Goal: Task Accomplishment & Management: Manage account settings

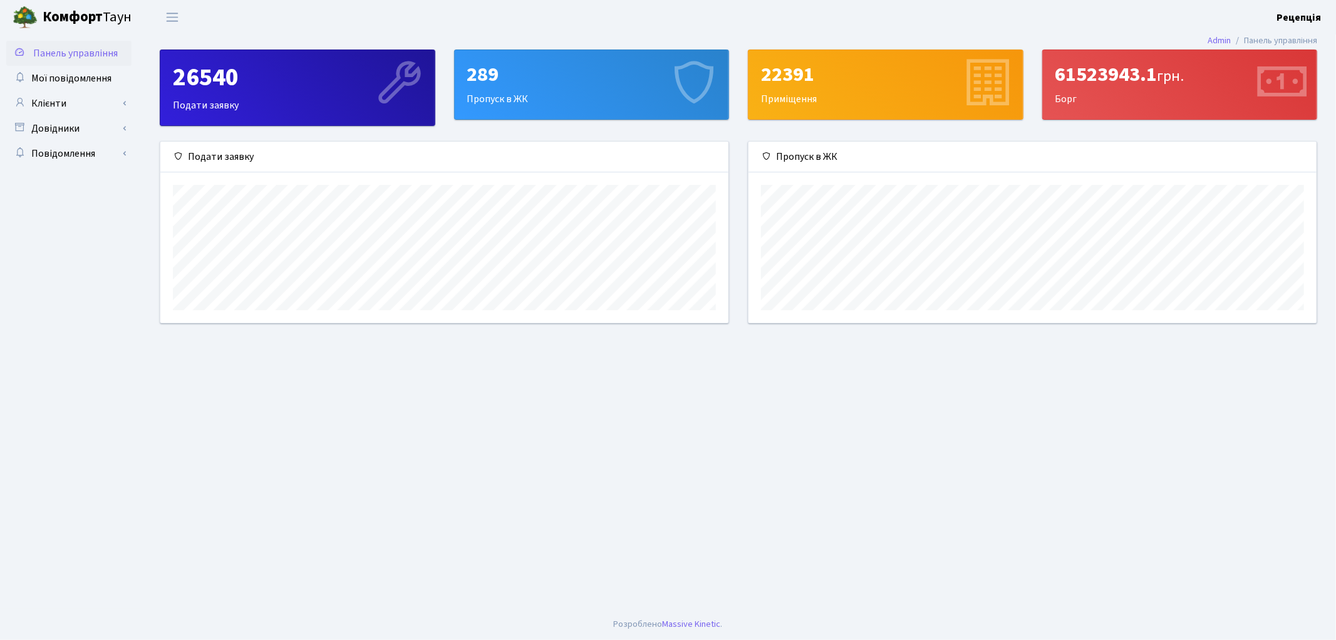
scroll to position [180, 568]
click at [59, 104] on link "Клієнти" at bounding box center [68, 103] width 125 height 25
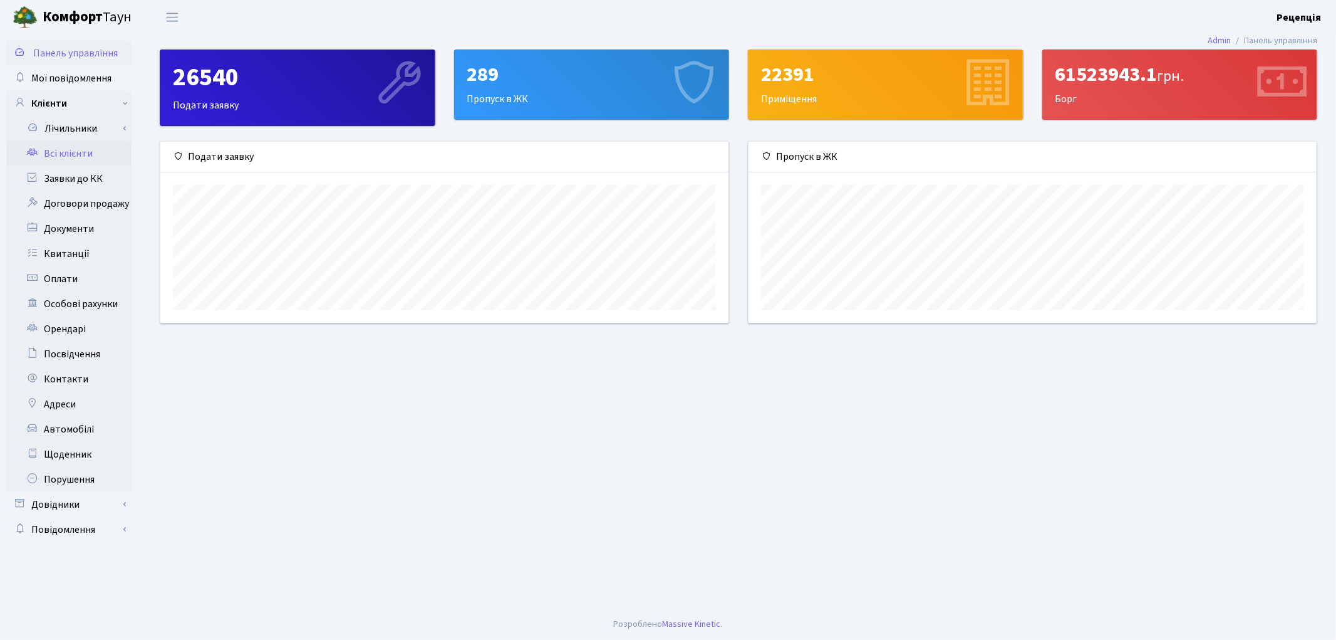
click at [78, 145] on link "Всі клієнти" at bounding box center [68, 153] width 125 height 25
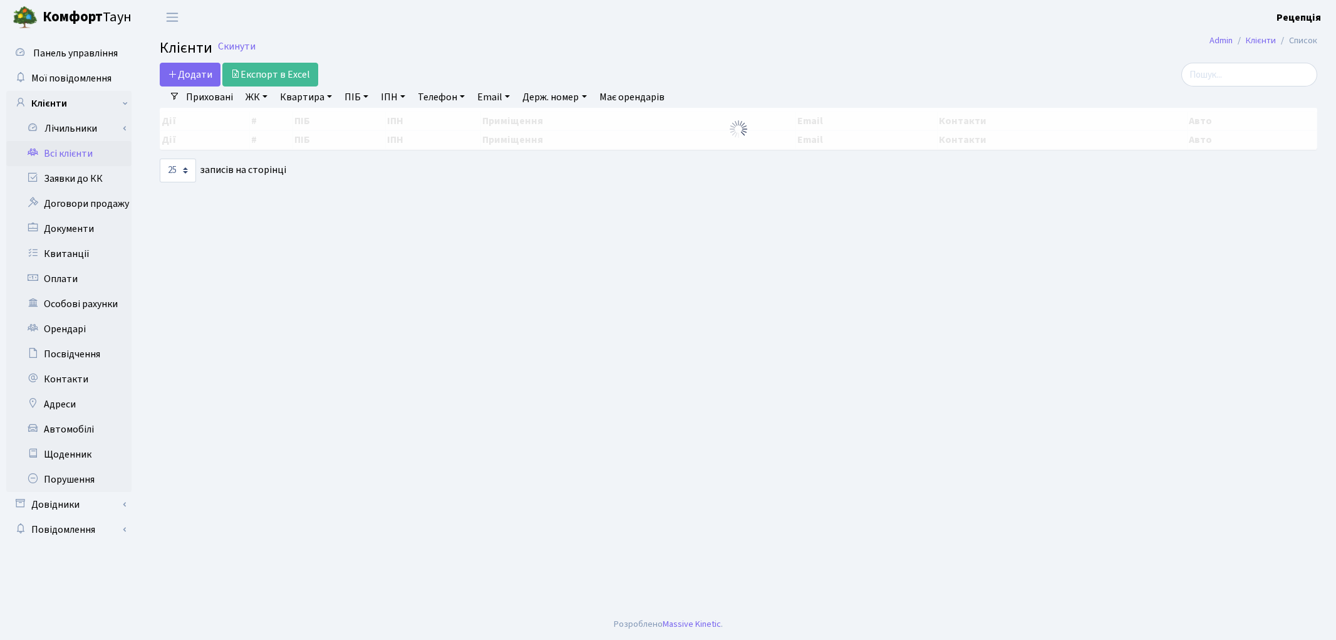
select select "25"
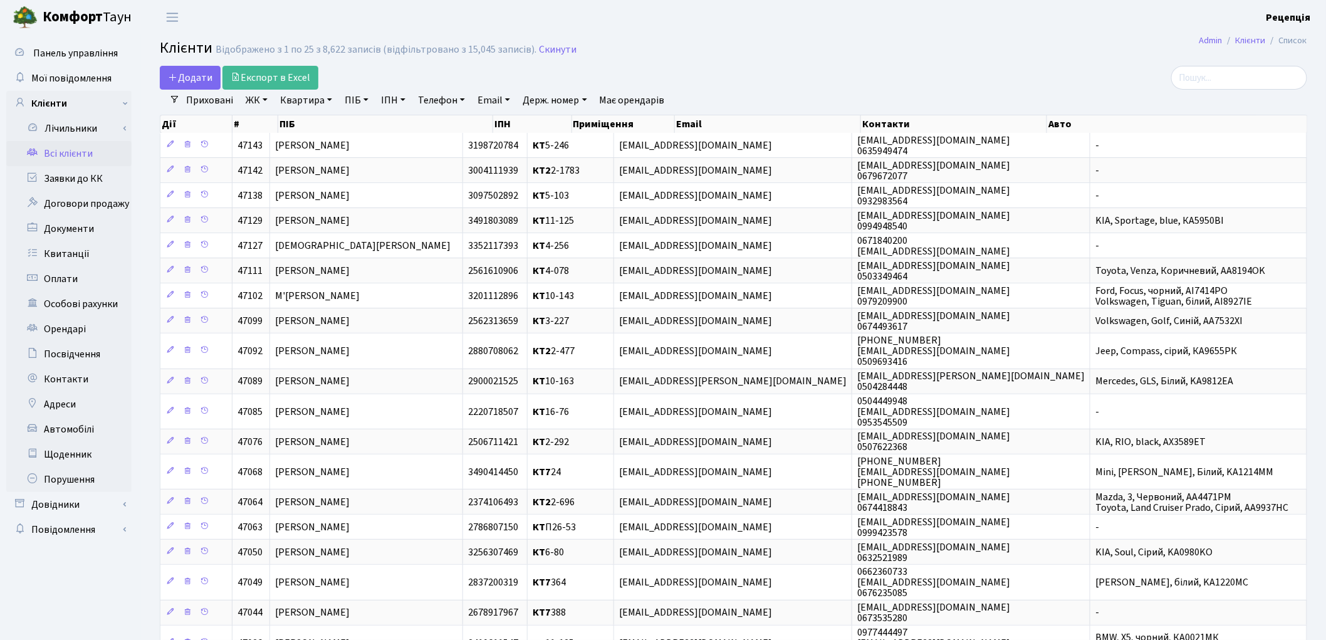
click at [932, 56] on h2 "Клієнти Відображено з 1 по 25 з 8,622 записів (відфільтровано з 15,045 записів)…" at bounding box center [733, 49] width 1147 height 21
click at [244, 111] on div "Дії # ПІБ ІПН Приміщення Email Контакти Авто" at bounding box center [733, 122] width 1147 height 22
click at [256, 108] on link "ЖК" at bounding box center [257, 100] width 32 height 21
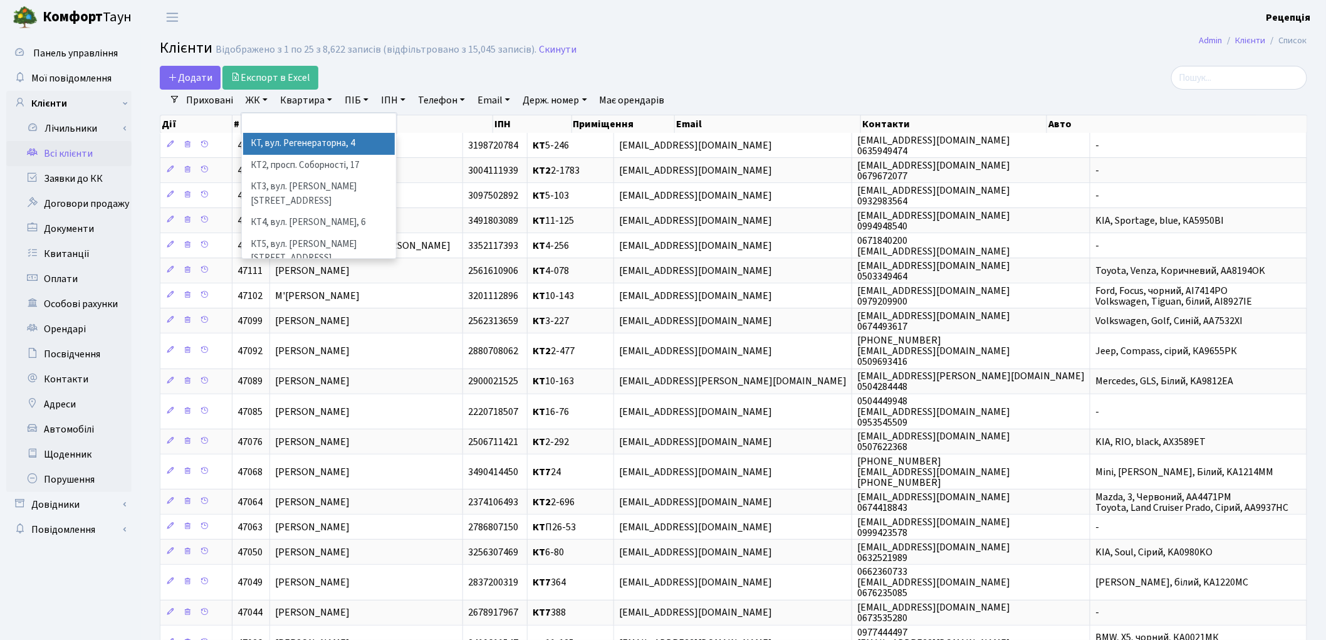
click at [270, 145] on li "КТ, вул. Регенераторна, 4" at bounding box center [319, 144] width 152 height 22
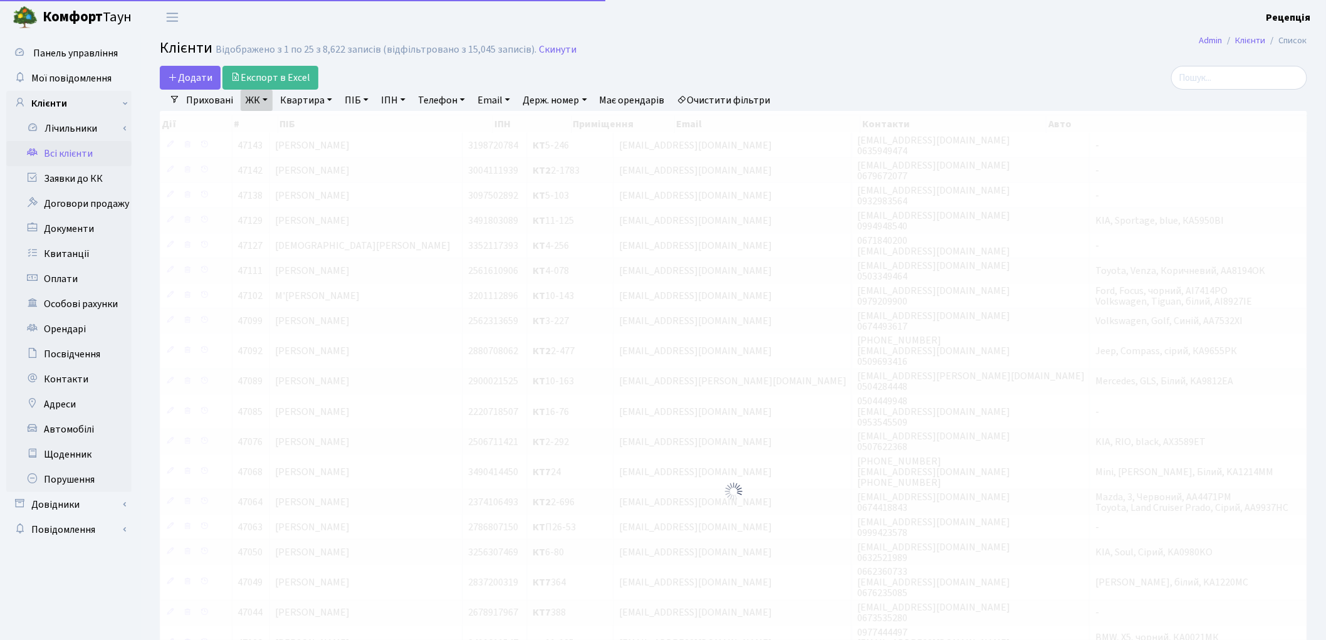
click at [317, 98] on link "Квартира" at bounding box center [306, 100] width 62 height 21
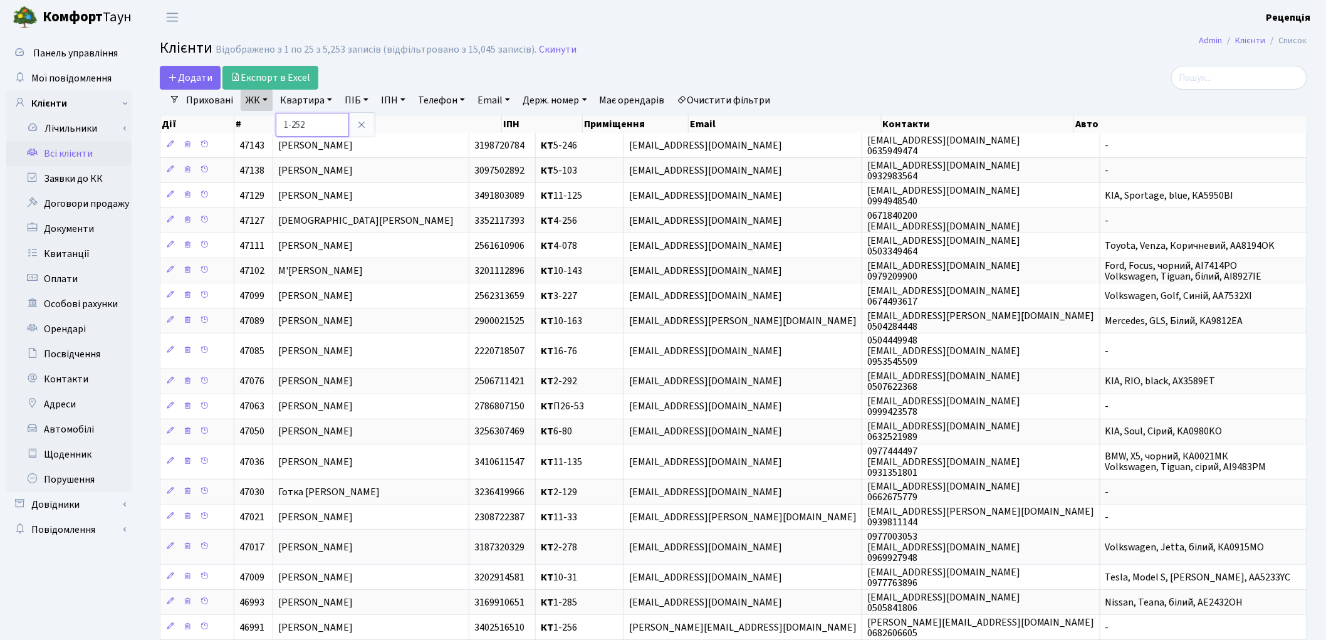
type input "1-252"
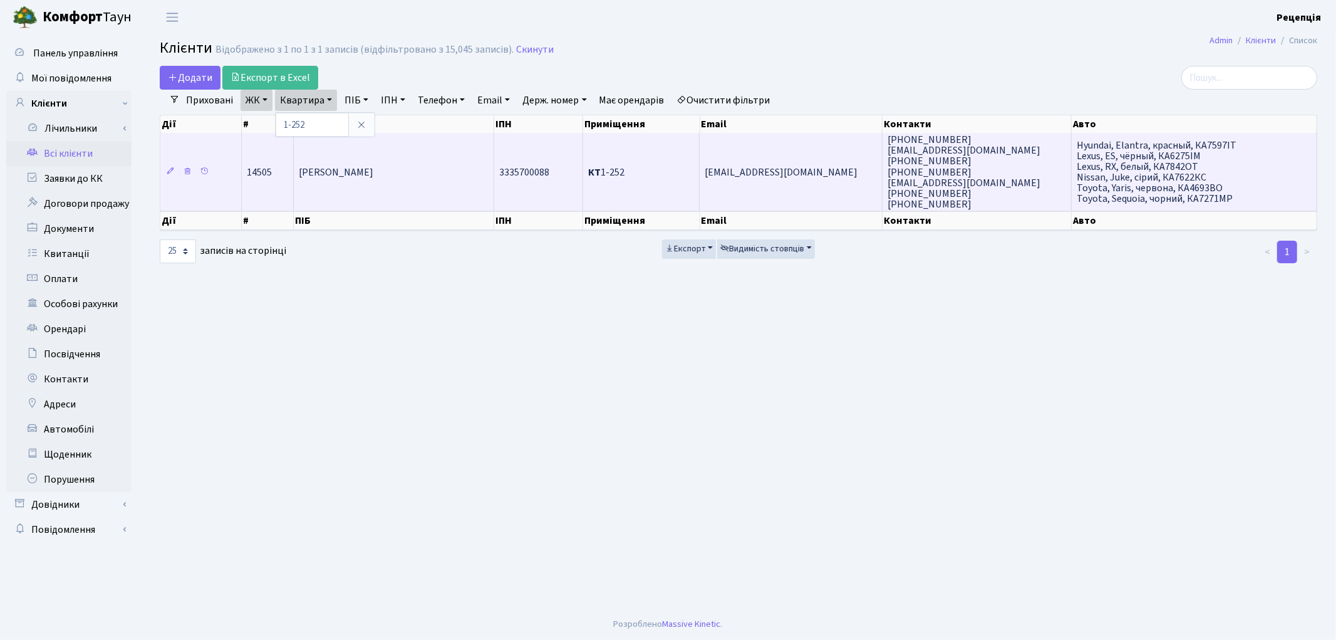
click at [363, 169] on span "Проценко Вікторія Сергіївна" at bounding box center [336, 172] width 75 height 14
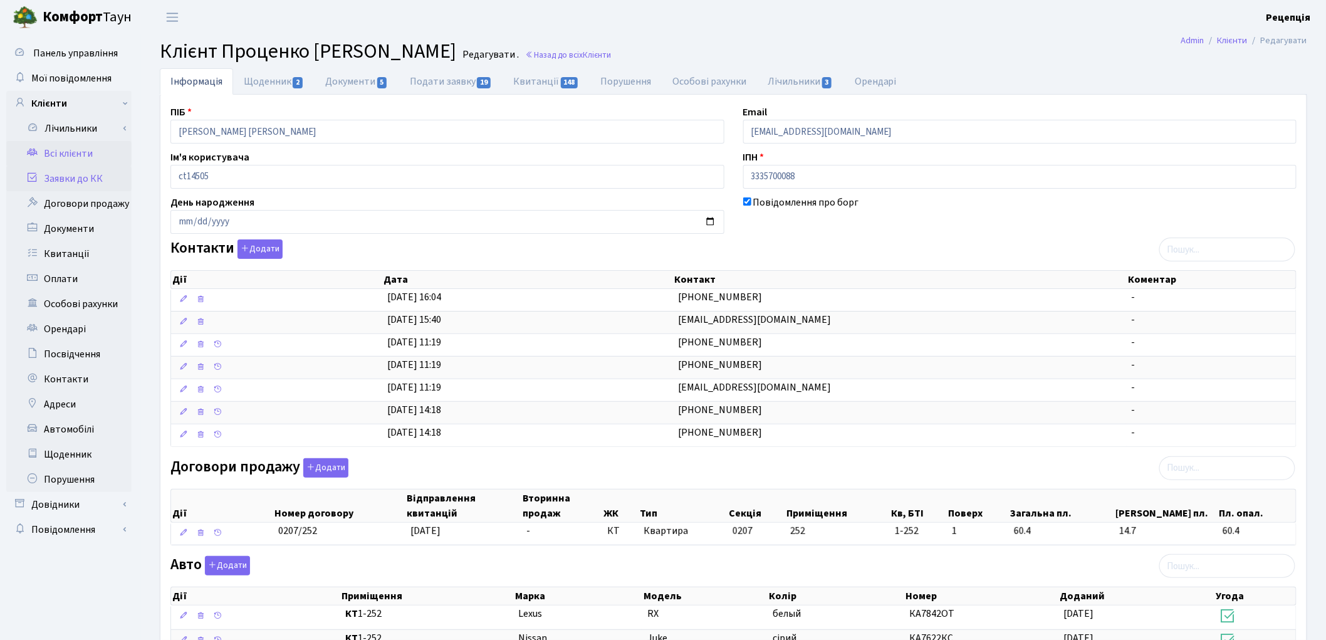
click at [75, 182] on link "Заявки до КК" at bounding box center [68, 178] width 125 height 25
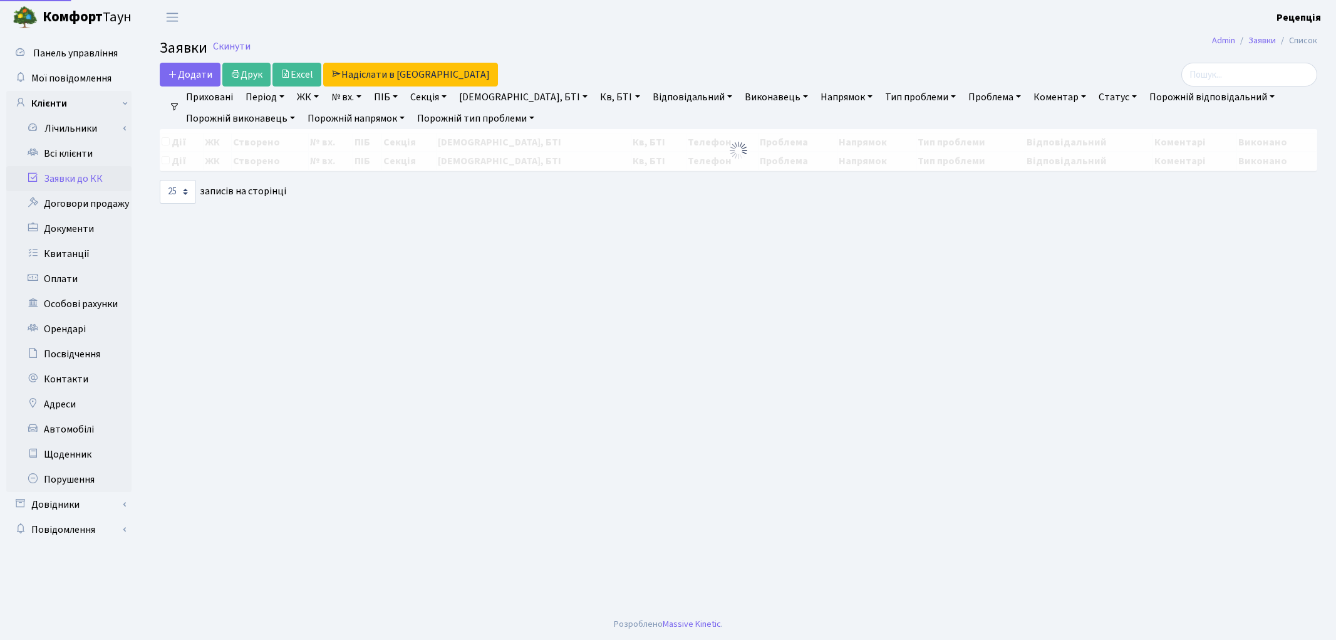
select select
select select "25"
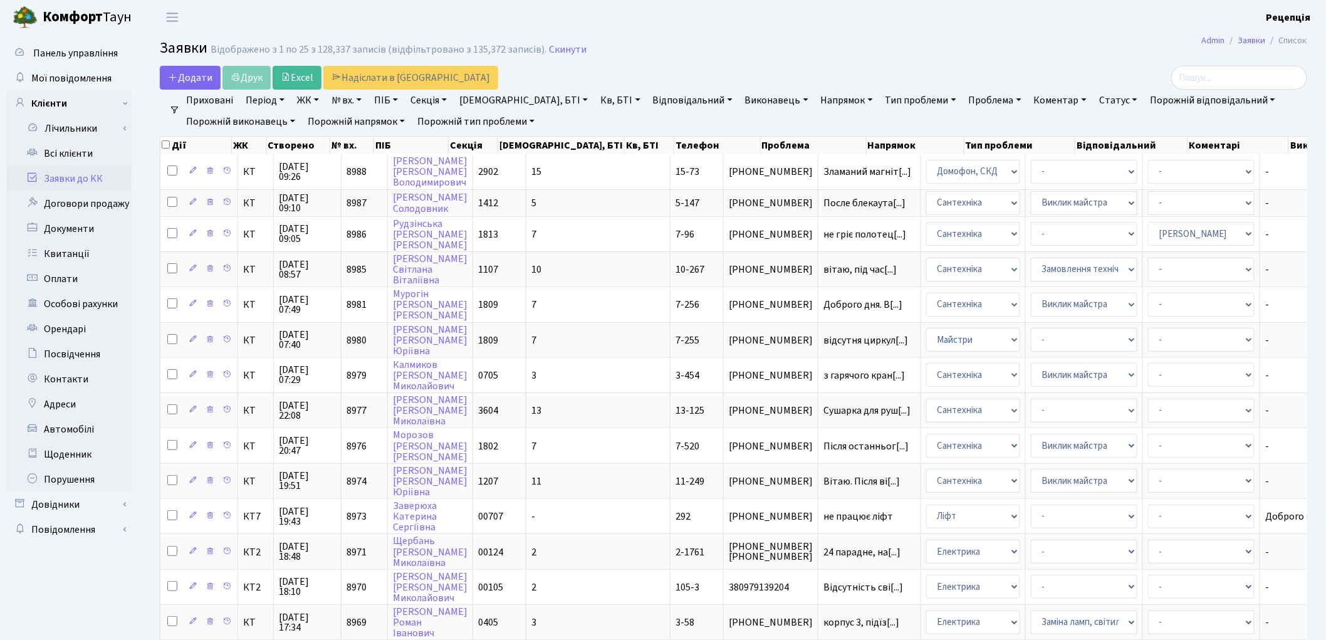
click at [304, 103] on link "ЖК" at bounding box center [308, 100] width 32 height 21
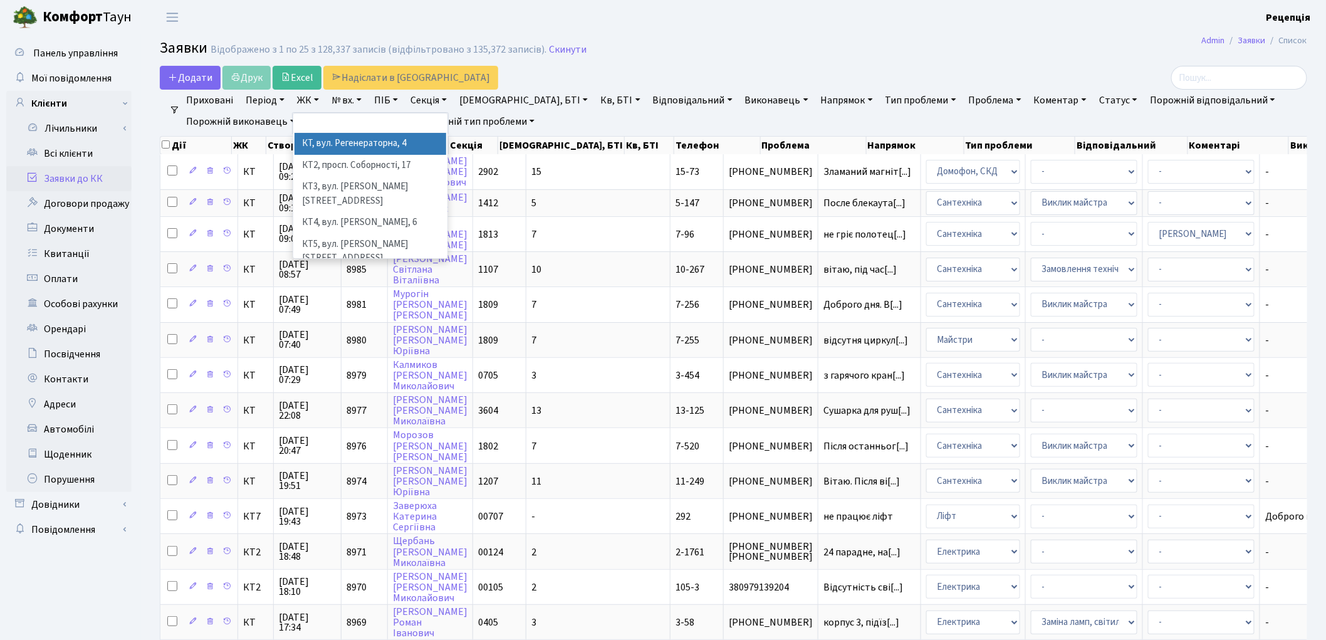
click at [331, 139] on li "КТ, вул. Регенераторна, 4" at bounding box center [370, 144] width 152 height 22
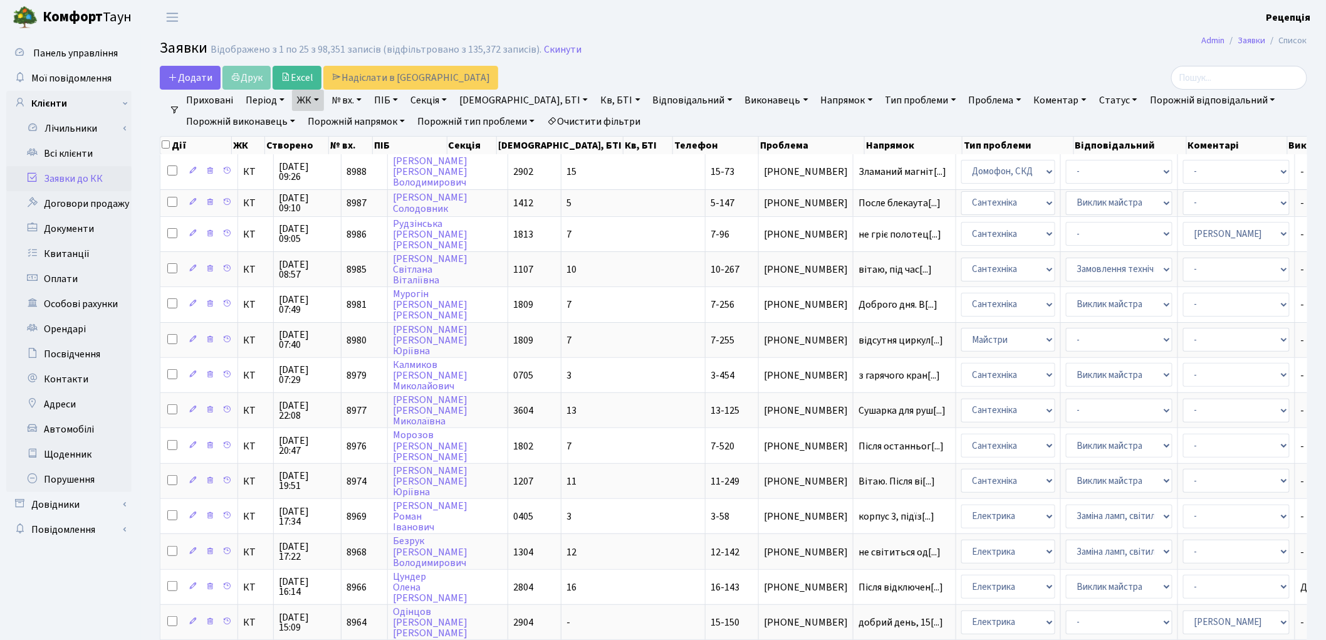
click at [595, 97] on link "Кв, БТІ" at bounding box center [619, 100] width 49 height 21
type input "1-252"
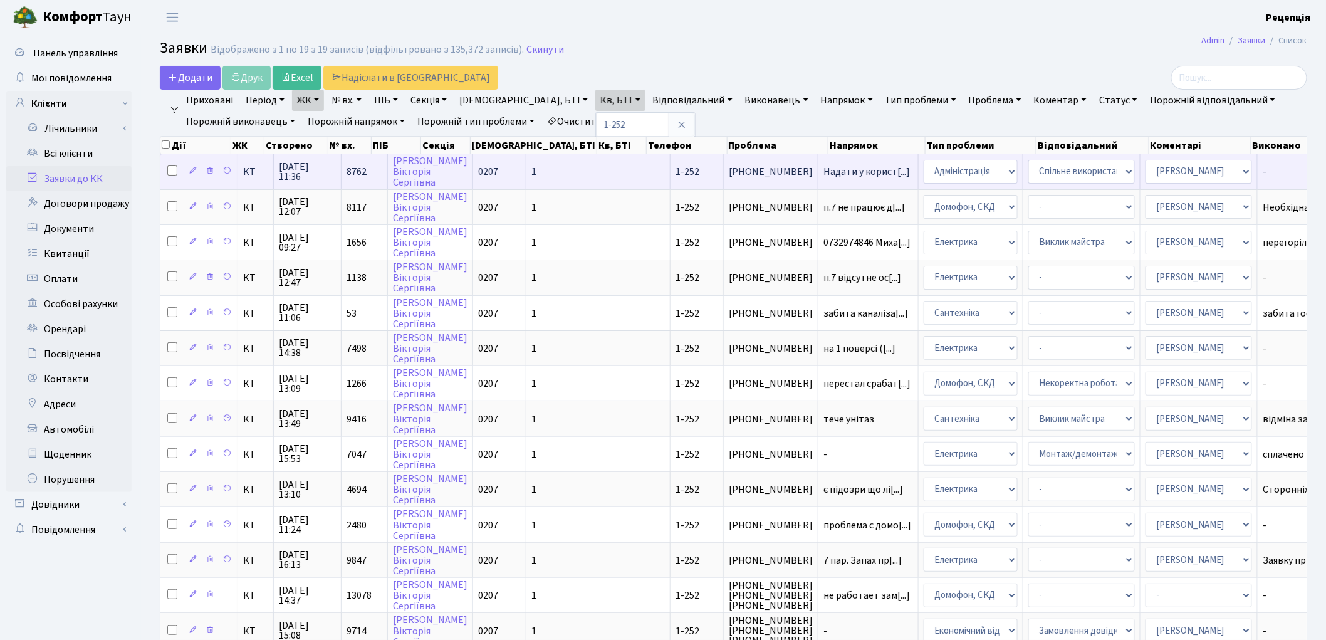
click at [547, 179] on td "1" at bounding box center [598, 171] width 144 height 34
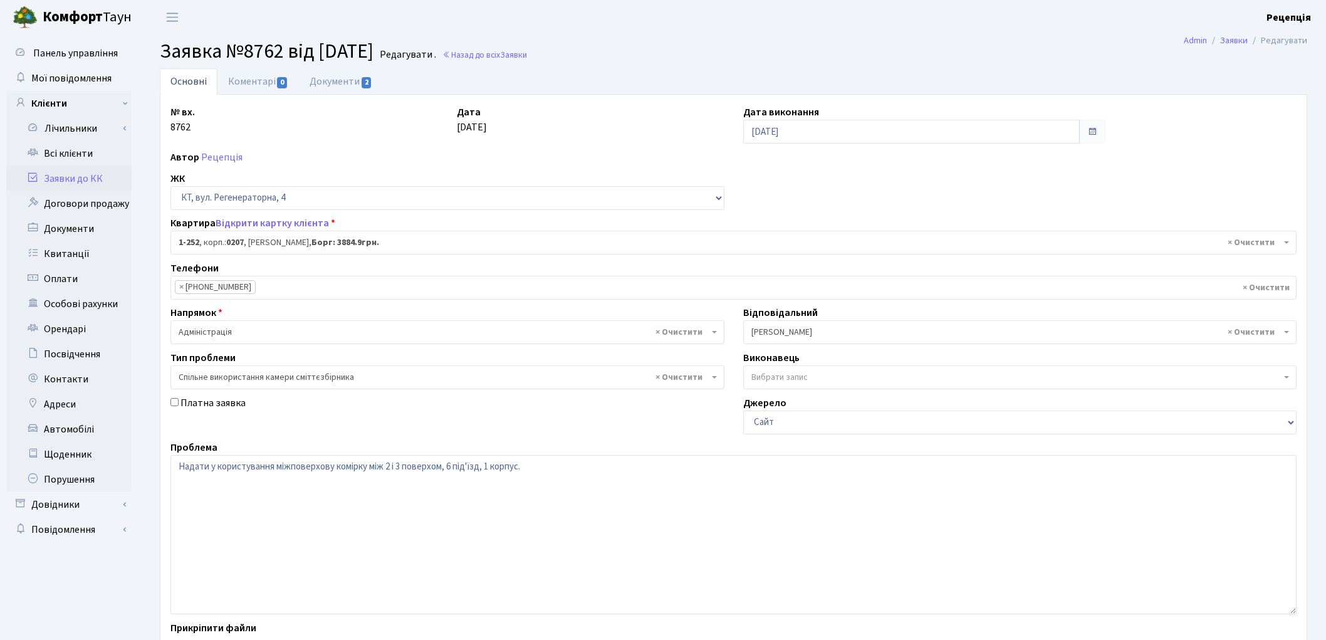
select select "252"
select select "34"
click at [345, 91] on link "Документи 2" at bounding box center [341, 81] width 84 height 26
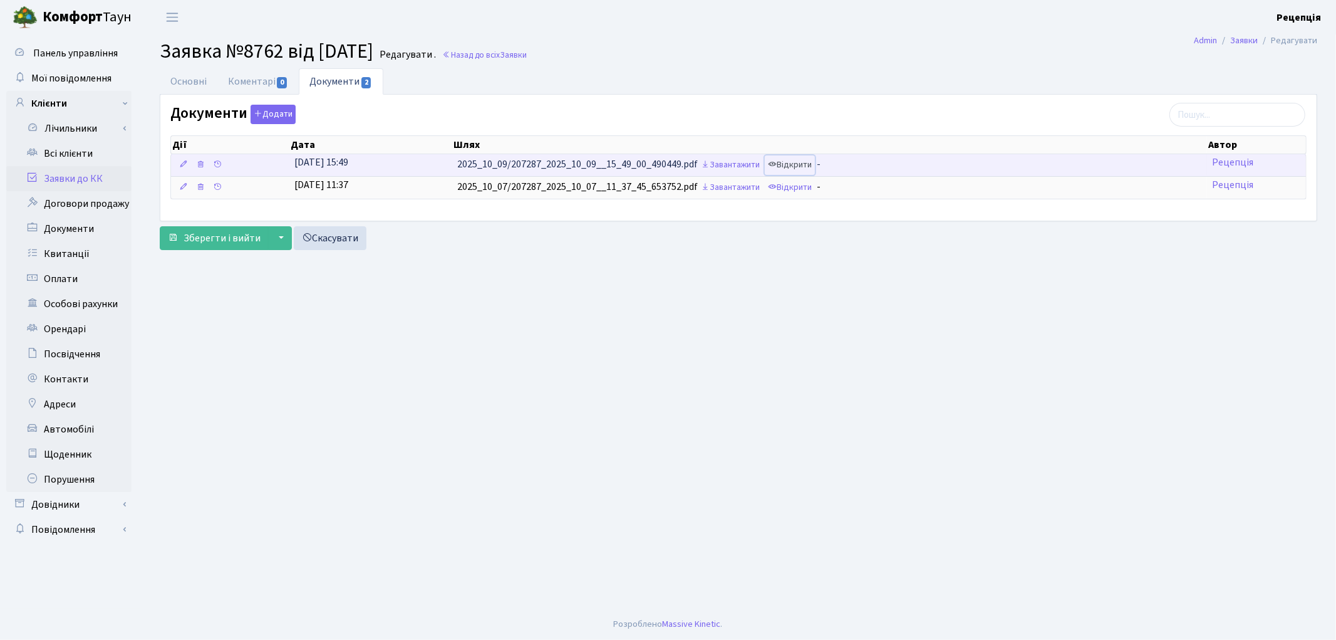
click at [800, 167] on link "Відкрити" at bounding box center [790, 164] width 50 height 19
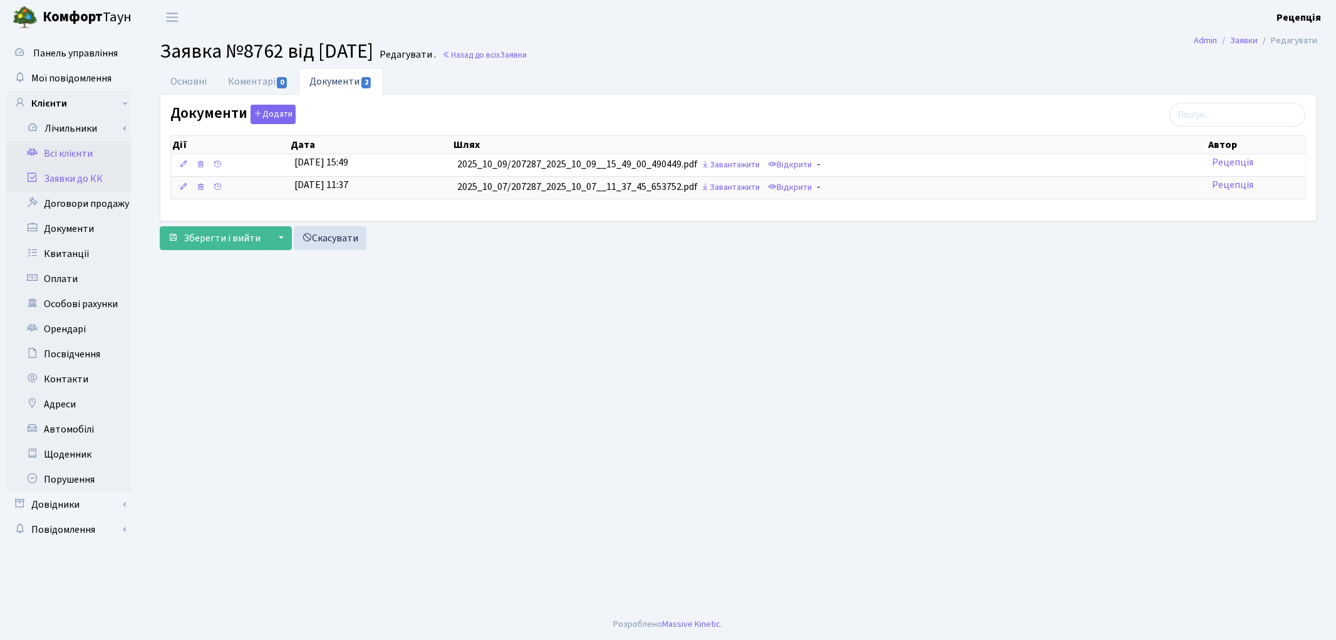
click at [92, 145] on link "Всі клієнти" at bounding box center [68, 153] width 125 height 25
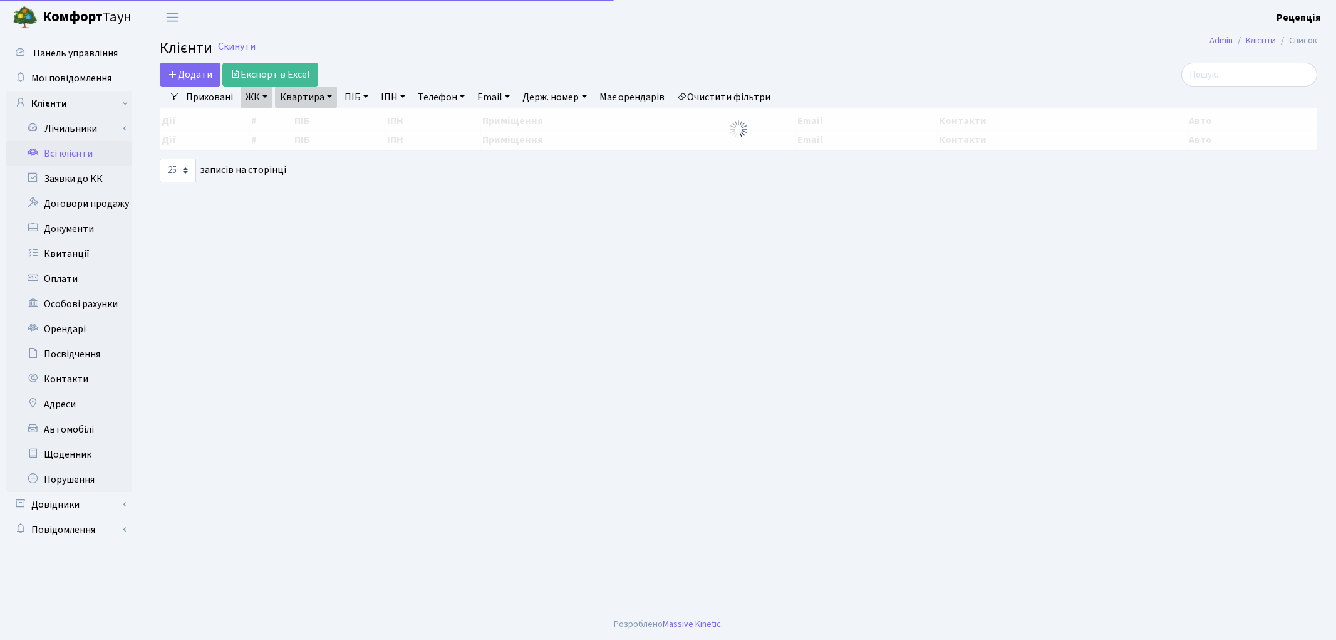
select select "25"
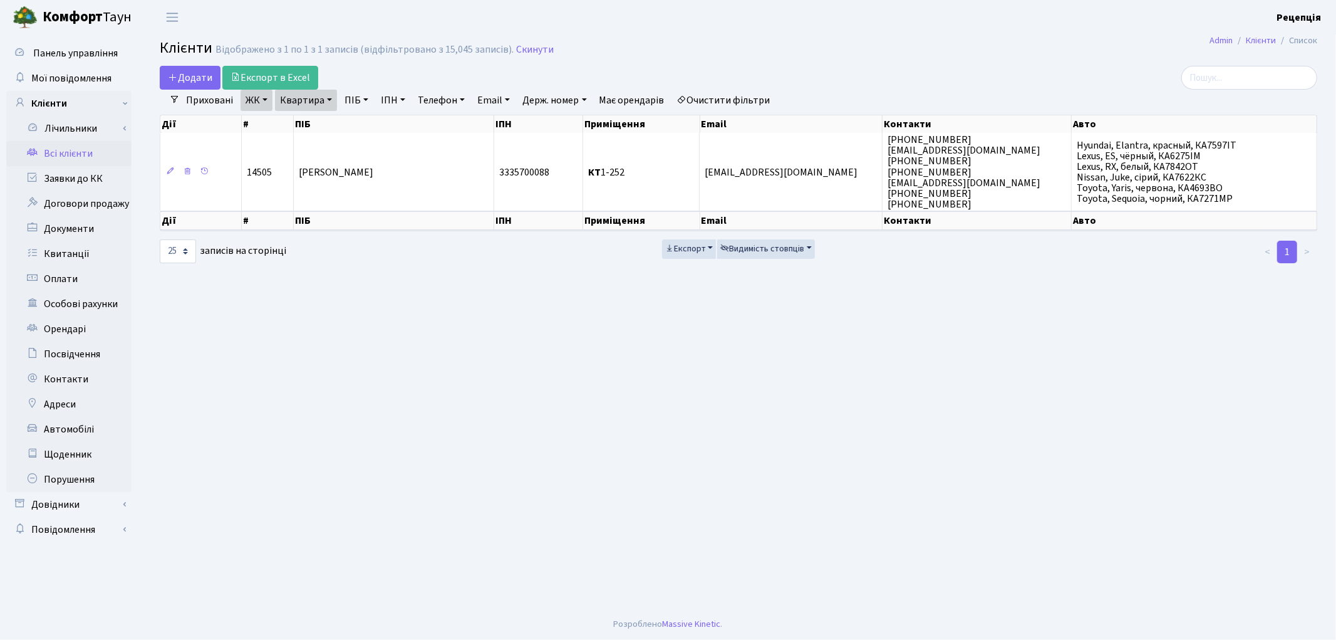
click at [743, 90] on link "Очистити фільтри" at bounding box center [723, 100] width 103 height 21
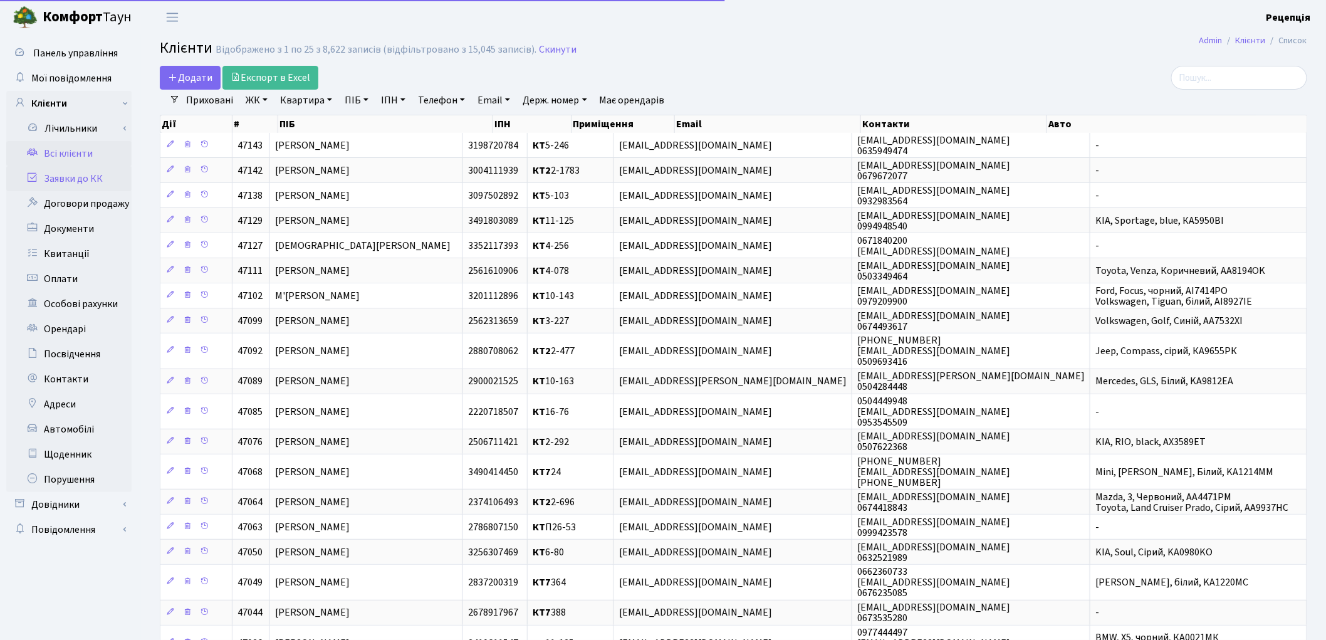
click at [68, 172] on link "Заявки до КК" at bounding box center [68, 178] width 125 height 25
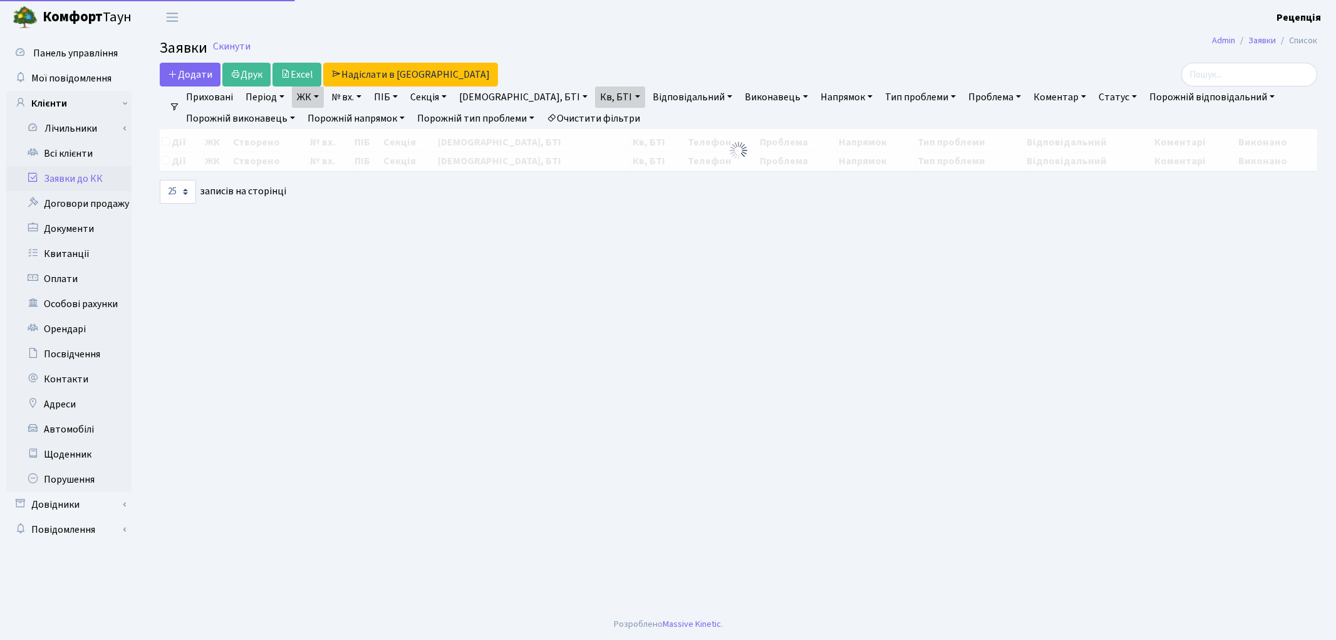
select select "25"
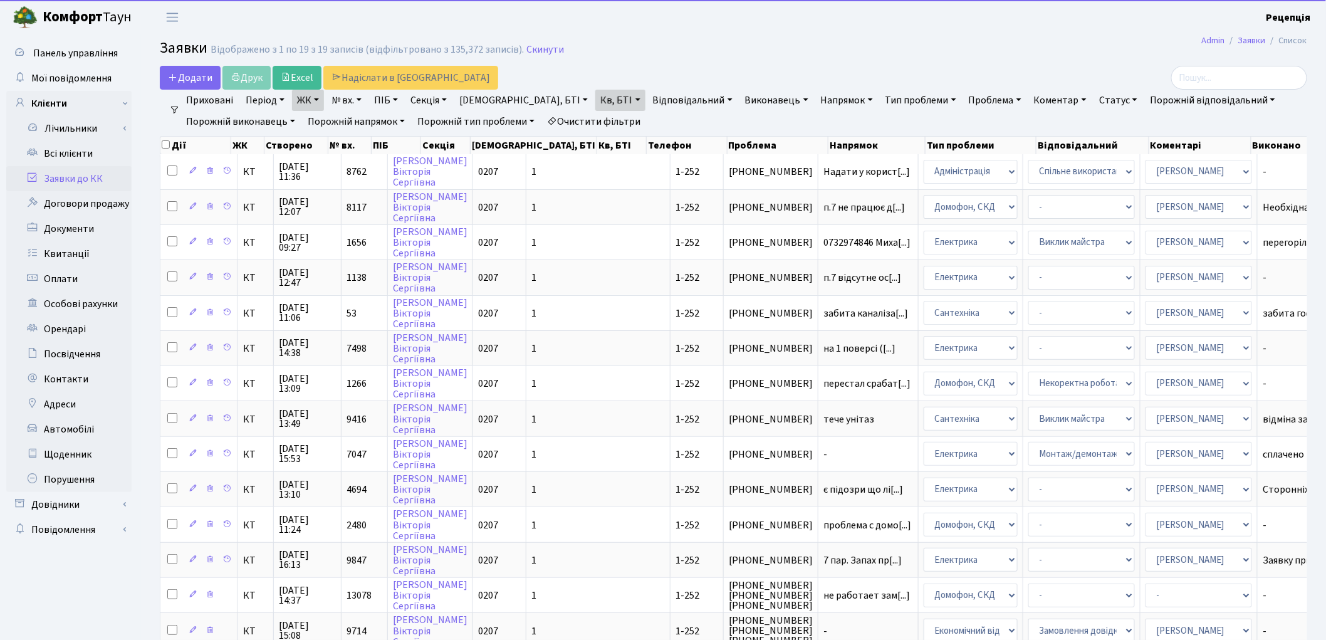
click at [316, 99] on link "ЖК" at bounding box center [308, 100] width 32 height 21
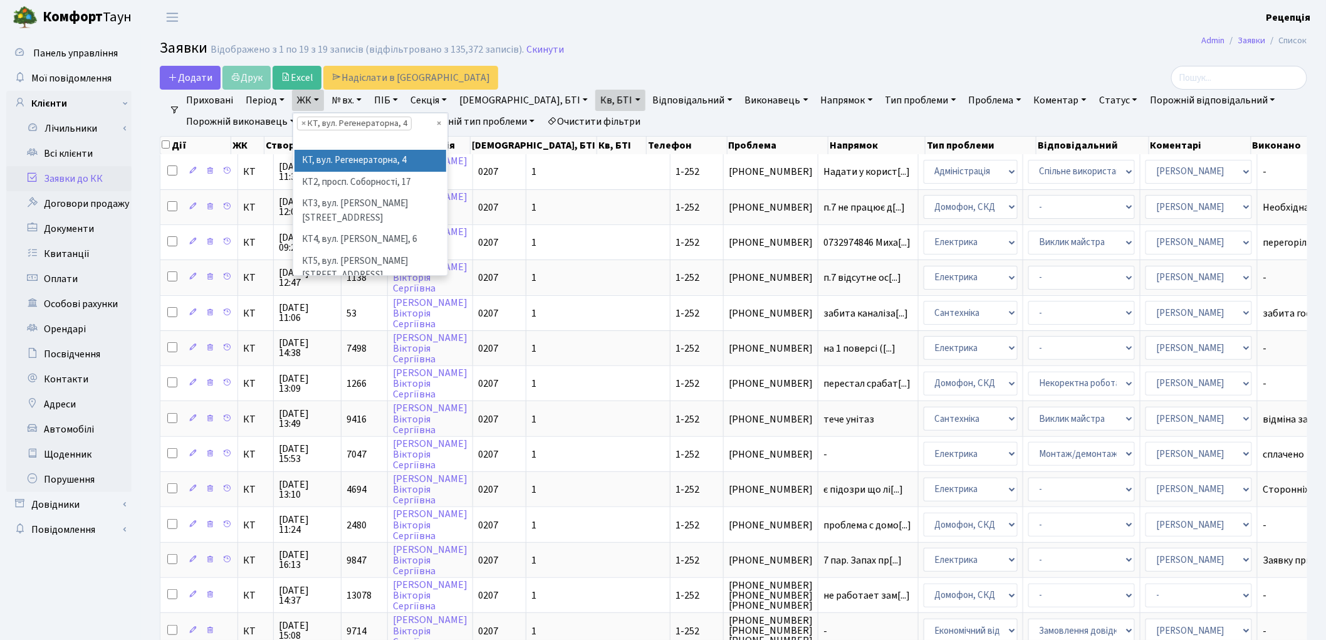
click at [316, 99] on link "ЖК" at bounding box center [308, 100] width 32 height 21
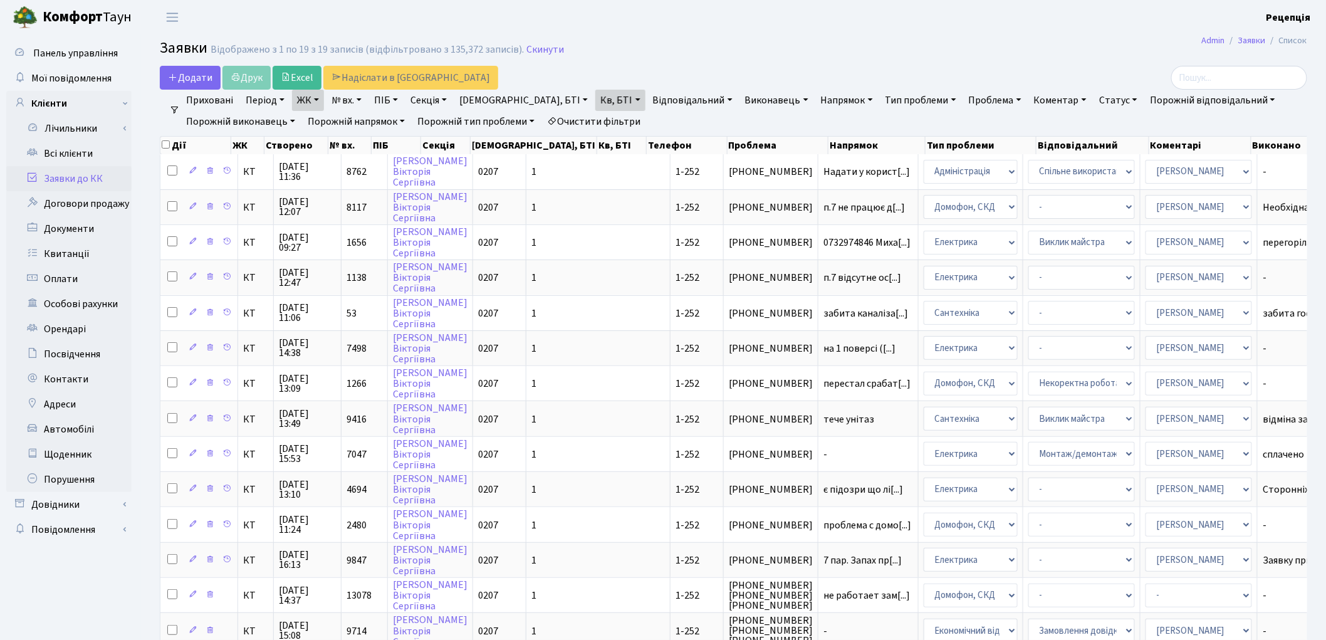
click at [595, 98] on link "Кв, БТІ" at bounding box center [619, 100] width 49 height 21
click at [596, 122] on input "1-252" at bounding box center [632, 125] width 73 height 24
type input "10-34"
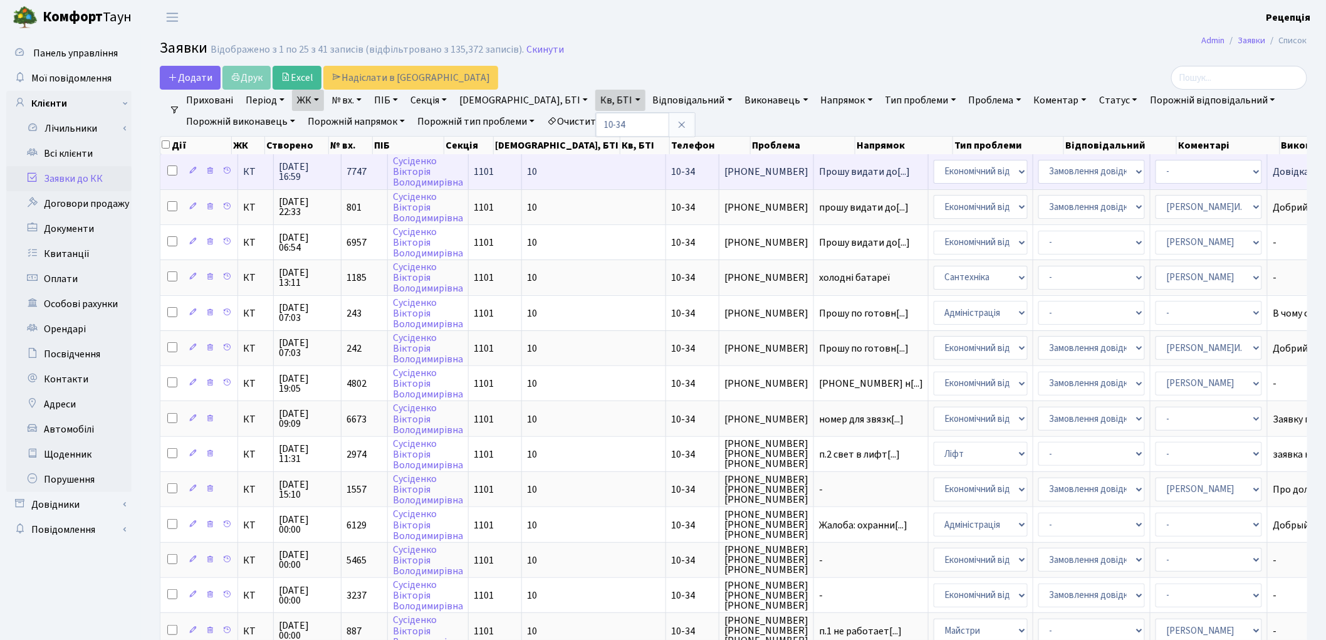
click at [493, 163] on td "1101" at bounding box center [495, 171] width 53 height 34
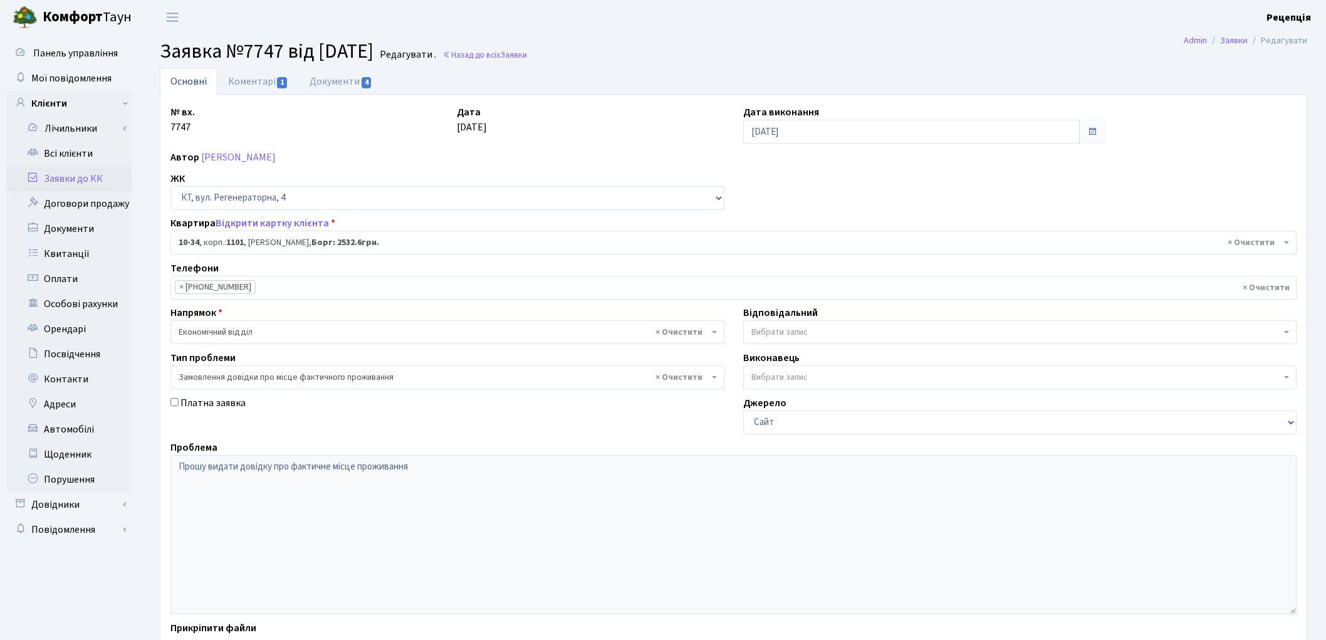
select select "6603"
select select "8"
click at [350, 89] on link "Документи 4" at bounding box center [341, 81] width 84 height 26
select select "25"
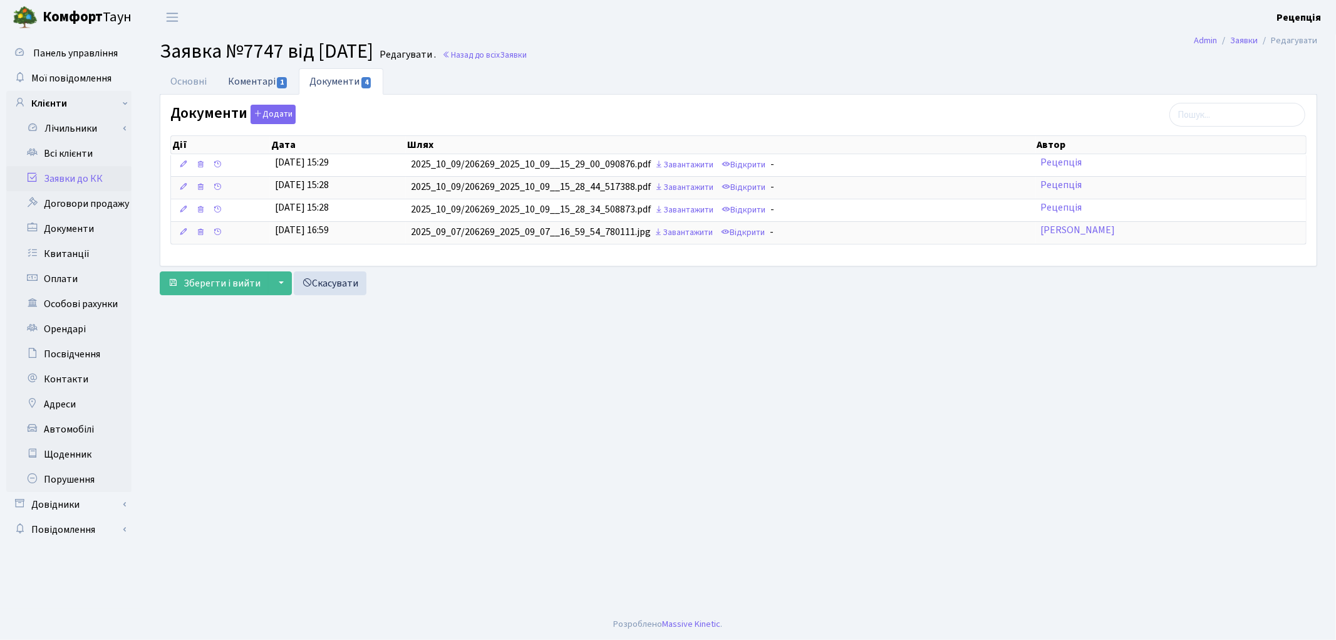
click at [251, 75] on link "Коментарі 1" at bounding box center [257, 81] width 81 height 26
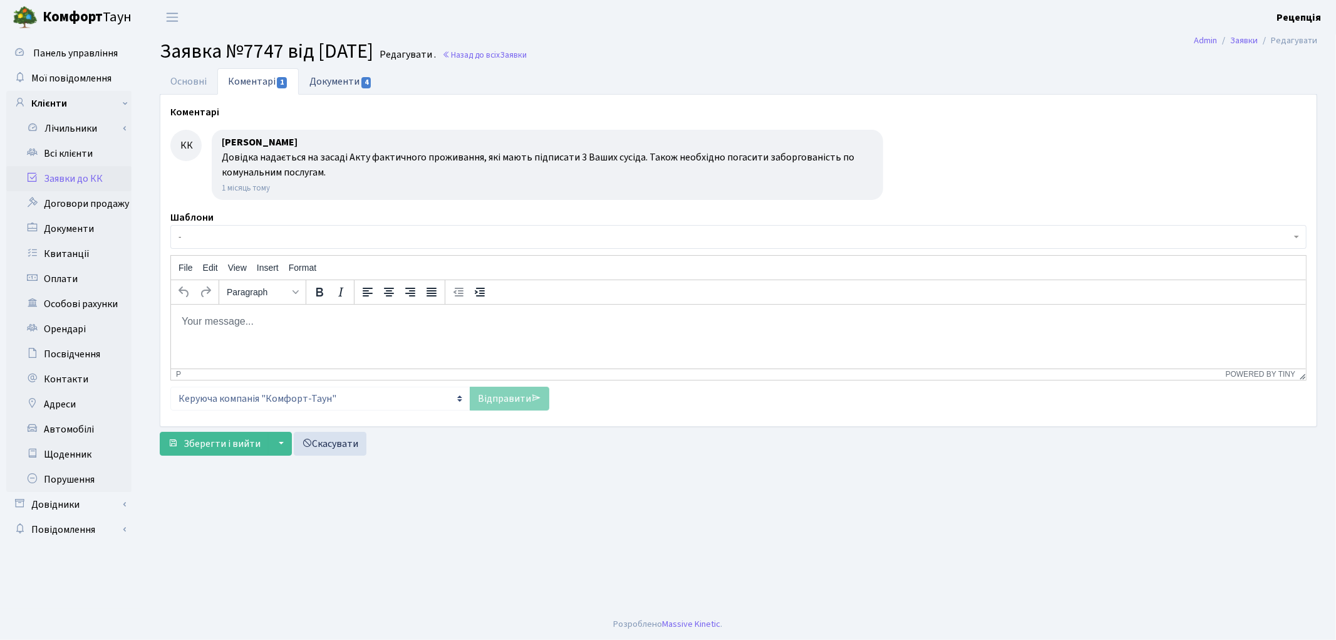
click at [320, 85] on link "Документи 4" at bounding box center [341, 81] width 84 height 26
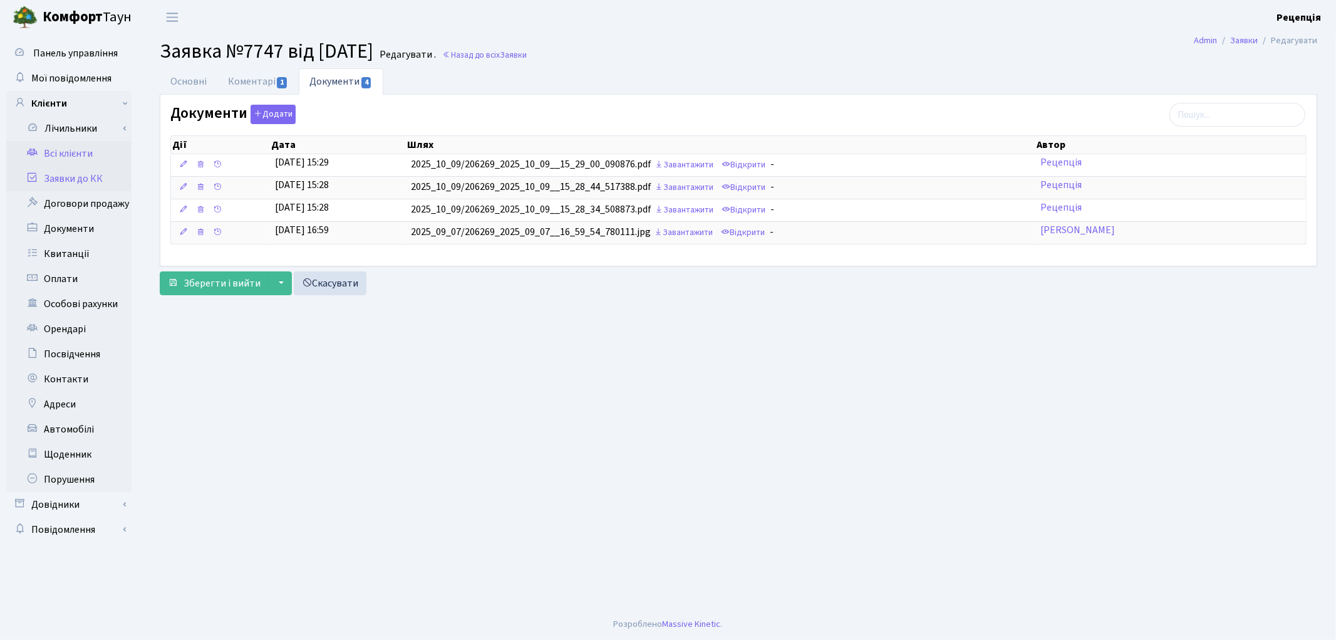
click at [72, 153] on link "Всі клієнти" at bounding box center [68, 153] width 125 height 25
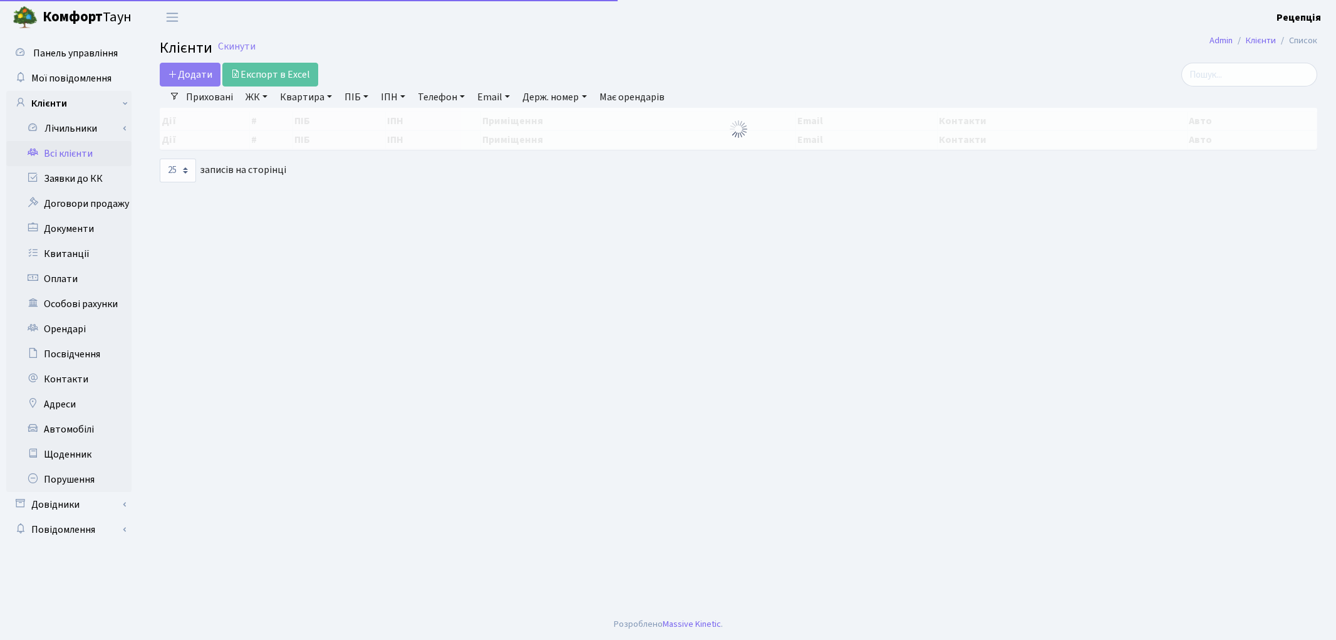
select select "25"
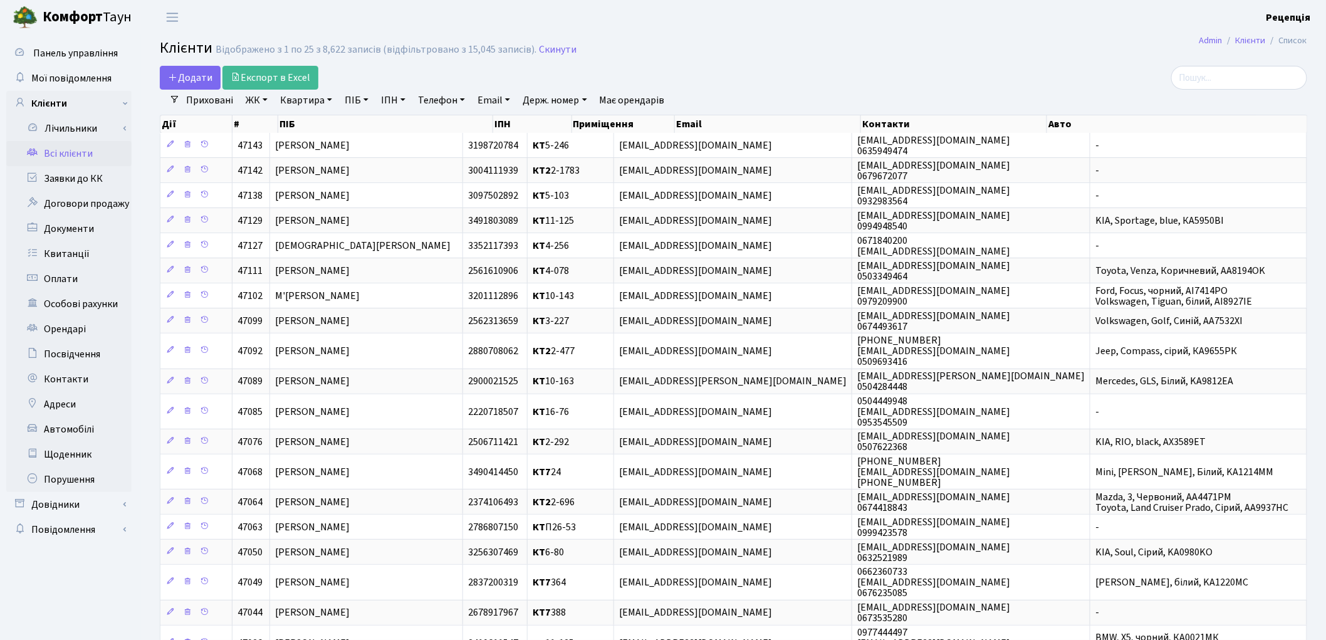
click at [361, 104] on link "ПІБ" at bounding box center [357, 100] width 34 height 21
type input "юрків"
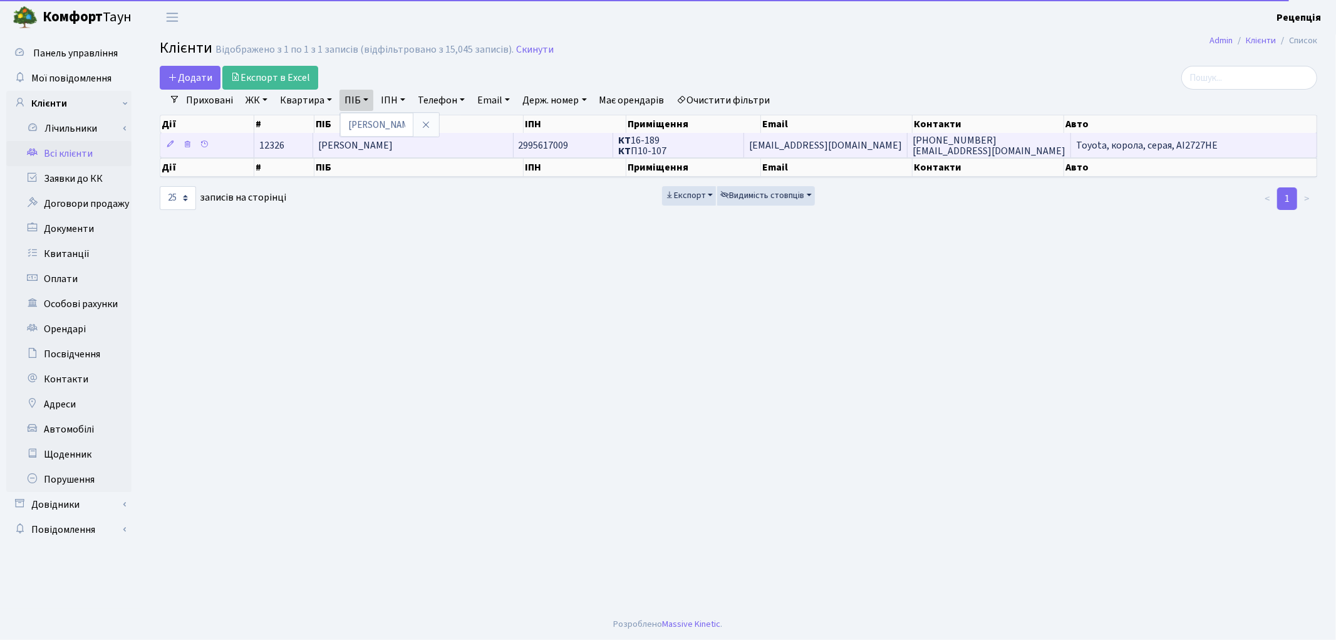
click at [464, 145] on td "[PERSON_NAME]" at bounding box center [413, 145] width 200 height 24
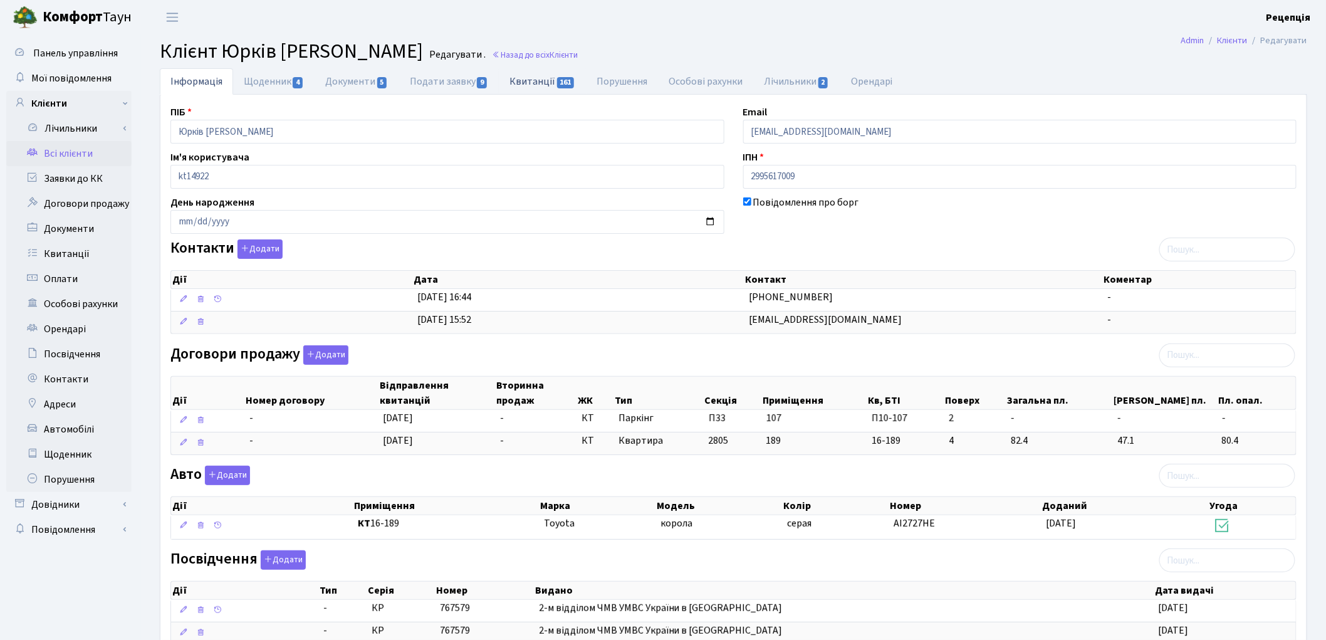
click at [543, 83] on link "Квитанції 161" at bounding box center [542, 81] width 87 height 26
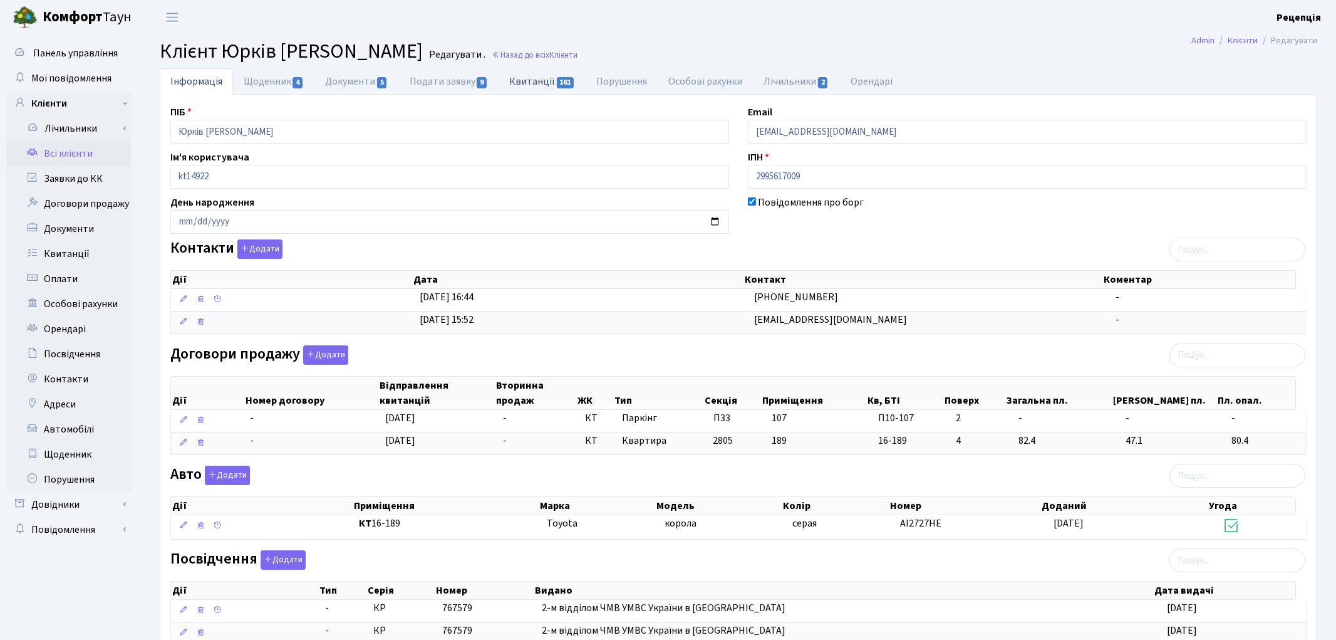
select select "25"
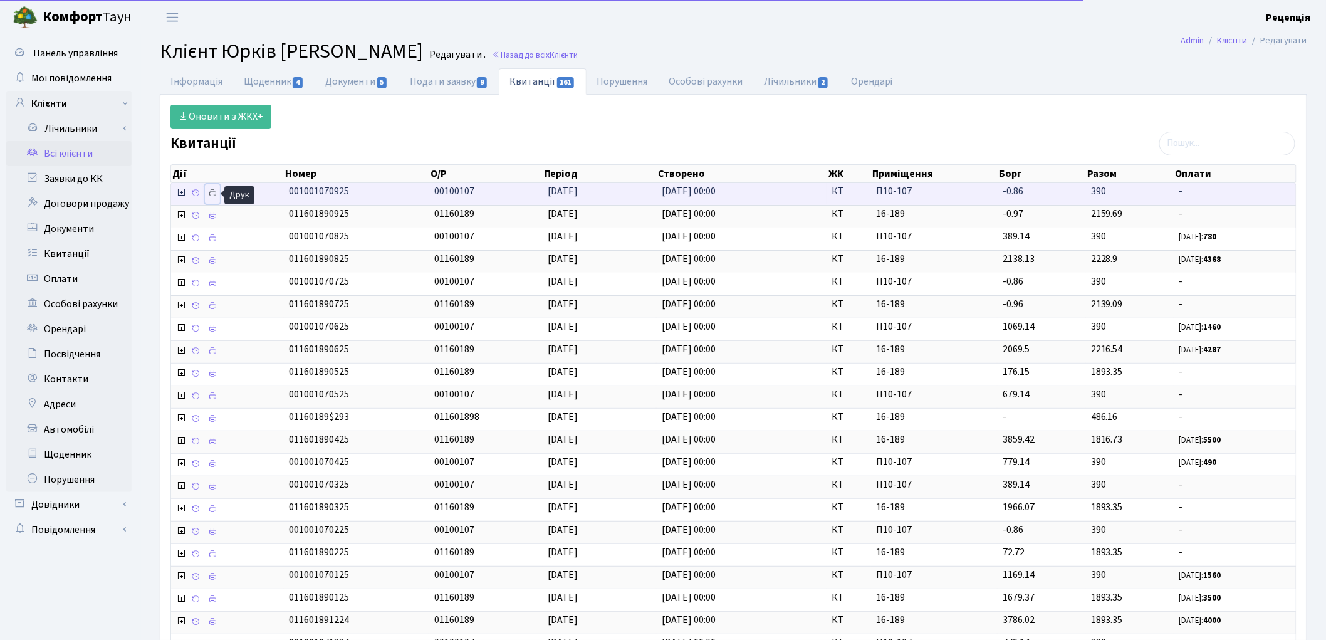
click at [211, 194] on icon at bounding box center [212, 193] width 9 height 9
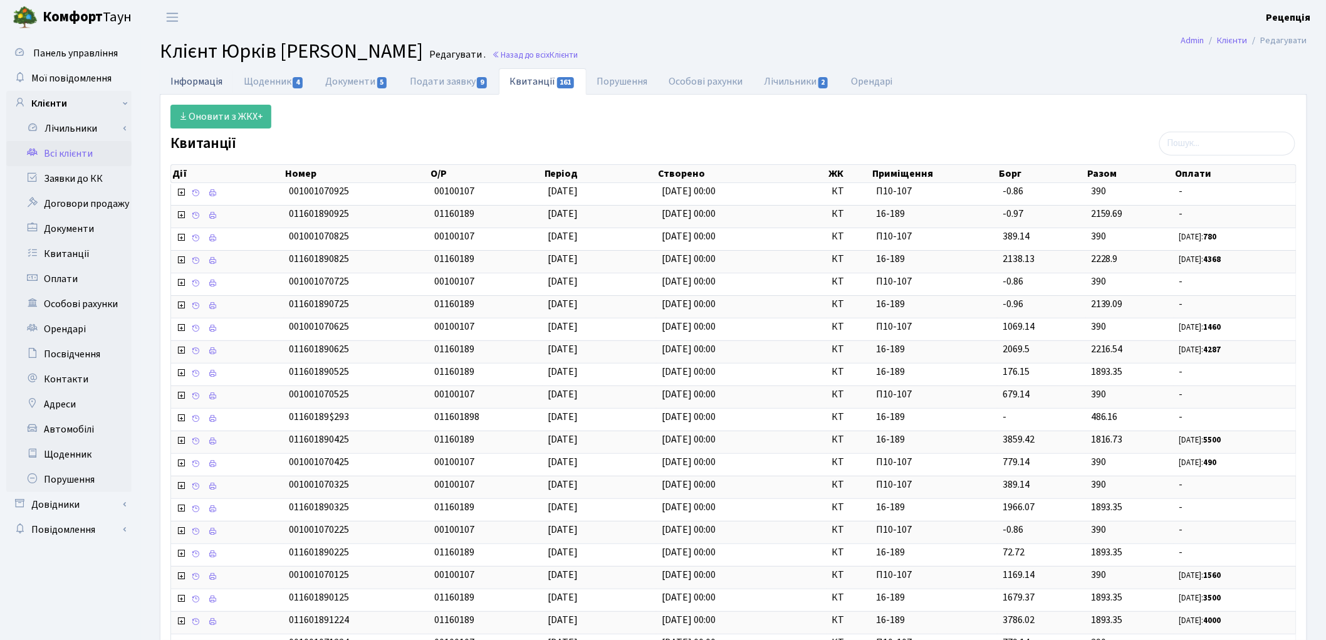
click at [196, 83] on link "Інформація" at bounding box center [196, 81] width 73 height 26
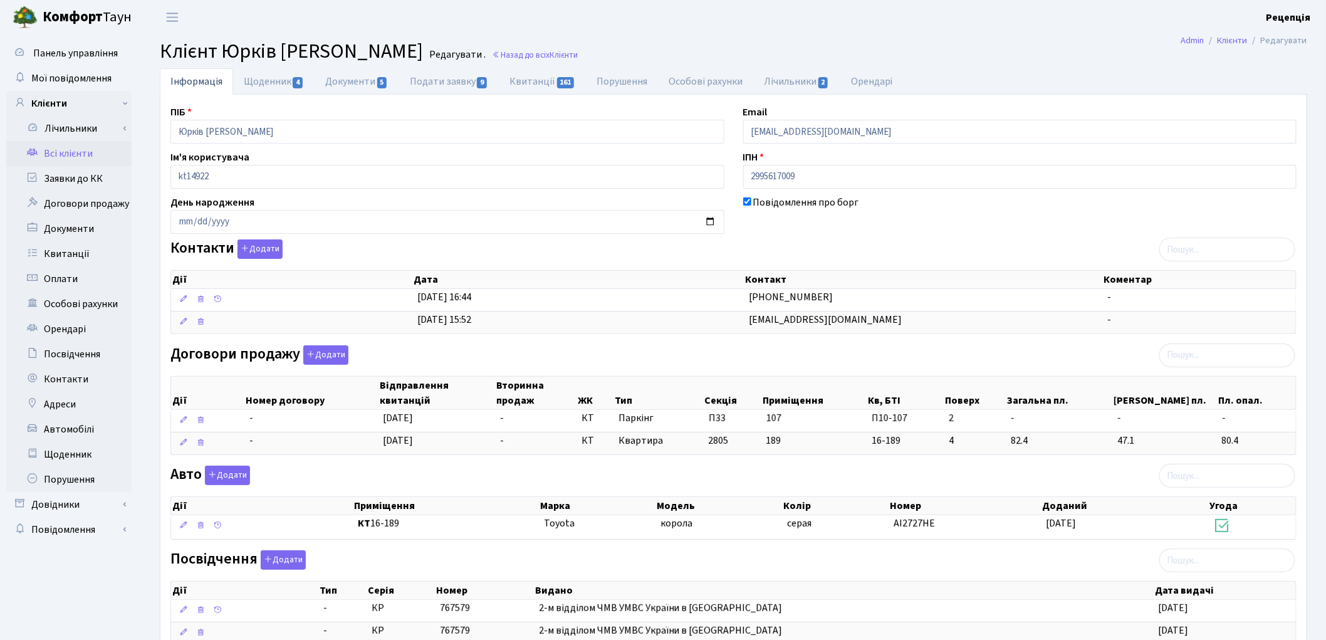
click at [68, 154] on link "Всі клієнти" at bounding box center [68, 153] width 125 height 25
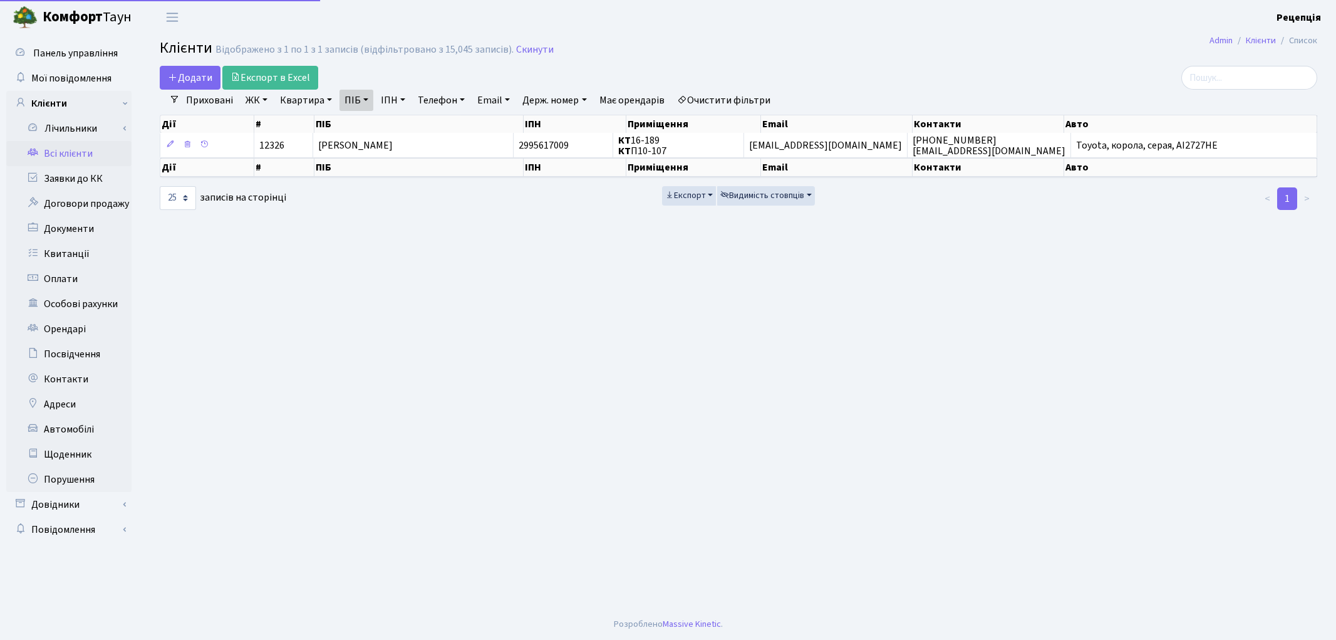
select select "25"
click at [737, 99] on link "Очистити фільтри" at bounding box center [723, 100] width 103 height 21
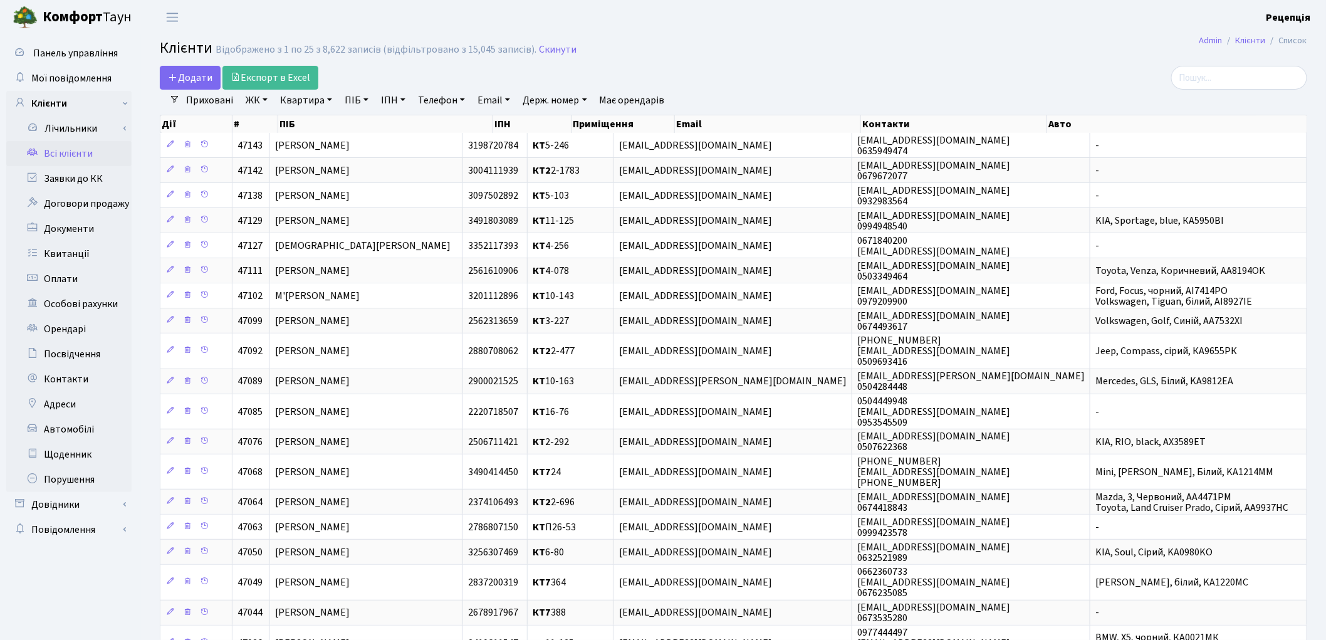
click at [255, 99] on link "ЖК" at bounding box center [257, 100] width 32 height 21
click at [340, 269] on li "КТ6, вул. Ю. Липи, 6-А" at bounding box center [319, 280] width 152 height 22
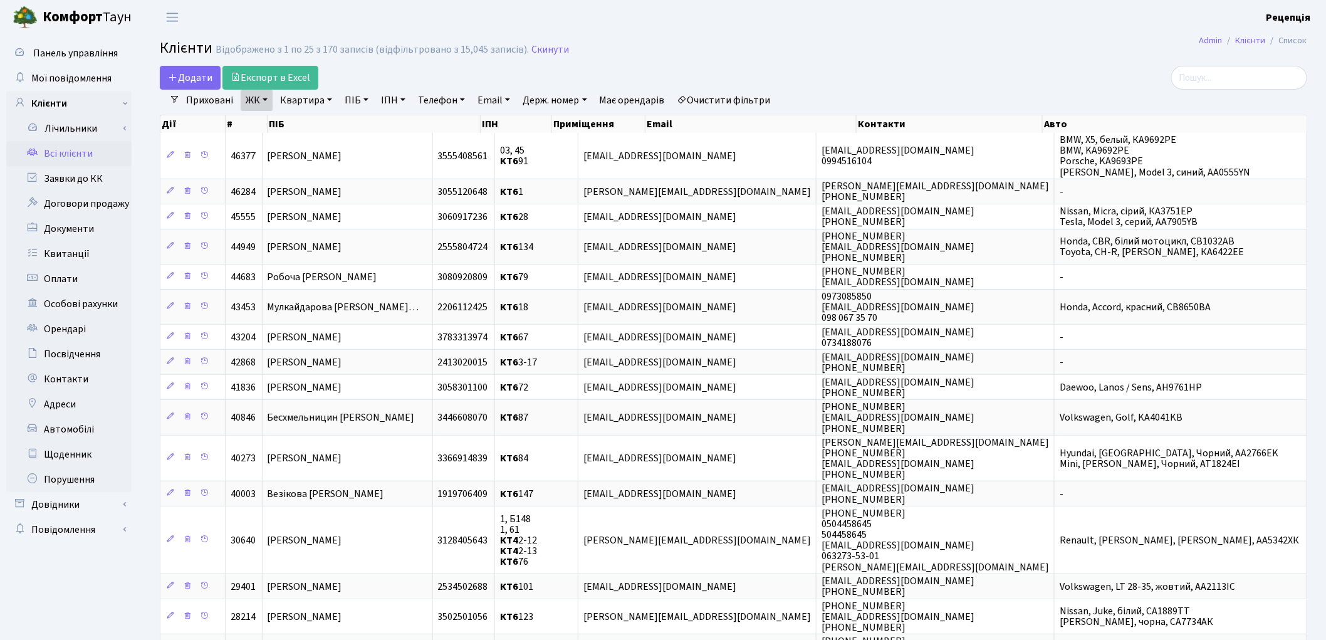
click at [304, 99] on link "Квартира" at bounding box center [306, 100] width 62 height 21
type input "156"
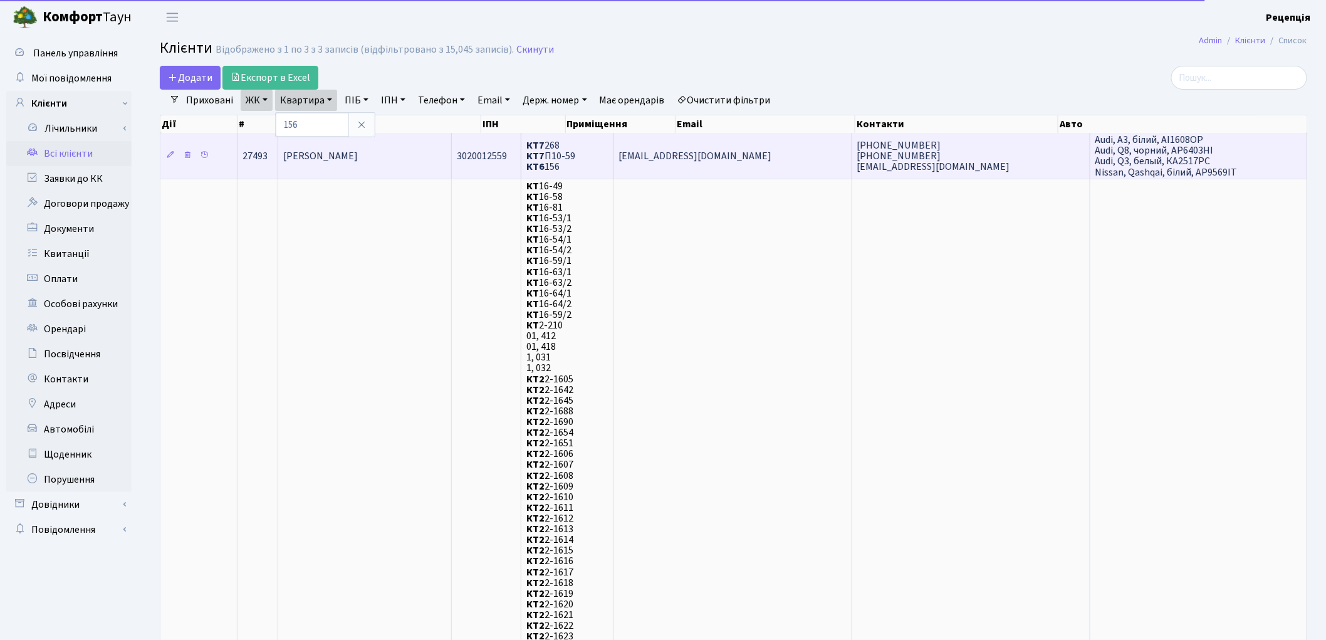
click at [411, 155] on td "Усенко Андрій Алімович" at bounding box center [365, 155] width 174 height 45
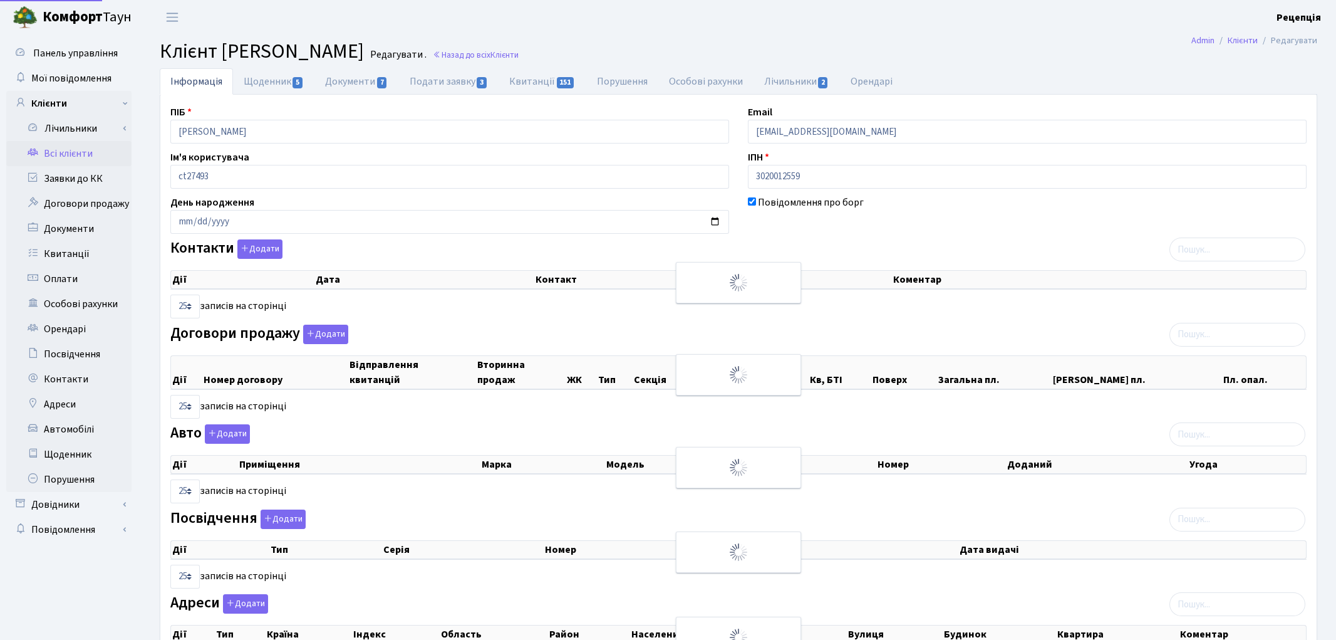
select select "25"
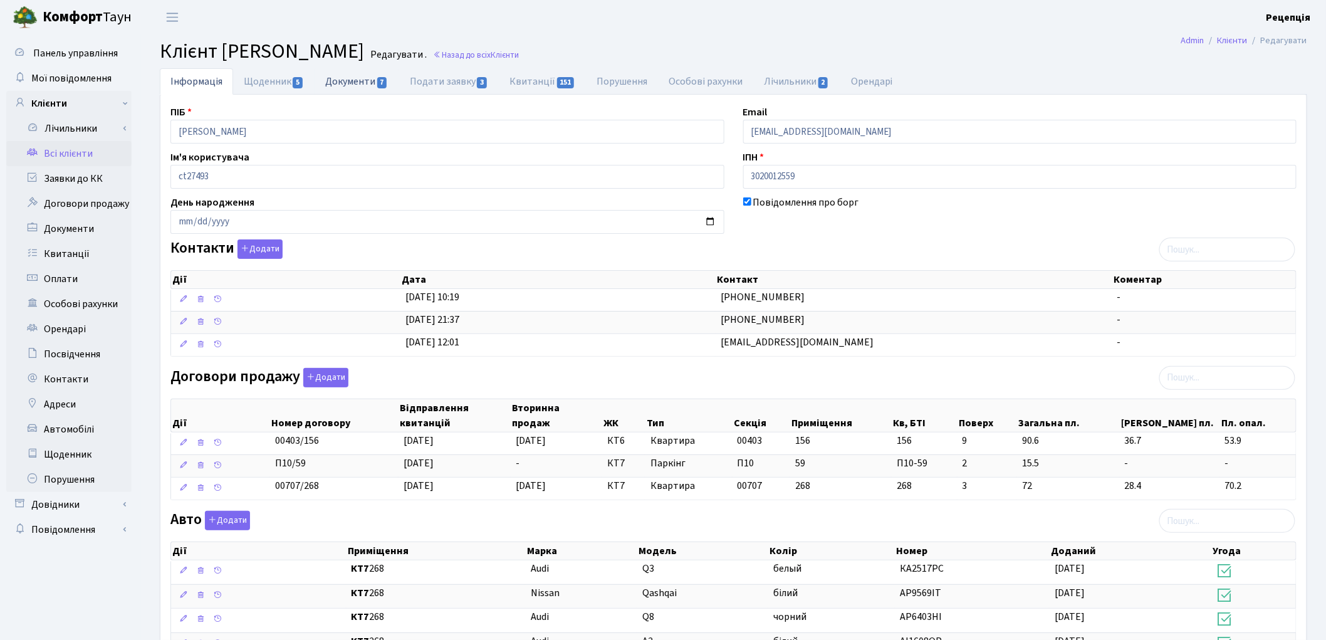
click at [358, 75] on link "Документи 7" at bounding box center [356, 81] width 84 height 26
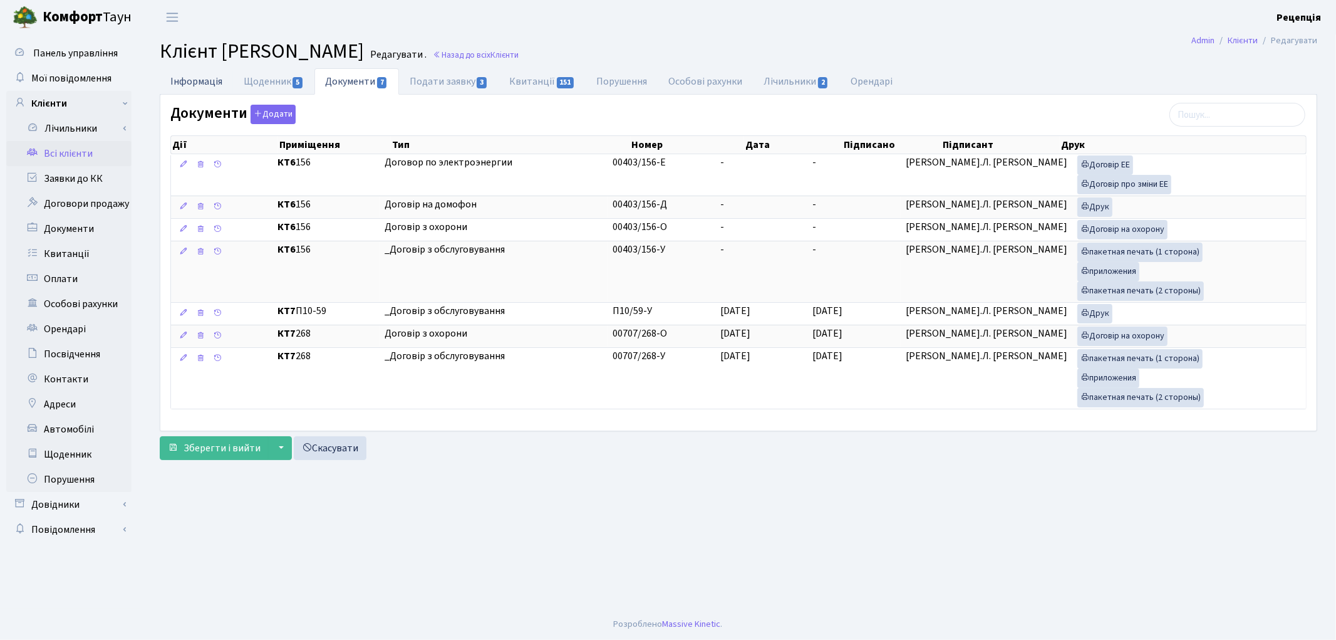
click at [182, 86] on link "Інформація" at bounding box center [196, 81] width 73 height 26
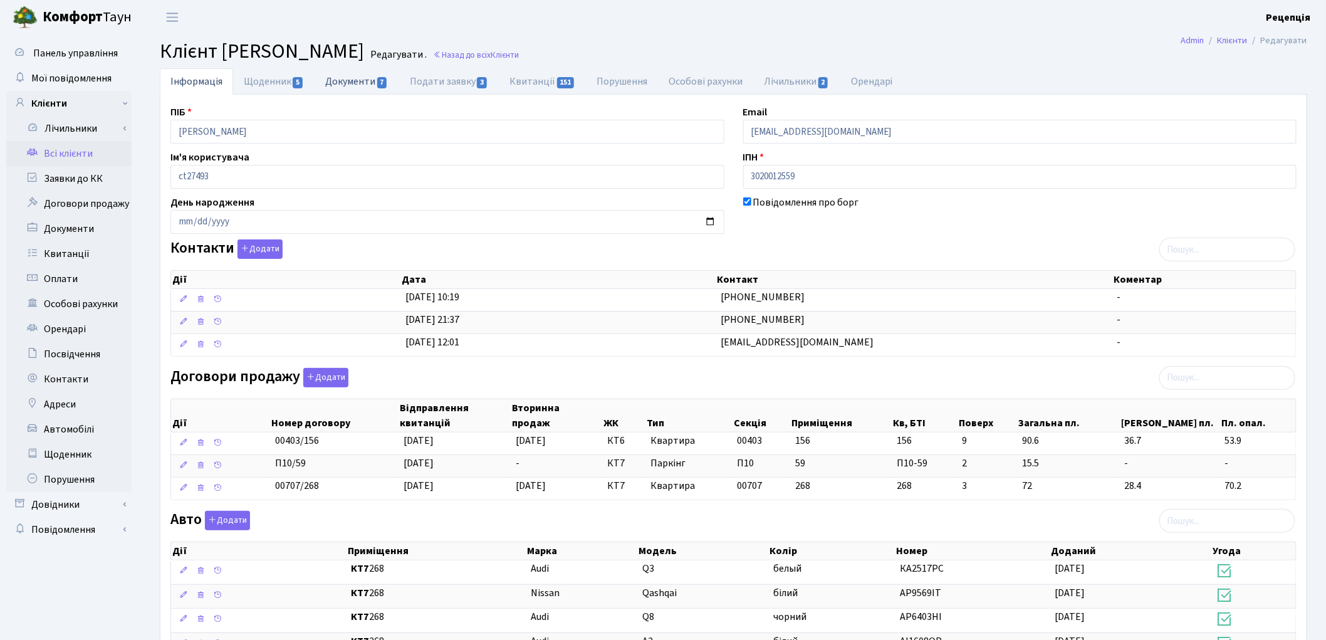
click at [358, 82] on link "Документи 7" at bounding box center [356, 81] width 84 height 26
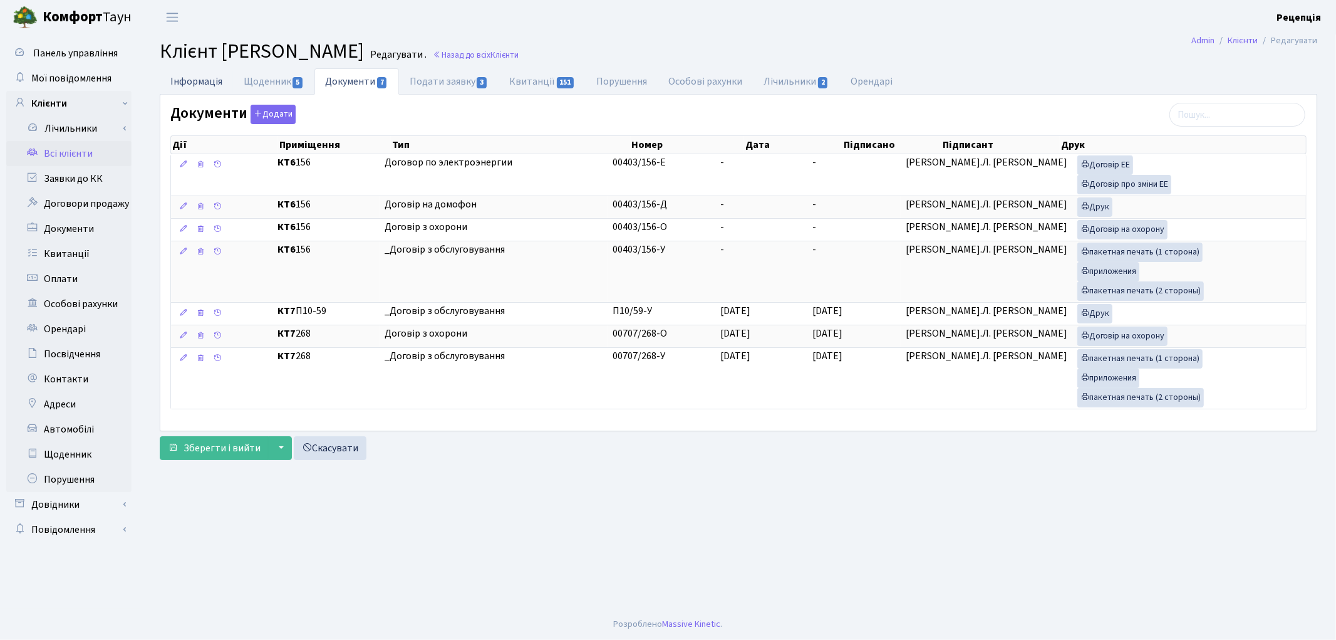
click at [221, 85] on link "Інформація" at bounding box center [196, 81] width 73 height 26
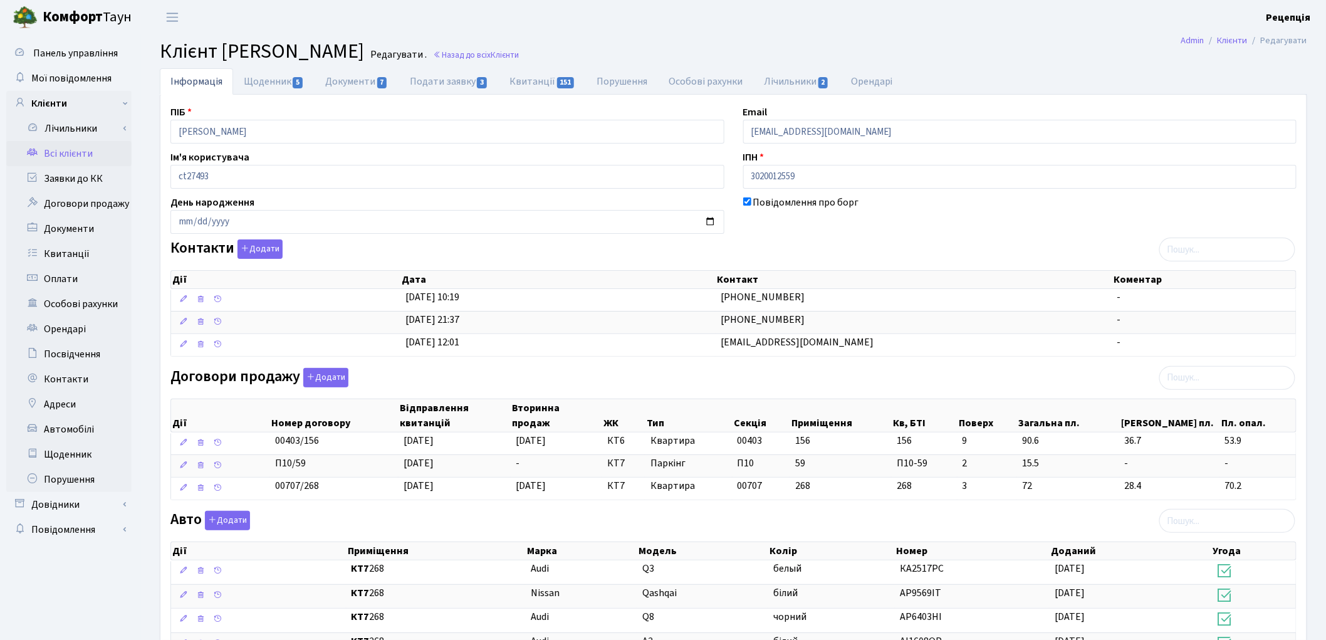
click at [63, 152] on link "Всі клієнти" at bounding box center [68, 153] width 125 height 25
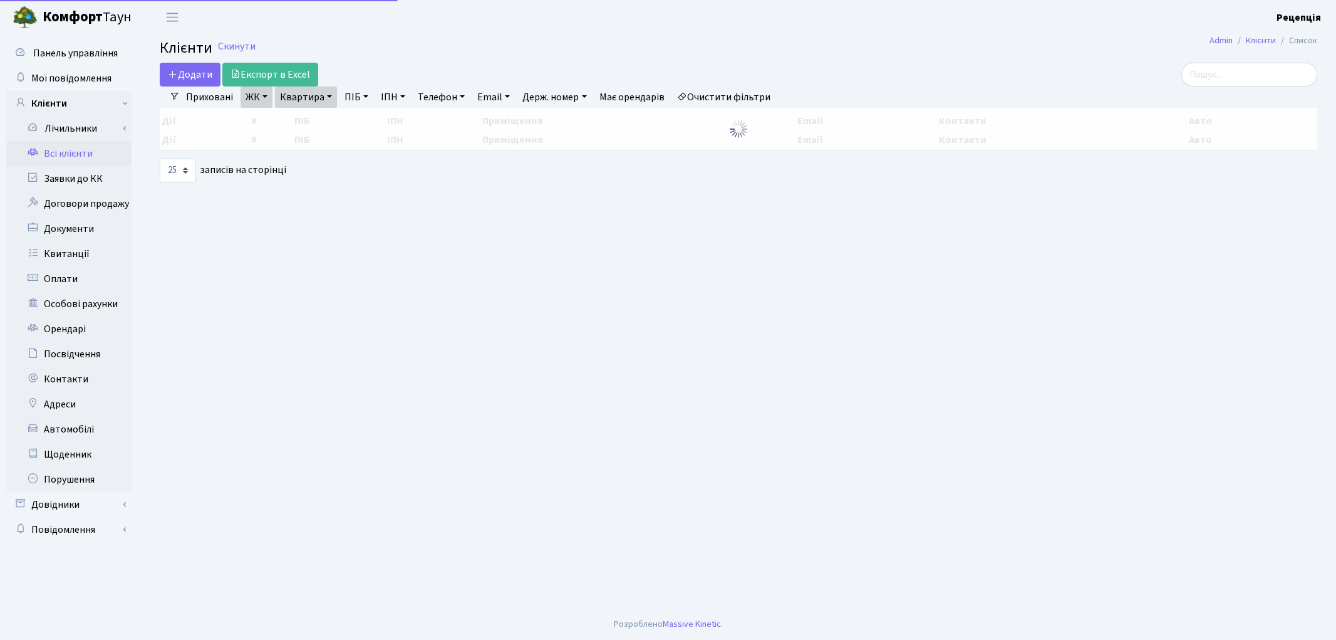
select select "25"
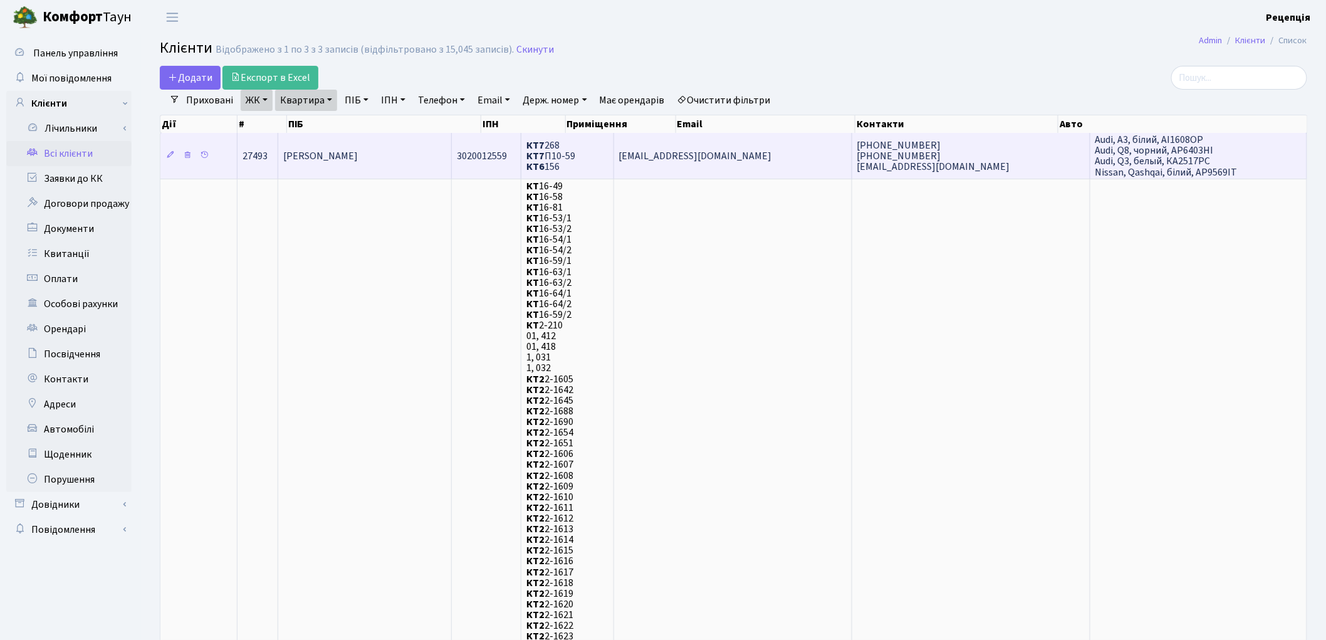
click at [318, 152] on span "[PERSON_NAME]" at bounding box center [320, 156] width 75 height 14
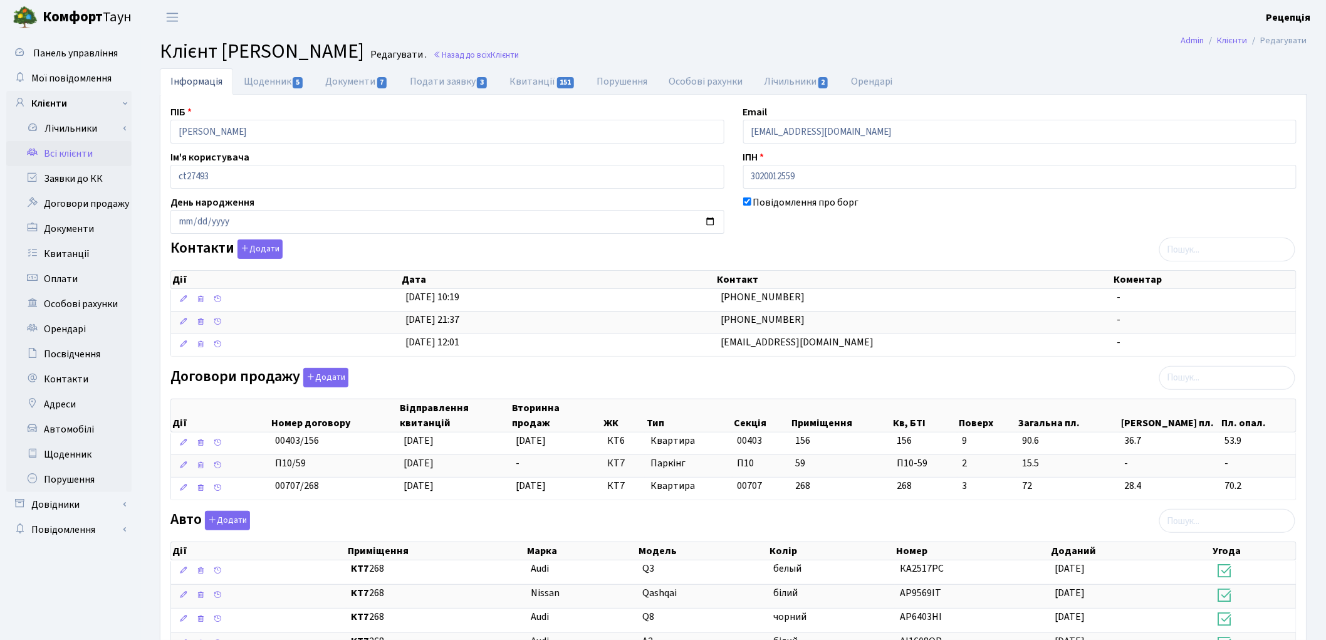
click at [48, 157] on link "Всі клієнти" at bounding box center [68, 153] width 125 height 25
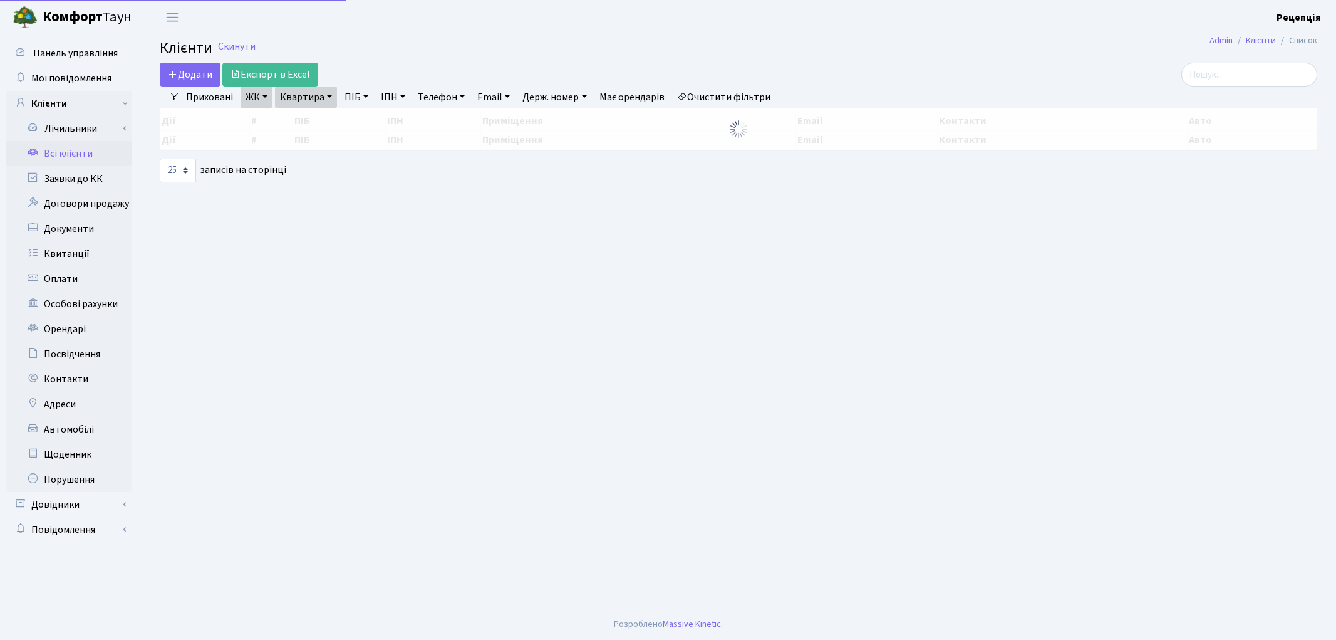
select select "25"
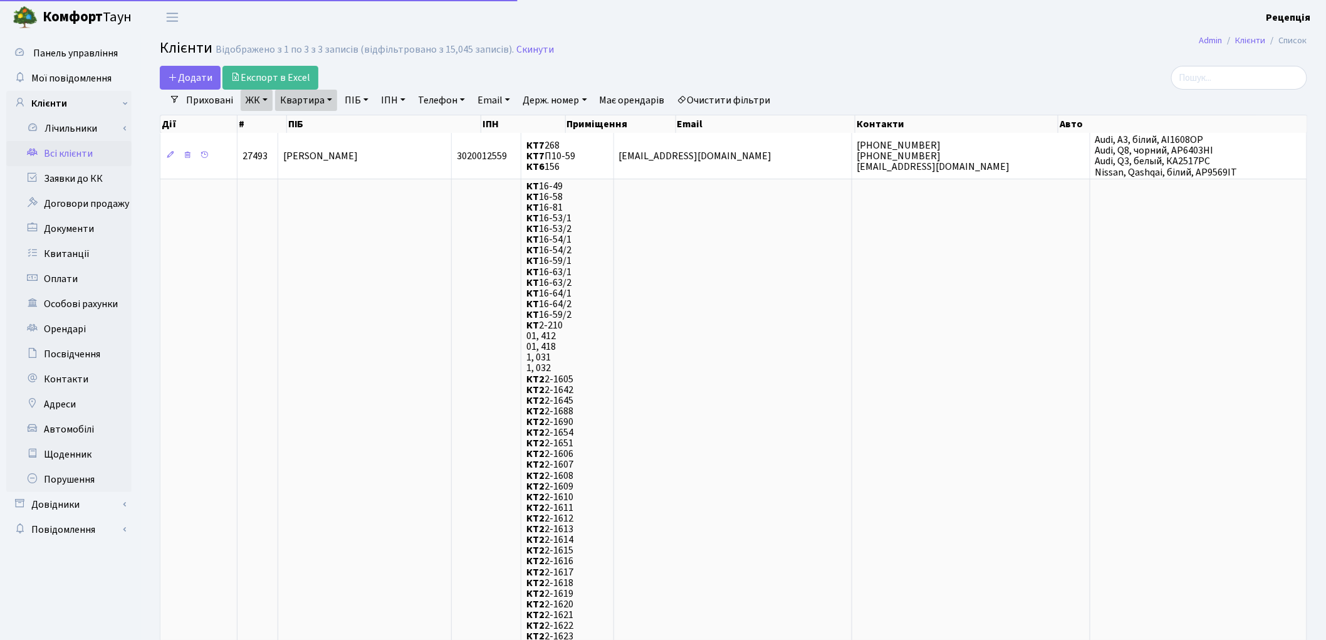
click at [713, 96] on link "Очистити фільтри" at bounding box center [723, 100] width 103 height 21
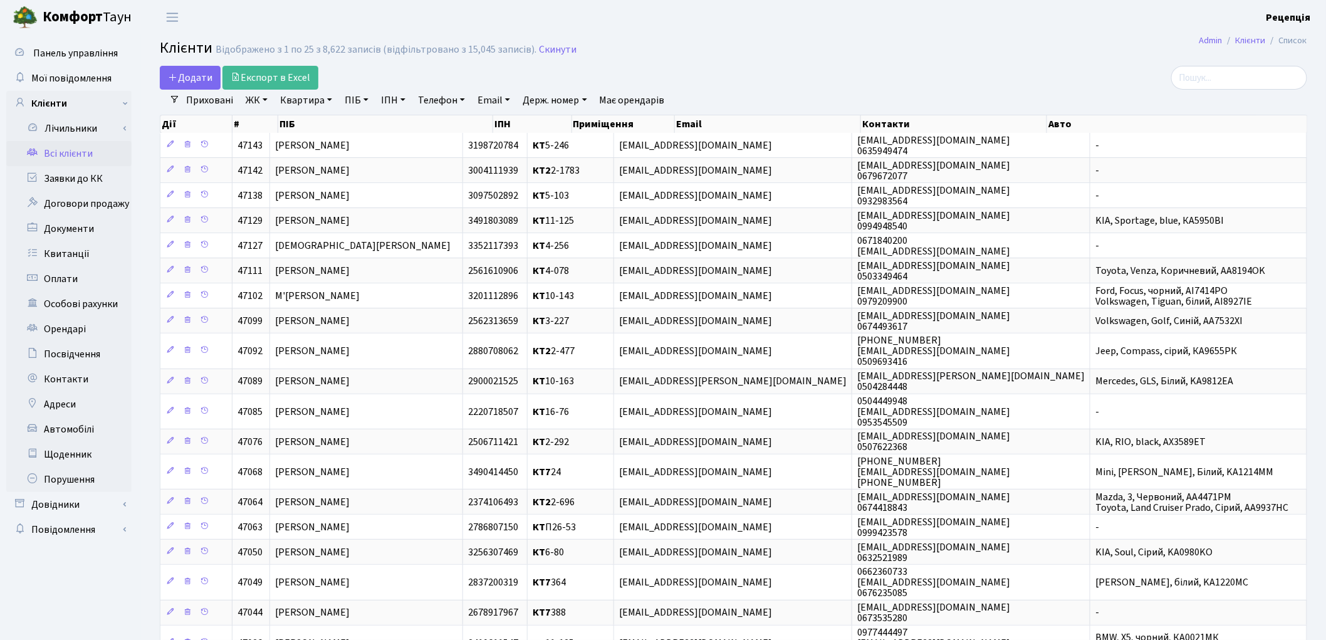
click at [353, 103] on link "ПІБ" at bounding box center [357, 100] width 34 height 21
type input "стожок"
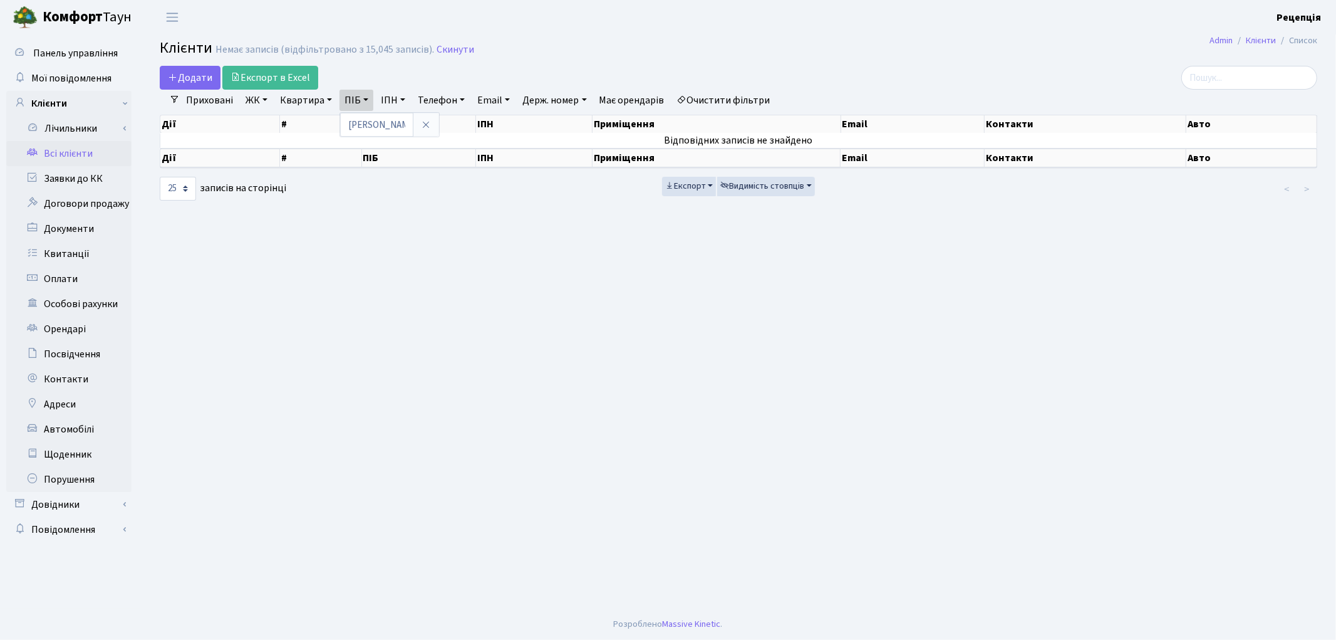
click at [735, 103] on link "Очистити фільтри" at bounding box center [723, 100] width 103 height 21
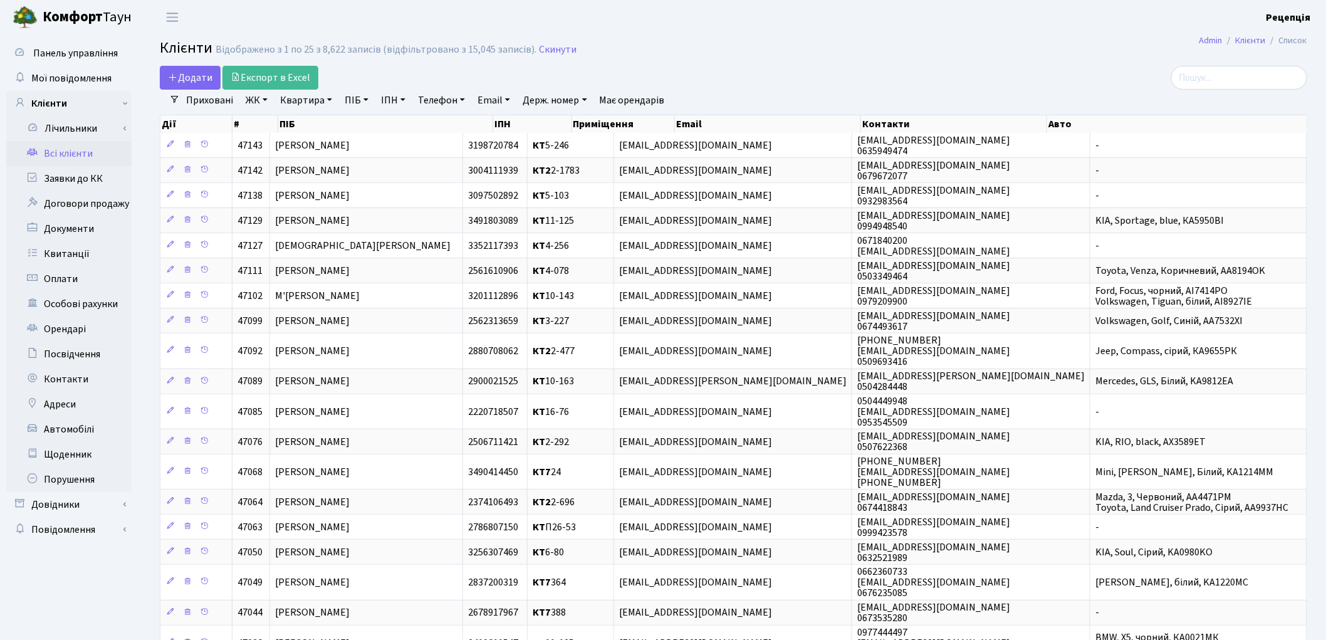
click at [255, 102] on link "ЖК" at bounding box center [257, 100] width 32 height 21
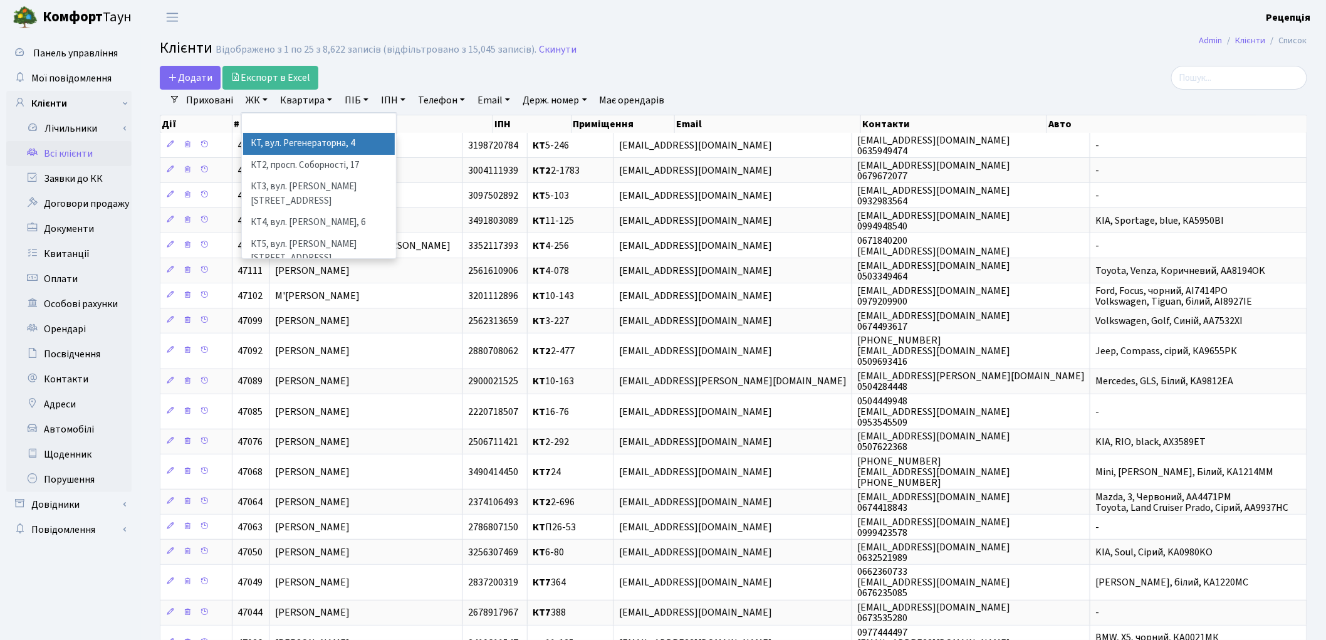
click at [282, 147] on li "КТ, вул. Регенераторна, 4" at bounding box center [319, 144] width 152 height 22
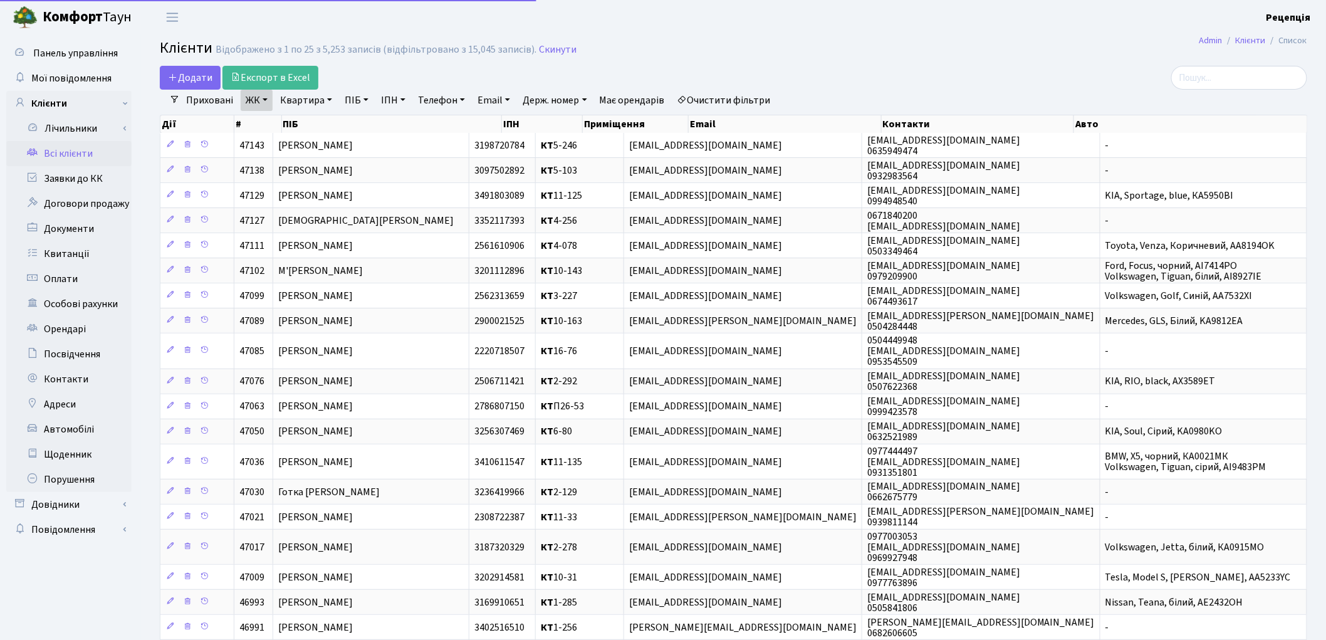
click at [303, 105] on link "Квартира" at bounding box center [306, 100] width 62 height 21
type input "1-452"
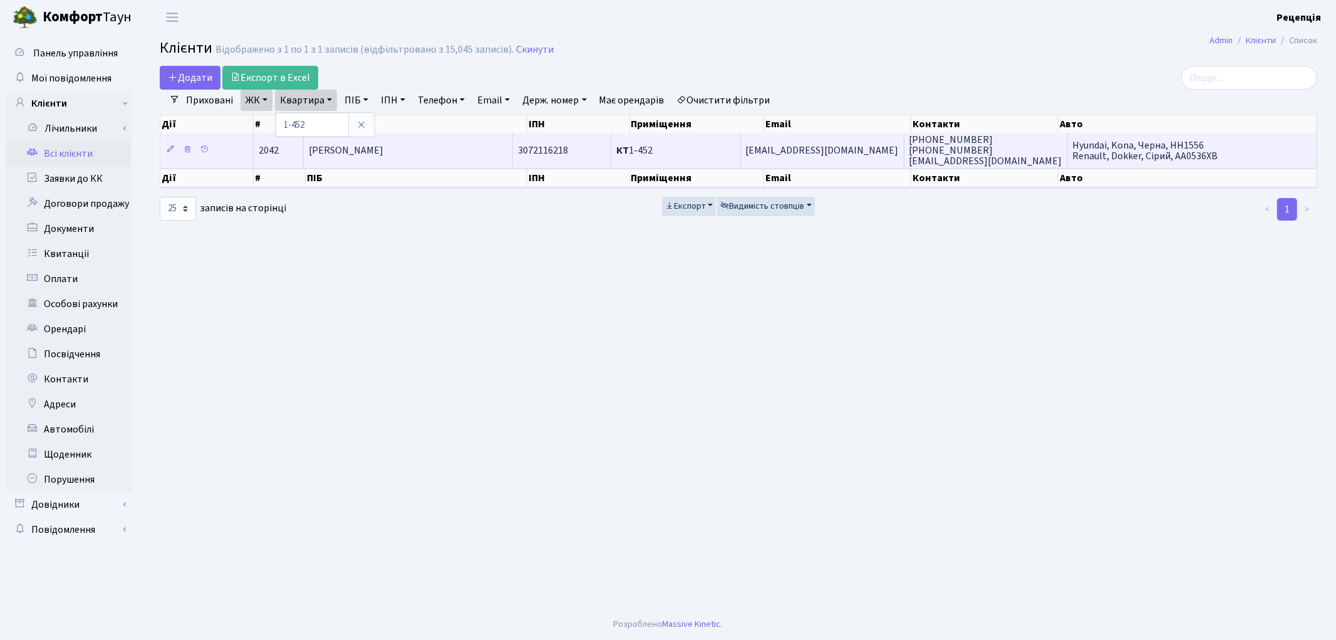
click at [383, 149] on span "Гардер Дмитро Андрійович" at bounding box center [346, 150] width 75 height 14
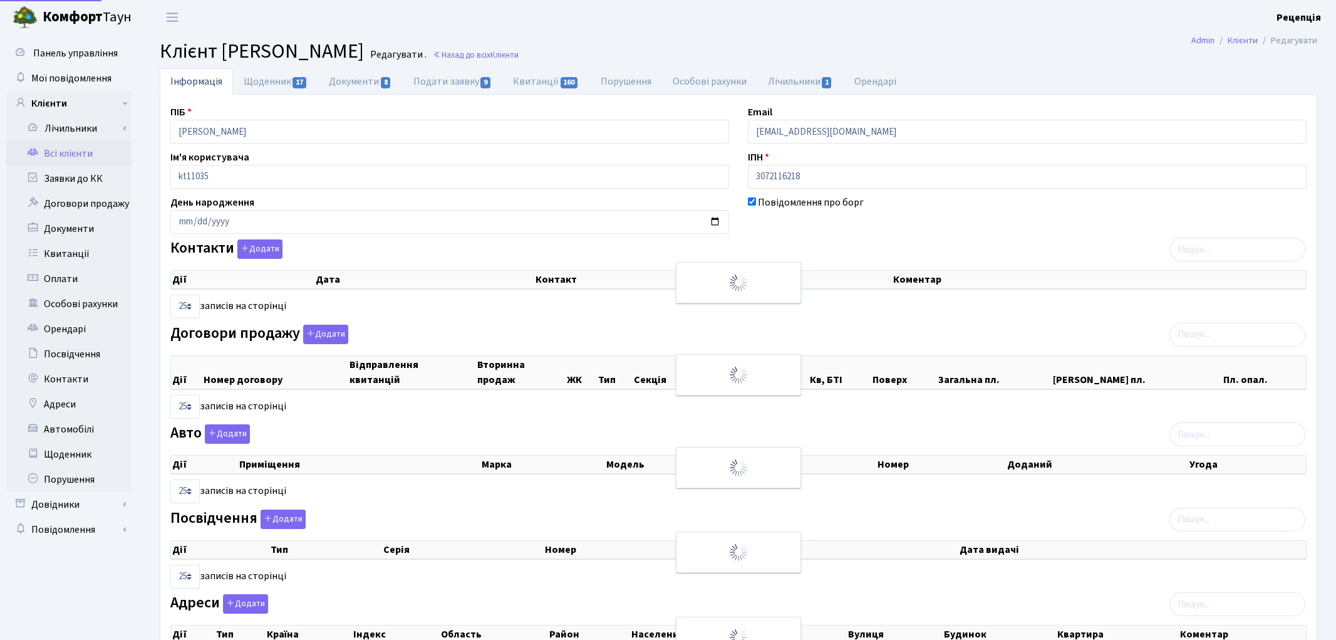
select select "25"
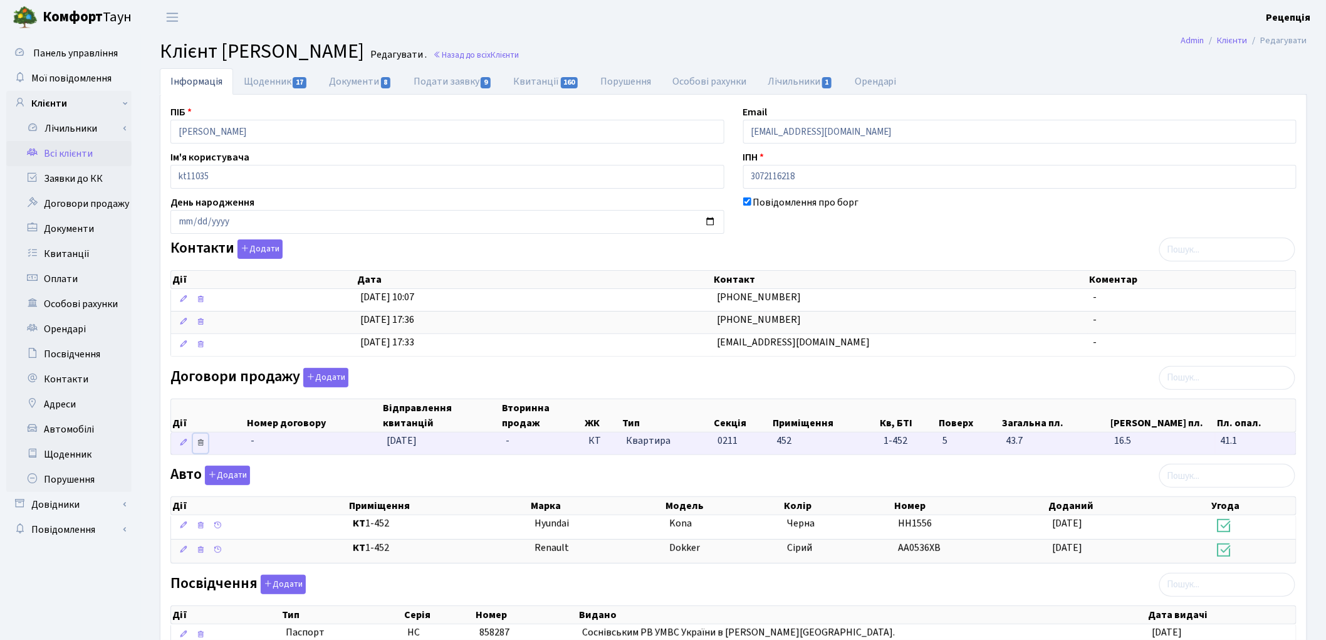
click at [202, 445] on icon at bounding box center [200, 442] width 9 height 9
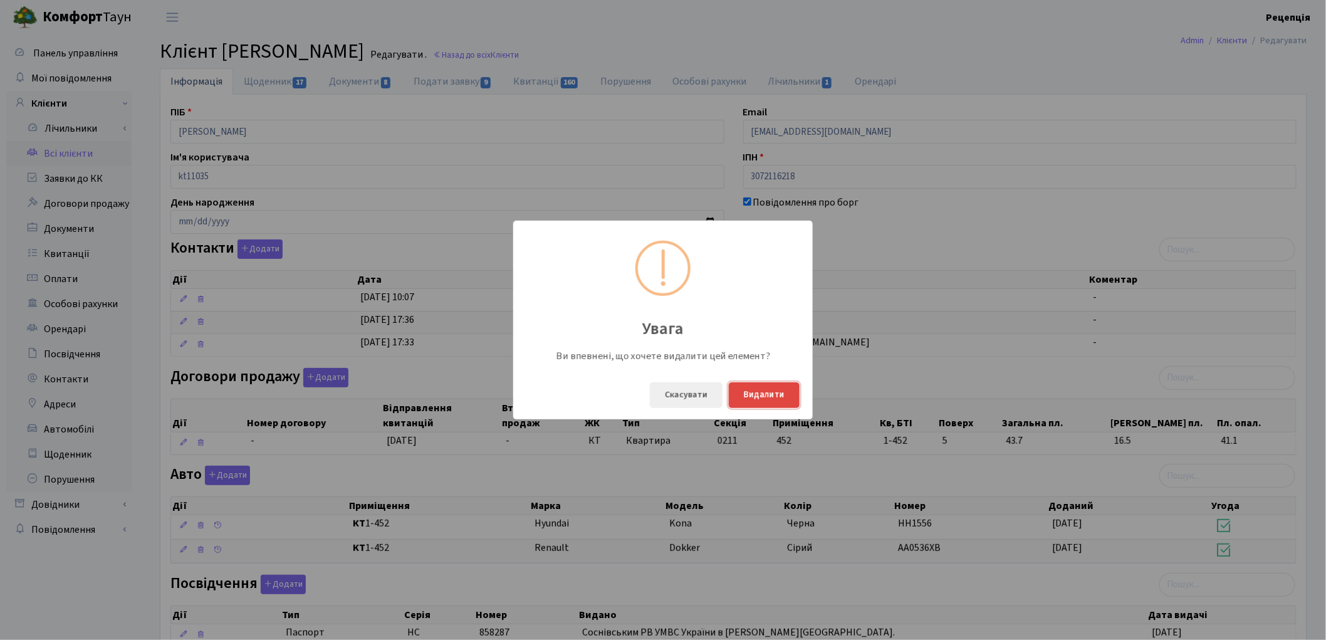
click at [757, 393] on button "Видалити" at bounding box center [764, 395] width 71 height 26
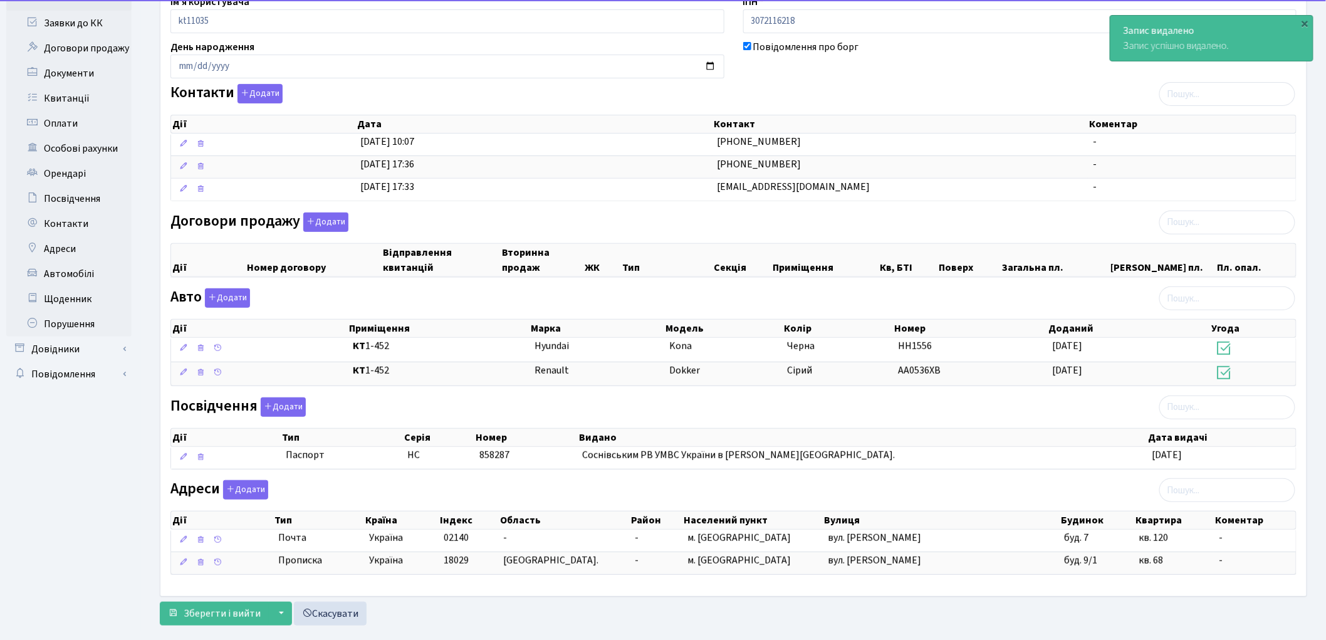
scroll to position [180, 0]
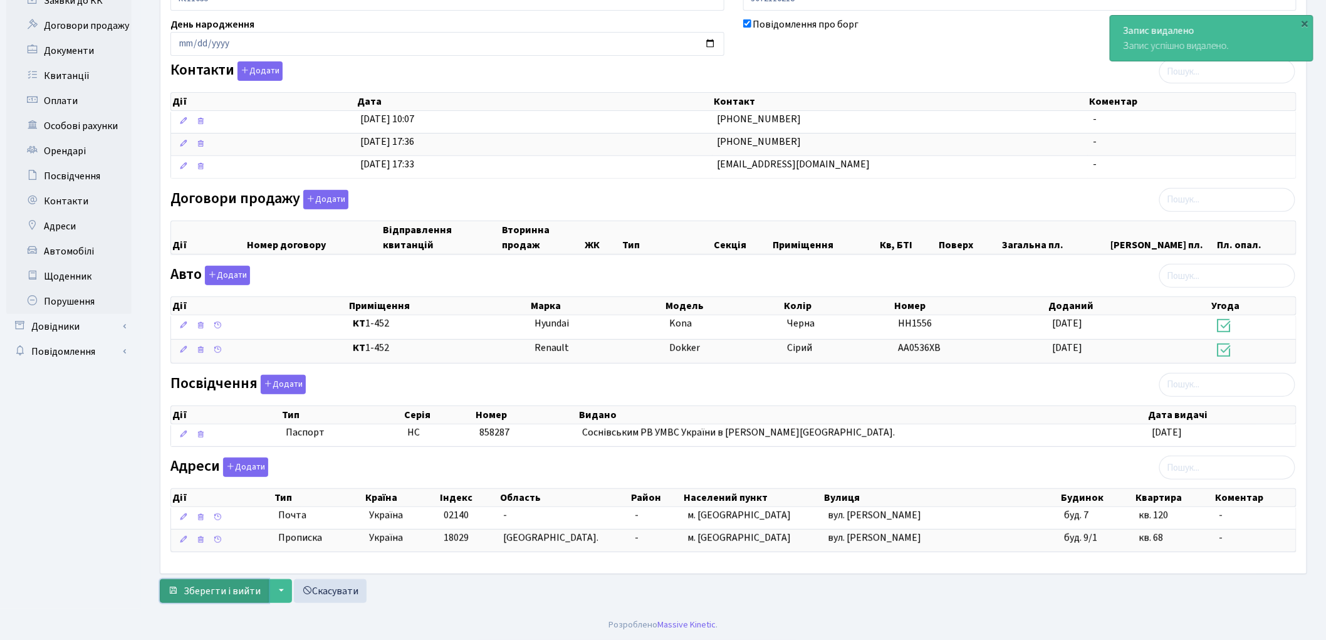
click at [227, 596] on span "Зберегти і вийти" at bounding box center [222, 591] width 77 height 14
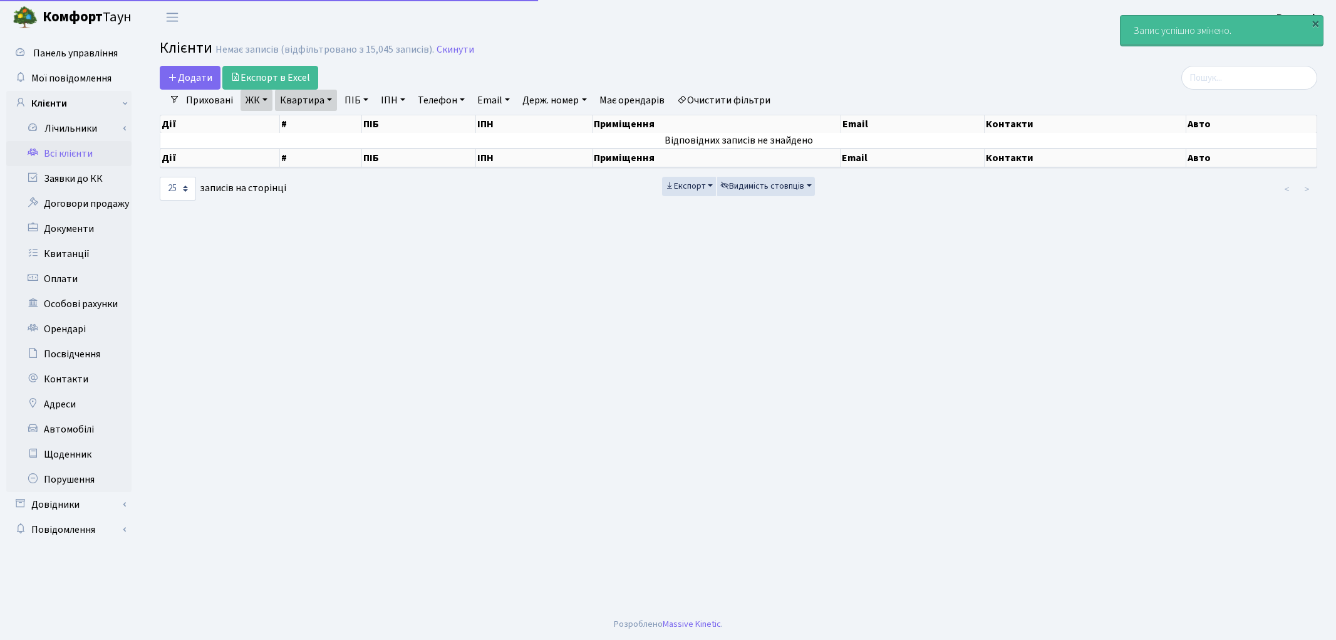
select select "25"
click at [756, 98] on link "Очистити фільтри" at bounding box center [723, 100] width 103 height 21
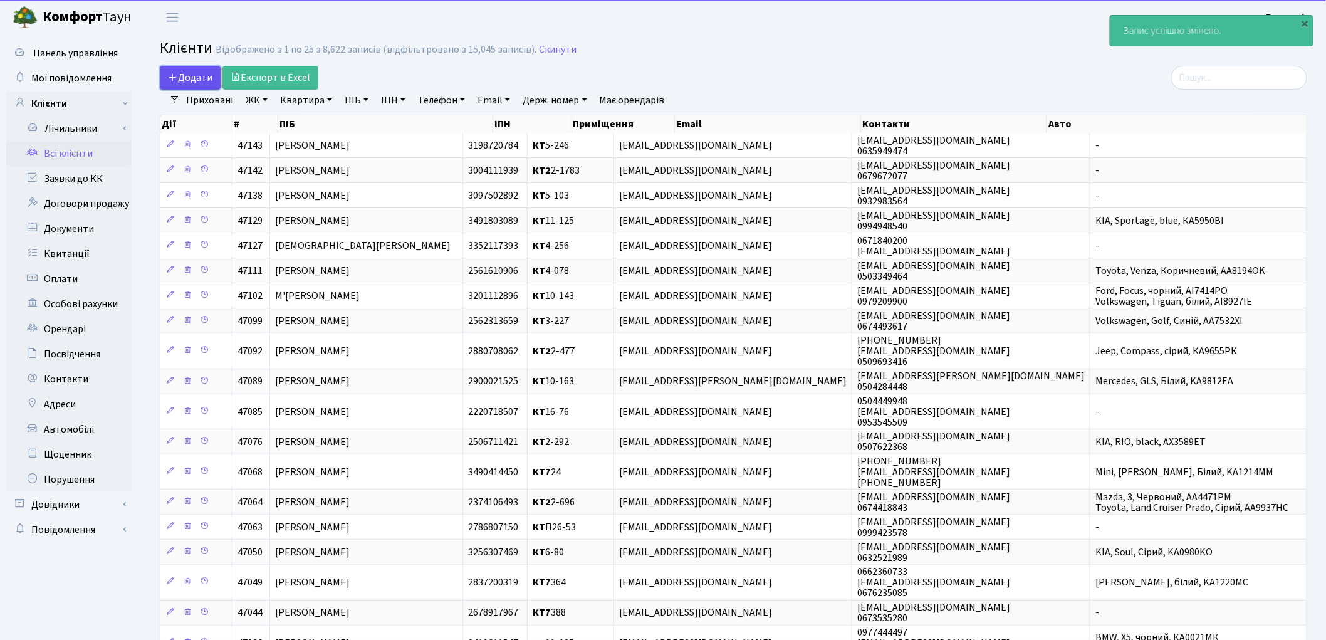
click at [191, 69] on link "Додати" at bounding box center [190, 78] width 61 height 24
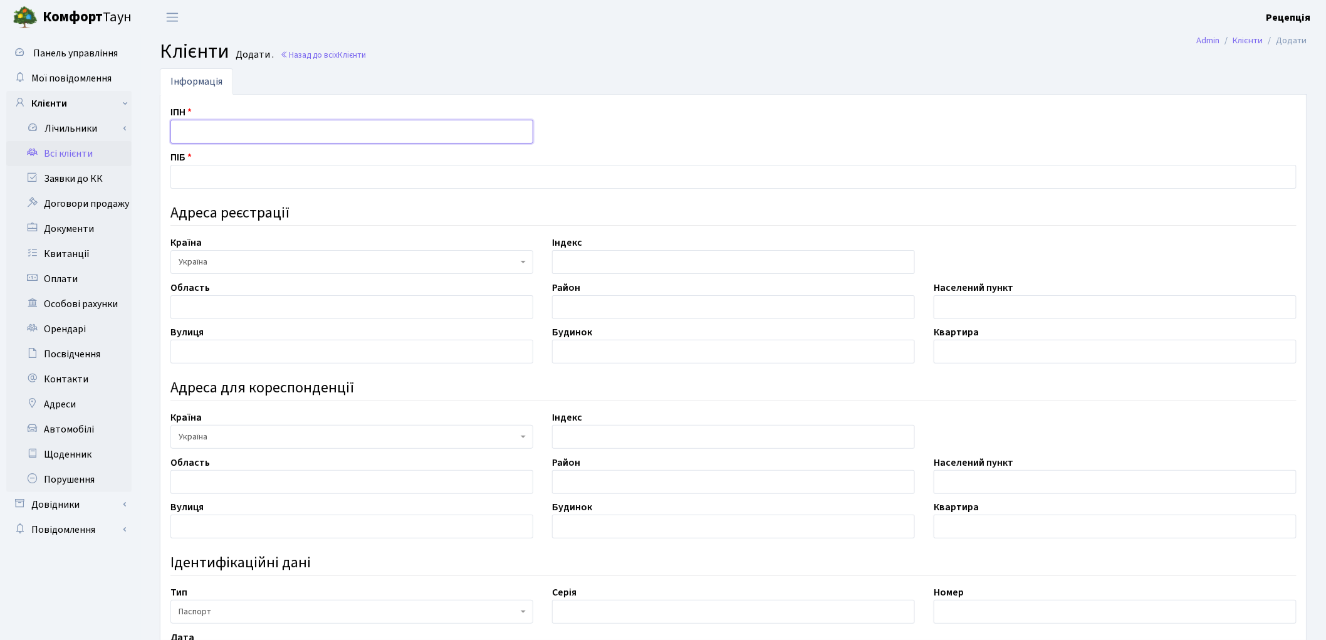
click at [208, 127] on input "text" at bounding box center [351, 132] width 363 height 24
type input "2874302562"
click at [187, 167] on input "text" at bounding box center [733, 177] width 1126 height 24
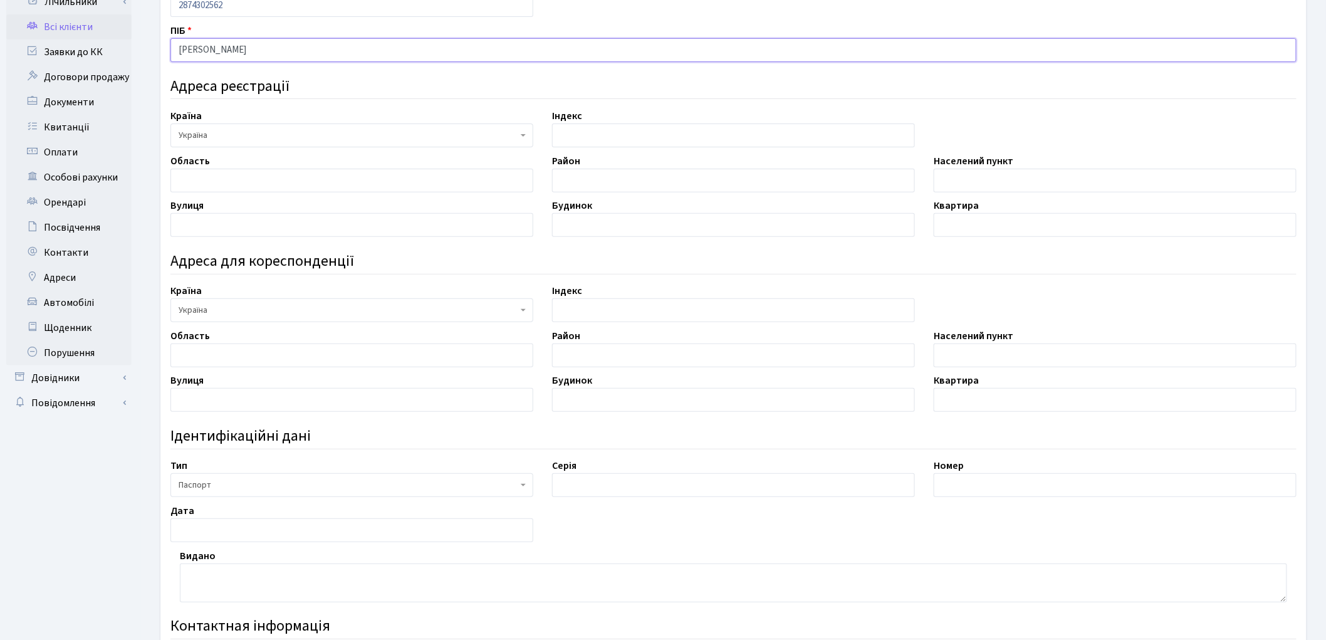
scroll to position [135, 0]
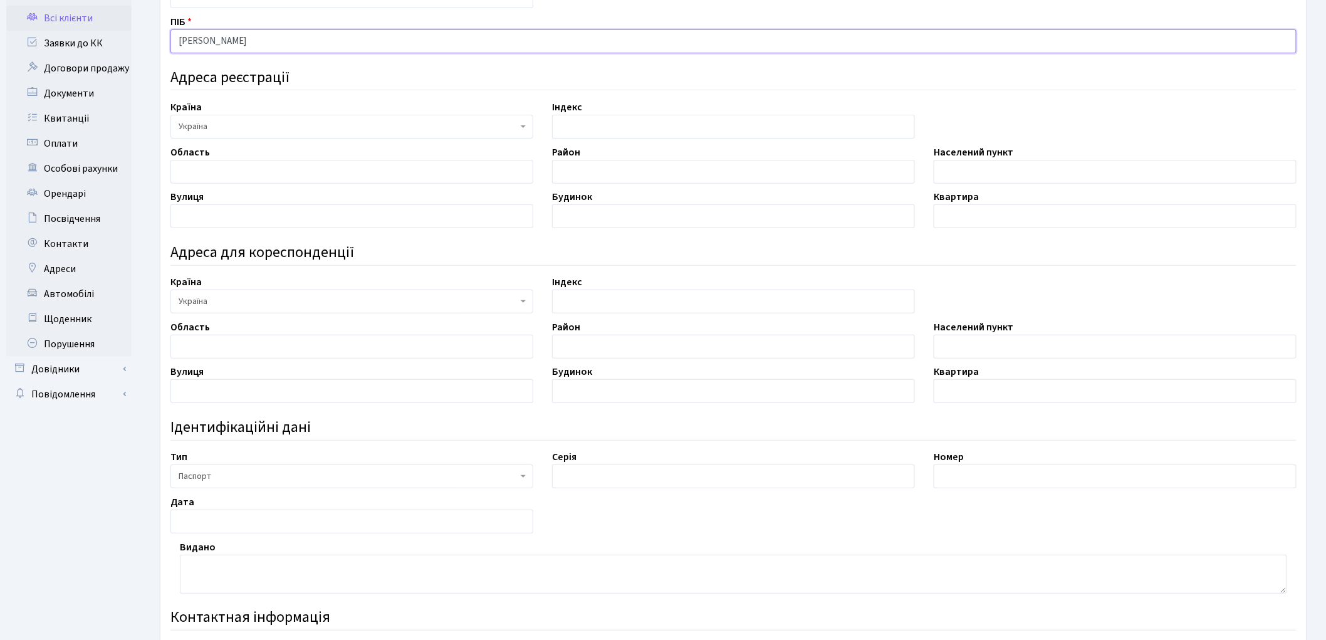
type input "[PERSON_NAME]"
click at [239, 346] on input "text" at bounding box center [351, 347] width 363 height 24
type input "Сумська"
click at [594, 336] on input "text" at bounding box center [733, 347] width 363 height 24
type input "К"
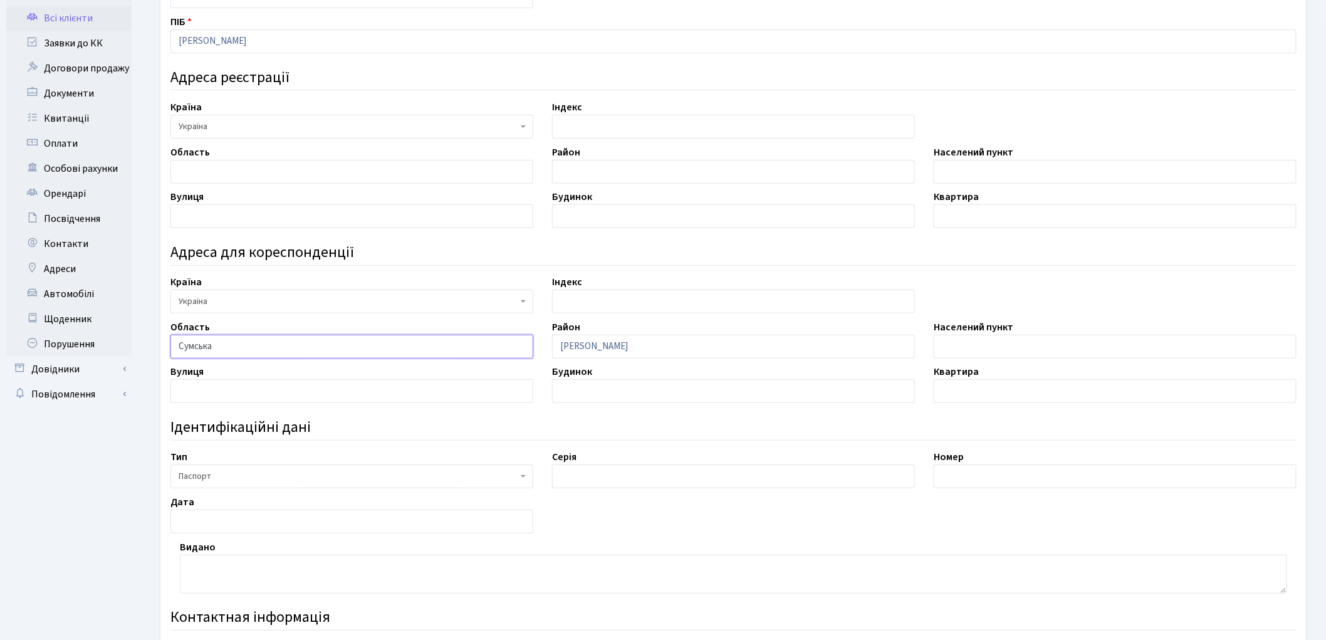
drag, startPoint x: 231, startPoint y: 345, endPoint x: 162, endPoint y: 351, distance: 69.2
click at [162, 351] on div "Область Сумська" at bounding box center [352, 339] width 382 height 39
click at [590, 348] on input "К" at bounding box center [733, 347] width 363 height 24
click at [230, 174] on input "text" at bounding box center [351, 172] width 363 height 24
paste input "Сумська"
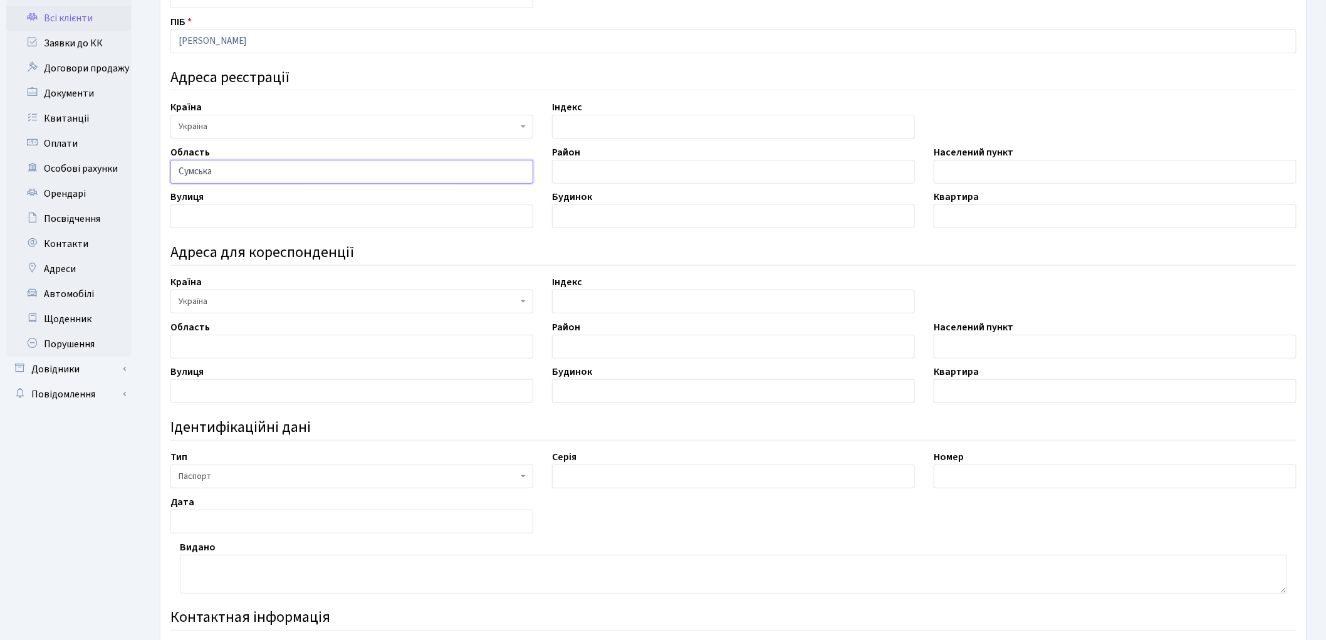
type input "Сумська"
click at [603, 167] on input "text" at bounding box center [733, 172] width 363 height 24
type input "Конотопський"
click at [982, 170] on input "text" at bounding box center [1114, 172] width 363 height 24
type input "місто Кролевець"
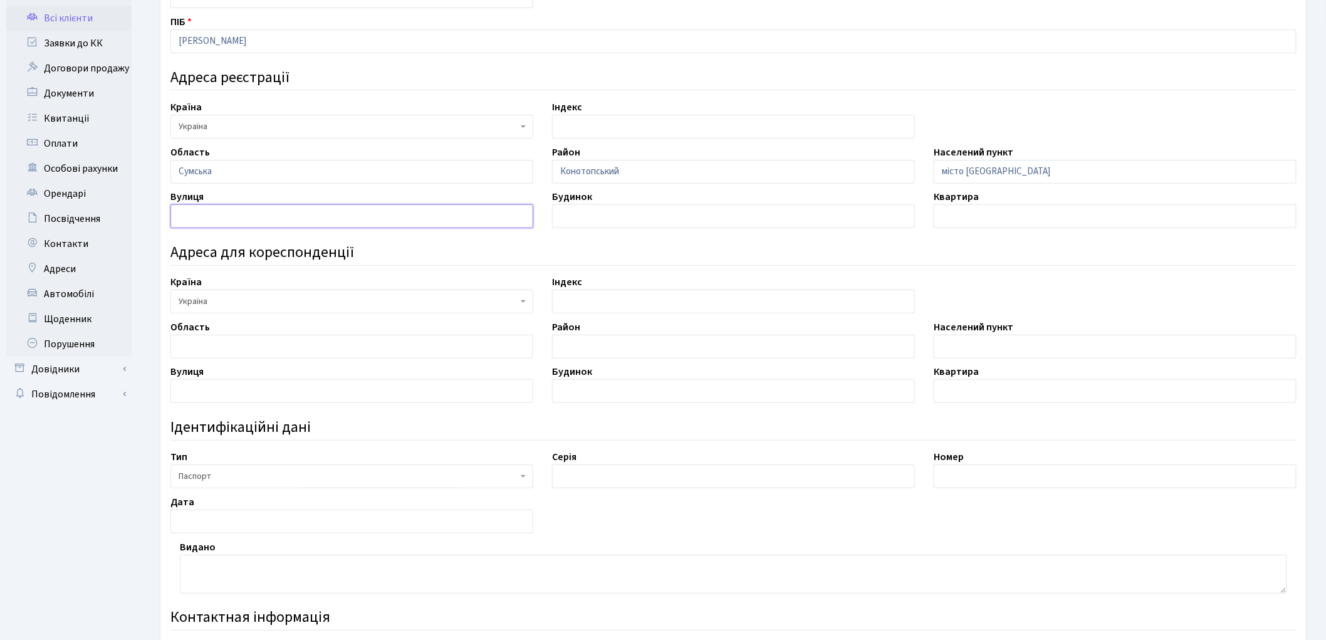
click at [274, 214] on input "text" at bounding box center [351, 216] width 363 height 24
type input "[PERSON_NAME]"
click at [565, 216] on input "text" at bounding box center [733, 216] width 363 height 24
type input "7"
click at [952, 217] on input "text" at bounding box center [1114, 216] width 363 height 24
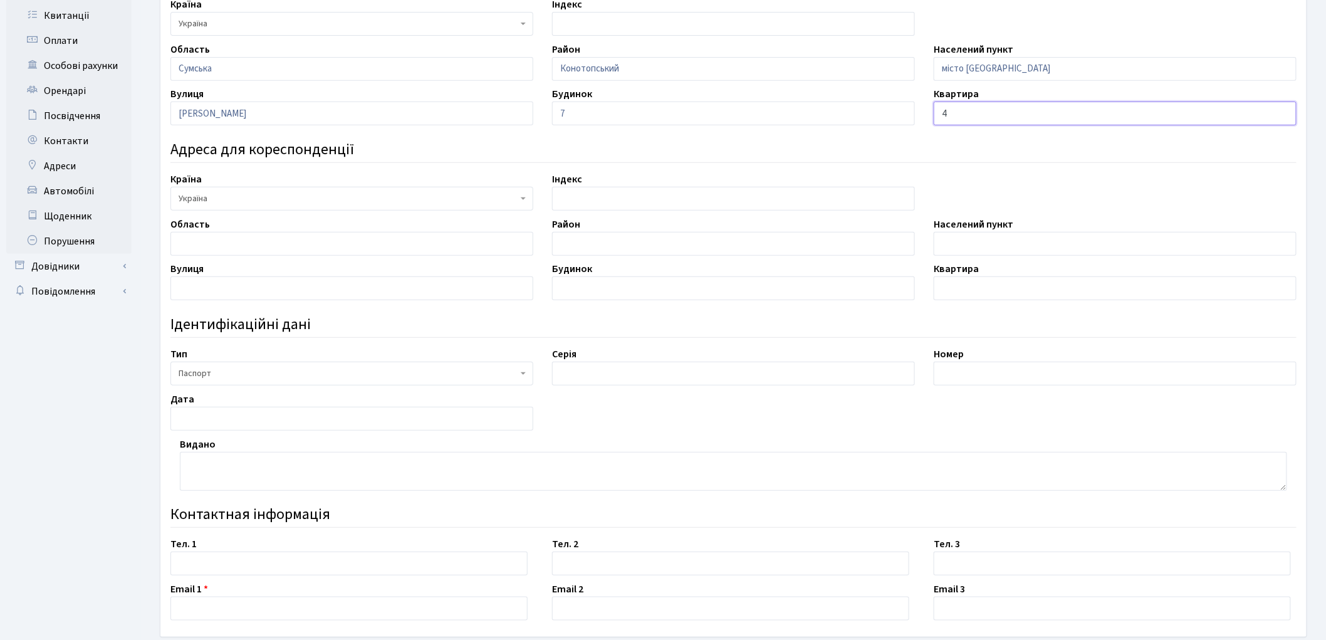
scroll to position [302, 0]
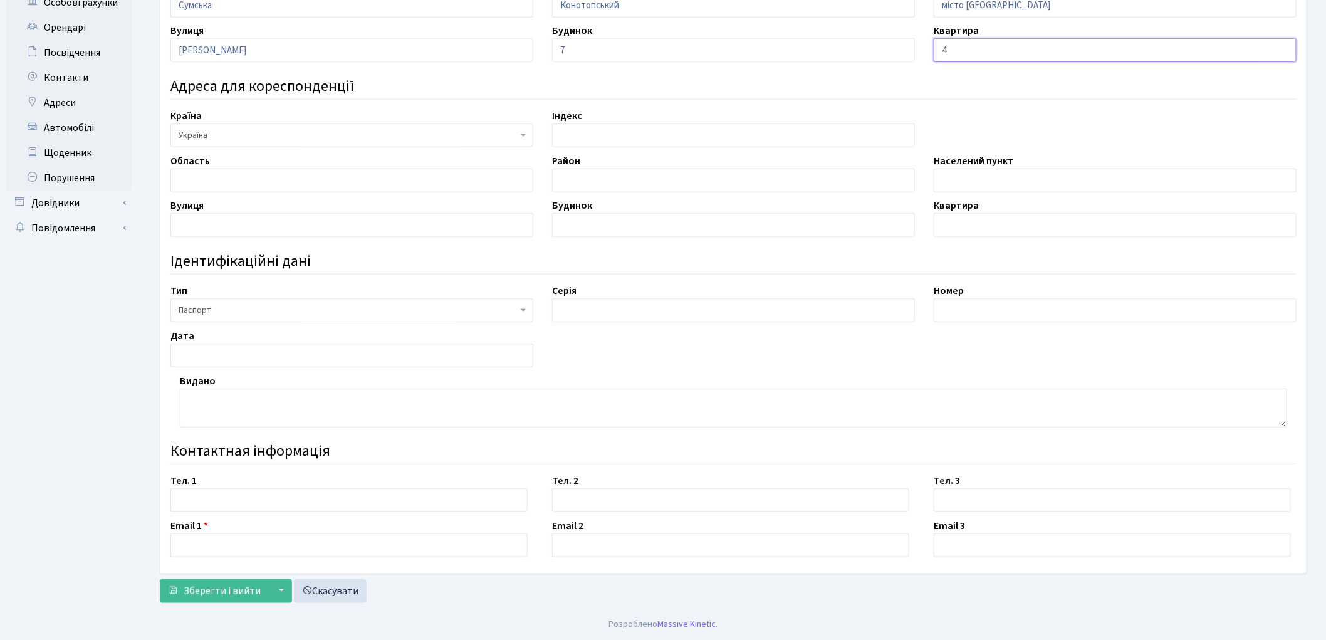
type input "4"
click at [598, 309] on input "text" at bounding box center [733, 310] width 363 height 24
type input "МА"
click at [981, 296] on div "Номер" at bounding box center [1115, 302] width 382 height 39
click at [960, 316] on input "text" at bounding box center [1114, 310] width 363 height 24
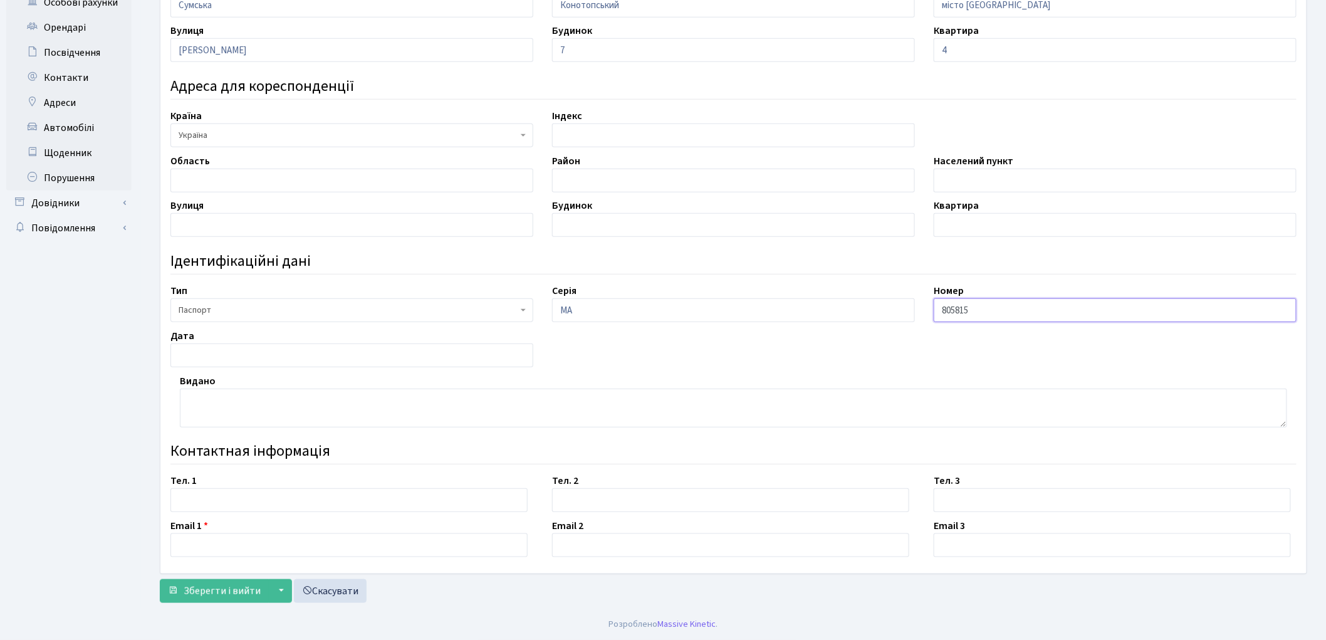
type input "805815"
click at [205, 357] on input "text" at bounding box center [351, 355] width 363 height 24
type input "18.07.2000"
click at [227, 422] on textarea at bounding box center [733, 407] width 1107 height 39
type textarea "Кролевецьким РВ УМВС України в Сумській області"
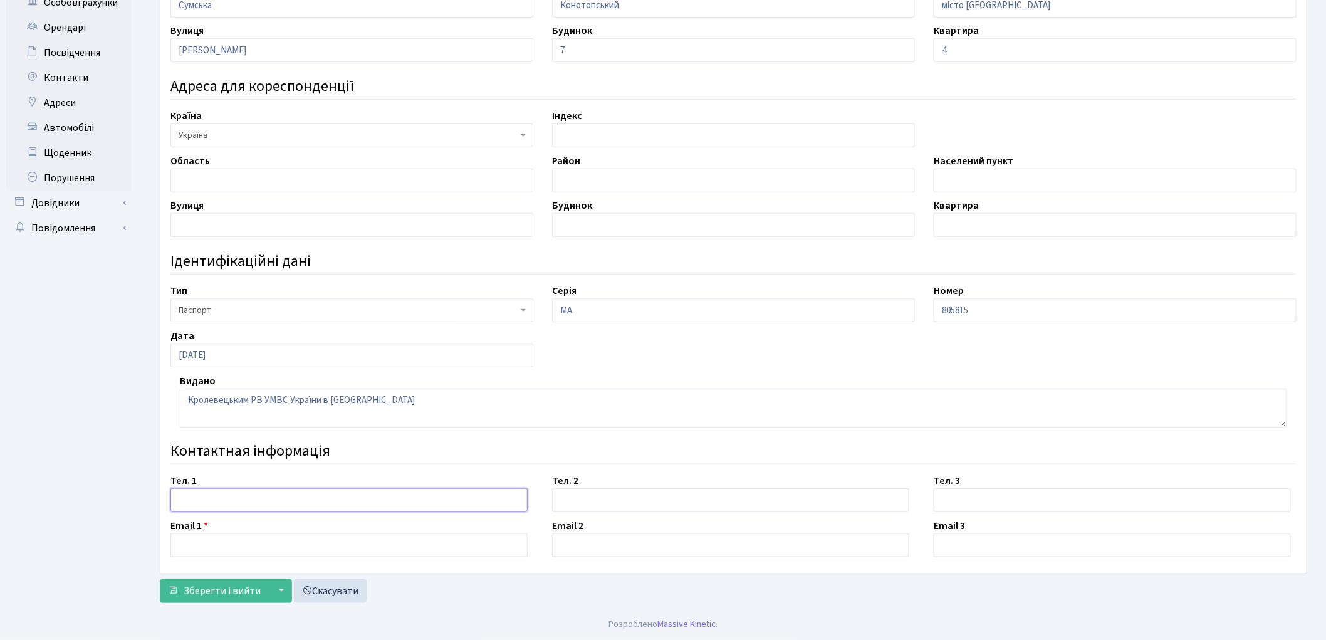
click at [210, 506] on input "text" at bounding box center [348, 500] width 357 height 24
type input "0980591197"
click at [241, 548] on input "text" at bounding box center [348, 545] width 357 height 24
click at [220, 547] on input "text" at bounding box center [348, 545] width 357 height 24
type input "strozhokalla@gmail.com"
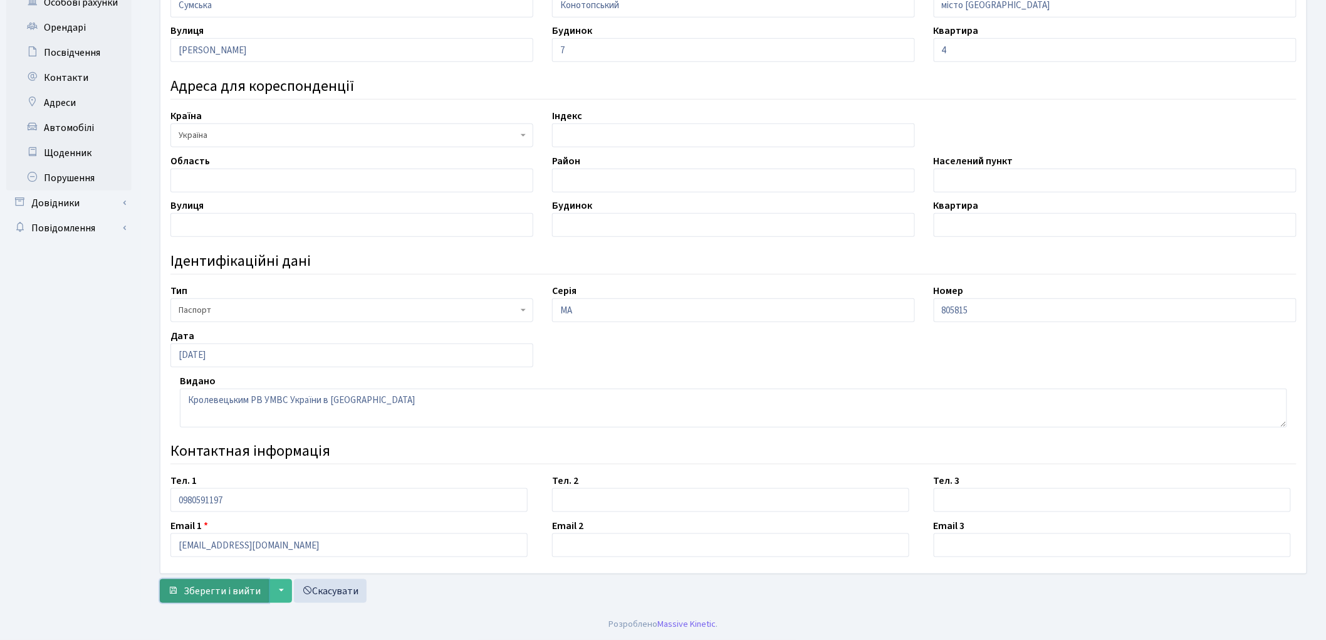
click at [220, 593] on span "Зберегти і вийти" at bounding box center [222, 591] width 77 height 14
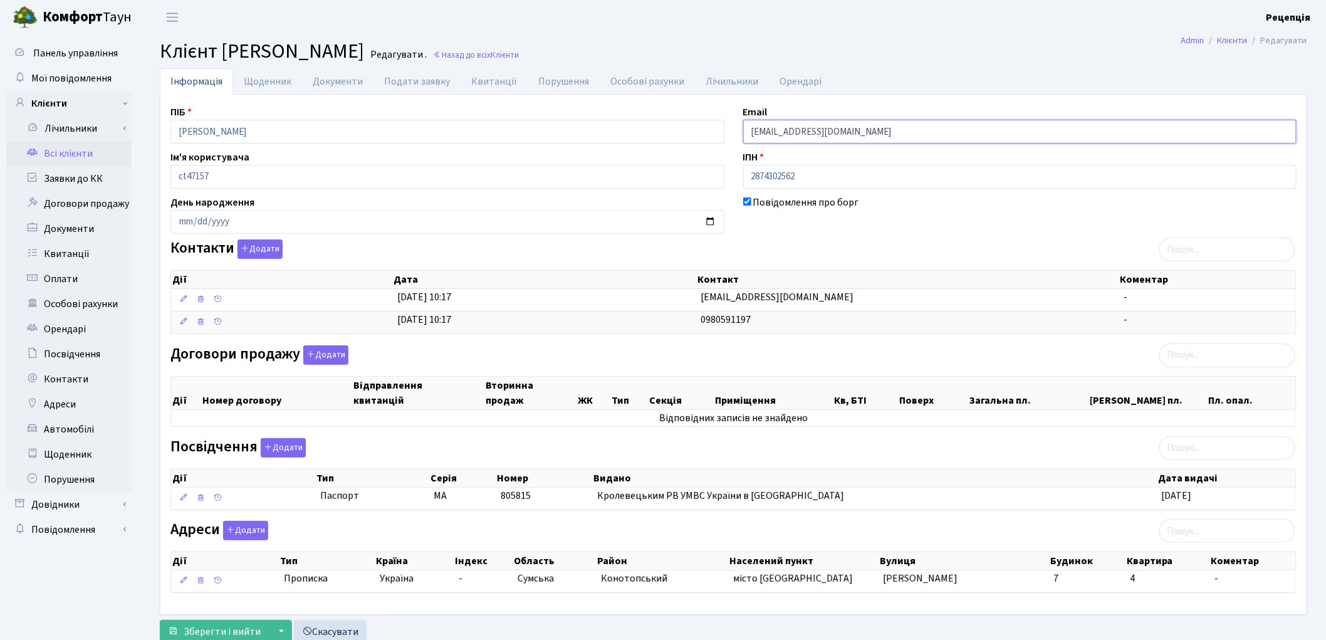
click at [762, 132] on input "[EMAIL_ADDRESS][DOMAIN_NAME]" at bounding box center [1020, 132] width 554 height 24
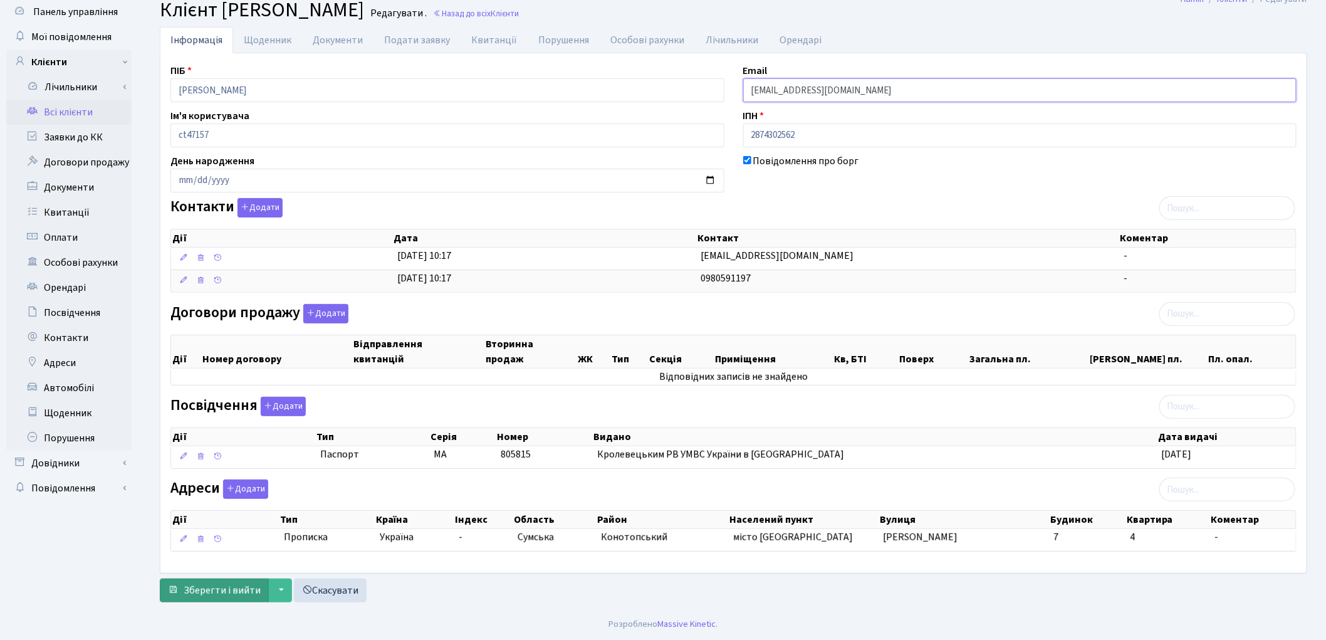
type input "[EMAIL_ADDRESS][DOMAIN_NAME]"
click at [245, 581] on button "Зберегти і вийти" at bounding box center [214, 590] width 109 height 24
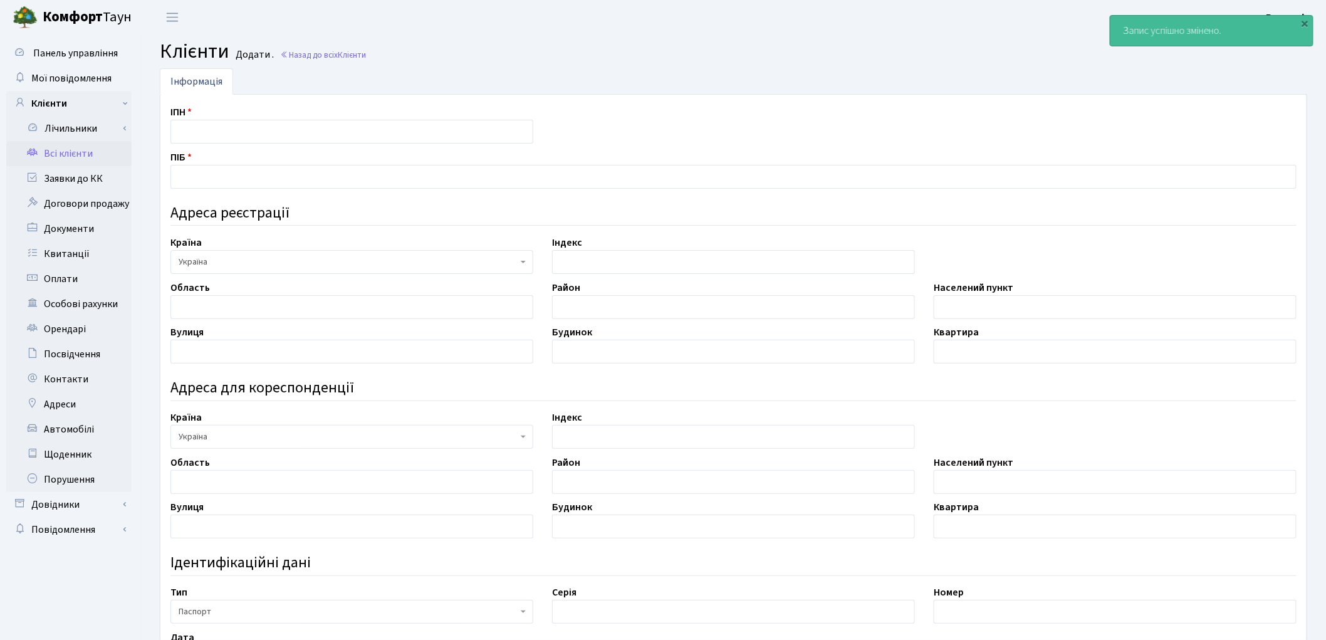
click at [78, 157] on link "Всі клієнти" at bounding box center [68, 153] width 125 height 25
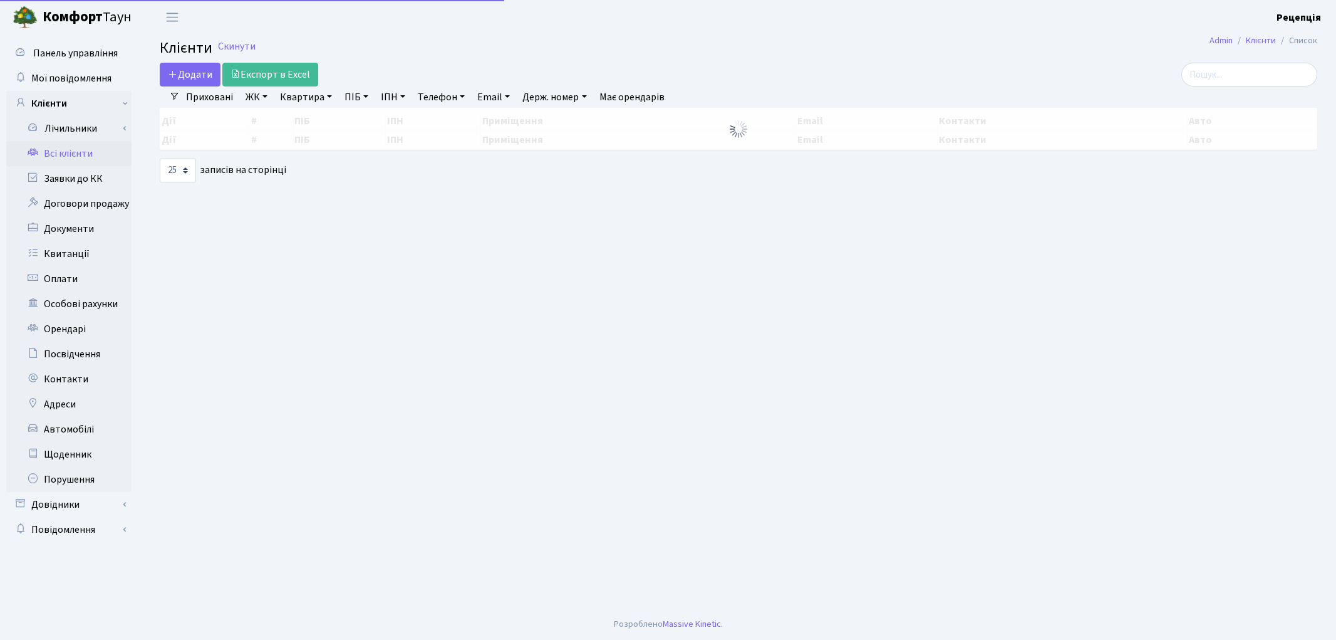
select select "25"
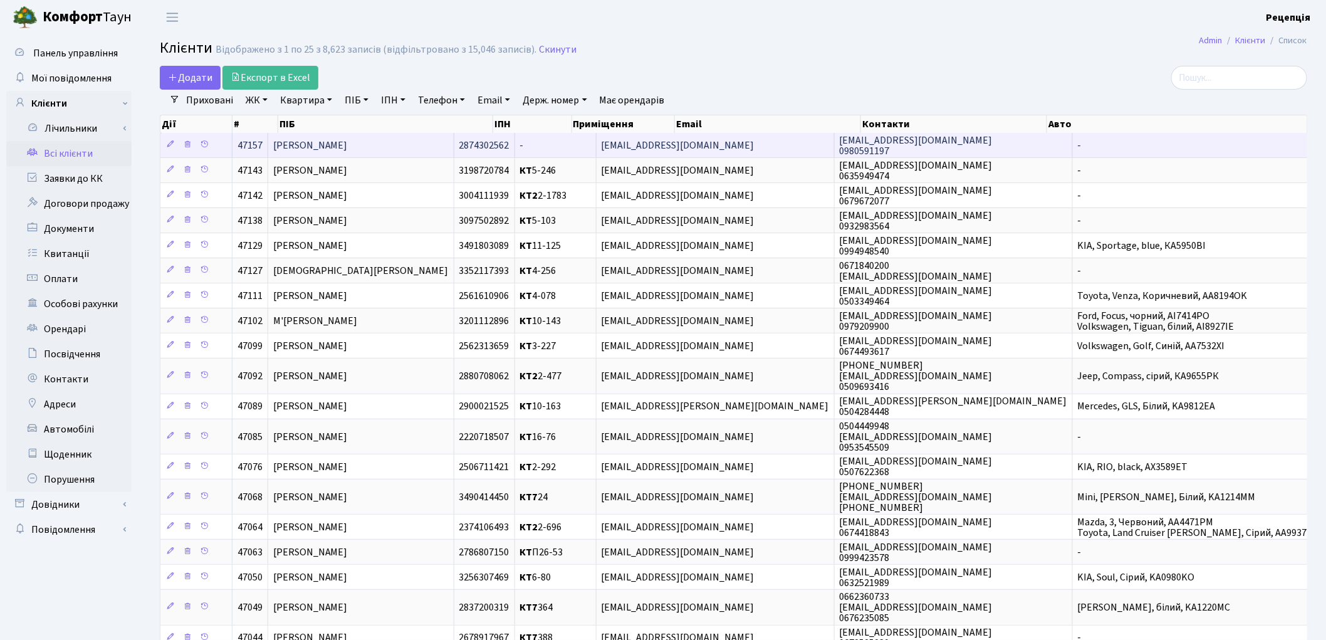
click at [442, 148] on td "[PERSON_NAME]" at bounding box center [361, 145] width 186 height 24
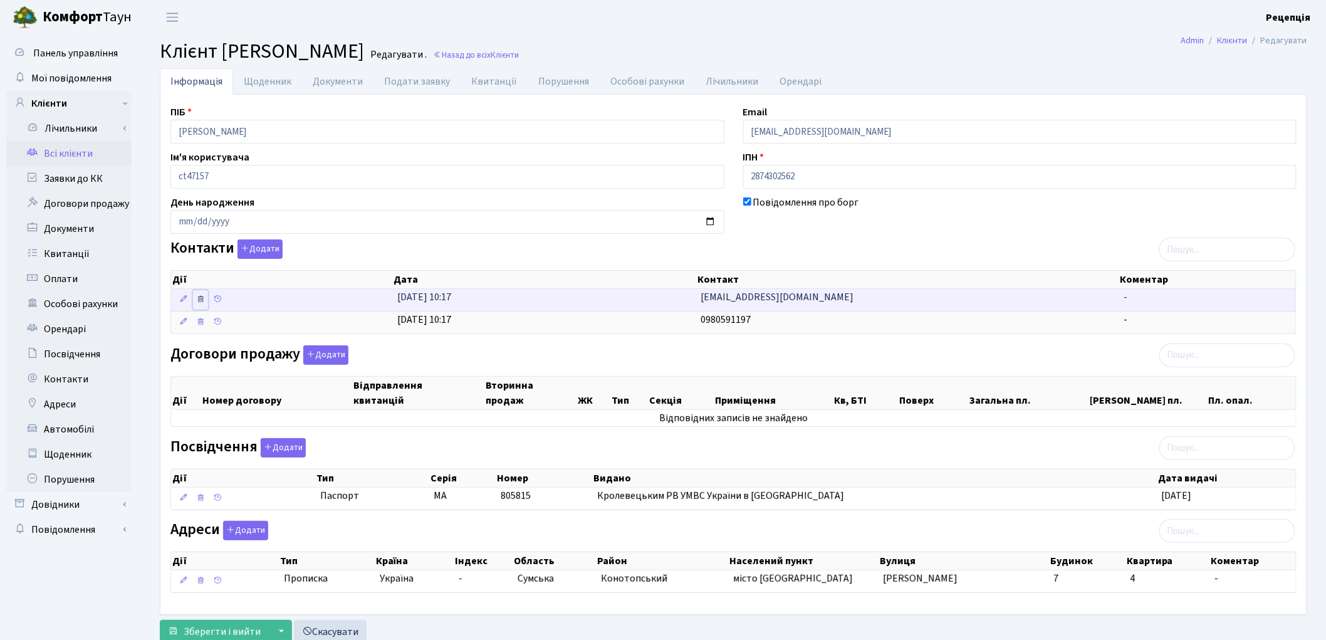
click at [202, 301] on icon at bounding box center [200, 298] width 9 height 9
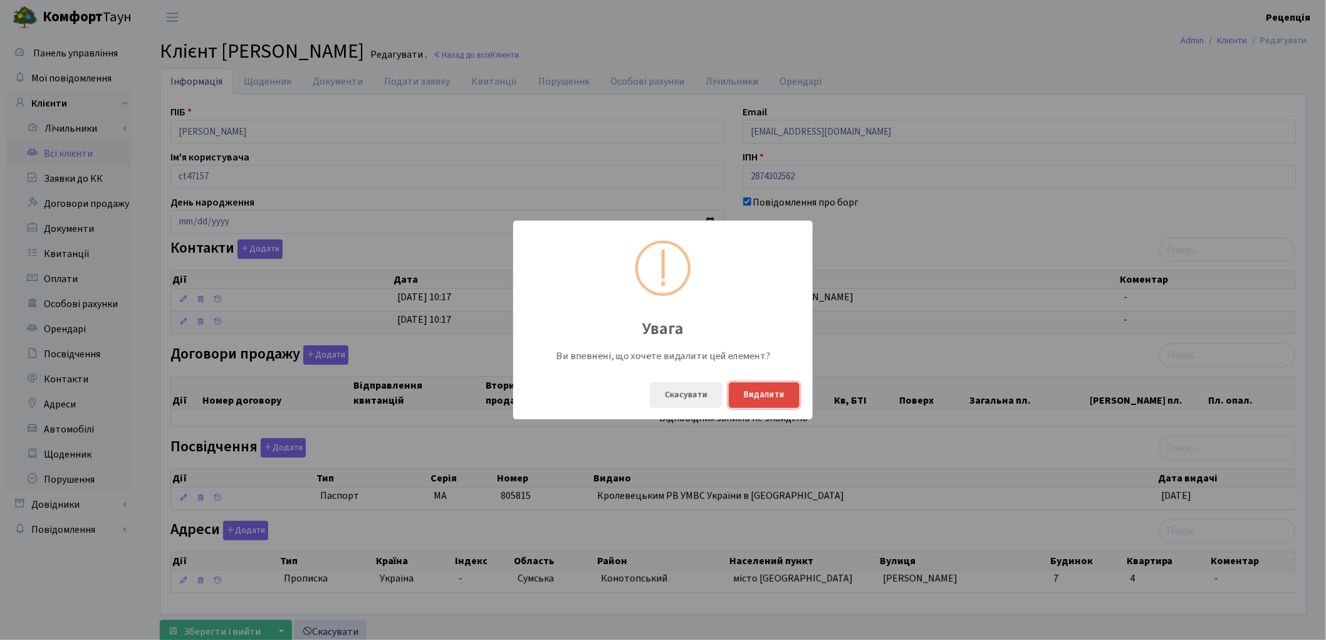
click at [746, 395] on button "Видалити" at bounding box center [764, 395] width 71 height 26
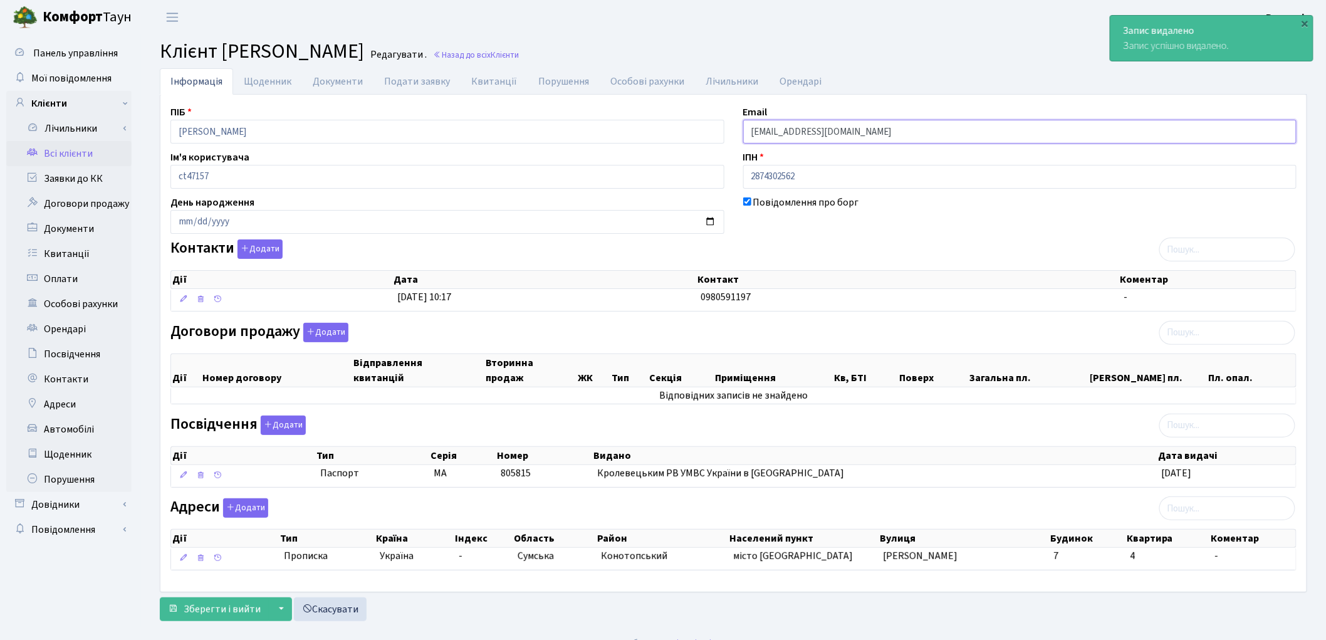
click at [766, 133] on input "[EMAIL_ADDRESS][DOMAIN_NAME]" at bounding box center [1020, 132] width 554 height 24
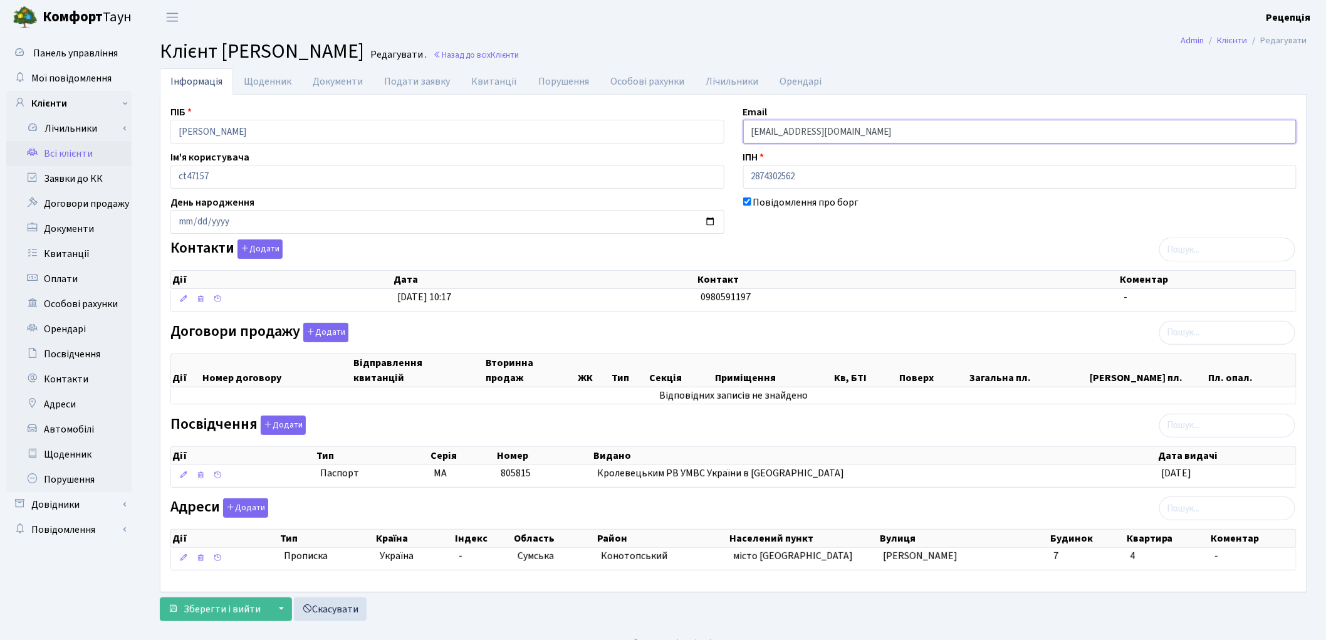
drag, startPoint x: 850, startPoint y: 135, endPoint x: 743, endPoint y: 138, distance: 107.2
click at [743, 138] on input "[EMAIL_ADDRESS][DOMAIN_NAME]" at bounding box center [1020, 132] width 554 height 24
click at [272, 247] on button "Додати" at bounding box center [259, 248] width 45 height 19
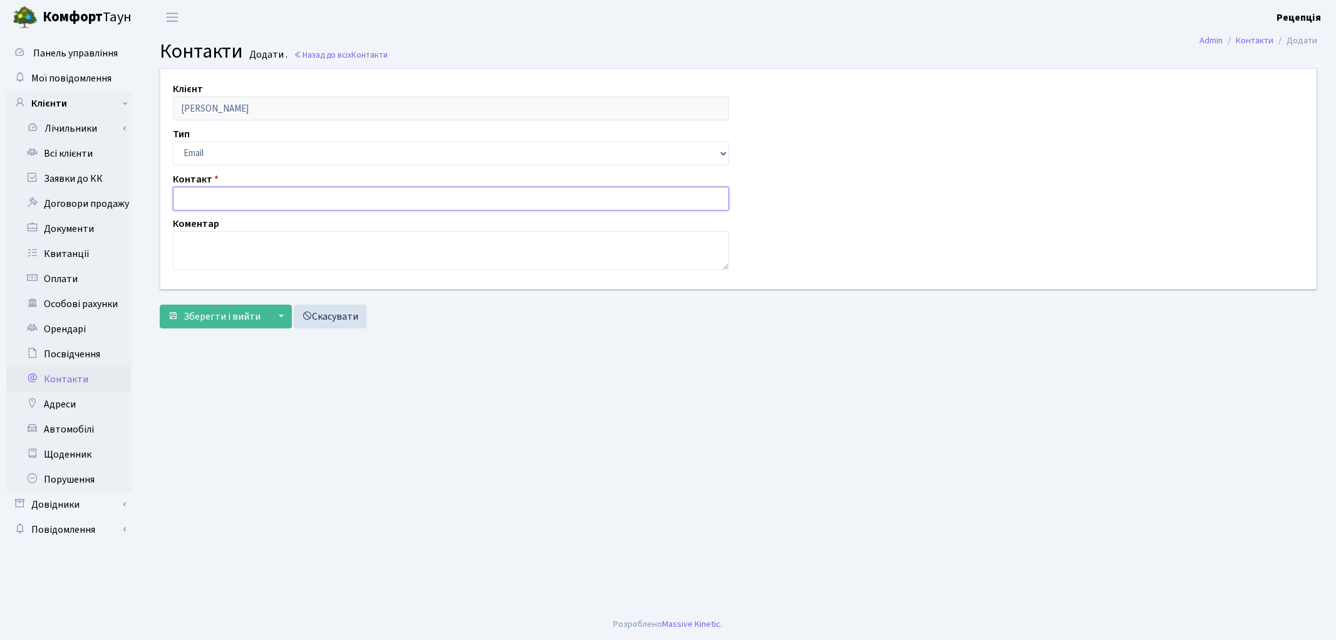
click at [210, 192] on input "text" at bounding box center [451, 199] width 556 height 24
paste input "stozhokalla@gmail.com"
type input "stozhokalla@gmail.com"
click at [214, 321] on span "Зберегти і вийти" at bounding box center [222, 316] width 77 height 14
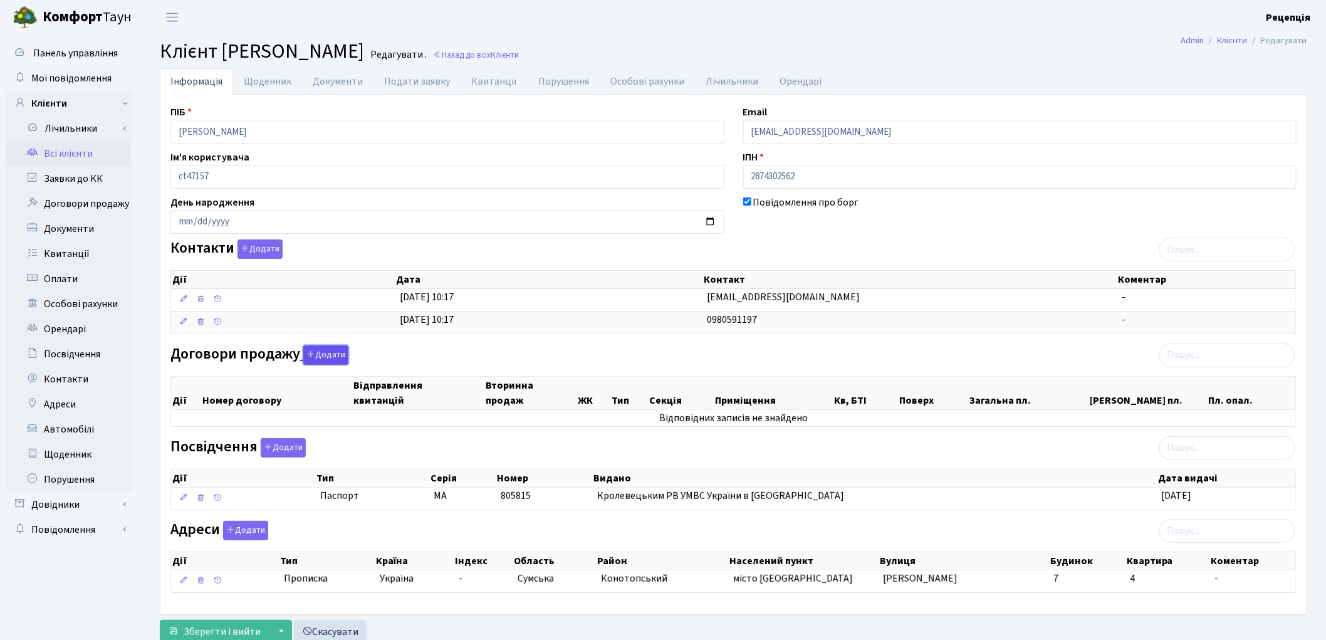
click at [326, 351] on button "Додати" at bounding box center [325, 354] width 45 height 19
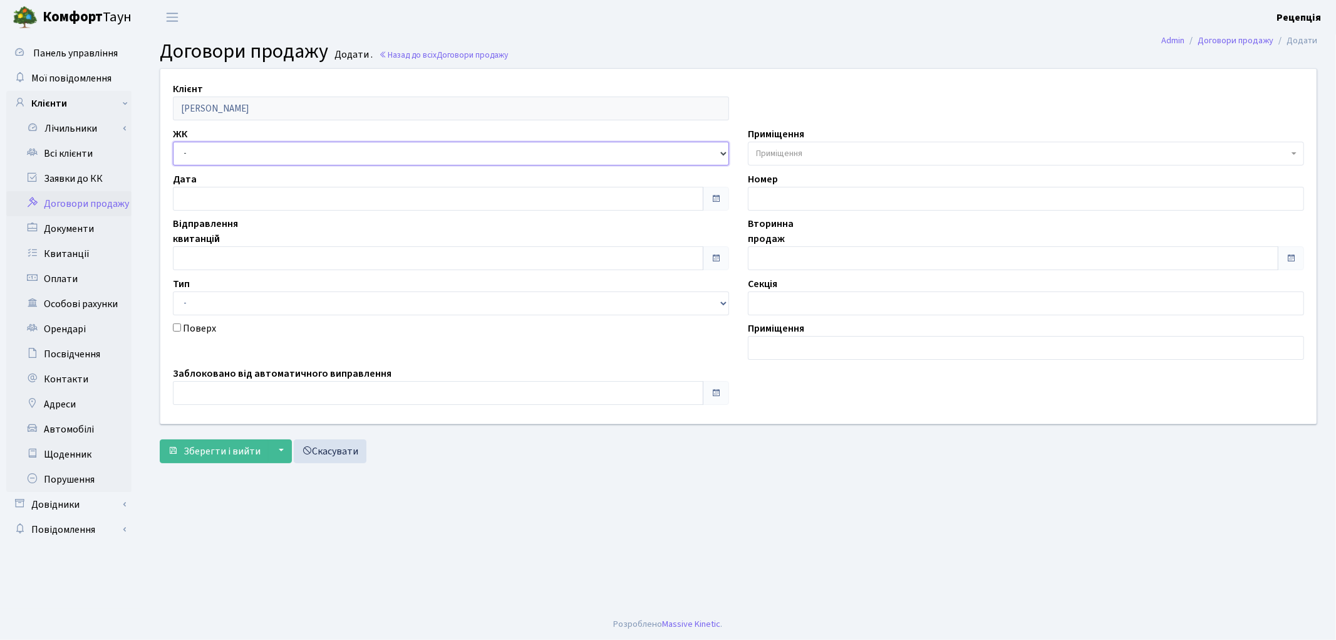
click at [227, 153] on select "- КТ, вул. Регенераторна, 4 КТ2, просп. [STREET_ADDRESS] [STREET_ADDRESS] [PERS…" at bounding box center [451, 154] width 556 height 24
select select "271"
click at [173, 142] on select "- КТ, вул. Регенераторна, 4 КТ2, просп. [STREET_ADDRESS] [STREET_ADDRESS] [PERS…" at bounding box center [451, 154] width 556 height 24
select select
click at [794, 150] on span "Приміщення" at bounding box center [779, 153] width 46 height 13
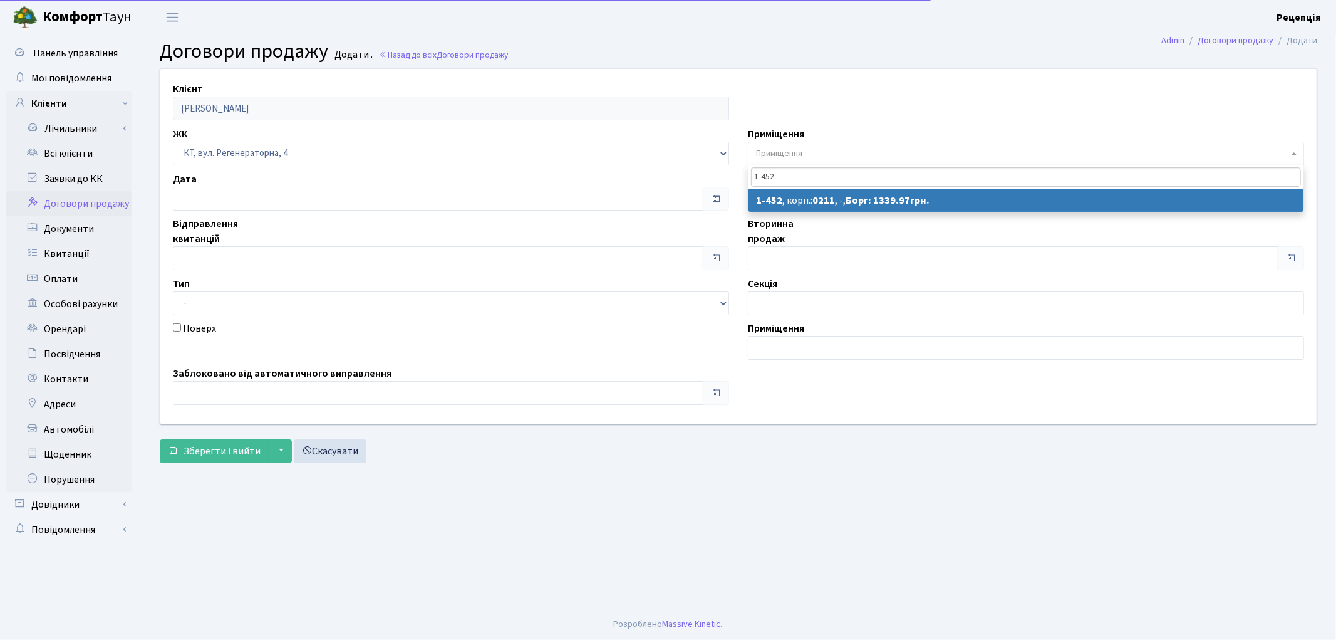
type input "1-452"
select select "423"
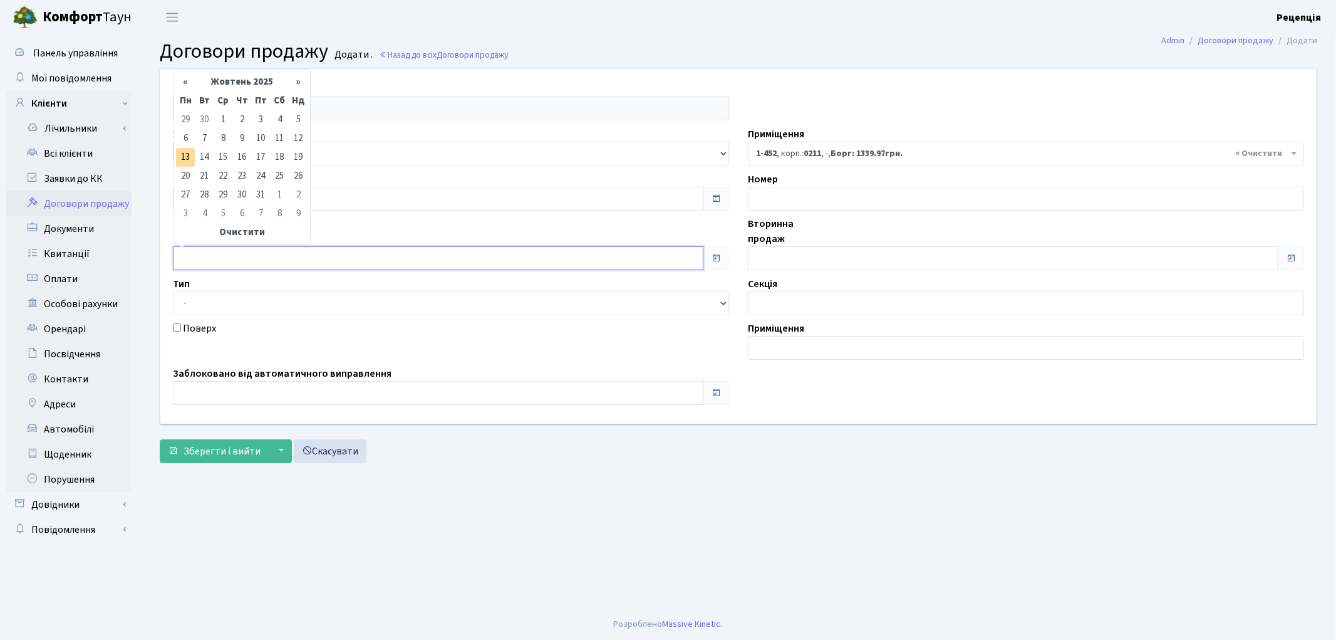
click at [209, 255] on input "text" at bounding box center [438, 258] width 531 height 24
click at [223, 122] on td "1" at bounding box center [223, 119] width 19 height 19
type input "01.10.2025"
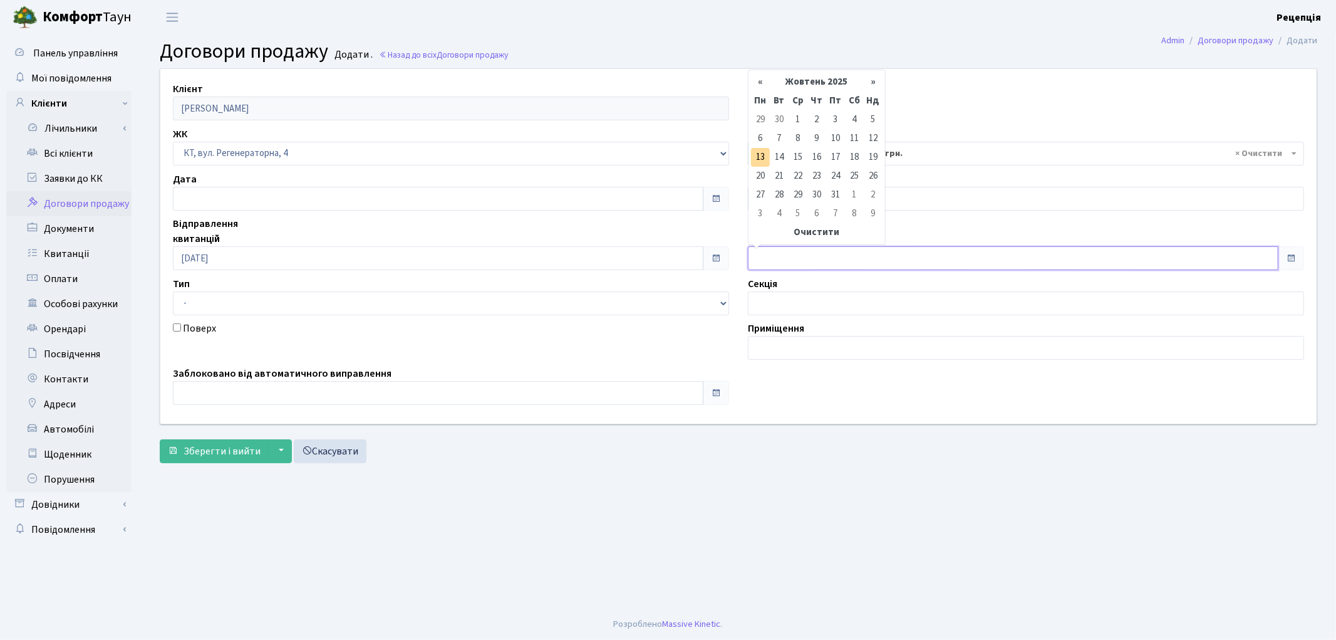
click at [787, 251] on input "text" at bounding box center [1013, 258] width 531 height 24
click at [790, 120] on td "1" at bounding box center [798, 119] width 19 height 19
type input "[DATE]"
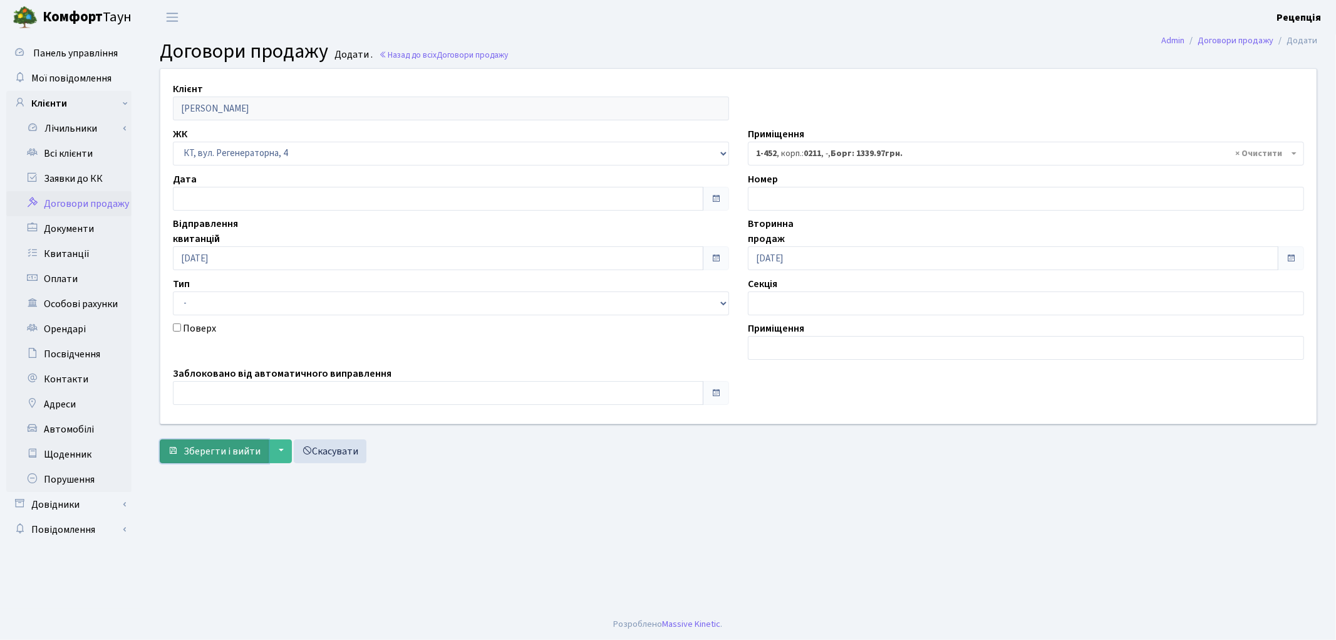
click at [208, 449] on span "Зберегти і вийти" at bounding box center [222, 451] width 77 height 14
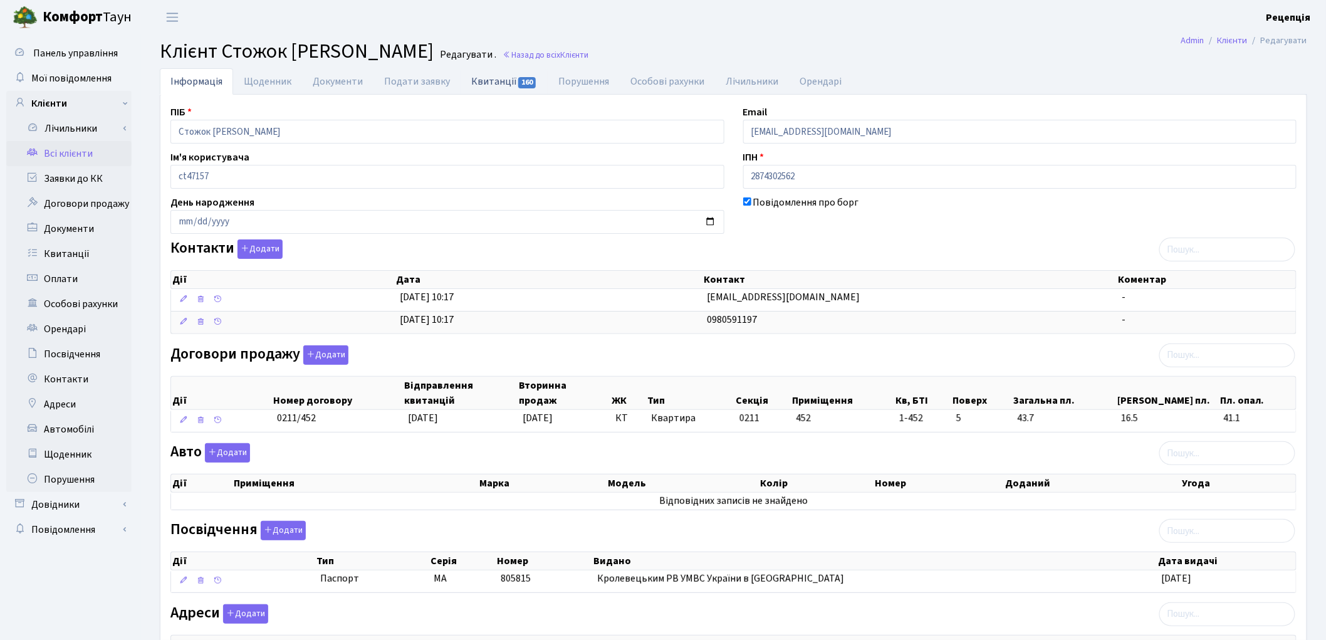
click at [479, 82] on link "Квитанції 160" at bounding box center [503, 81] width 87 height 26
select select "25"
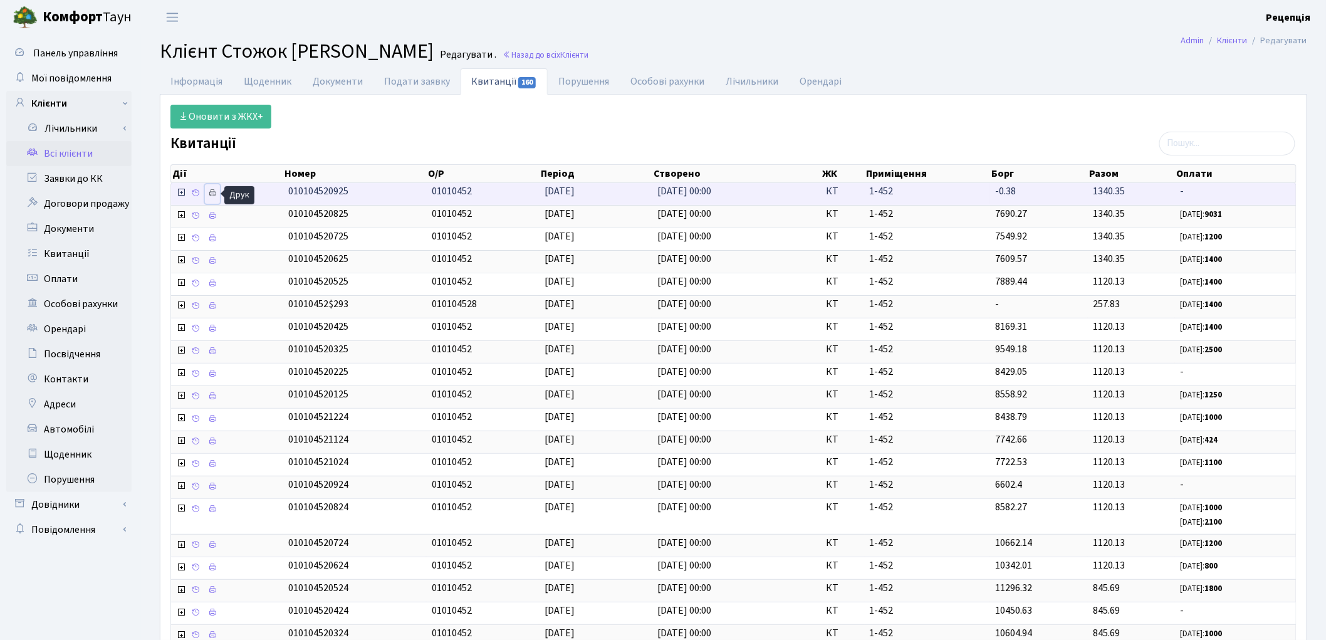
click at [210, 193] on icon at bounding box center [212, 193] width 9 height 9
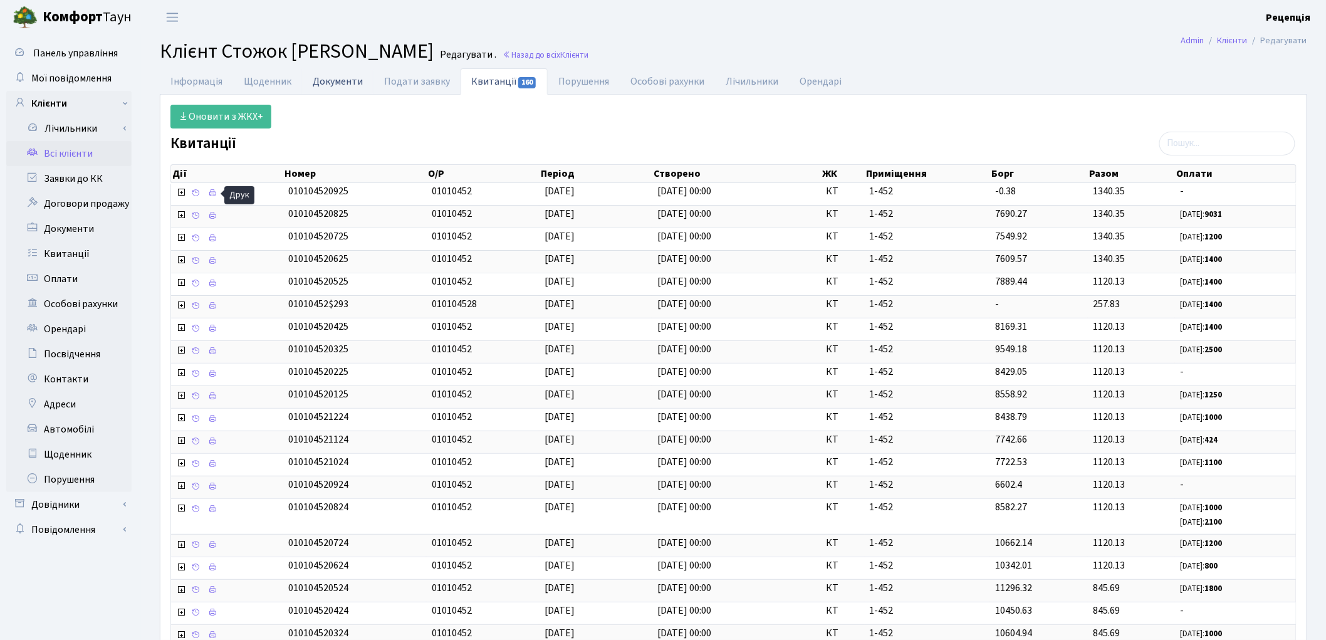
click at [339, 78] on link "Документи" at bounding box center [337, 81] width 71 height 26
select select "25"
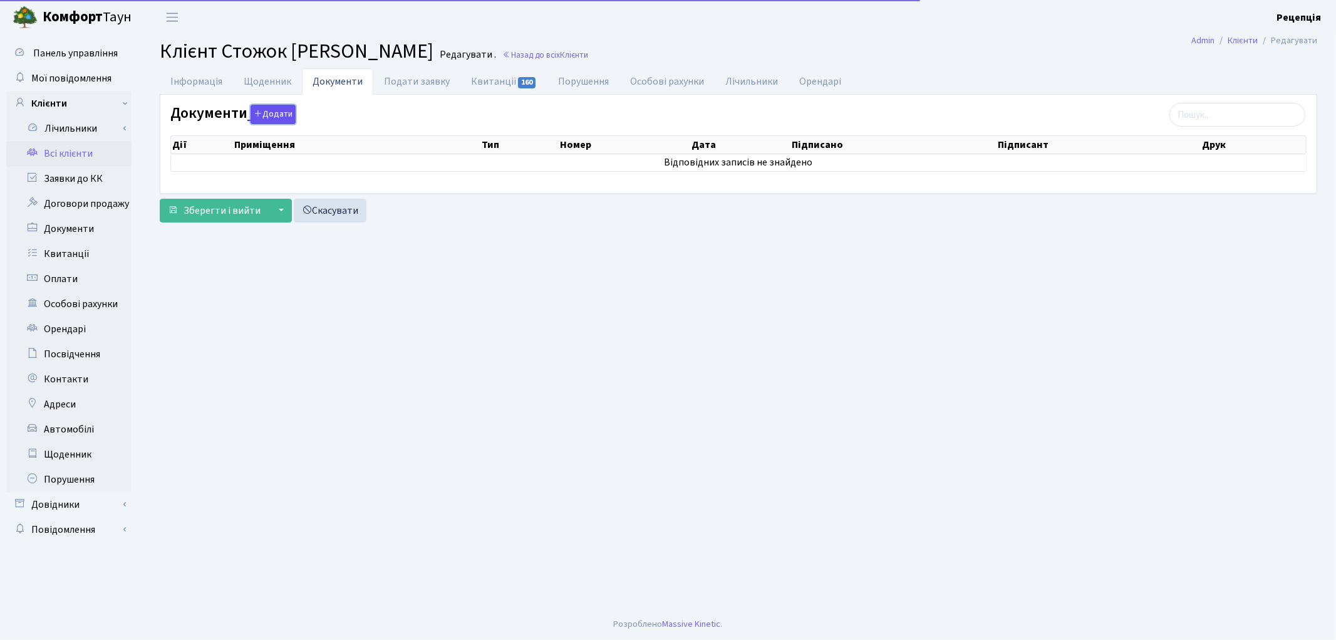
click at [261, 113] on button "Додати" at bounding box center [273, 114] width 45 height 19
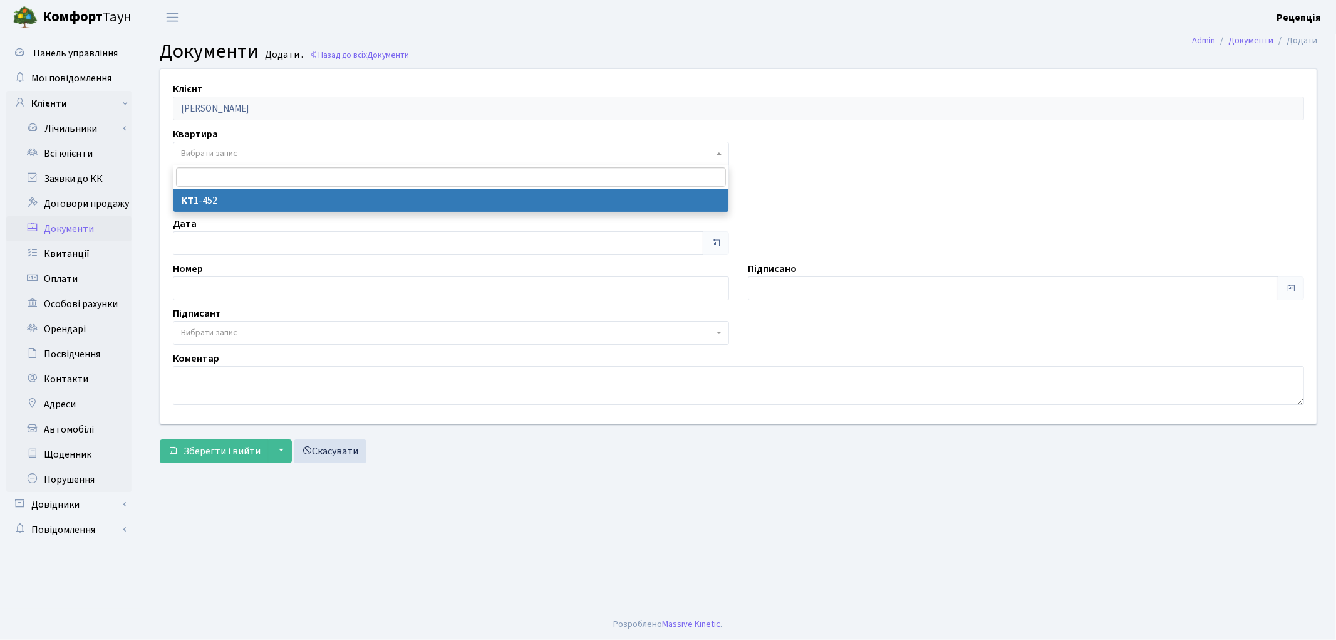
click at [221, 145] on span "Вибрати запис" at bounding box center [451, 154] width 556 height 24
select select "178793"
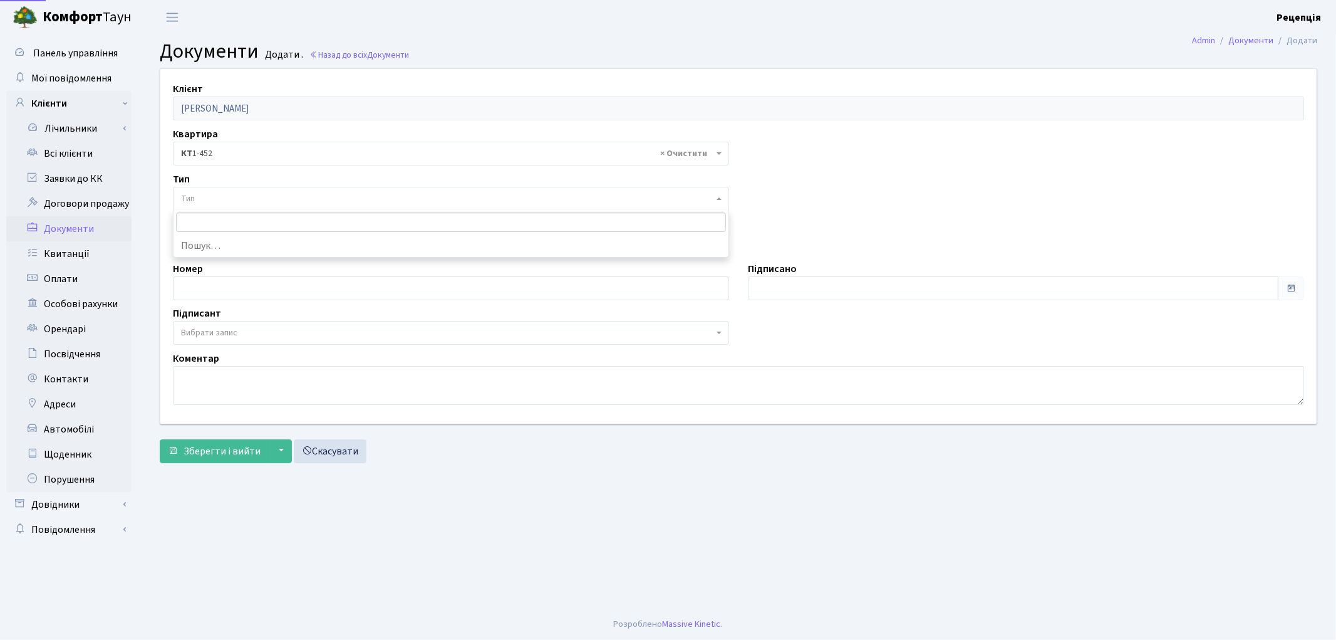
click at [224, 194] on span "Тип" at bounding box center [447, 198] width 533 height 13
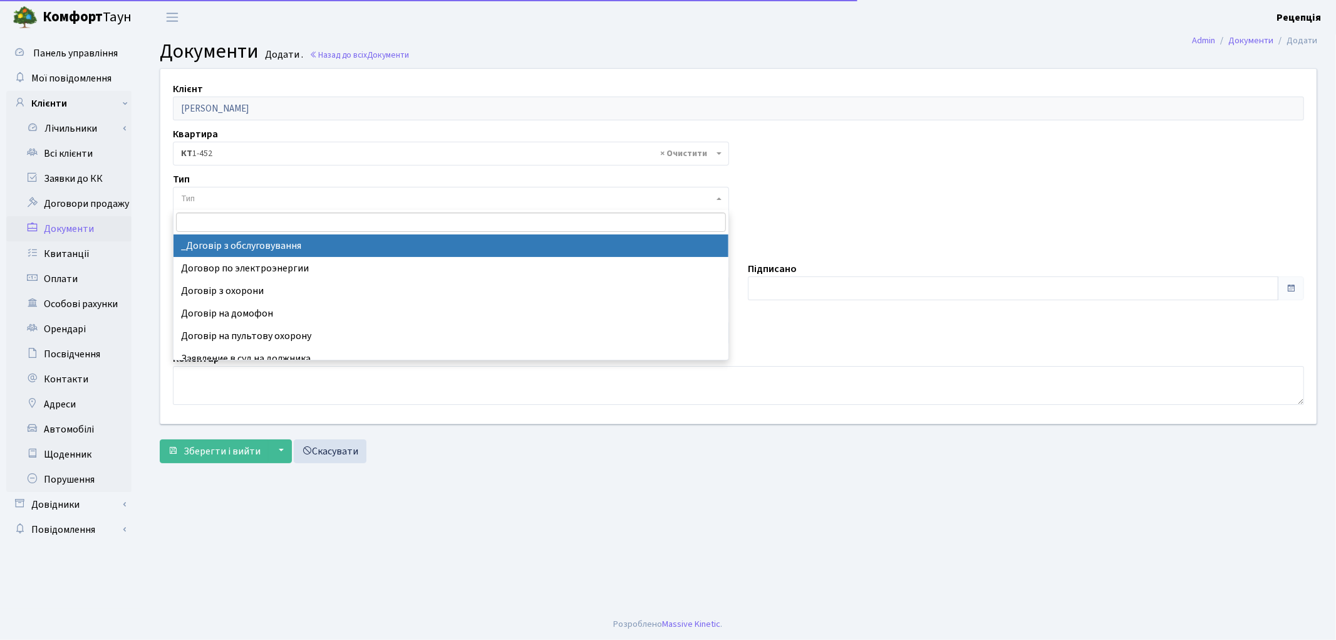
select select "289"
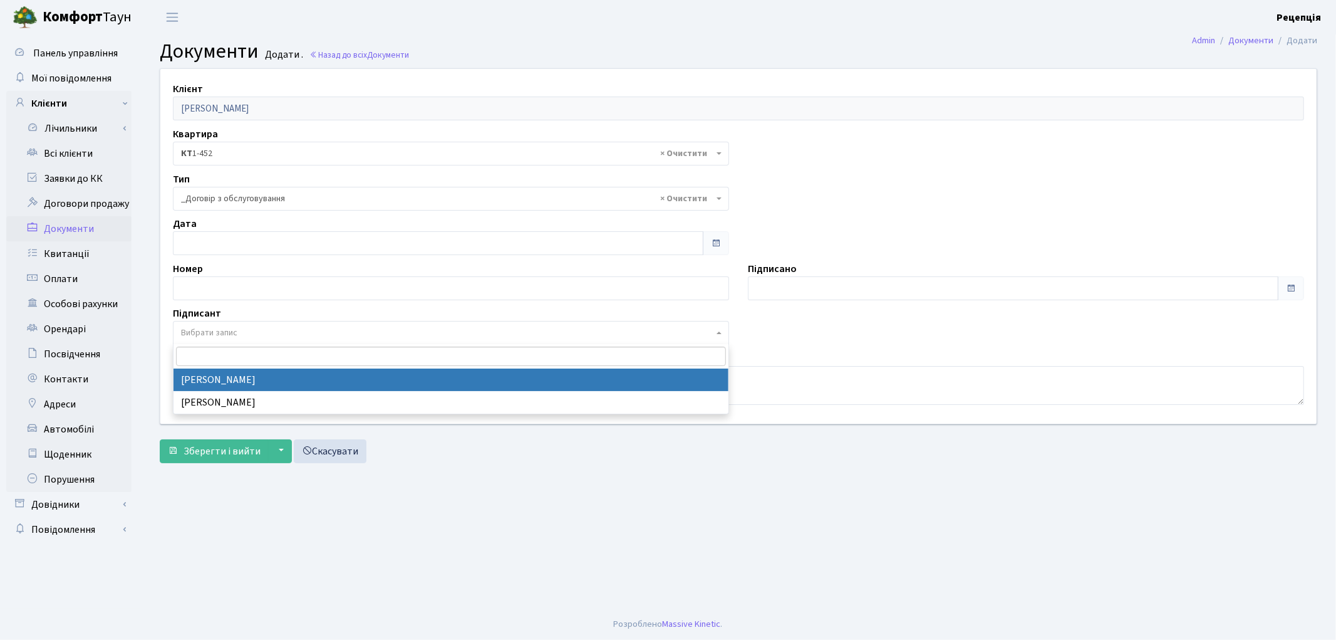
click at [220, 336] on span "Вибрати запис" at bounding box center [209, 332] width 56 height 13
select select "74"
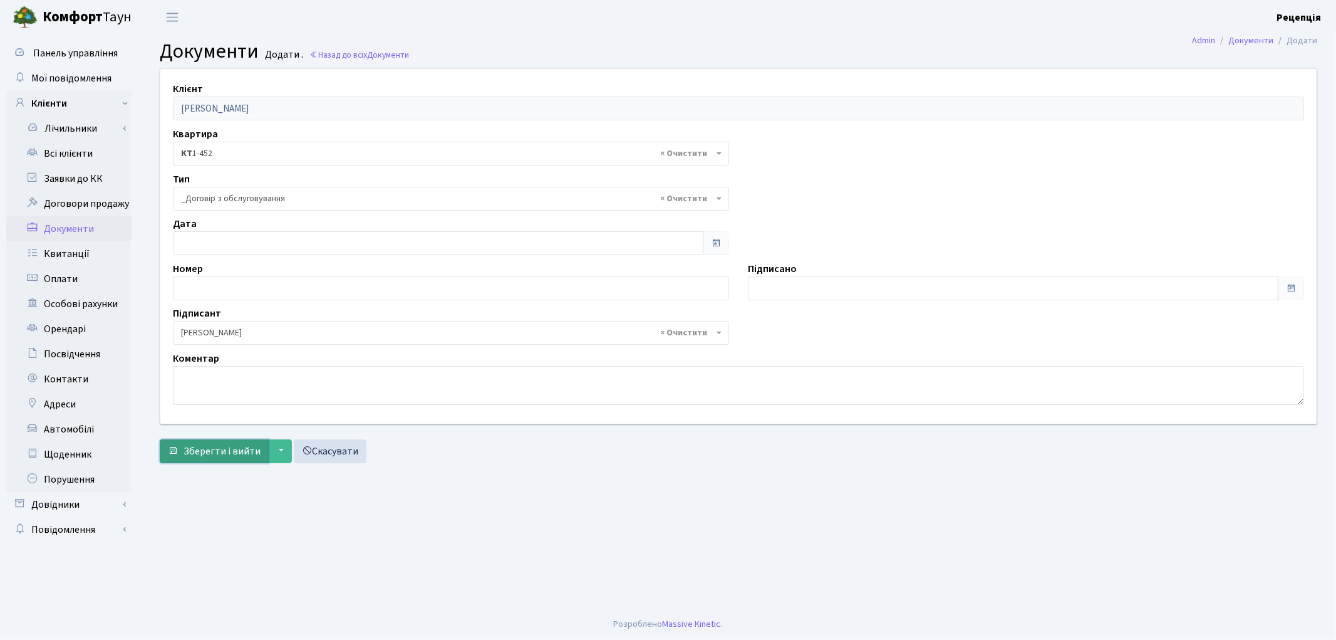
click at [211, 441] on button "Зберегти і вийти" at bounding box center [214, 451] width 109 height 24
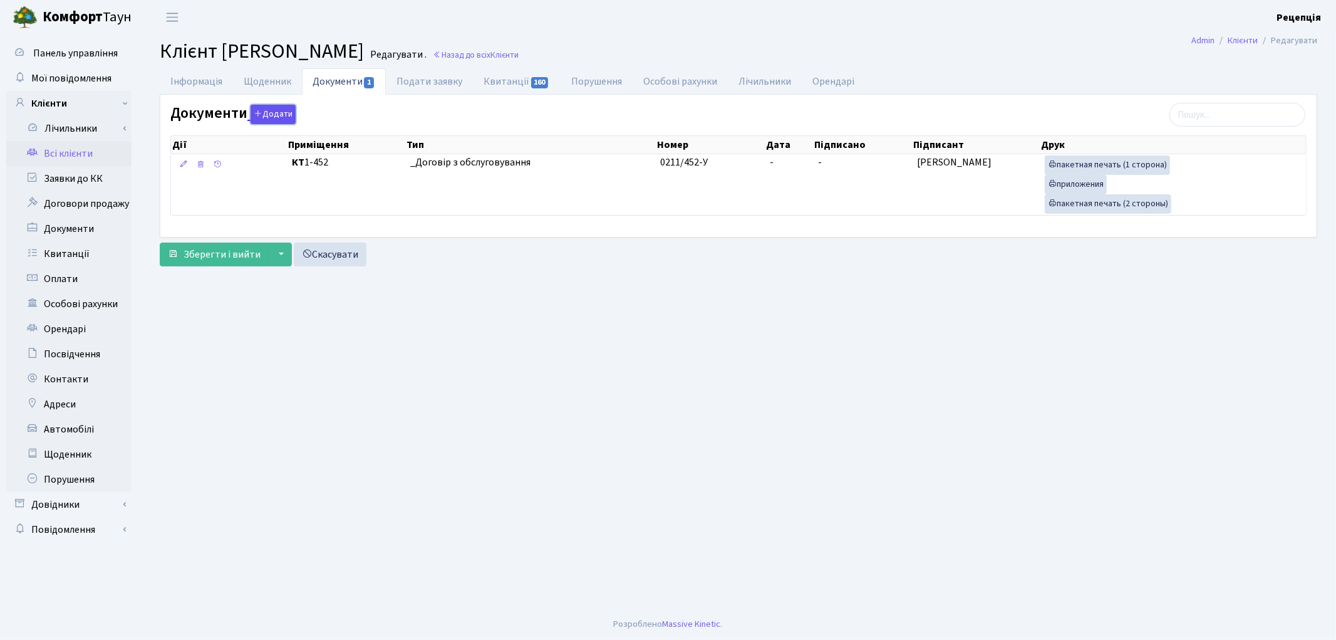
click at [276, 117] on button "Додати" at bounding box center [273, 114] width 45 height 19
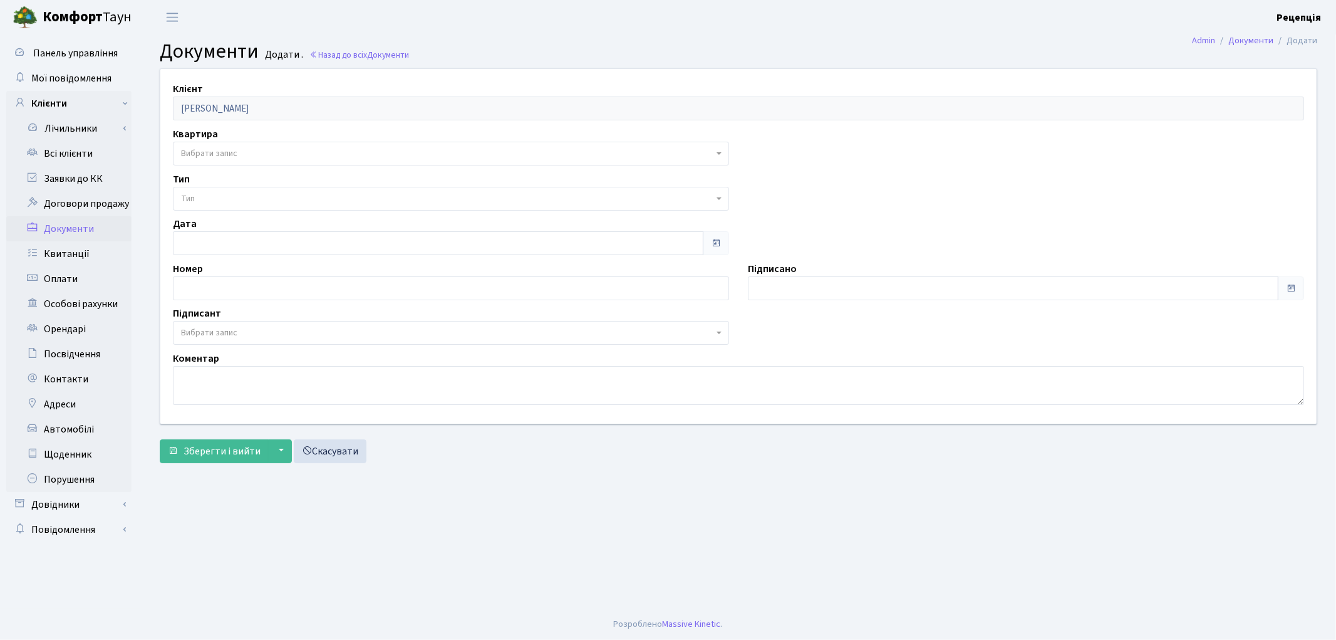
click at [201, 159] on span "Вибрати запис" at bounding box center [209, 153] width 56 height 13
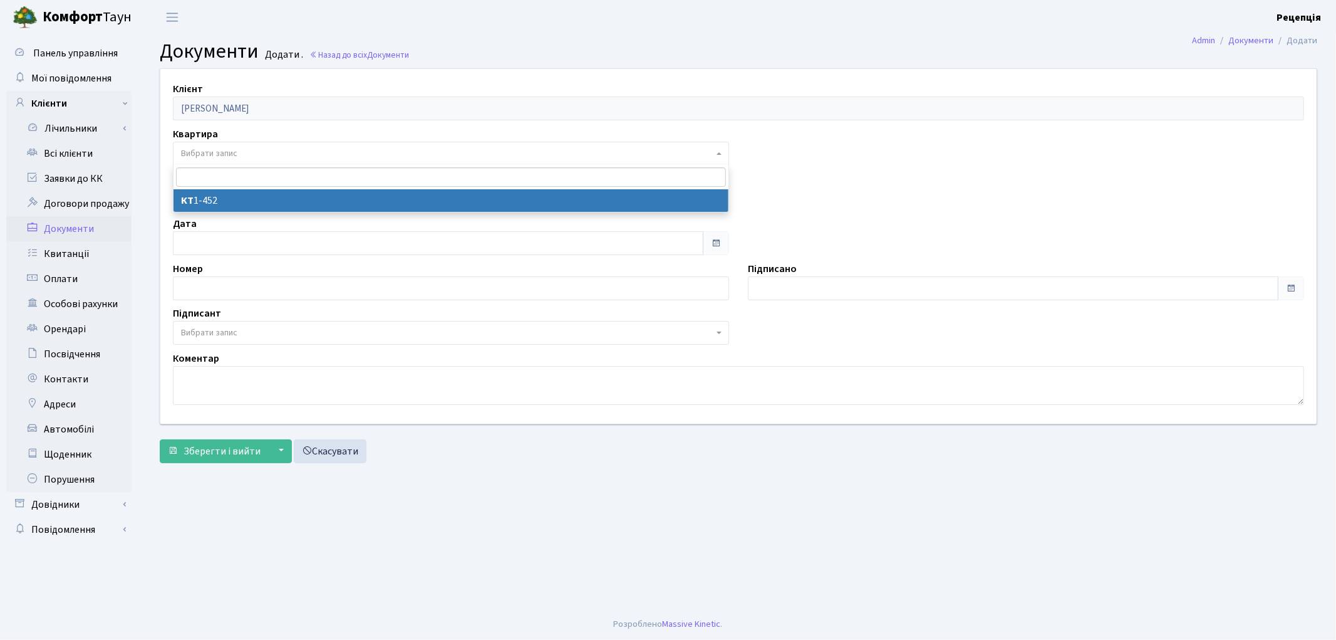
select select "178793"
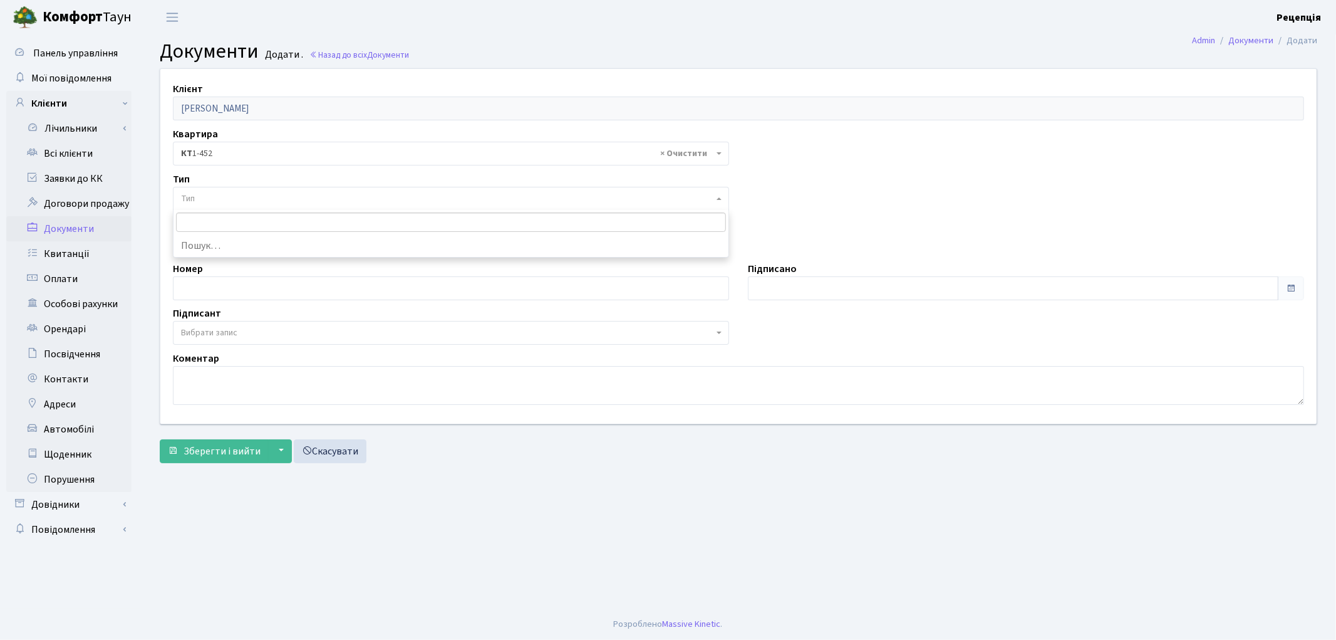
click at [209, 201] on span "Тип" at bounding box center [447, 198] width 533 height 13
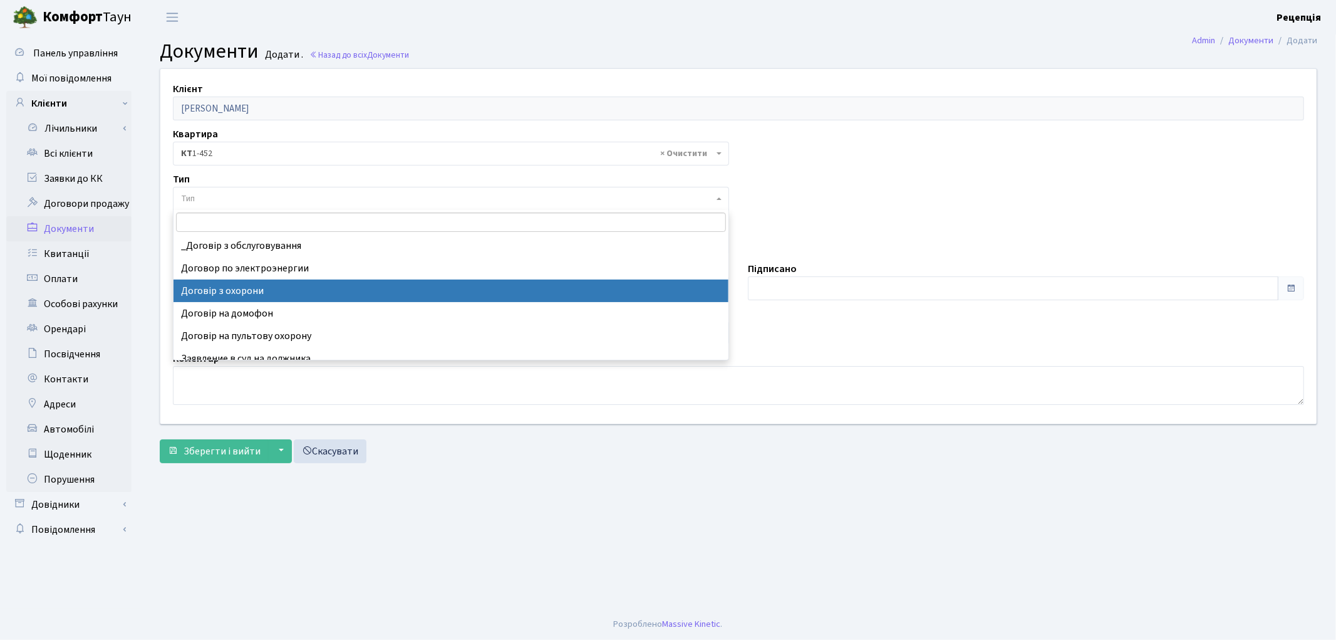
select select "290"
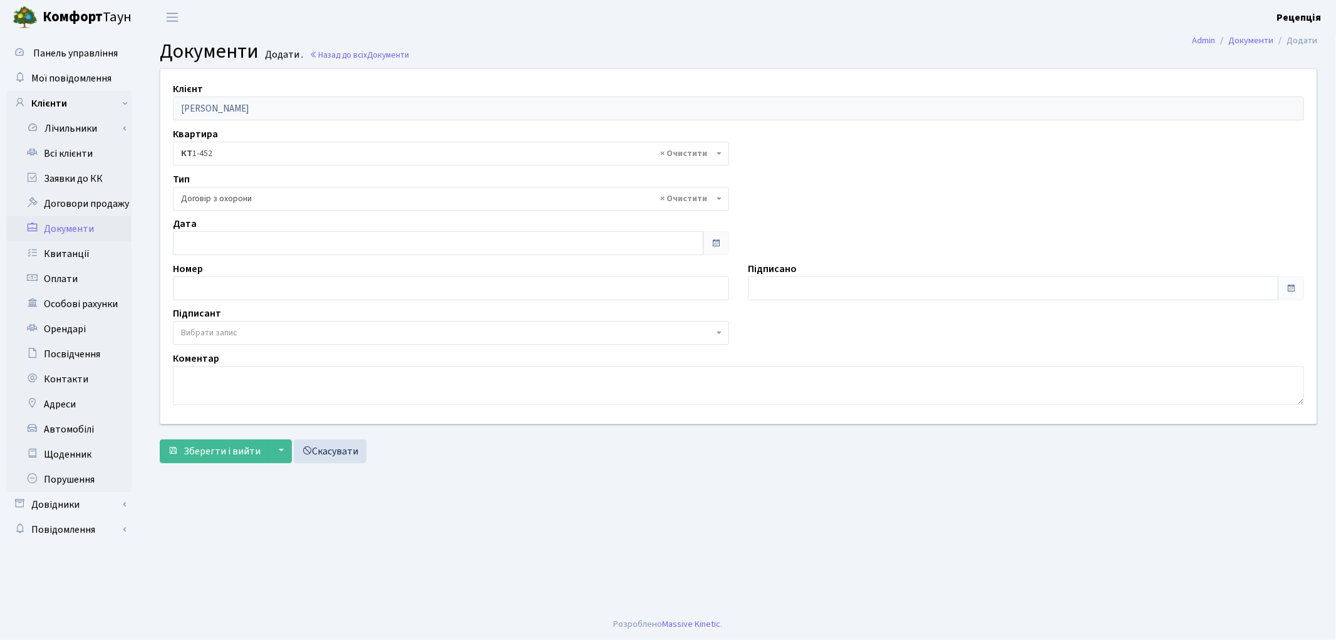
click at [199, 333] on span "Вибрати запис" at bounding box center [209, 332] width 56 height 13
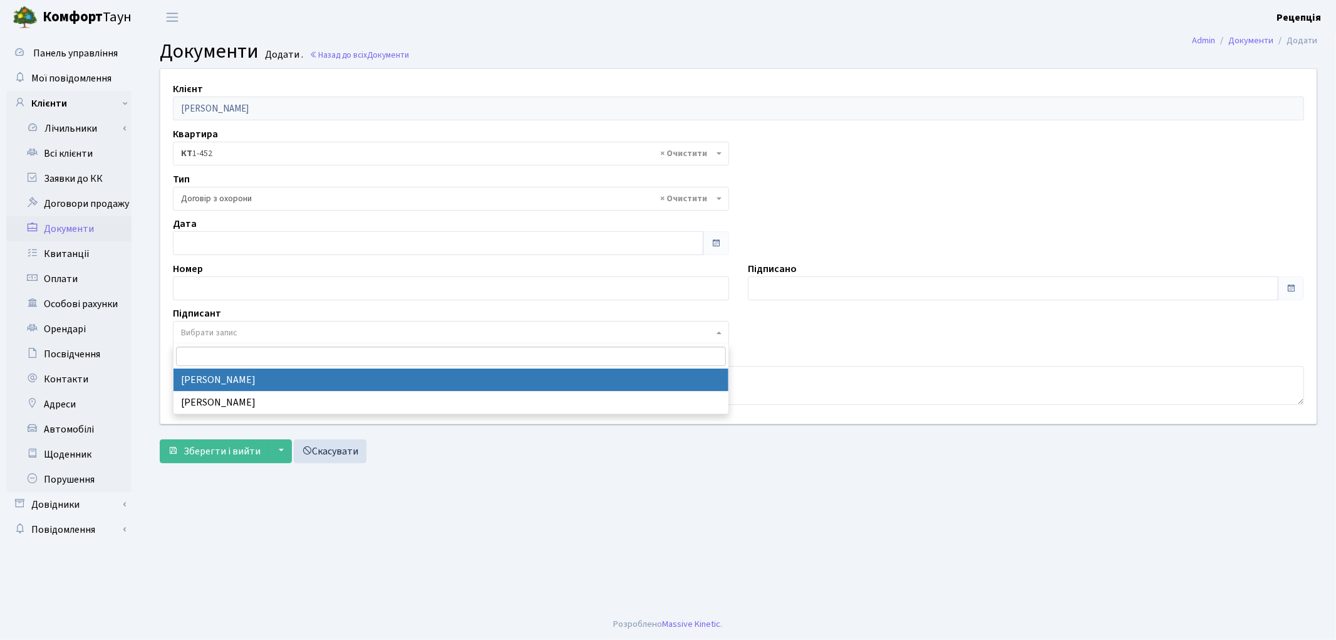
select select "74"
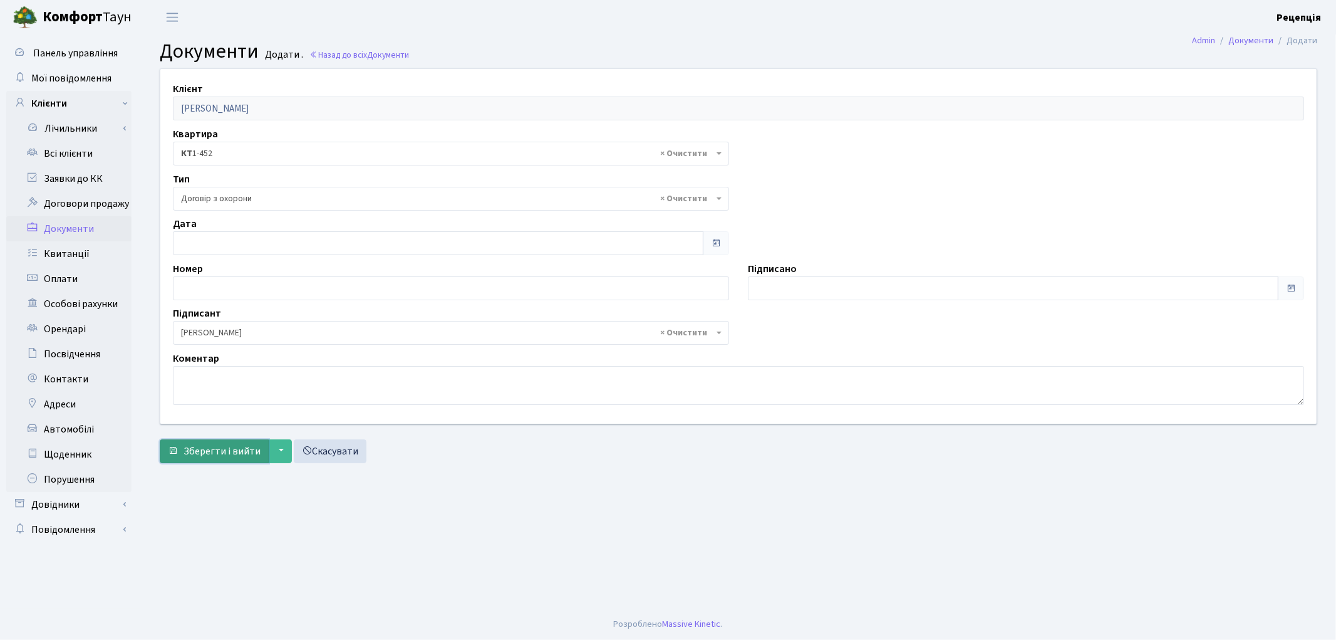
click at [202, 447] on span "Зберегти і вийти" at bounding box center [222, 451] width 77 height 14
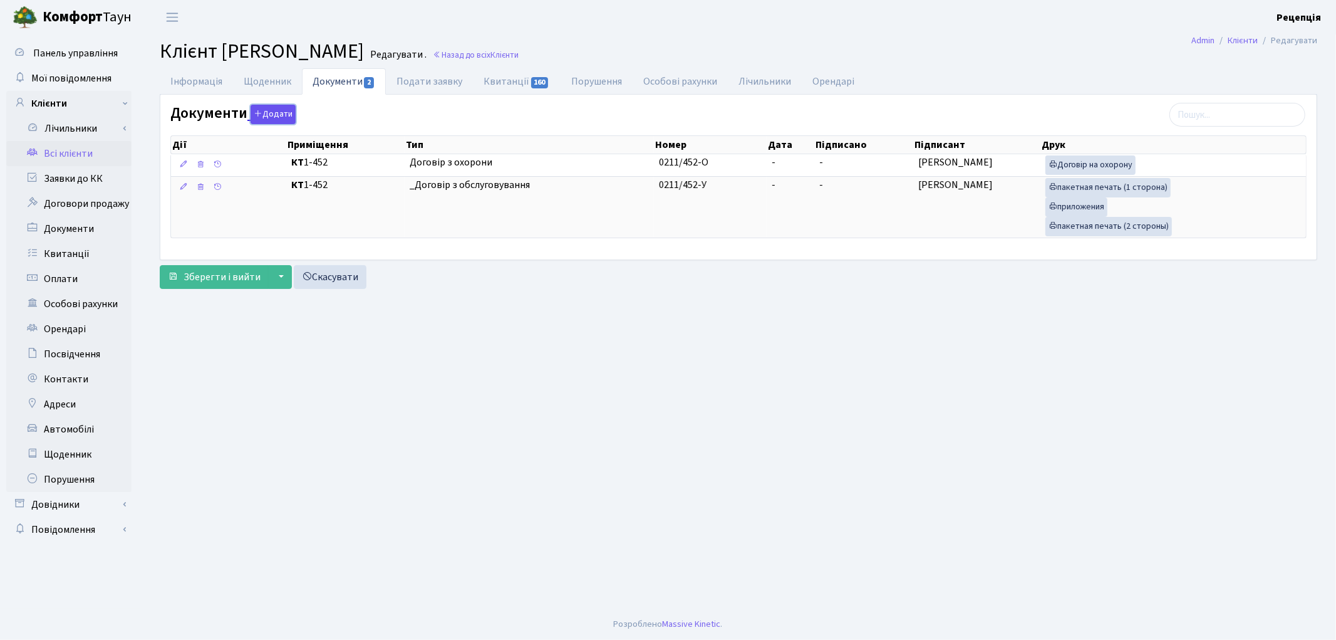
click at [274, 113] on button "Додати" at bounding box center [273, 114] width 45 height 19
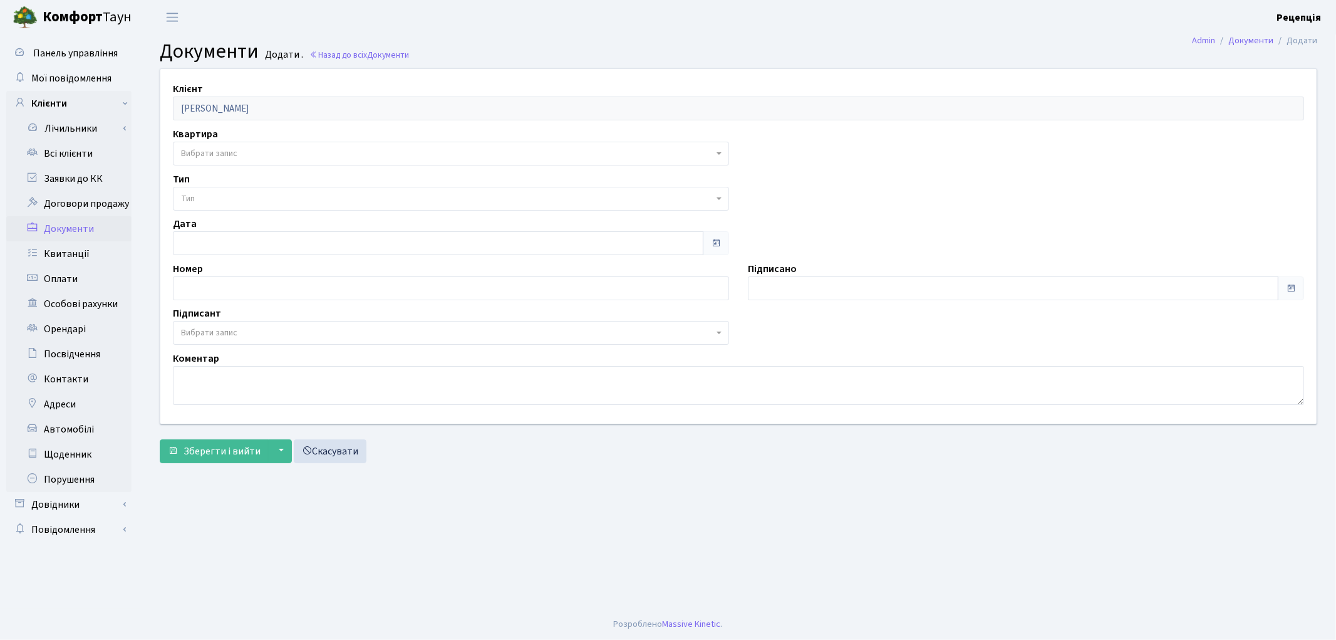
click at [236, 151] on span "Вибрати запис" at bounding box center [209, 153] width 56 height 13
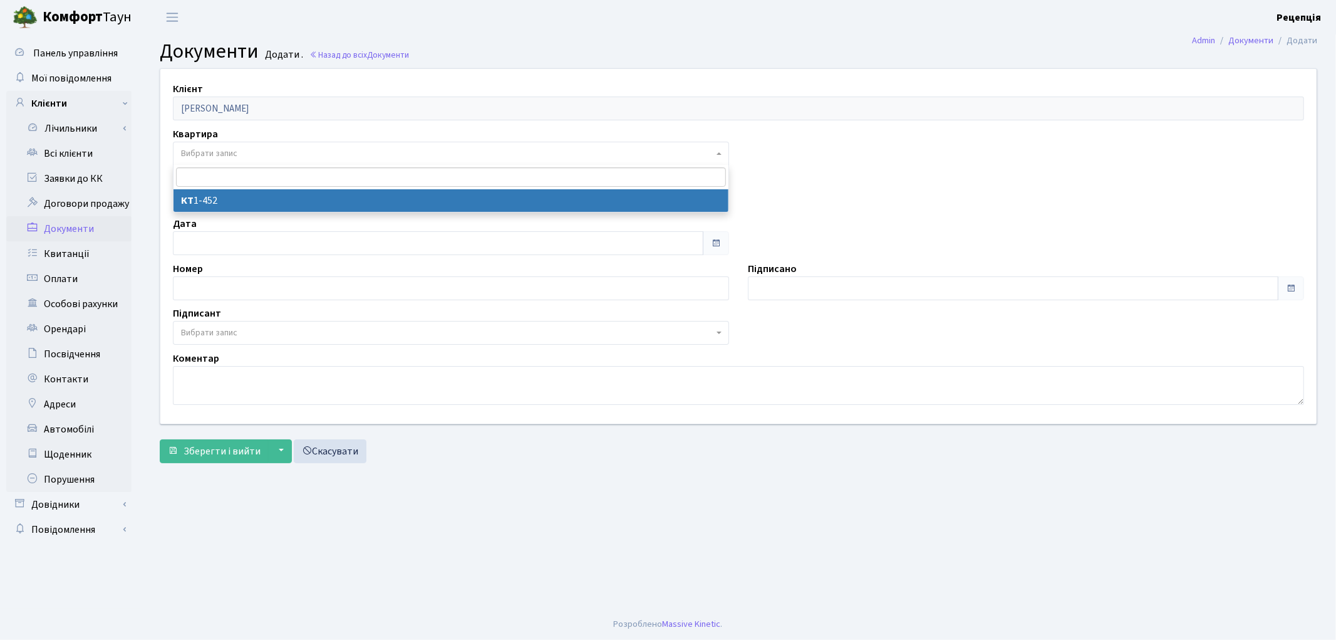
select select "178793"
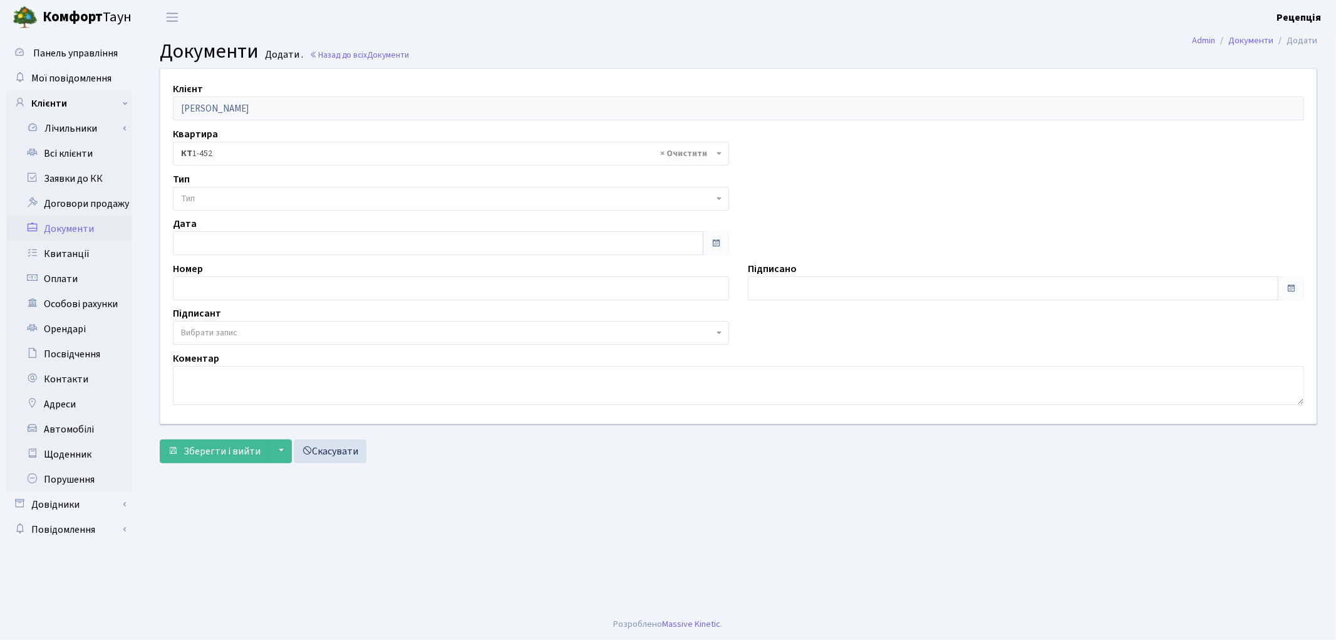
click at [215, 197] on span "Тип" at bounding box center [447, 198] width 533 height 13
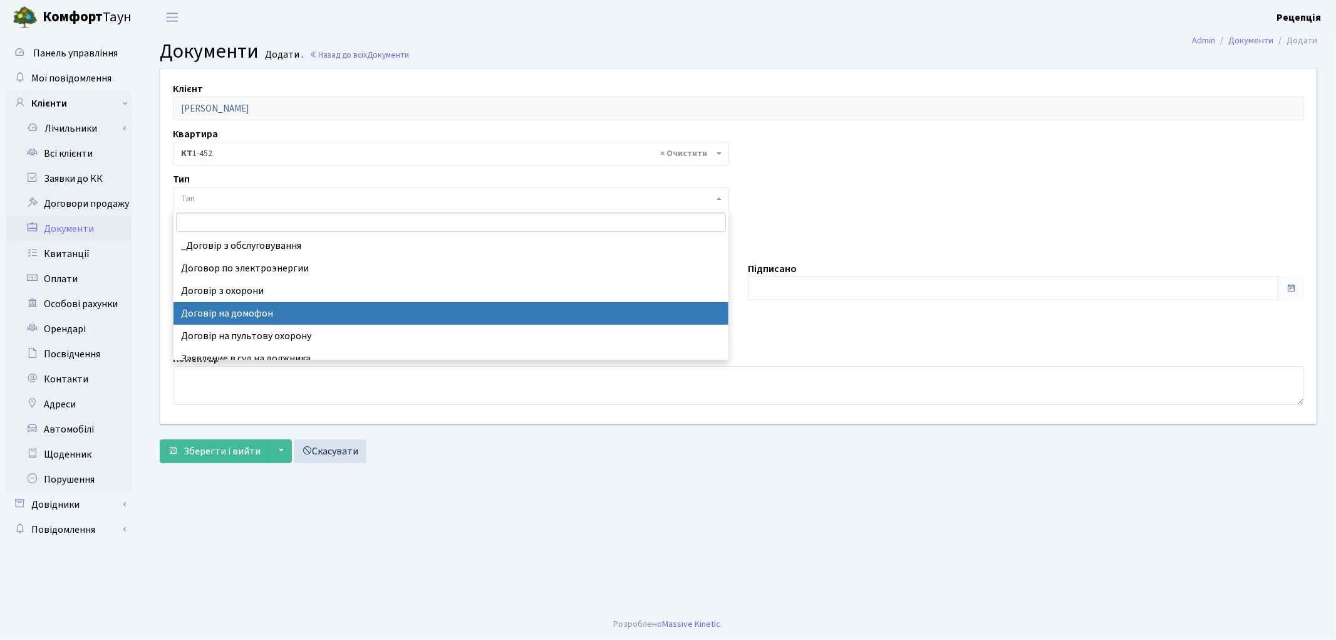
select select "292"
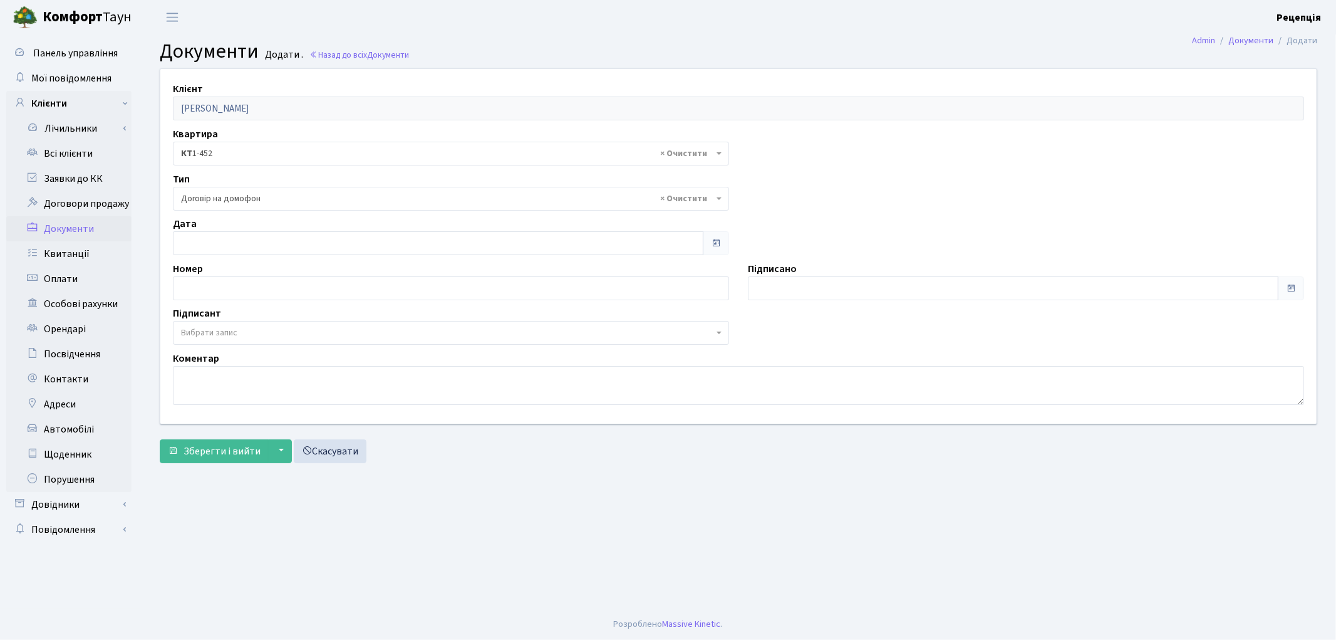
click at [203, 330] on span "Вибрати запис" at bounding box center [209, 332] width 56 height 13
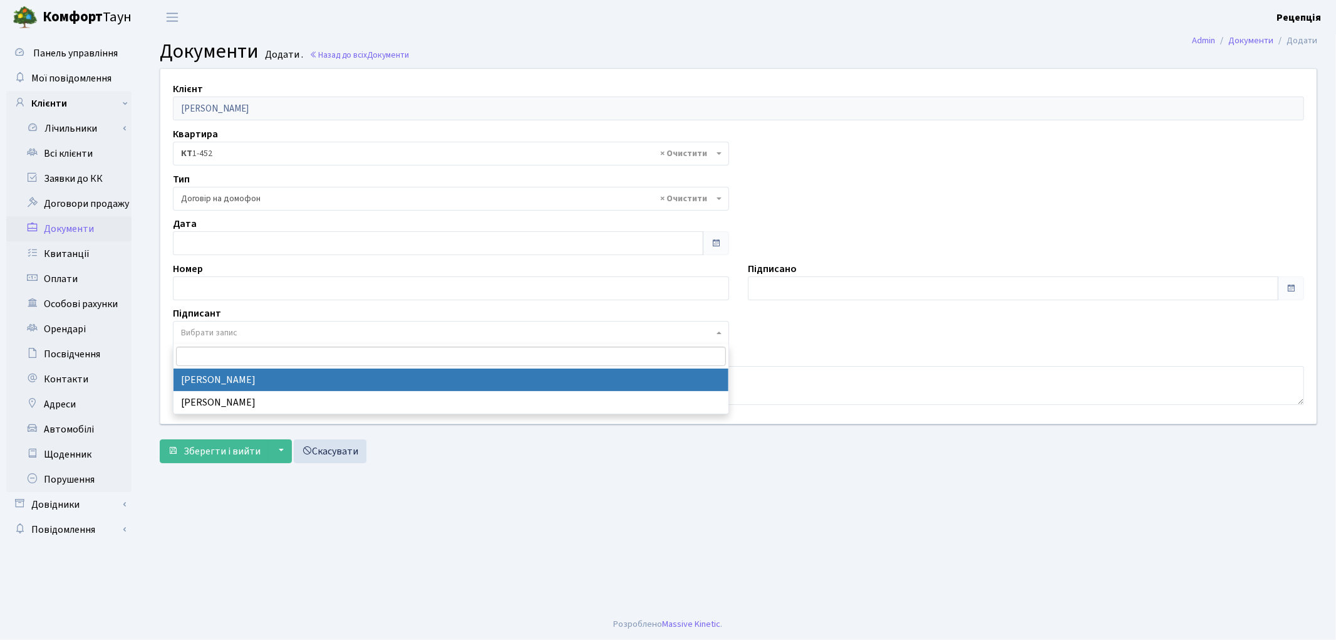
select select "74"
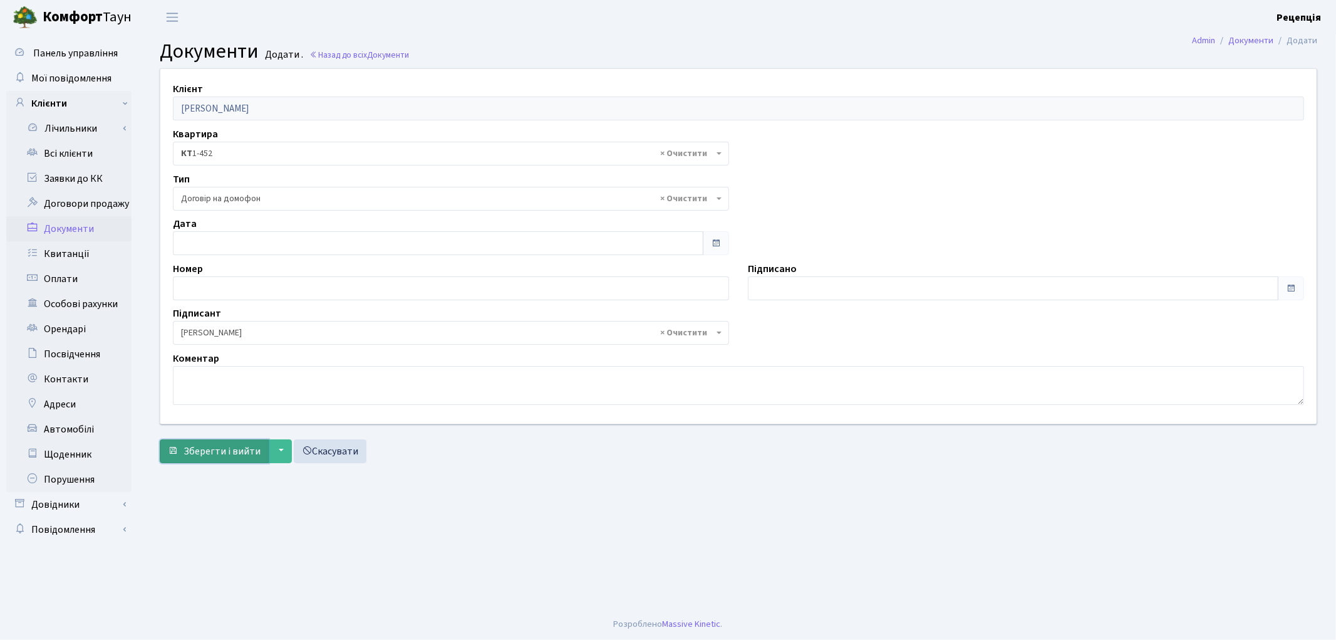
click at [211, 444] on span "Зберегти і вийти" at bounding box center [222, 451] width 77 height 14
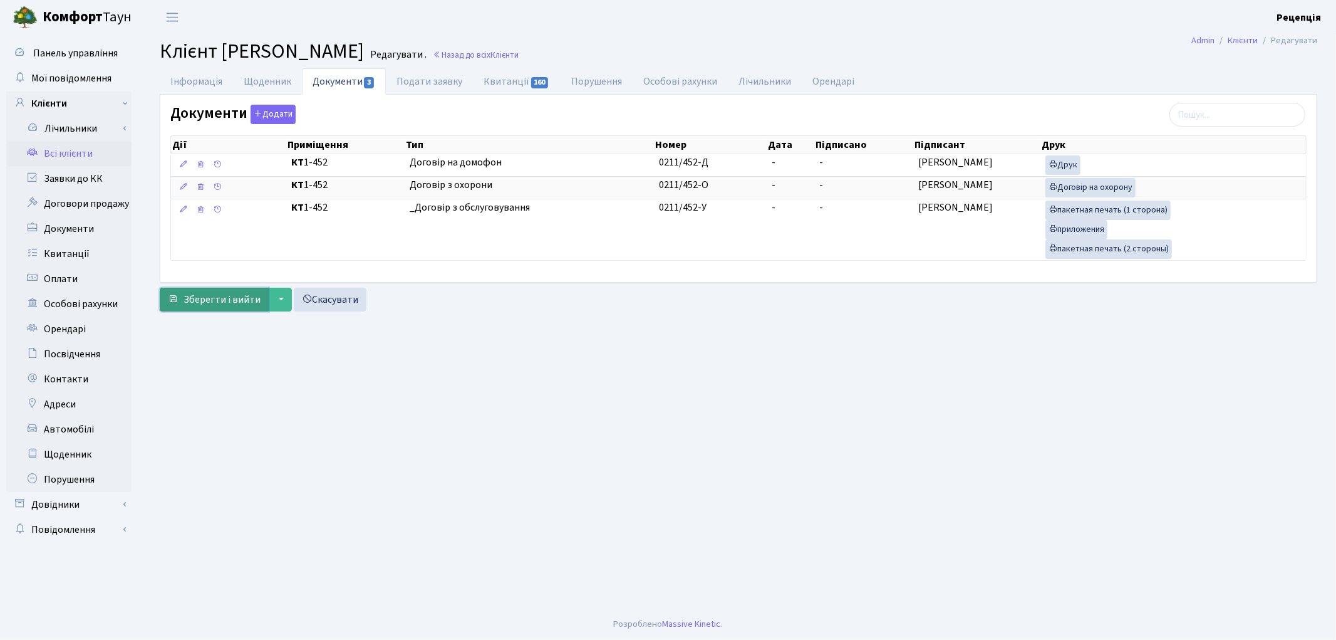
click at [209, 299] on span "Зберегти і вийти" at bounding box center [222, 300] width 77 height 14
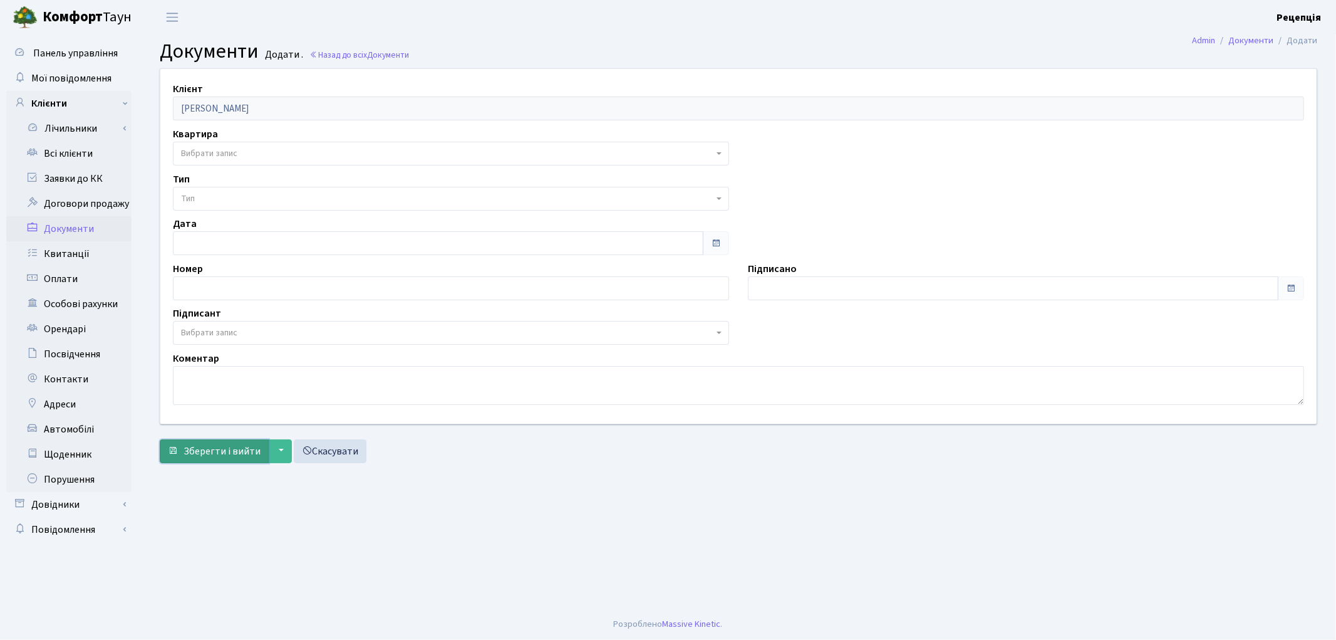
click at [222, 455] on span "Зберегти і вийти" at bounding box center [222, 451] width 77 height 14
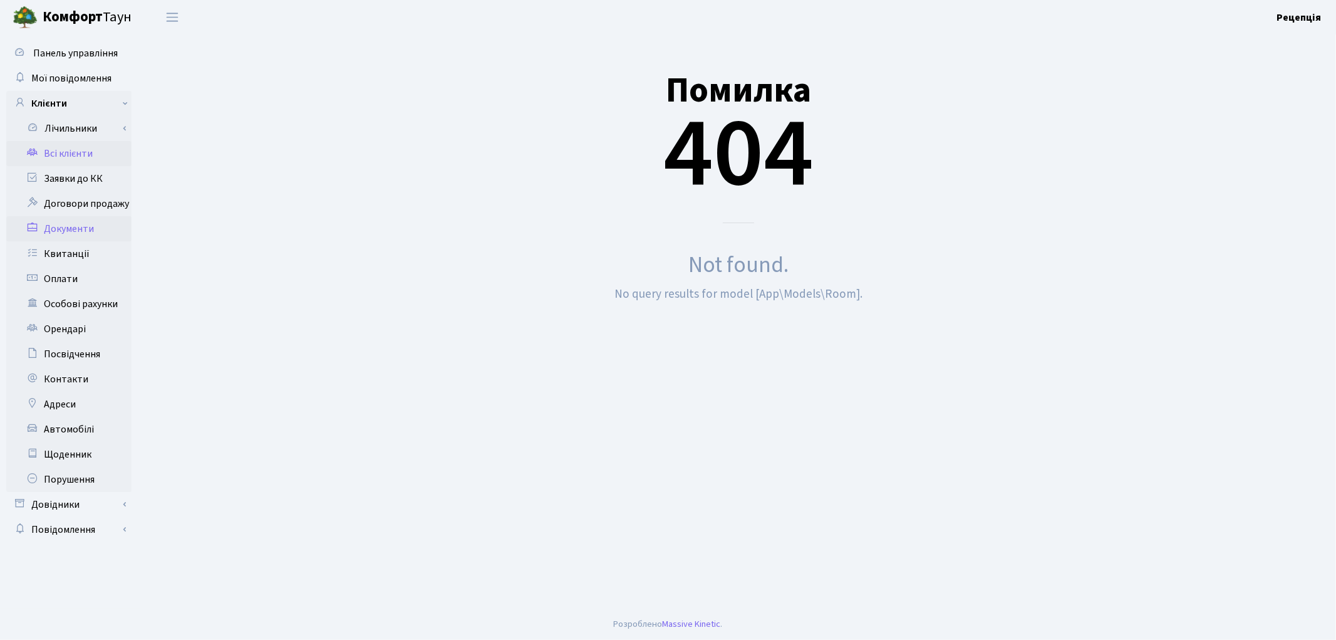
click at [88, 150] on link "Всі клієнти" at bounding box center [68, 153] width 125 height 25
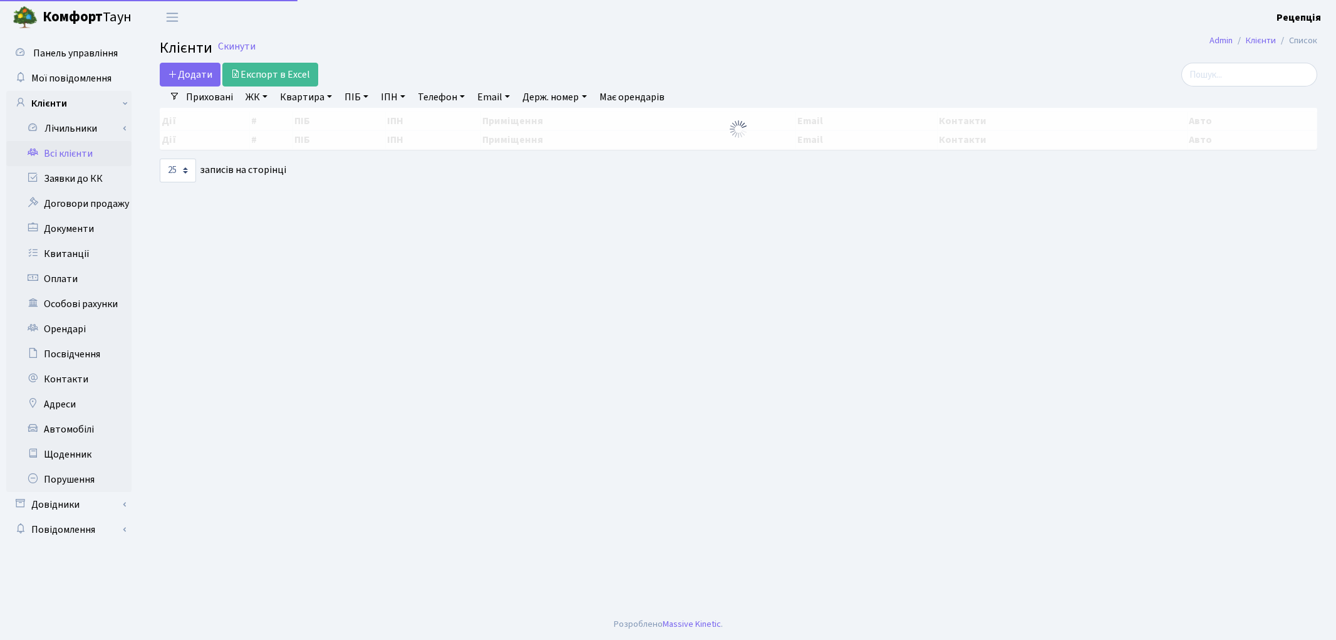
select select "25"
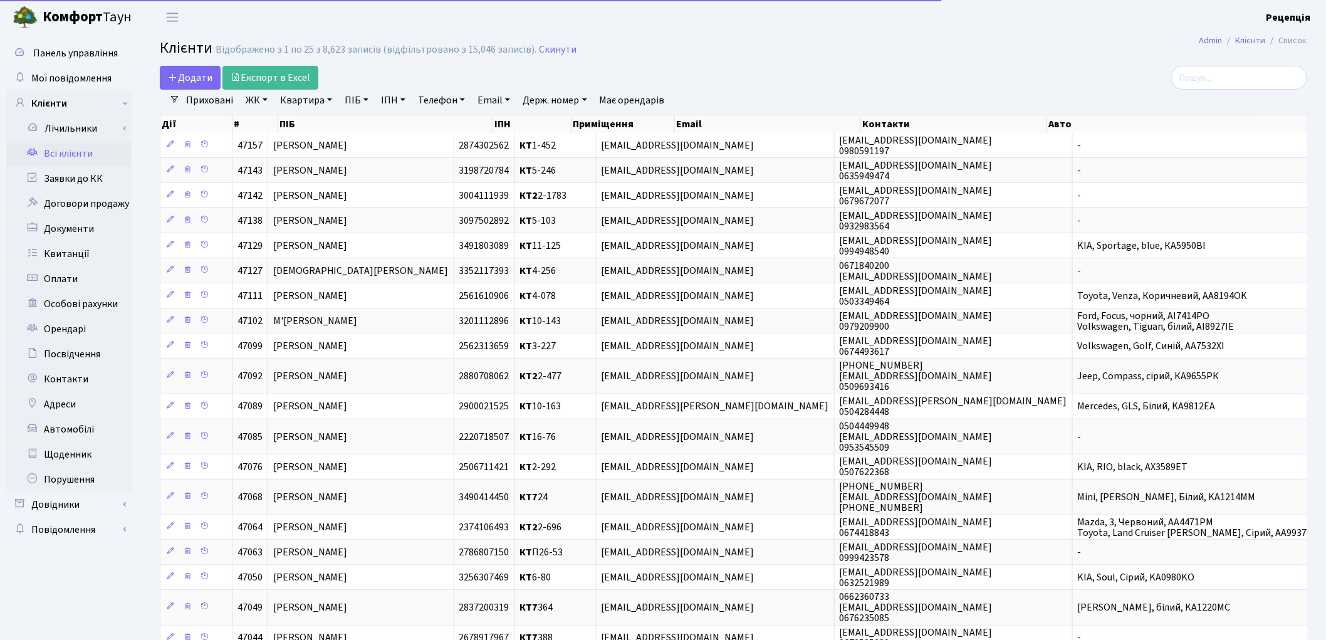
click at [251, 98] on link "ЖК" at bounding box center [257, 100] width 32 height 21
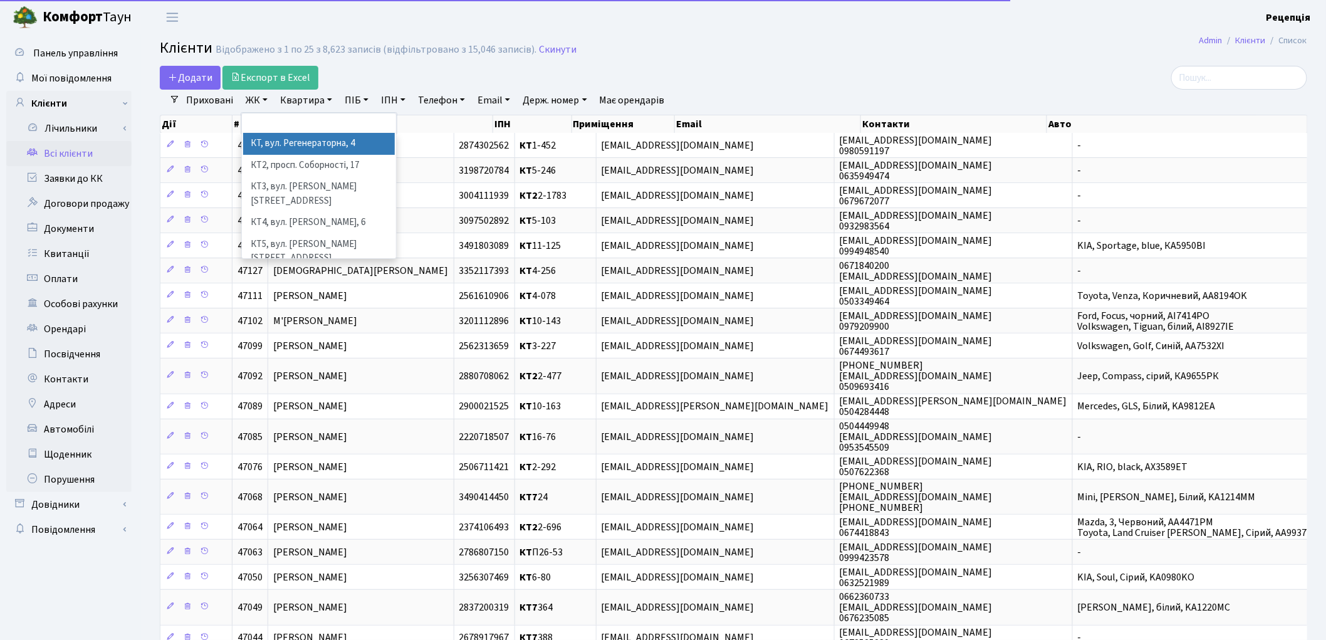
click at [266, 145] on li "КТ, вул. Регенераторна, 4" at bounding box center [319, 144] width 152 height 22
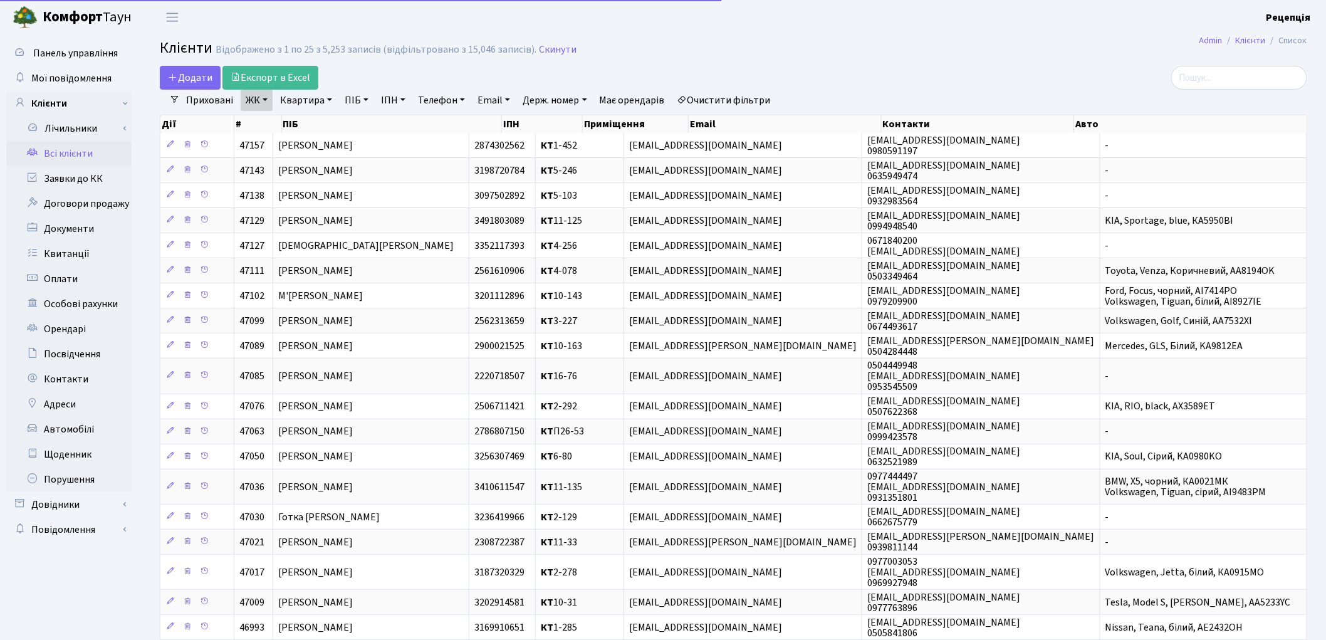
click at [304, 96] on link "Квартира" at bounding box center [306, 100] width 62 height 21
type input "9-120"
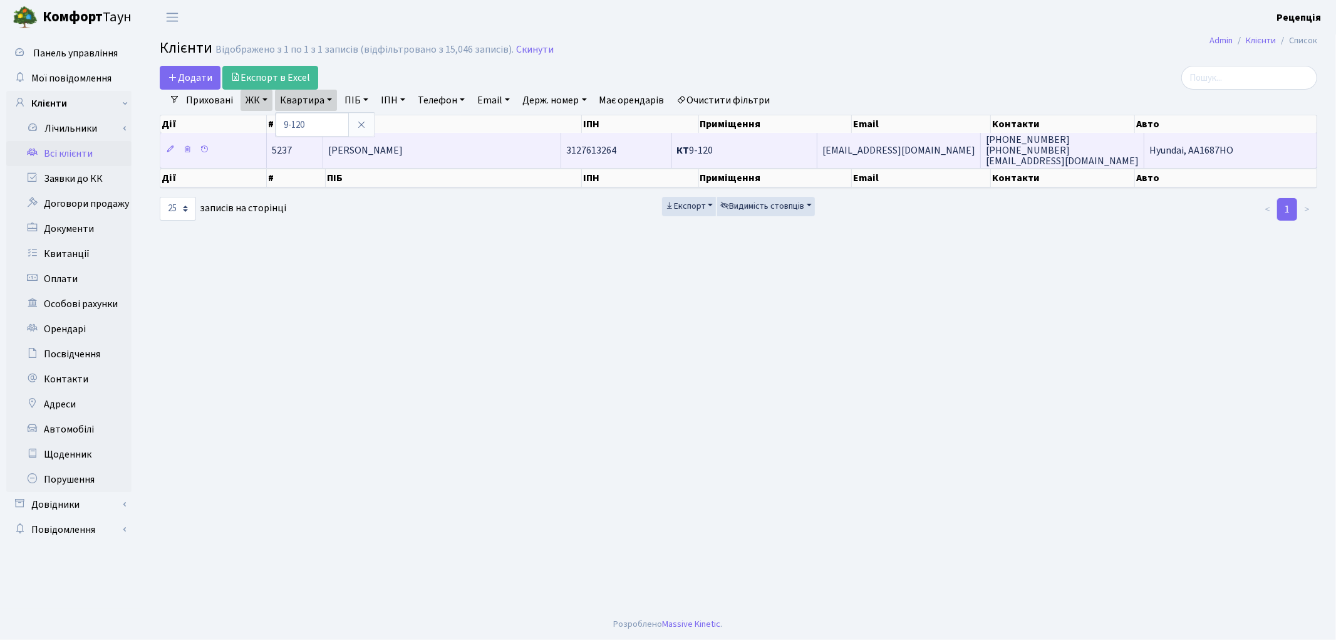
click at [378, 153] on span "Катращук Тетяна Борисівна" at bounding box center [365, 150] width 75 height 14
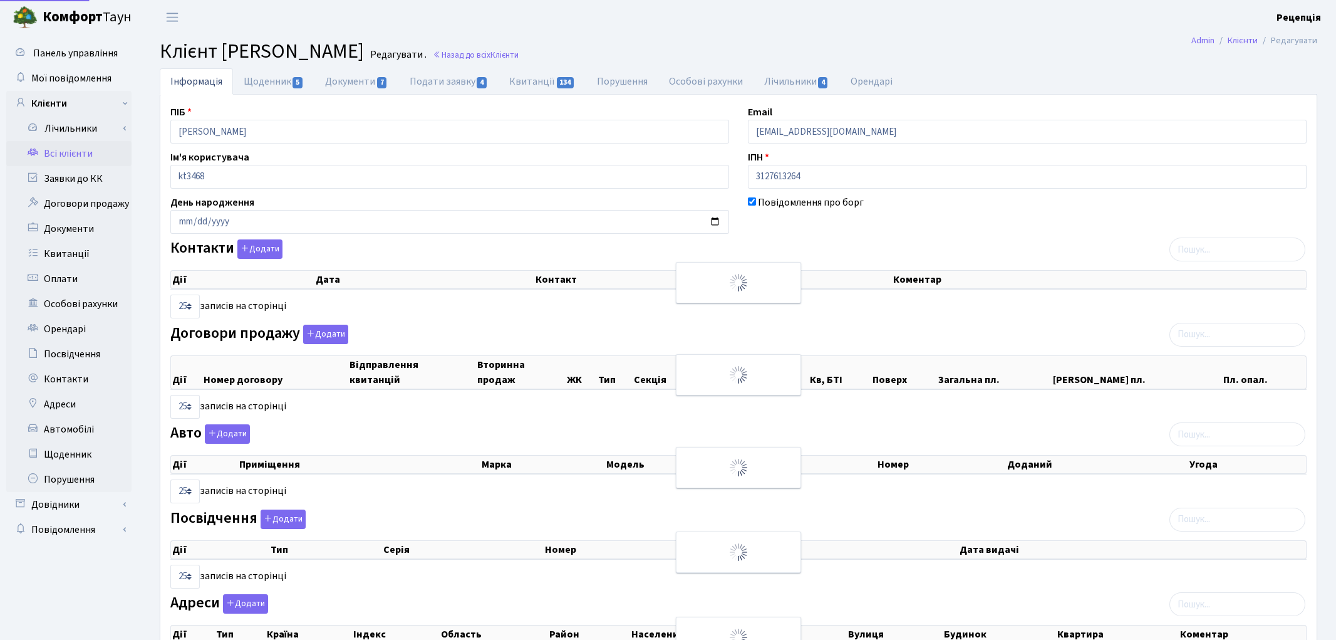
select select "25"
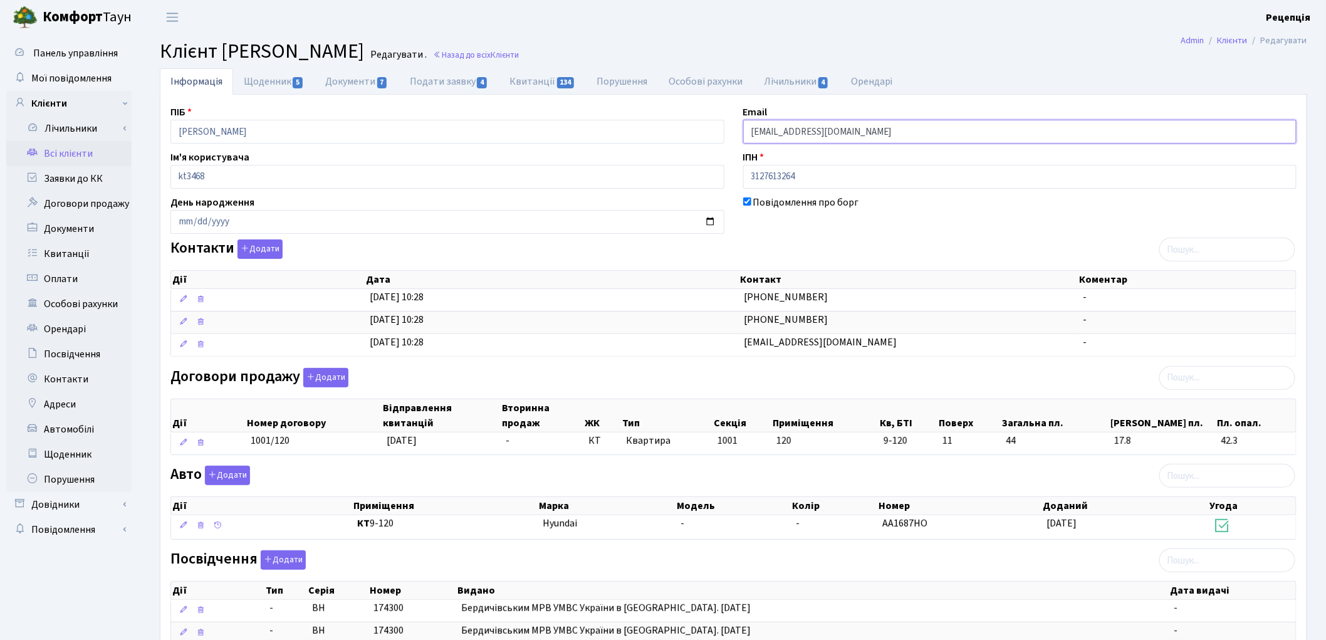
drag, startPoint x: 831, startPoint y: 133, endPoint x: 824, endPoint y: 135, distance: 7.6
click at [824, 135] on input "ztade@mail.ru" at bounding box center [1020, 132] width 554 height 24
click at [53, 150] on link "Всі клієнти" at bounding box center [68, 153] width 125 height 25
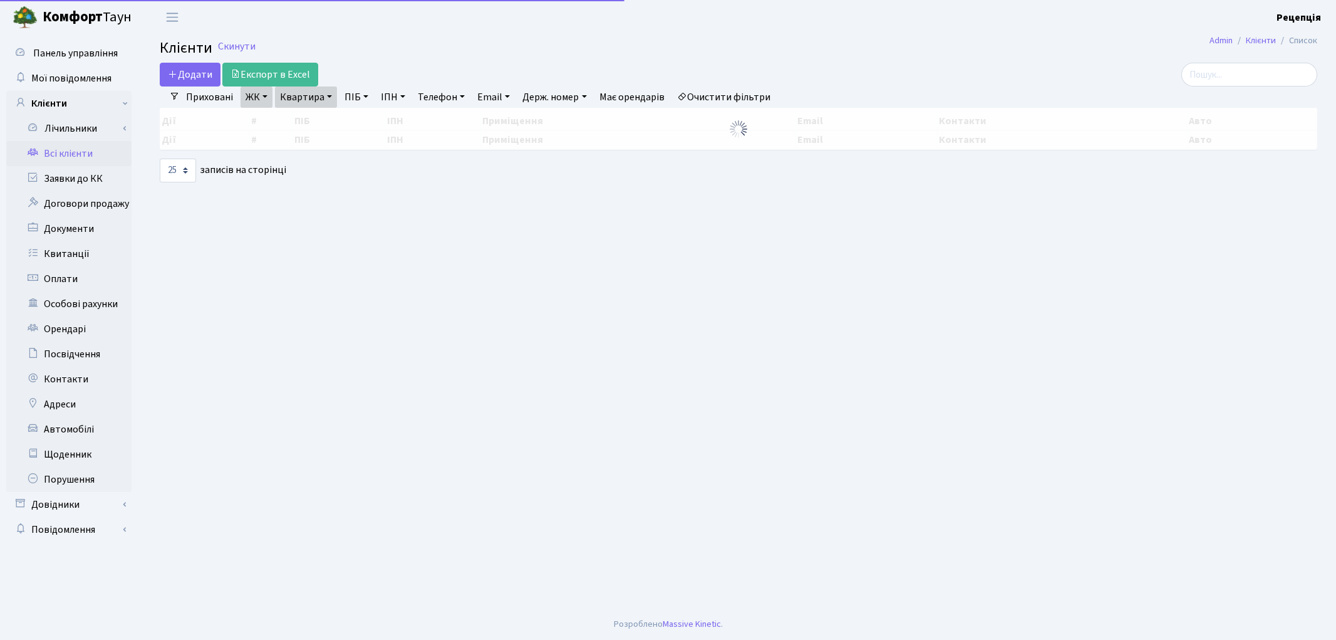
select select "25"
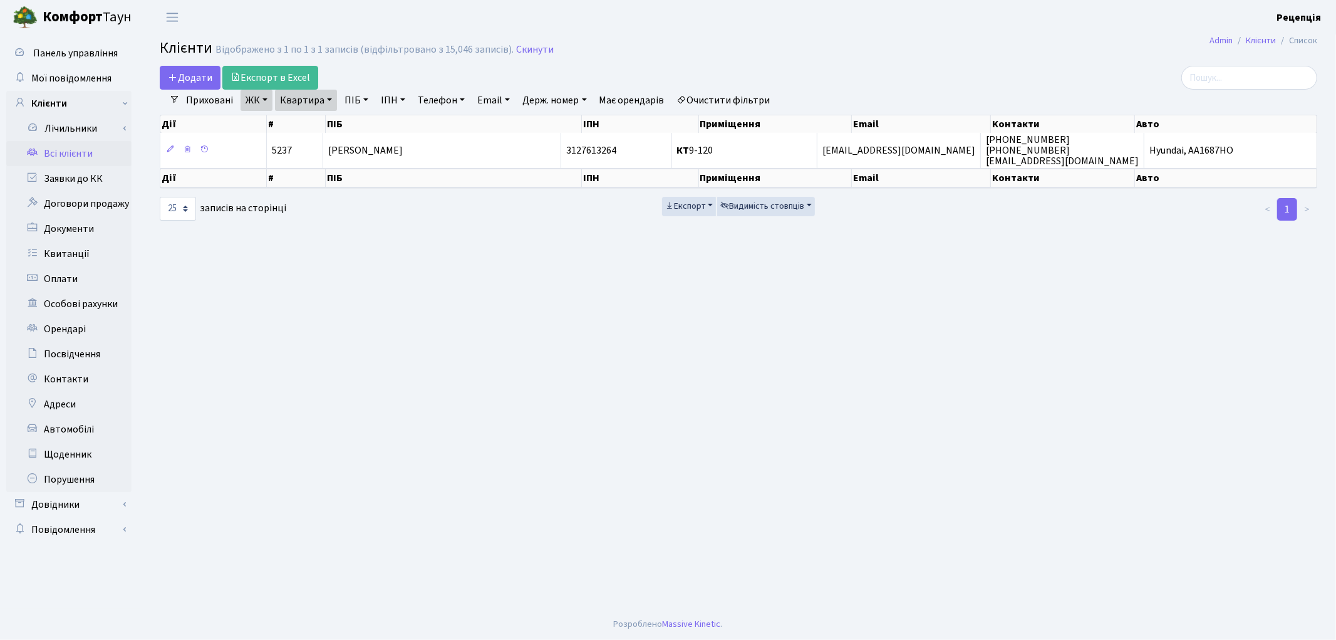
click at [749, 100] on link "Очистити фільтри" at bounding box center [723, 100] width 103 height 21
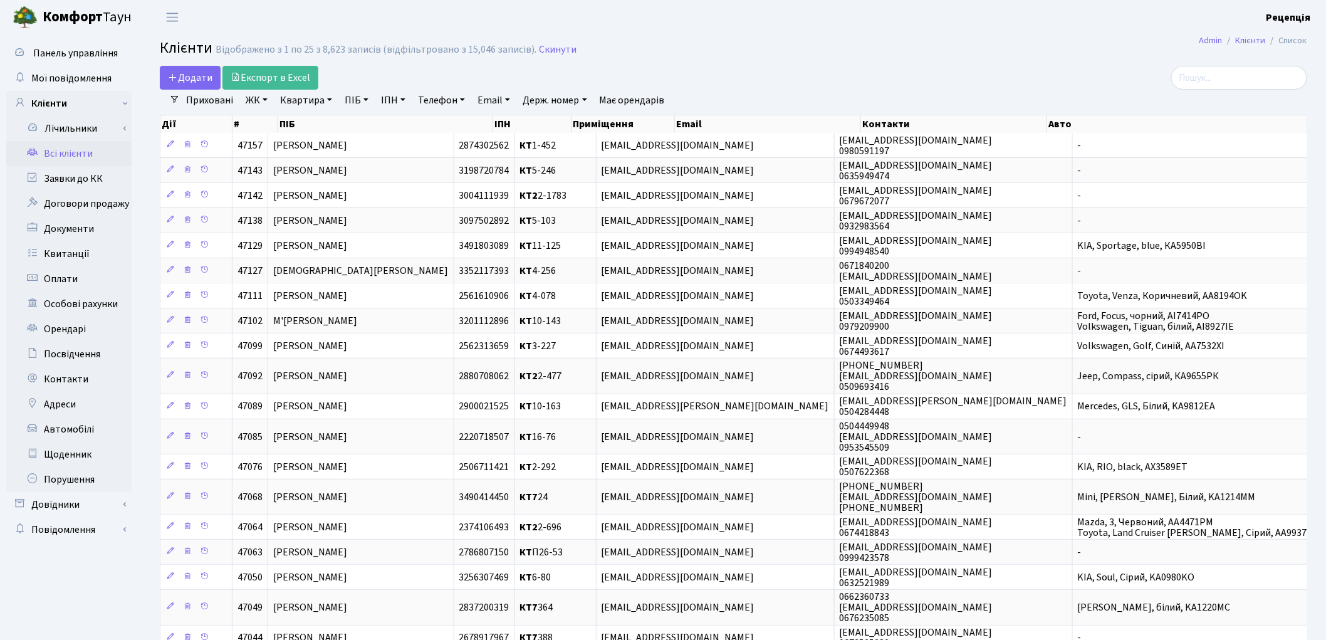
drag, startPoint x: 256, startPoint y: 96, endPoint x: 280, endPoint y: 127, distance: 39.2
click at [257, 98] on link "ЖК" at bounding box center [257, 100] width 32 height 21
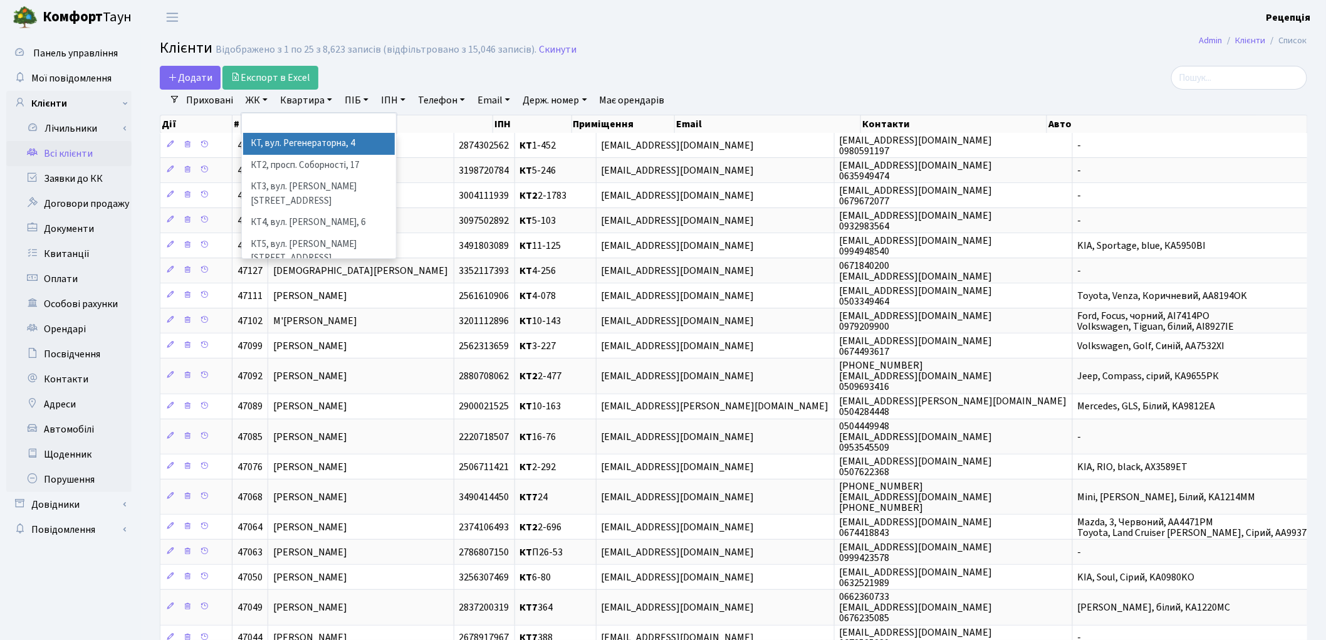
click at [298, 142] on li "КТ, вул. Регенераторна, 4" at bounding box center [319, 144] width 152 height 22
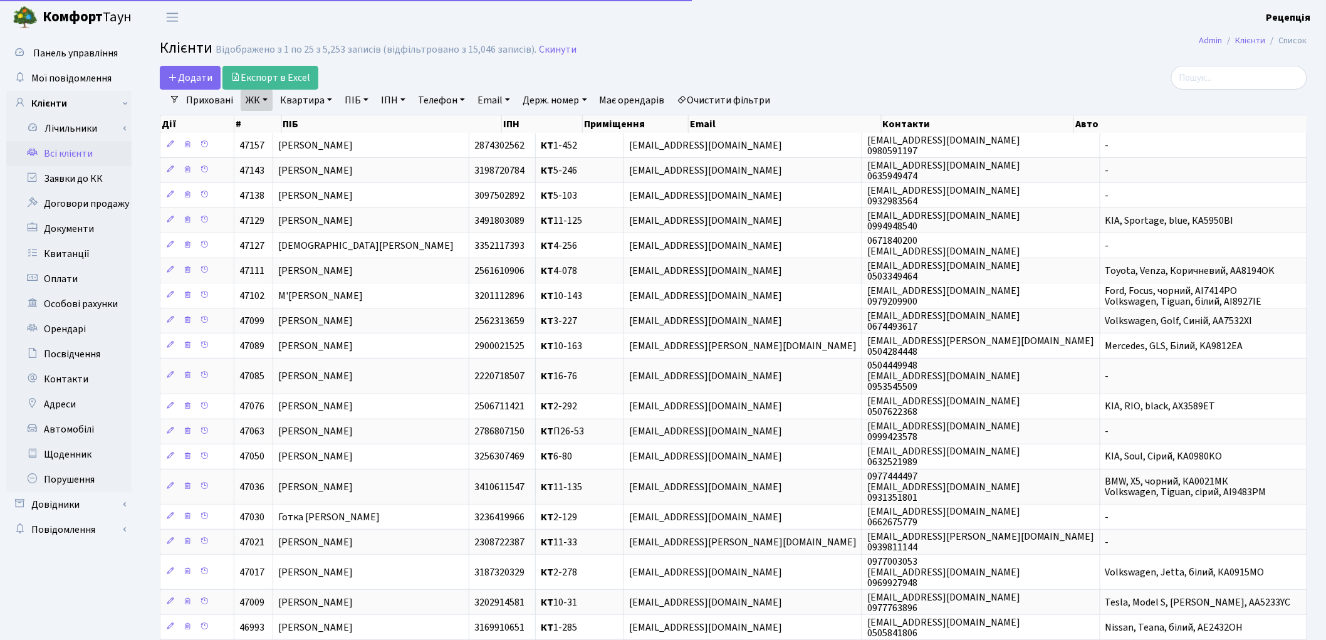
click at [314, 108] on link "Квартира" at bounding box center [306, 100] width 62 height 21
type input "1-452"
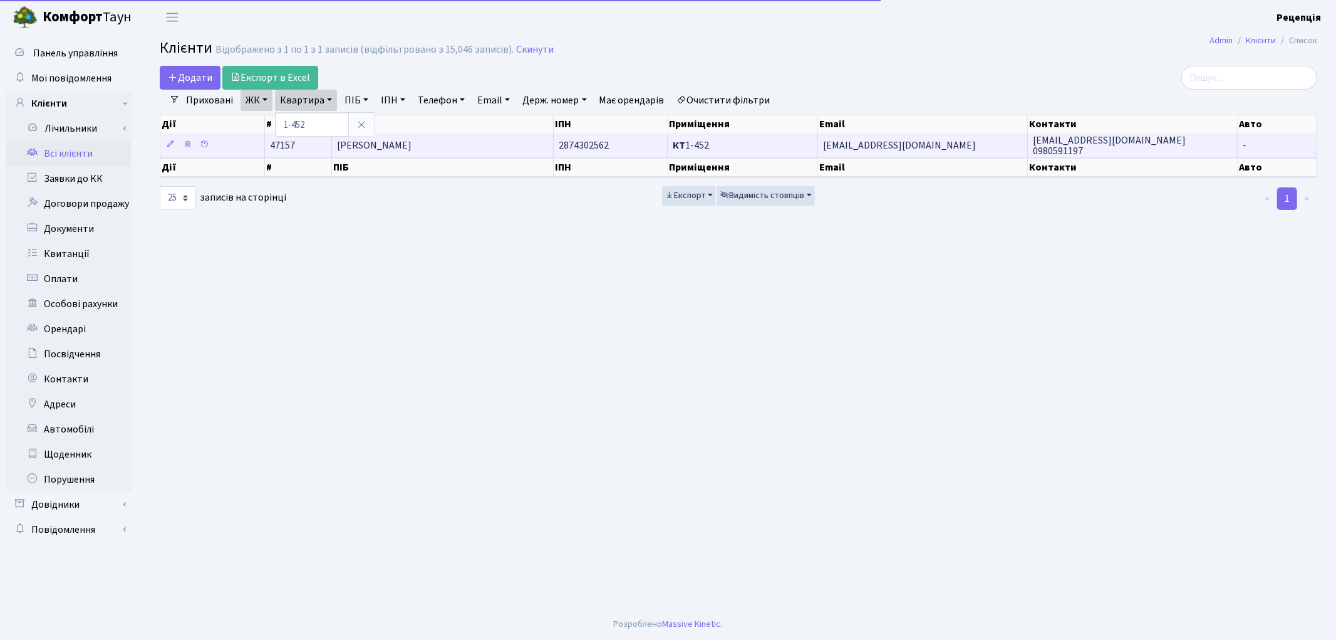
click at [402, 155] on td "[PERSON_NAME]" at bounding box center [442, 145] width 221 height 24
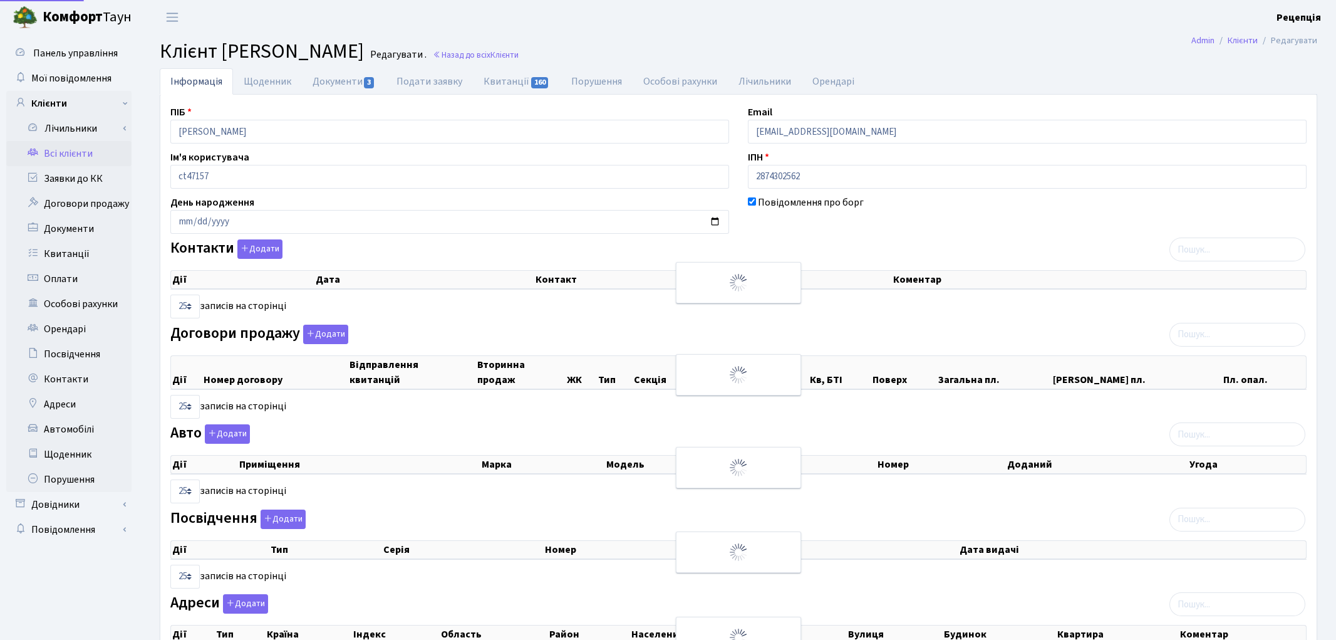
select select "25"
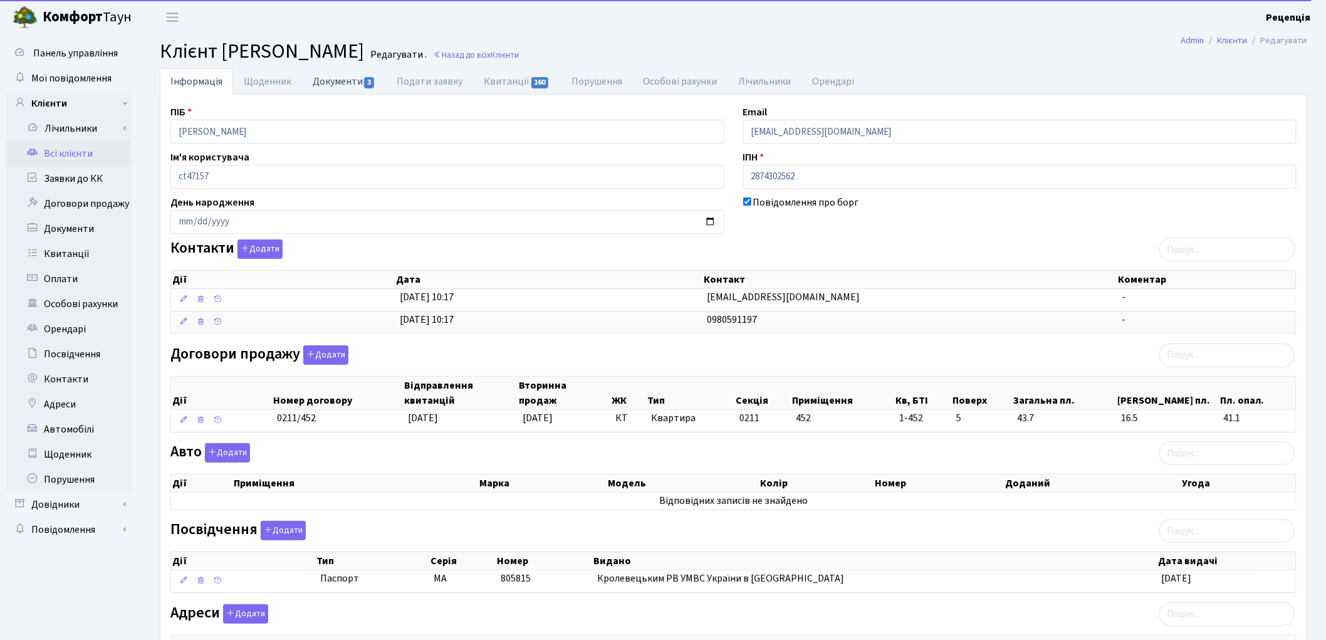
click at [317, 86] on link "Документи 3" at bounding box center [344, 81] width 84 height 26
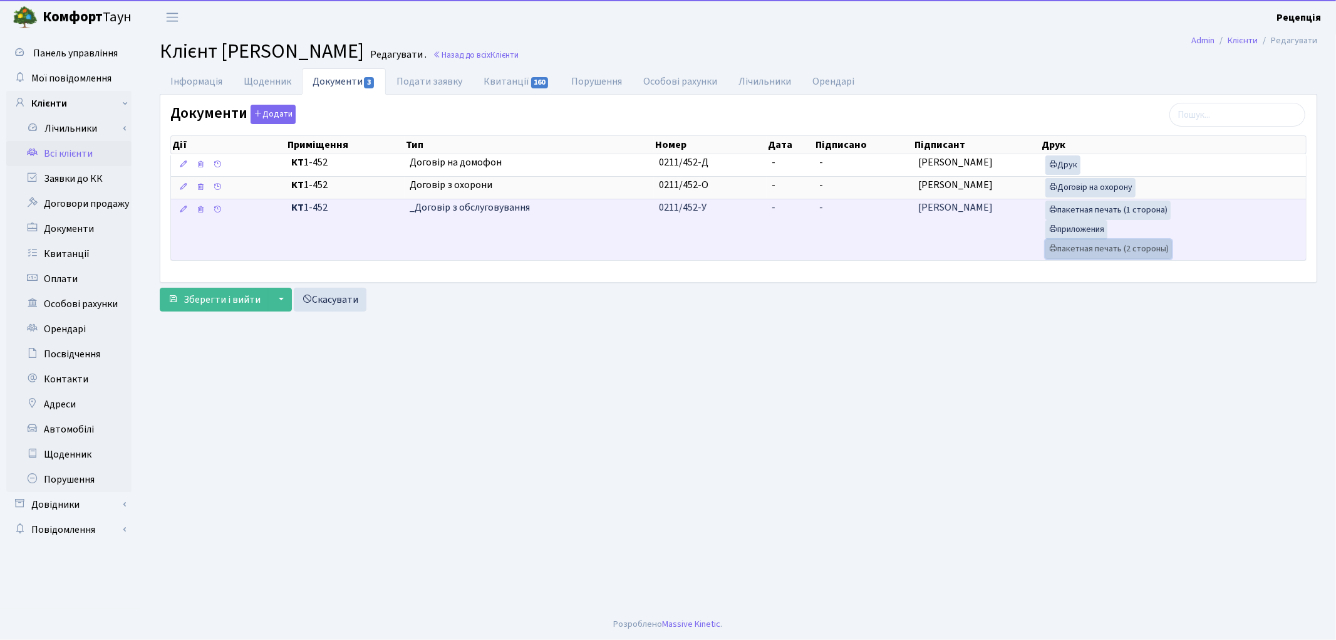
click at [1082, 252] on link "пакетная печать (2 стороны)" at bounding box center [1109, 248] width 127 height 19
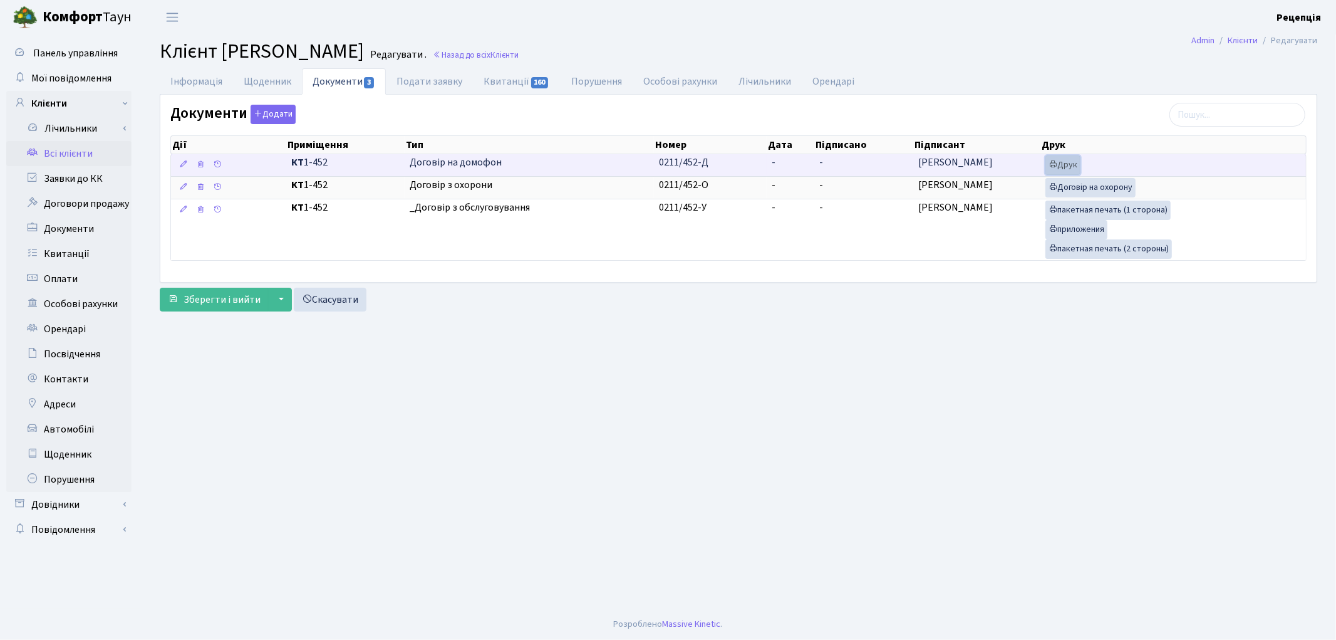
click at [1063, 165] on link "Друк" at bounding box center [1063, 164] width 35 height 19
click at [801, 165] on td "-" at bounding box center [791, 165] width 48 height 22
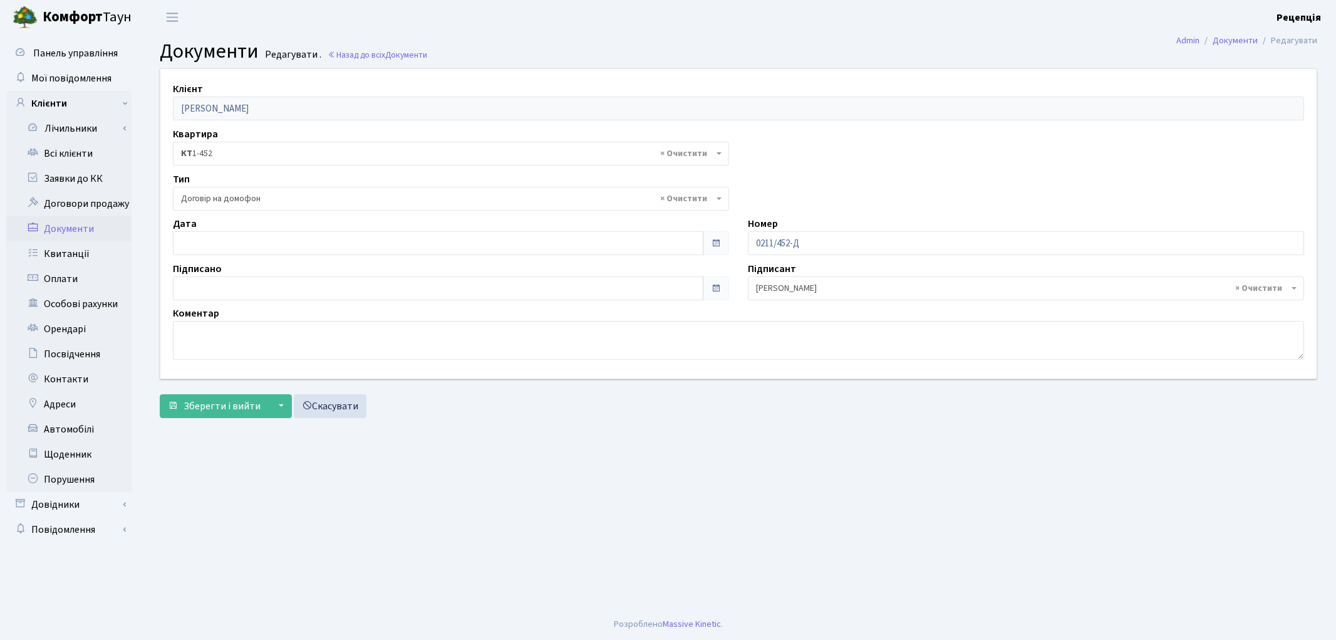
select select "292"
type input "[DATE]"
click at [242, 246] on input "[DATE]" at bounding box center [438, 243] width 531 height 24
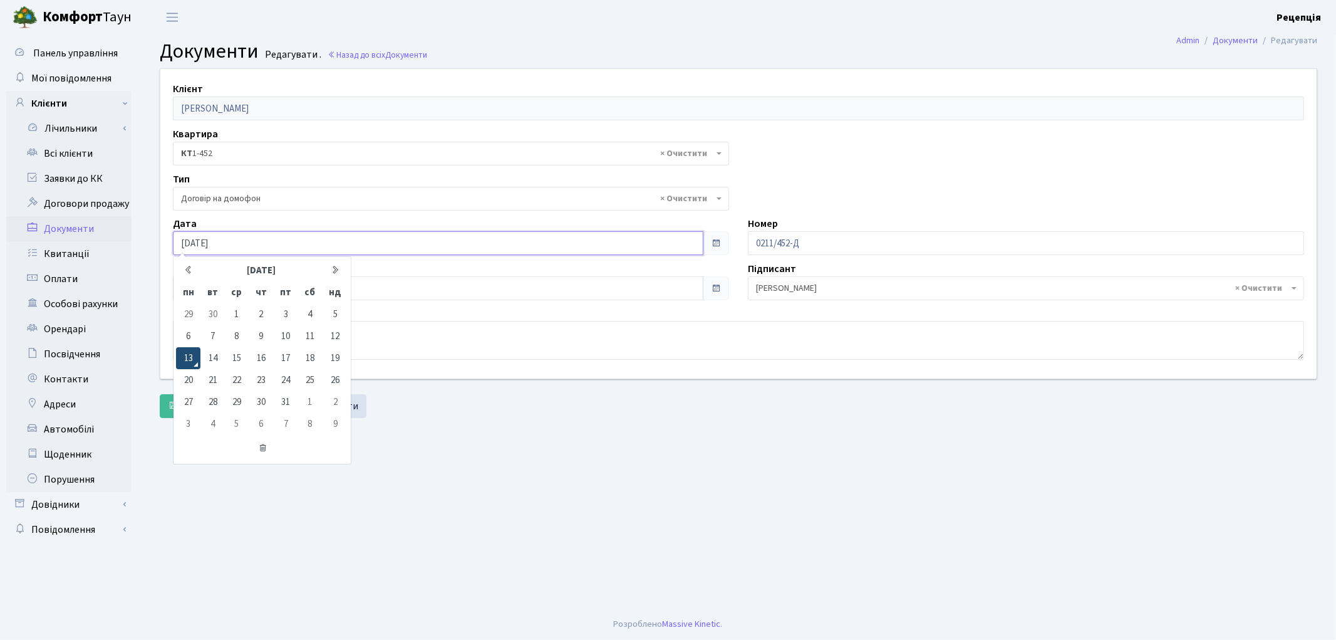
click at [185, 355] on td "13" at bounding box center [188, 358] width 24 height 22
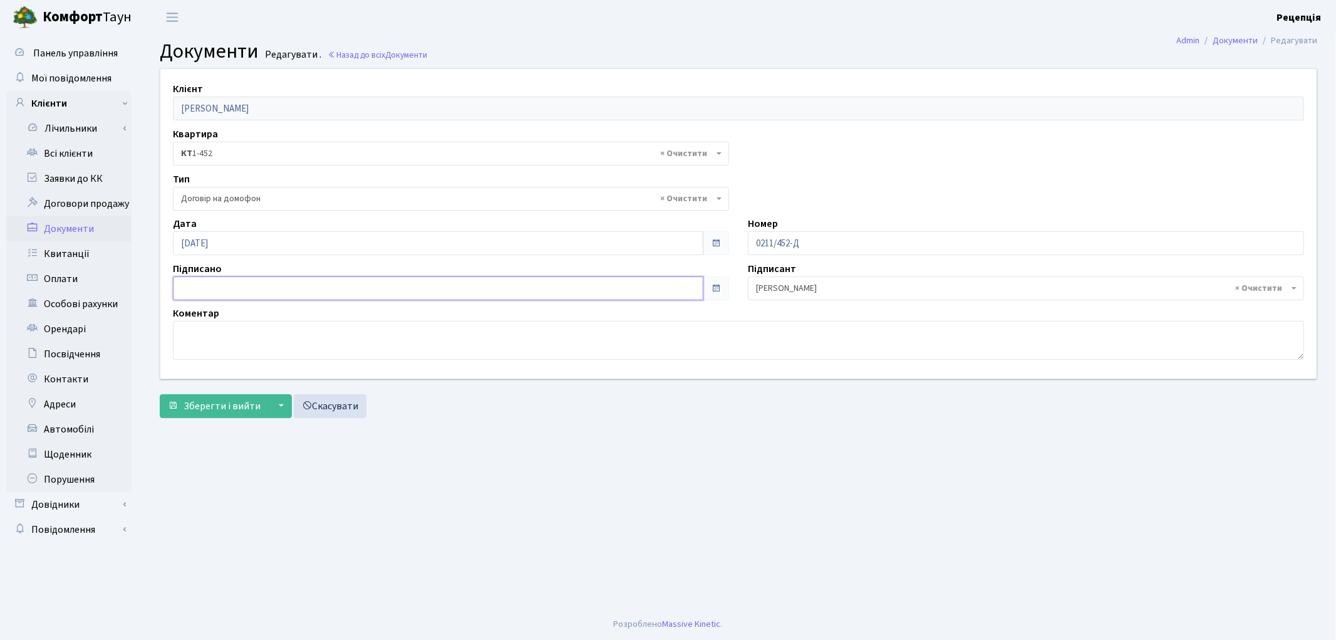
type input "[DATE]"
click at [200, 284] on input "[DATE]" at bounding box center [438, 288] width 531 height 24
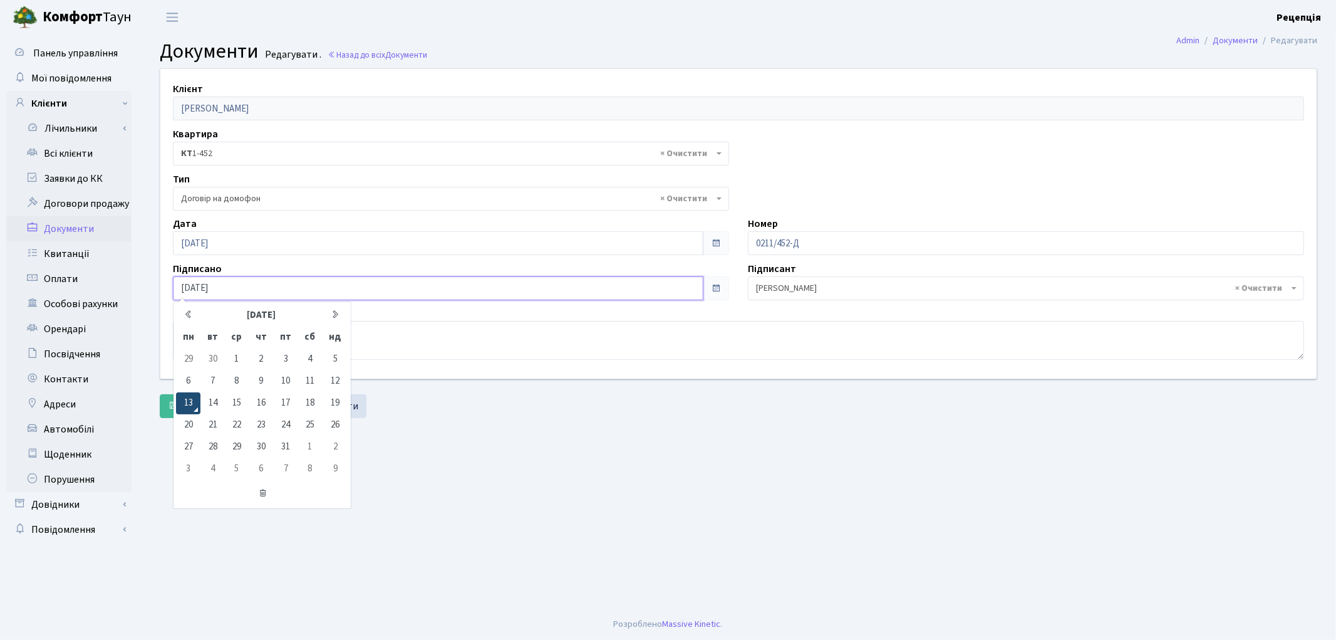
click at [190, 404] on td "13" at bounding box center [188, 403] width 24 height 22
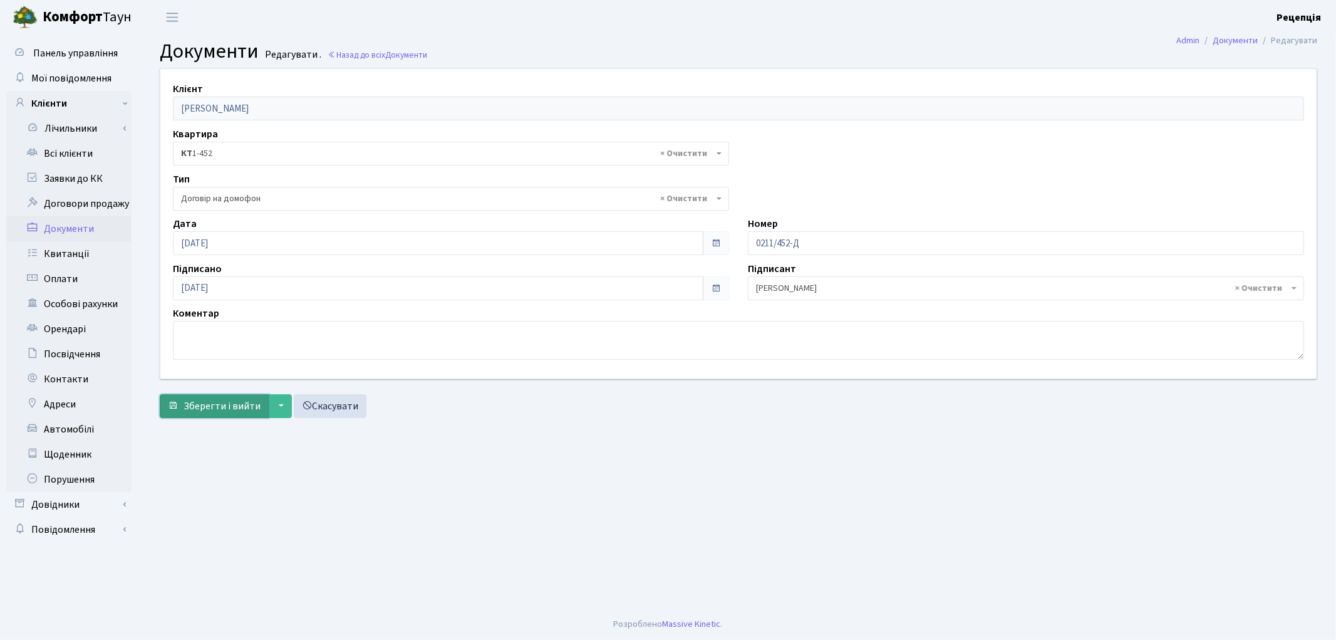
click at [192, 403] on span "Зберегти і вийти" at bounding box center [222, 406] width 77 height 14
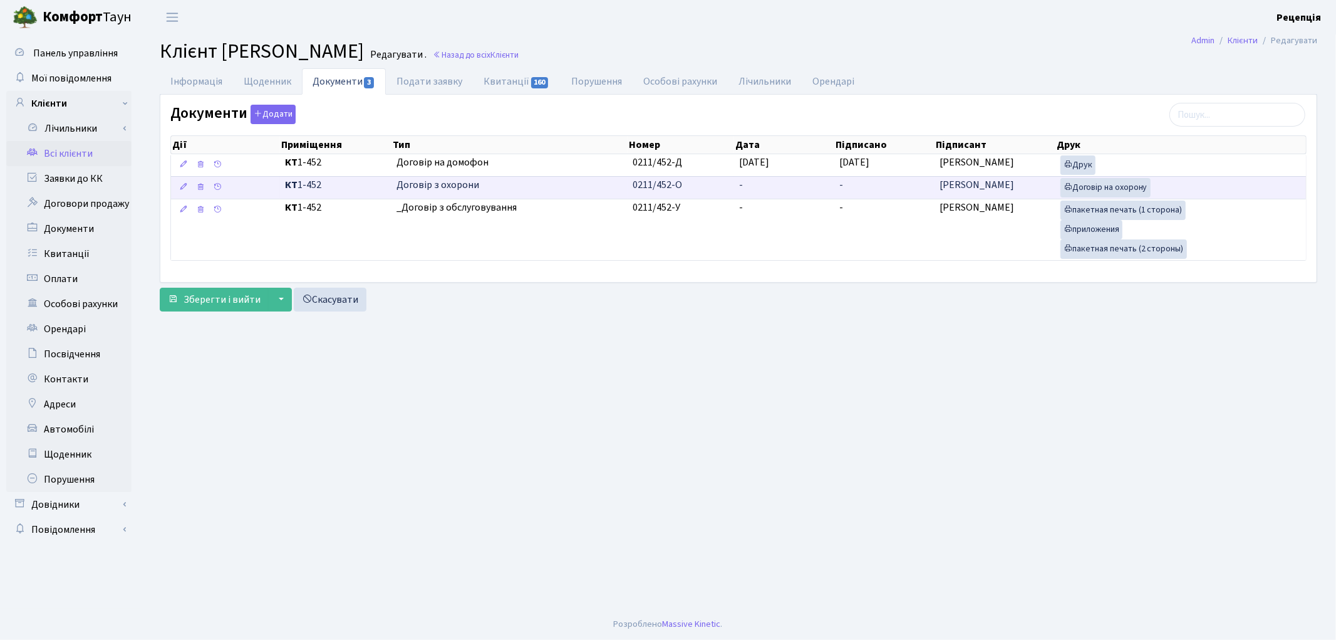
click at [761, 183] on td "-" at bounding box center [784, 187] width 100 height 23
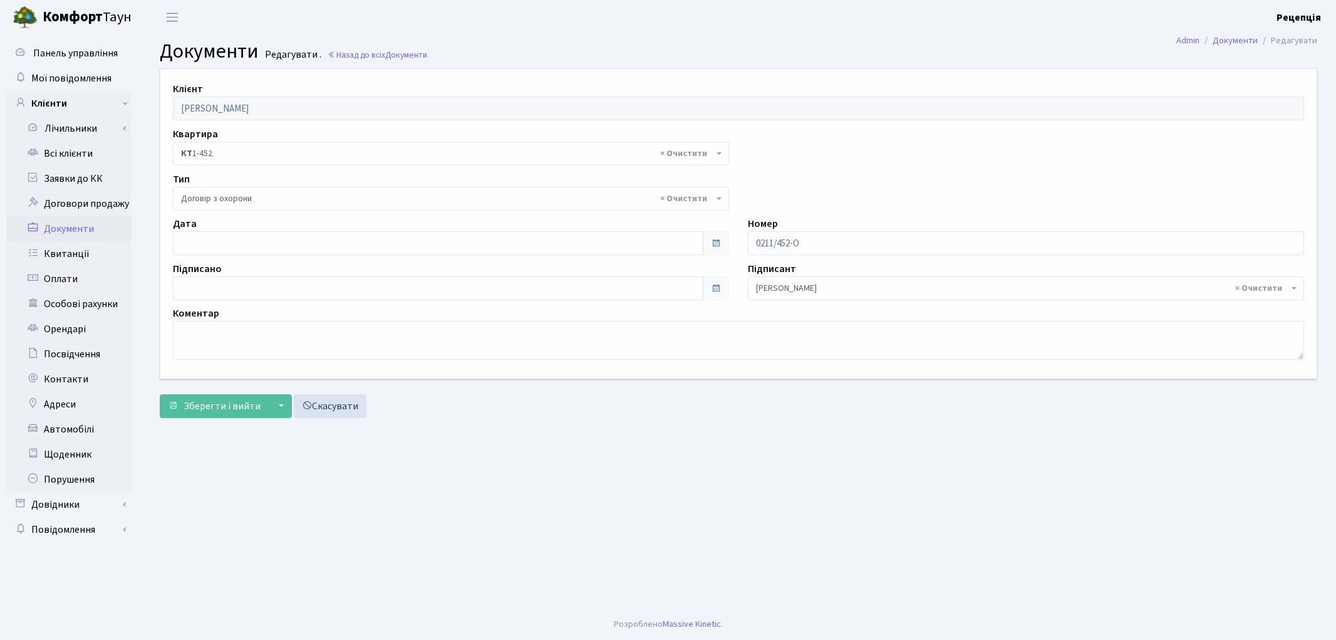
select select "290"
click at [223, 239] on input "[DATE]" at bounding box center [438, 243] width 531 height 24
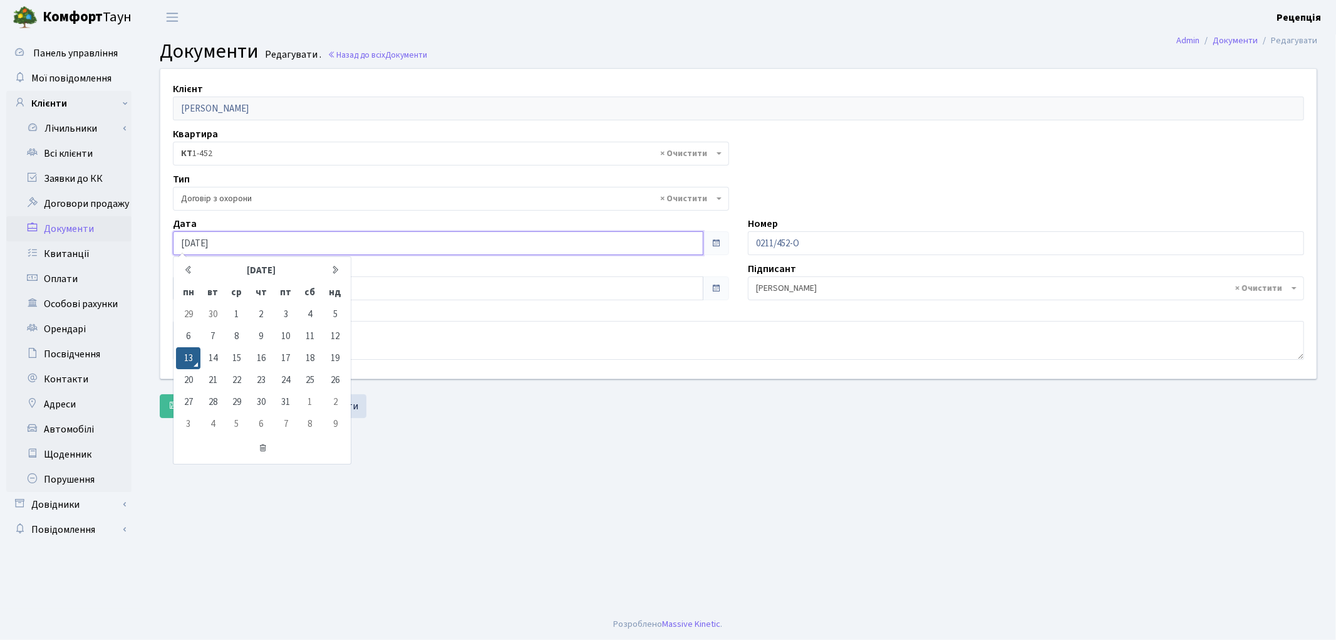
type input "13.10.2020"
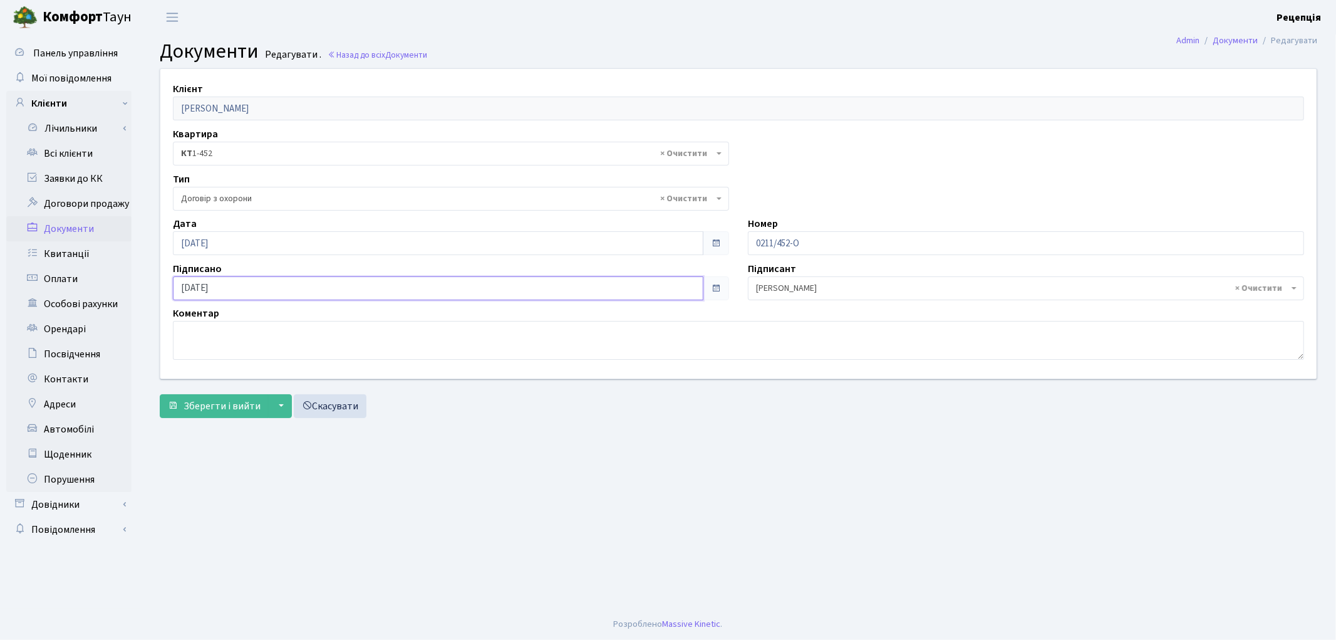
click at [236, 291] on input "[DATE]" at bounding box center [438, 288] width 531 height 24
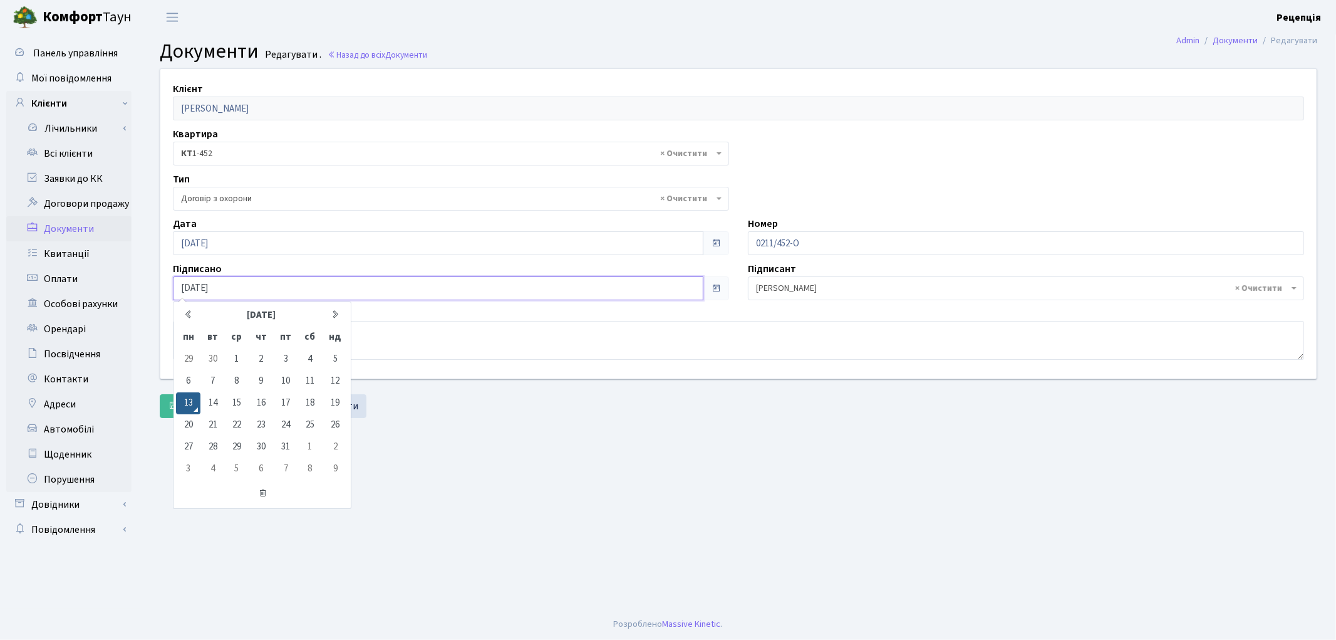
type input "[DATE]"
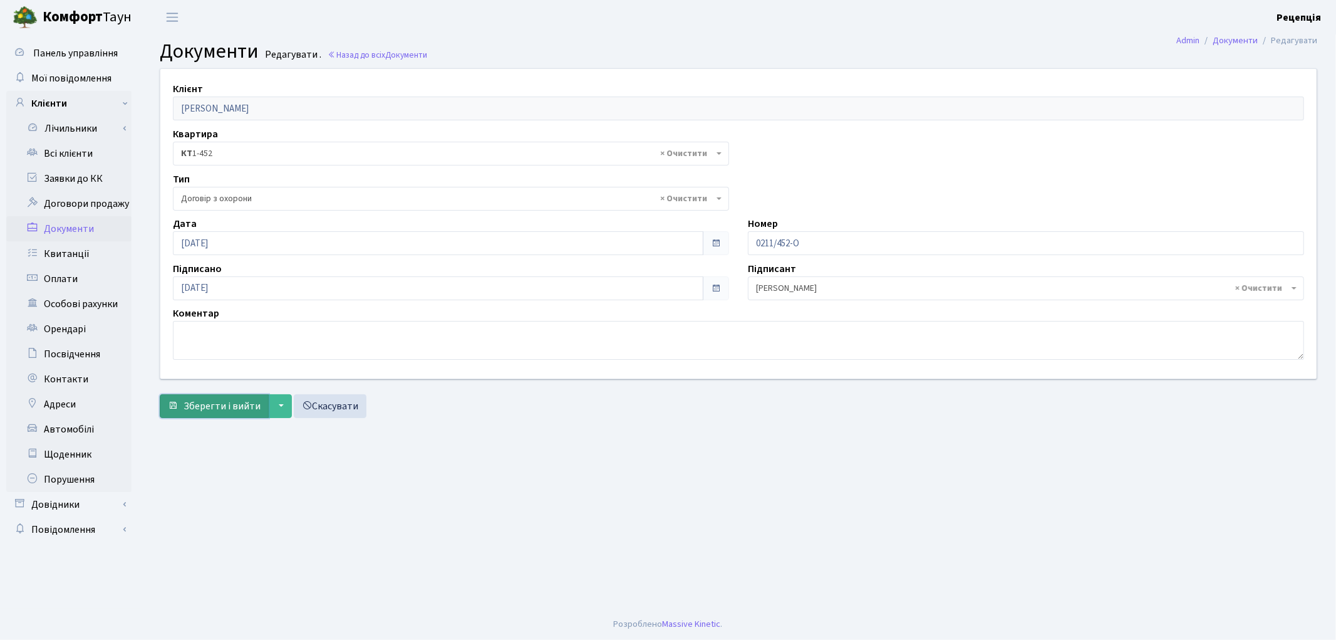
click at [190, 406] on span "Зберегти і вийти" at bounding box center [222, 406] width 77 height 14
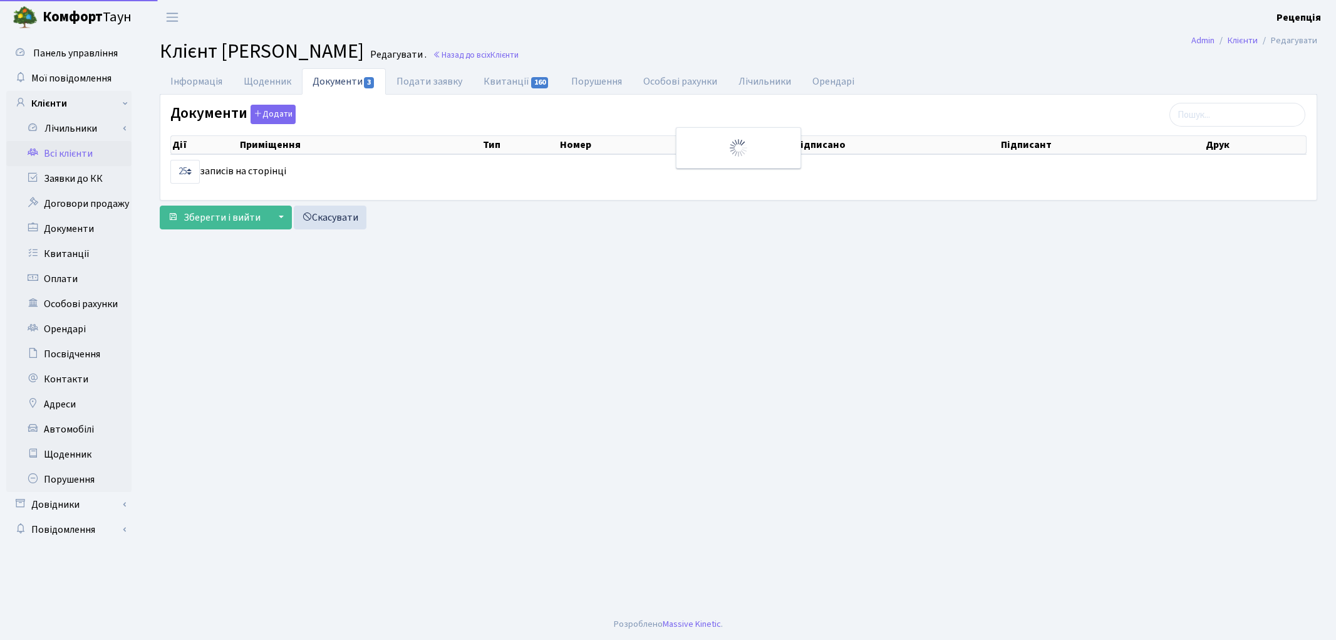
select select "25"
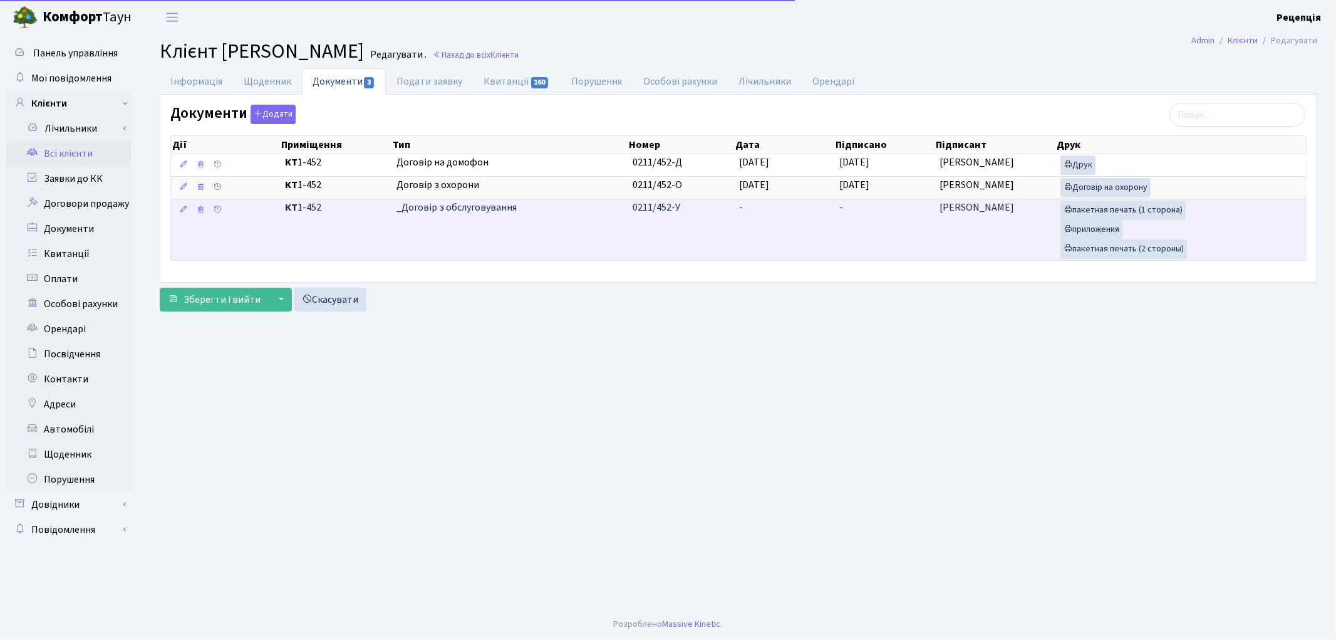
click at [763, 251] on td "-" at bounding box center [784, 229] width 100 height 61
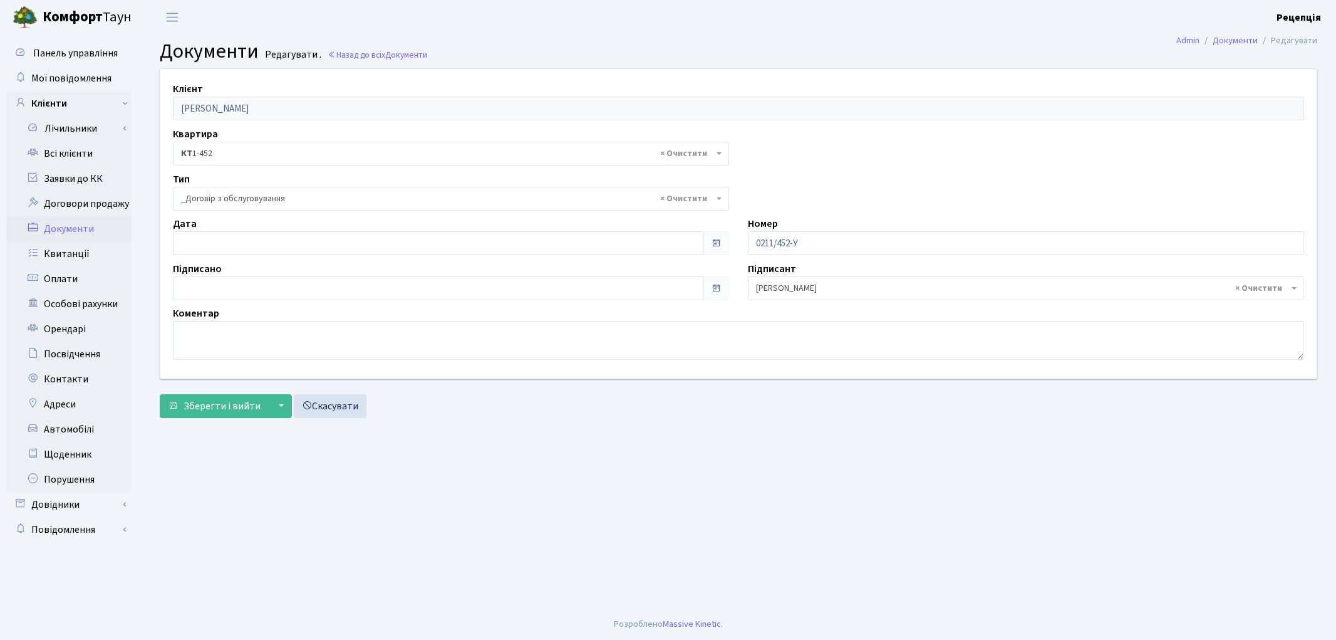
select select "289"
type input "[DATE]"
click at [199, 239] on input "[DATE]" at bounding box center [438, 243] width 531 height 24
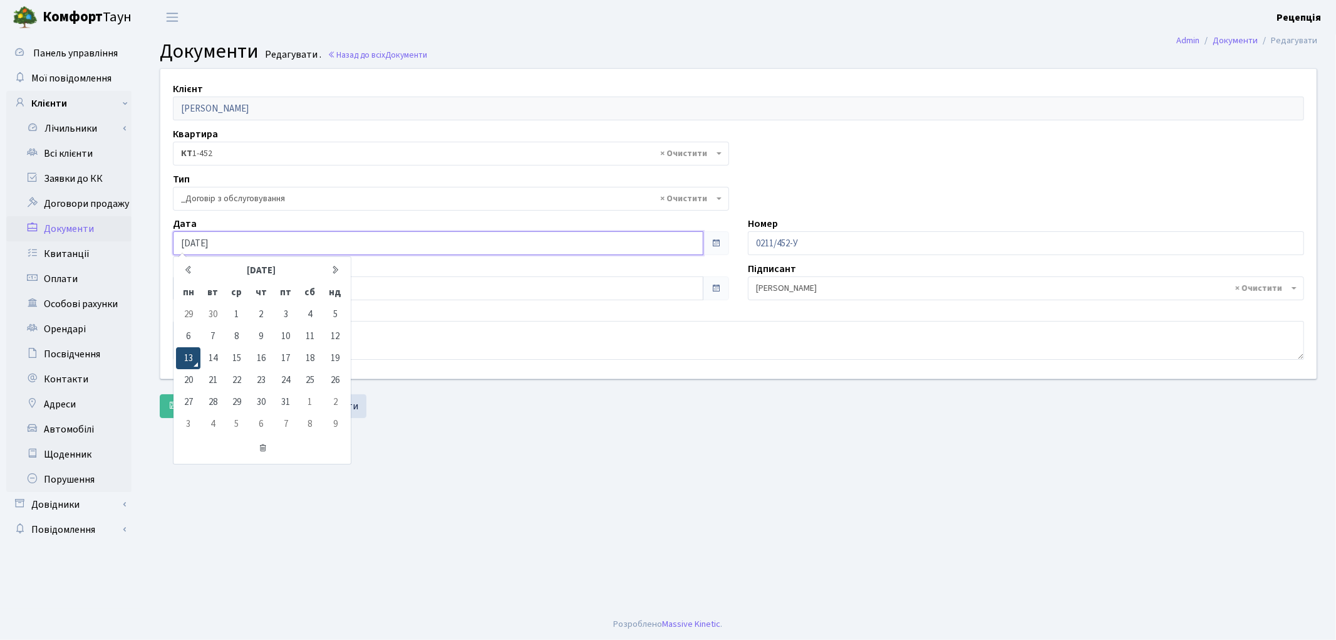
click at [190, 358] on td "13" at bounding box center [188, 358] width 24 height 22
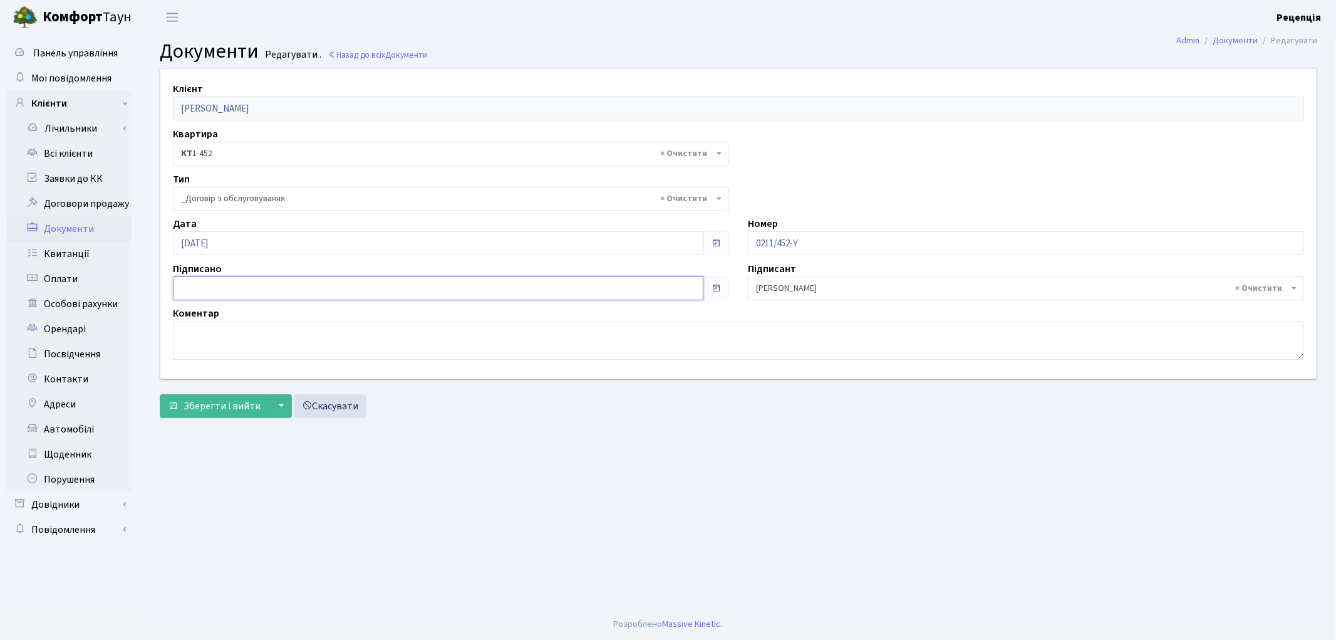
type input "[DATE]"
click at [209, 285] on input "[DATE]" at bounding box center [438, 288] width 531 height 24
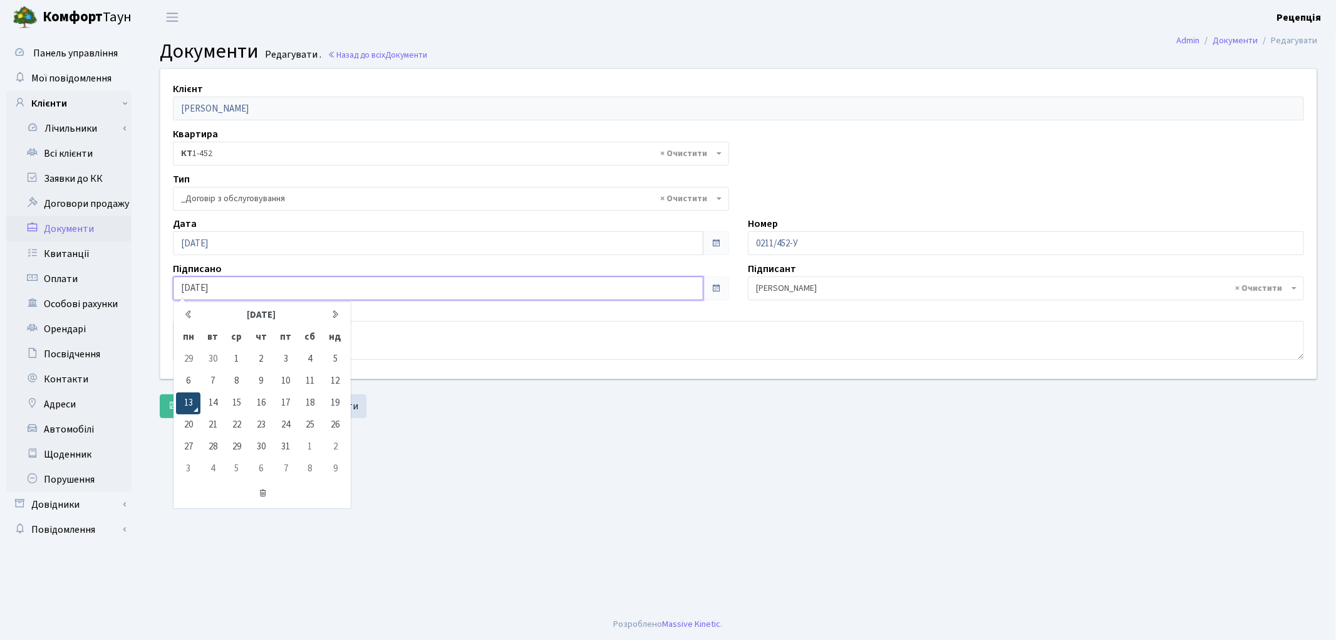
click at [189, 403] on td "13" at bounding box center [188, 403] width 24 height 22
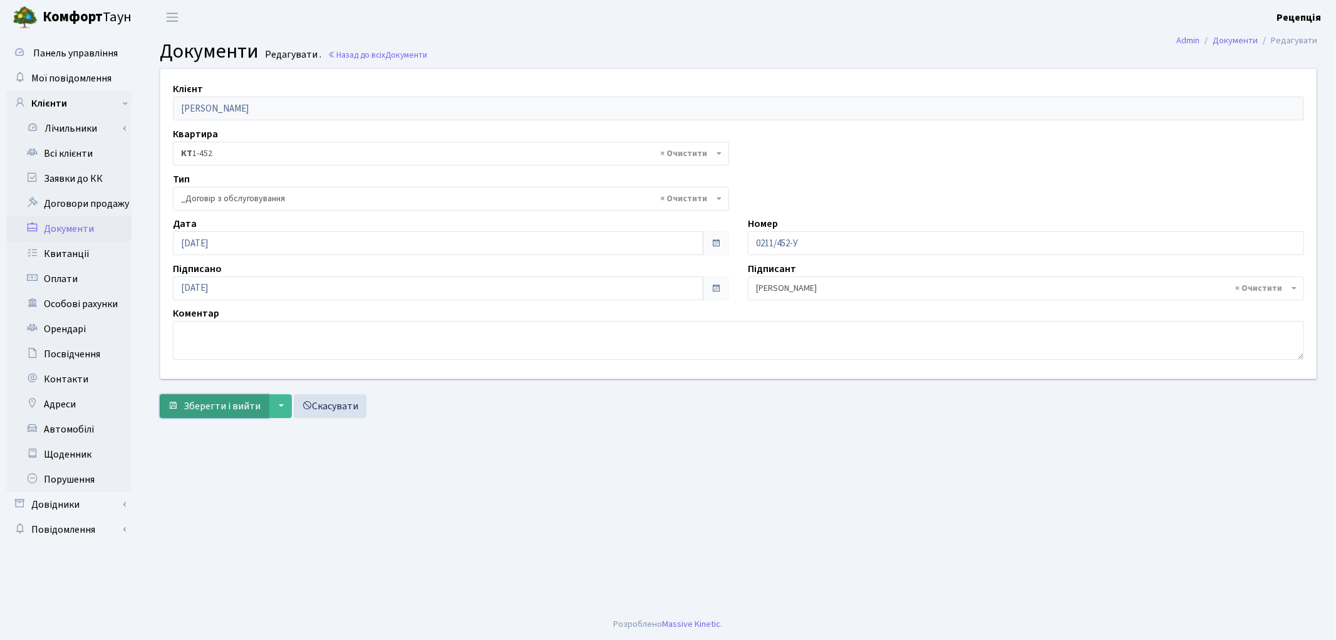
click at [201, 399] on span "Зберегти і вийти" at bounding box center [222, 406] width 77 height 14
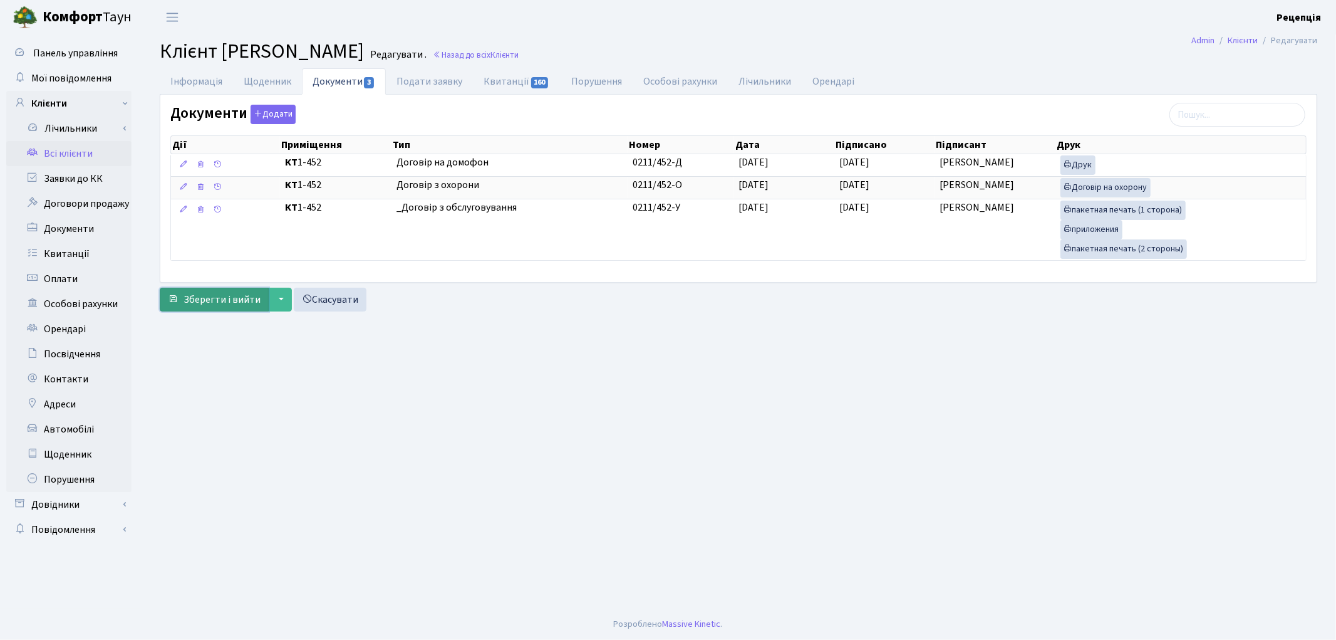
click at [208, 304] on span "Зберегти і вийти" at bounding box center [222, 300] width 77 height 14
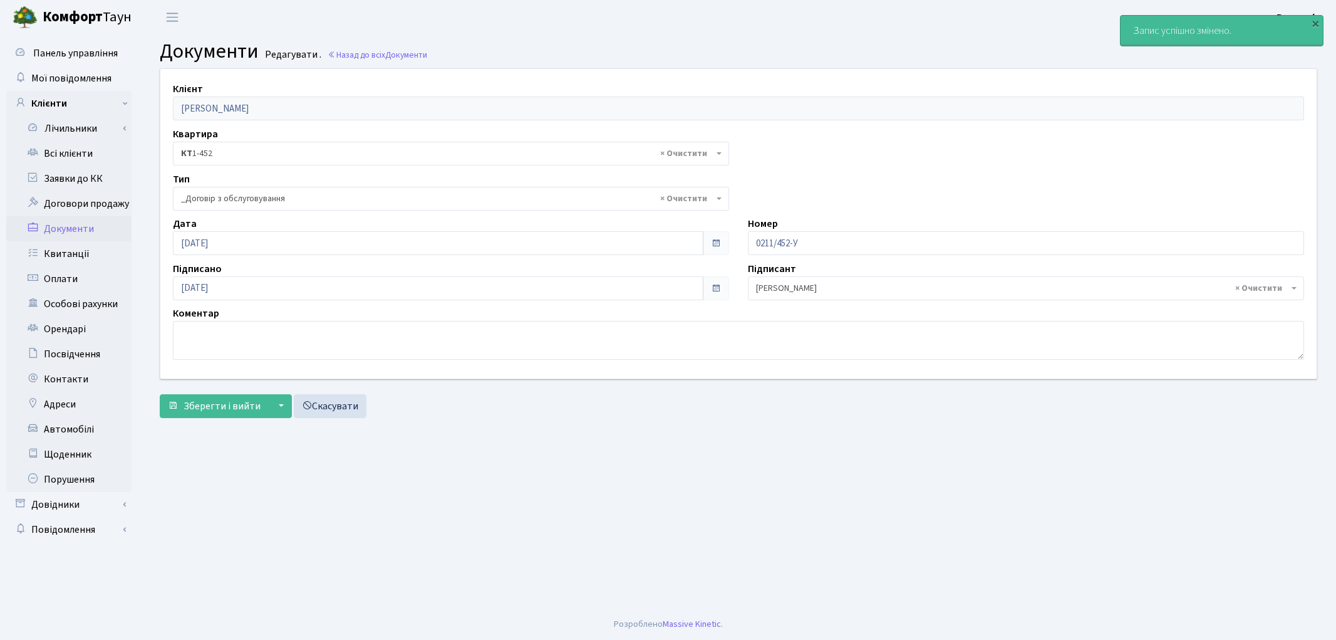
select select "289"
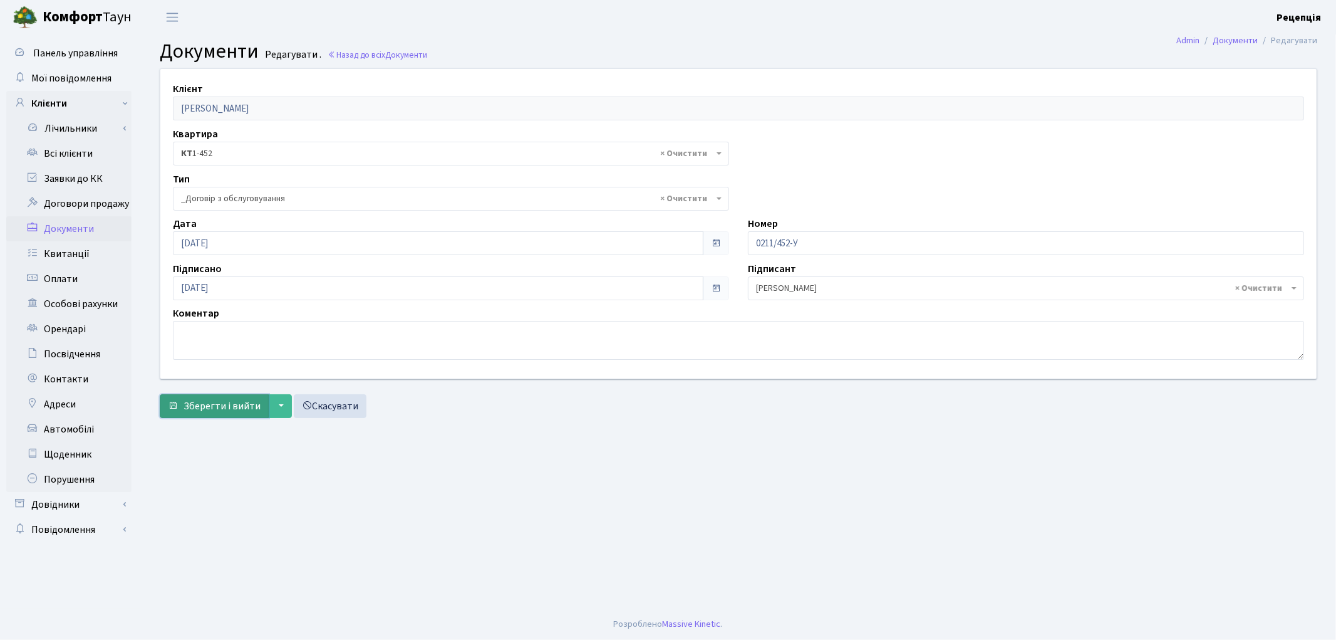
click at [210, 404] on span "Зберегти і вийти" at bounding box center [222, 406] width 77 height 14
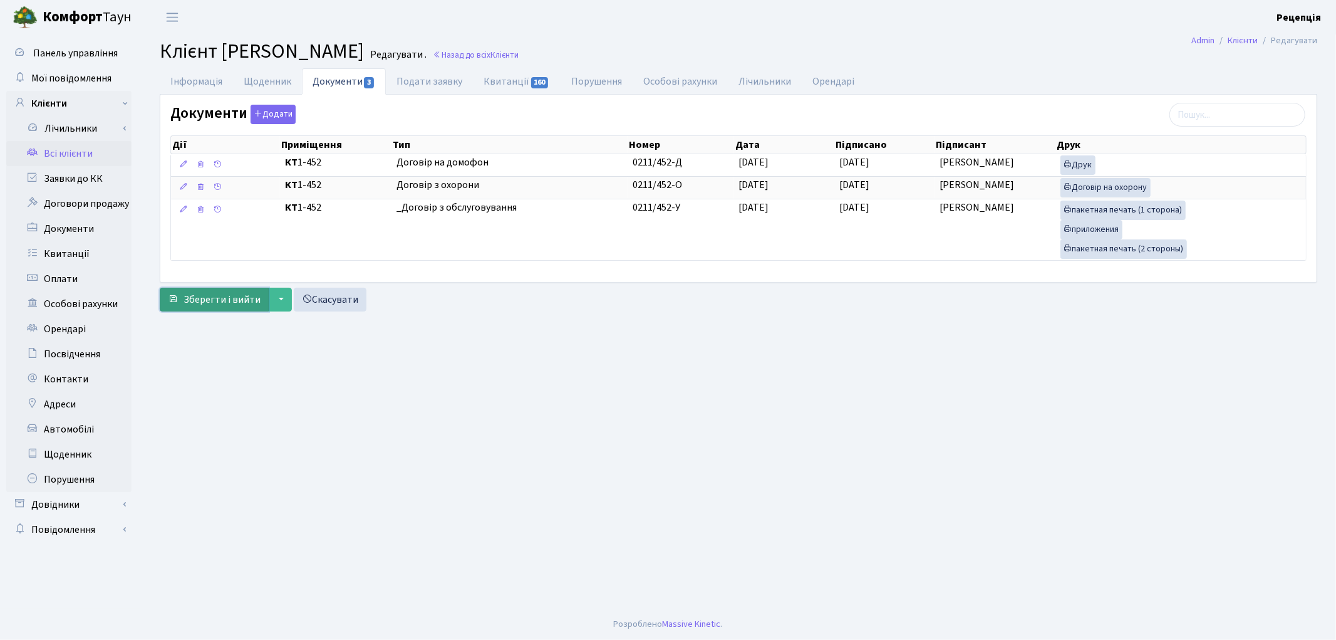
click at [226, 296] on span "Зберегти і вийти" at bounding box center [222, 300] width 77 height 14
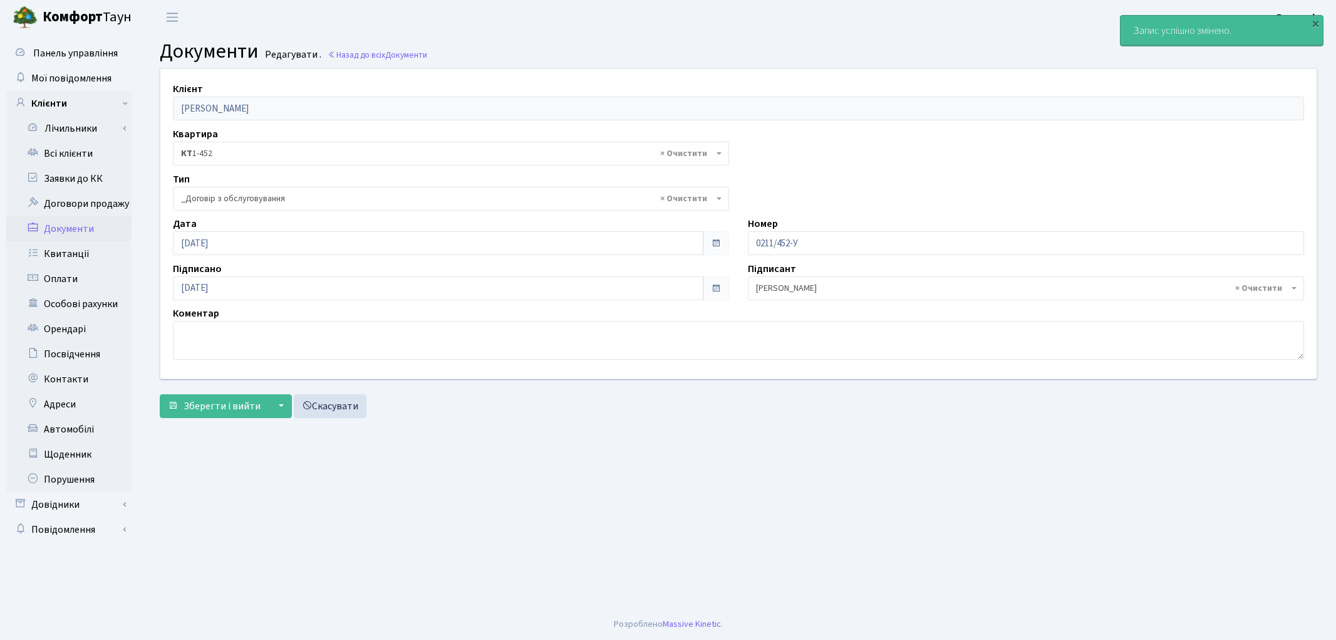
select select "289"
click at [64, 148] on link "Всі клієнти" at bounding box center [68, 153] width 125 height 25
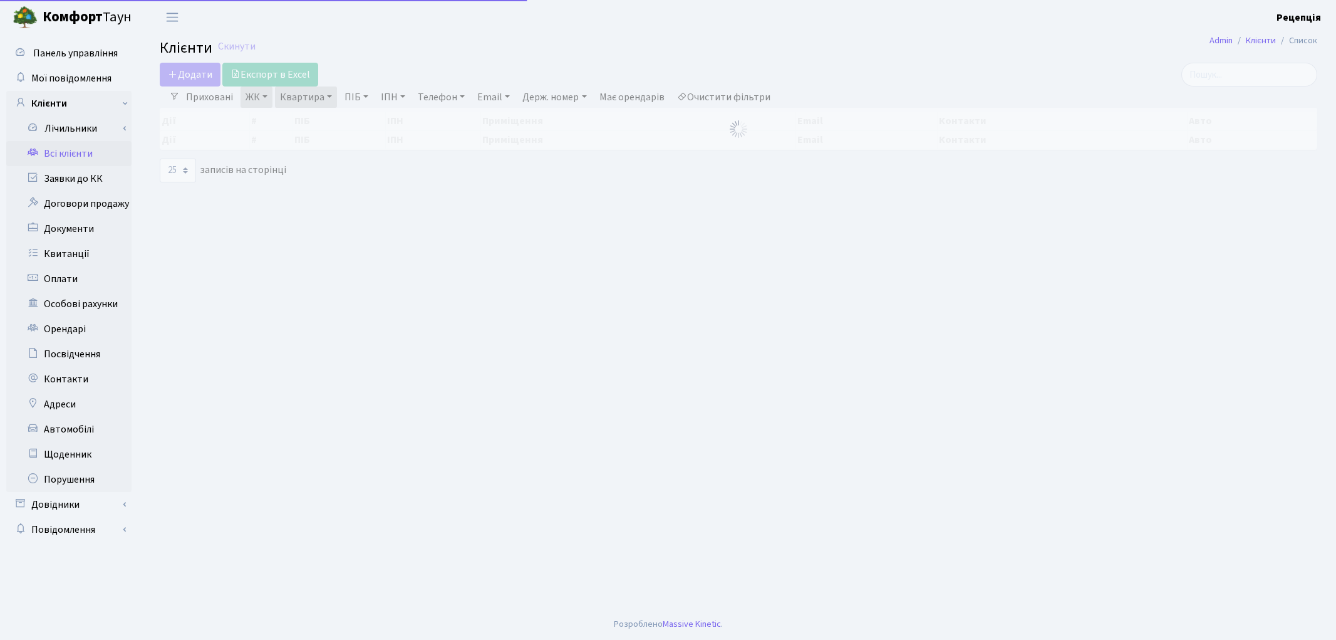
select select "25"
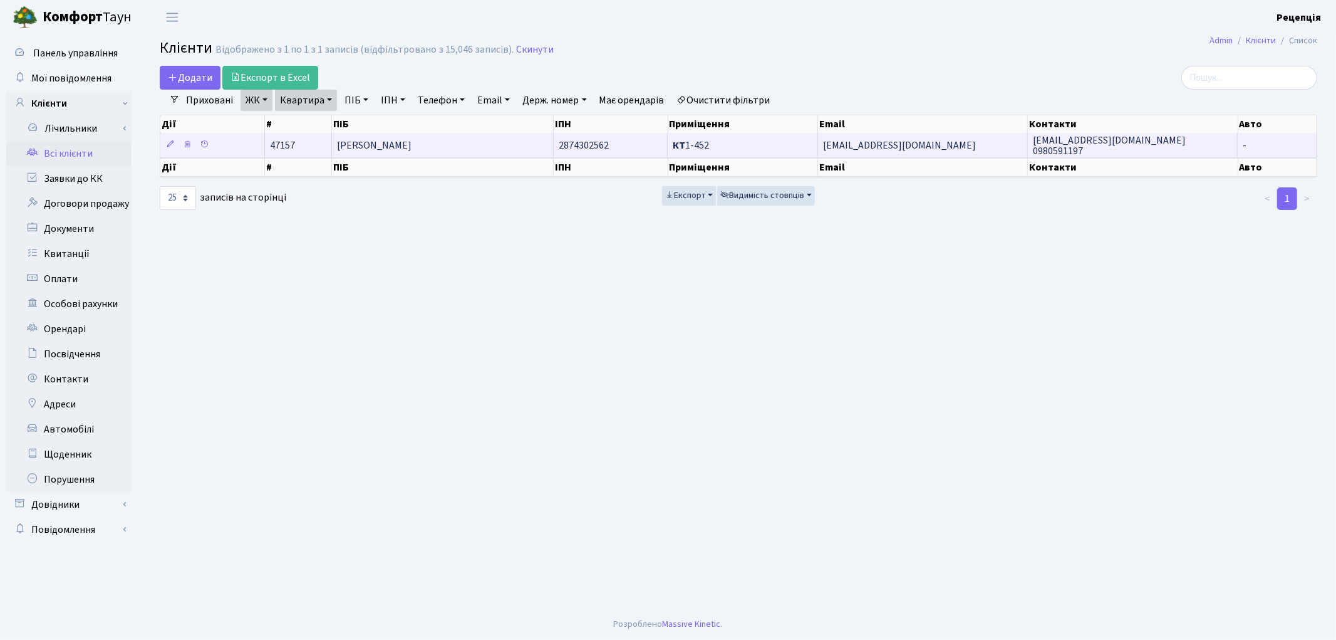
click at [381, 143] on span "[PERSON_NAME]" at bounding box center [374, 145] width 75 height 14
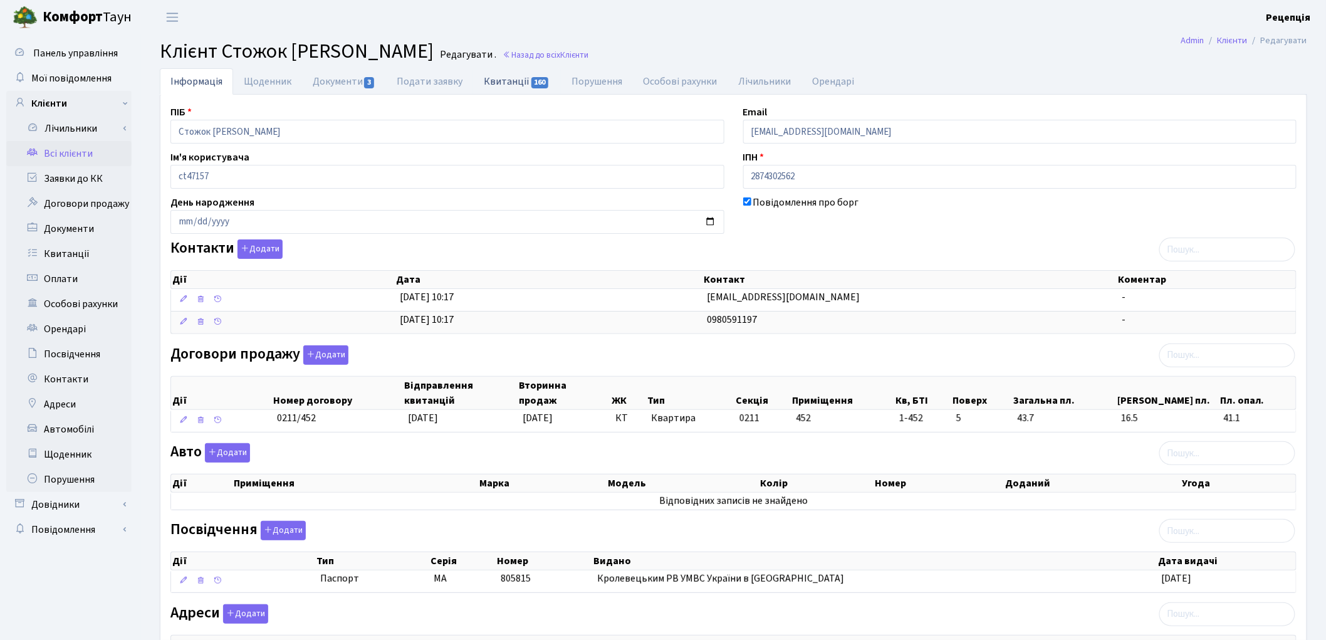
click at [491, 82] on link "Квитанції 160" at bounding box center [516, 81] width 87 height 26
select select "25"
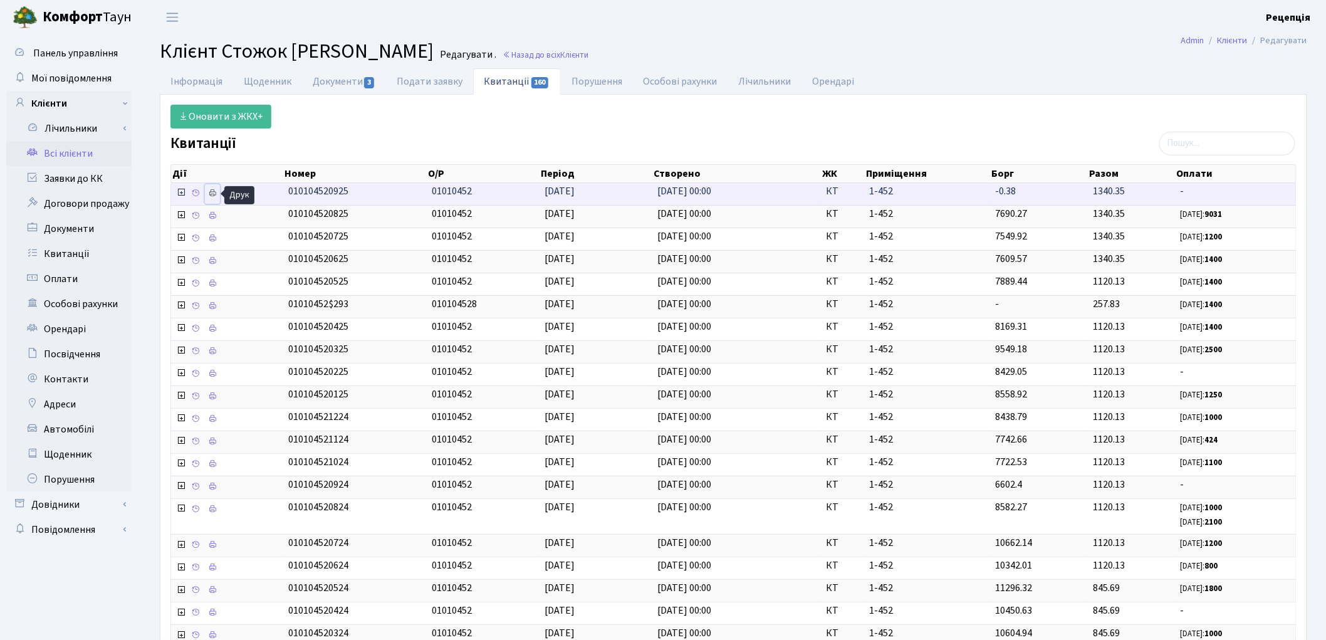
click at [215, 190] on icon at bounding box center [212, 193] width 9 height 9
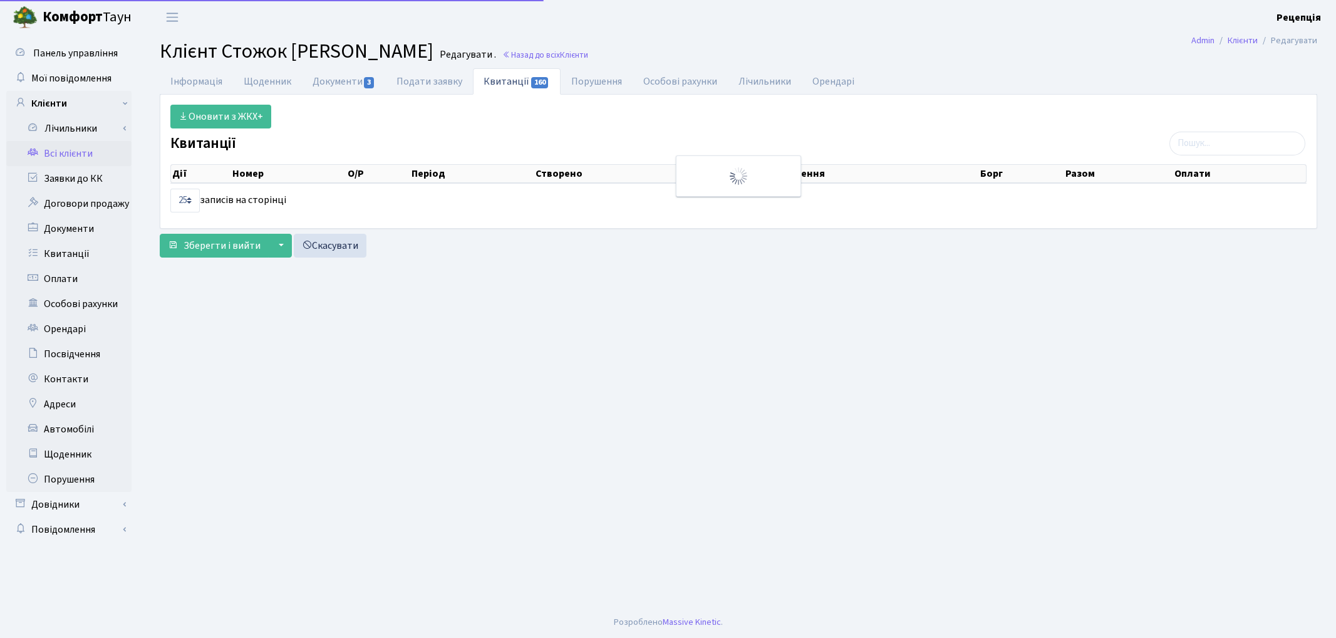
select select "25"
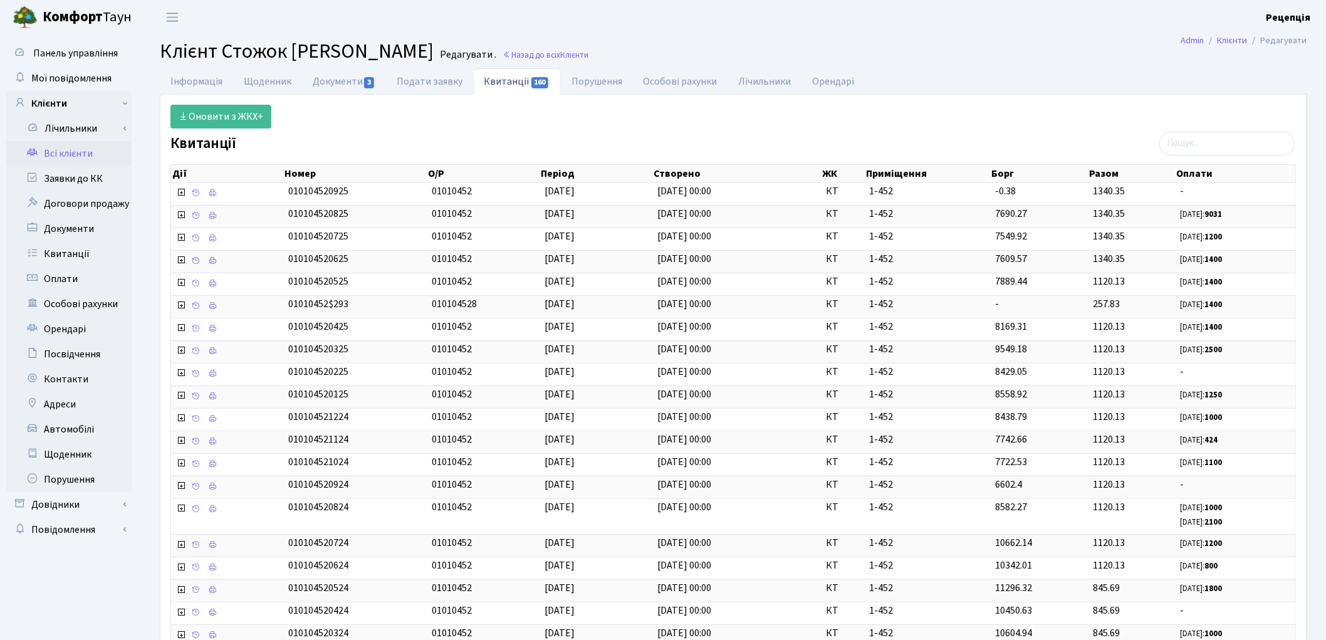
click at [70, 153] on link "Всі клієнти" at bounding box center [68, 153] width 125 height 25
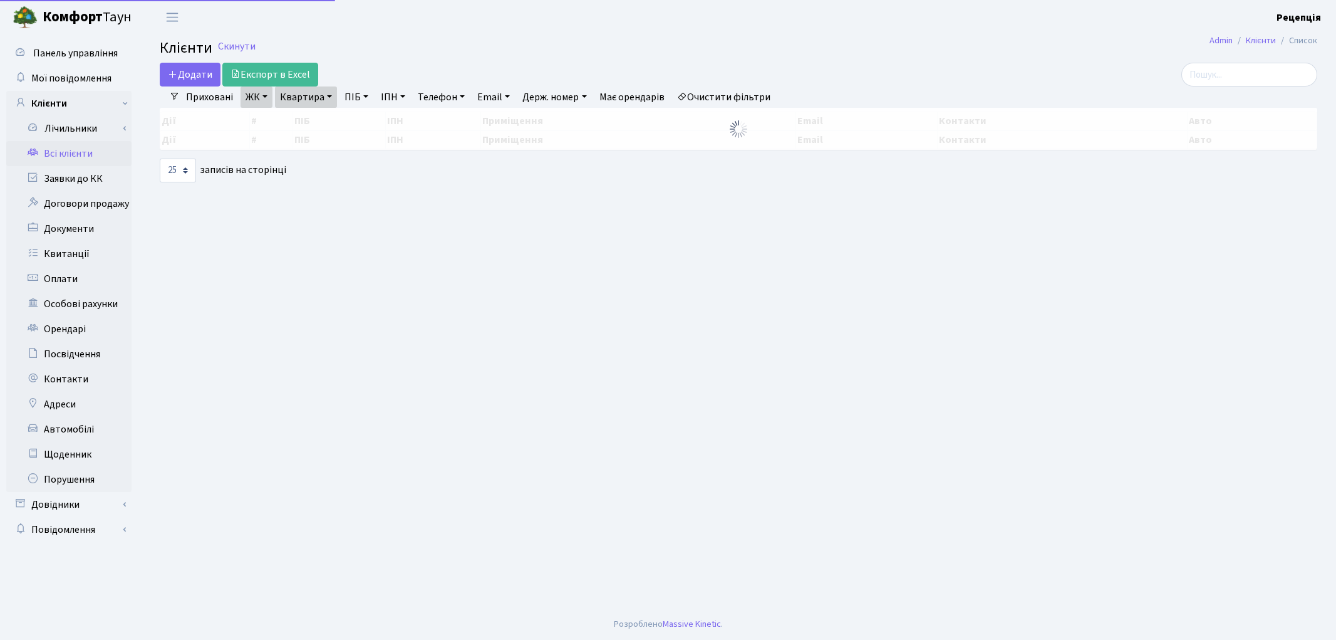
select select "25"
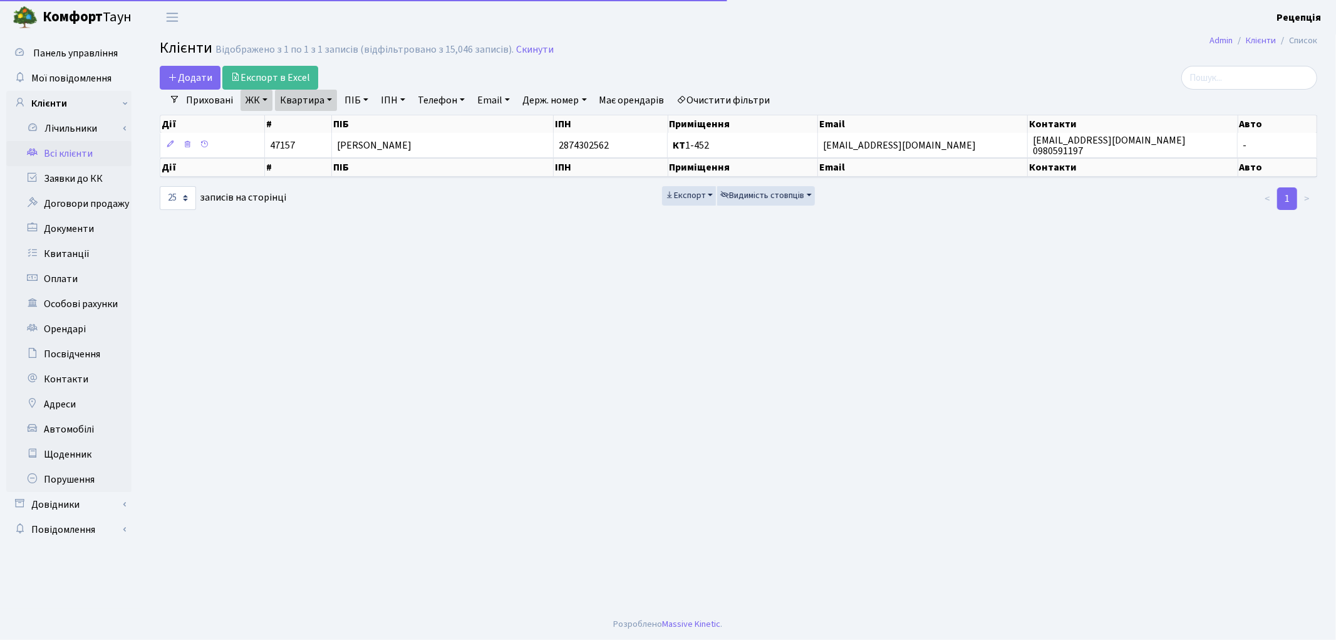
click at [707, 95] on link "Очистити фільтри" at bounding box center [723, 100] width 103 height 21
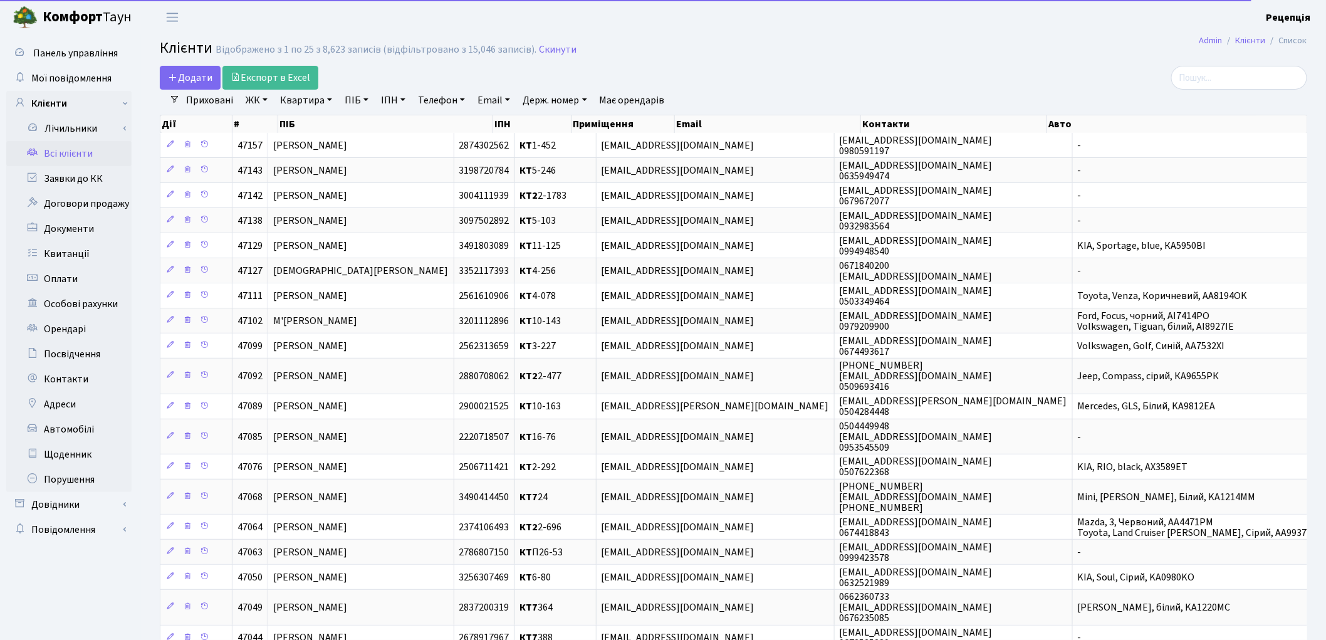
click at [255, 101] on link "ЖК" at bounding box center [257, 100] width 32 height 21
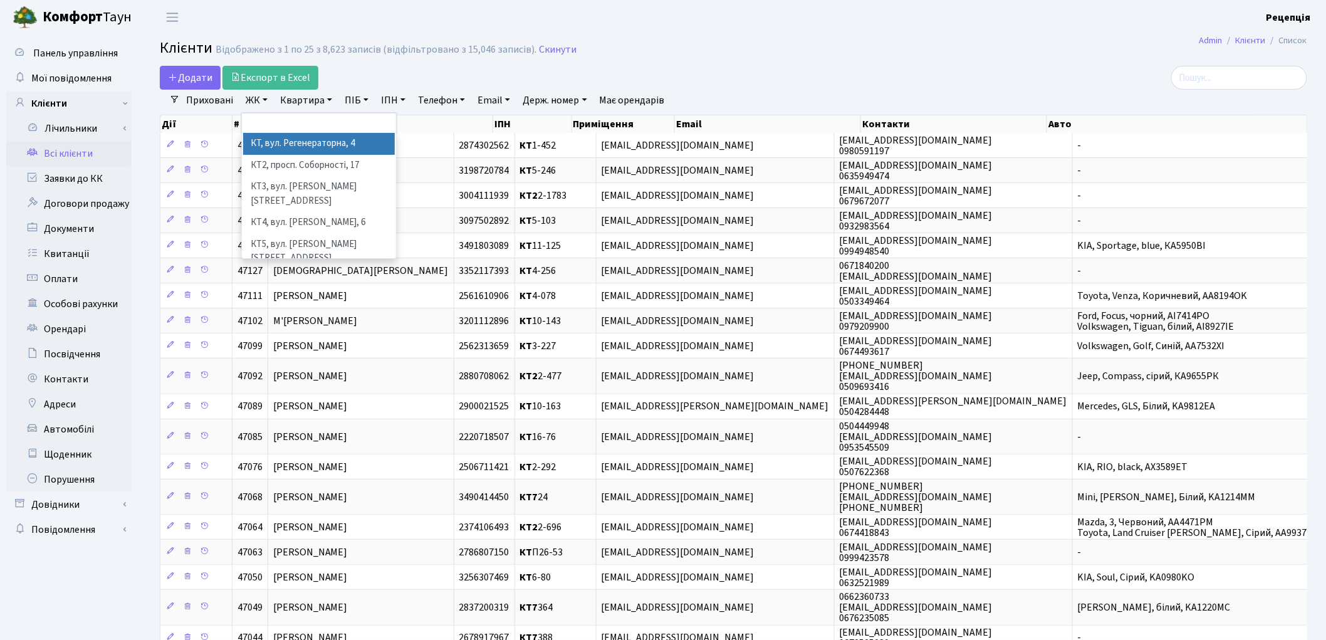
click at [278, 142] on li "КТ, вул. Регенераторна, 4" at bounding box center [319, 144] width 152 height 22
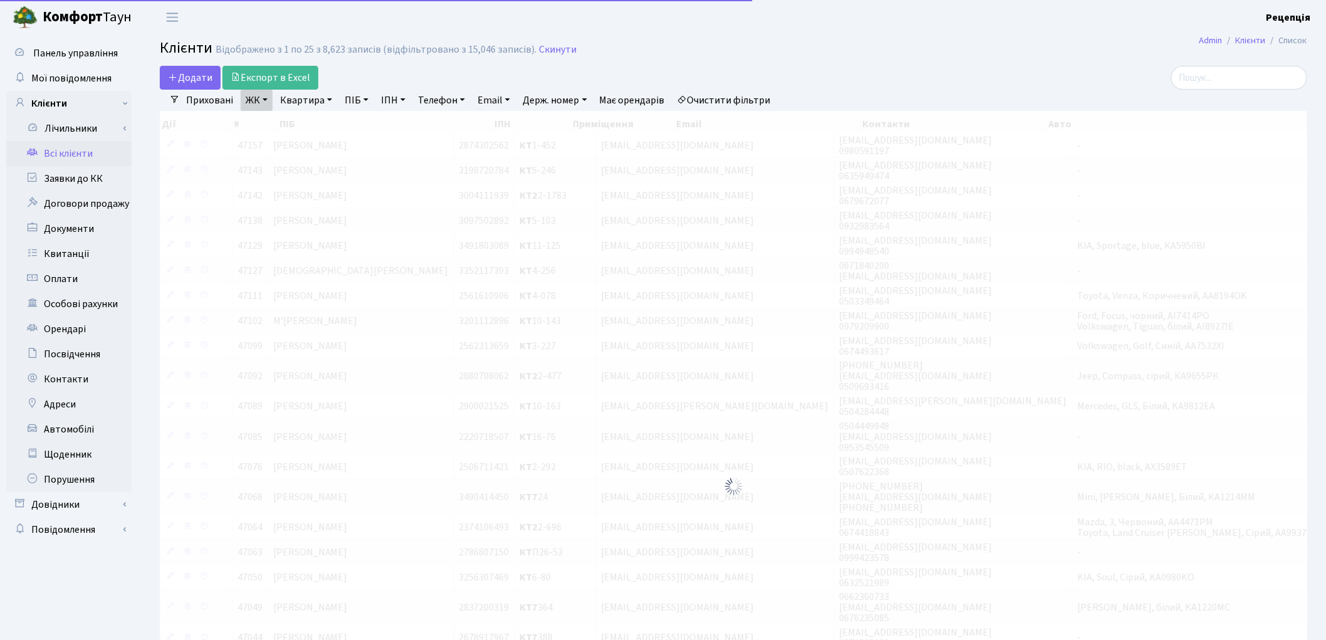
click at [298, 97] on link "Квартира" at bounding box center [306, 100] width 62 height 21
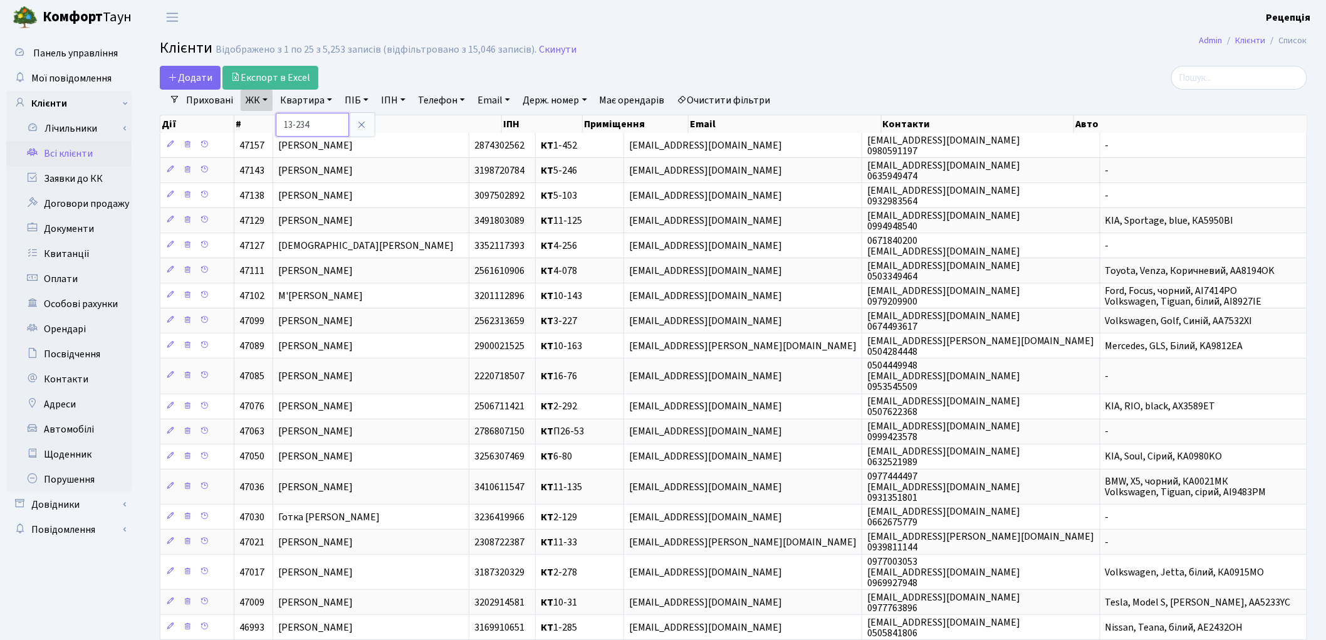
type input "13-234"
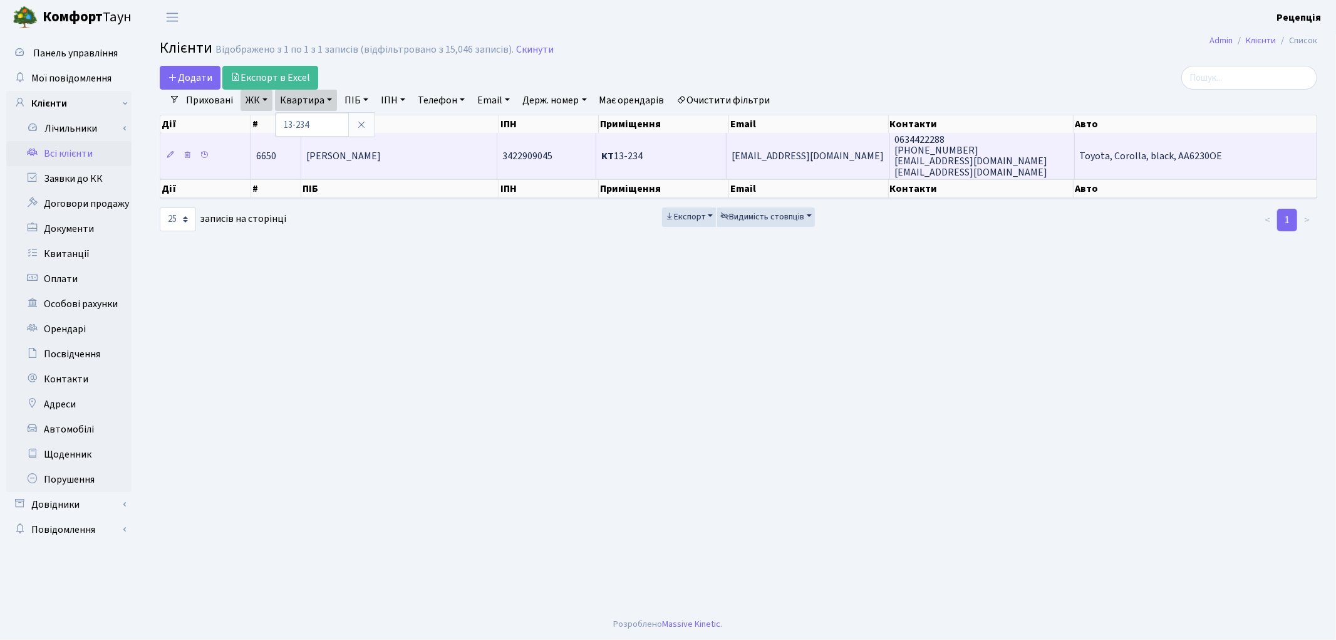
click at [382, 163] on td "Силява Олеся Дмитрівна" at bounding box center [399, 155] width 196 height 45
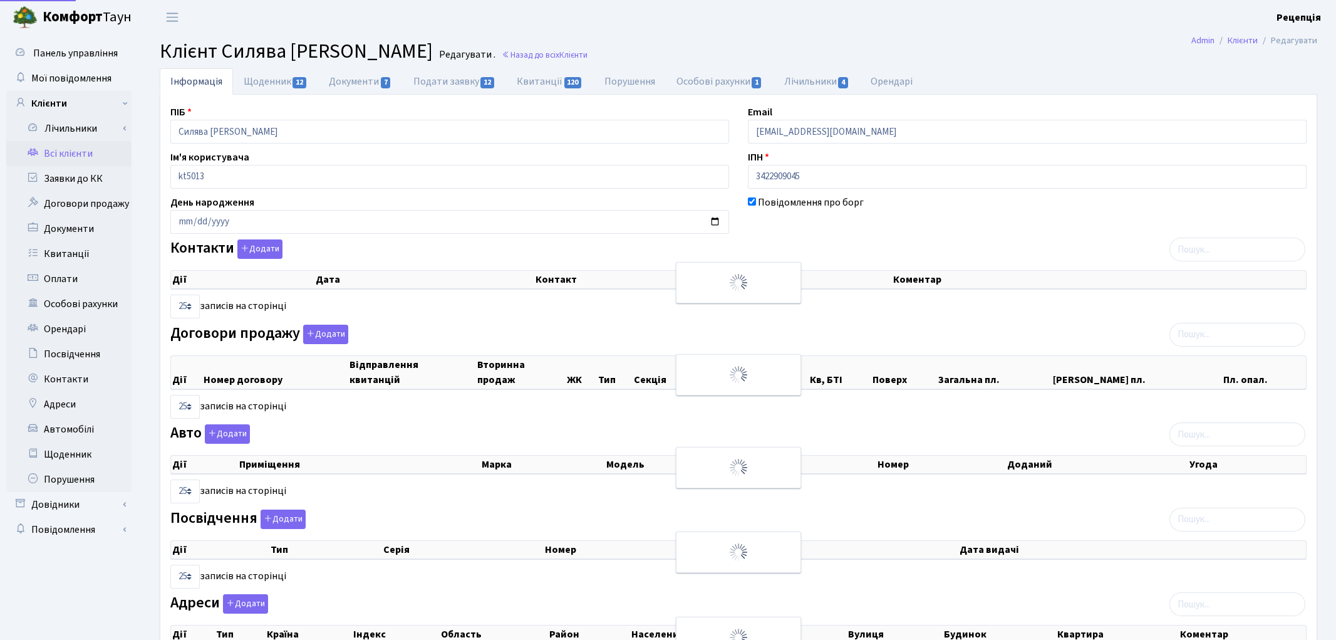
select select "25"
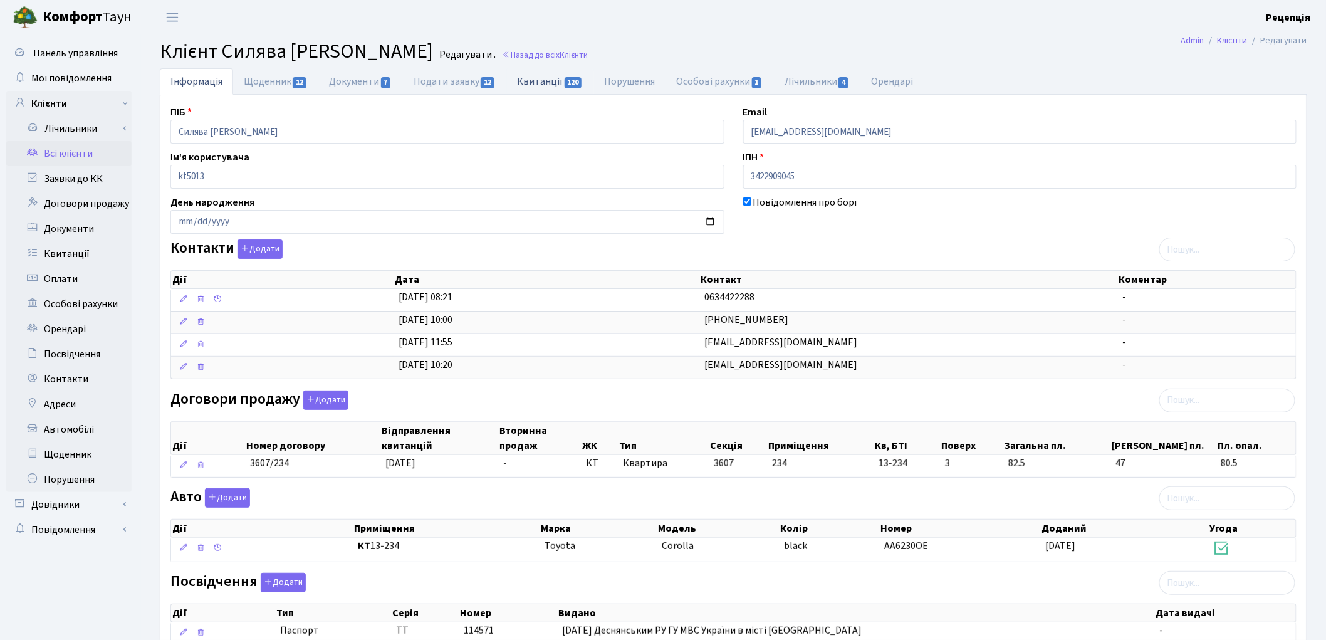
click at [541, 83] on link "Квитанції 120" at bounding box center [549, 81] width 87 height 26
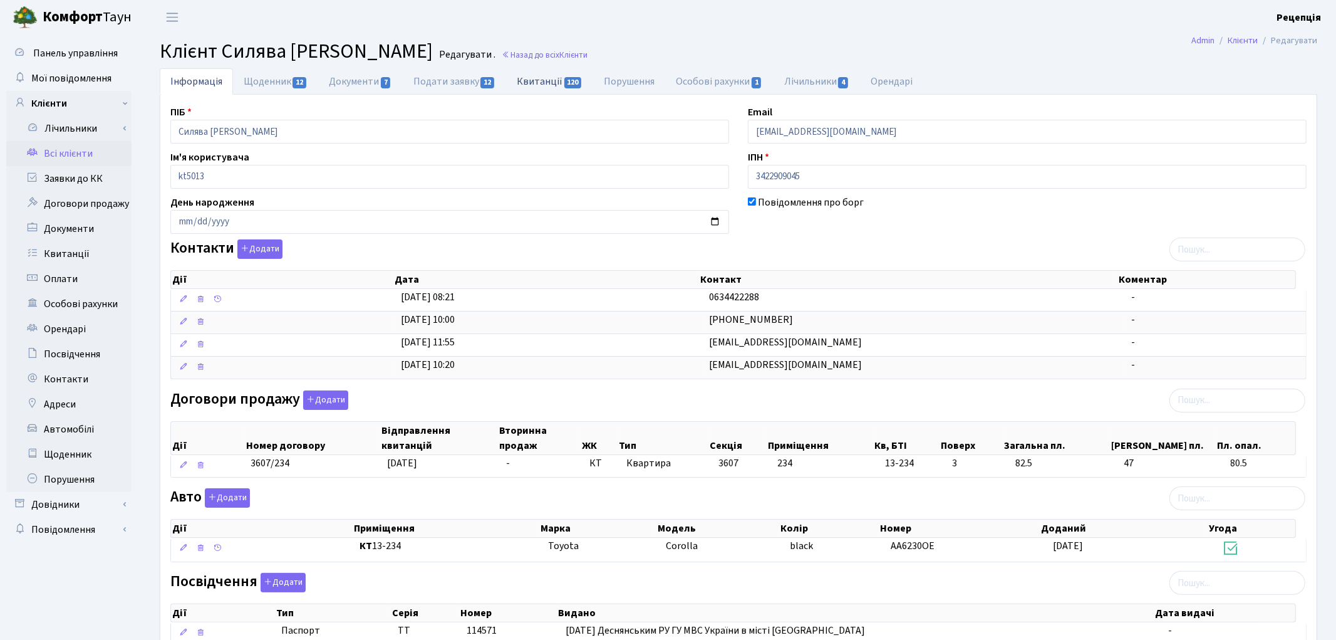
select select "25"
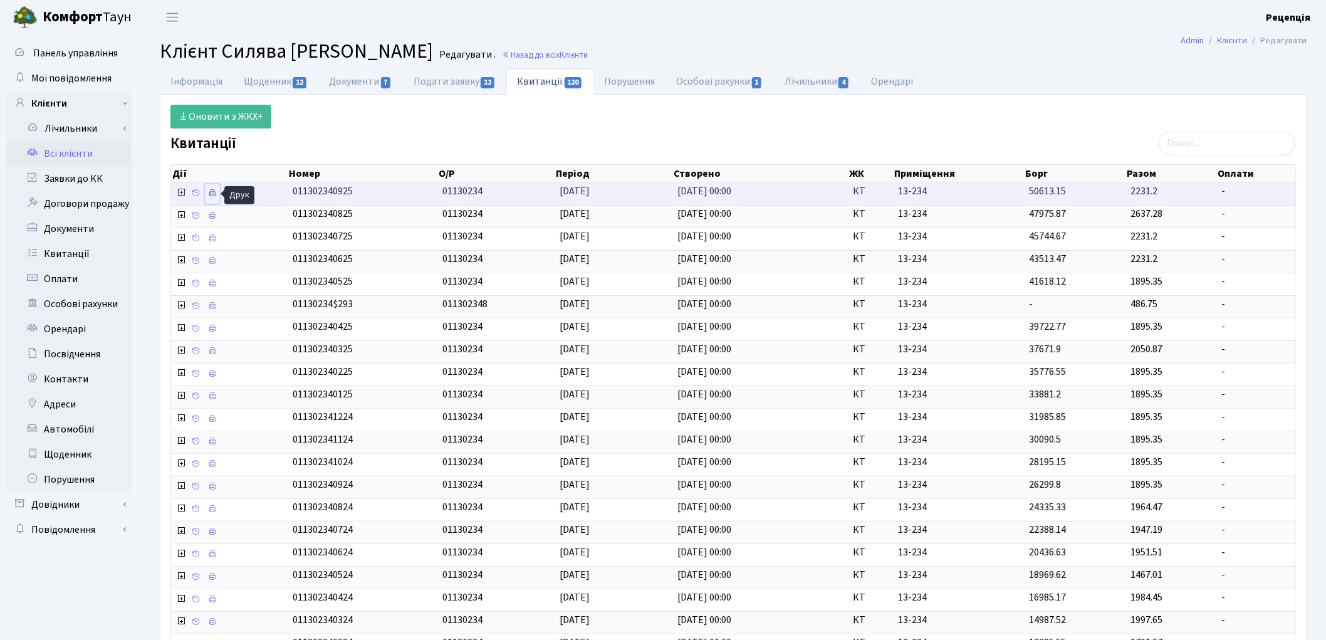
click at [211, 192] on icon at bounding box center [212, 193] width 9 height 9
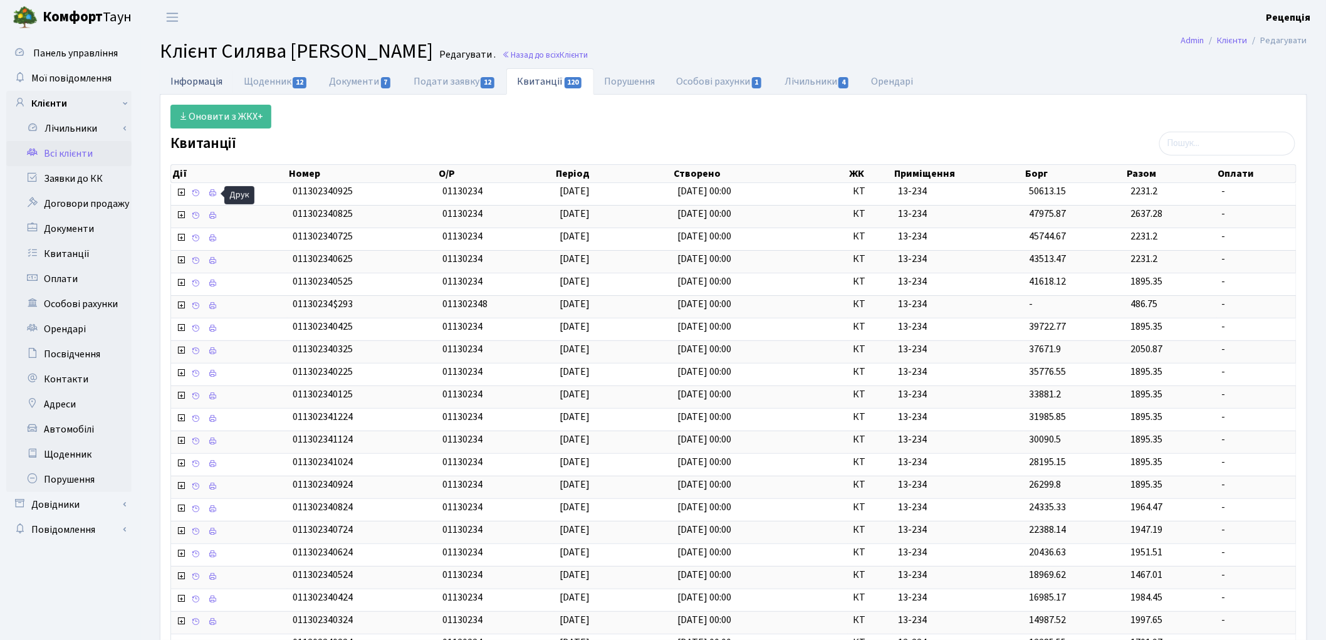
drag, startPoint x: 200, startPoint y: 86, endPoint x: 214, endPoint y: 79, distance: 15.7
click at [202, 85] on link "Інформація" at bounding box center [196, 81] width 73 height 26
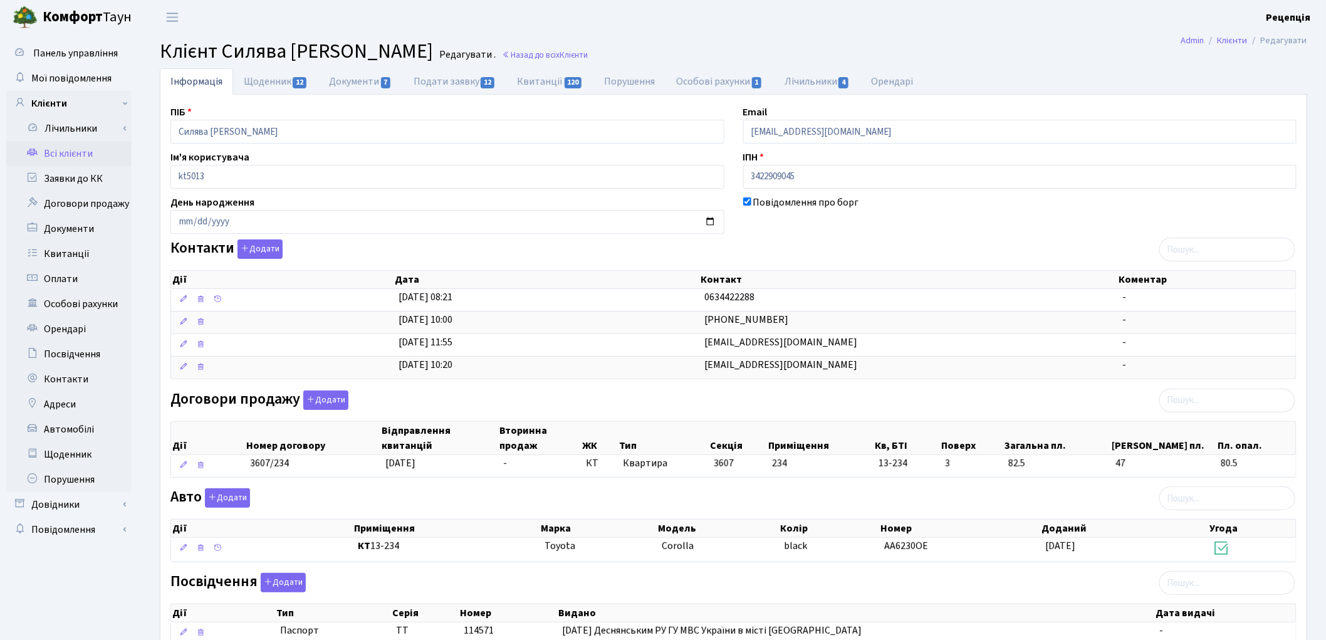
click at [90, 154] on link "Всі клієнти" at bounding box center [68, 153] width 125 height 25
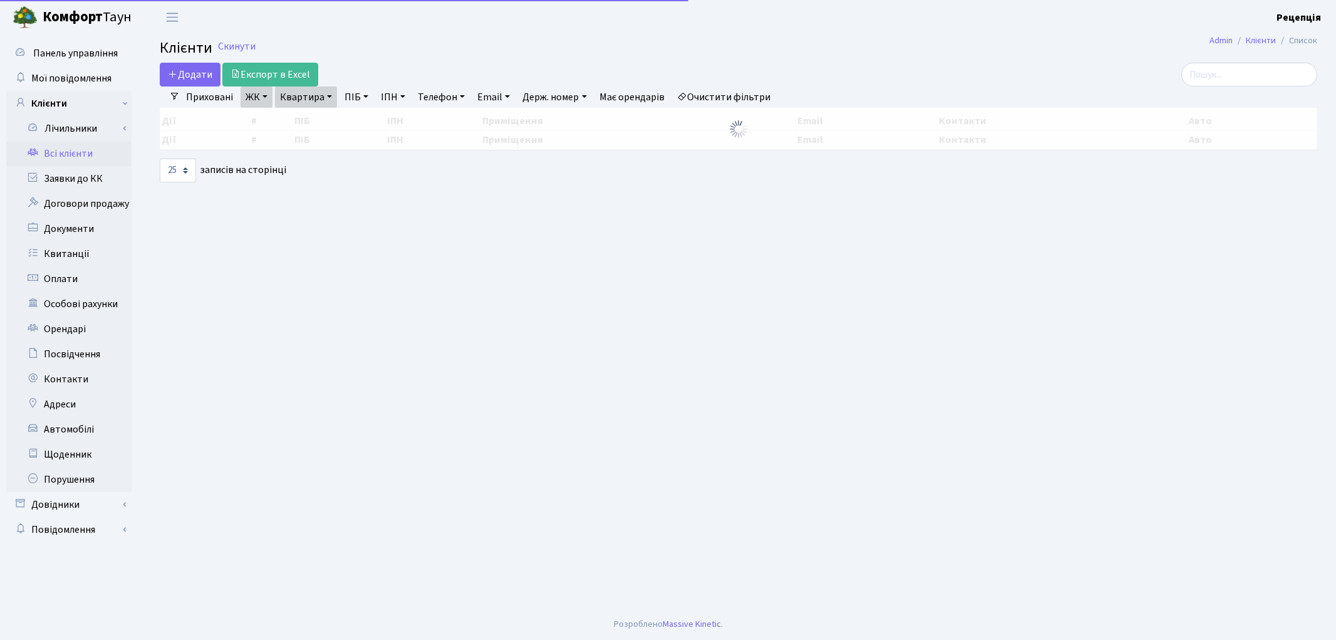
select select "25"
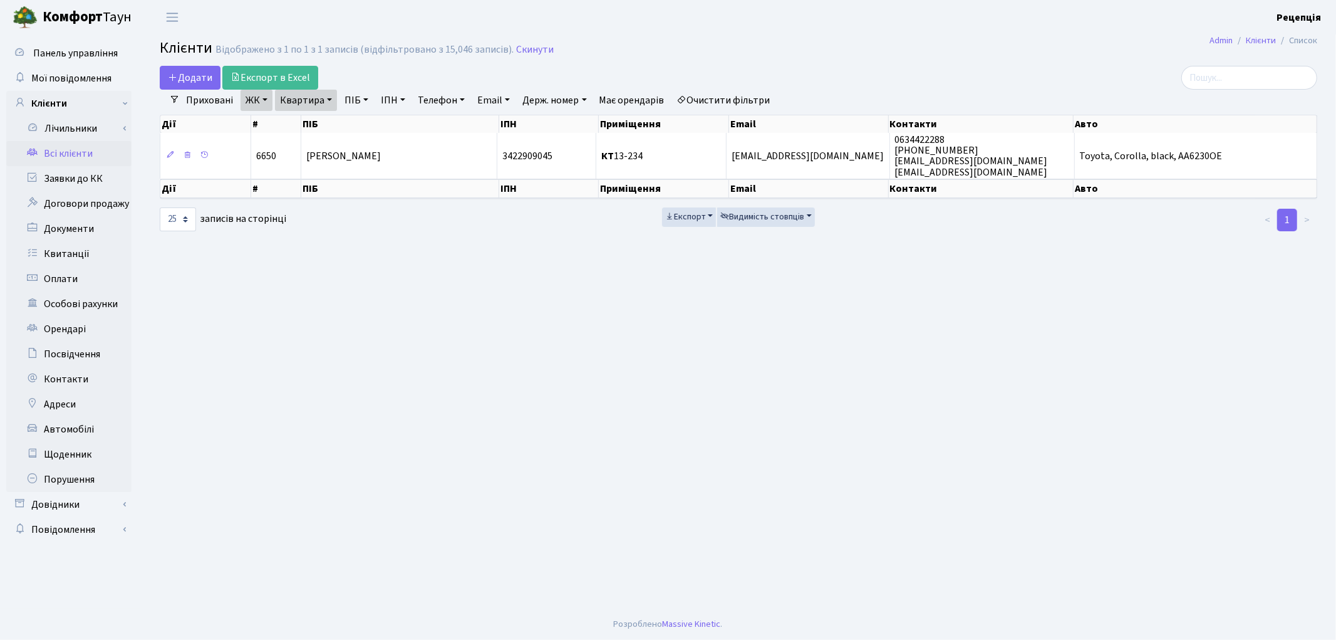
click at [719, 101] on link "Очистити фільтри" at bounding box center [723, 100] width 103 height 21
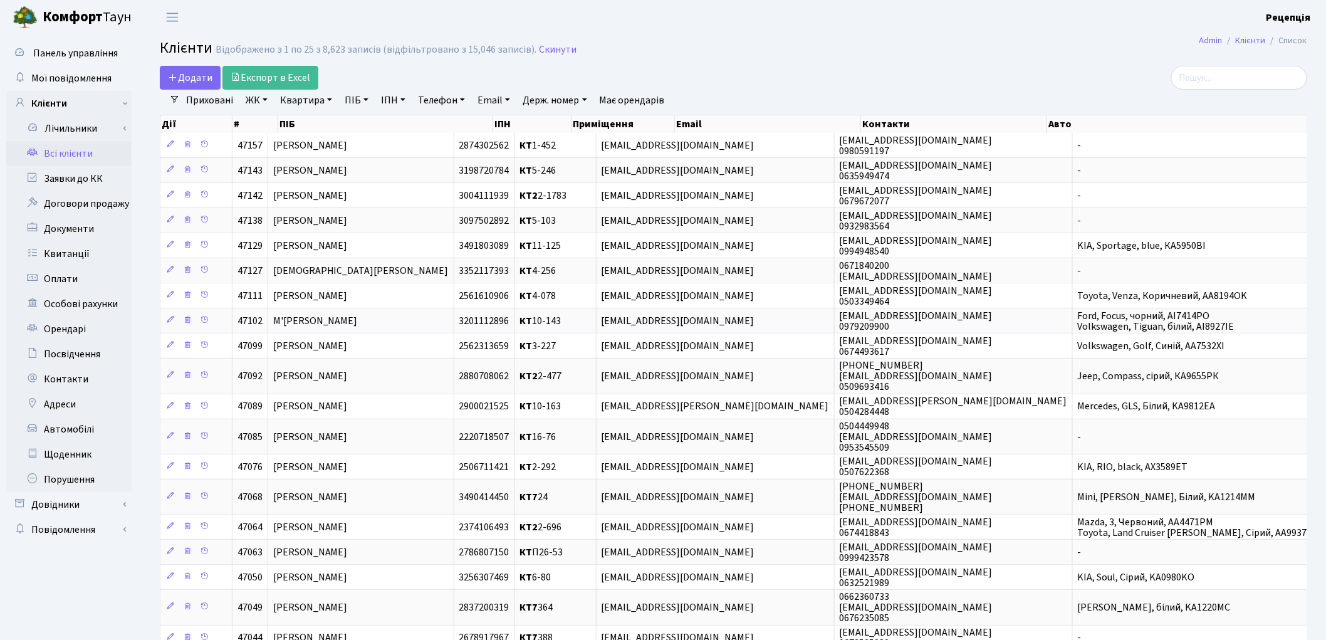
click at [271, 103] on link "ЖК" at bounding box center [257, 100] width 32 height 21
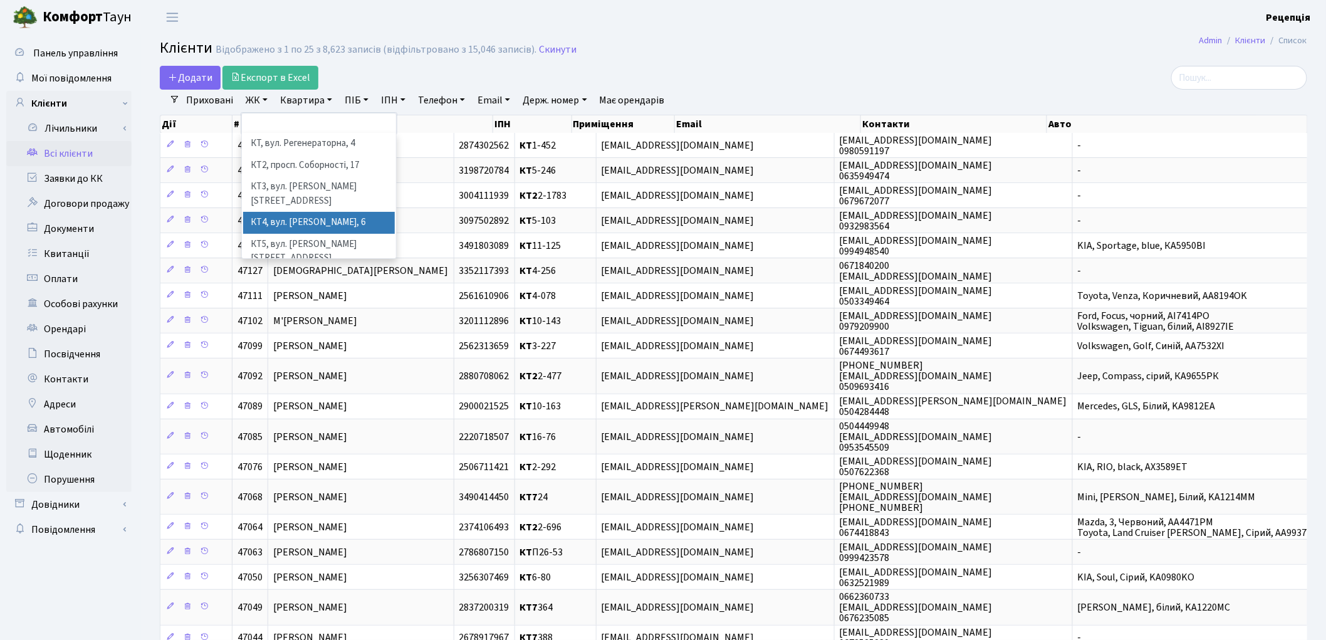
click at [335, 212] on li "КТ4, вул. Юрія Липи, 6" at bounding box center [319, 223] width 152 height 22
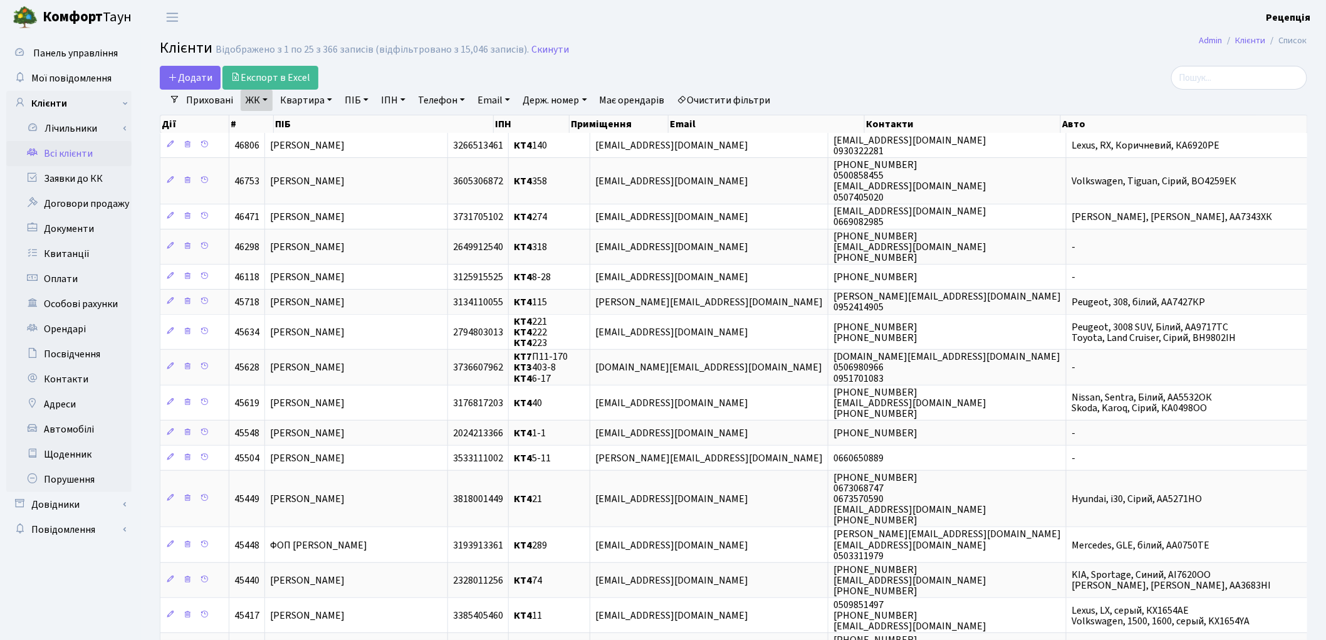
click at [301, 108] on link "Квартира" at bounding box center [306, 100] width 62 height 21
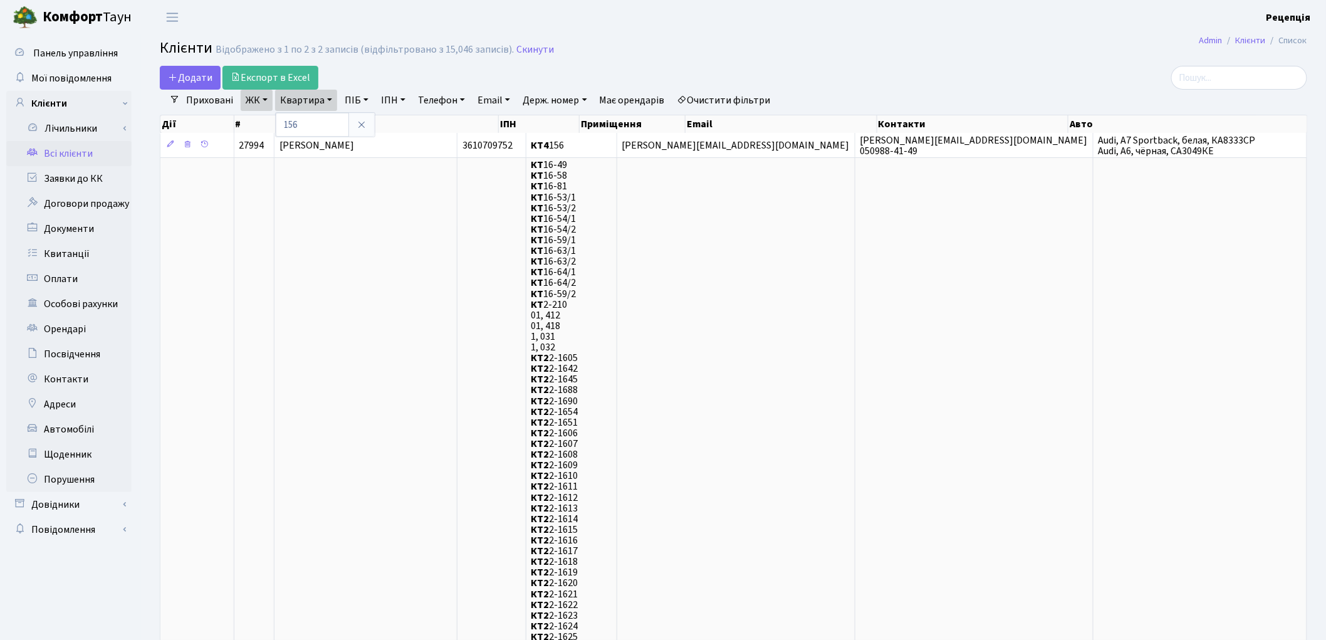
click at [247, 103] on link "ЖК" at bounding box center [257, 100] width 32 height 21
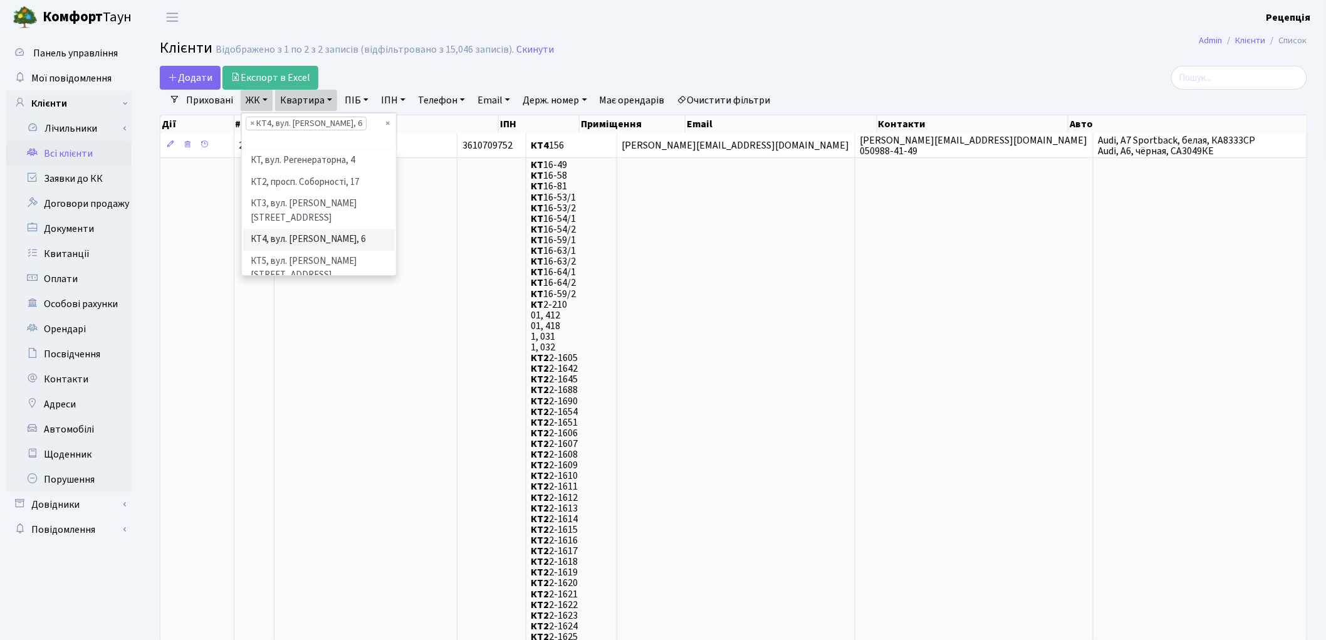
click at [326, 286] on li "КТ6, вул. Ю. Липи, 6-А" at bounding box center [319, 297] width 152 height 22
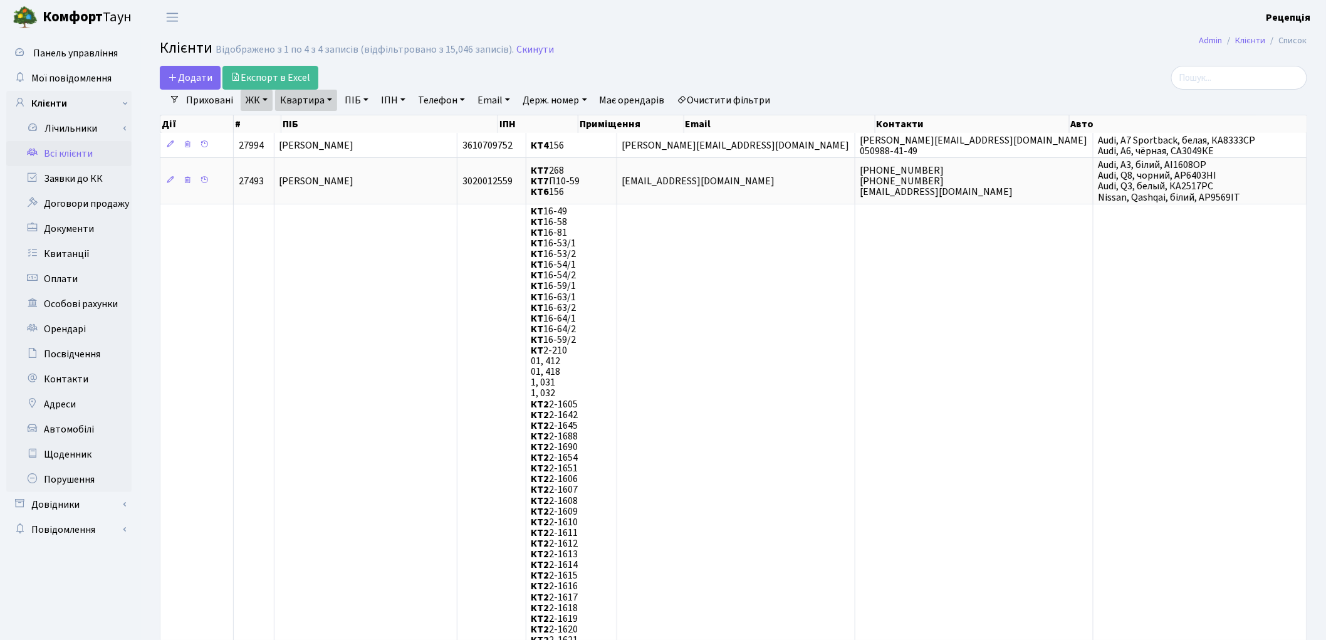
click at [268, 103] on link "ЖК" at bounding box center [257, 100] width 32 height 21
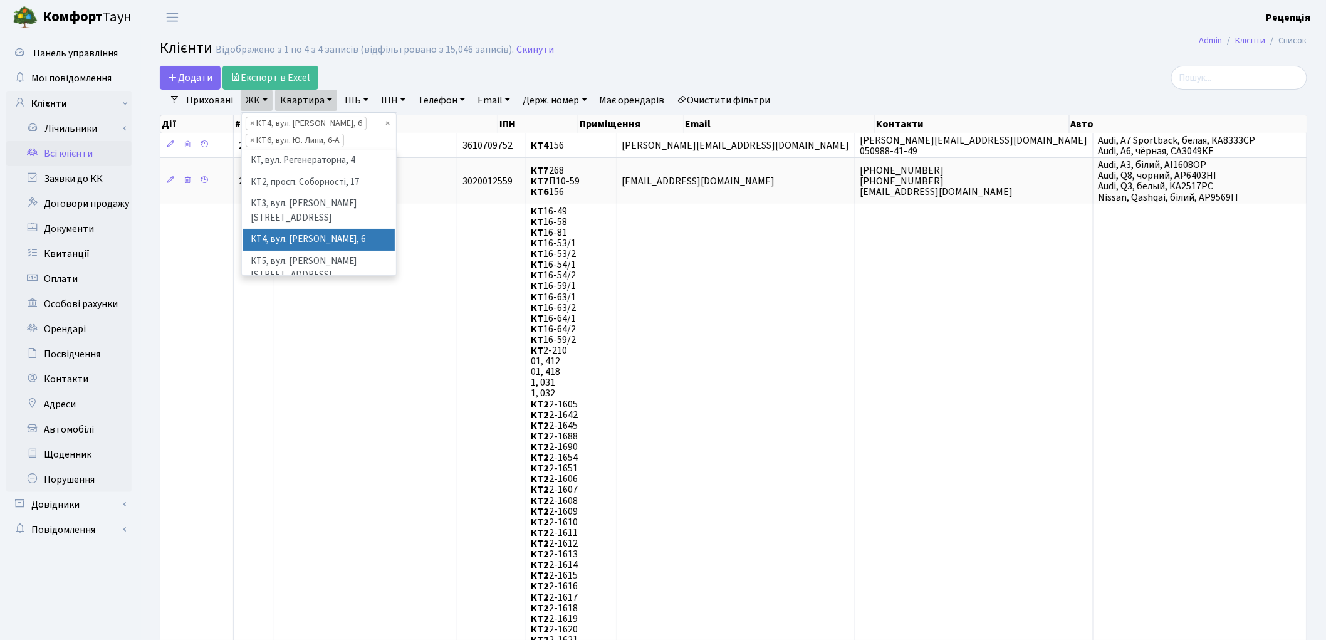
scroll to position [26, 0]
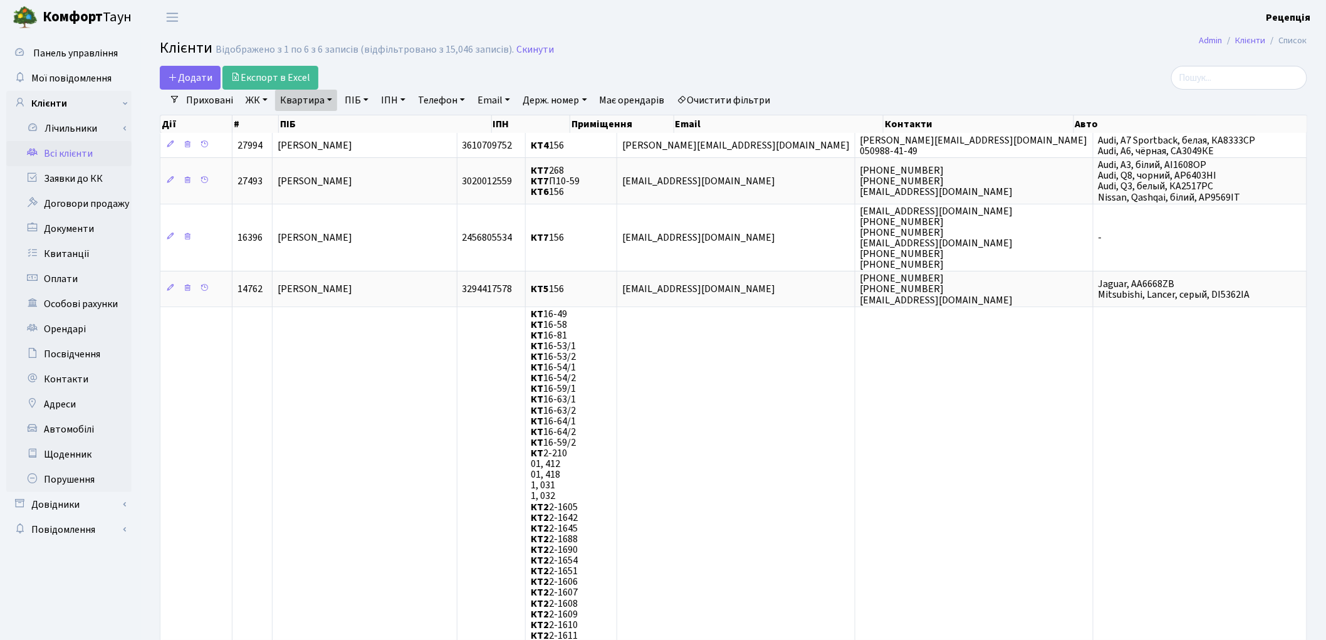
click at [265, 105] on link "ЖК" at bounding box center [257, 100] width 32 height 21
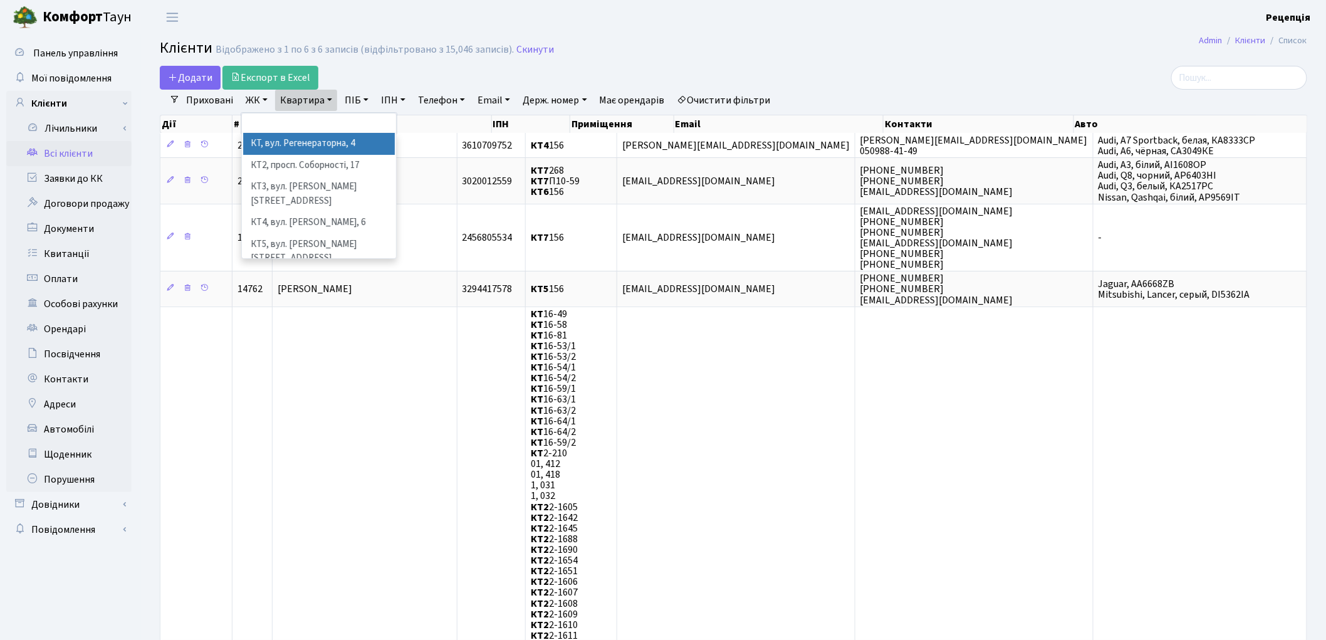
click at [744, 96] on link "Очистити фільтри" at bounding box center [723, 100] width 103 height 21
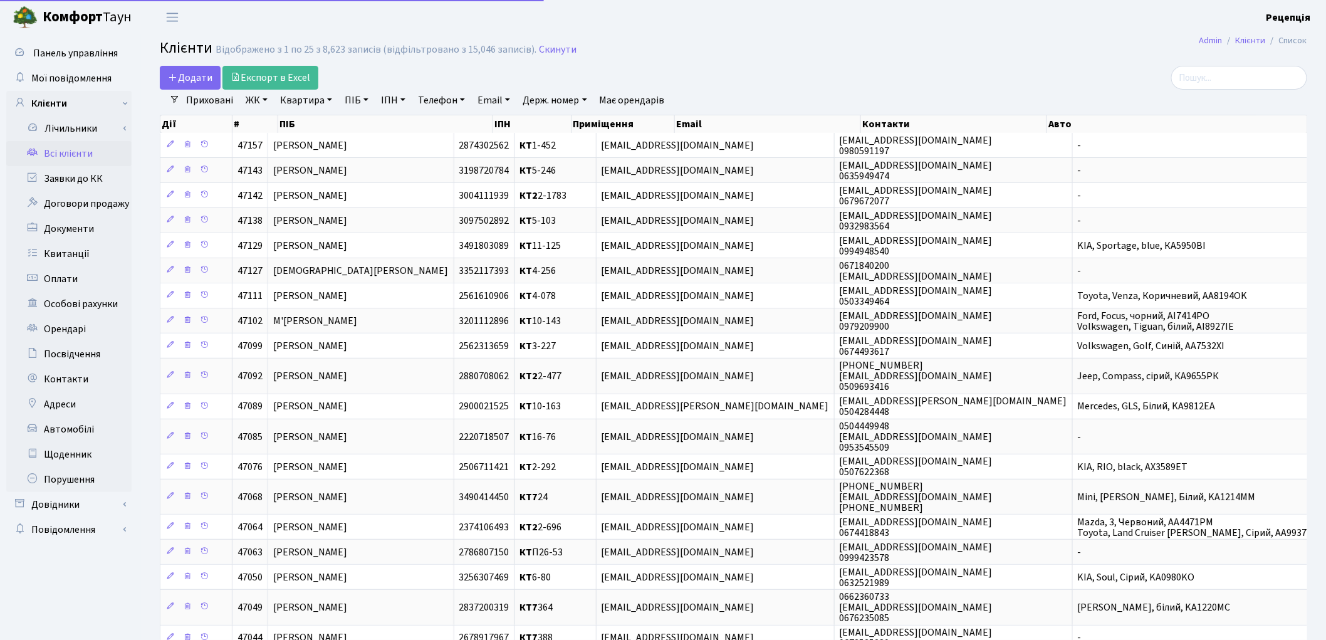
click at [261, 101] on link "ЖК" at bounding box center [257, 100] width 32 height 21
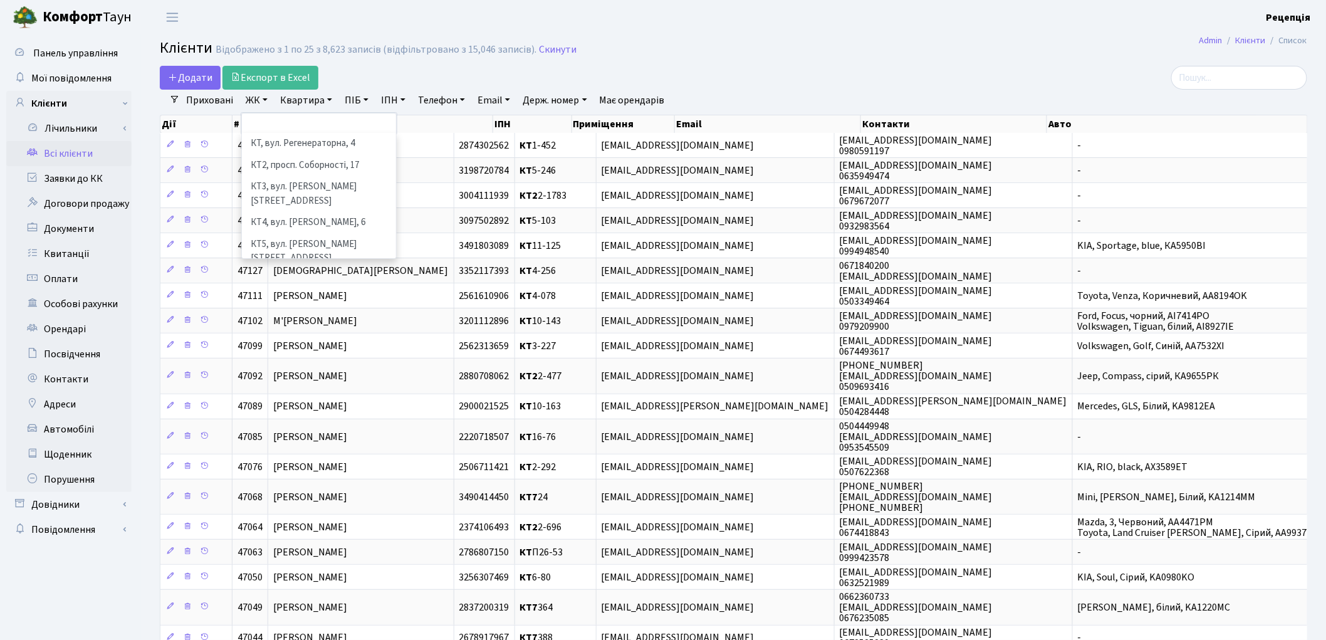
click at [326, 269] on li "КТ6, вул. Ю. Липи, 6-А" at bounding box center [319, 280] width 152 height 22
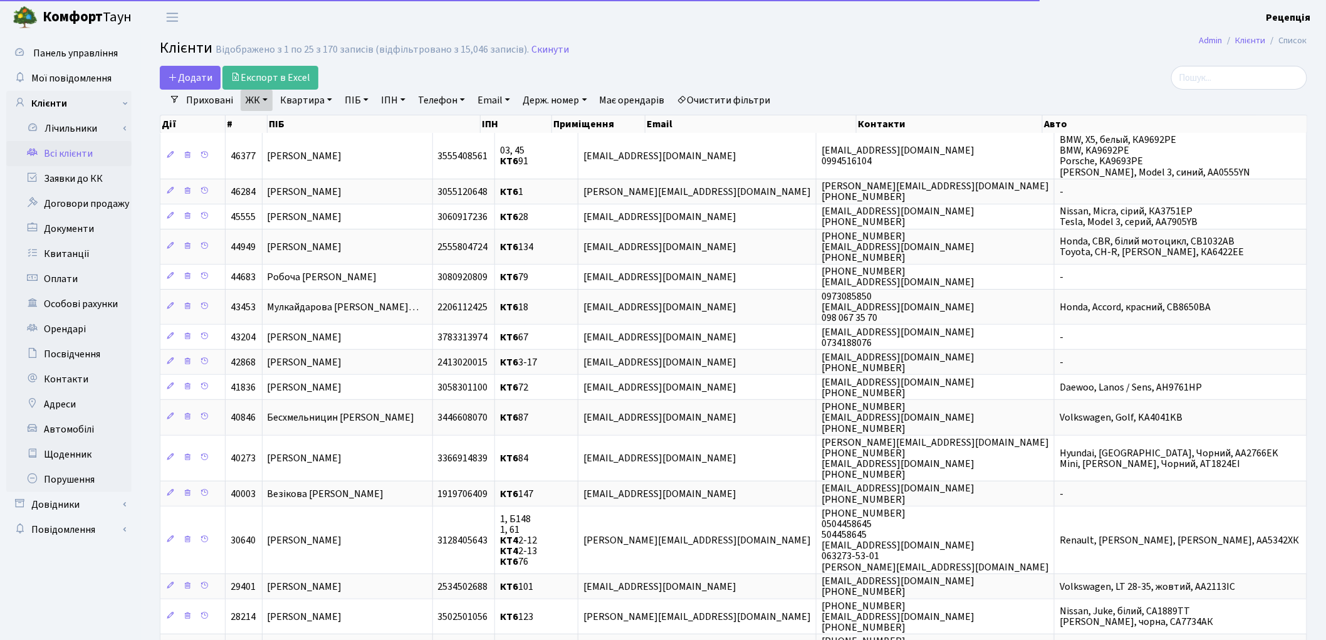
click at [318, 105] on link "Квартира" at bounding box center [306, 100] width 62 height 21
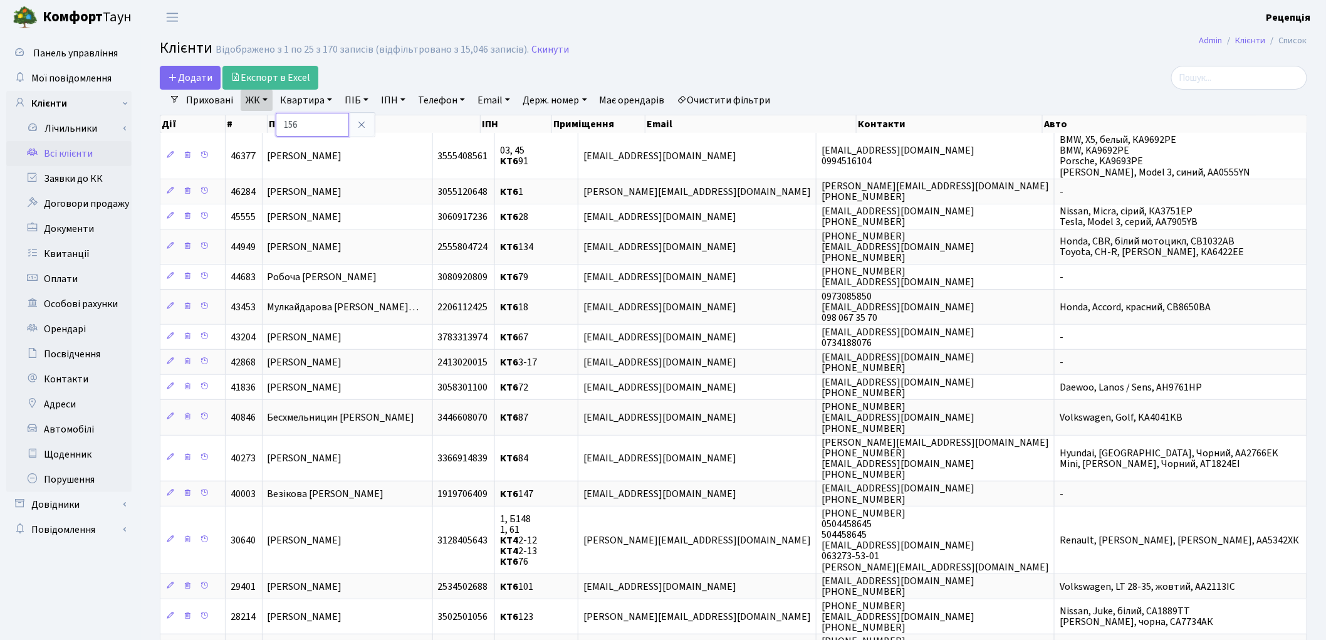
type input "156"
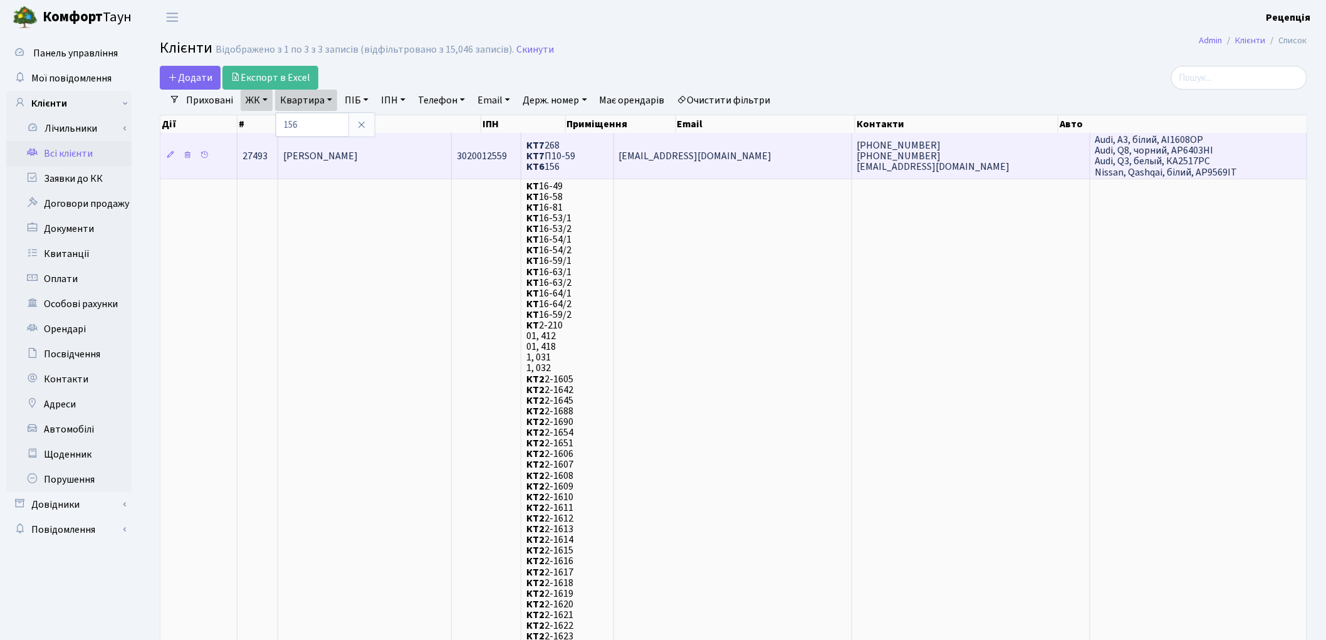
click at [340, 151] on span "[PERSON_NAME]" at bounding box center [320, 156] width 75 height 14
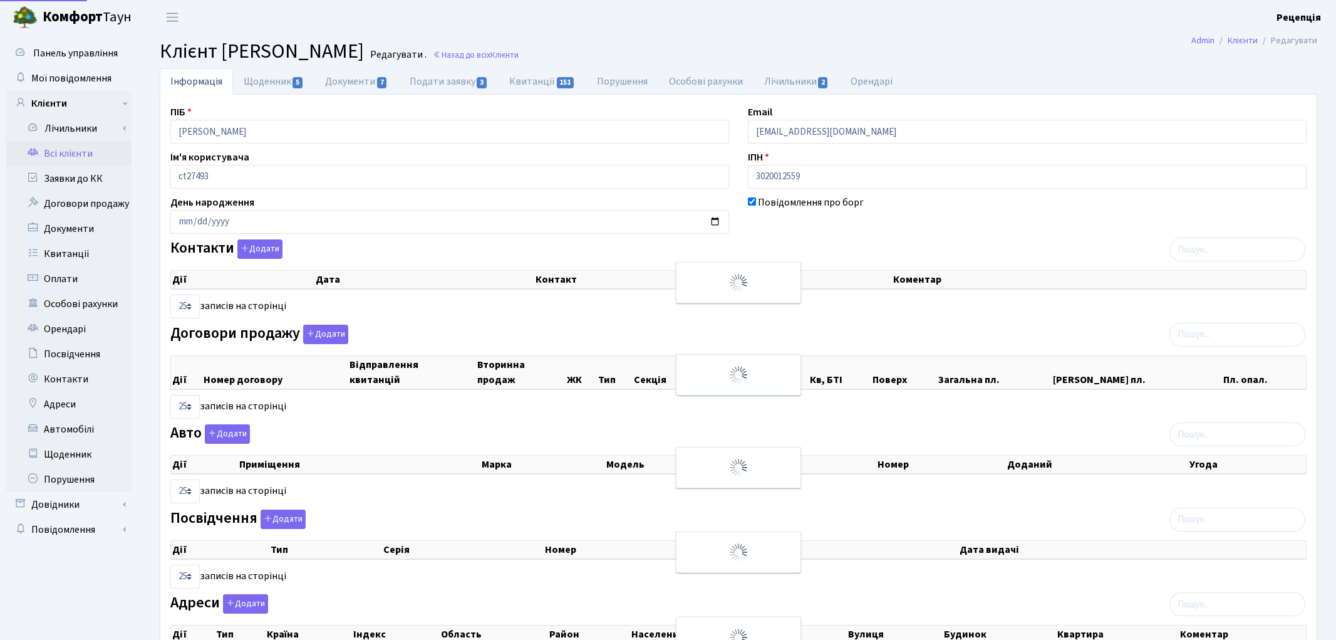
select select "25"
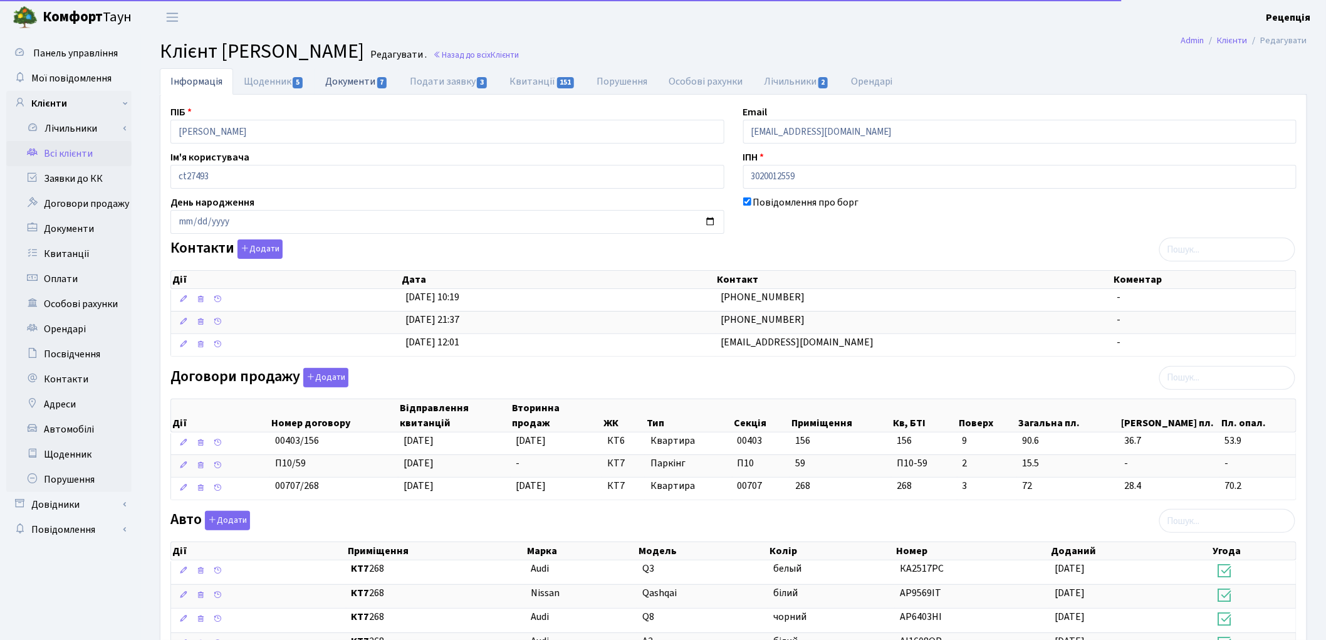
click at [336, 80] on link "Документи 7" at bounding box center [356, 81] width 84 height 26
select select "25"
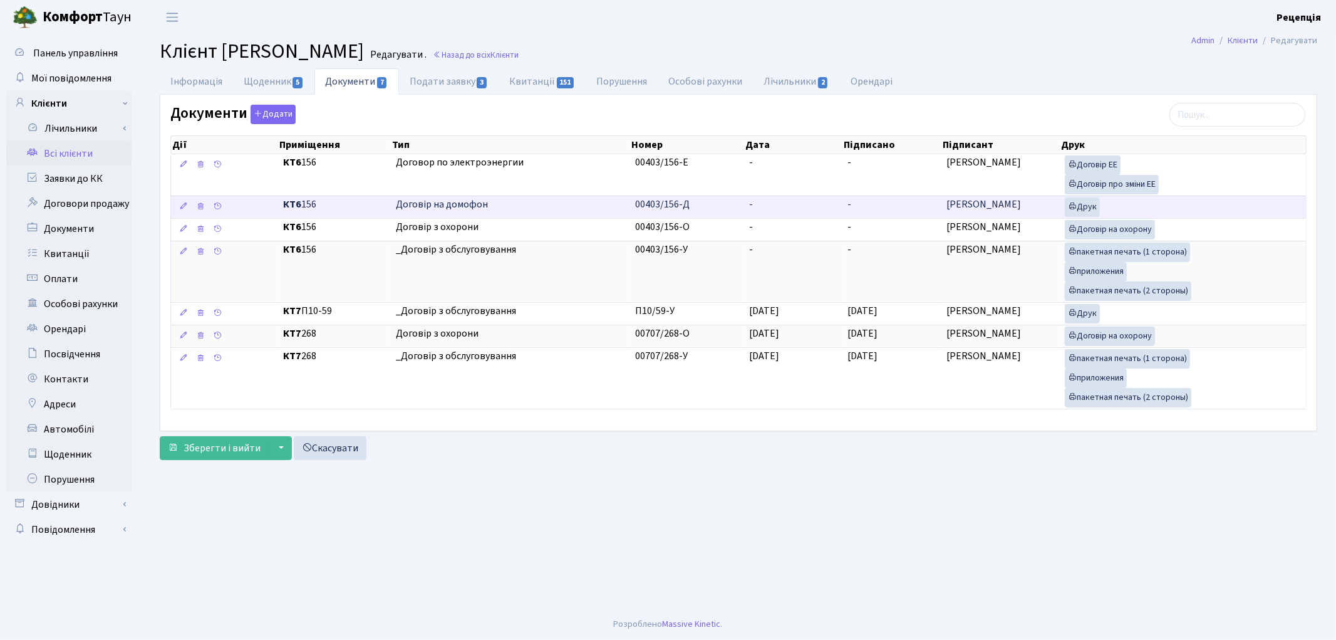
click at [781, 212] on td "-" at bounding box center [793, 206] width 99 height 23
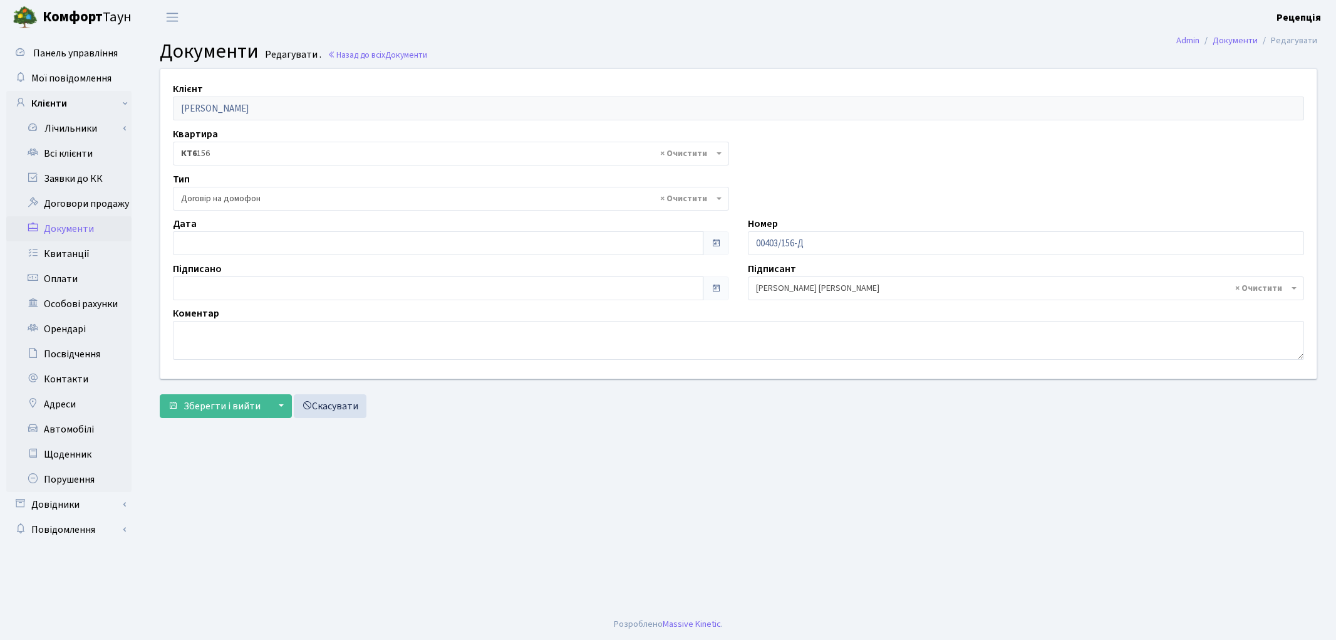
select select "292"
type input "[DATE]"
click at [213, 234] on input "[DATE]" at bounding box center [438, 243] width 531 height 24
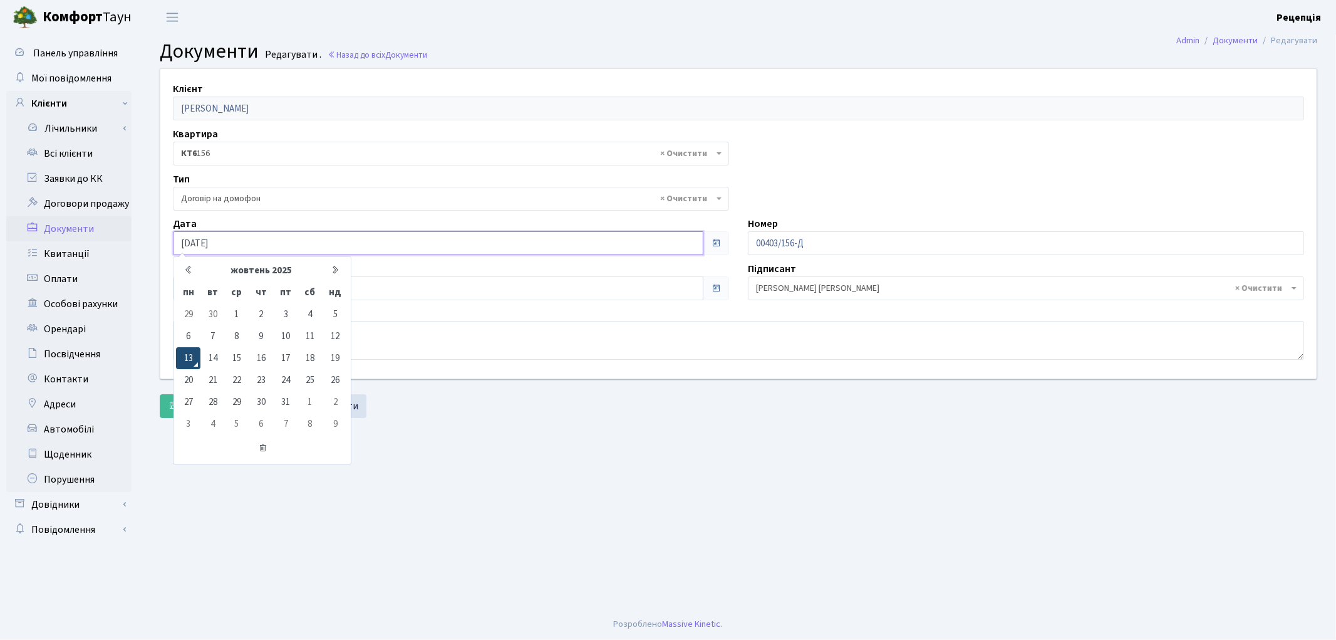
click at [191, 350] on td "13" at bounding box center [188, 358] width 24 height 22
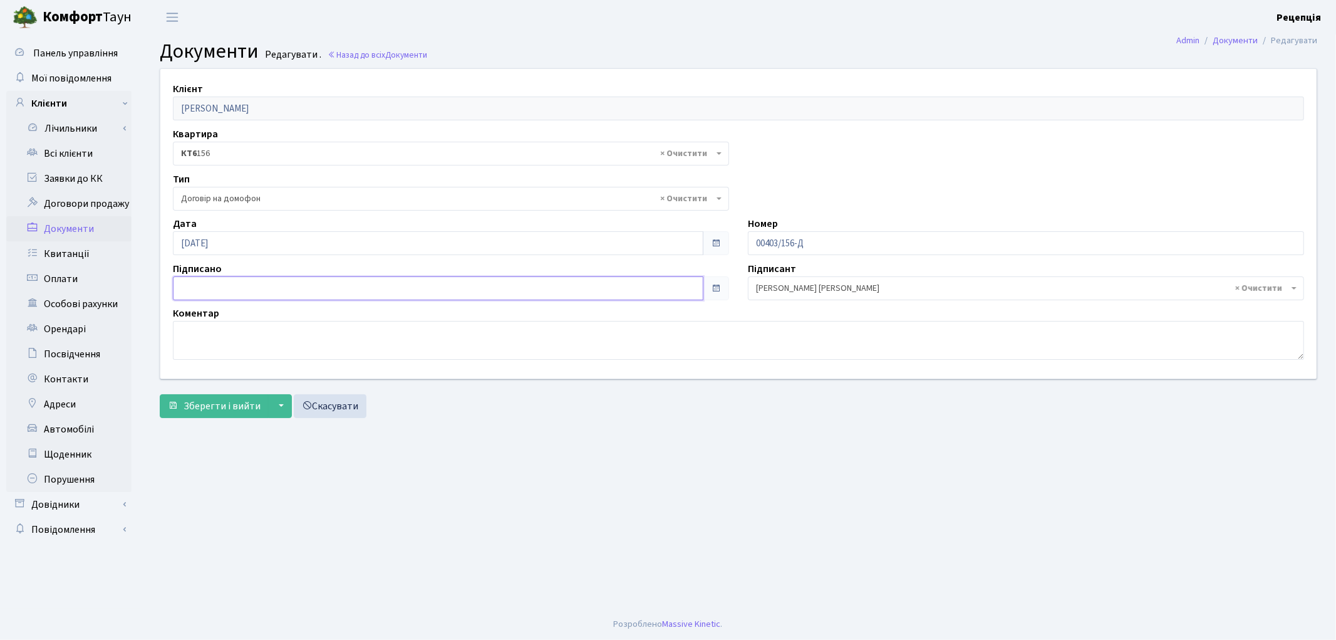
type input "[DATE]"
click at [201, 285] on input "[DATE]" at bounding box center [438, 288] width 531 height 24
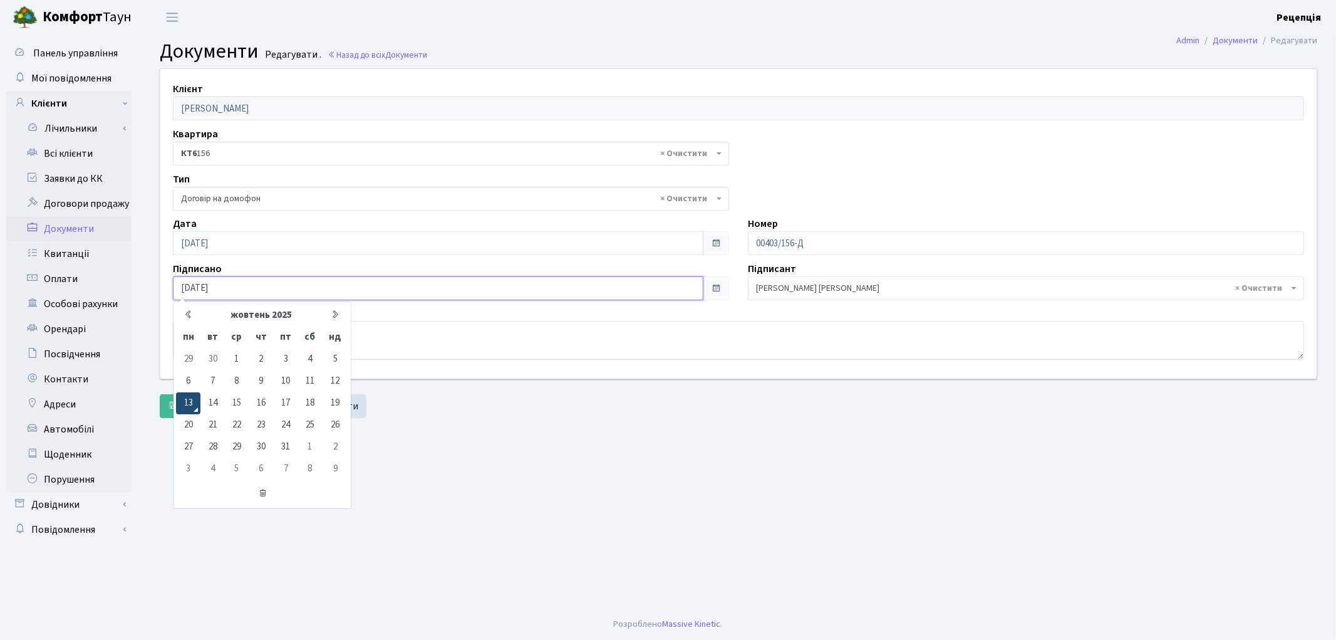
click at [189, 408] on td "13" at bounding box center [188, 403] width 24 height 22
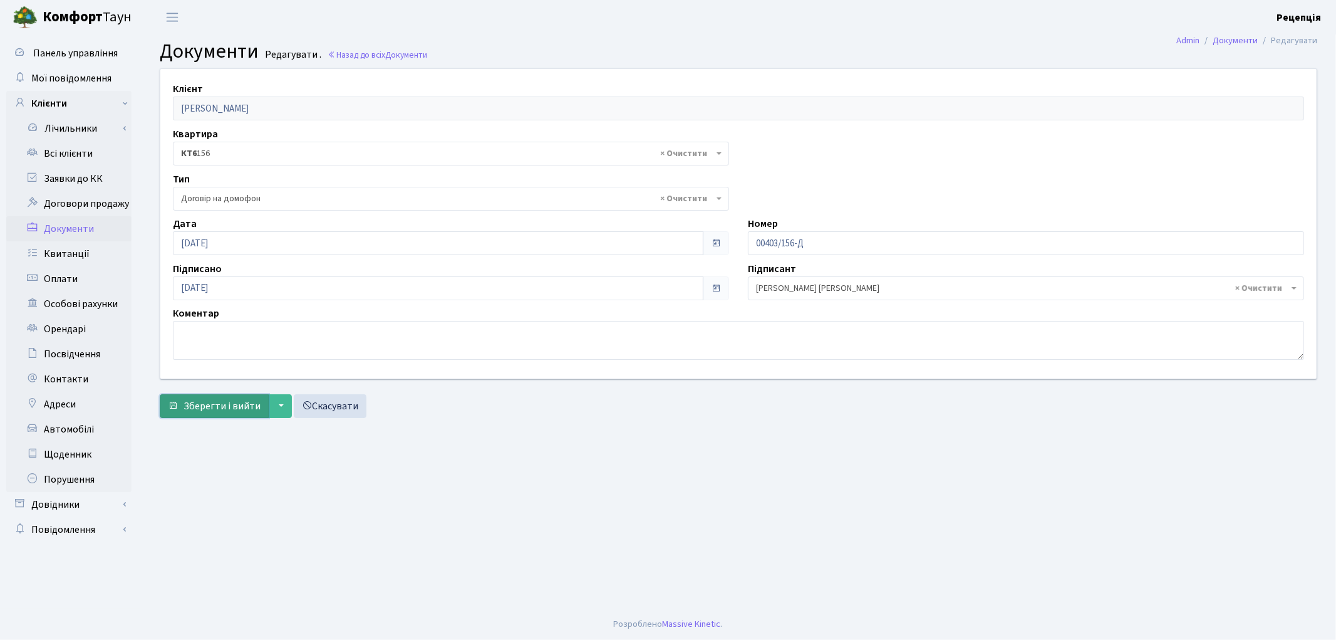
click at [190, 399] on span "Зберегти і вийти" at bounding box center [222, 406] width 77 height 14
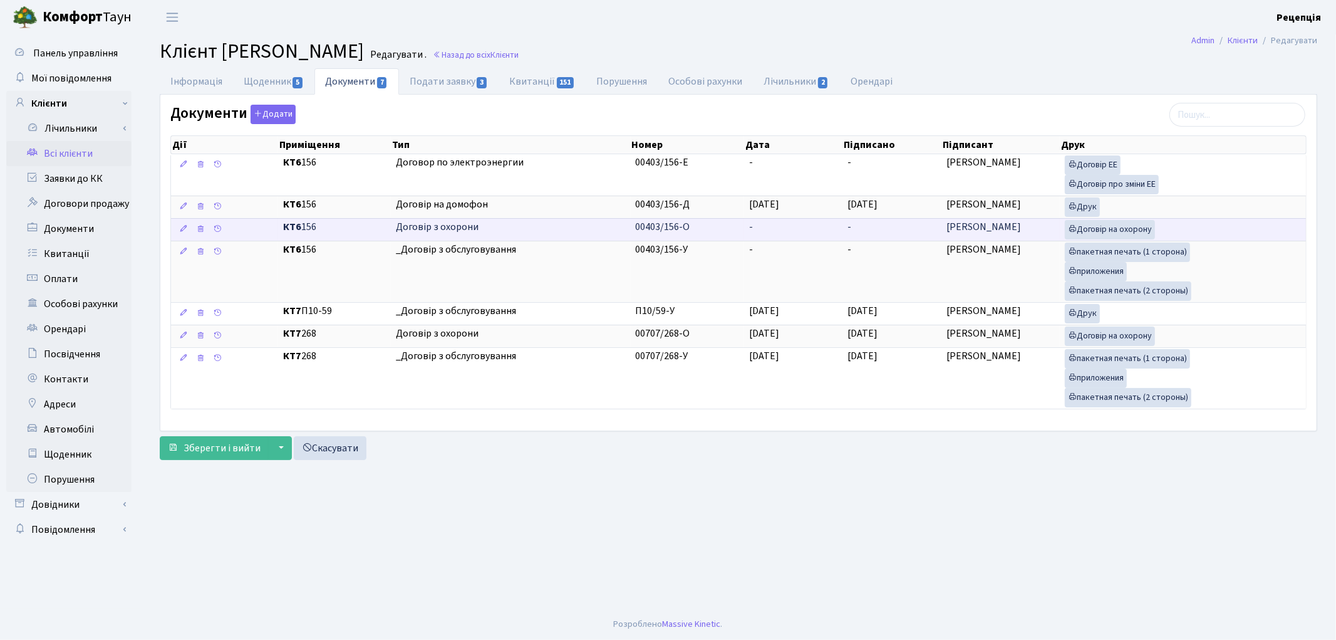
click at [756, 224] on td "-" at bounding box center [793, 229] width 99 height 23
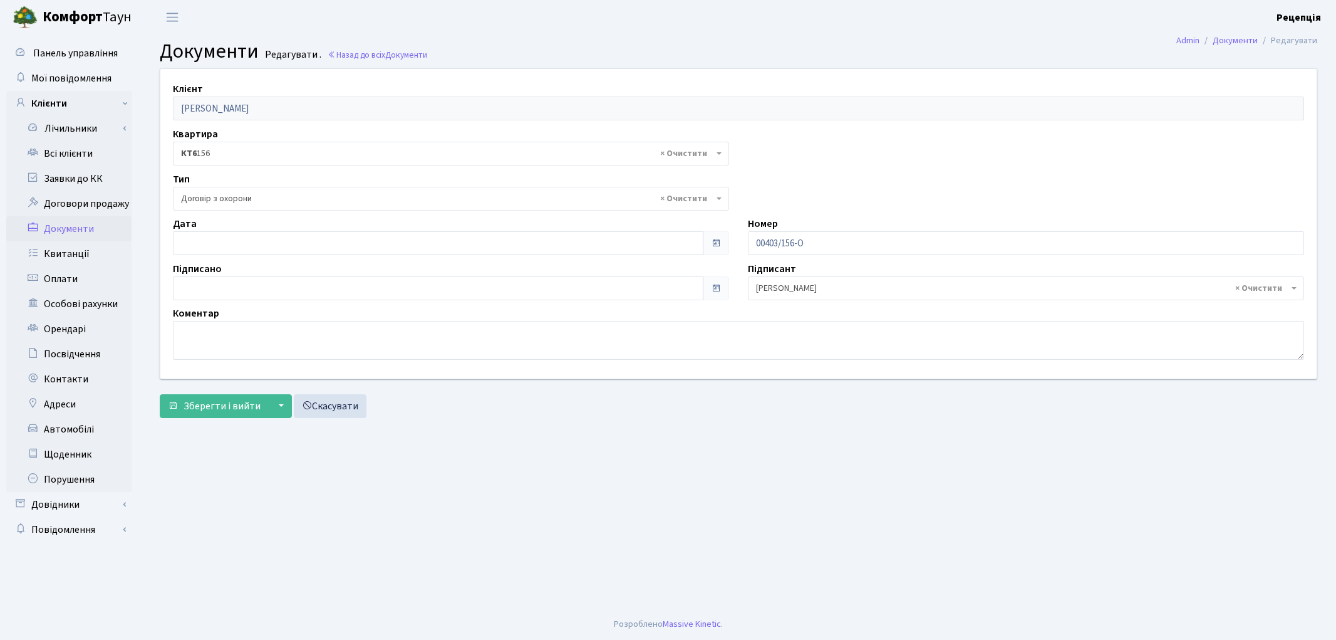
select select "290"
click at [213, 245] on input "13.10.2025" at bounding box center [438, 243] width 531 height 24
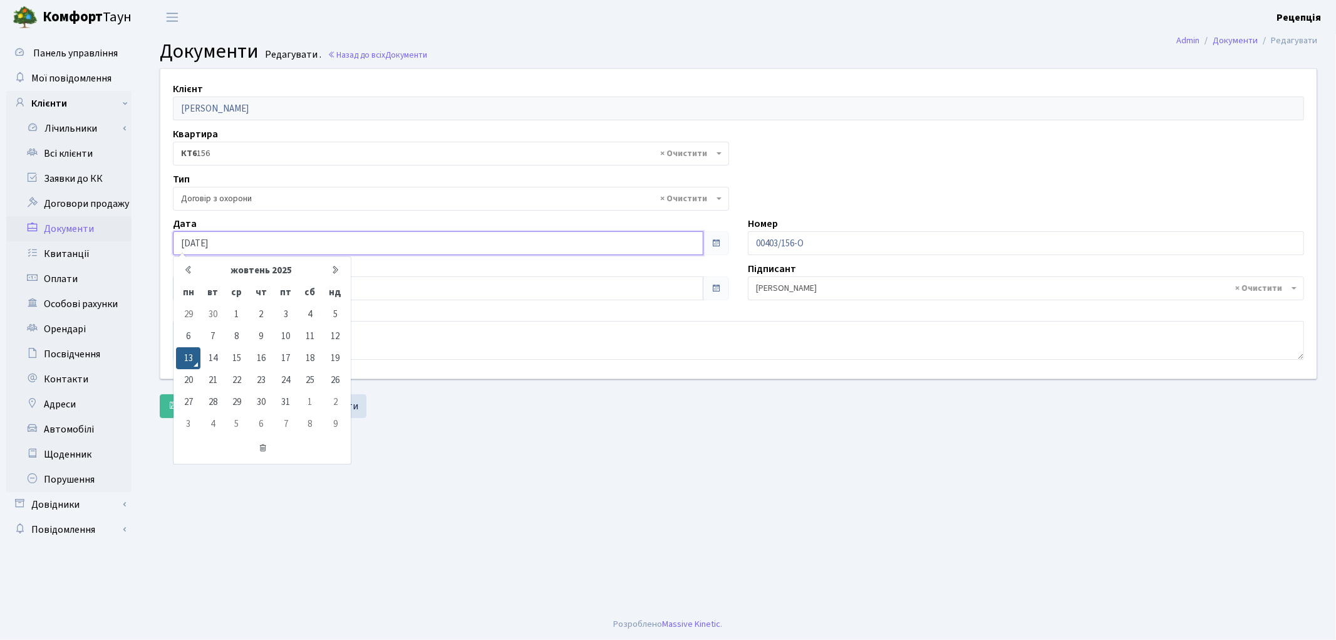
click at [241, 246] on input "[DATE]" at bounding box center [438, 243] width 531 height 24
type input "13.10.2020"
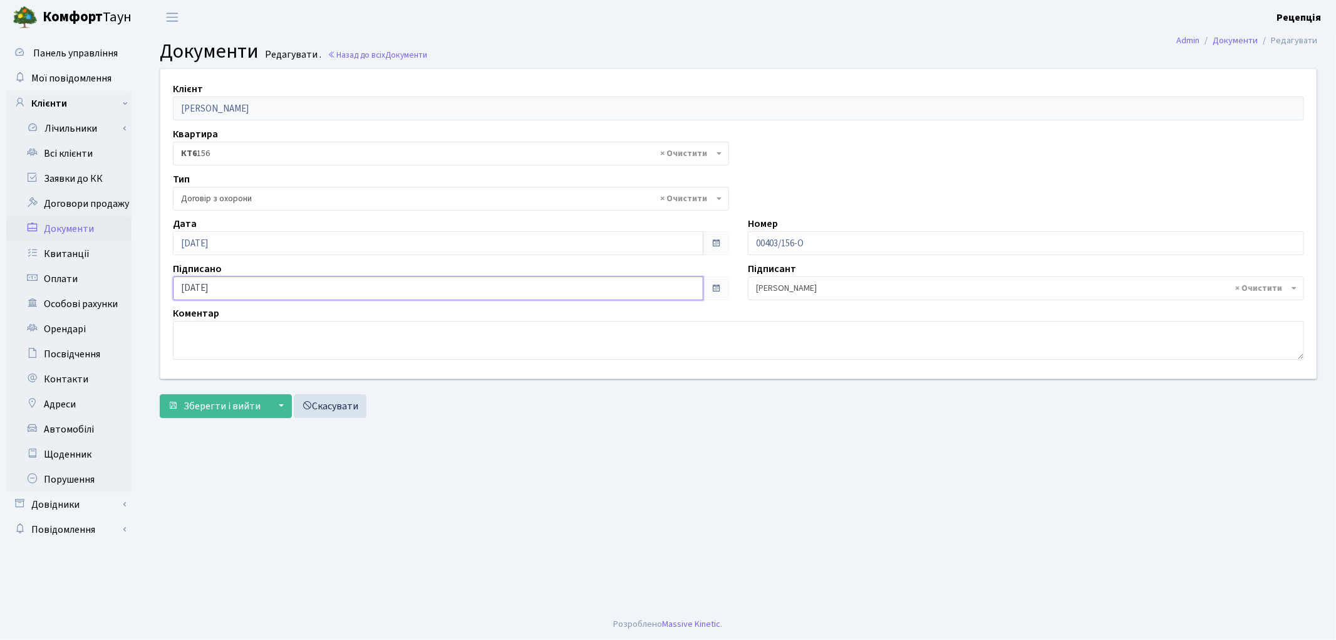
click at [201, 290] on input "[DATE]" at bounding box center [438, 288] width 531 height 24
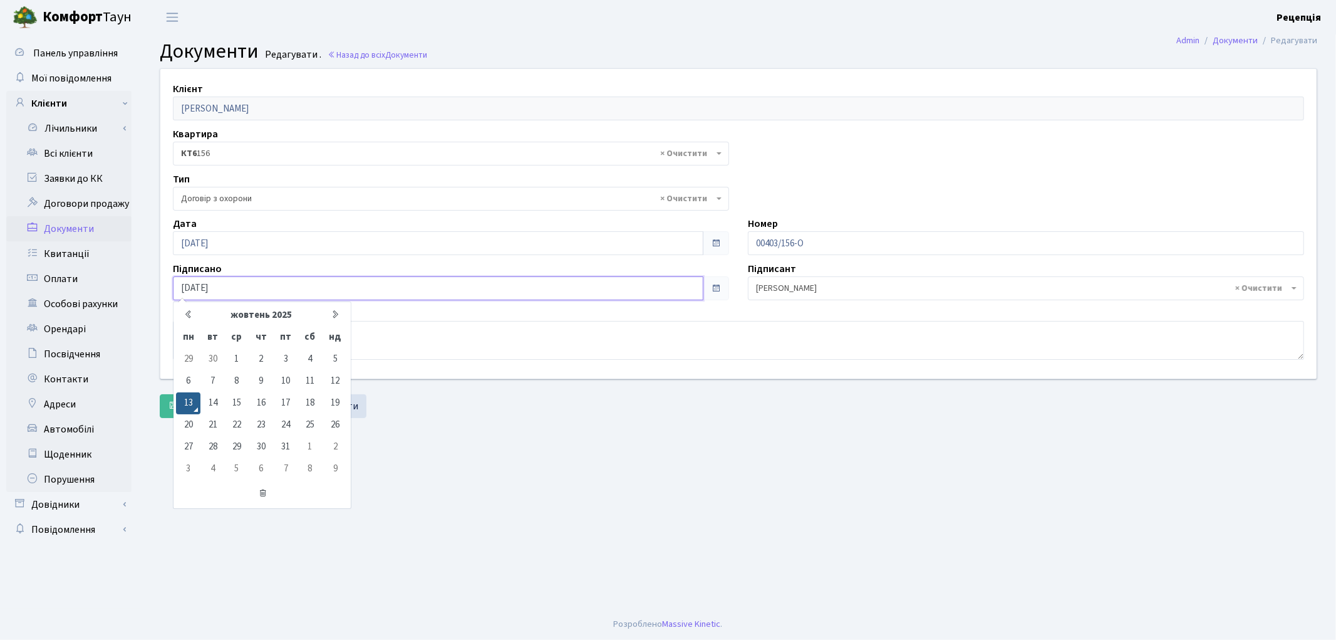
click at [239, 291] on input "13.10.2025" at bounding box center [438, 288] width 531 height 24
type input "13.10.2020"
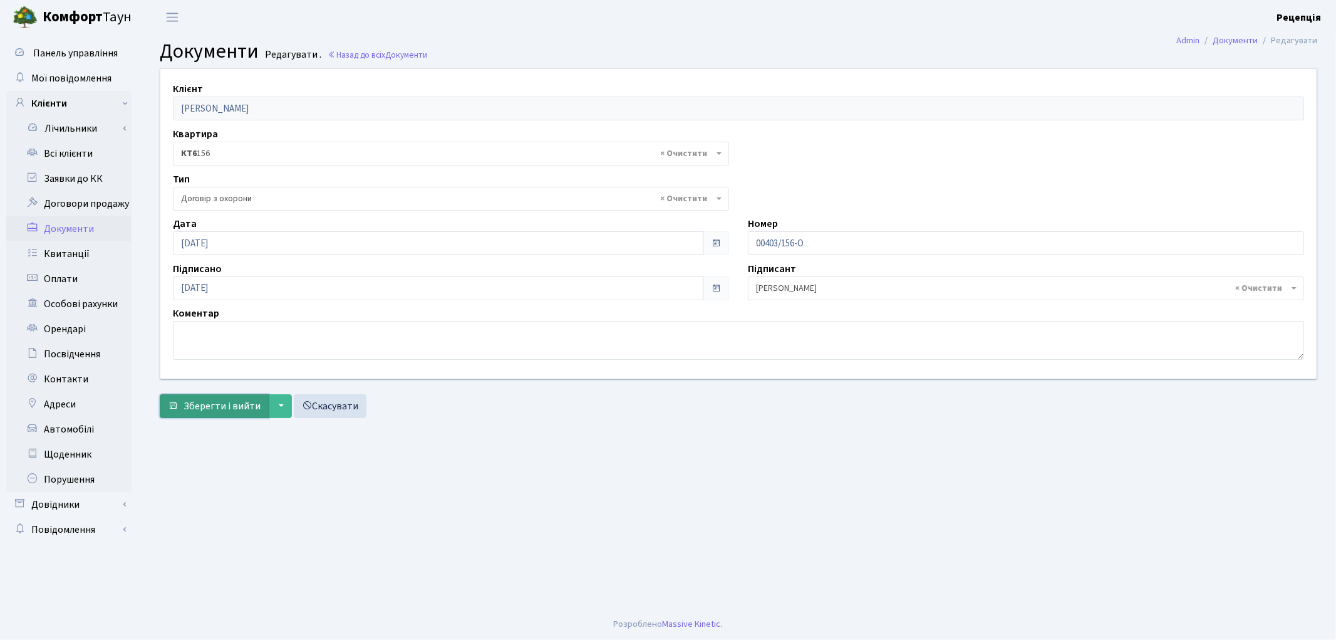
click at [207, 401] on span "Зберегти і вийти" at bounding box center [222, 406] width 77 height 14
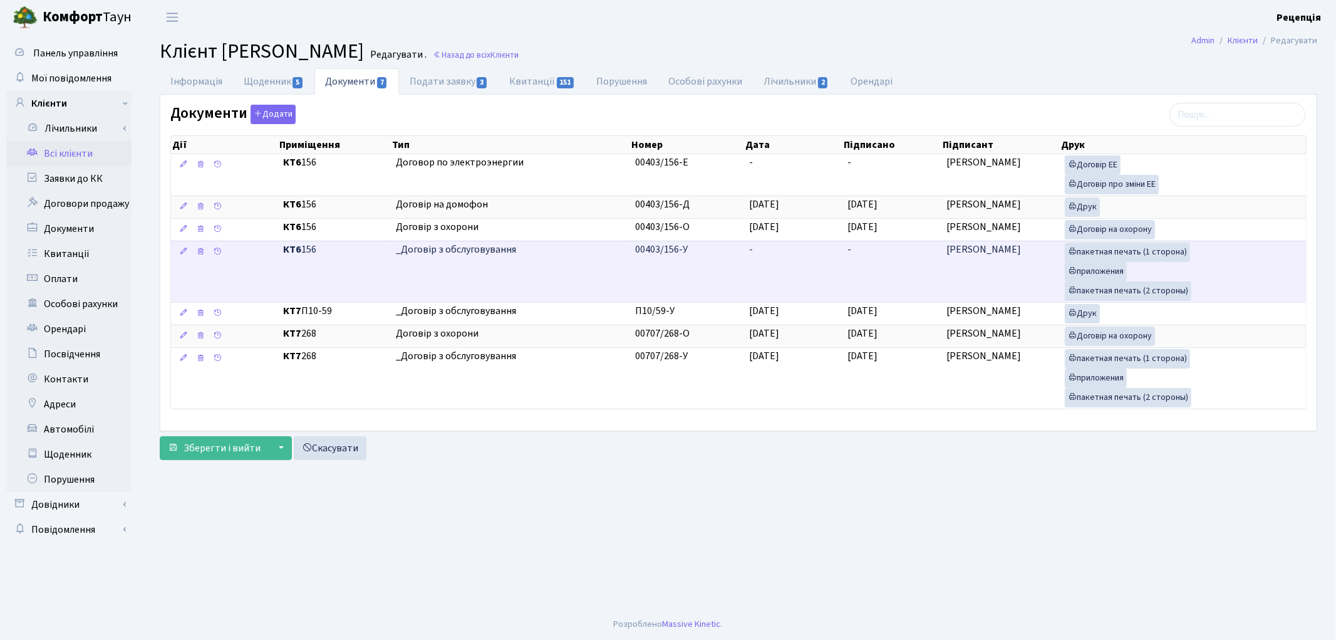
click at [746, 261] on td "-" at bounding box center [793, 271] width 99 height 61
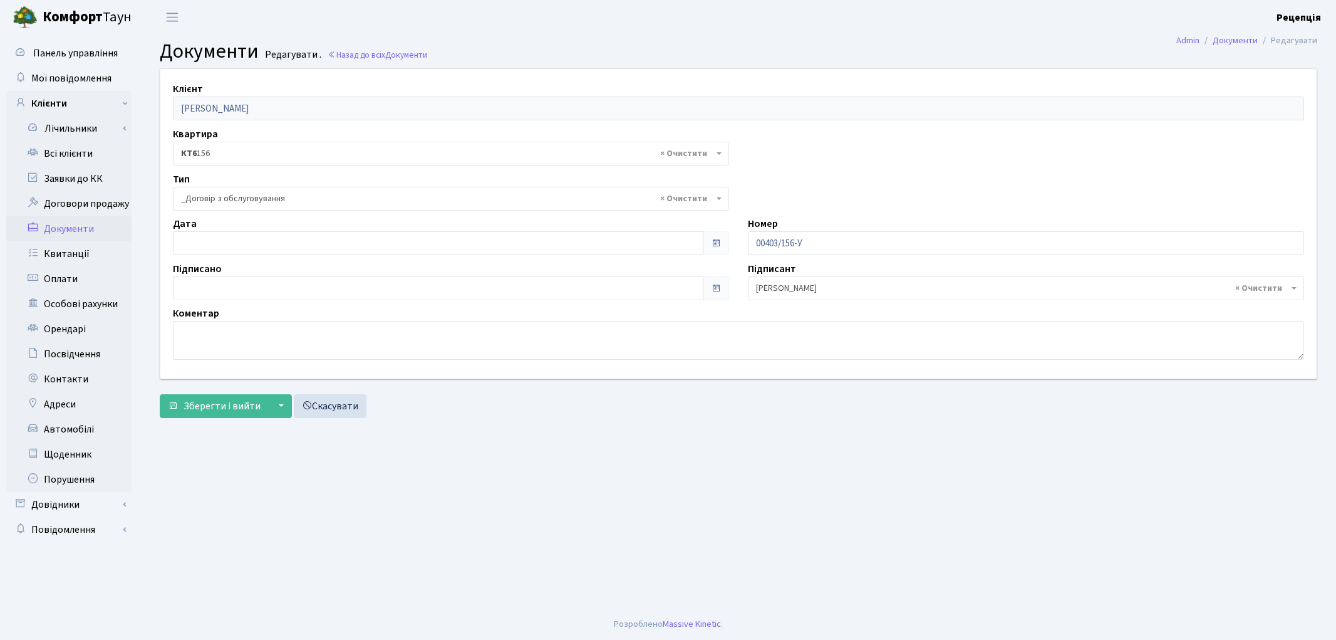
select select "289"
type input "[DATE]"
click at [221, 248] on input "[DATE]" at bounding box center [438, 243] width 531 height 24
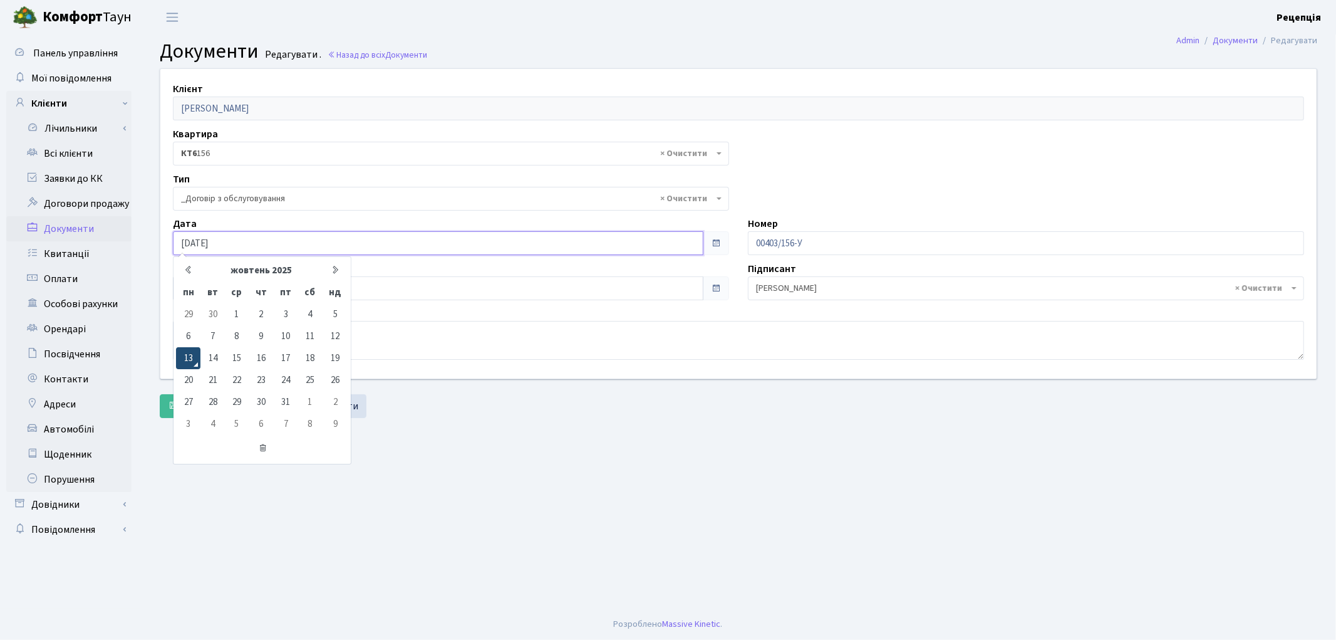
click at [191, 363] on td "13" at bounding box center [188, 358] width 24 height 22
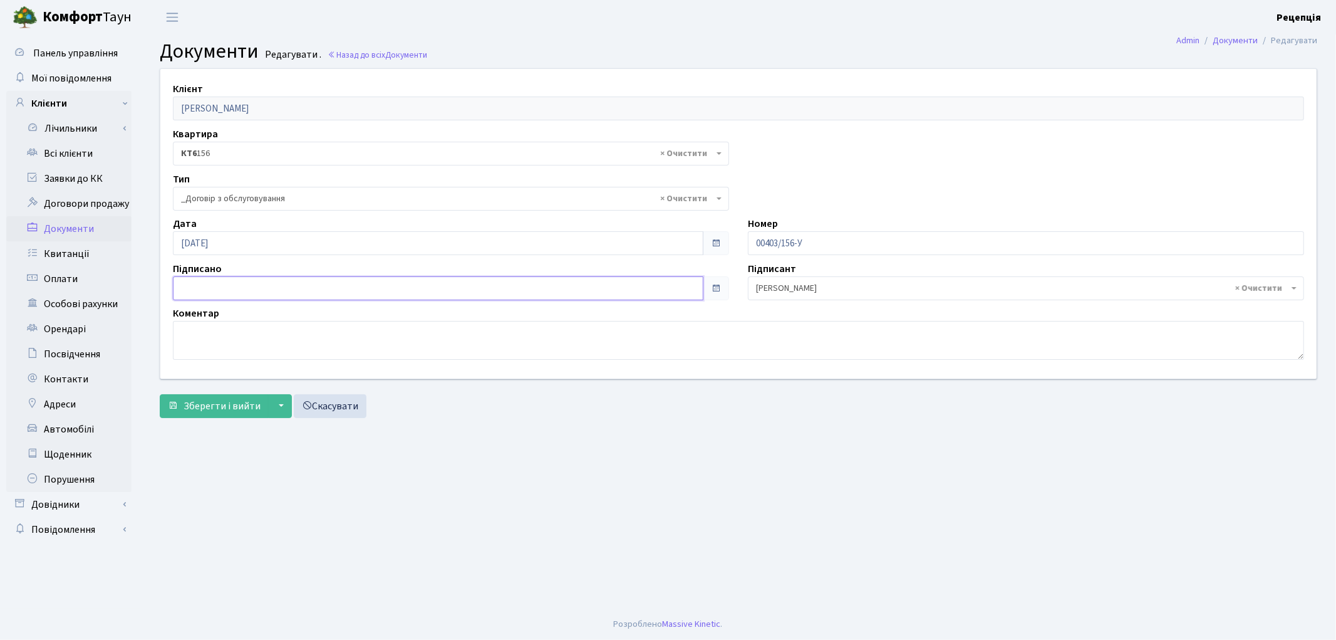
type input "[DATE]"
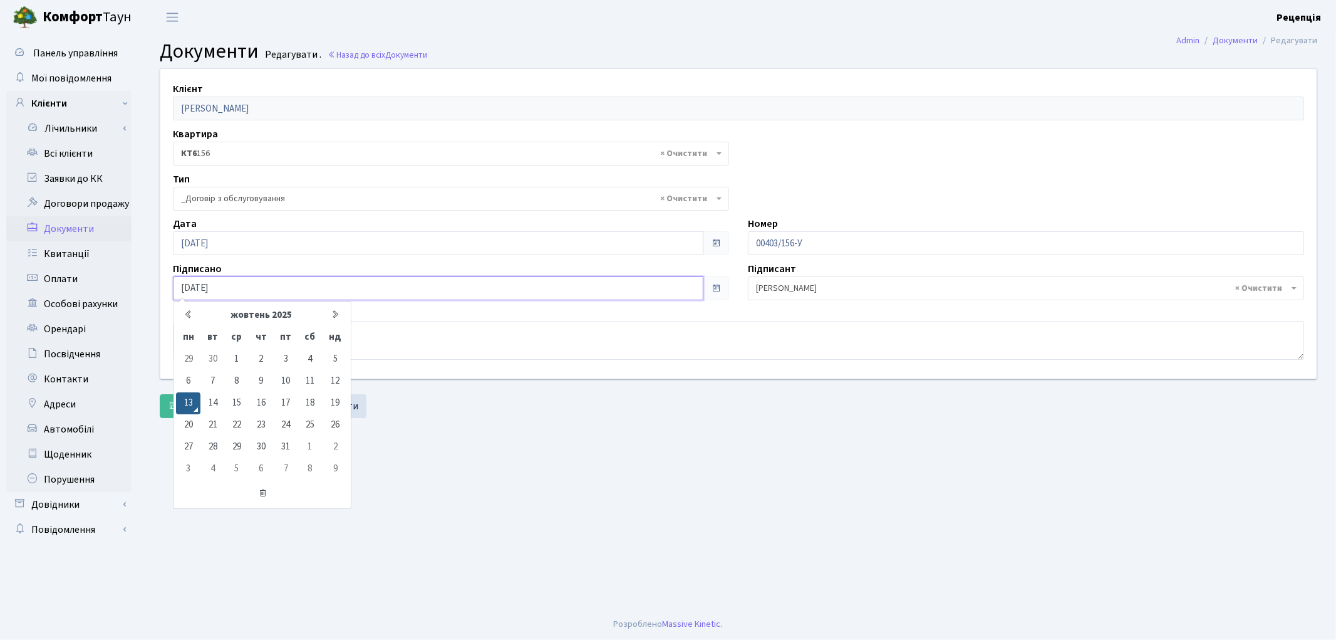
click at [210, 293] on input "[DATE]" at bounding box center [438, 288] width 531 height 24
click at [190, 397] on td "13" at bounding box center [188, 403] width 24 height 22
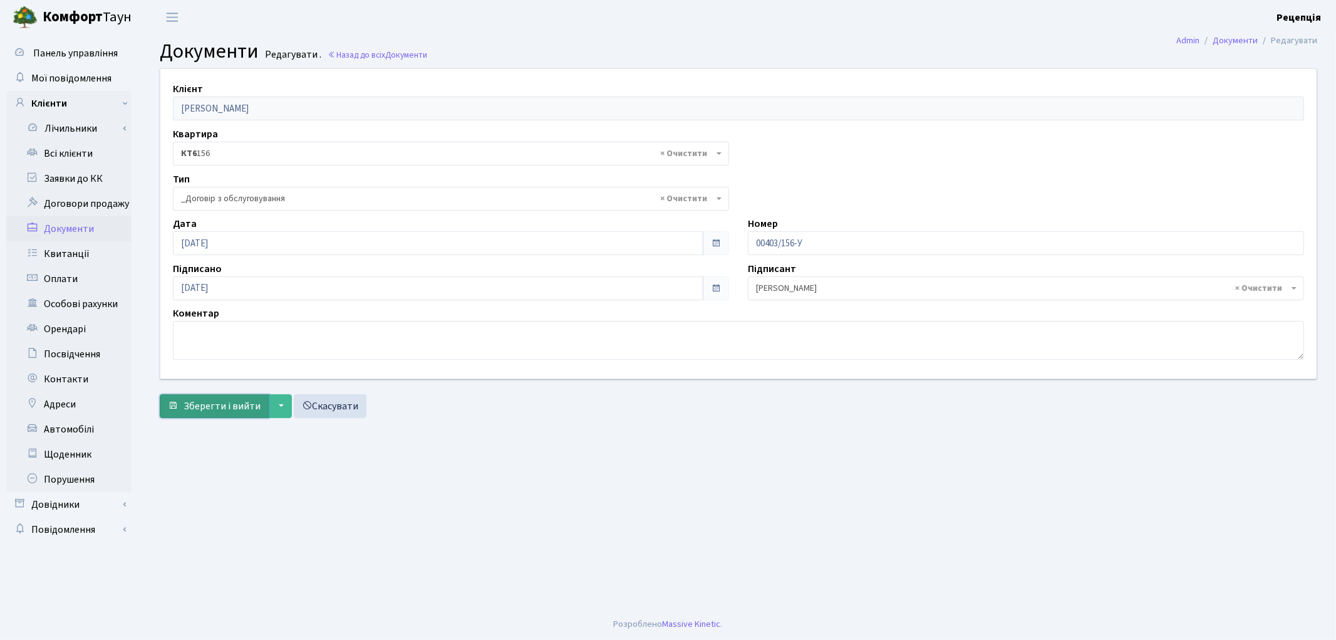
click at [191, 395] on button "Зберегти і вийти" at bounding box center [214, 406] width 109 height 24
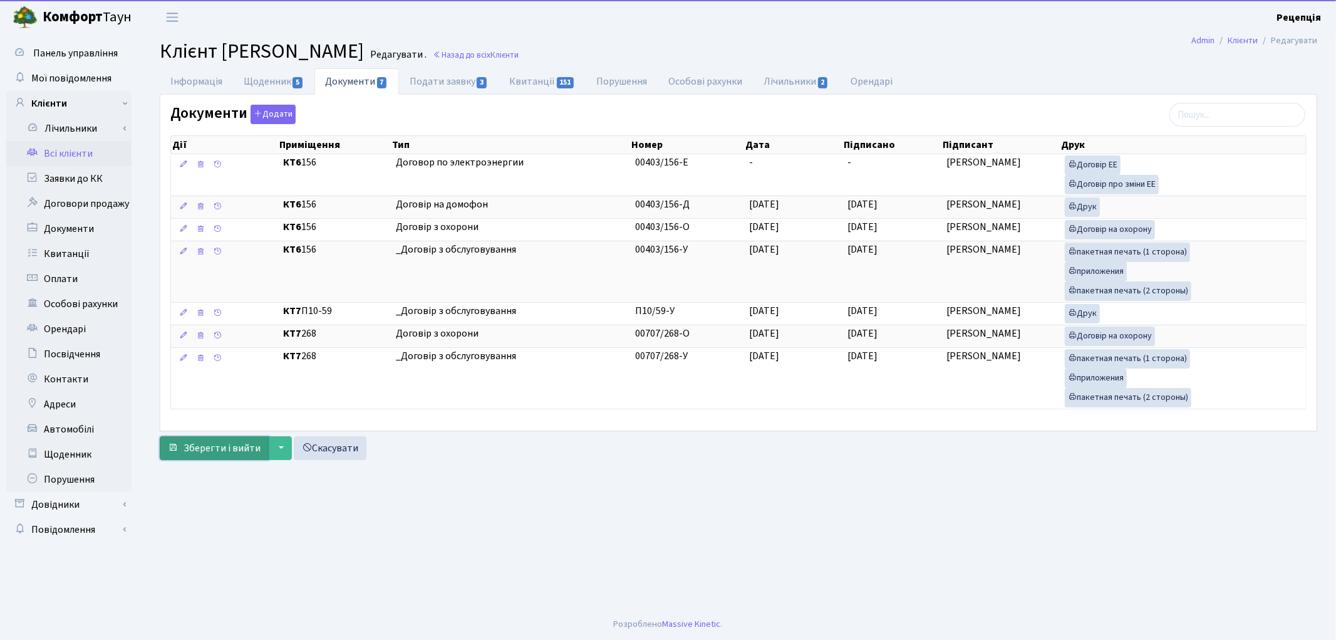
click at [193, 454] on span "Зберегти і вийти" at bounding box center [222, 448] width 77 height 14
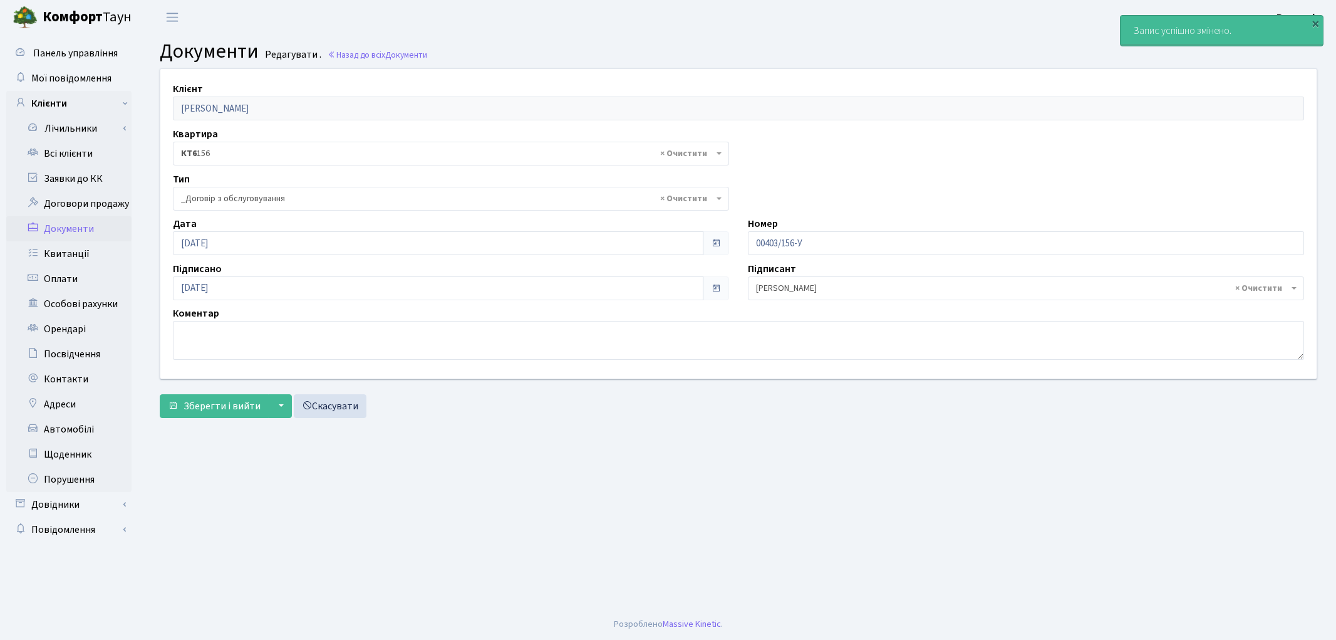
select select "289"
click at [73, 151] on link "Всі клієнти" at bounding box center [68, 153] width 125 height 25
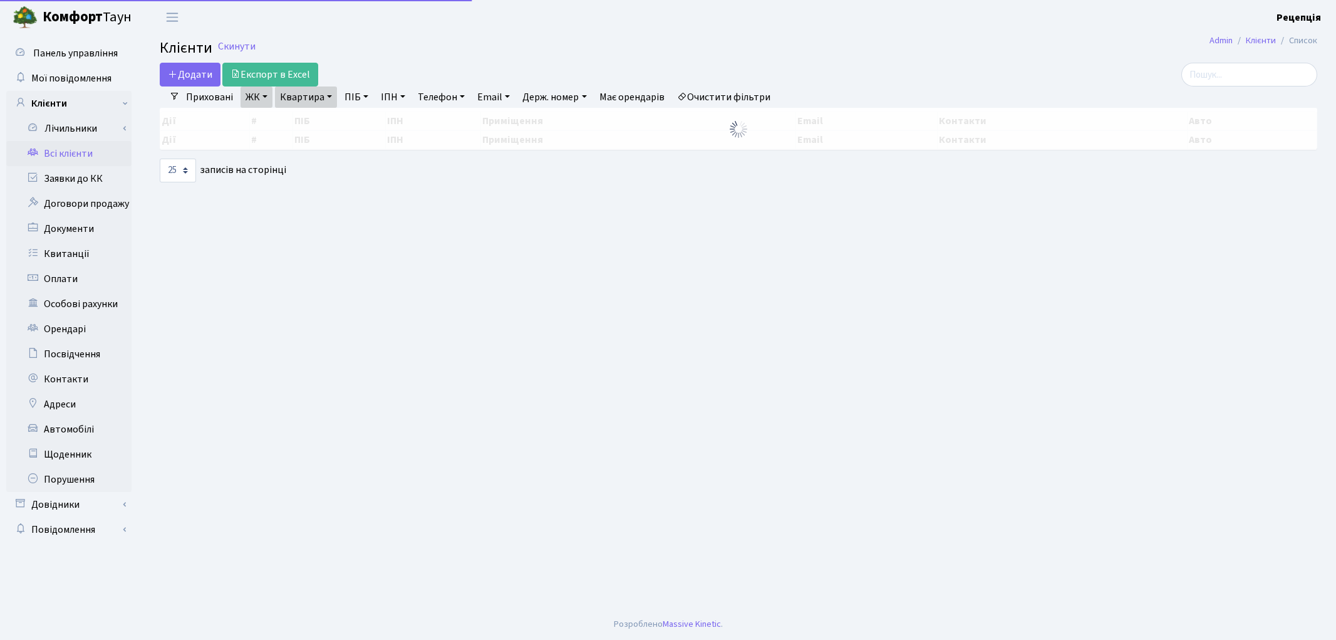
select select "25"
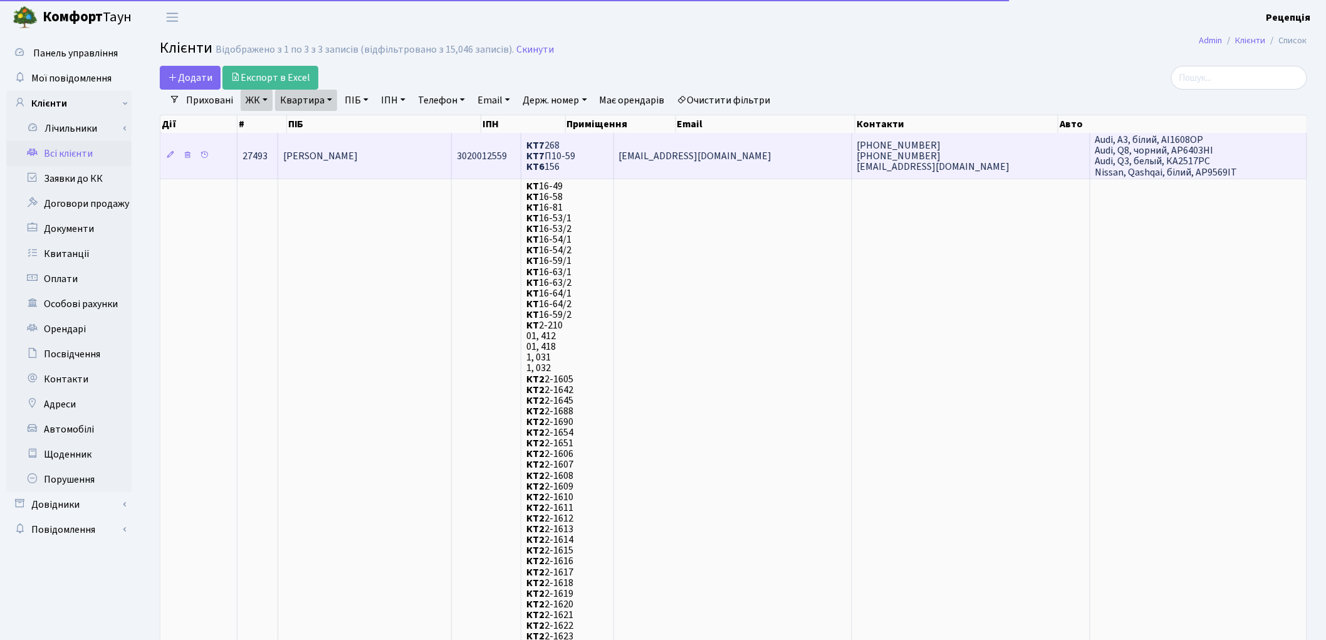
click at [337, 158] on span "[PERSON_NAME]" at bounding box center [320, 156] width 75 height 14
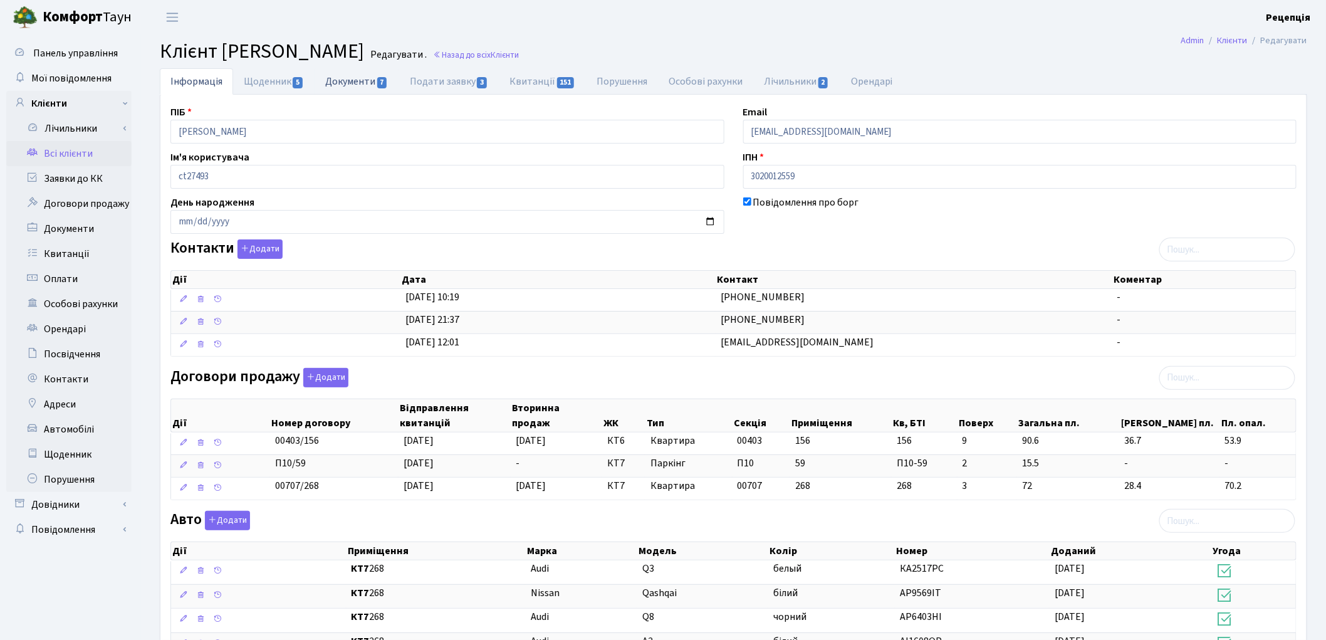
click at [353, 85] on link "Документи 7" at bounding box center [356, 81] width 84 height 26
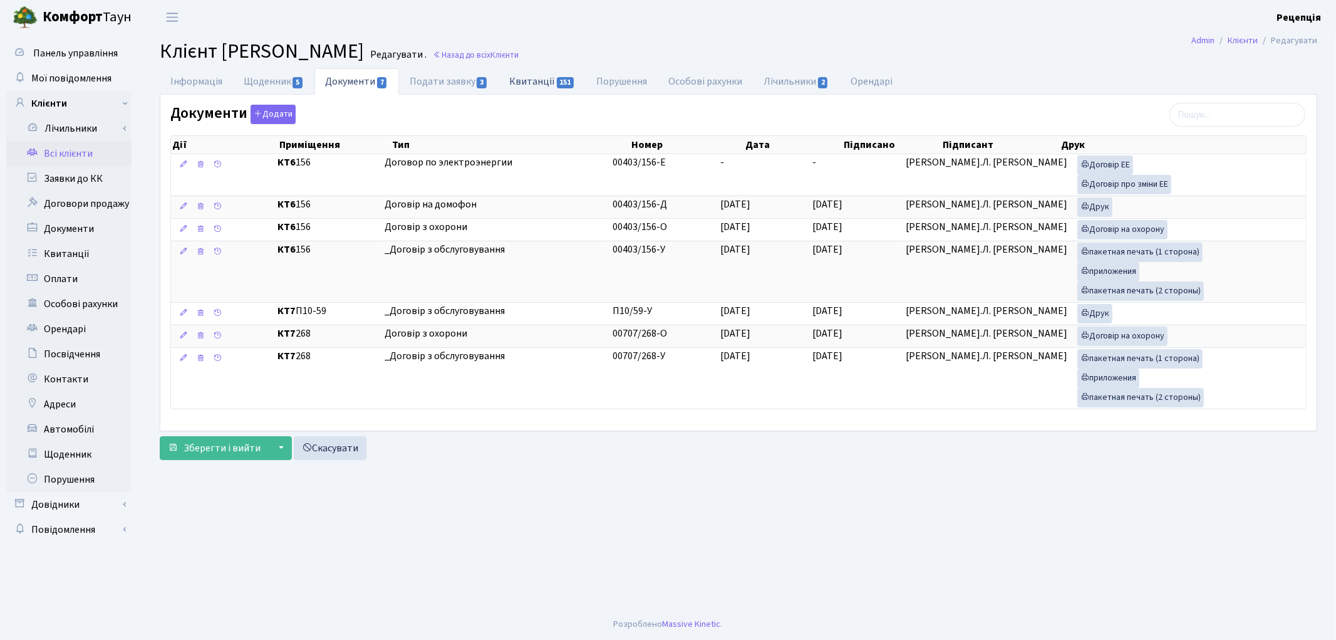
click at [541, 91] on link "Квитанції 151" at bounding box center [542, 81] width 87 height 26
select select "25"
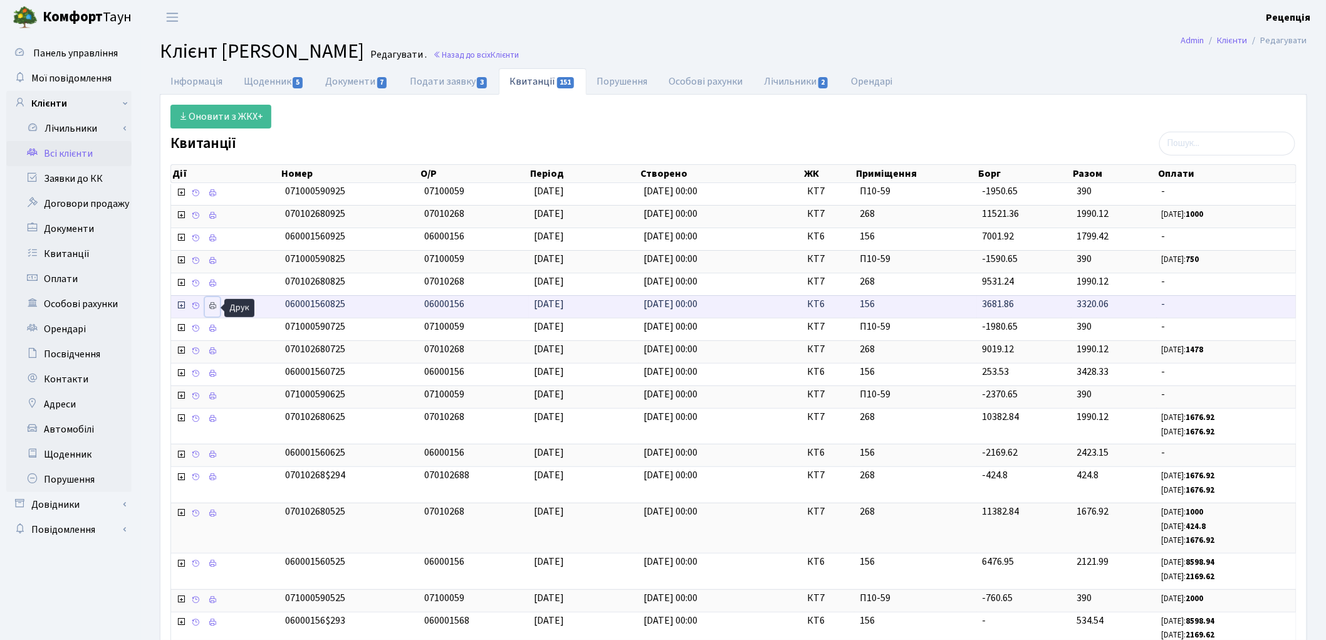
click at [214, 304] on icon at bounding box center [212, 305] width 9 height 9
click at [218, 81] on link "Інформація" at bounding box center [196, 81] width 73 height 26
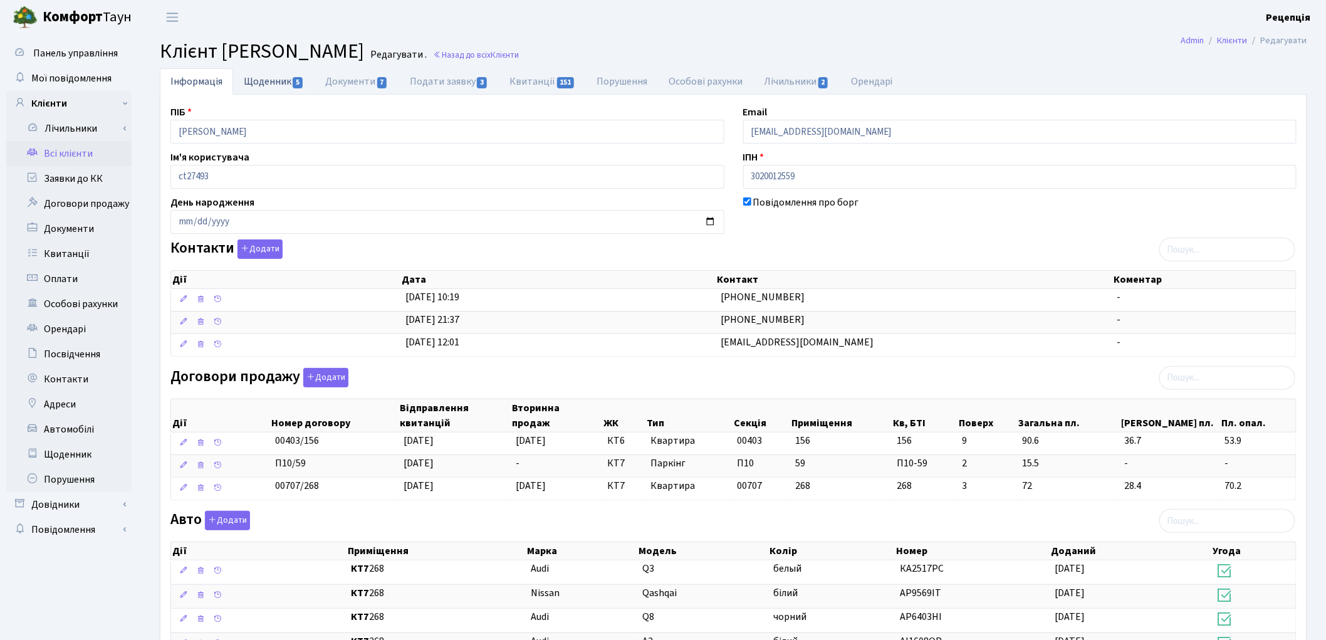
click at [260, 79] on link "Щоденник 5" at bounding box center [273, 81] width 81 height 26
select select "25"
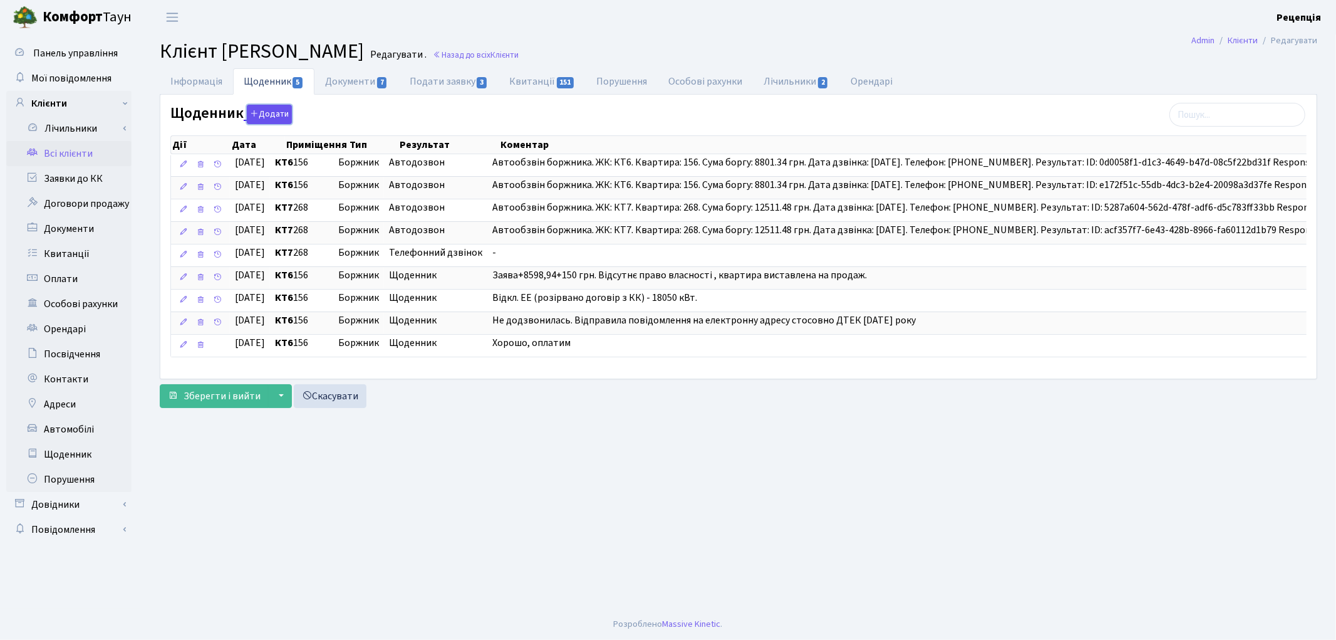
click at [268, 109] on button "Додати" at bounding box center [269, 114] width 45 height 19
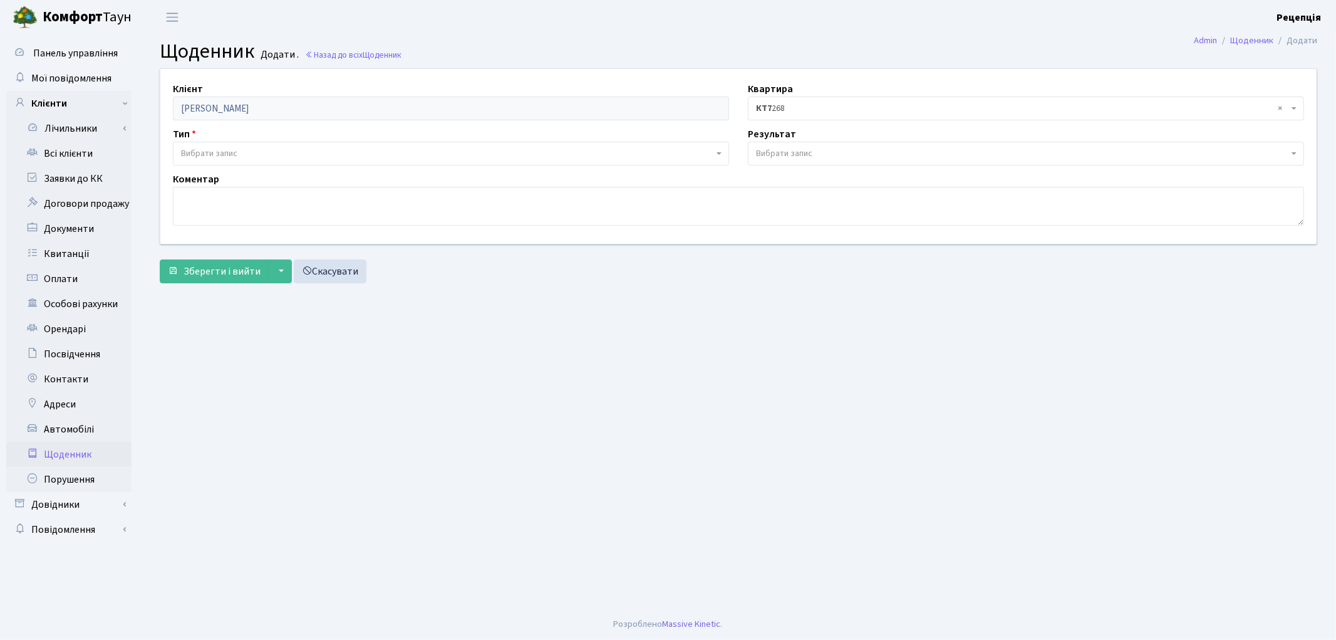
click at [229, 147] on span "Вибрати запис" at bounding box center [209, 153] width 56 height 13
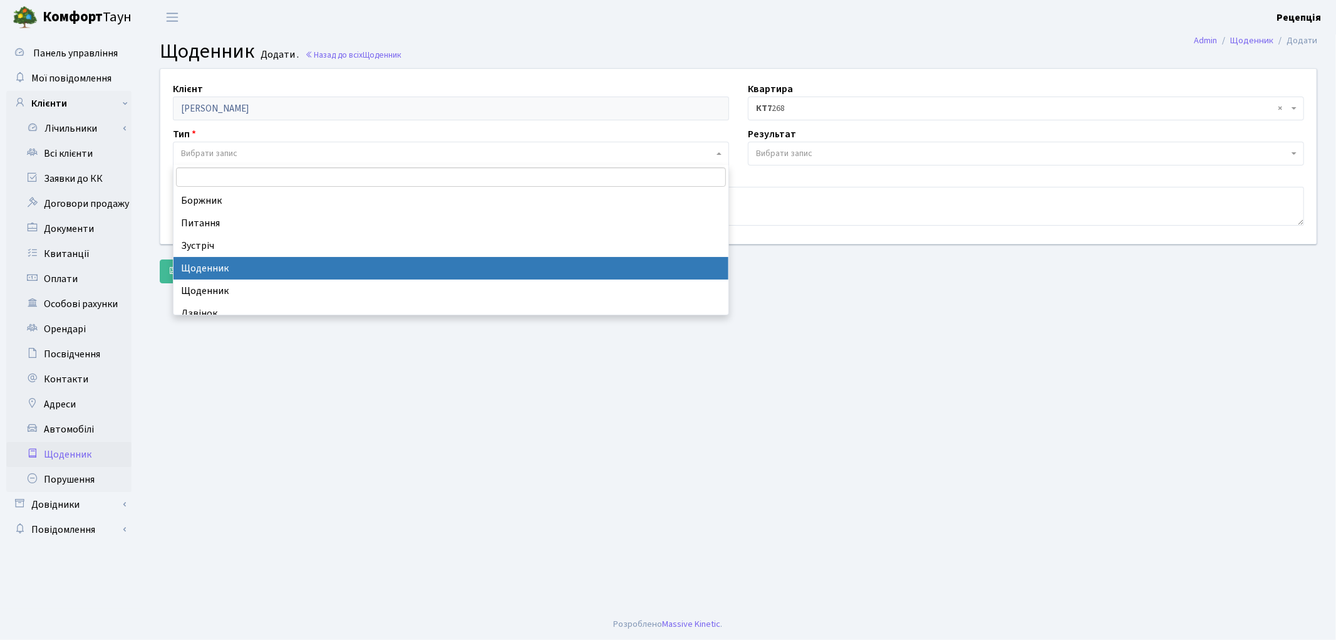
select select "11"
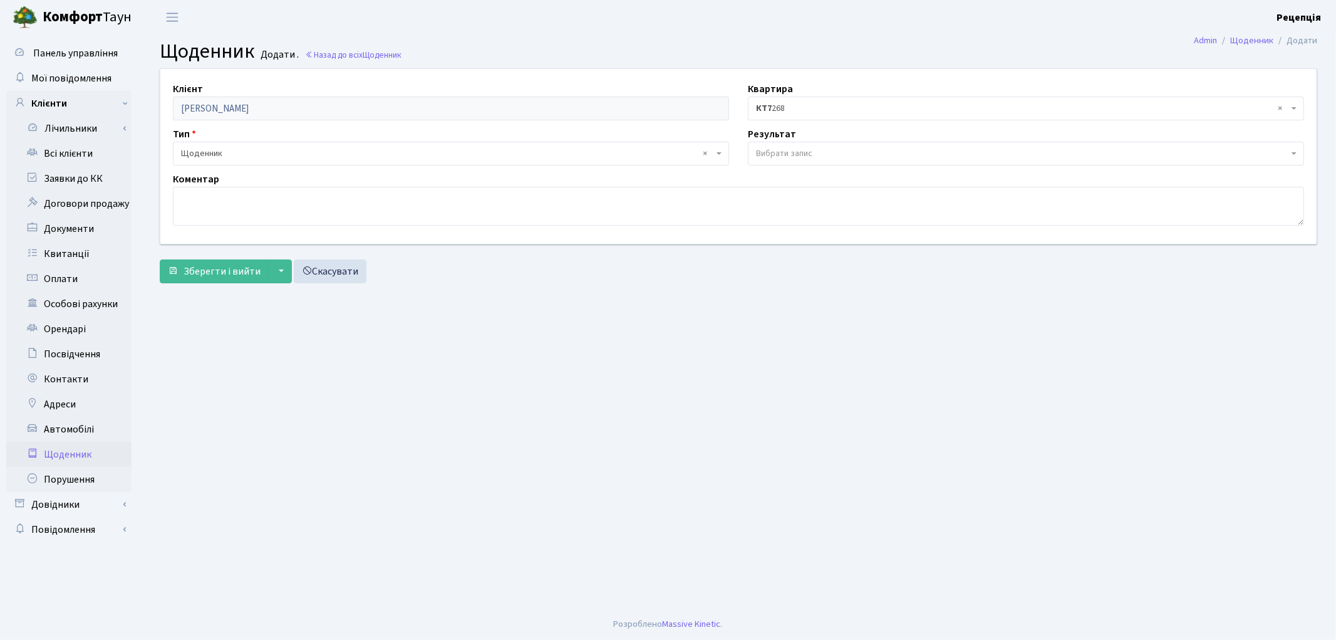
click at [779, 153] on span "Вибрати запис" at bounding box center [784, 153] width 56 height 13
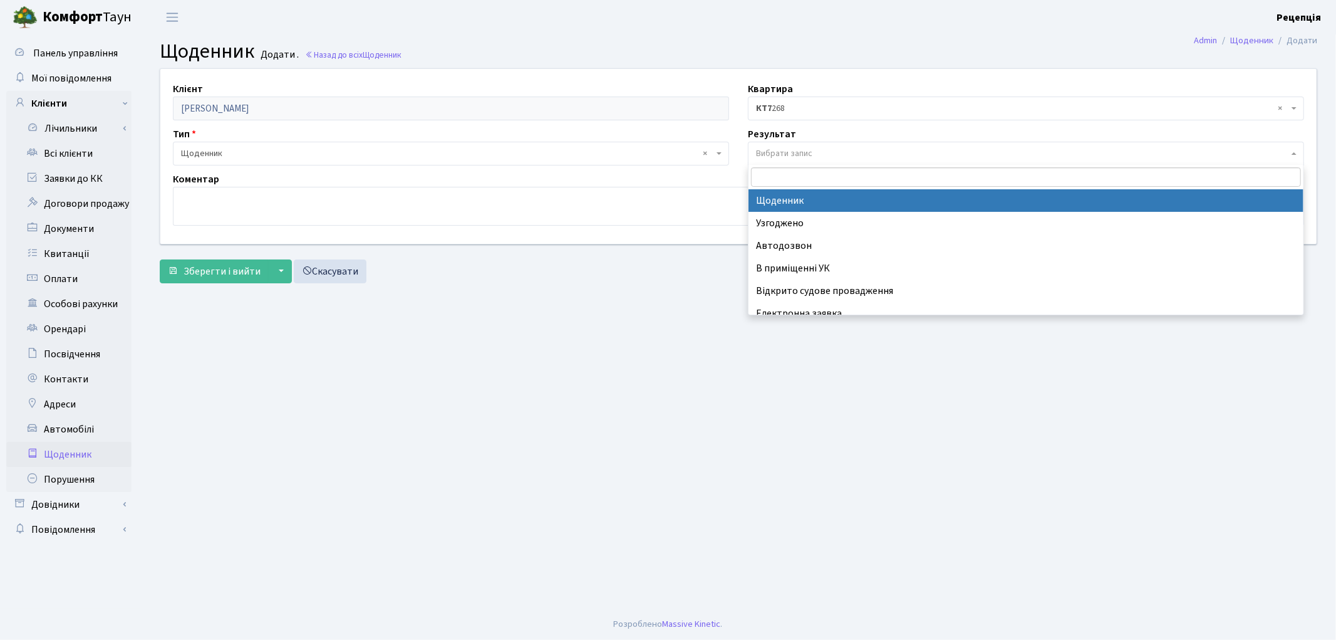
select select "14"
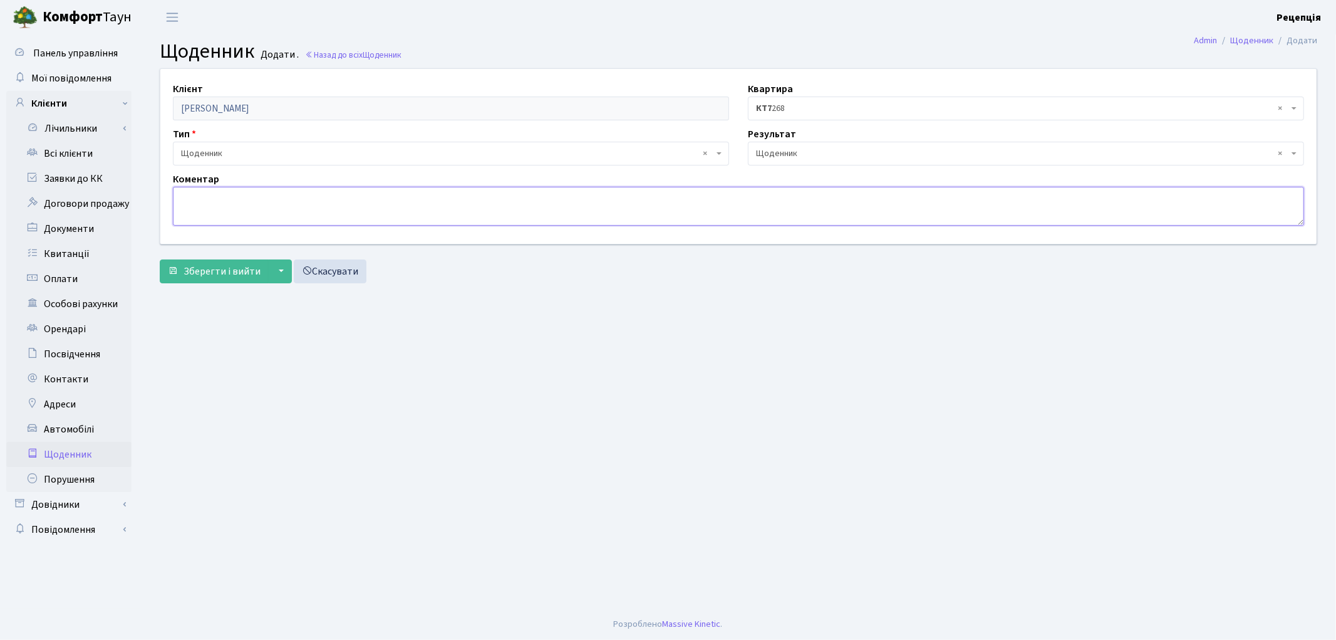
click at [529, 203] on textarea at bounding box center [738, 206] width 1131 height 39
type textarea "Н"
click at [317, 199] on textarea "Зміна власника. Новий власник. Акт опломбуваня лічильника електричної енергії н…" at bounding box center [738, 206] width 1131 height 39
click at [351, 200] on textarea "Зміна власника. Новий власник. Надав Акт опломбуваня лічильника електричної ене…" at bounding box center [738, 206] width 1131 height 39
drag, startPoint x: 550, startPoint y: 197, endPoint x: 581, endPoint y: 199, distance: 30.8
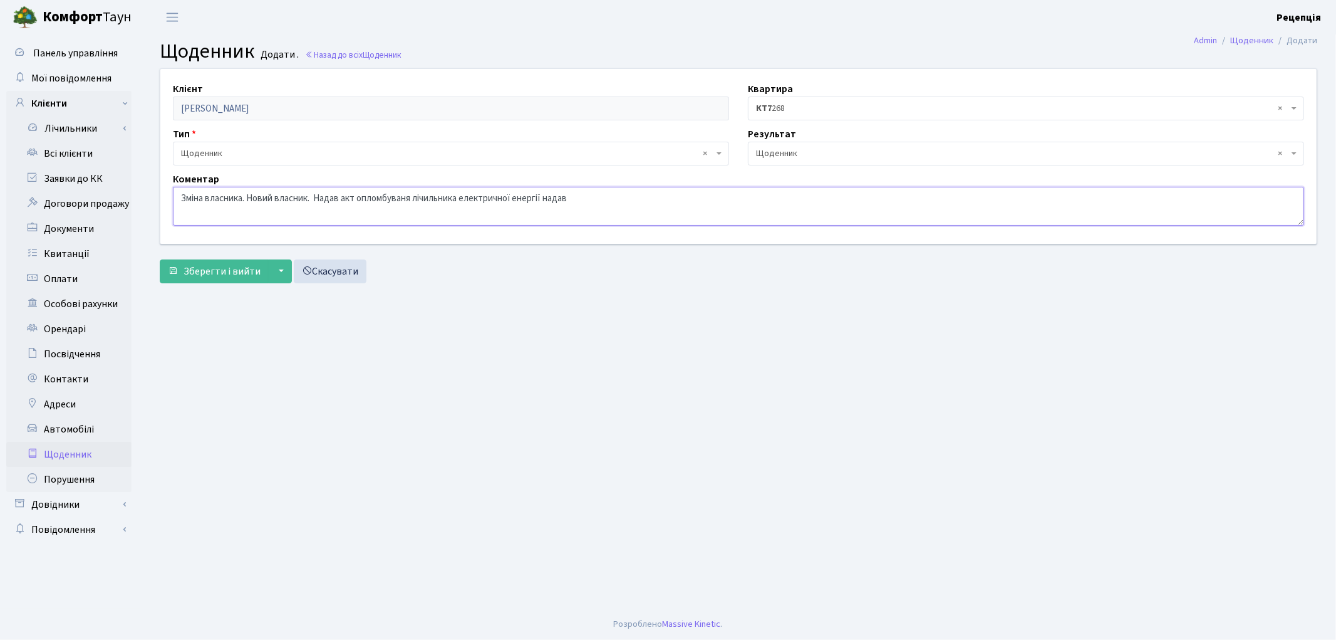
click at [581, 199] on textarea "Зміна власника. Новий власник. Надав акт опломбуваня лічильника електричної ене…" at bounding box center [738, 206] width 1131 height 39
click at [548, 199] on textarea "Зміна власника. Новий власник. Надав акт опломбуваня лічильника електричної ене…" at bounding box center [738, 206] width 1131 height 39
click at [551, 199] on textarea "Зміна власника. Новий власник. Надав акт опломбуваня лічильника електричної ене…" at bounding box center [738, 206] width 1131 height 39
type textarea "Зміна власника. Новий власник. Надав акт опломбуваня лічильника електричної ене…"
click at [224, 266] on span "Зберегти і вийти" at bounding box center [222, 271] width 77 height 14
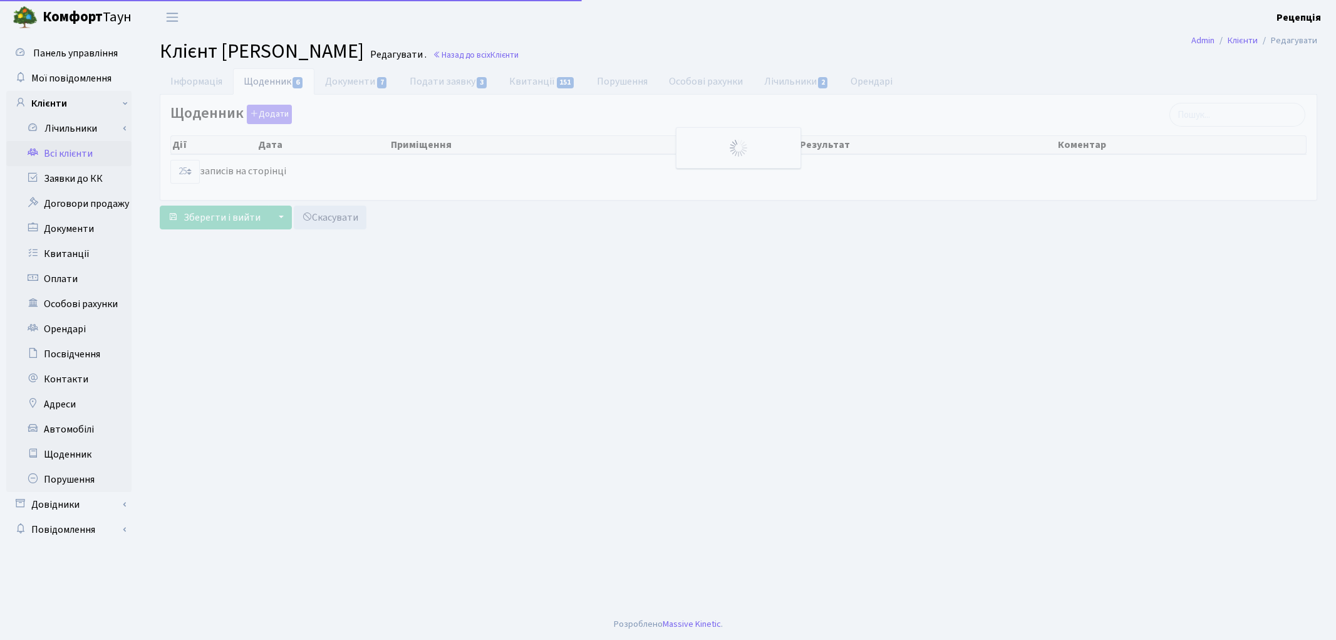
select select "25"
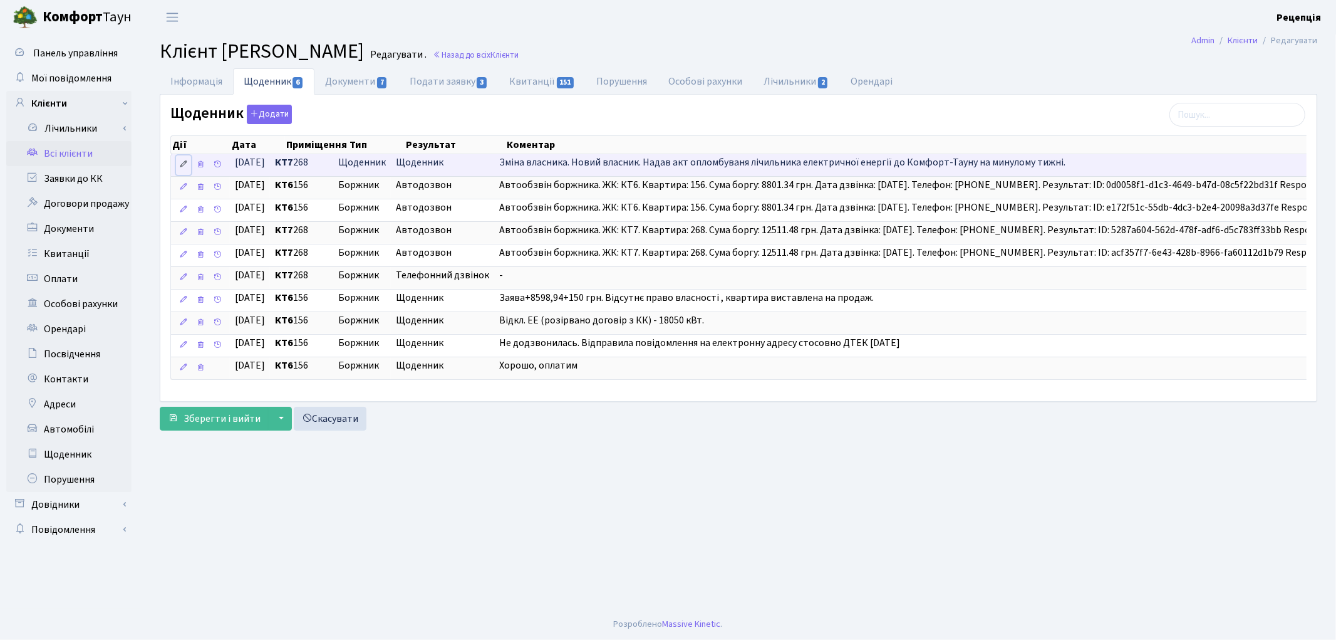
click at [186, 164] on icon at bounding box center [183, 164] width 9 height 9
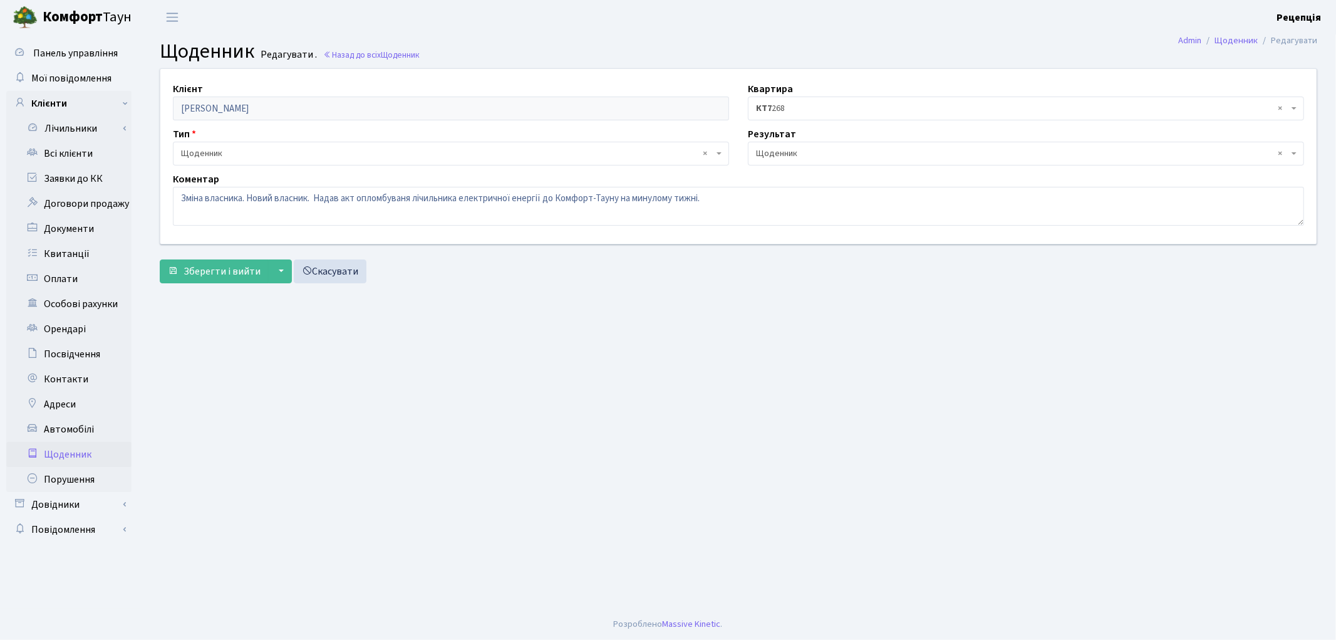
click at [777, 98] on span "× КТ7 268" at bounding box center [1026, 108] width 556 height 24
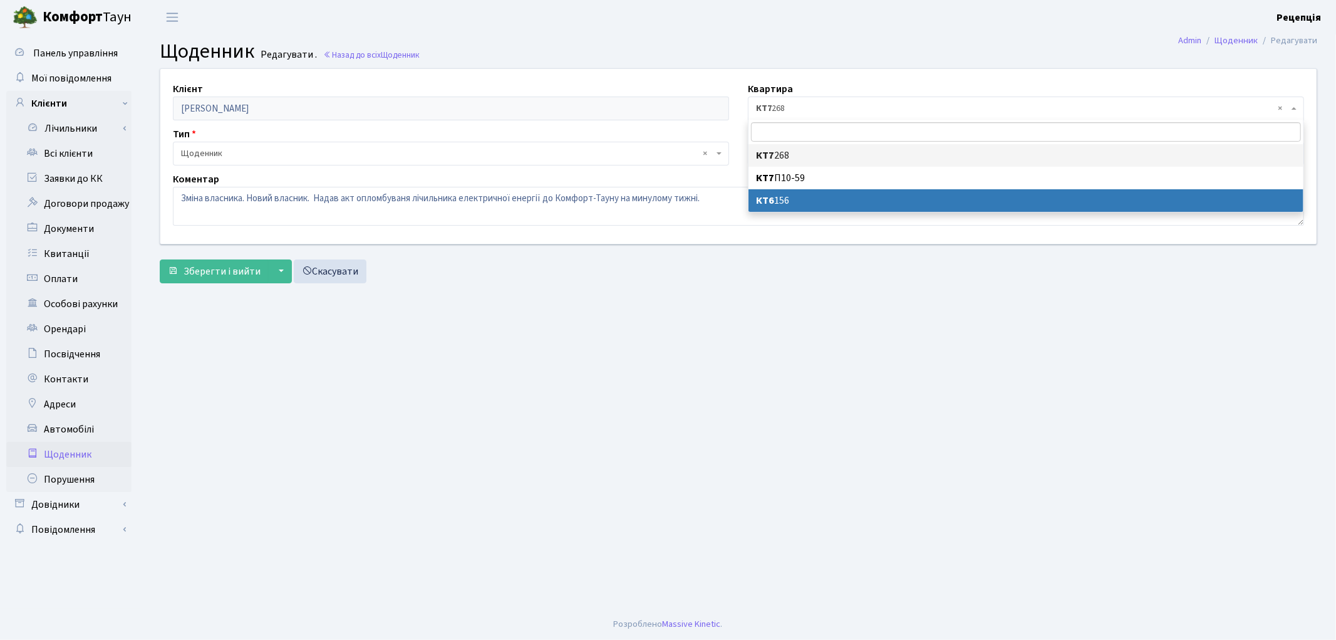
select select "177867"
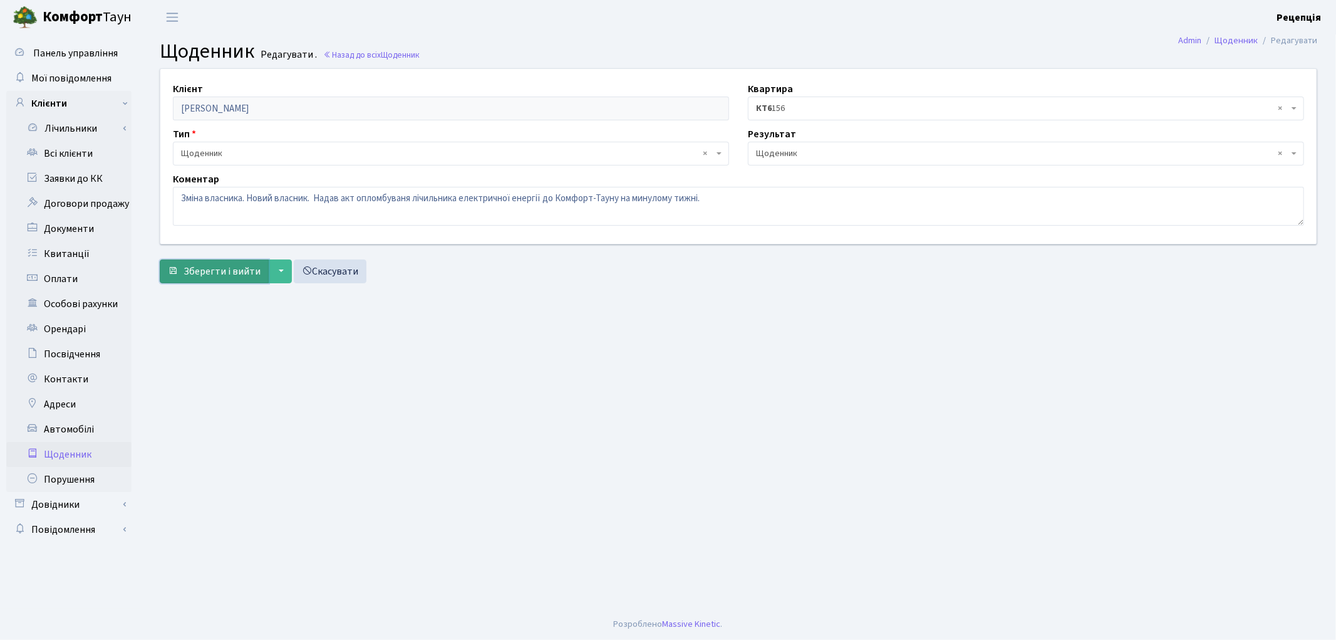
click at [234, 276] on span "Зберегти і вийти" at bounding box center [222, 271] width 77 height 14
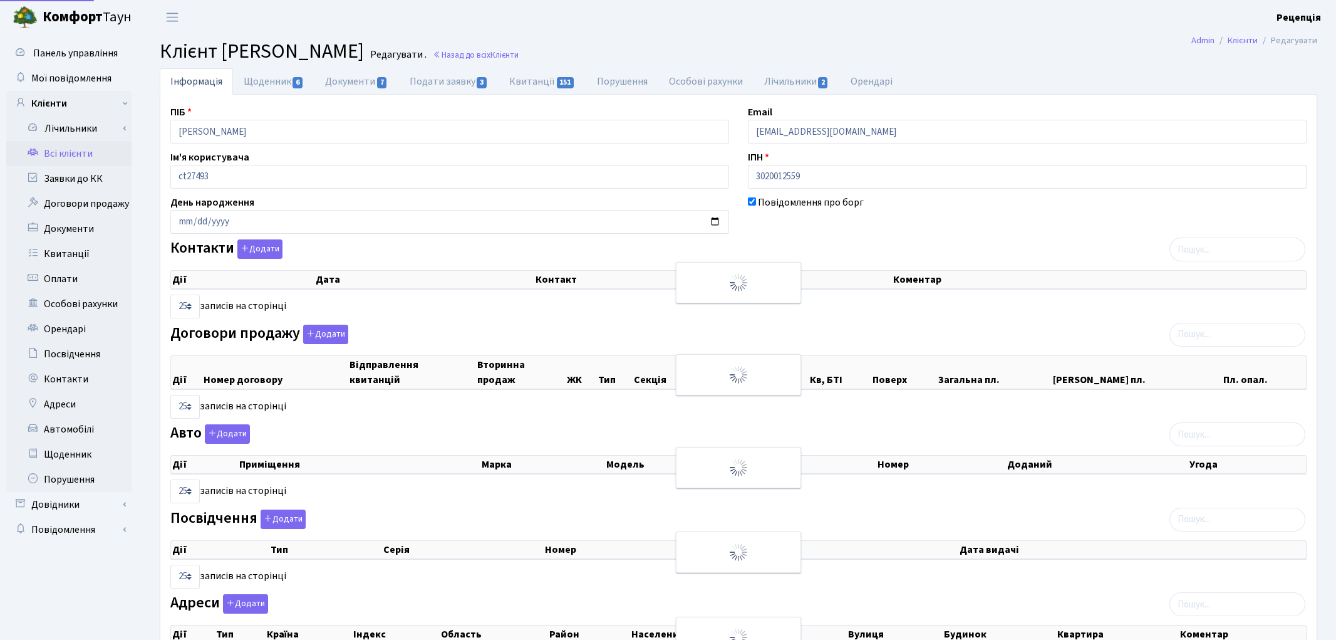
select select "25"
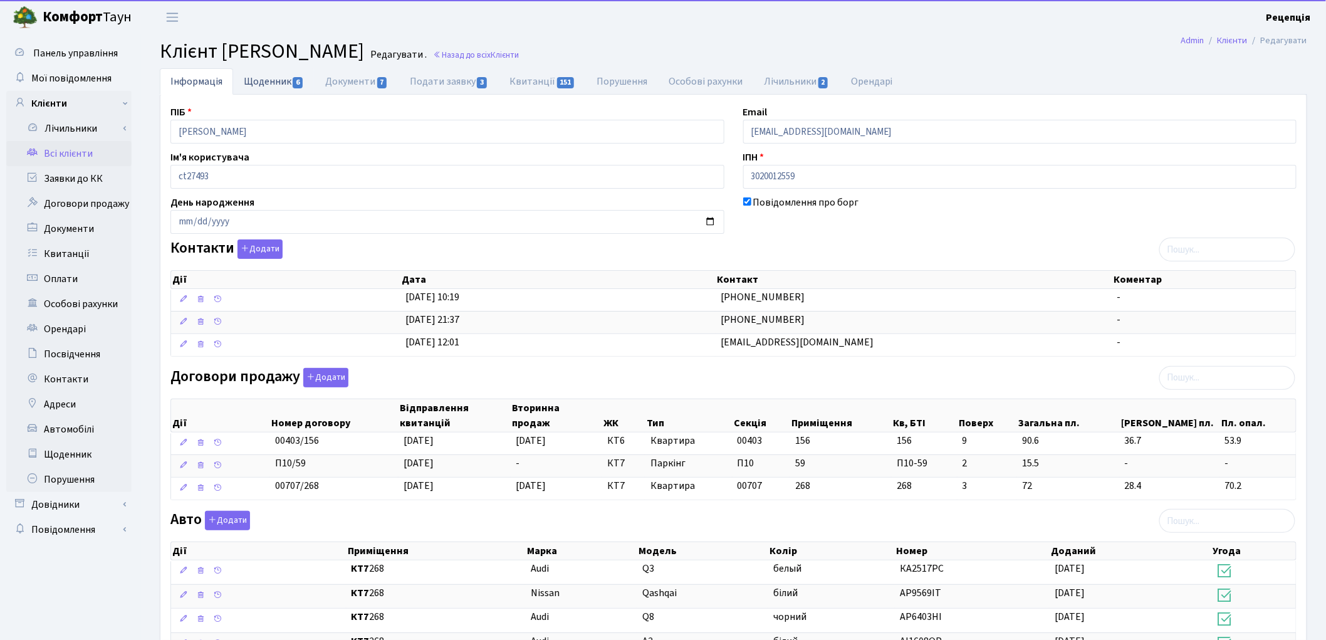
click at [277, 78] on link "Щоденник 6" at bounding box center [273, 81] width 81 height 26
select select "25"
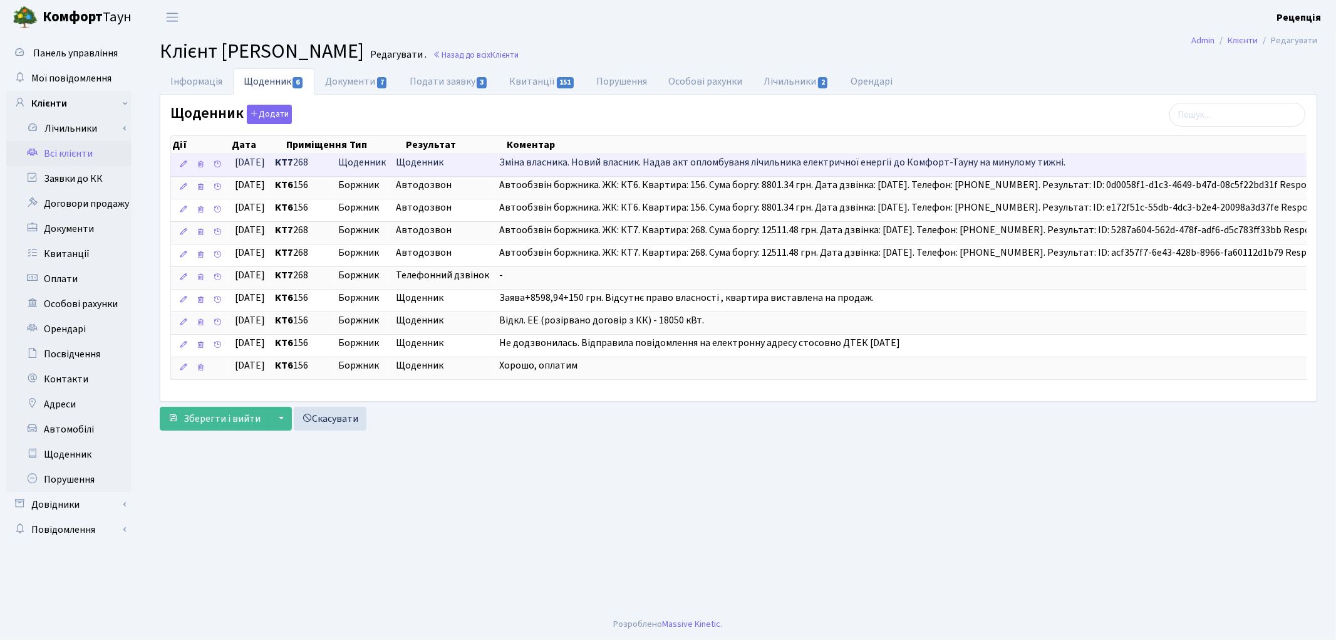
drag, startPoint x: 505, startPoint y: 165, endPoint x: 1140, endPoint y: 160, distance: 635.3
click at [1140, 160] on td "Зміна власника. Новий власник. Надав акт опломбуваня лічильника електричної ене…" at bounding box center [931, 165] width 875 height 22
copy span "Зміна власника. Новий власник. Надав акт опломбуваня лічильника електричної ене…"
click at [198, 167] on icon at bounding box center [200, 164] width 9 height 9
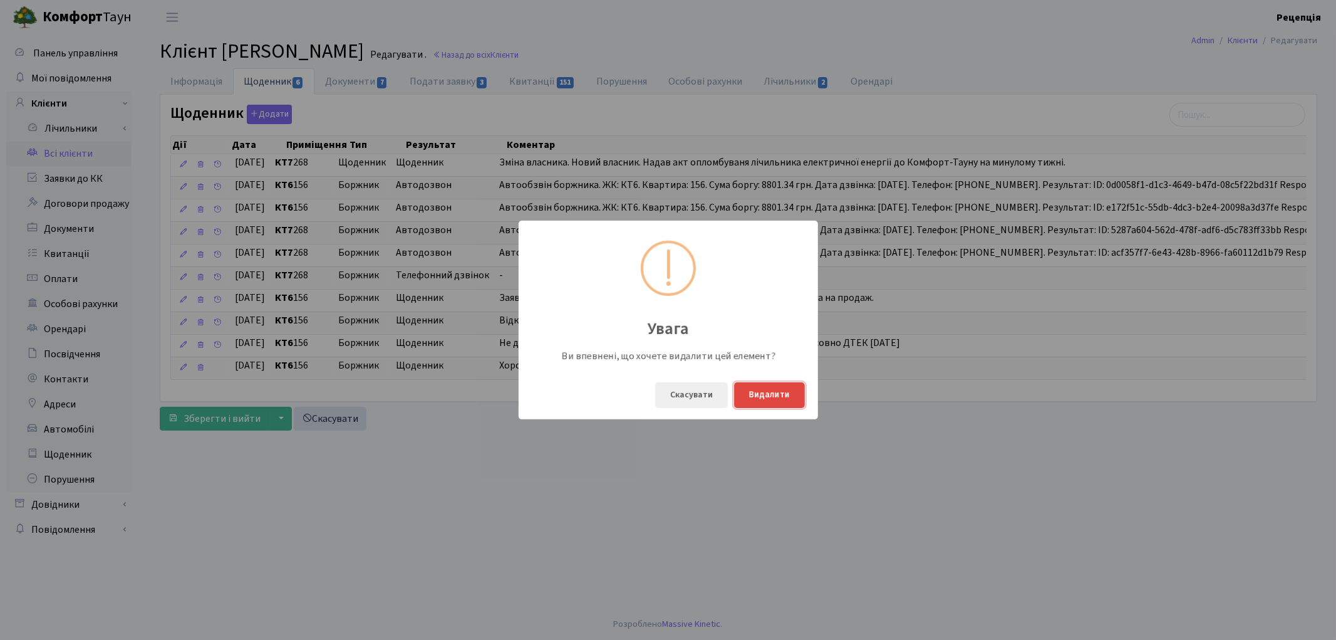
click at [764, 398] on button "Видалити" at bounding box center [769, 395] width 71 height 26
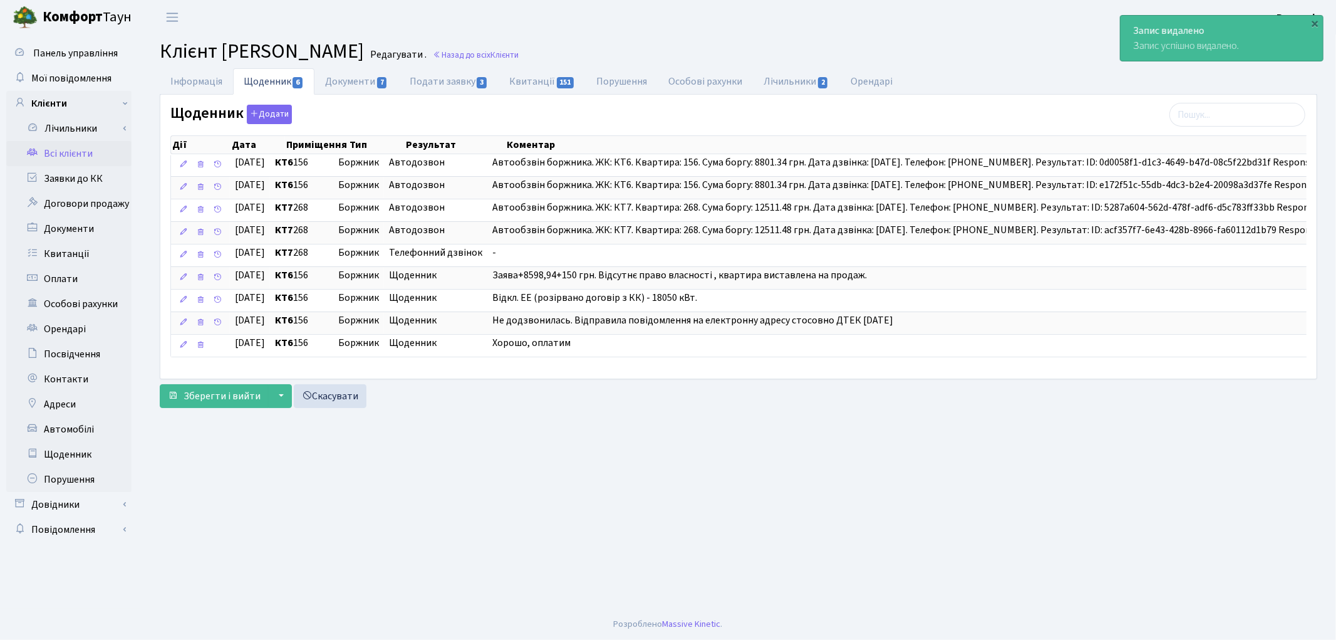
click at [265, 124] on div at bounding box center [449, 128] width 559 height 8
click at [265, 122] on button "Додати" at bounding box center [269, 114] width 45 height 19
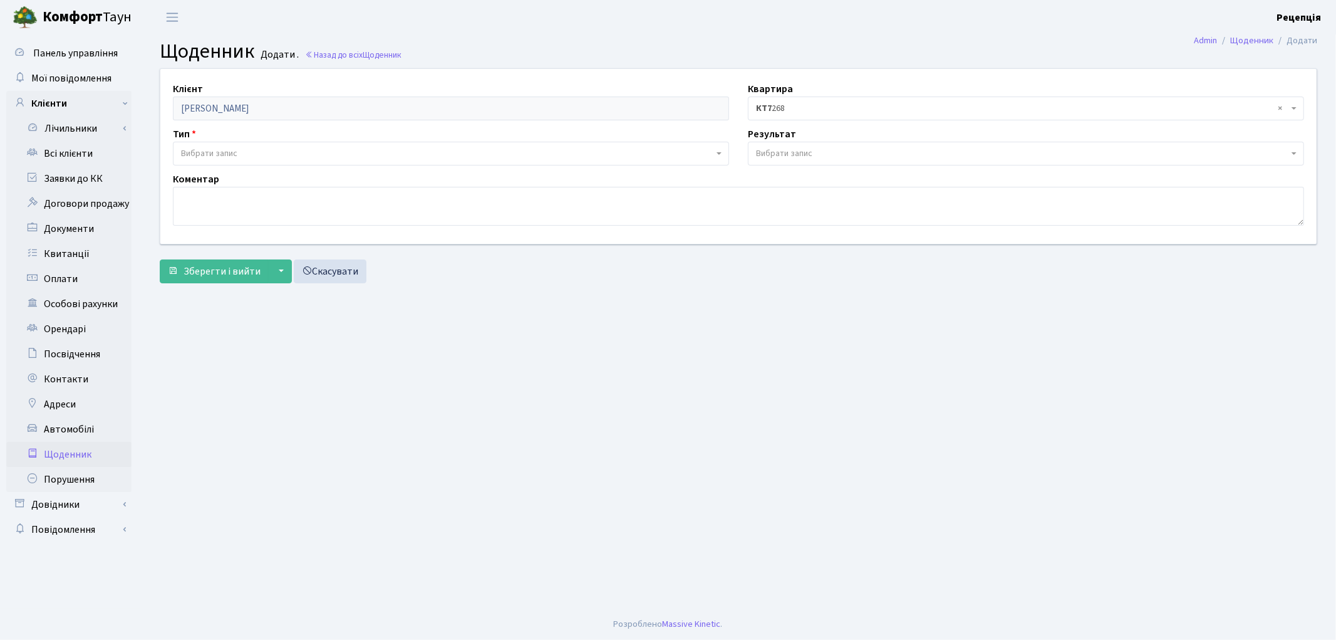
click at [803, 111] on span "× КТ7 268" at bounding box center [1022, 108] width 533 height 13
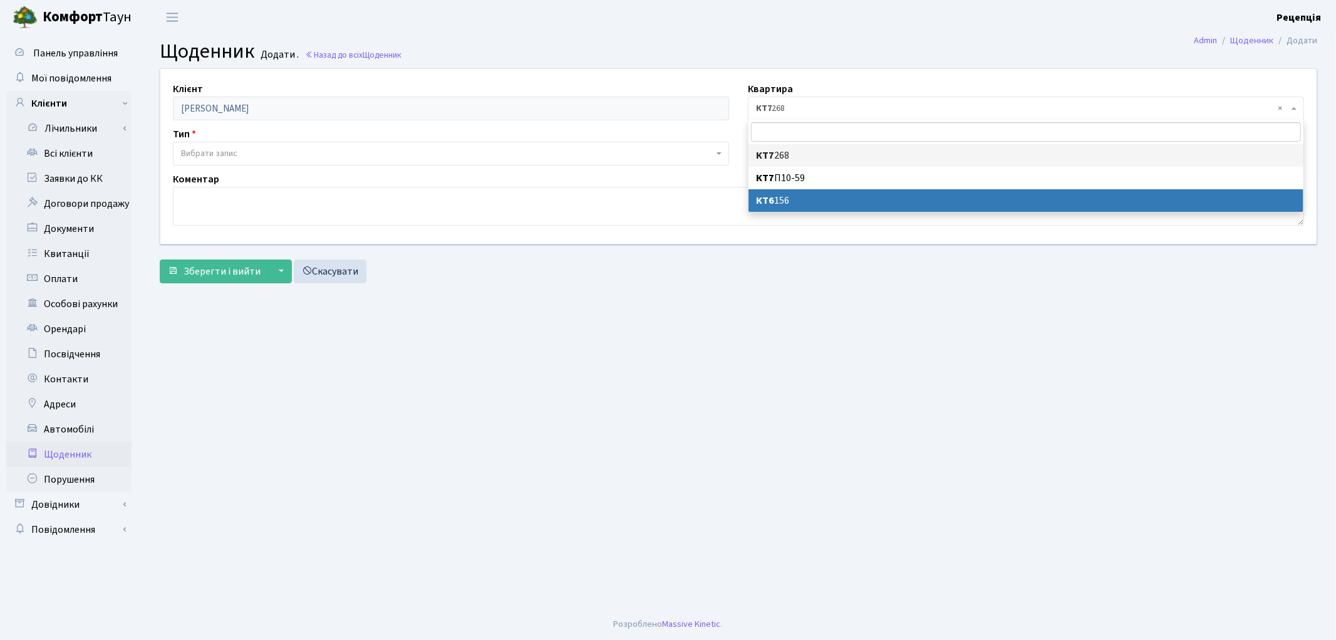
select select "177867"
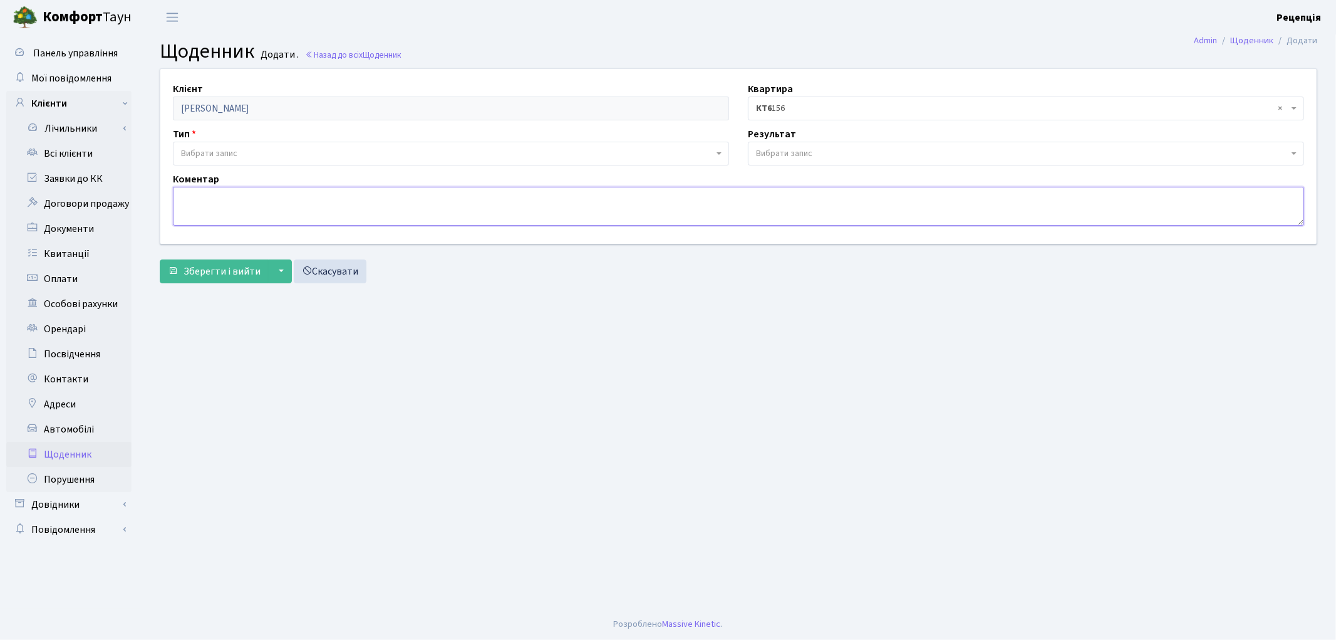
click at [266, 199] on textarea at bounding box center [738, 206] width 1131 height 39
paste textarea "Зміна власника. Новий власник. Надав акт опломбуваня лічильника електричної ене…"
type textarea "Зміна власника. Новий власник. Надав акт опломбуваня лічильника електричної ене…"
click at [239, 153] on span "Вибрати запис" at bounding box center [447, 153] width 533 height 13
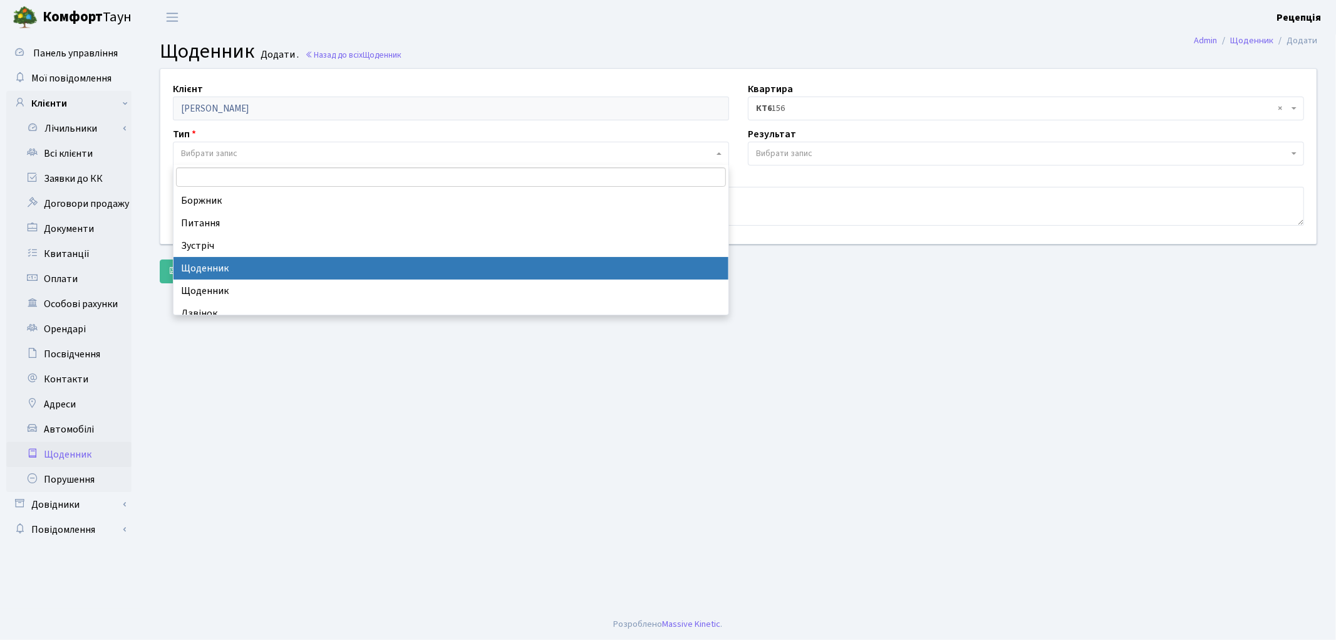
select select "11"
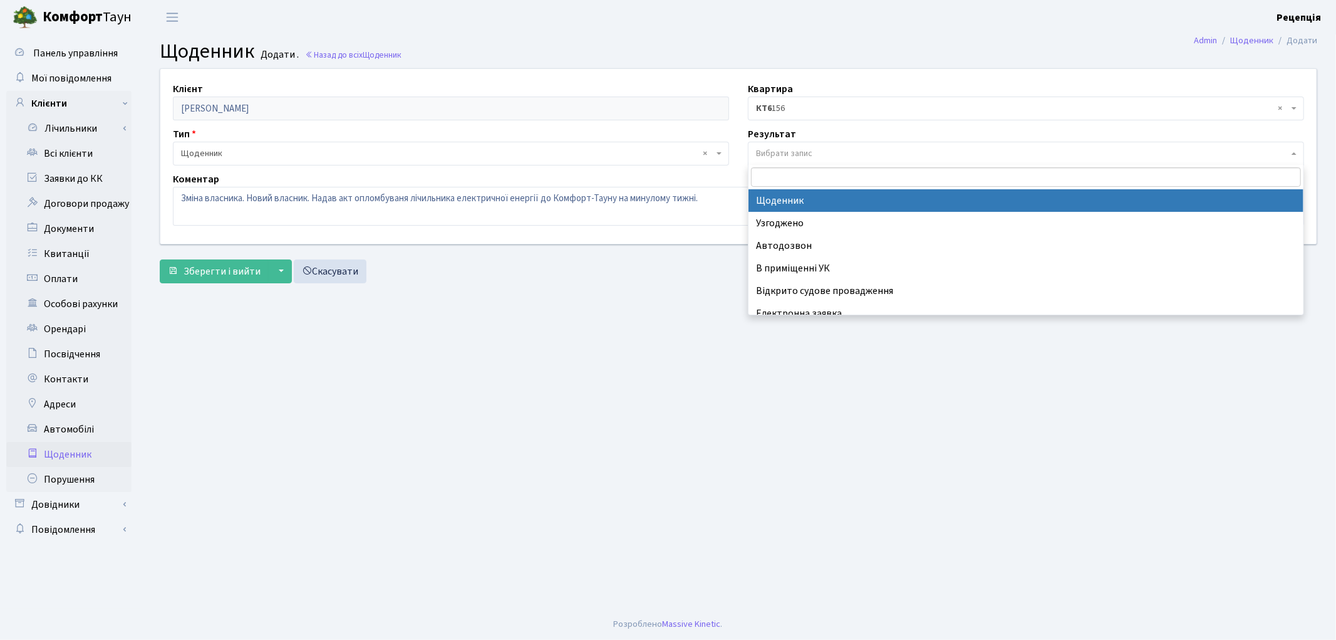
click at [771, 158] on span "Вибрати запис" at bounding box center [784, 153] width 56 height 13
select select "14"
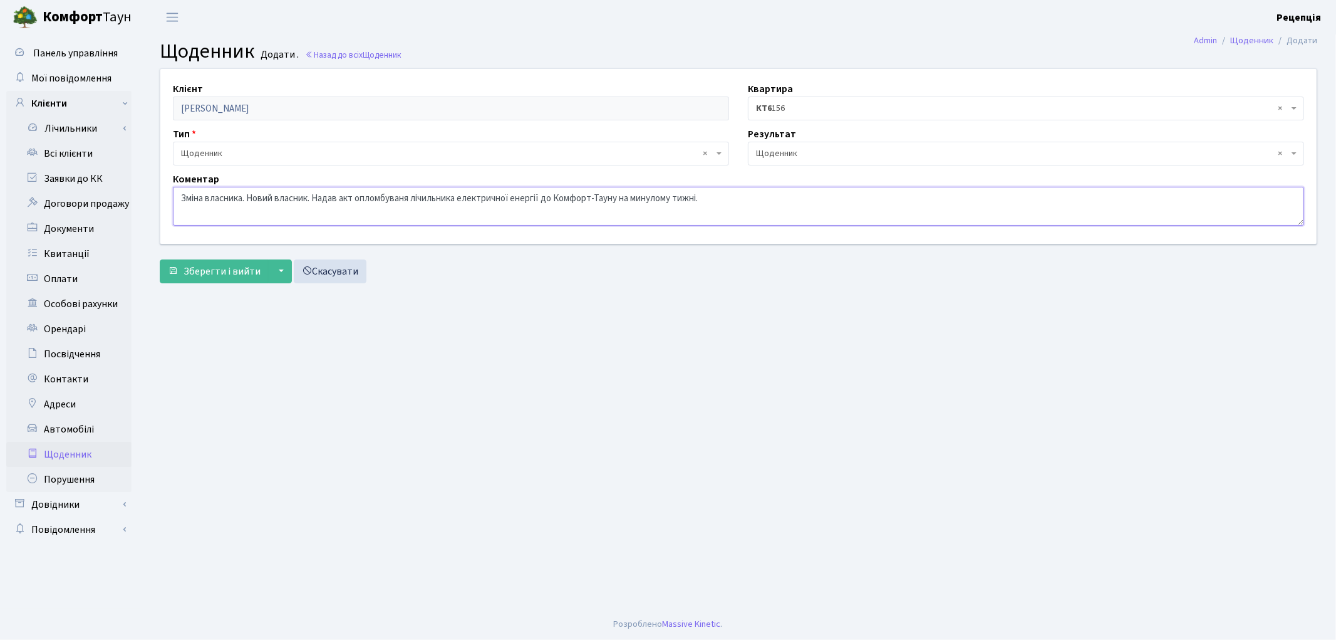
click at [516, 197] on textarea "Зміна власника. Новий власник. Надав акт опломбуваня лічильника електричної ене…" at bounding box center [738, 206] width 1131 height 39
click at [502, 197] on textarea "Зміна власника. Новий власник. Надав акт опломбуваня лічильника е енергії до Ко…" at bounding box center [738, 206] width 1131 height 39
type textarea "Зміна власника. Новий власник. Надав акт опломбуваня лічильника ЕЕ до Комфорт-Т…"
click at [214, 268] on span "Зберегти і вийти" at bounding box center [222, 271] width 77 height 14
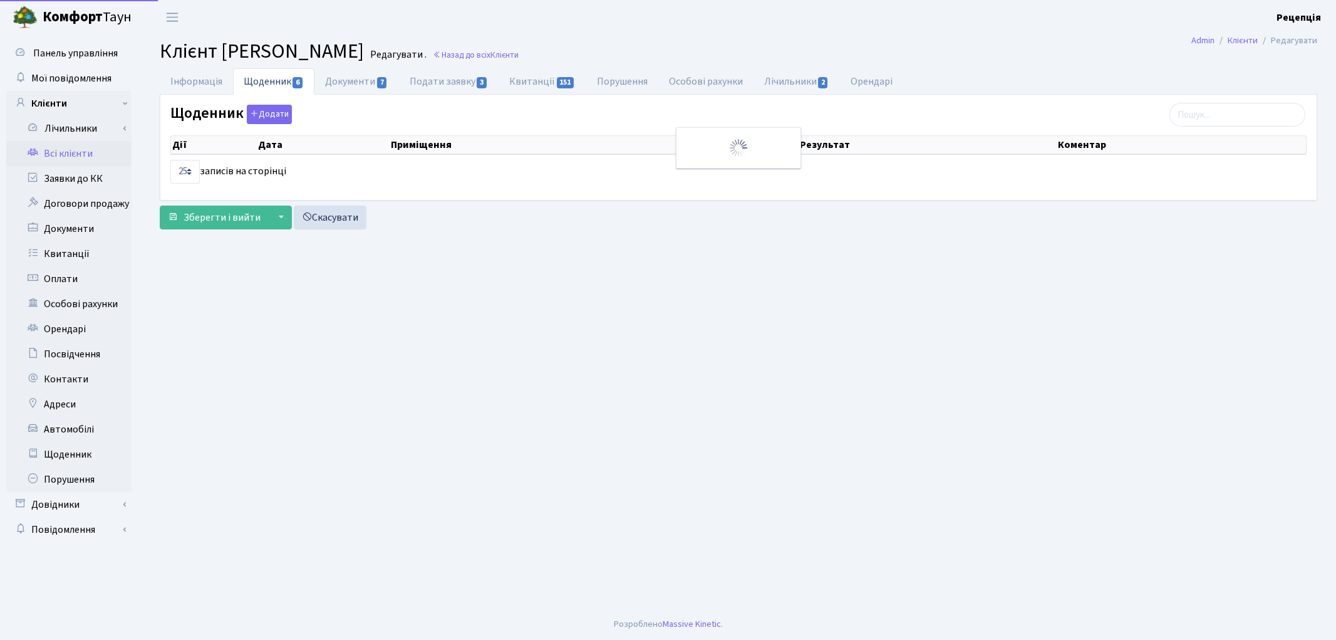
select select "25"
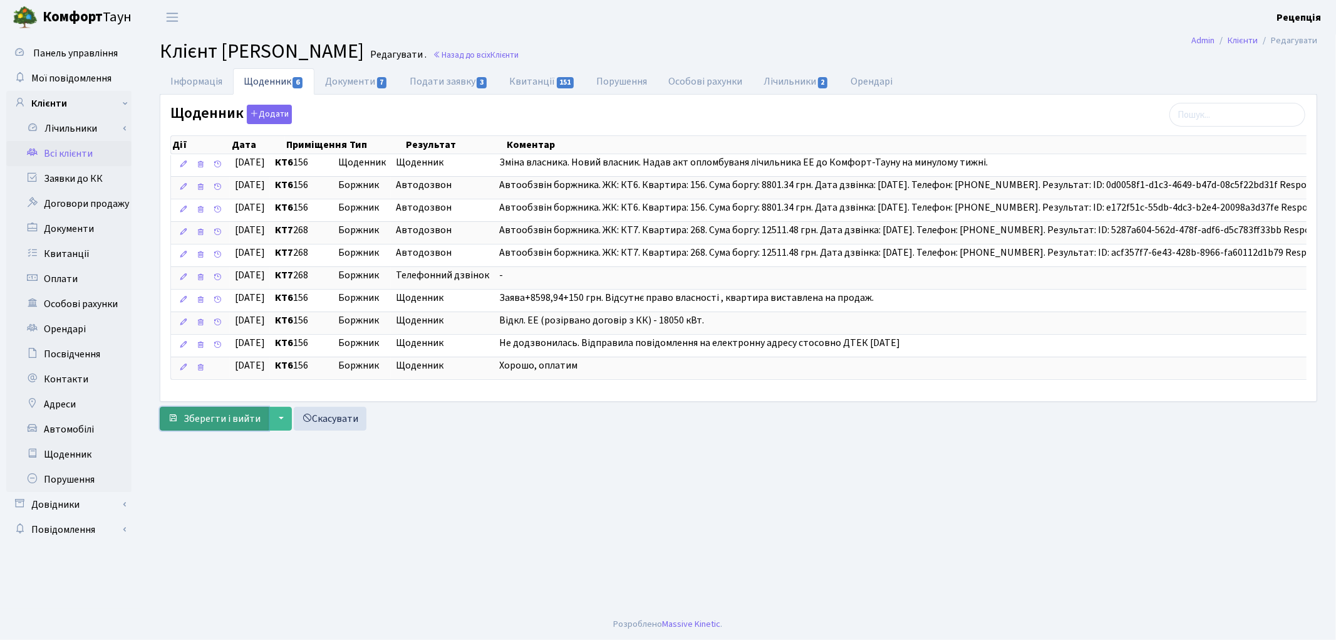
click at [217, 425] on span "Зберегти і вийти" at bounding box center [222, 419] width 77 height 14
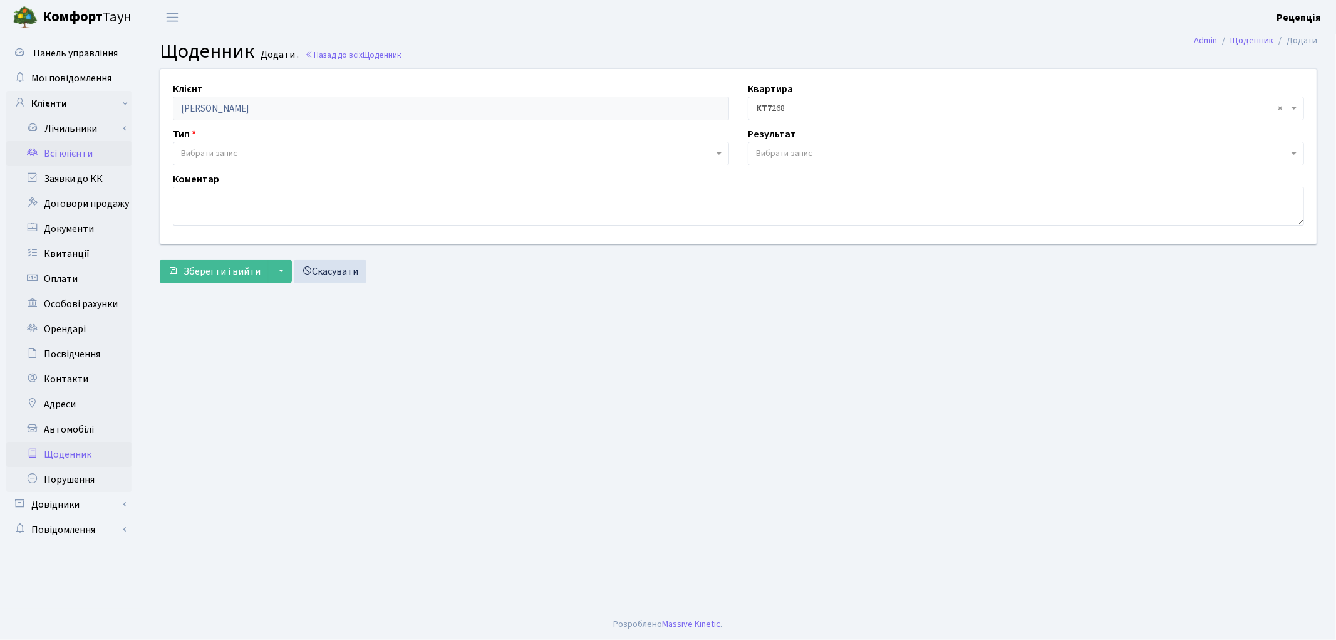
click at [41, 155] on link "Всі клієнти" at bounding box center [68, 153] width 125 height 25
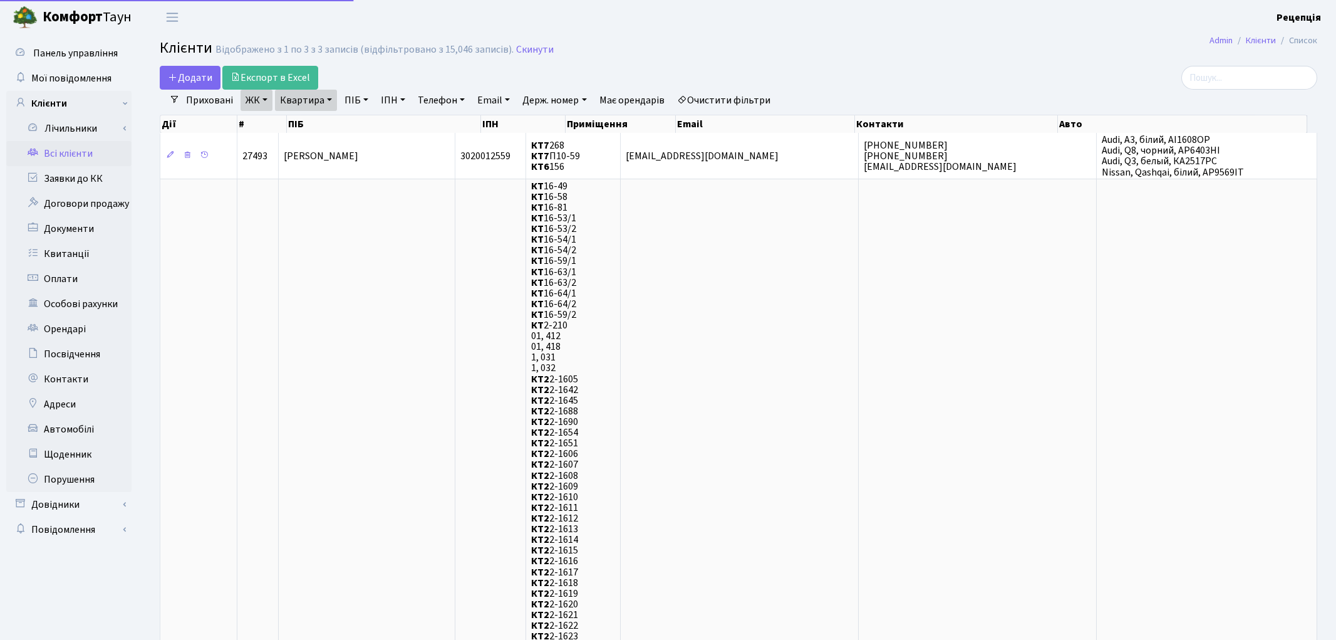
select select "25"
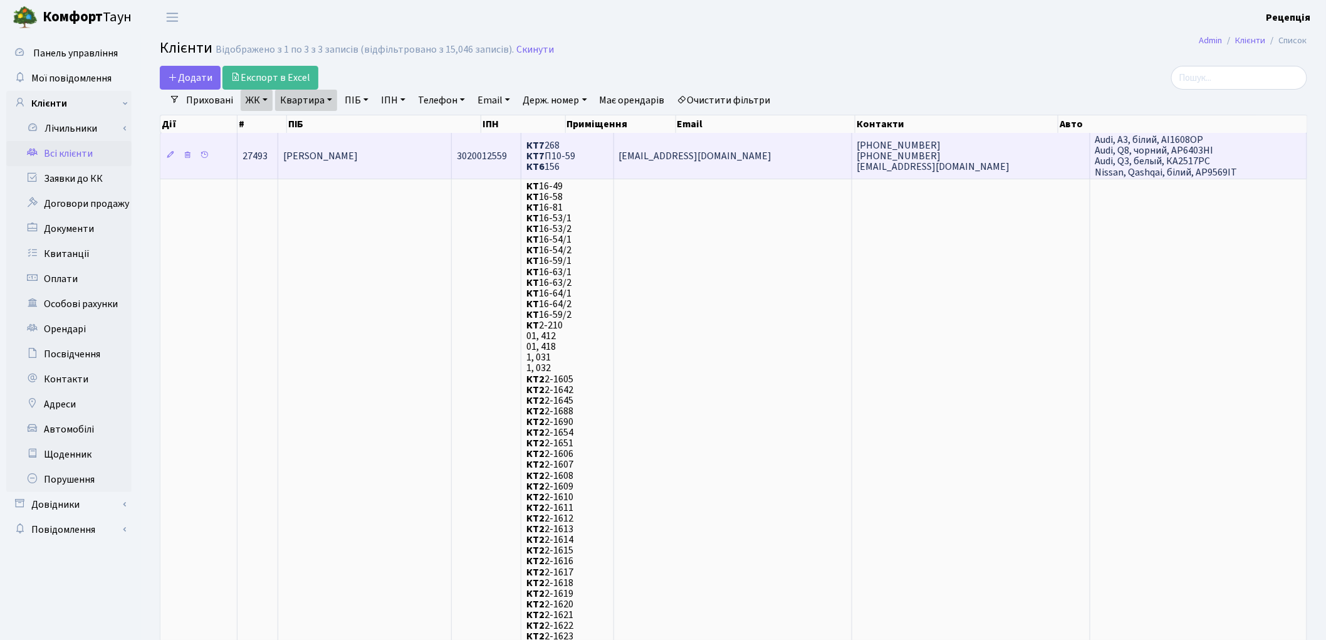
click at [440, 145] on td "[PERSON_NAME]" at bounding box center [365, 155] width 174 height 45
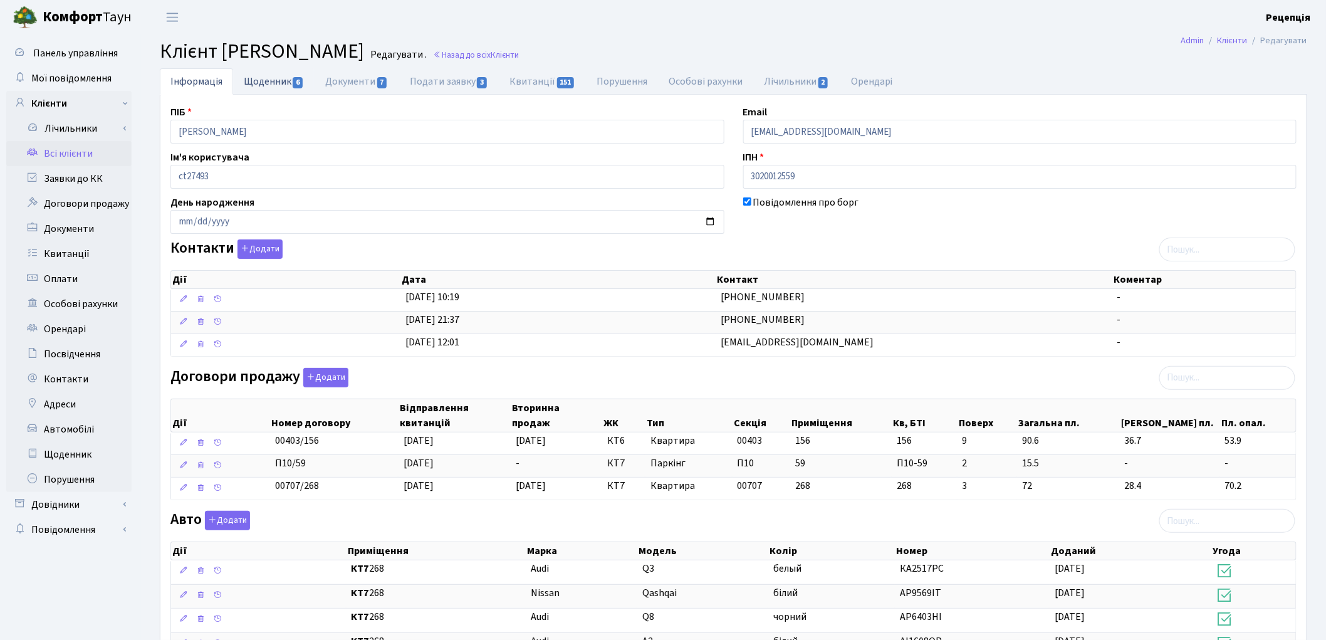
click at [282, 91] on link "Щоденник 6" at bounding box center [273, 81] width 81 height 26
select select "25"
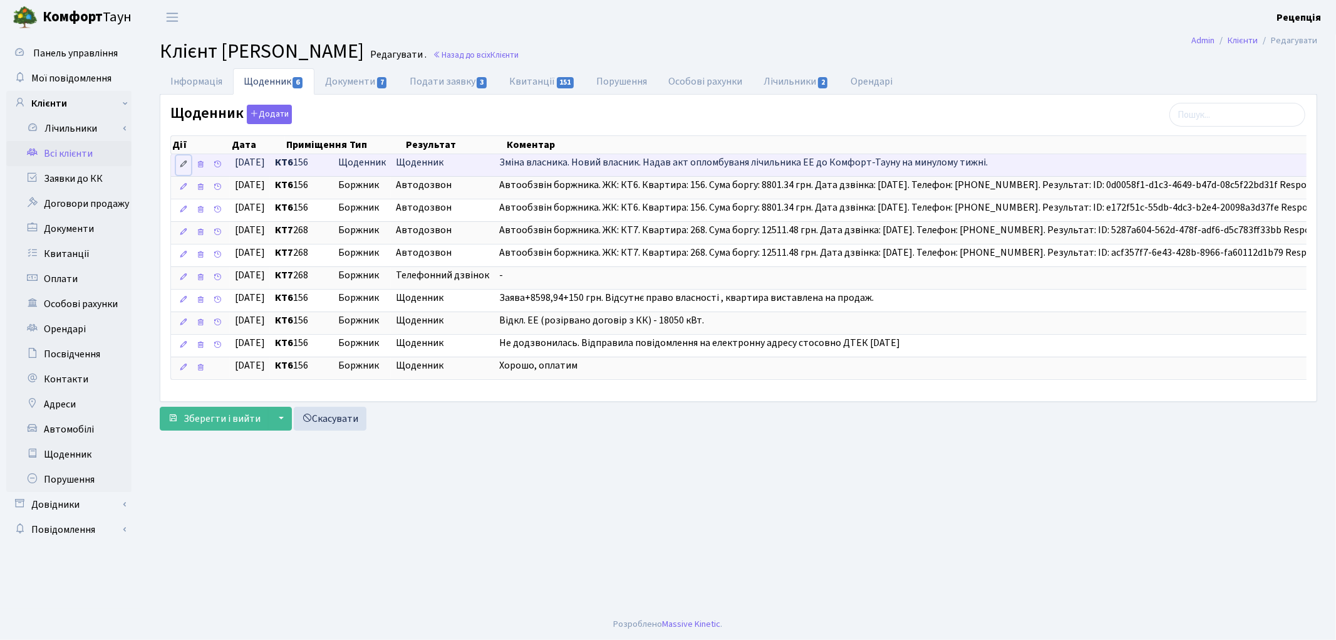
click at [180, 165] on icon at bounding box center [183, 164] width 9 height 9
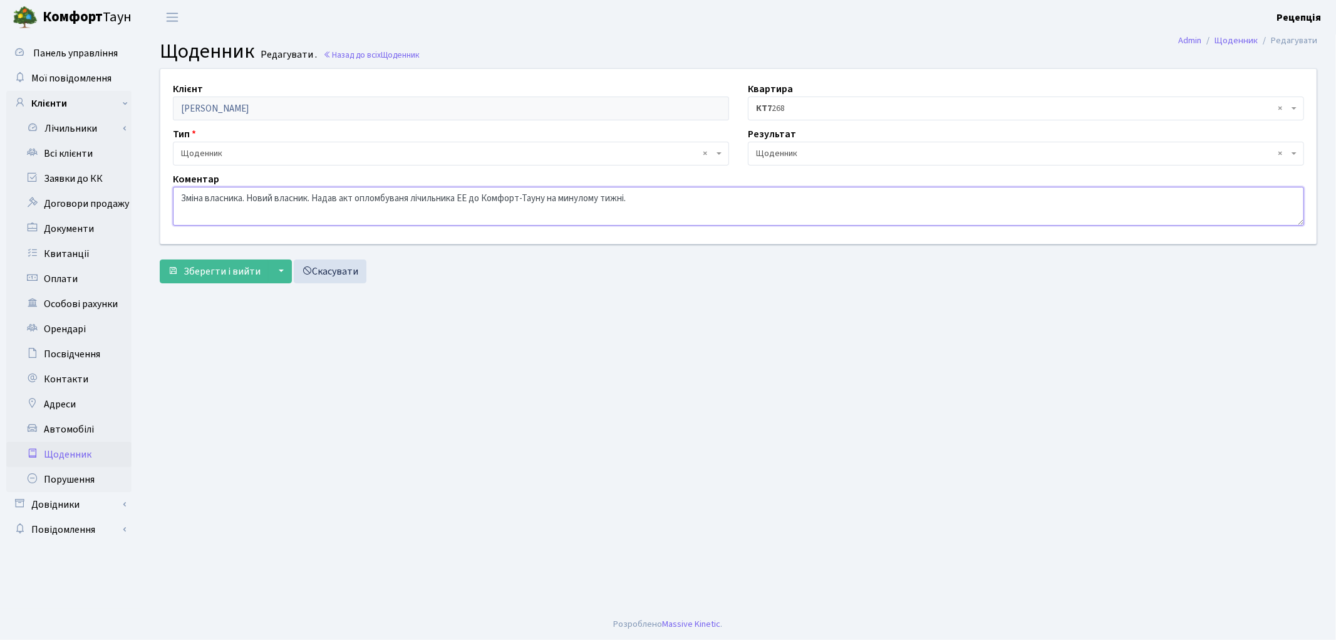
click at [670, 196] on textarea "Зміна власника. Новий власник. Надав акт опломбуваня лічильника ЕЕ до Комфорт-Т…" at bounding box center [738, 206] width 1131 height 39
type textarea "Зміна власника. Новий власник. Надав акт опломбуваня лічильника ЕЕ до Комфорт-Т…"
click at [224, 271] on span "Зберегти і вийти" at bounding box center [222, 271] width 77 height 14
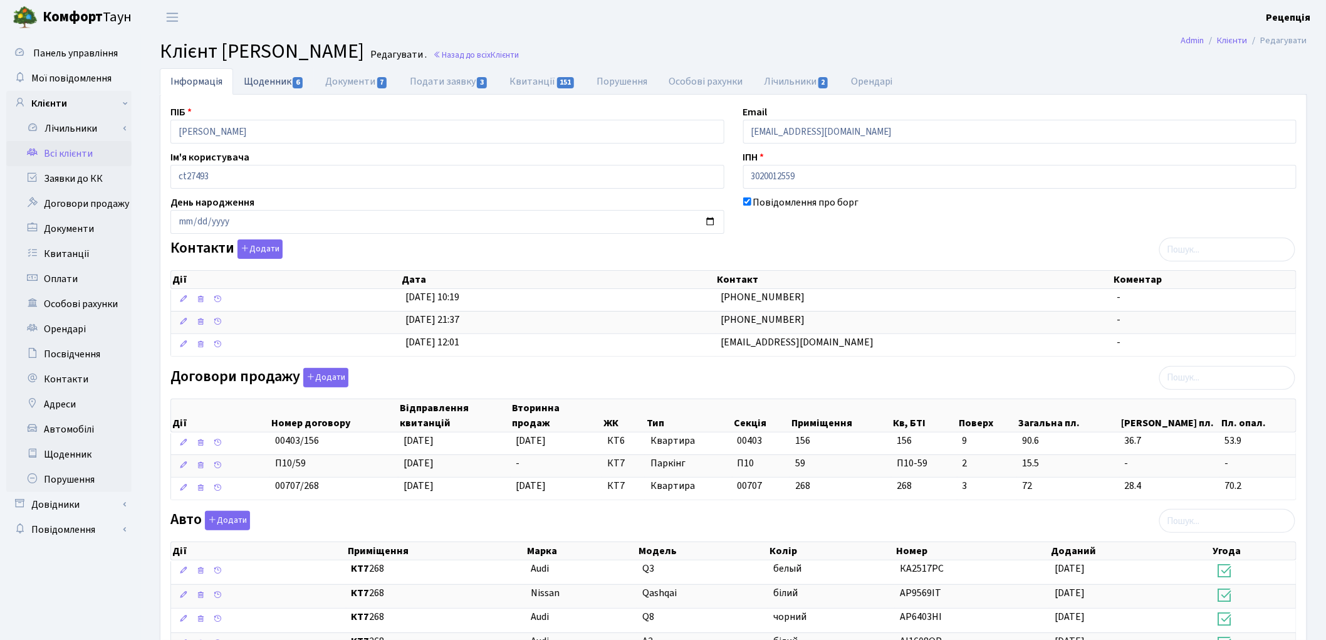
click at [278, 77] on link "Щоденник 6" at bounding box center [273, 81] width 81 height 26
select select "25"
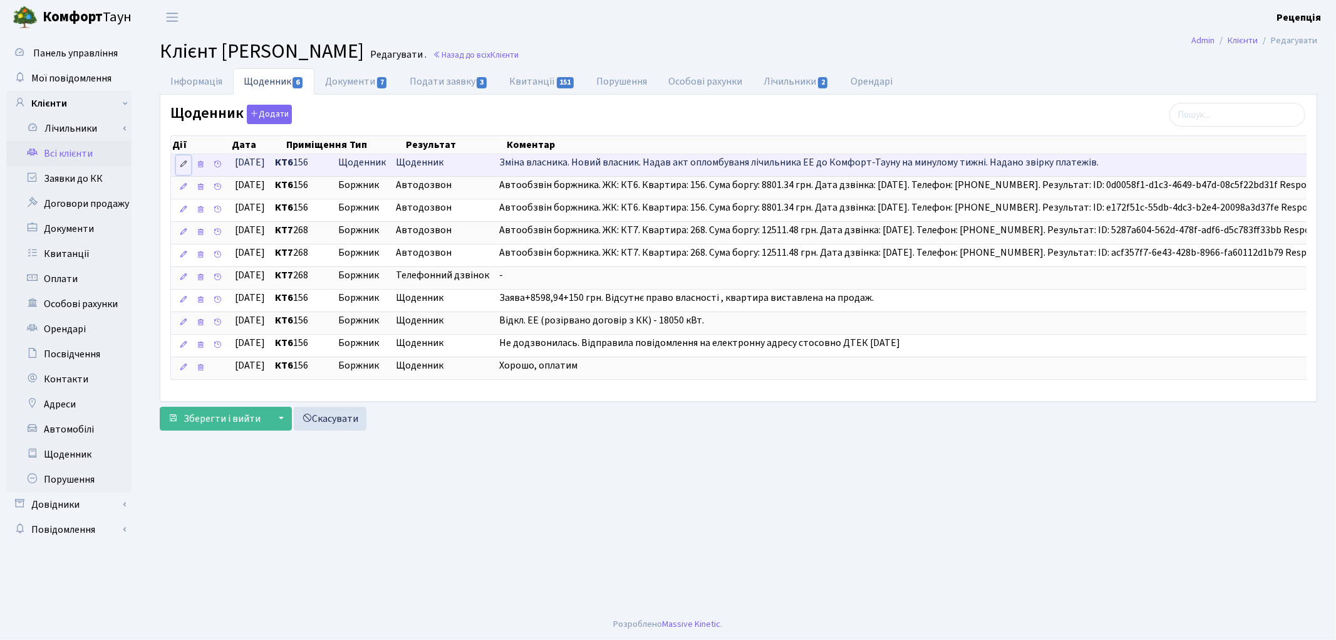
click at [183, 165] on icon at bounding box center [183, 164] width 9 height 9
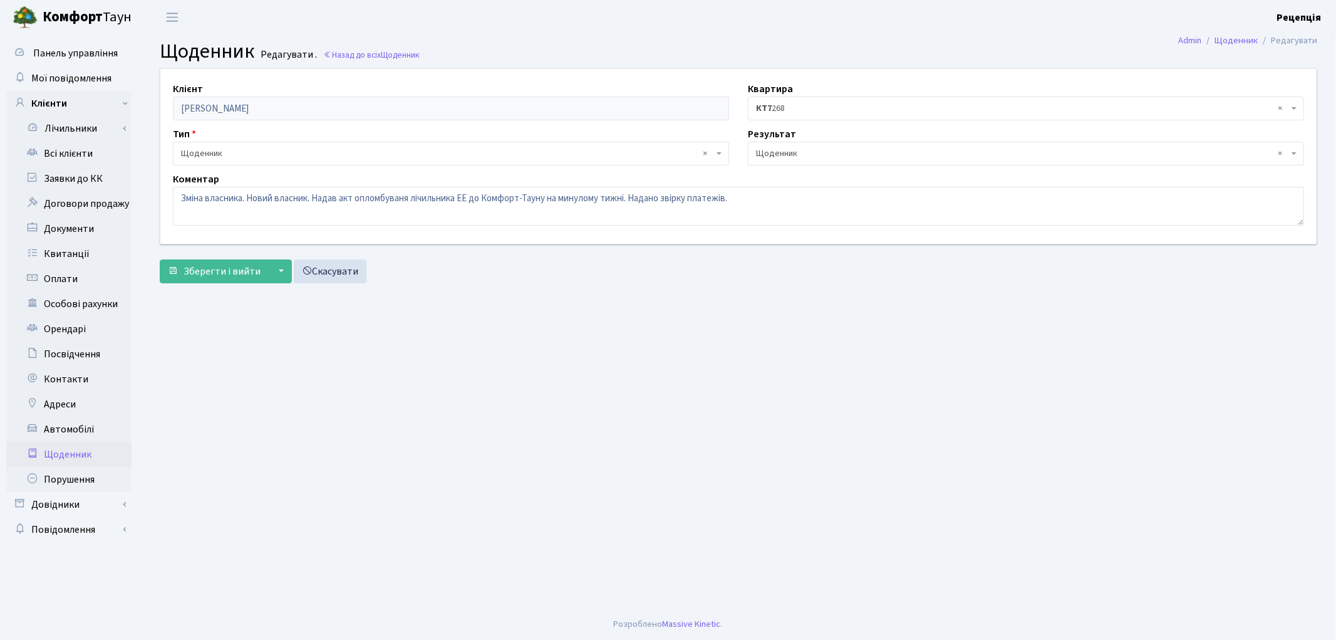
click at [813, 151] on span "× Щоденник" at bounding box center [1022, 153] width 533 height 13
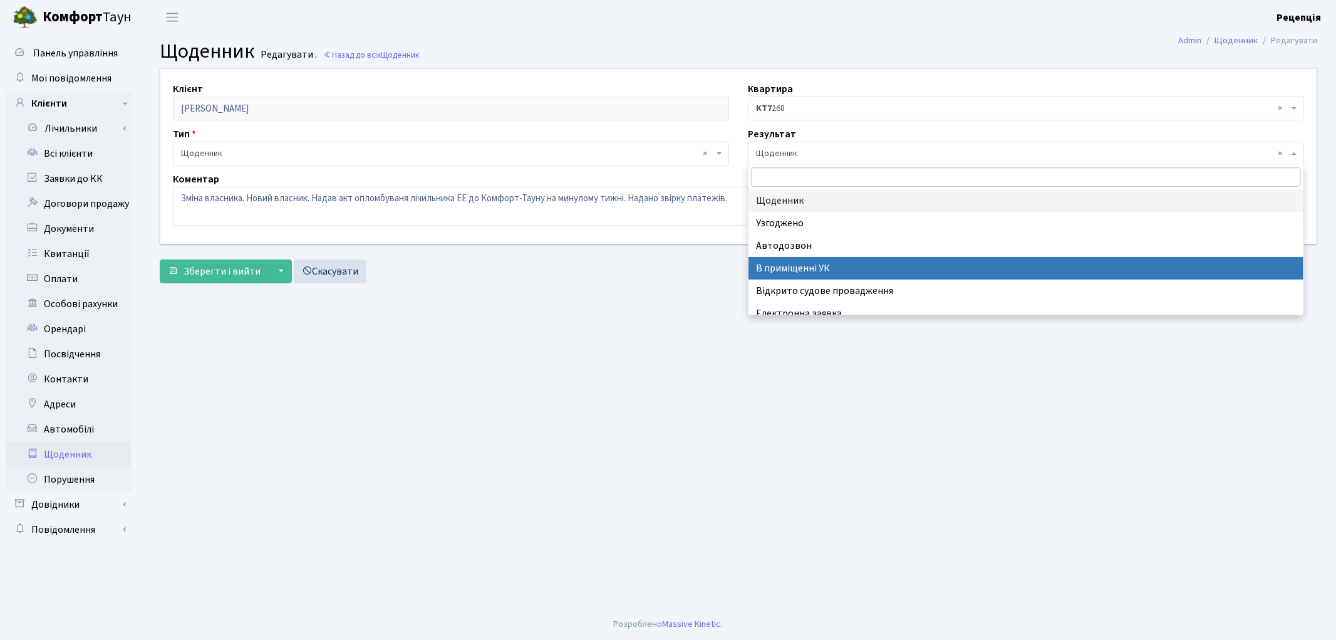
select select "200"
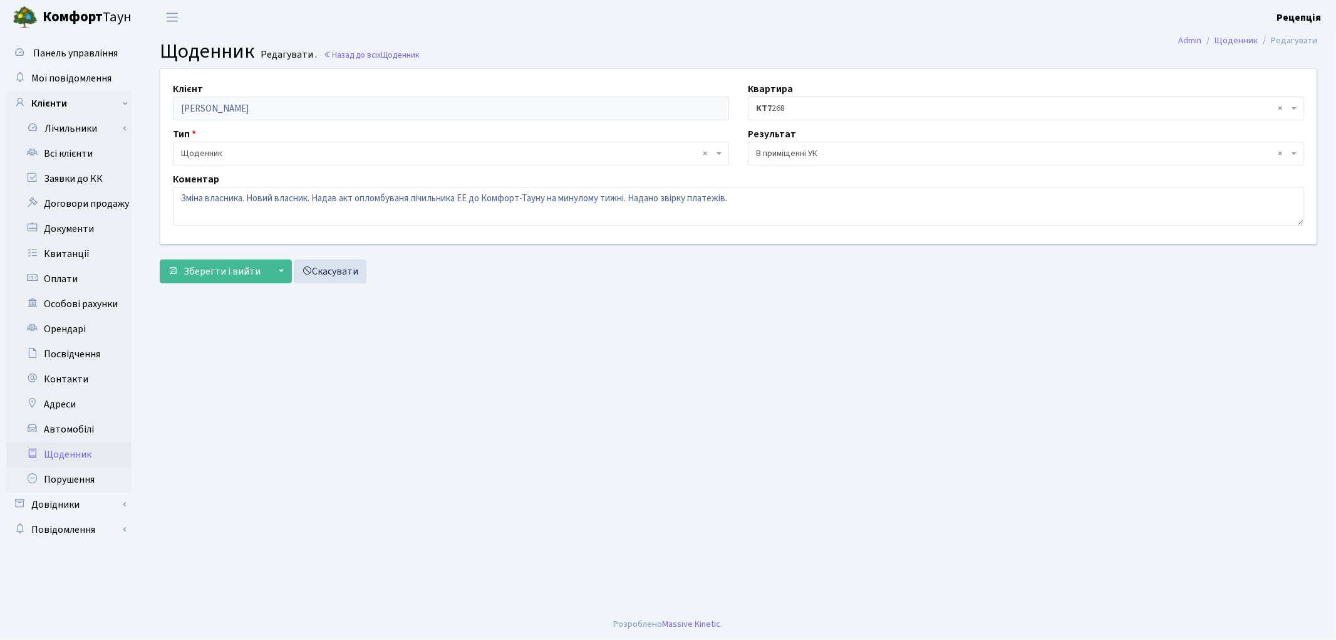
click at [216, 257] on form "Клієнт [PERSON_NAME] Квартира - <b>КТ7</b>&nbsp;&nbsp;&nbsp;268 <b>КТ7</b>&nbsp…" at bounding box center [739, 175] width 1158 height 215
click at [220, 267] on span "Зберегти і вийти" at bounding box center [222, 271] width 77 height 14
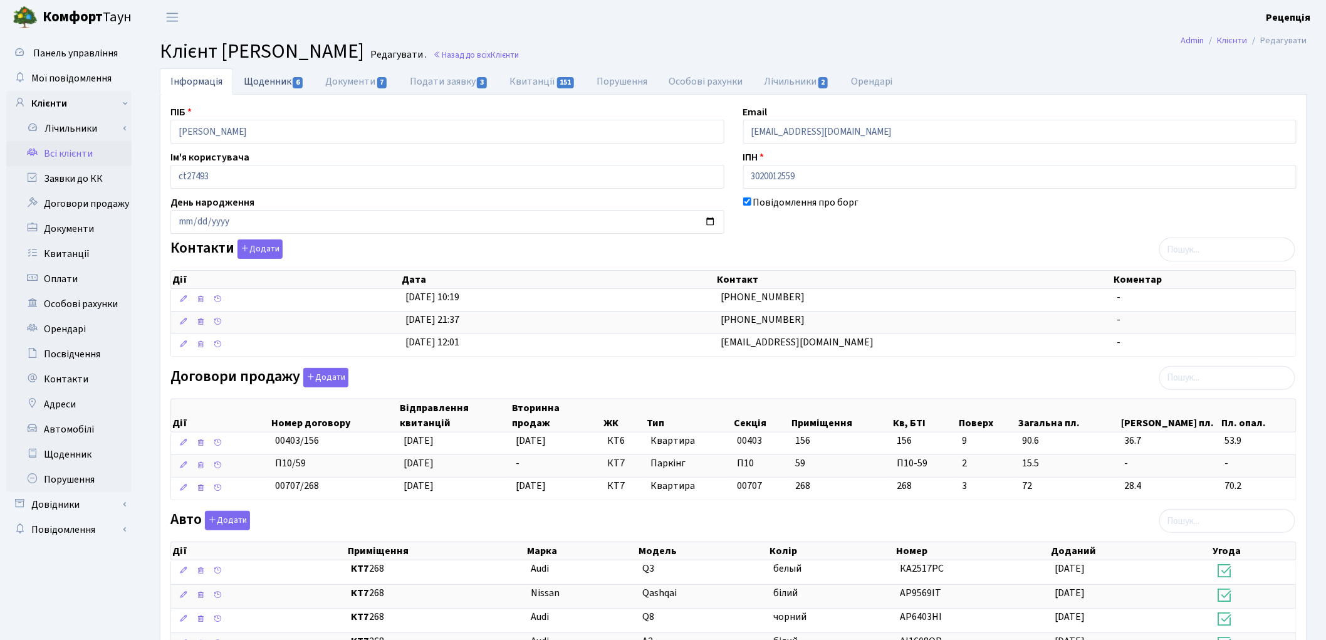
click at [265, 86] on link "Щоденник 6" at bounding box center [273, 81] width 81 height 26
select select "25"
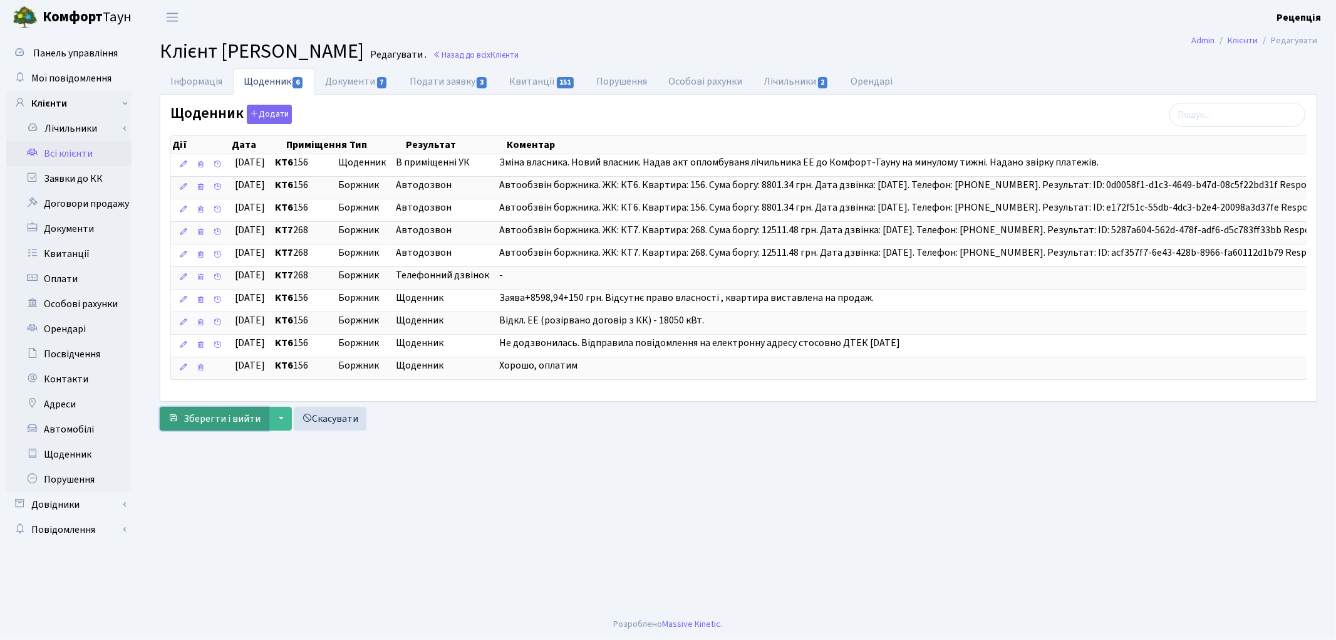
click at [221, 425] on span "Зберегти і вийти" at bounding box center [222, 419] width 77 height 14
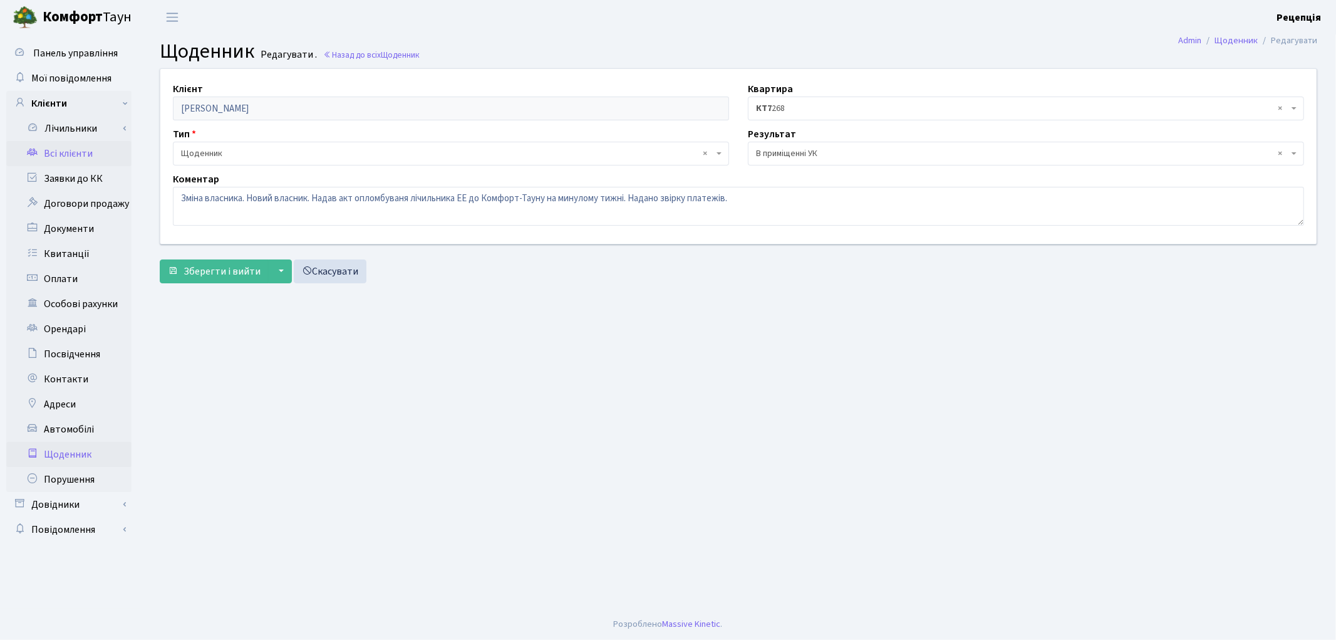
click at [75, 147] on link "Всі клієнти" at bounding box center [68, 153] width 125 height 25
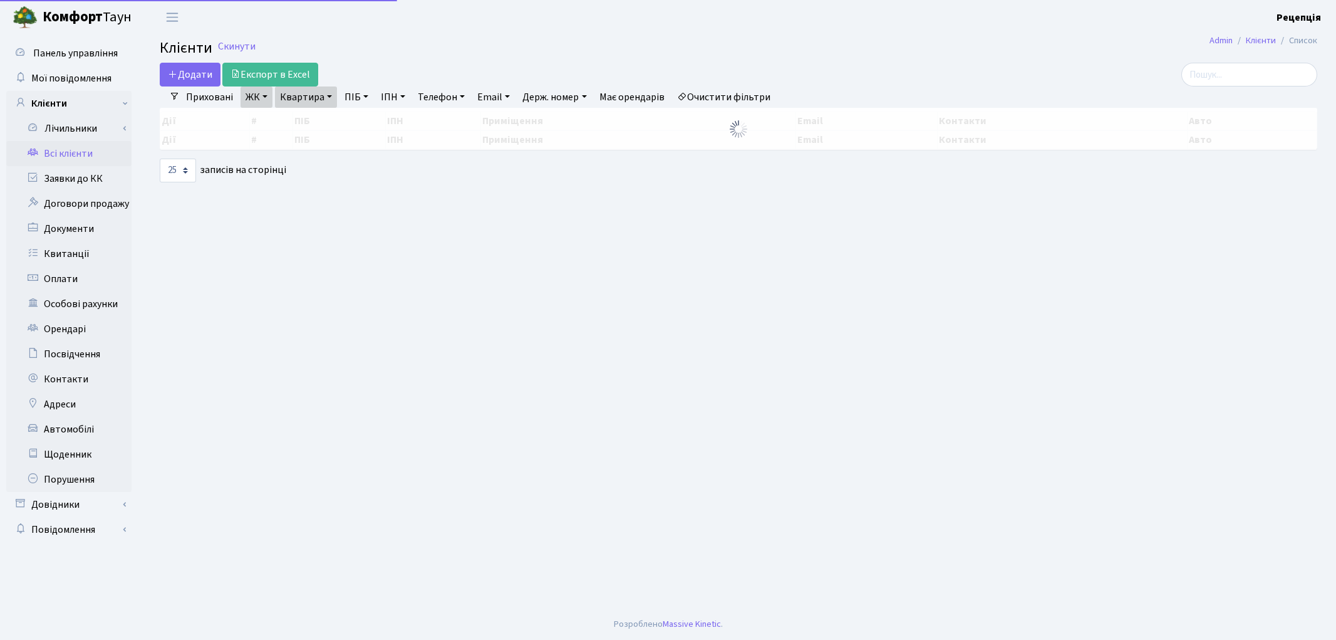
select select "25"
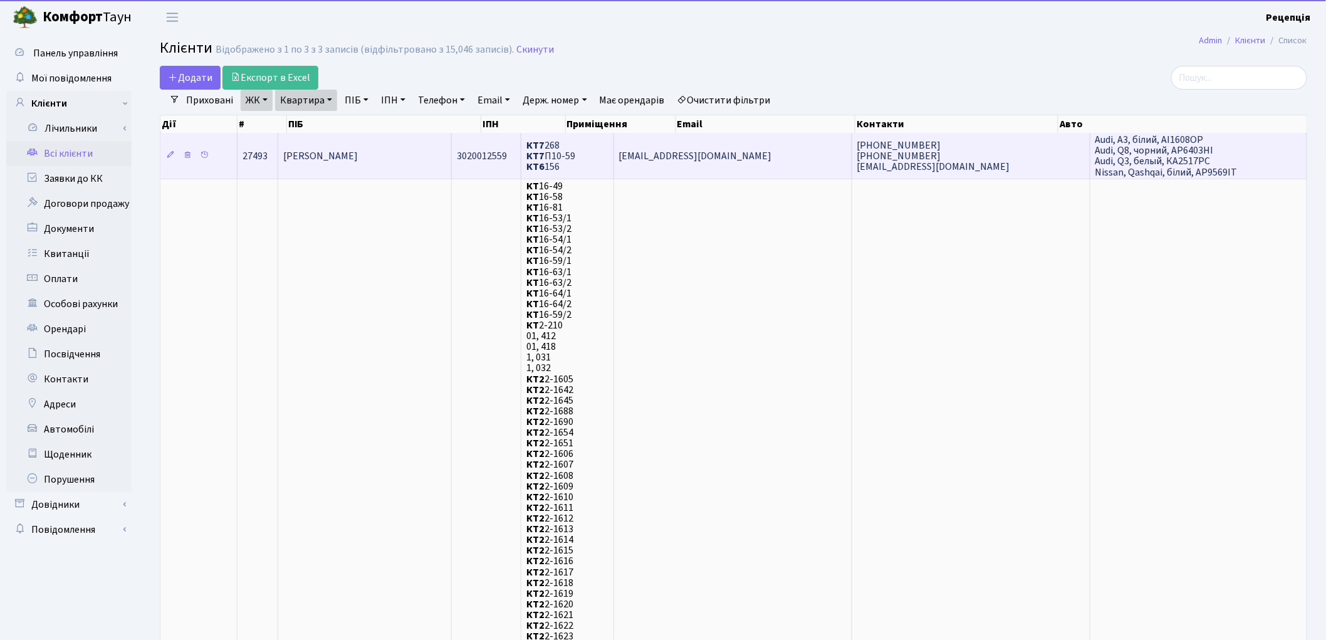
click at [423, 141] on td "[PERSON_NAME]" at bounding box center [365, 155] width 174 height 45
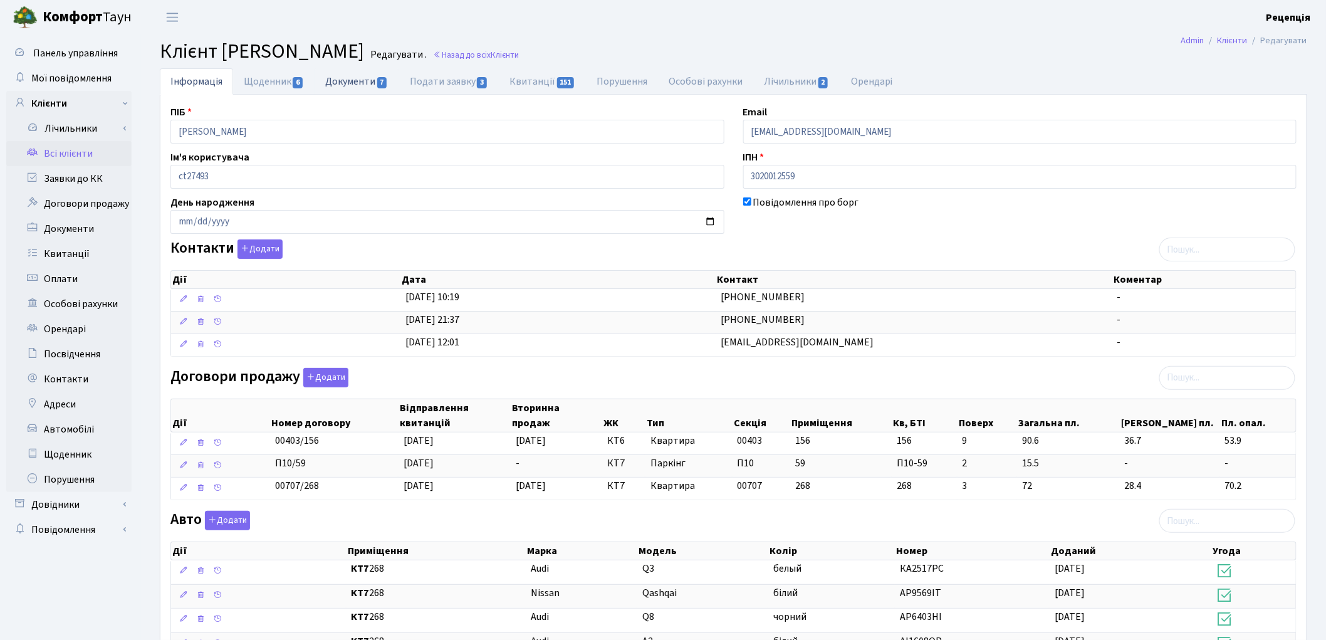
click at [358, 76] on link "Документи 7" at bounding box center [356, 81] width 84 height 26
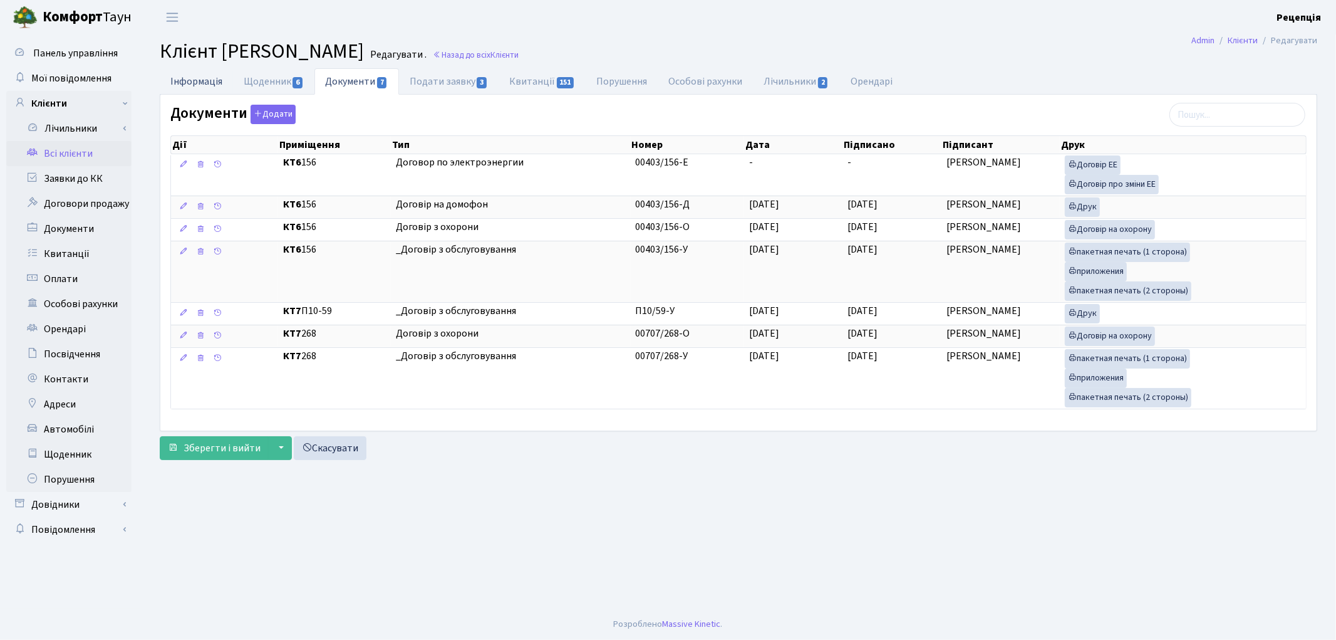
click at [218, 85] on link "Інформація" at bounding box center [196, 81] width 73 height 26
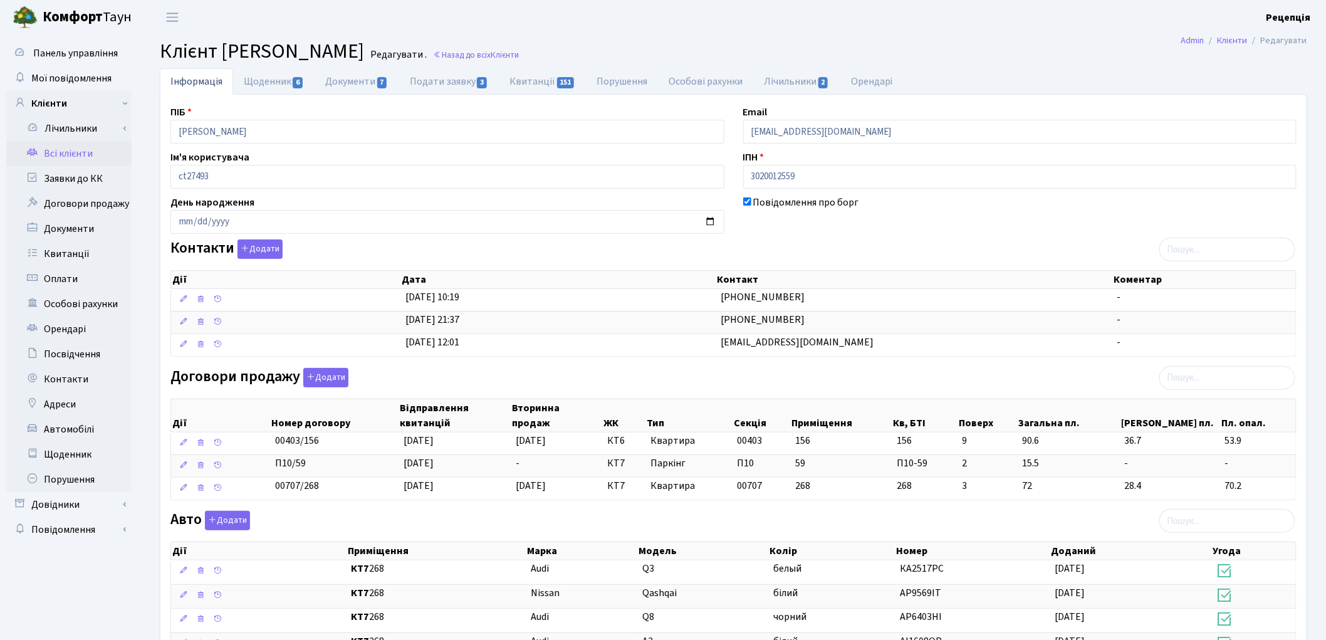
click at [82, 157] on link "Всі клієнти" at bounding box center [68, 153] width 125 height 25
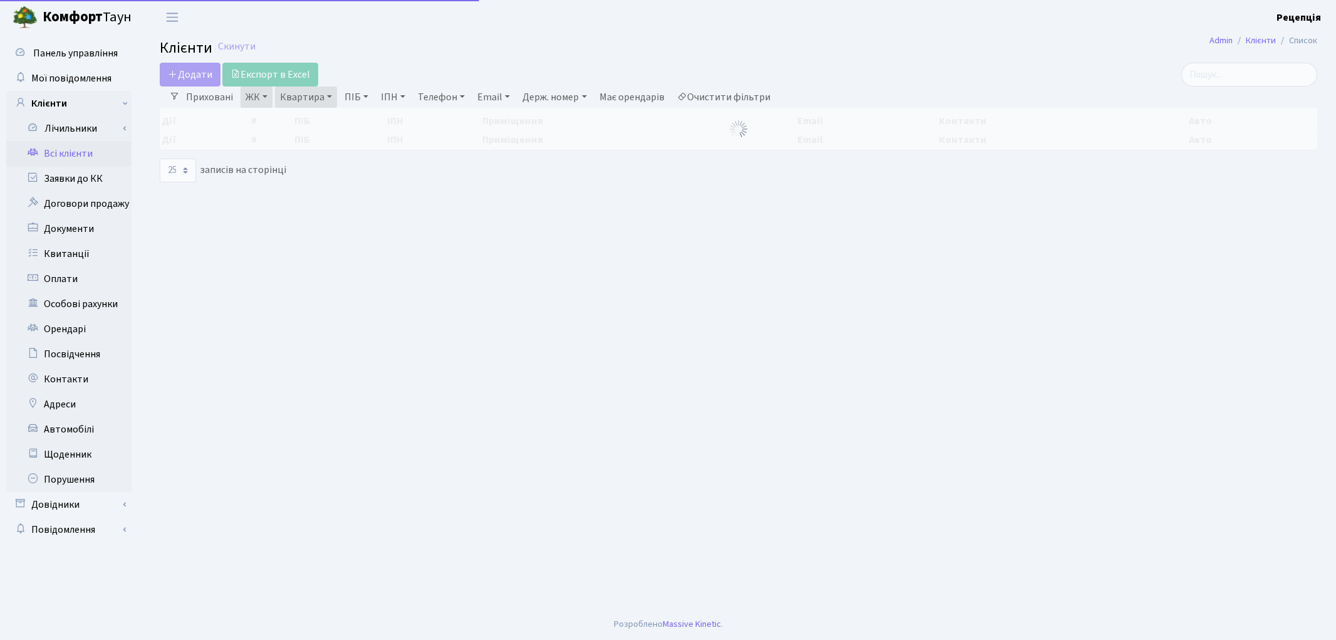
select select "25"
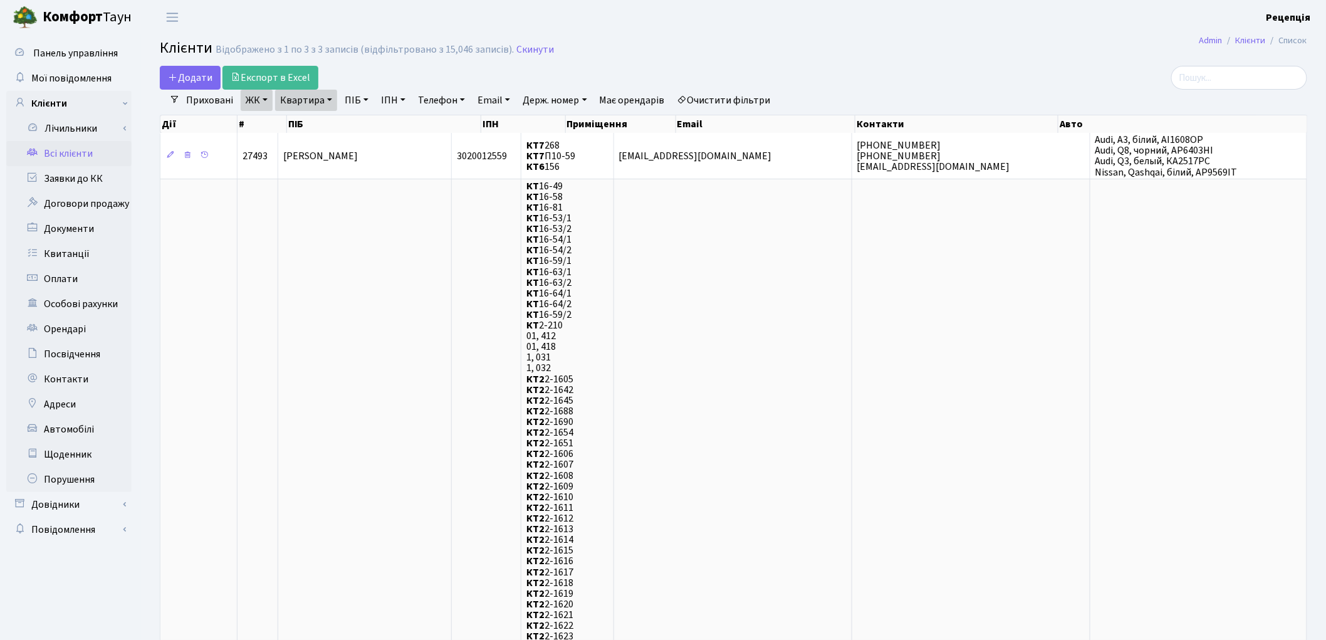
click at [719, 98] on link "Очистити фільтри" at bounding box center [723, 100] width 103 height 21
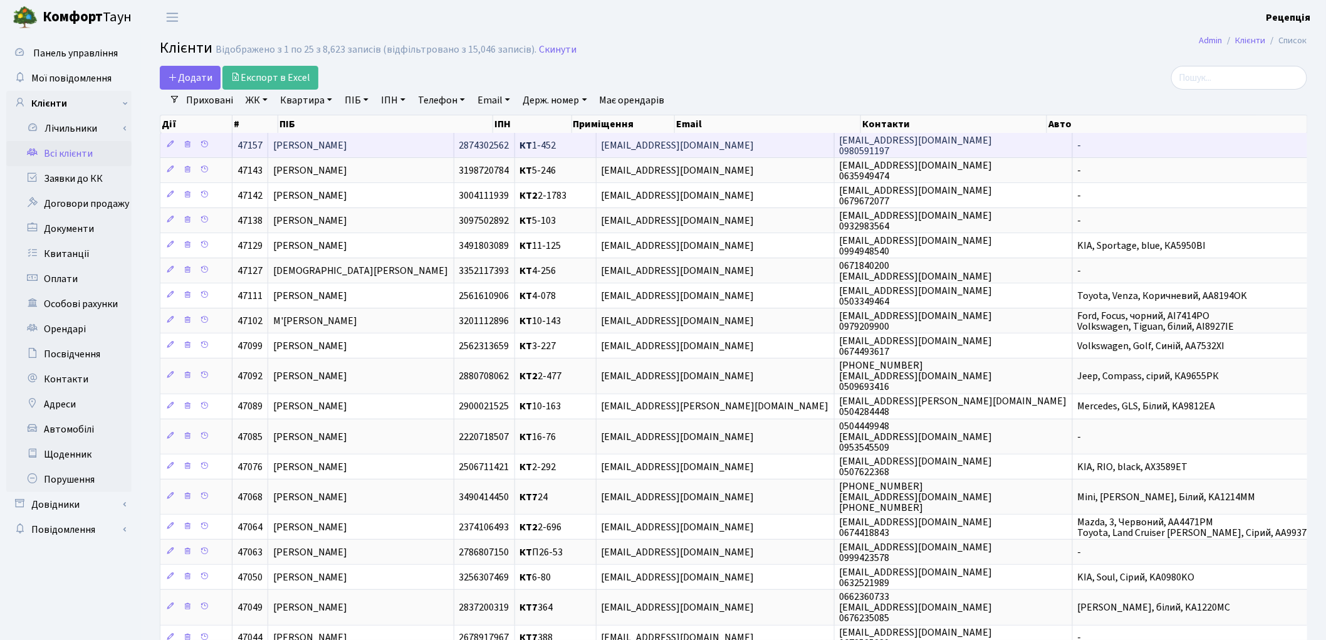
click at [403, 142] on td "Стожок [PERSON_NAME]" at bounding box center [361, 145] width 186 height 24
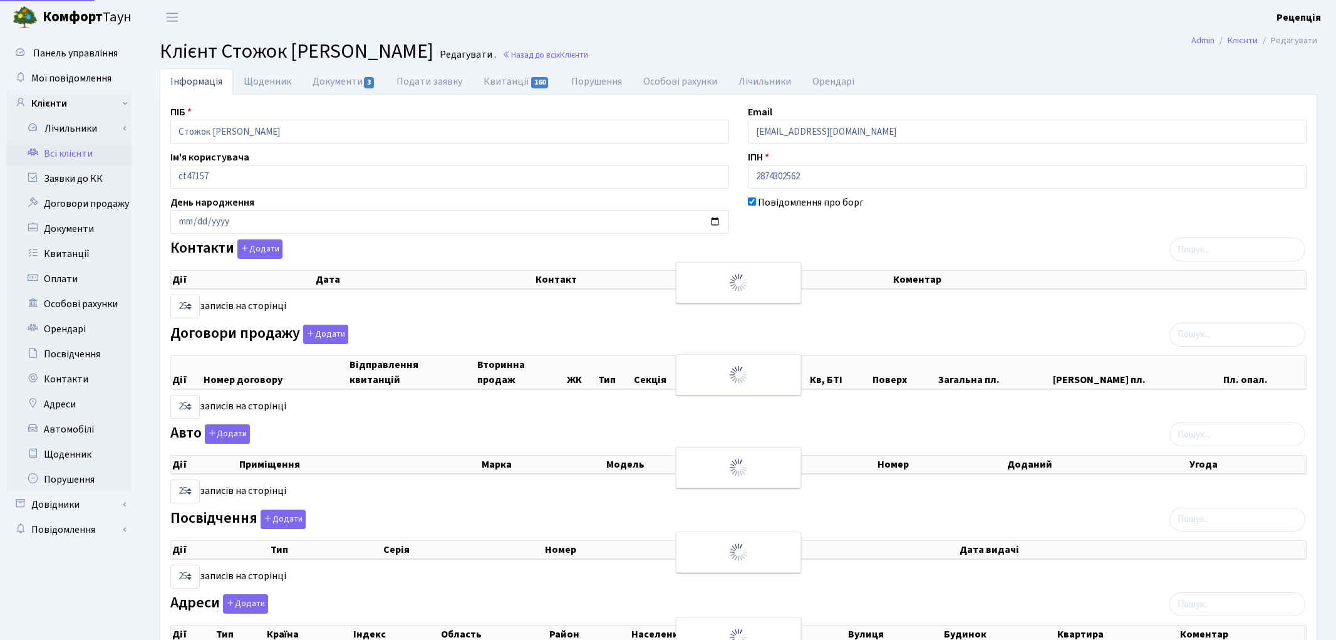
select select "25"
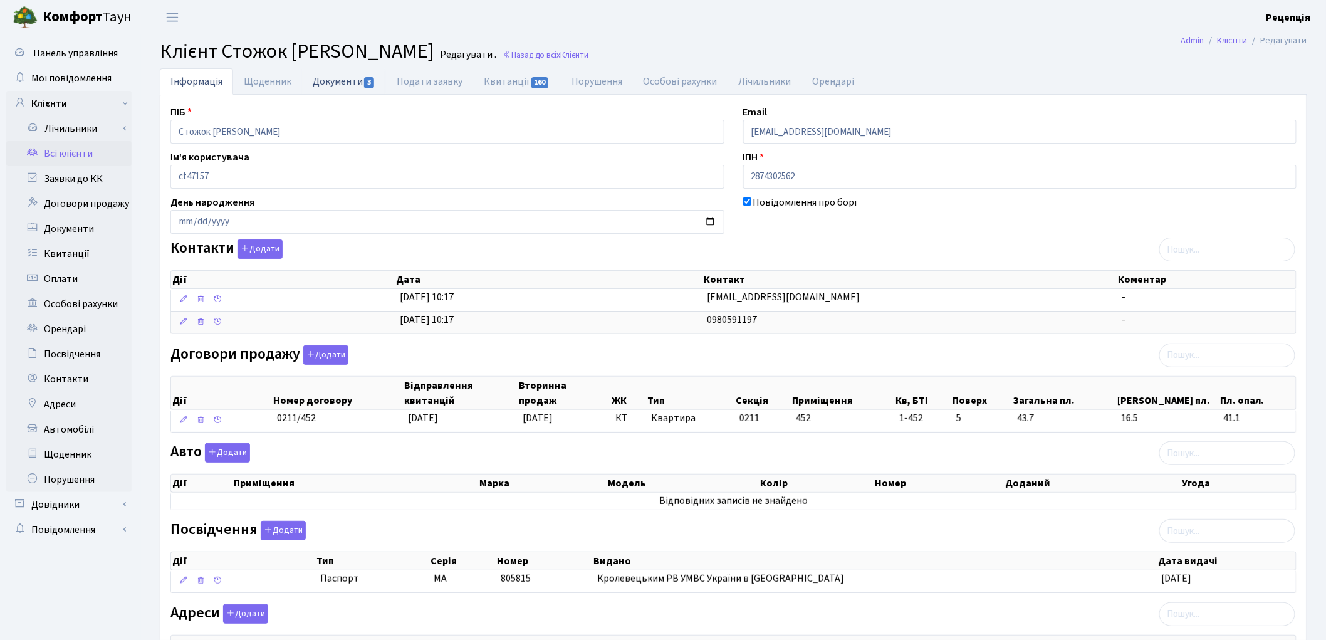
click at [323, 81] on link "Документи 3" at bounding box center [344, 81] width 84 height 26
select select "25"
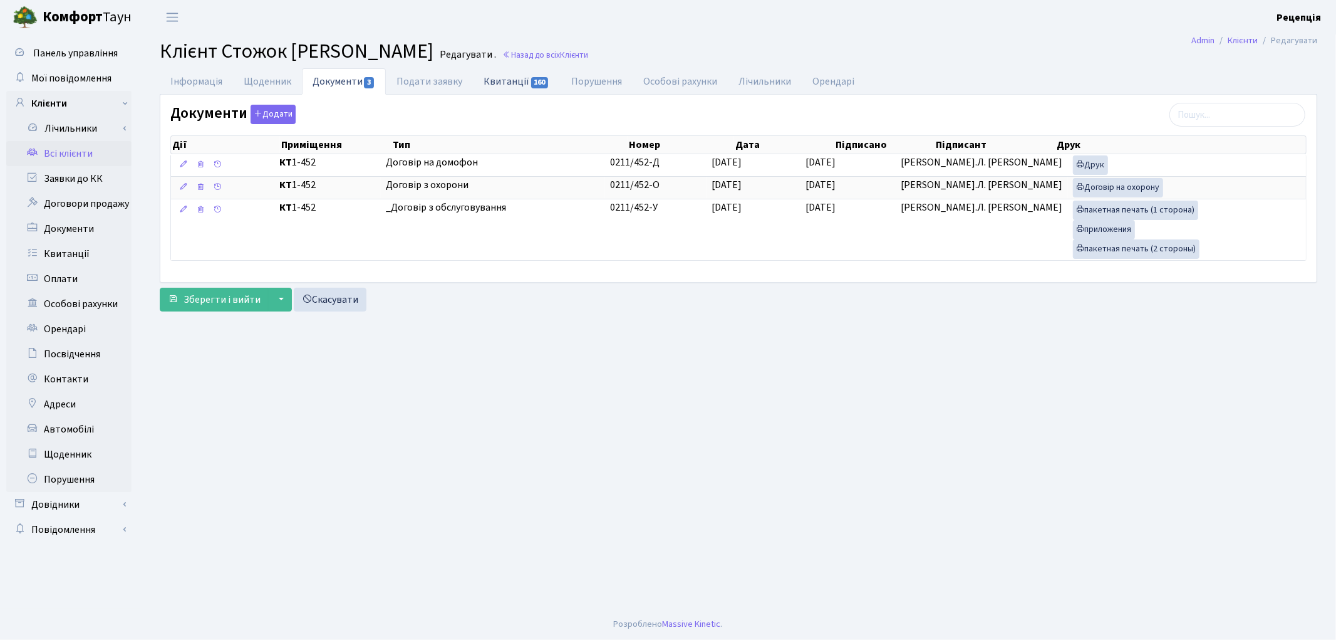
click at [495, 83] on link "Квитанції 160" at bounding box center [516, 81] width 87 height 26
select select "25"
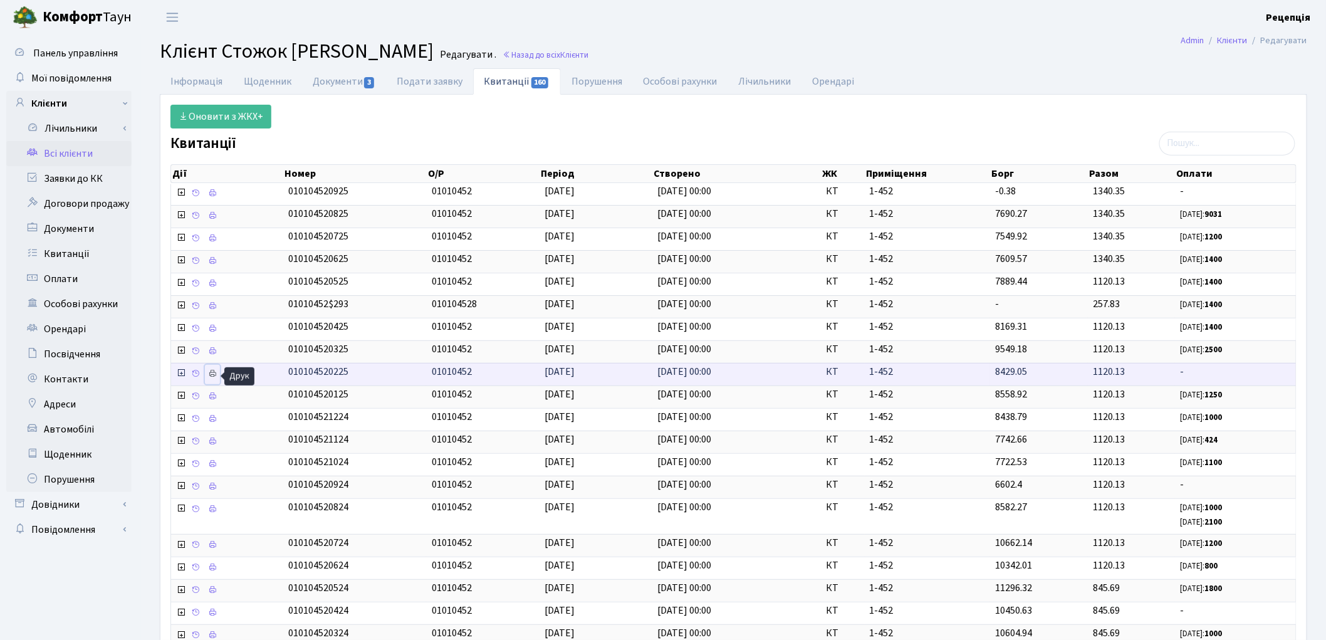
click at [216, 377] on icon at bounding box center [212, 373] width 9 height 9
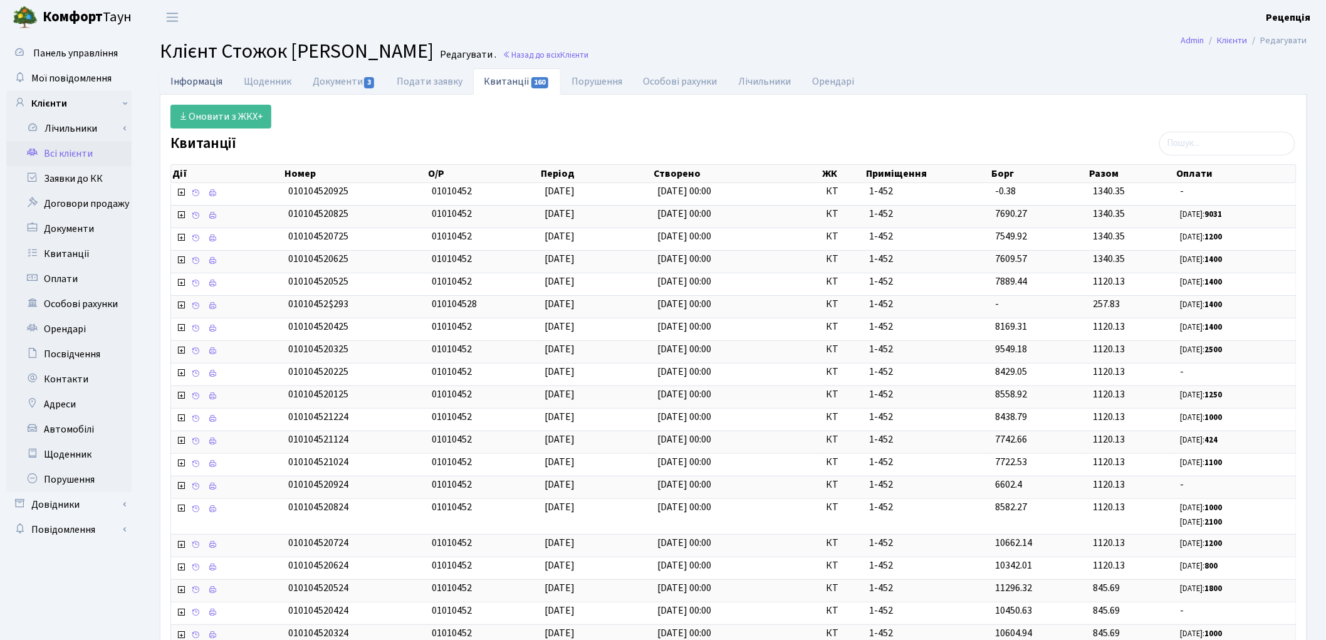
click at [198, 86] on link "Інформація" at bounding box center [196, 81] width 73 height 26
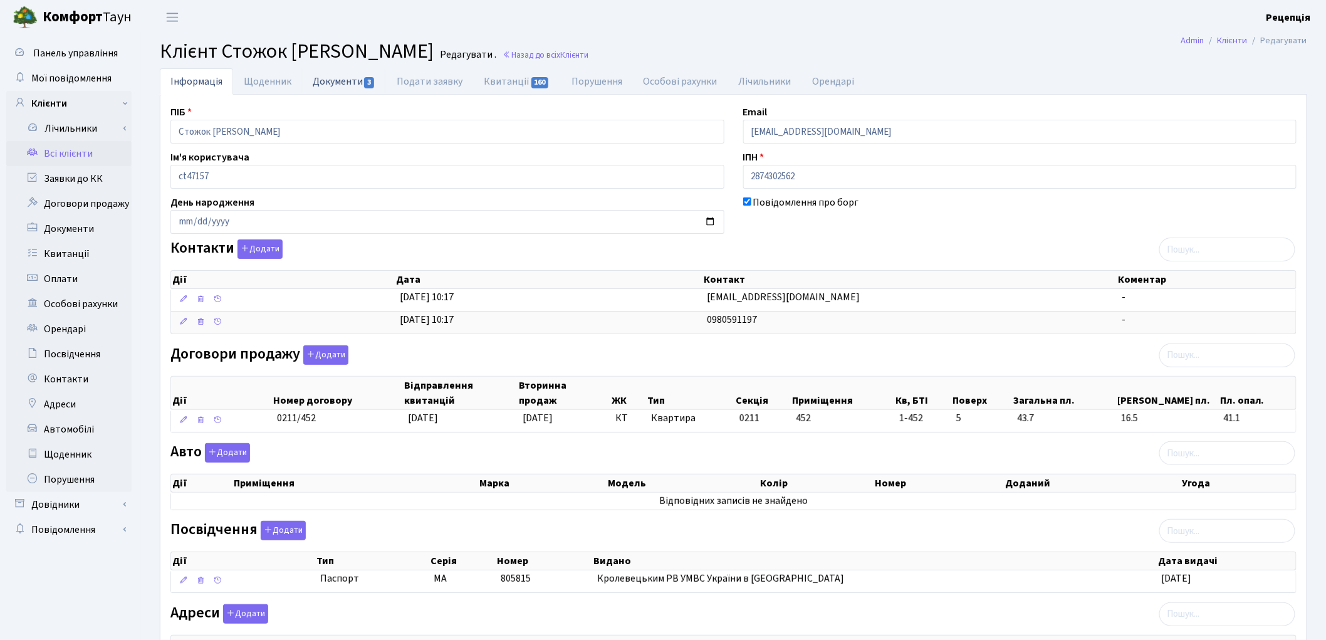
click at [309, 88] on link "Документи 3" at bounding box center [344, 81] width 84 height 26
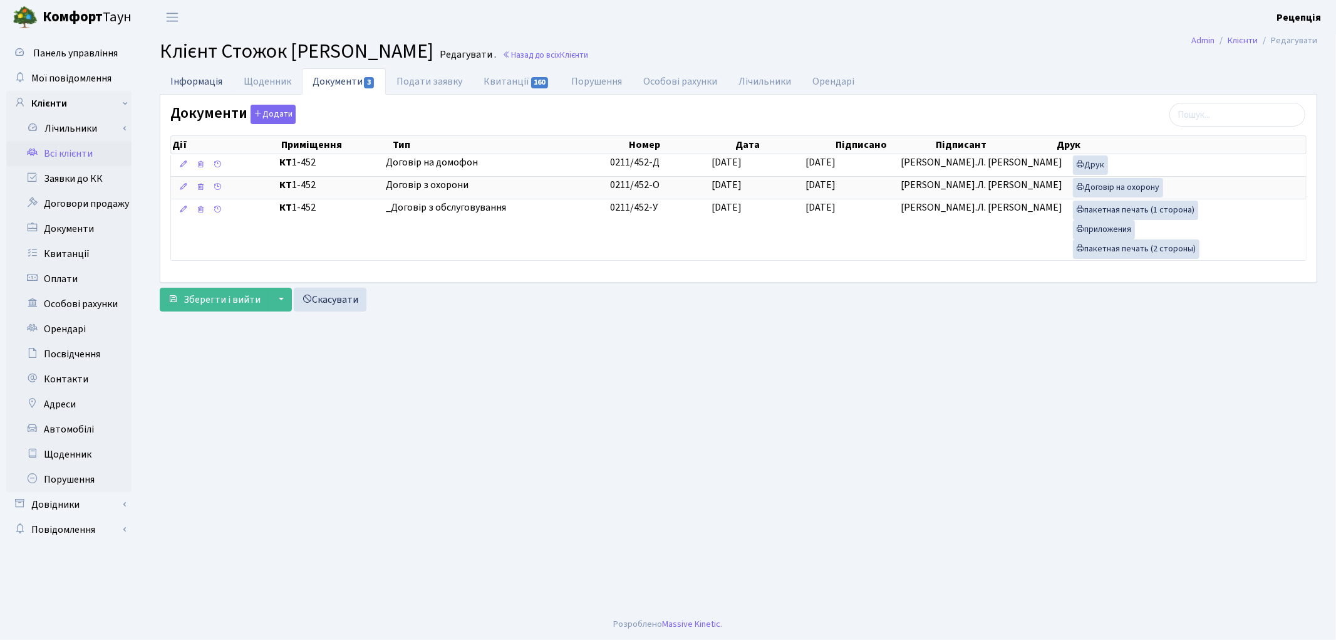
click at [221, 76] on link "Інформація" at bounding box center [196, 81] width 73 height 26
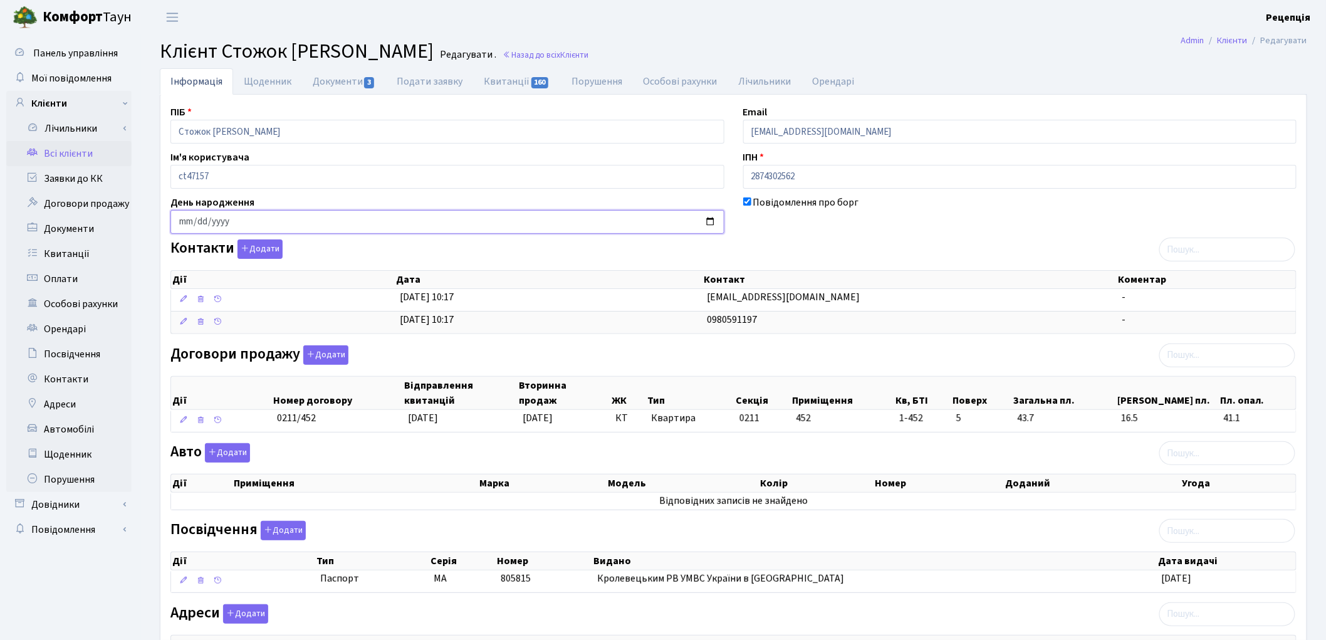
click at [184, 222] on input "date" at bounding box center [447, 222] width 554 height 24
type input "[DATE]"
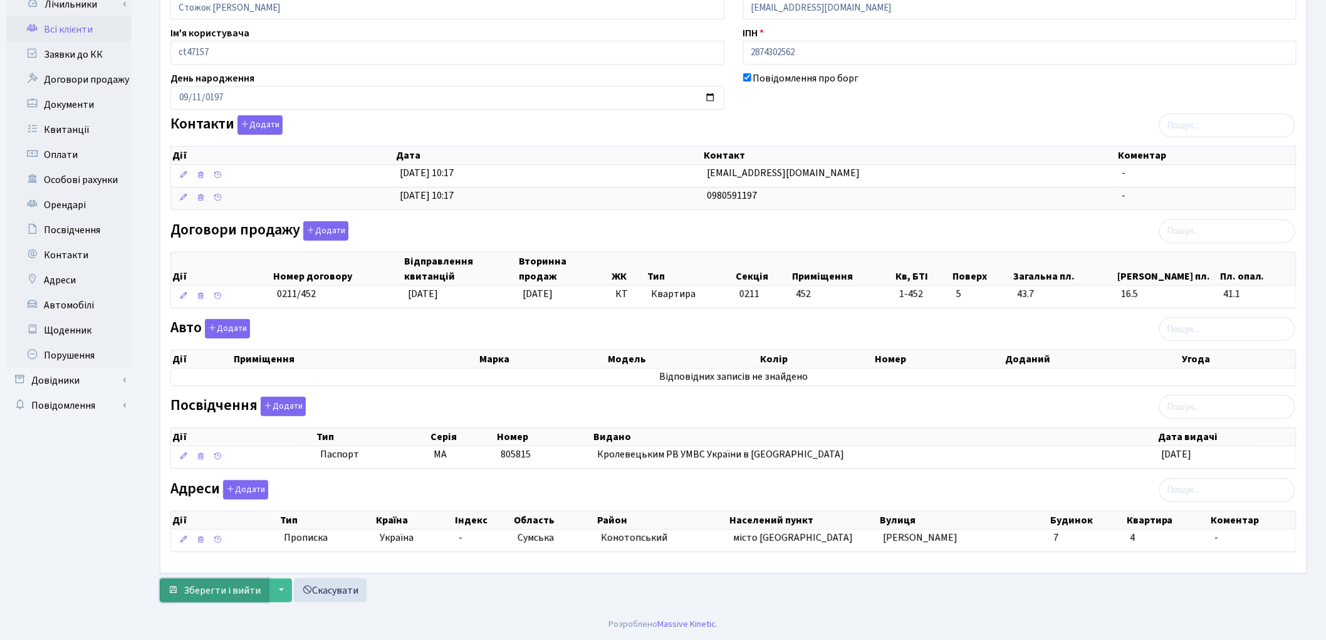
click at [189, 591] on span "Зберегти і вийти" at bounding box center [222, 590] width 77 height 14
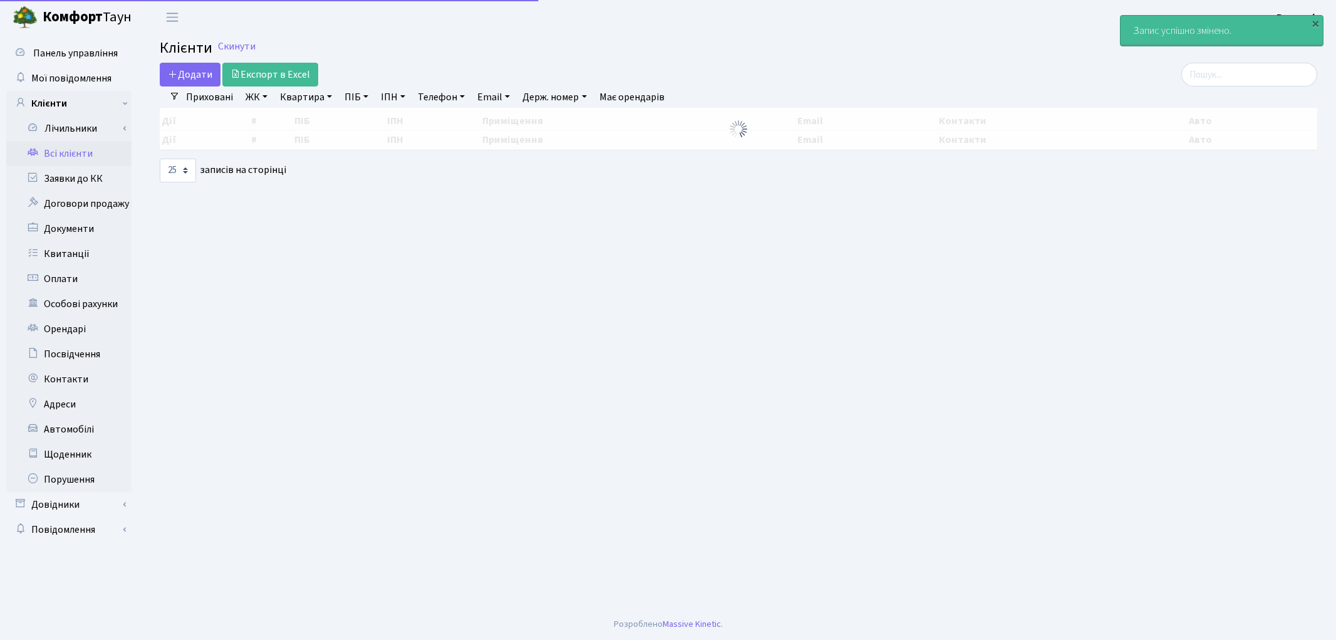
select select "25"
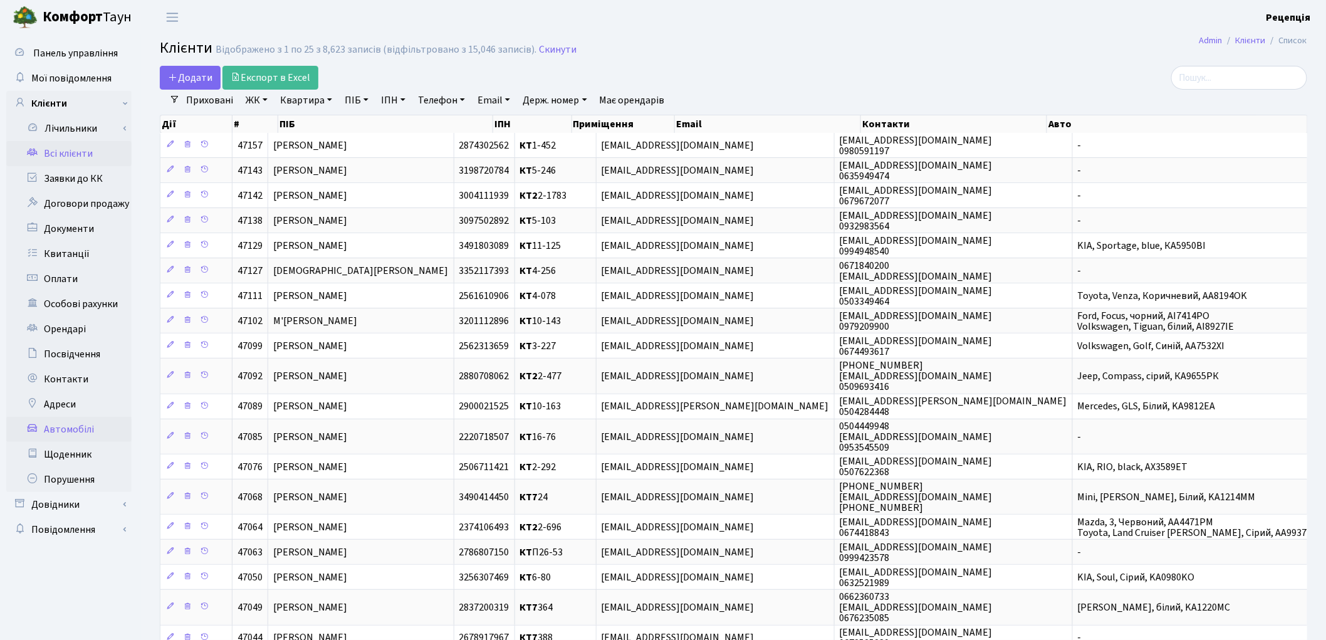
click at [85, 431] on link "Автомобілі" at bounding box center [68, 429] width 125 height 25
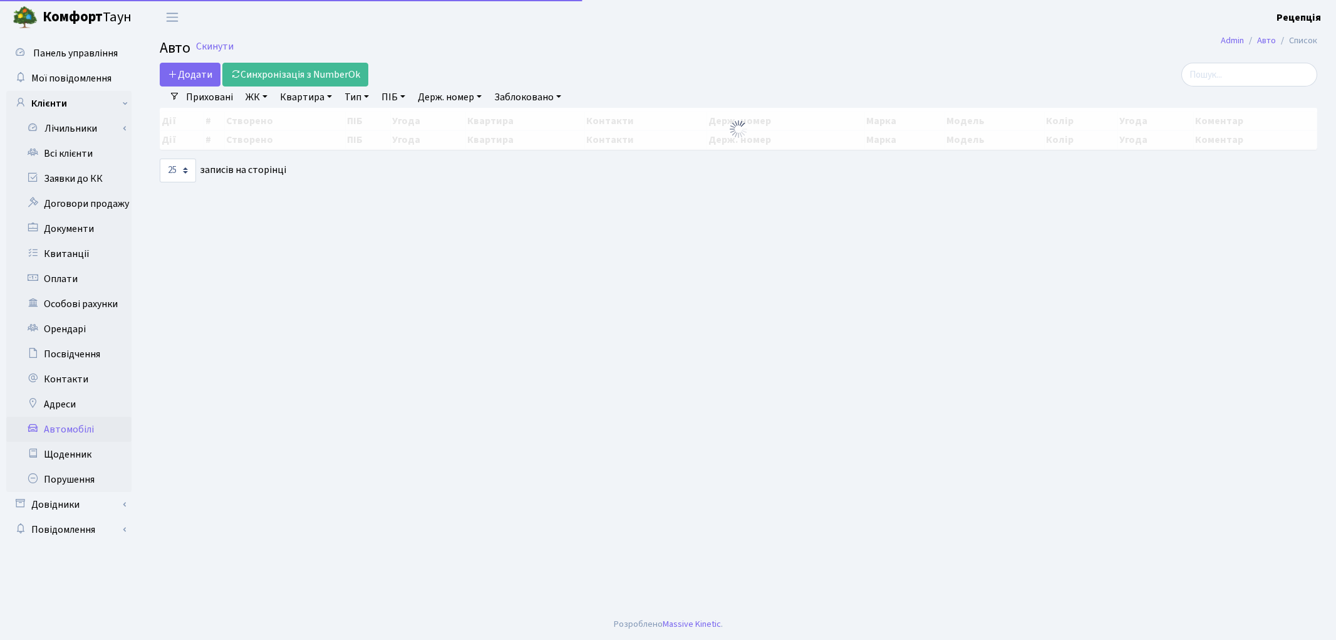
select select "25"
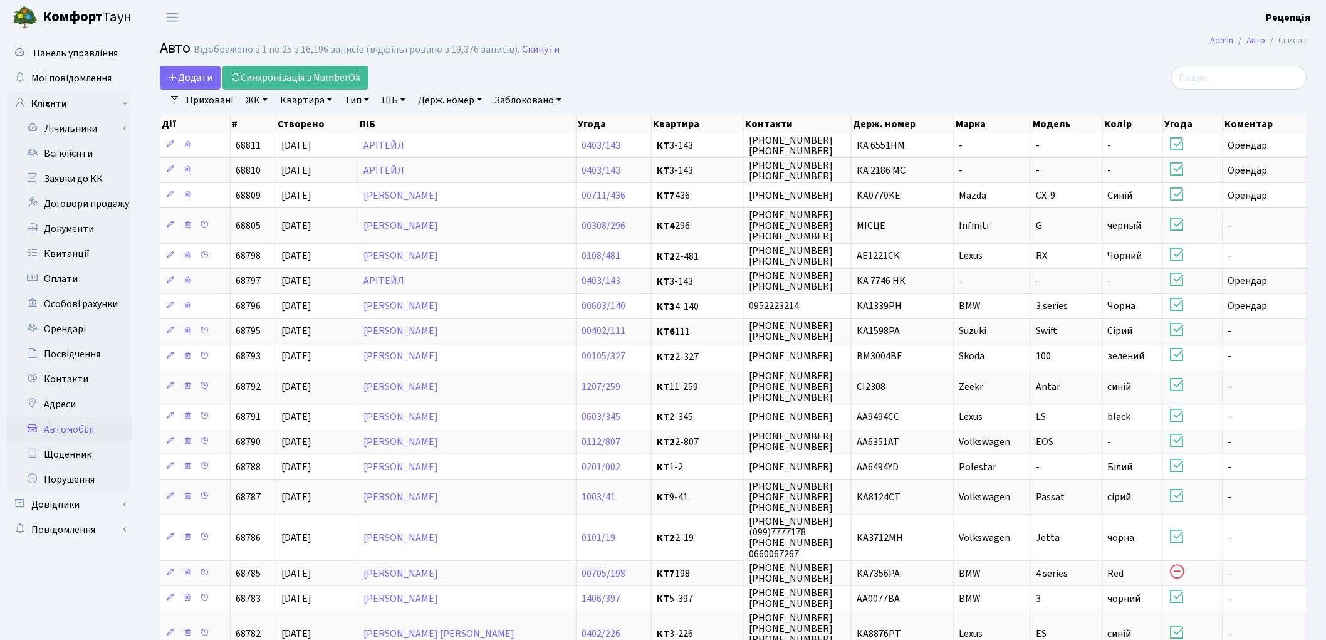
click at [461, 101] on link "Держ. номер" at bounding box center [450, 100] width 74 height 21
click at [509, 125] on link at bounding box center [499, 125] width 26 height 24
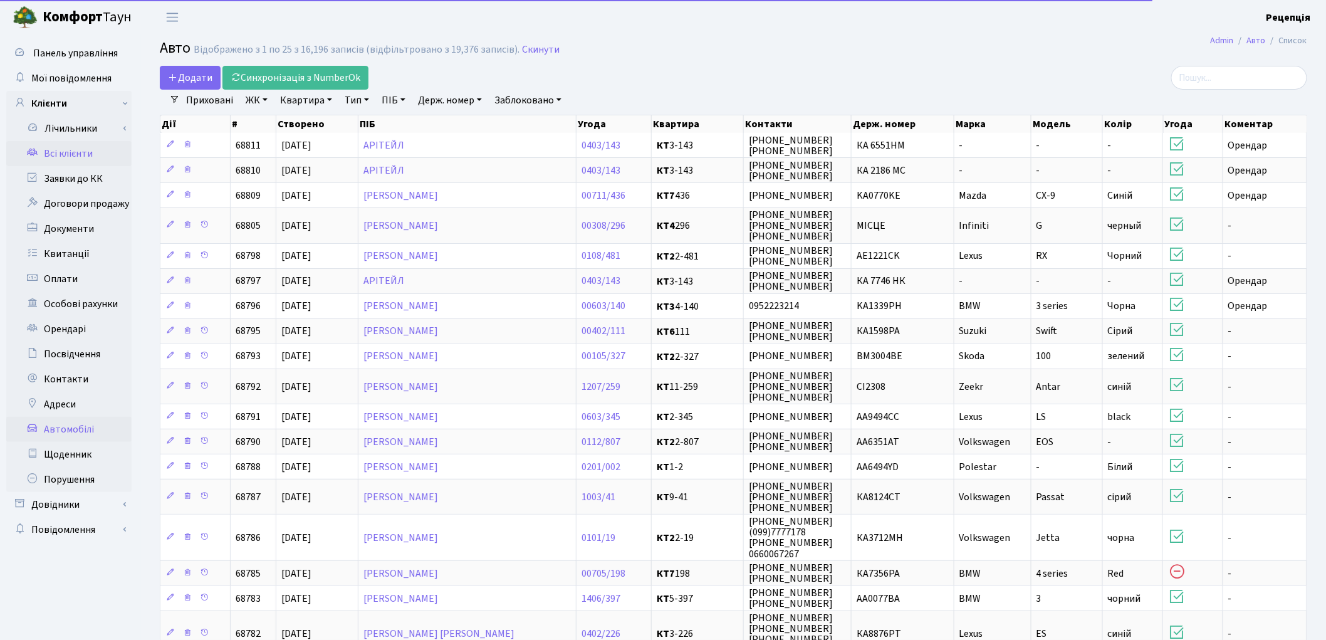
click at [83, 150] on link "Всі клієнти" at bounding box center [68, 153] width 125 height 25
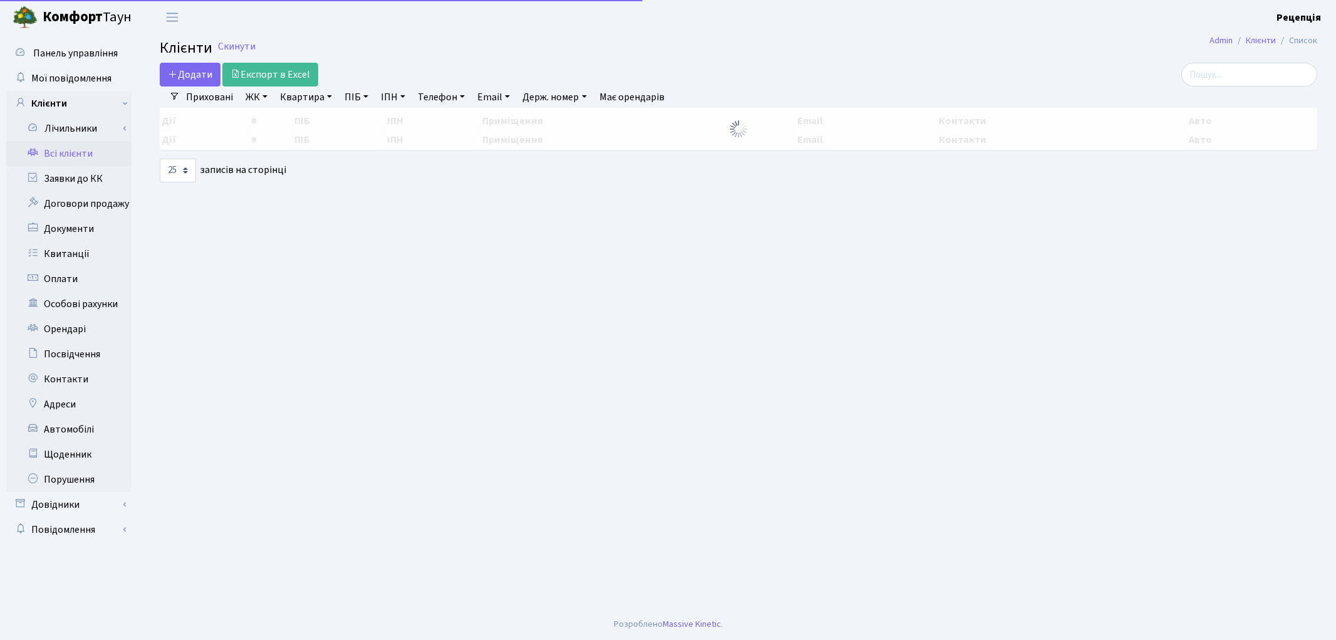
select select "25"
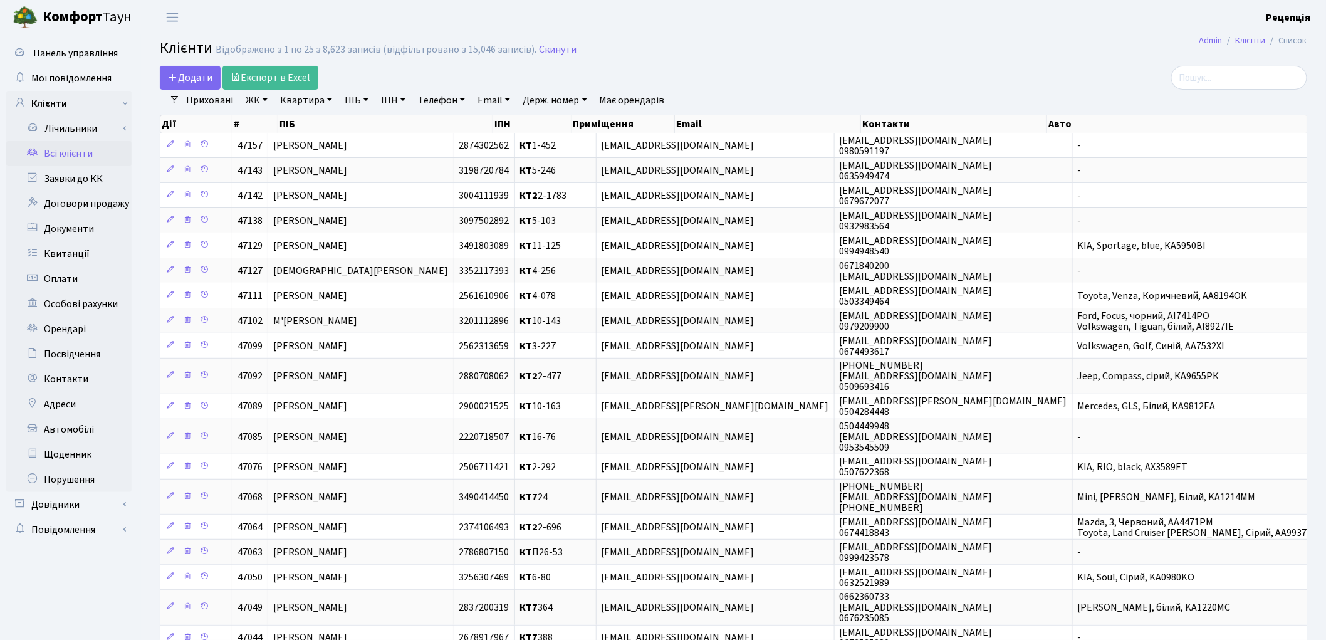
click at [257, 102] on link "ЖК" at bounding box center [257, 100] width 32 height 21
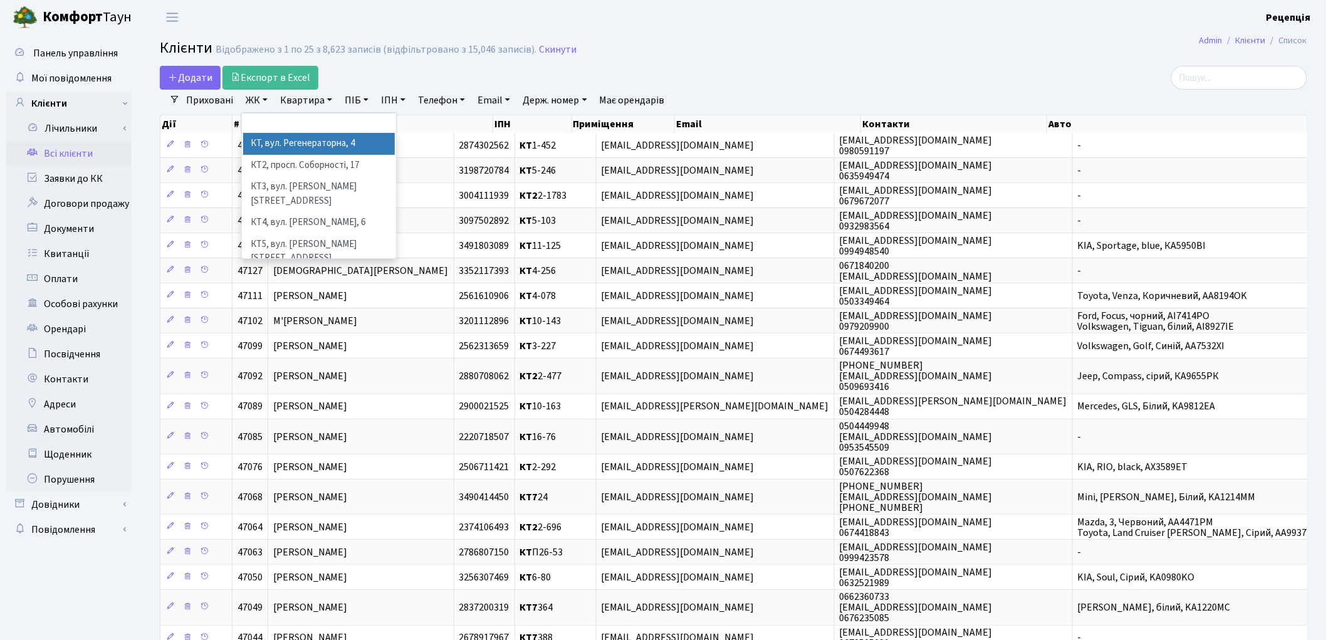
click at [278, 142] on li "КТ, вул. Регенераторна, 4" at bounding box center [319, 144] width 152 height 22
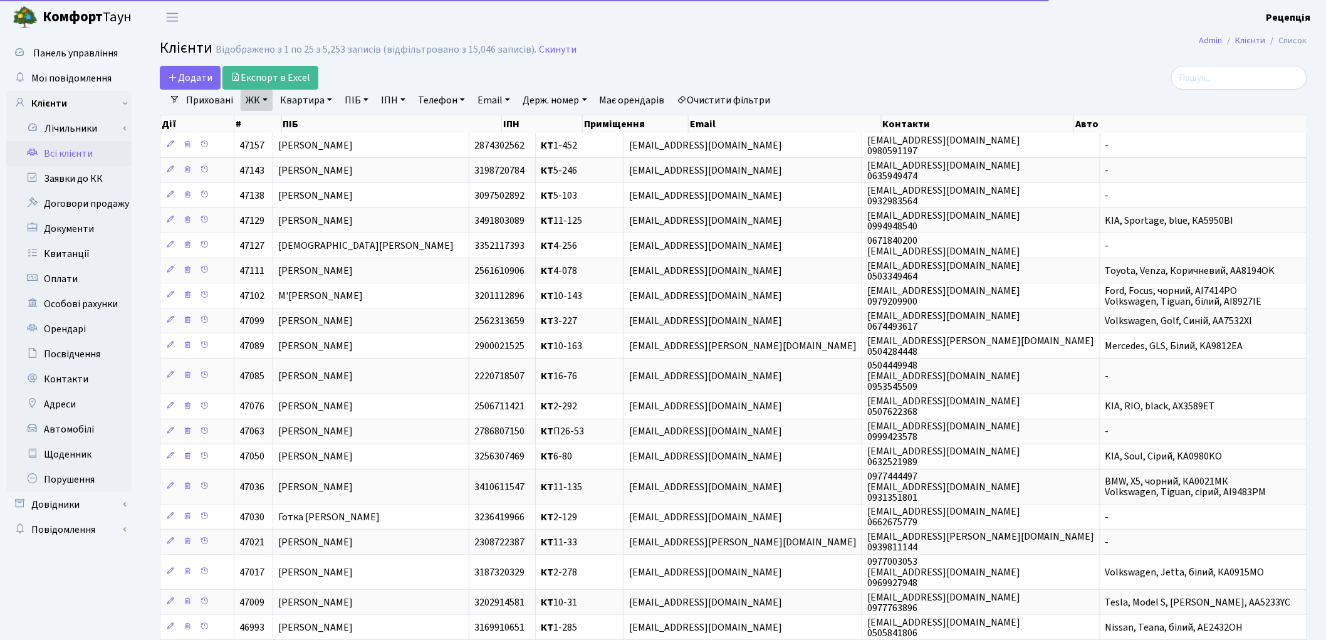
click at [312, 95] on link "Квартира" at bounding box center [306, 100] width 62 height 21
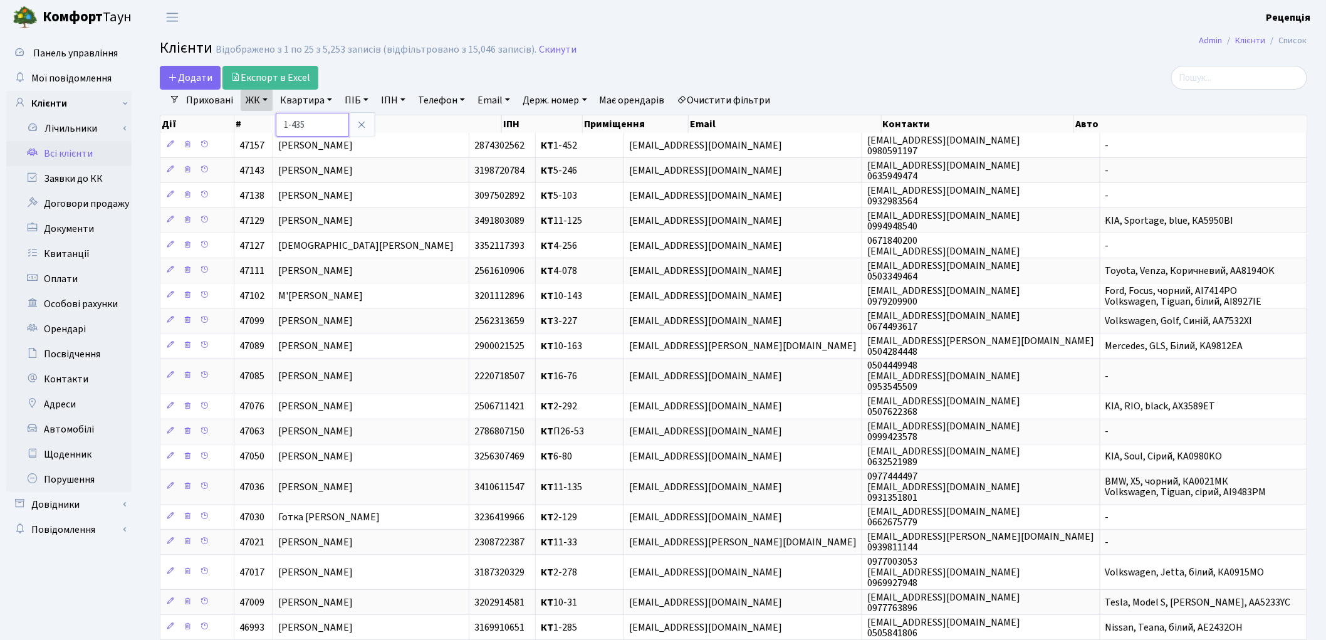
type input "1-435"
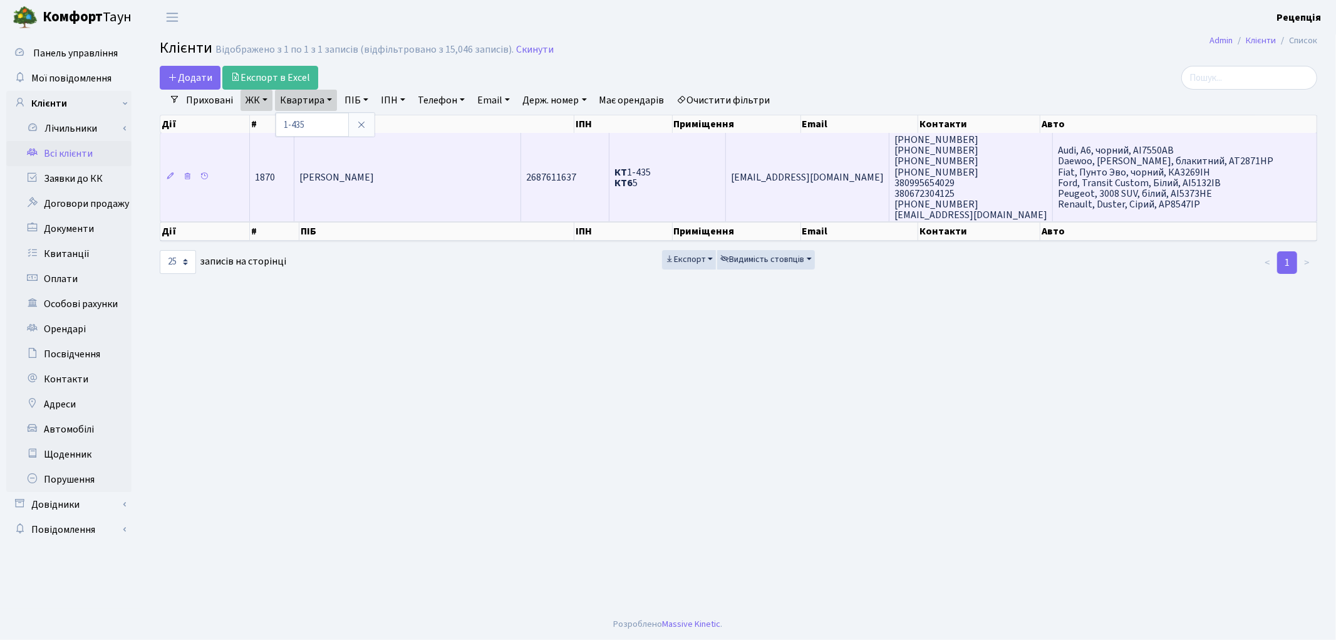
click at [443, 161] on td "[PERSON_NAME]" at bounding box center [407, 177] width 227 height 88
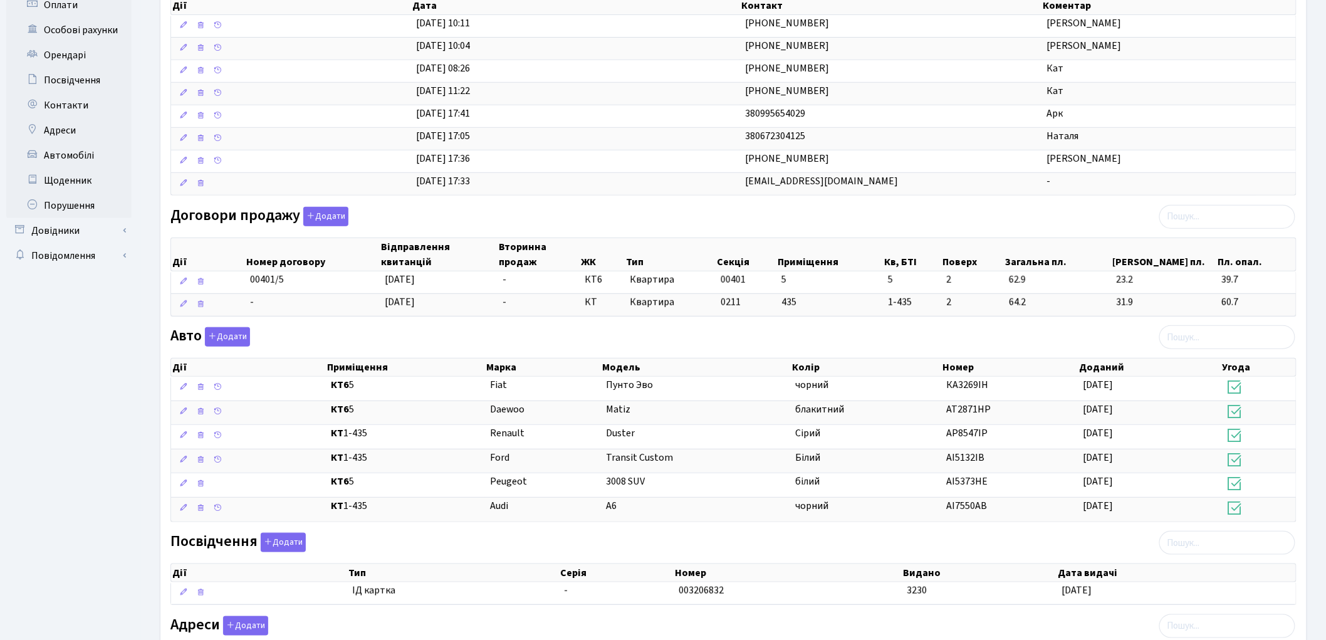
scroll to position [277, 0]
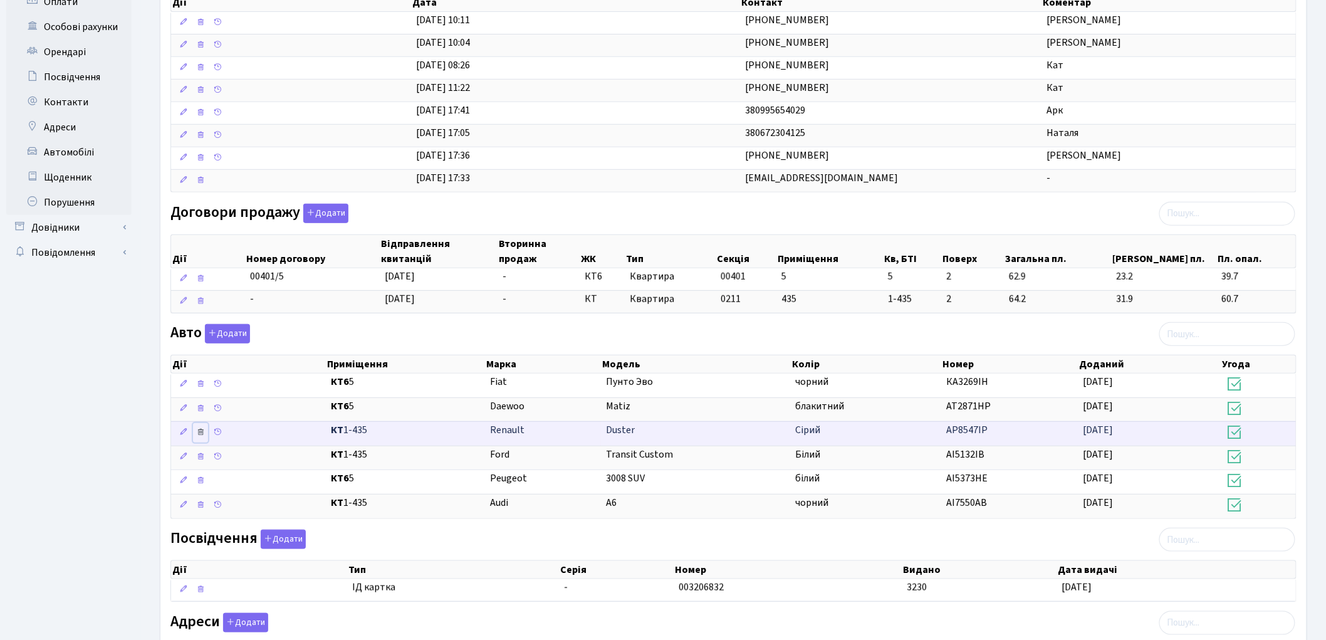
click at [202, 436] on icon at bounding box center [200, 431] width 9 height 9
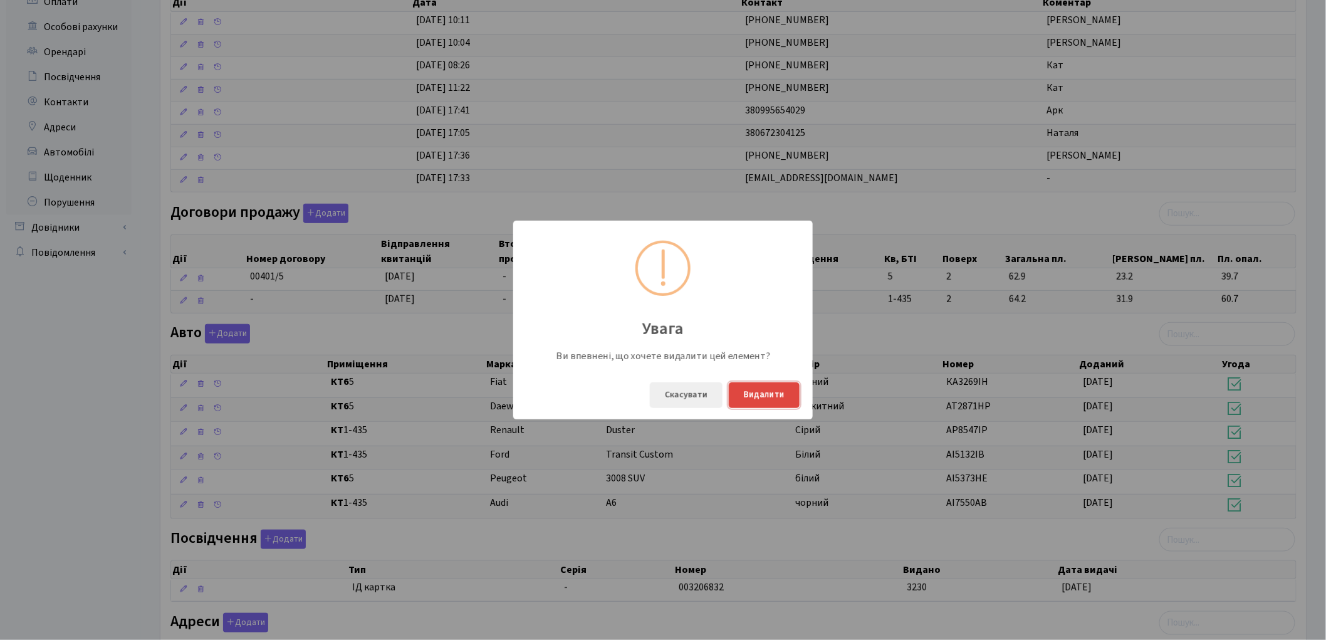
click at [761, 393] on button "Видалити" at bounding box center [764, 395] width 71 height 26
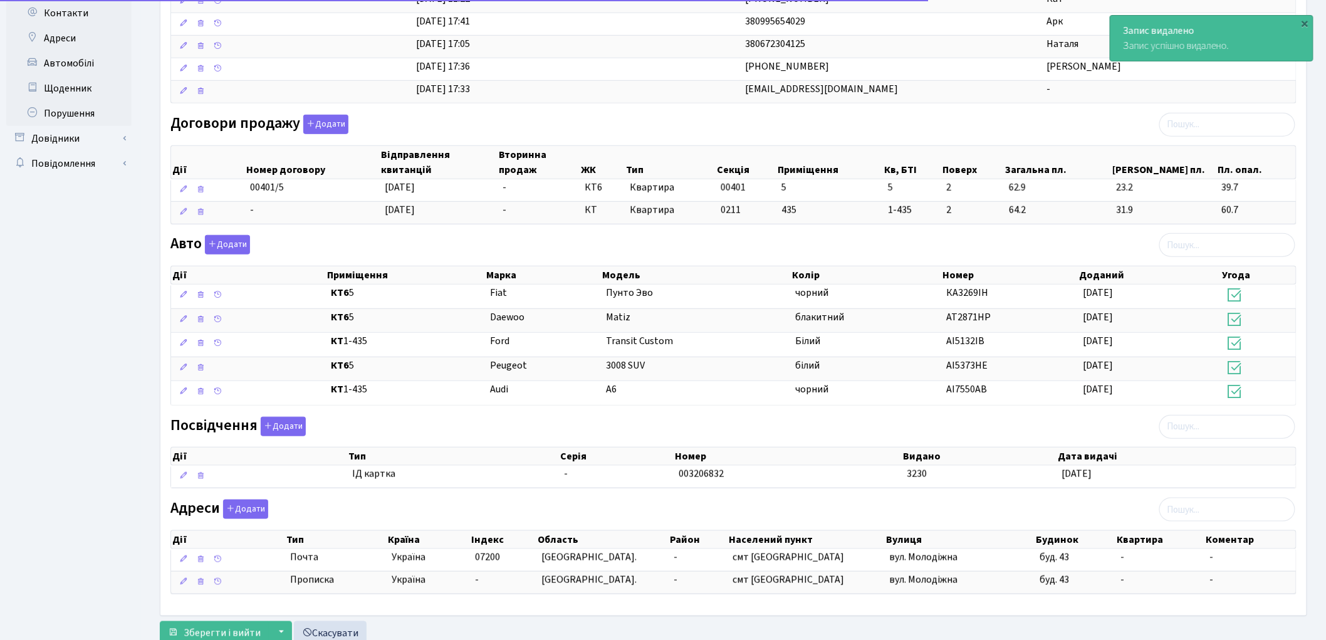
scroll to position [412, 0]
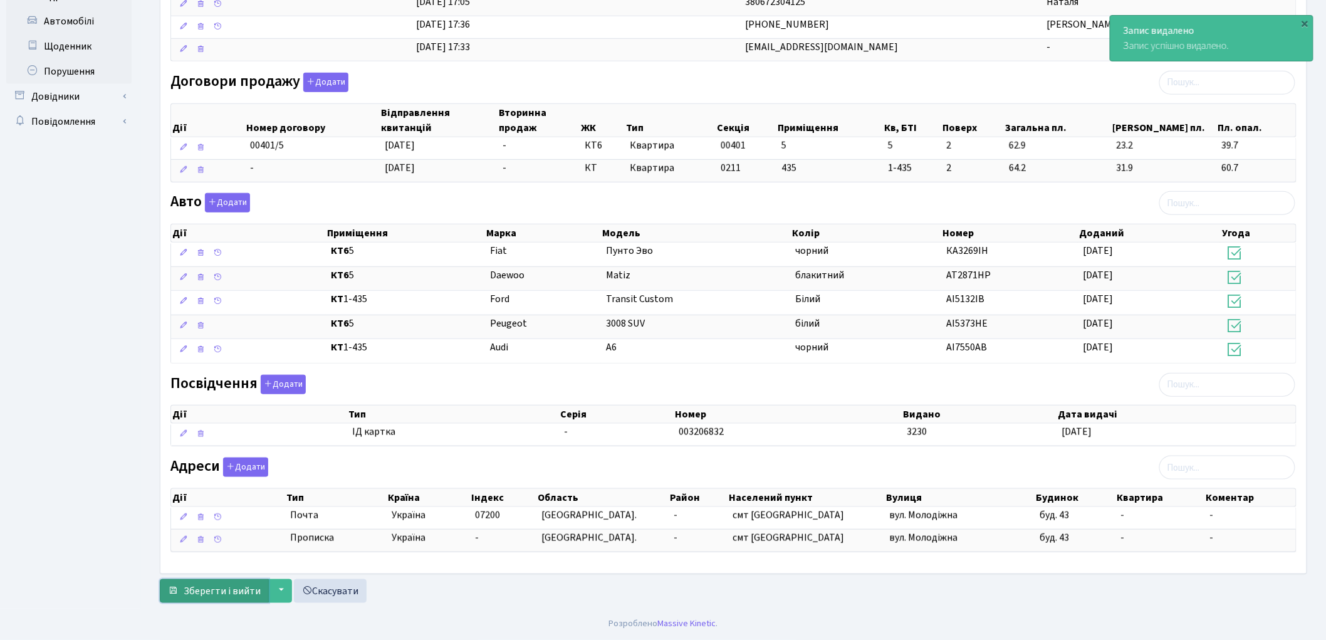
click at [210, 590] on span "Зберегти і вийти" at bounding box center [222, 591] width 77 height 14
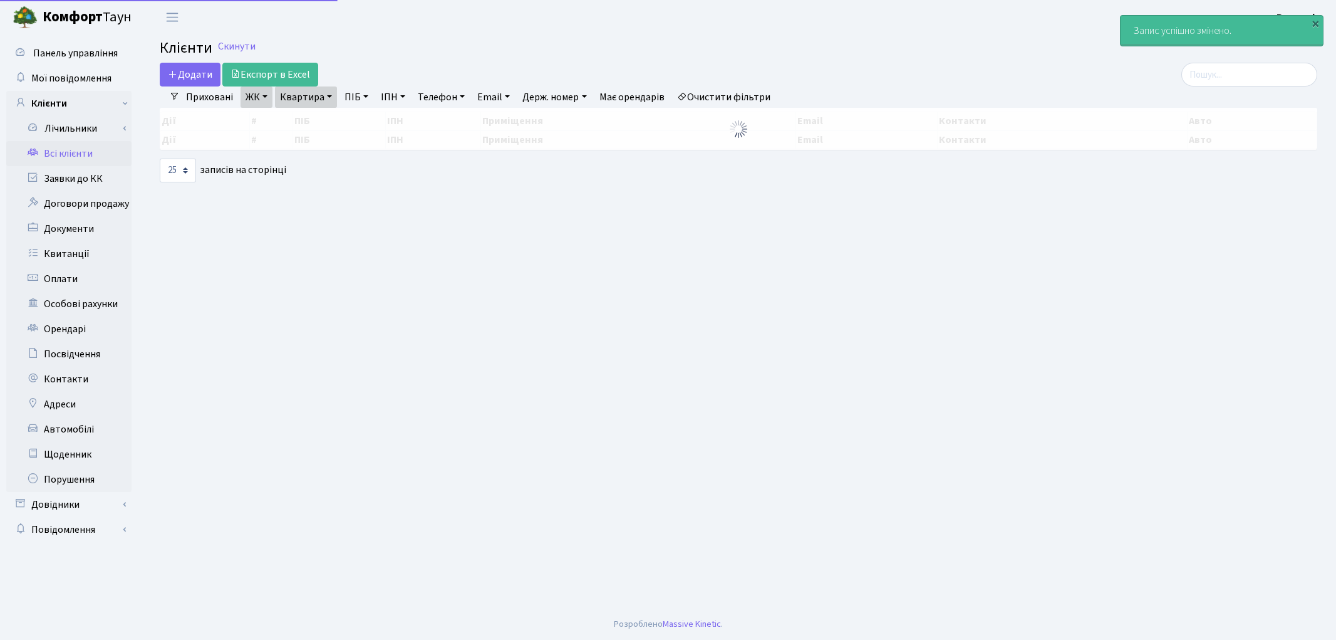
select select "25"
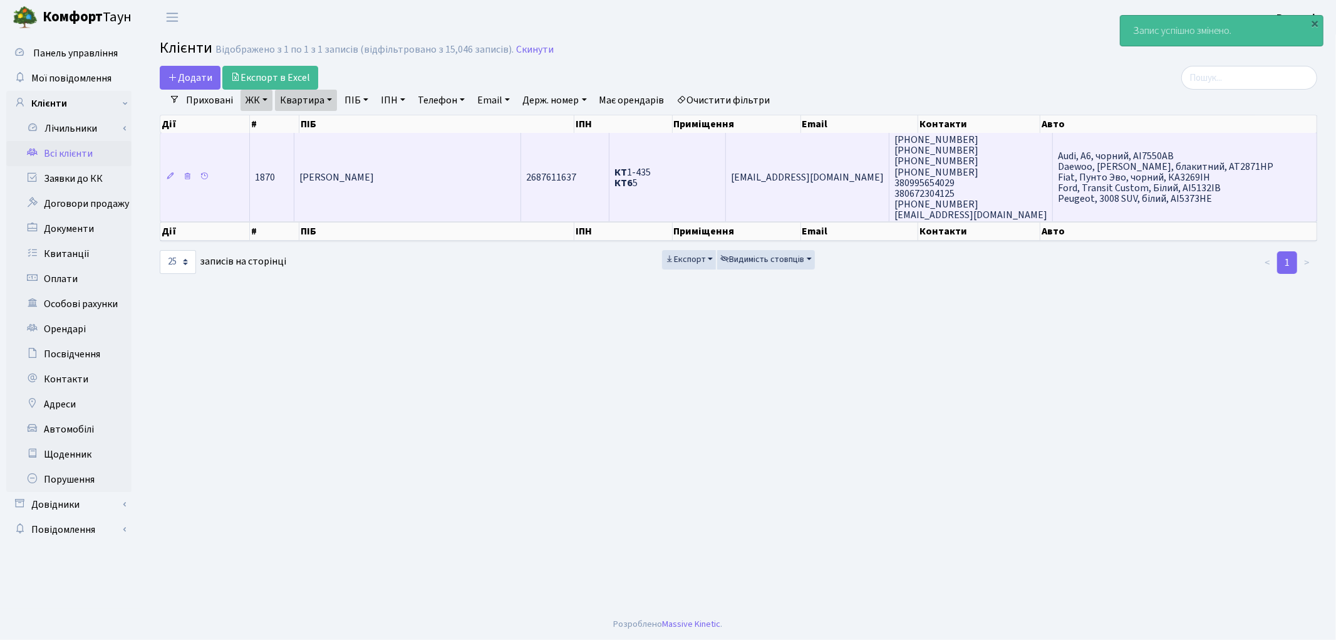
click at [390, 189] on td "[PERSON_NAME]" at bounding box center [407, 177] width 227 height 88
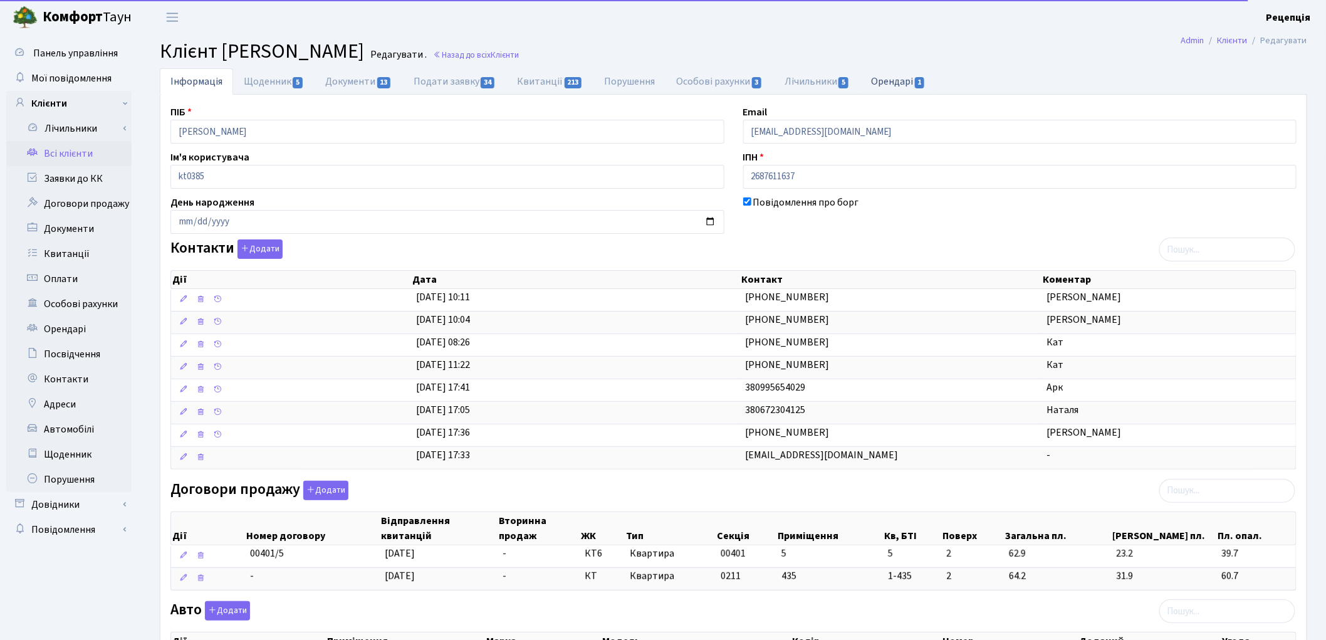
click at [907, 85] on link "Орендарі 1" at bounding box center [898, 81] width 76 height 26
select select "25"
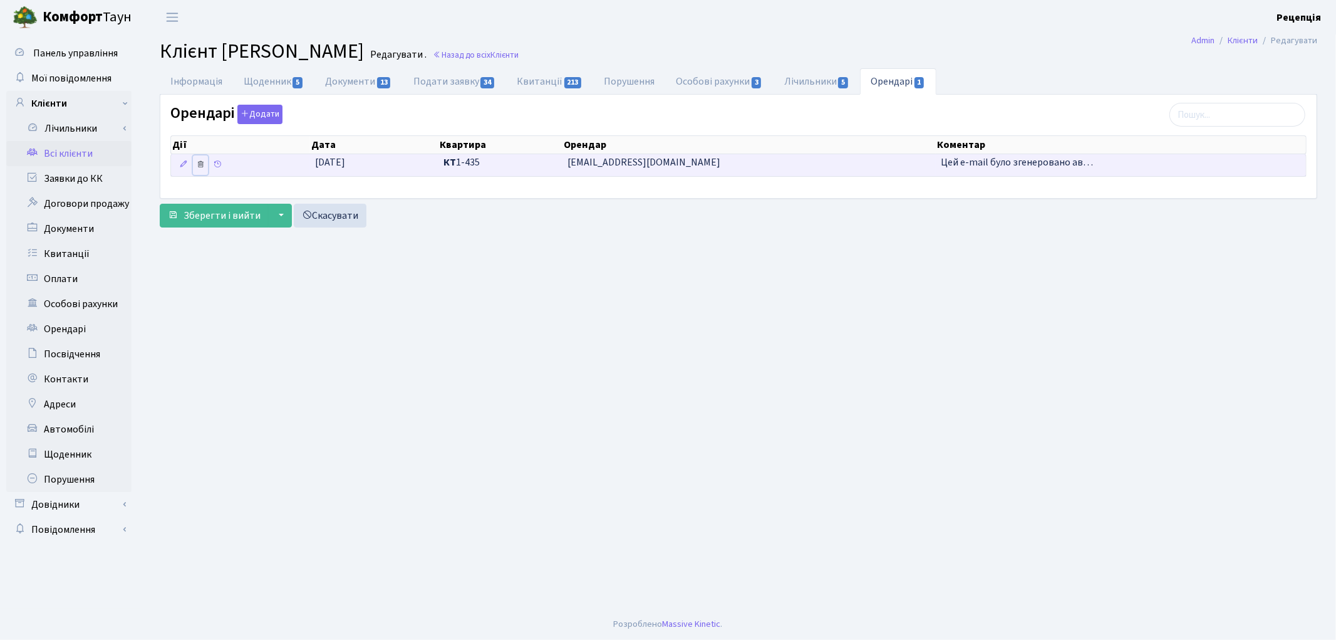
click at [202, 169] on icon at bounding box center [200, 164] width 9 height 9
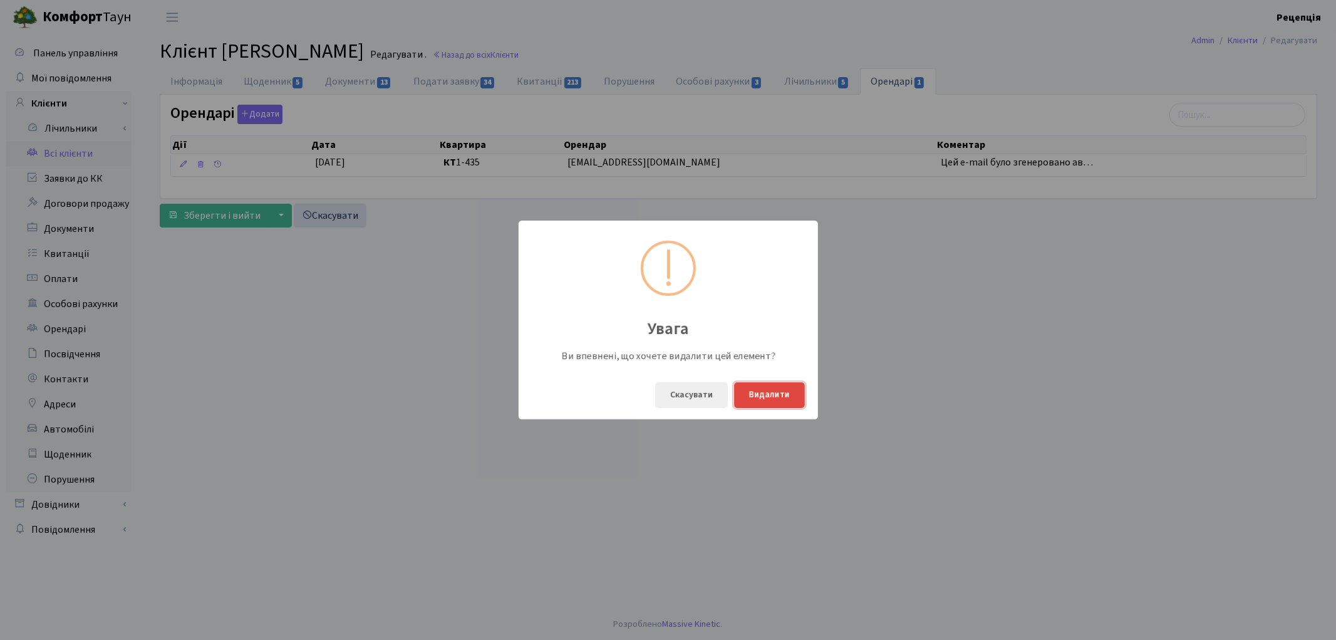
click at [768, 398] on button "Видалити" at bounding box center [769, 395] width 71 height 26
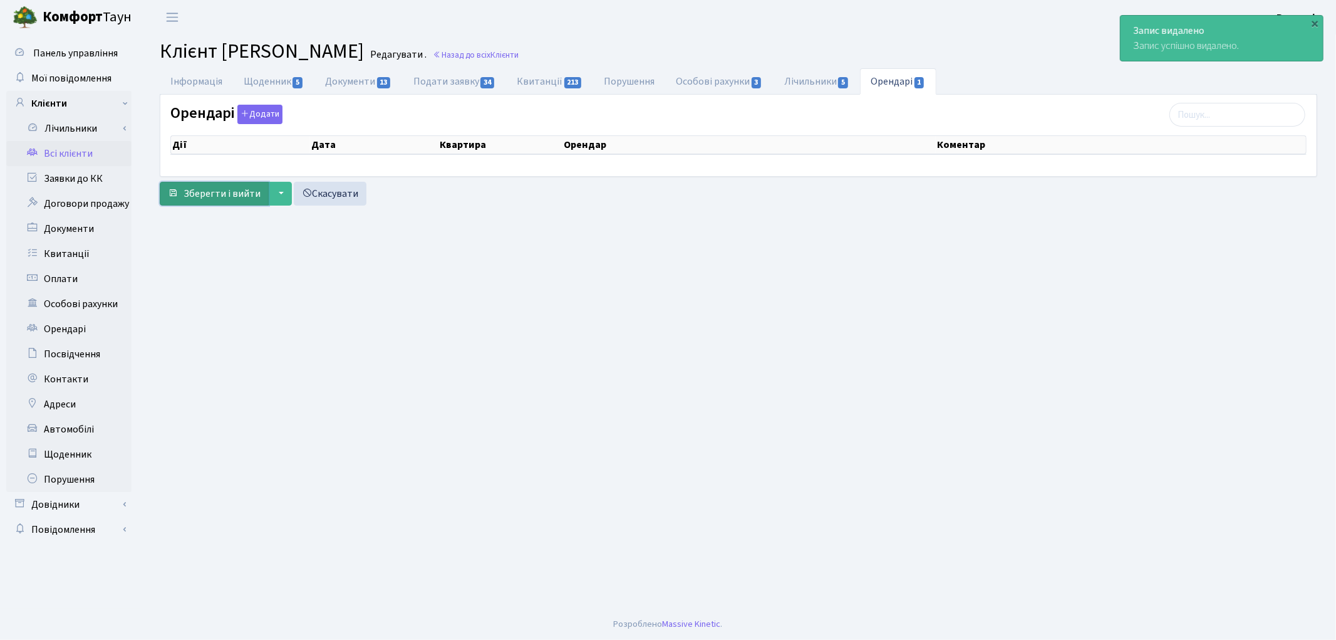
click at [213, 187] on span "Зберегти і вийти" at bounding box center [222, 194] width 77 height 14
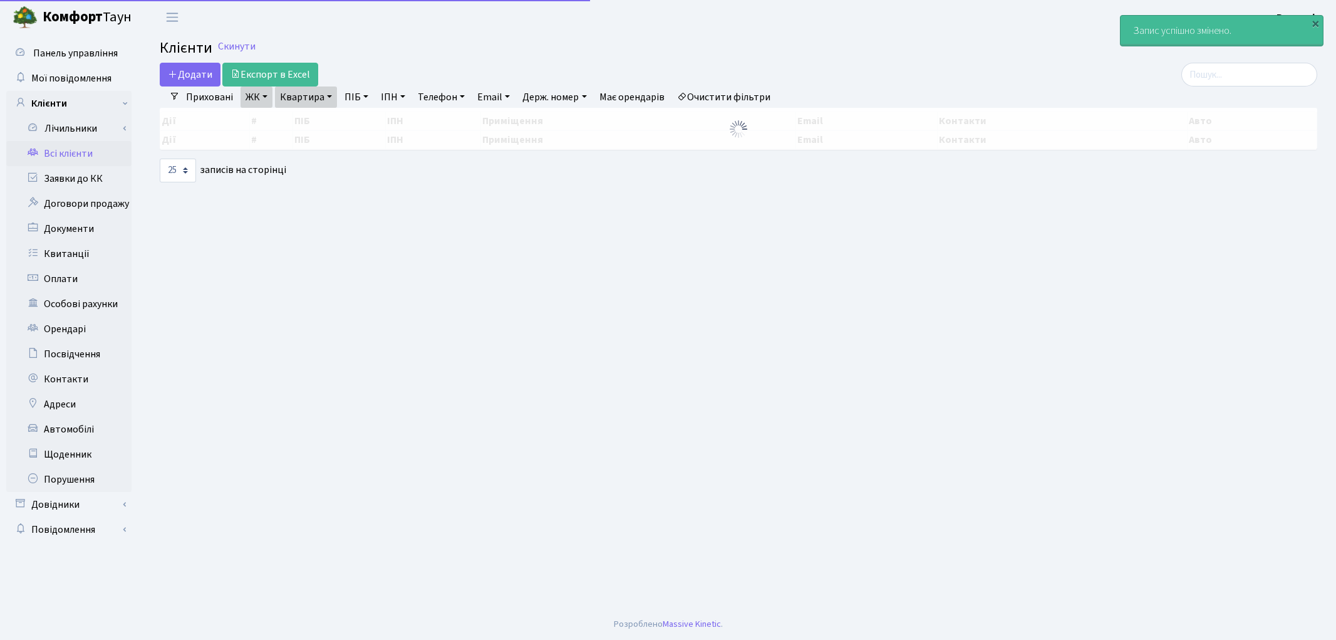
select select "25"
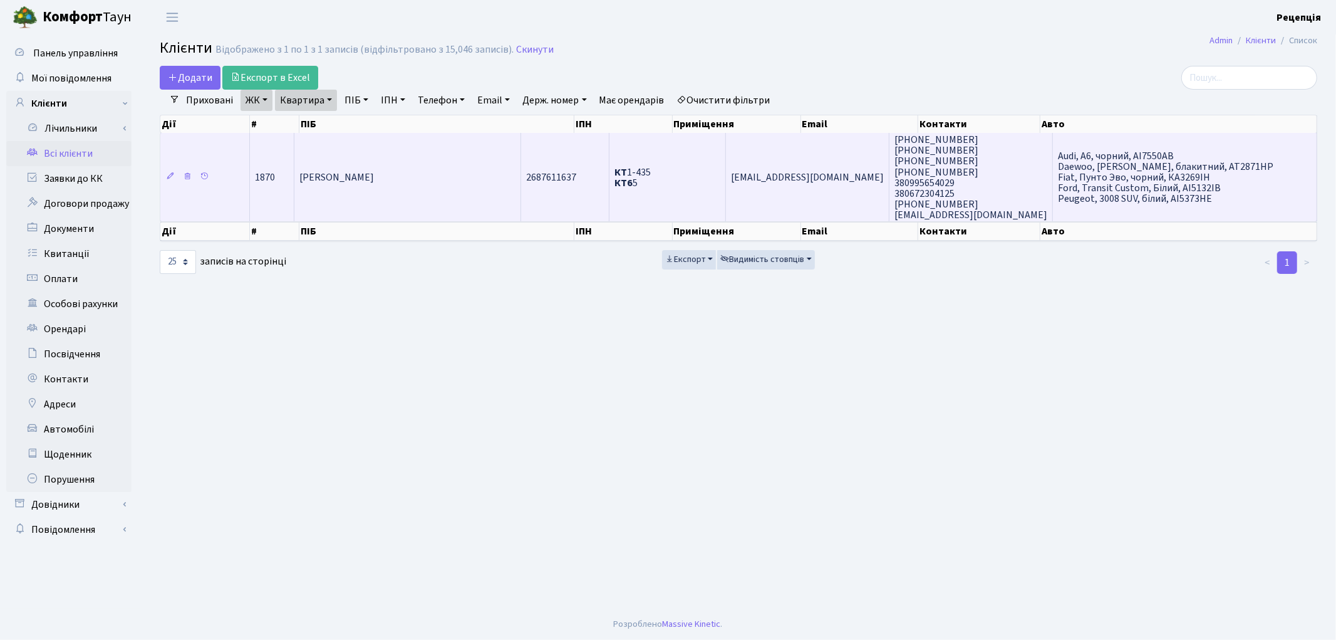
click at [447, 202] on td "[PERSON_NAME]" at bounding box center [407, 177] width 227 height 88
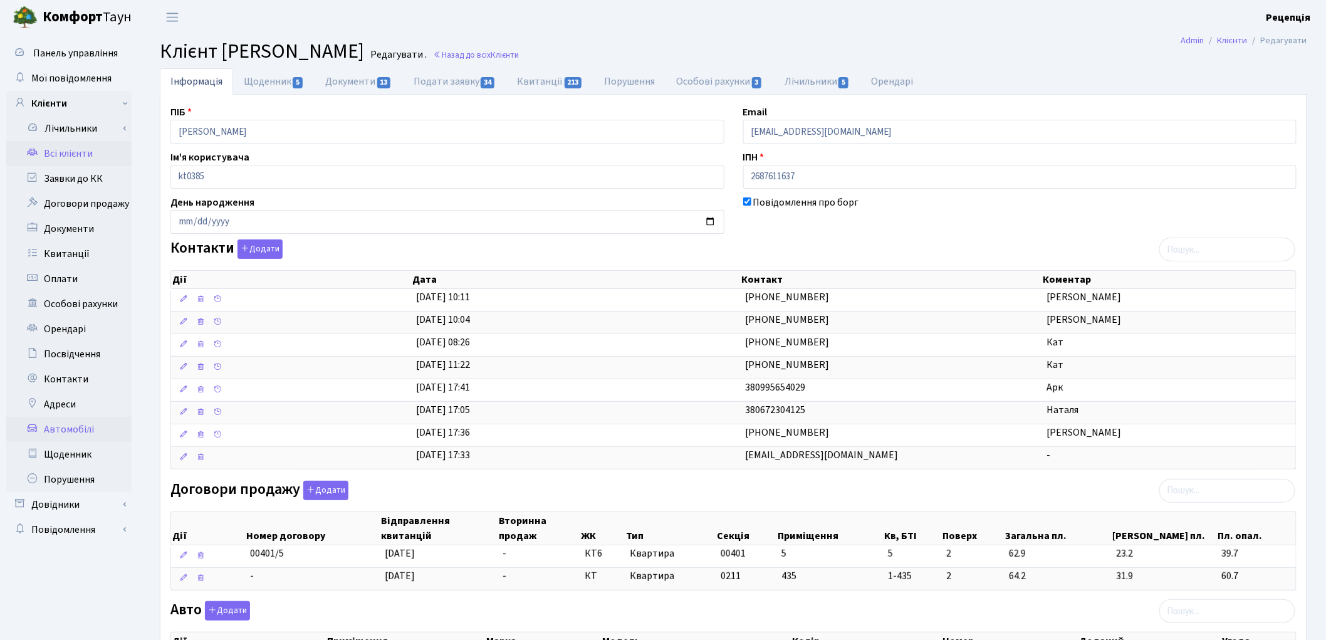
click at [57, 424] on link "Автомобілі" at bounding box center [68, 429] width 125 height 25
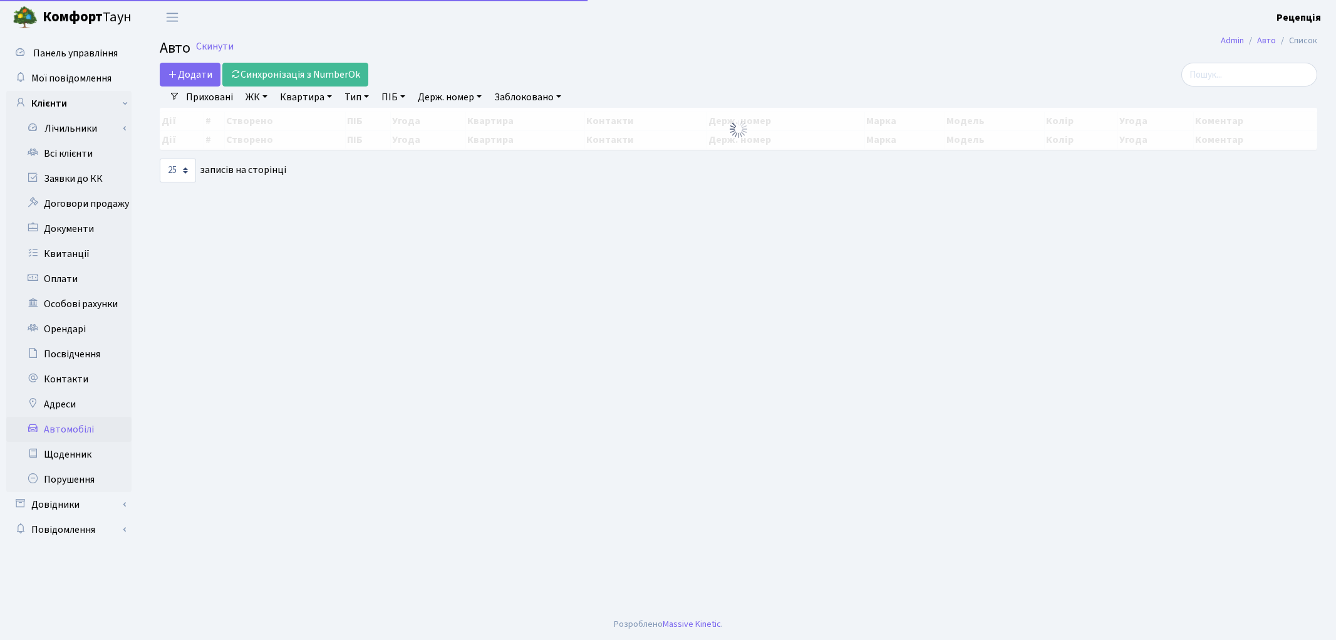
select select "25"
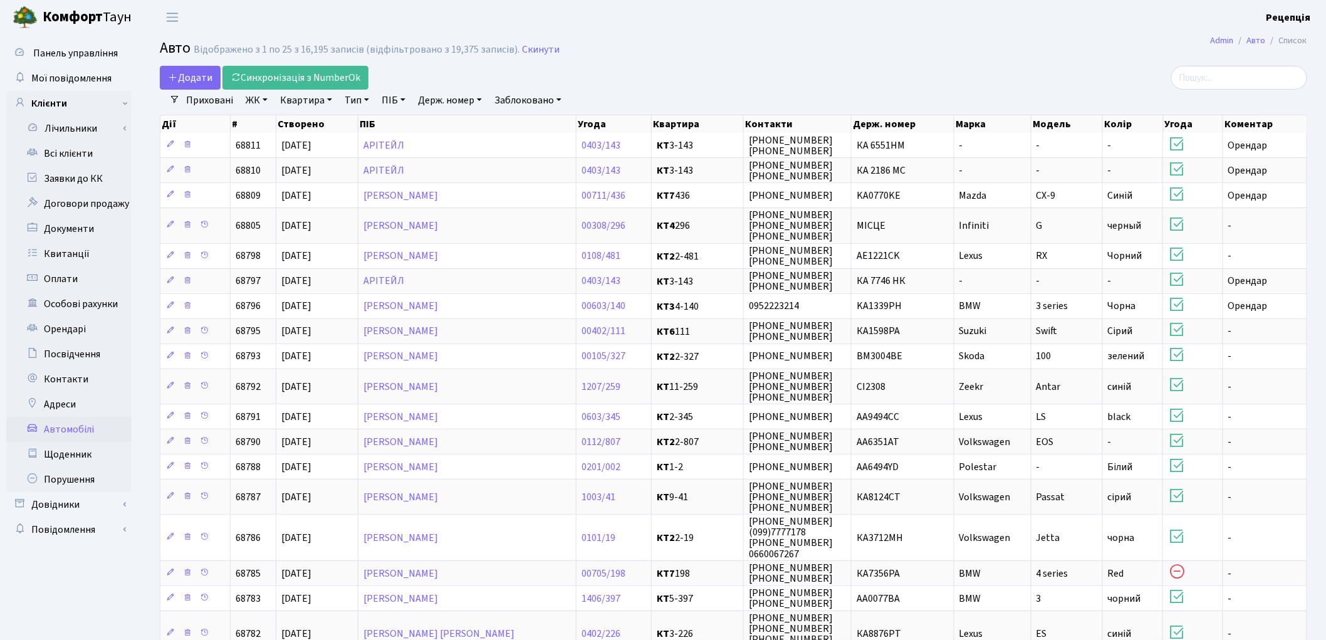
click at [447, 99] on link "Держ. номер" at bounding box center [450, 100] width 74 height 21
type input "5631"
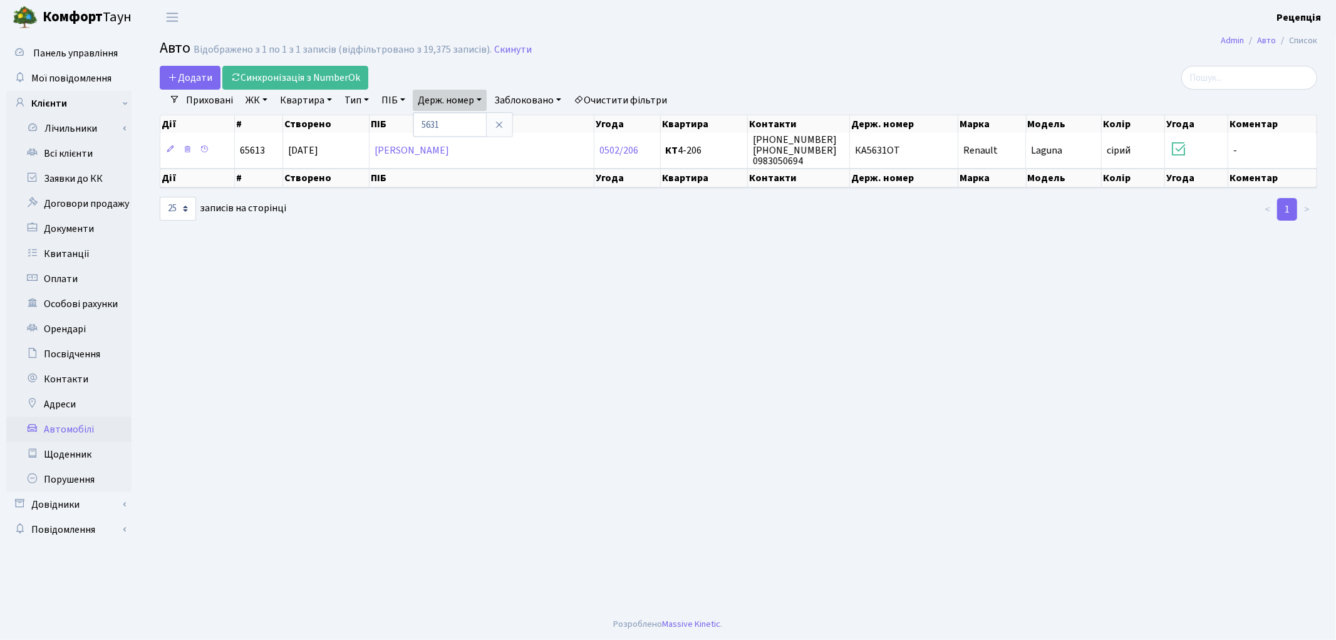
click at [655, 95] on link "Очистити фільтри" at bounding box center [620, 100] width 103 height 21
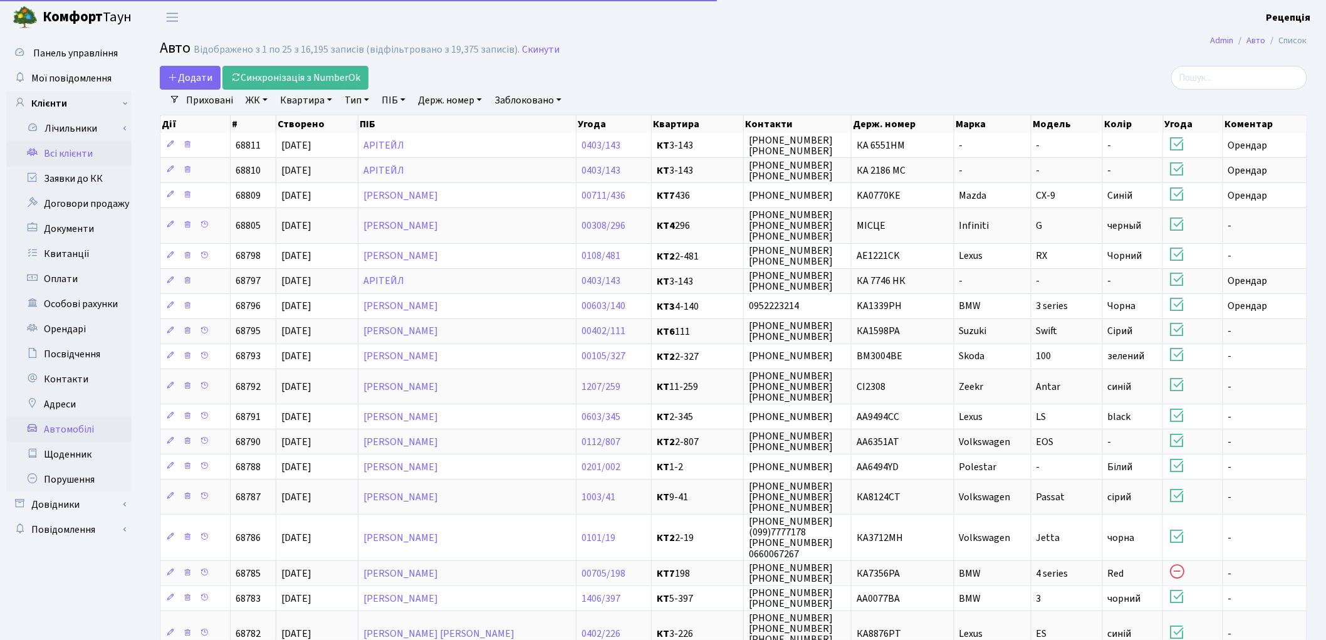
click at [55, 153] on link "Всі клієнти" at bounding box center [68, 153] width 125 height 25
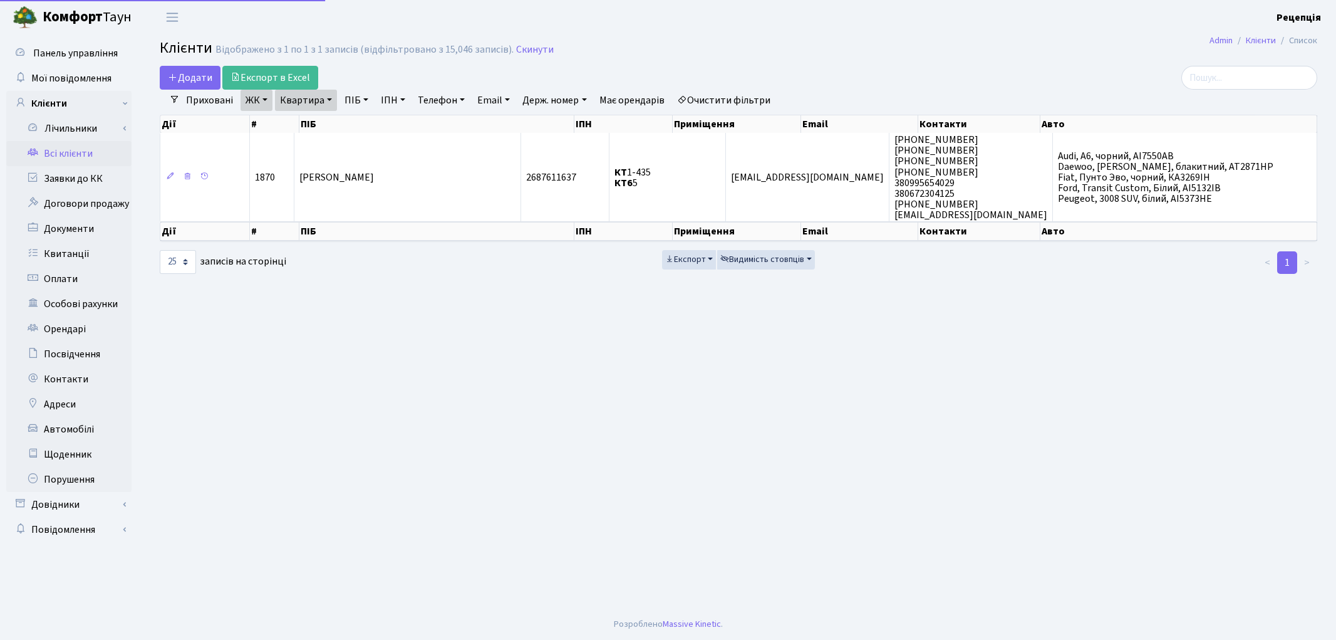
select select "25"
click at [255, 103] on link "ЖК" at bounding box center [257, 100] width 32 height 21
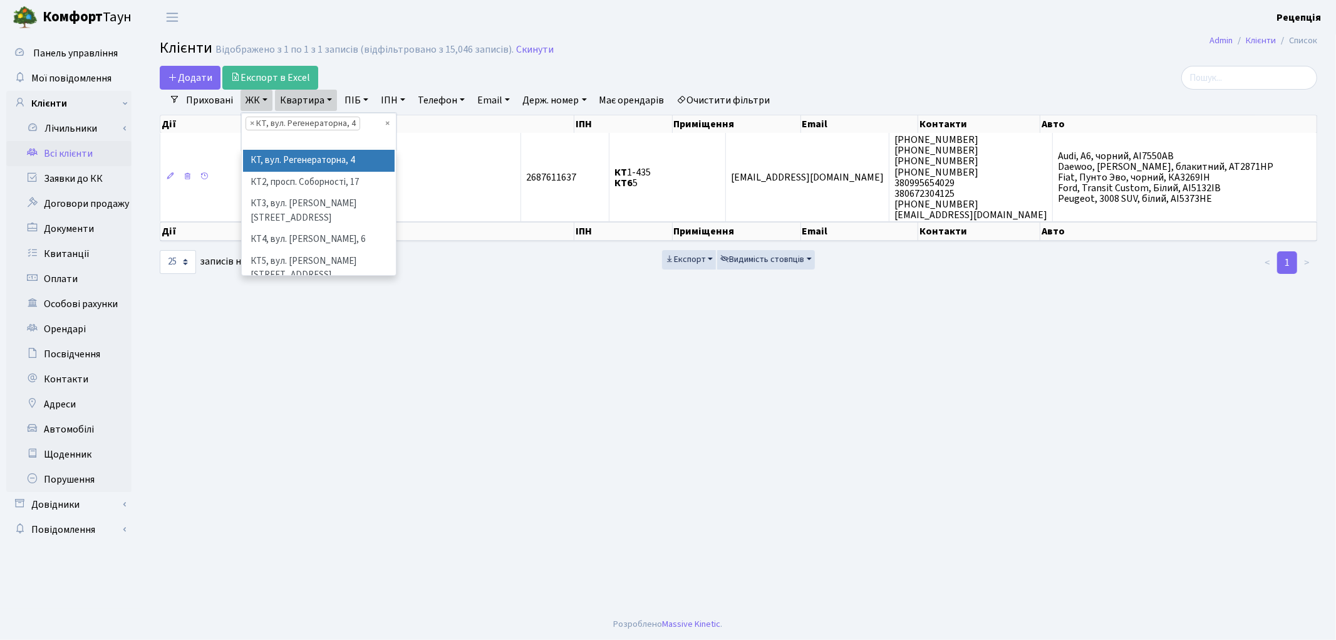
click at [286, 154] on li "КТ, вул. Регенераторна, 4" at bounding box center [319, 161] width 152 height 22
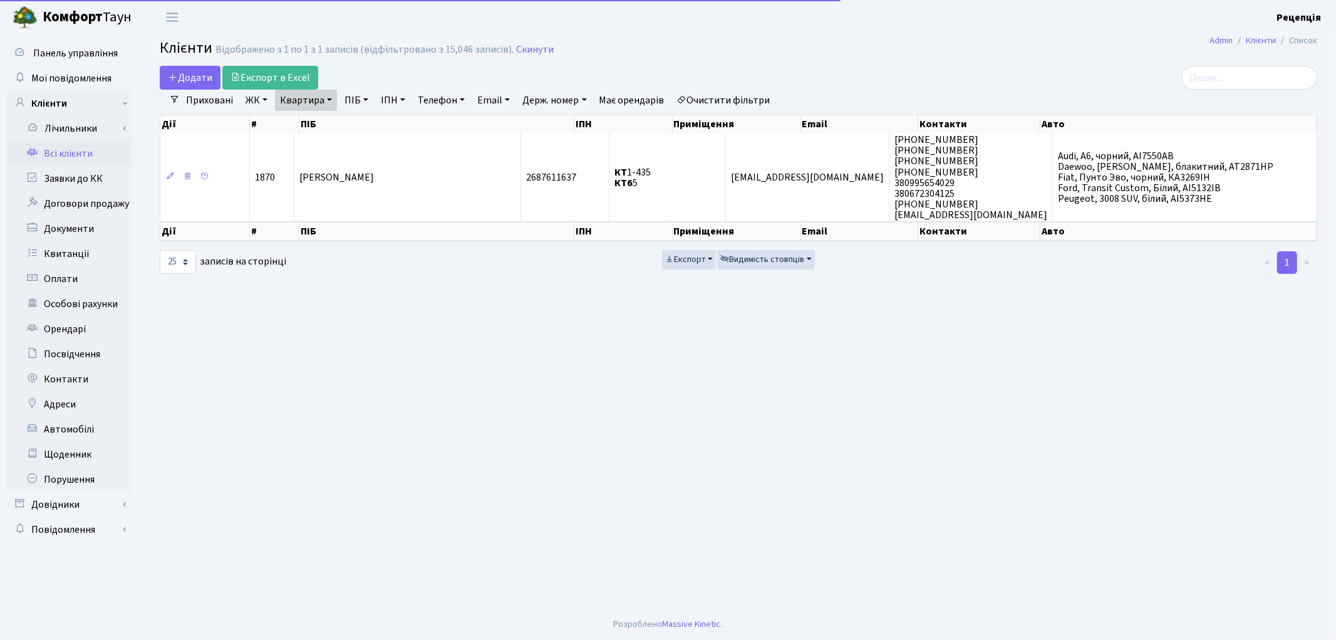
click at [309, 101] on link "Квартира" at bounding box center [306, 100] width 62 height 21
drag, startPoint x: 318, startPoint y: 122, endPoint x: 309, endPoint y: 119, distance: 9.3
click at [318, 122] on input "1-435" at bounding box center [312, 125] width 73 height 24
type input "1-206"
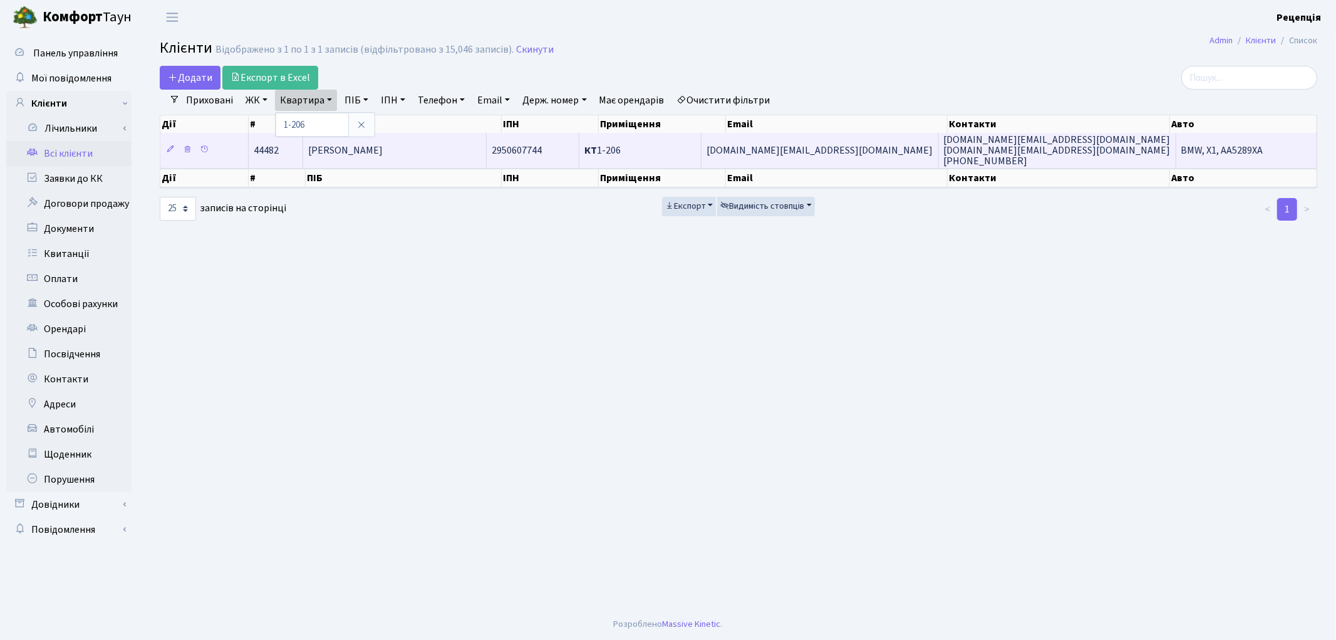
click at [441, 146] on td "Гончарова Ірина Іванівна" at bounding box center [395, 150] width 184 height 34
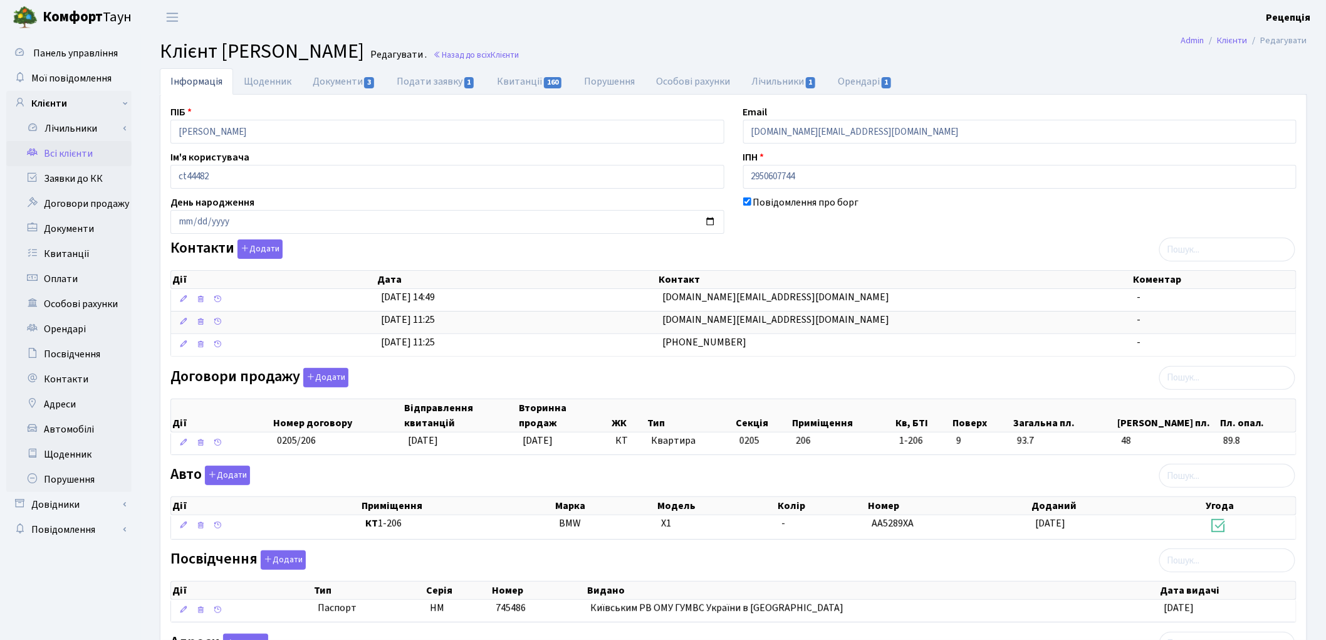
click at [66, 157] on link "Всі клієнти" at bounding box center [68, 153] width 125 height 25
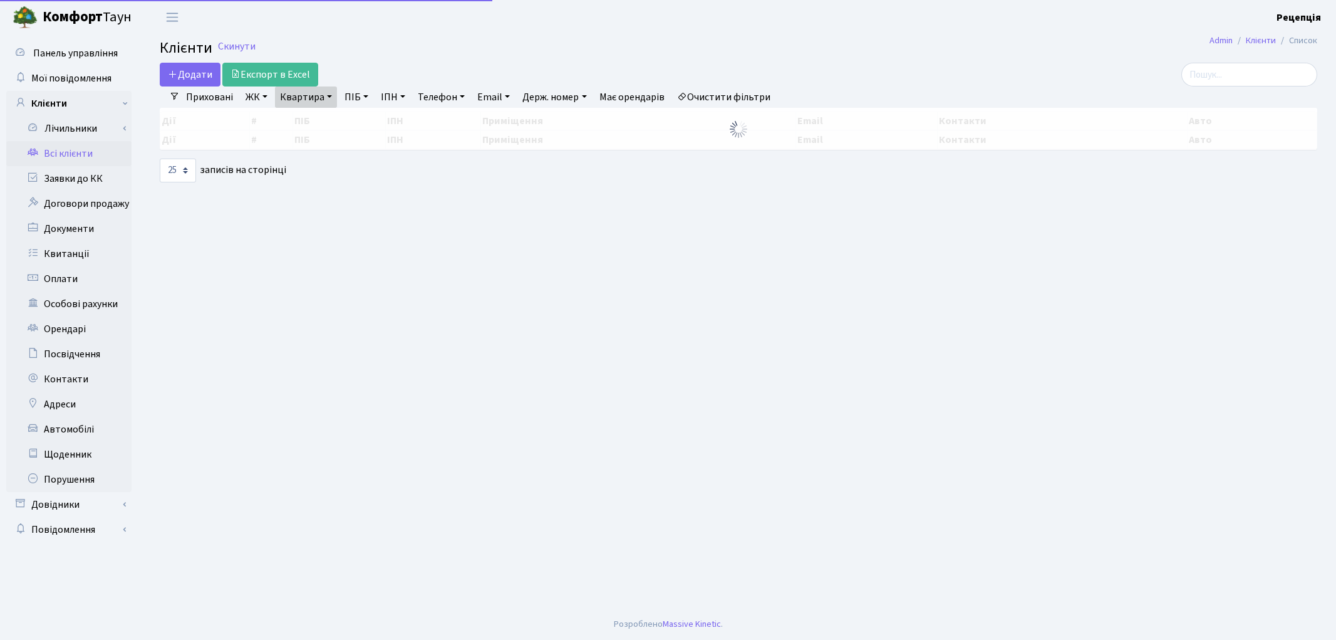
select select "25"
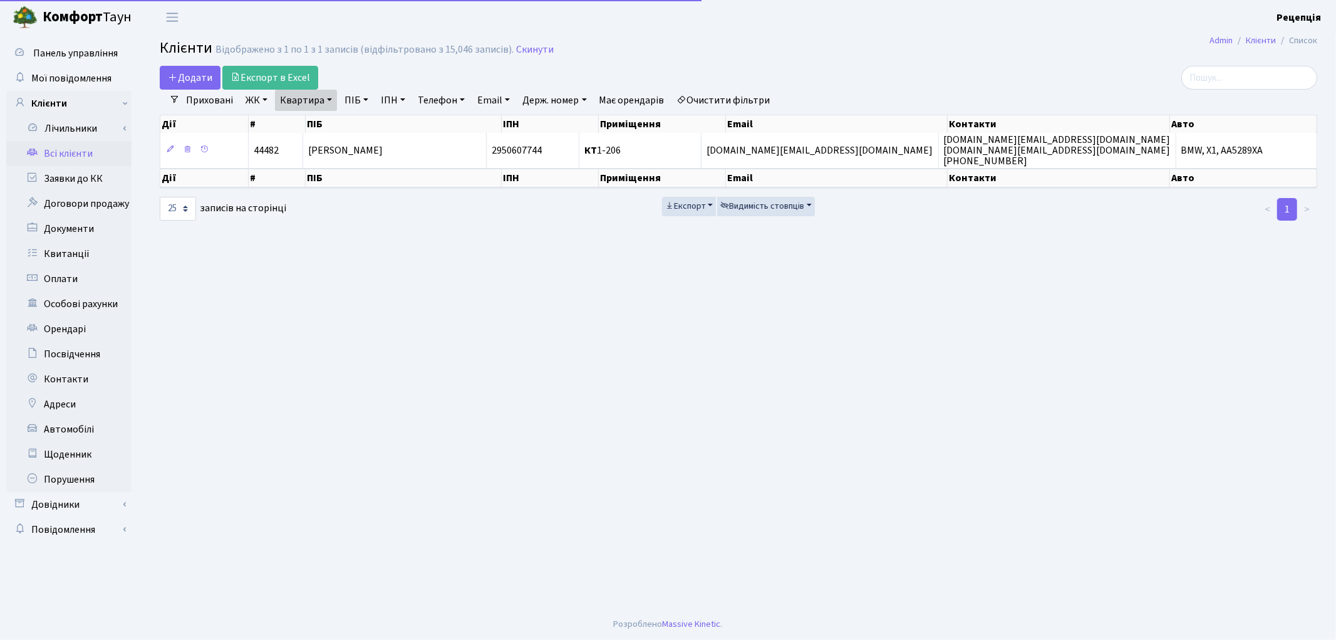
drag, startPoint x: 303, startPoint y: 98, endPoint x: 308, endPoint y: 126, distance: 28.8
click at [303, 97] on link "Квартира" at bounding box center [306, 100] width 62 height 21
click at [289, 125] on input "1-206" at bounding box center [312, 125] width 73 height 24
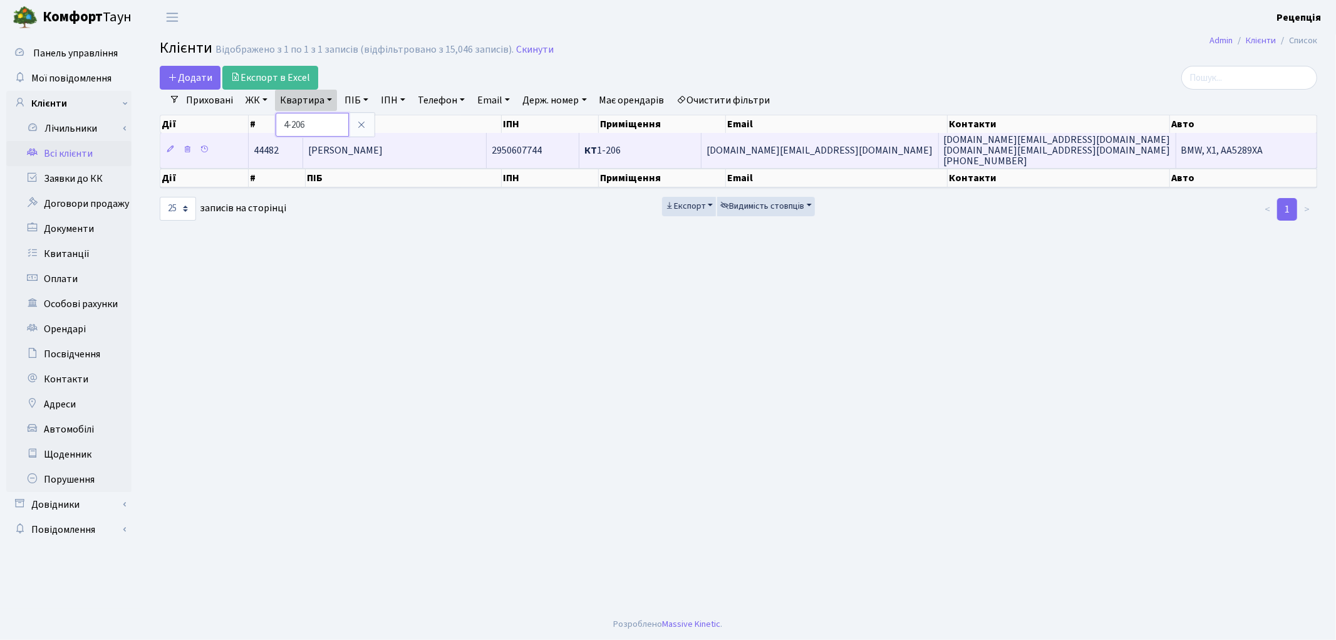
type input "4-206"
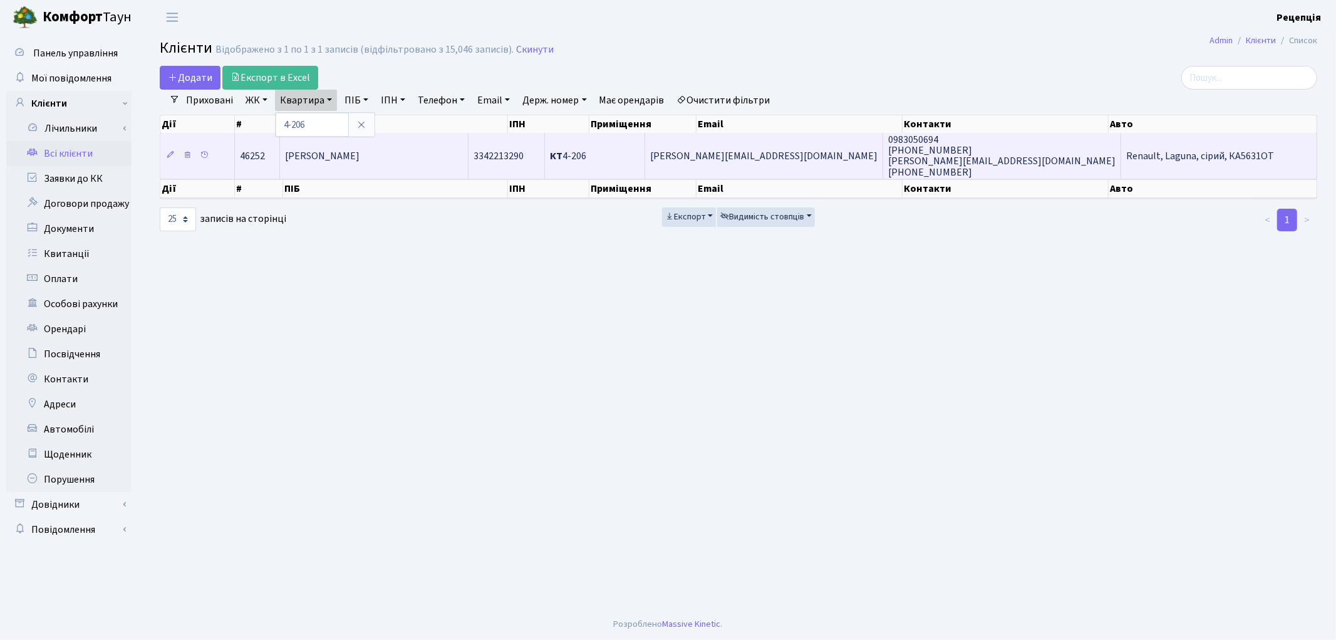
click at [360, 161] on span "[PERSON_NAME]" at bounding box center [322, 156] width 75 height 14
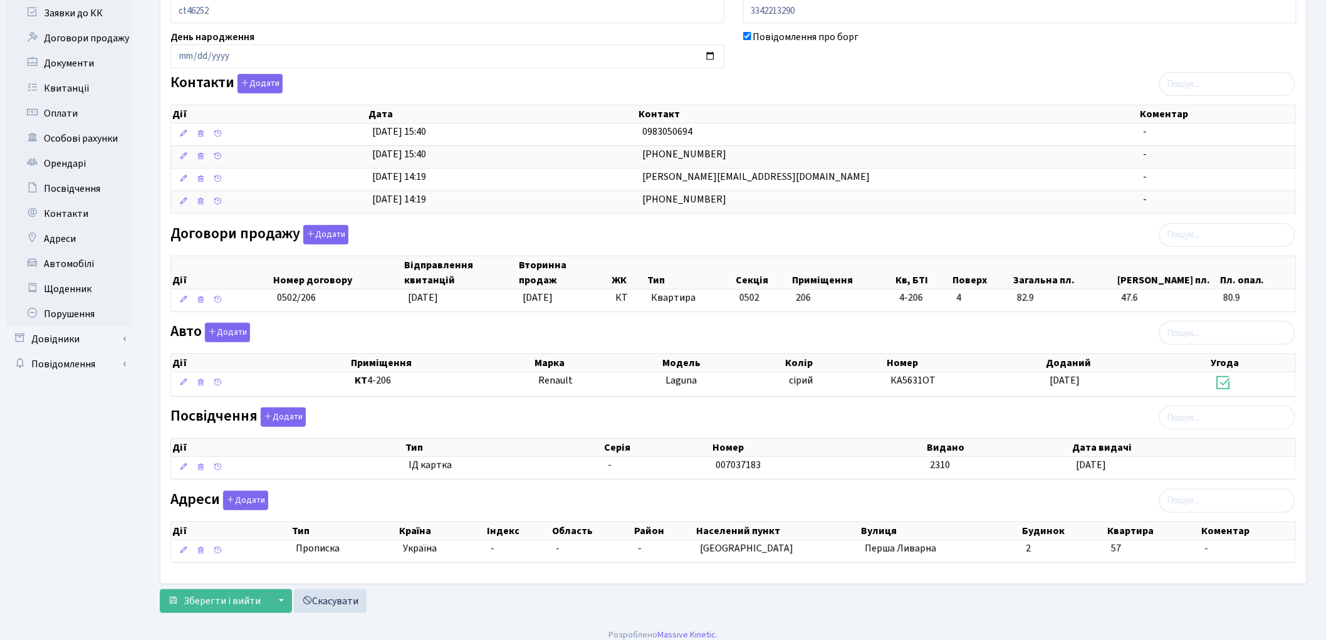
scroll to position [179, 0]
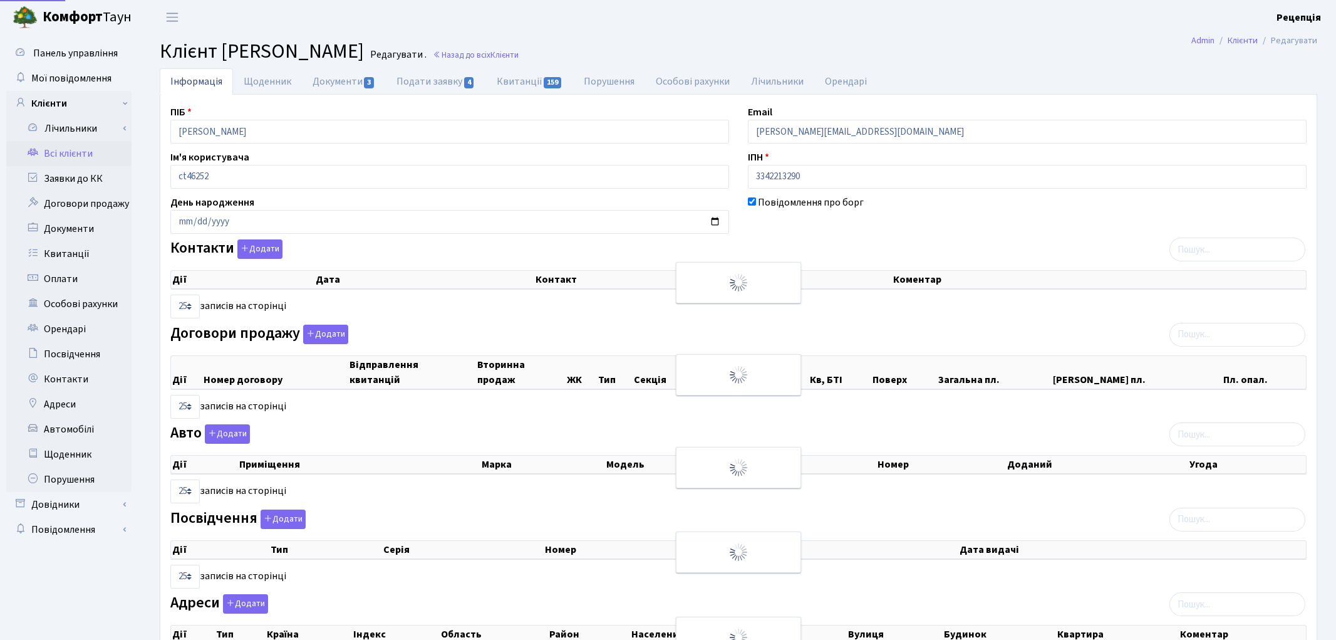
select select "25"
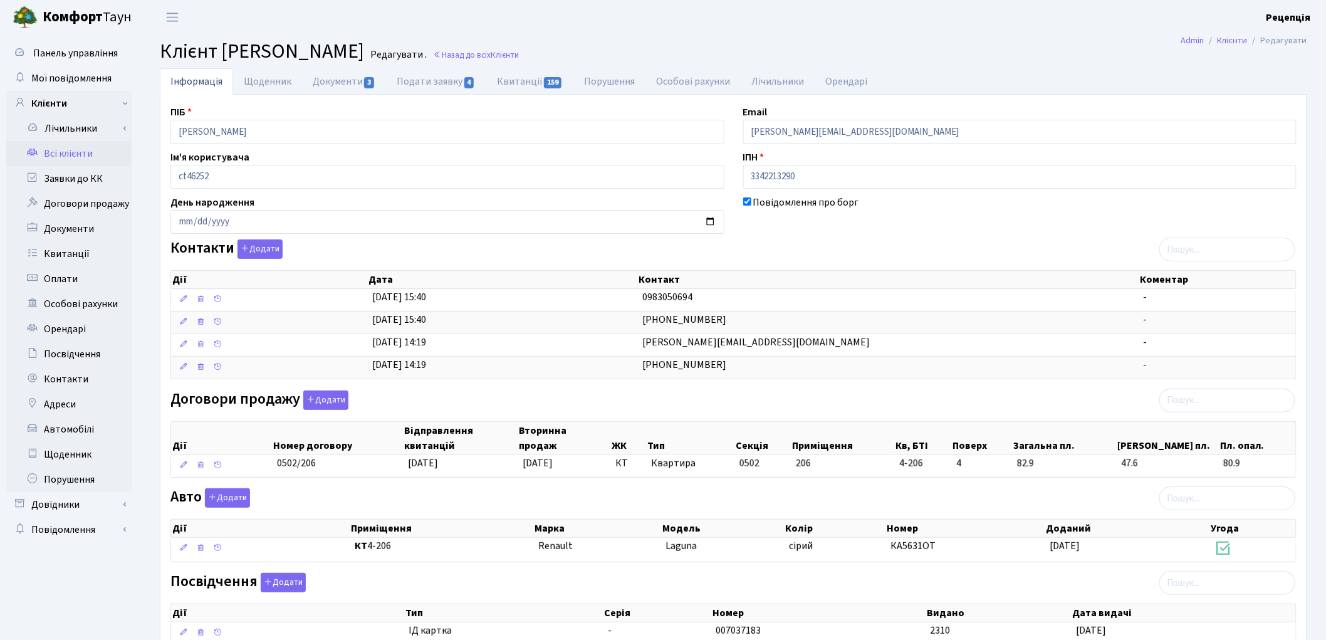
click at [61, 150] on link "Всі клієнти" at bounding box center [68, 153] width 125 height 25
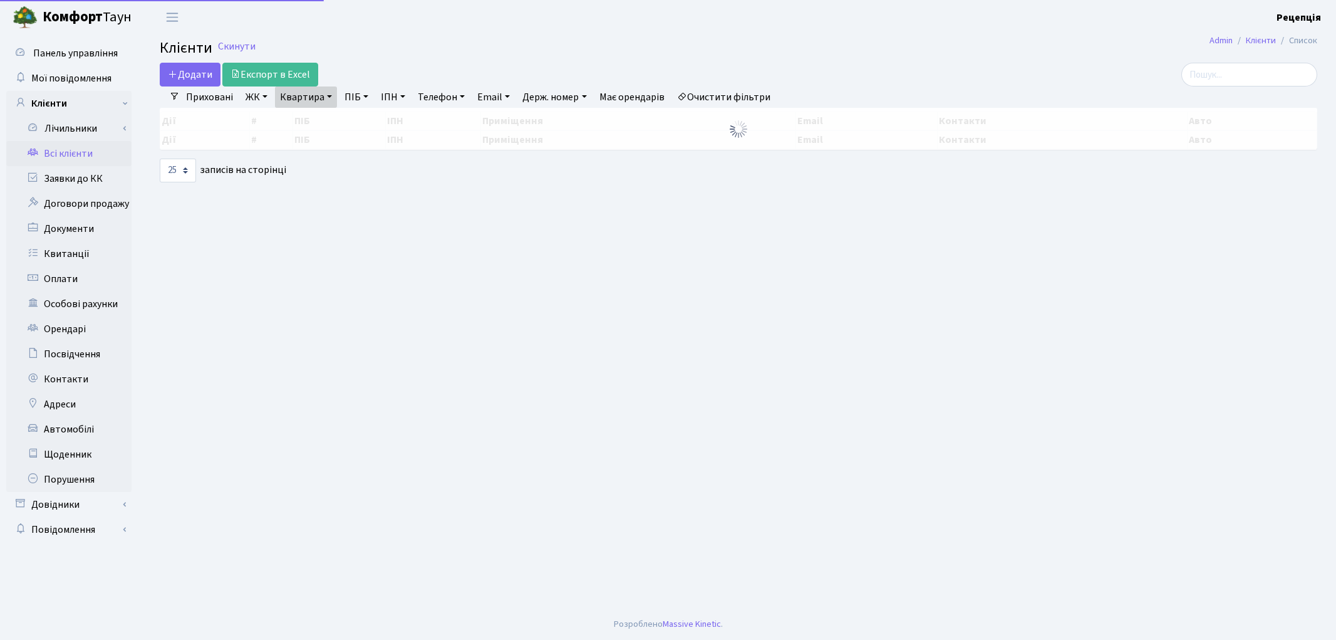
select select "25"
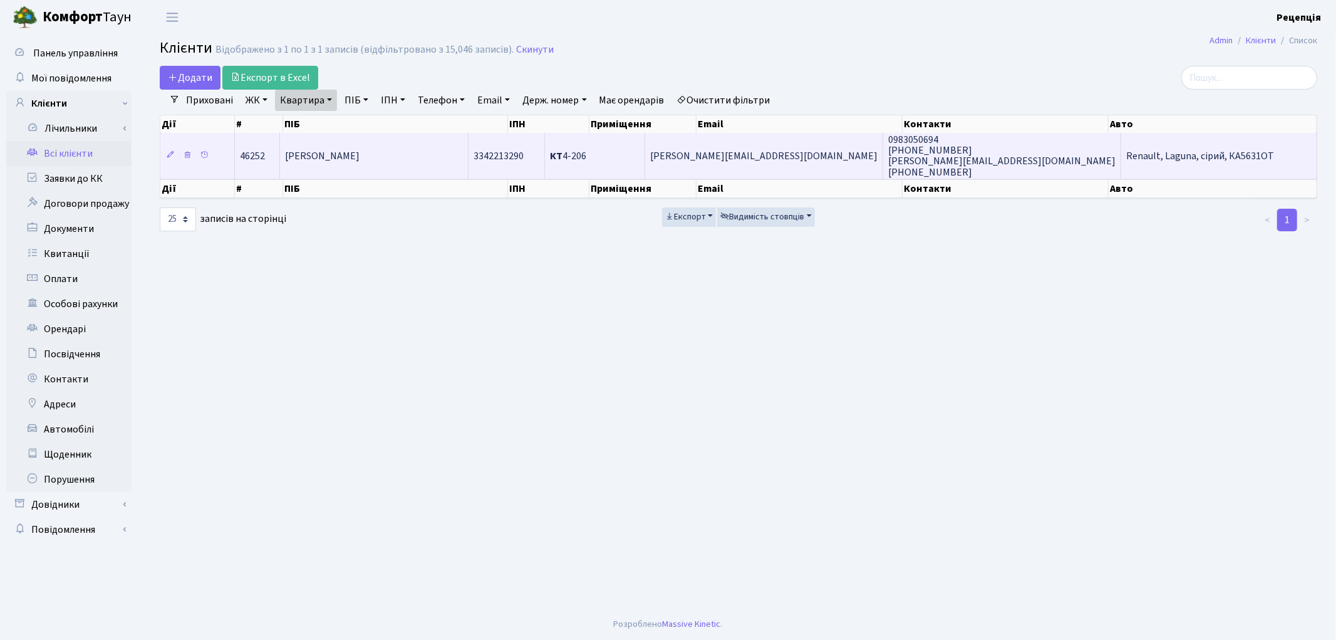
click at [586, 161] on span "КТ 4-206" at bounding box center [568, 156] width 36 height 14
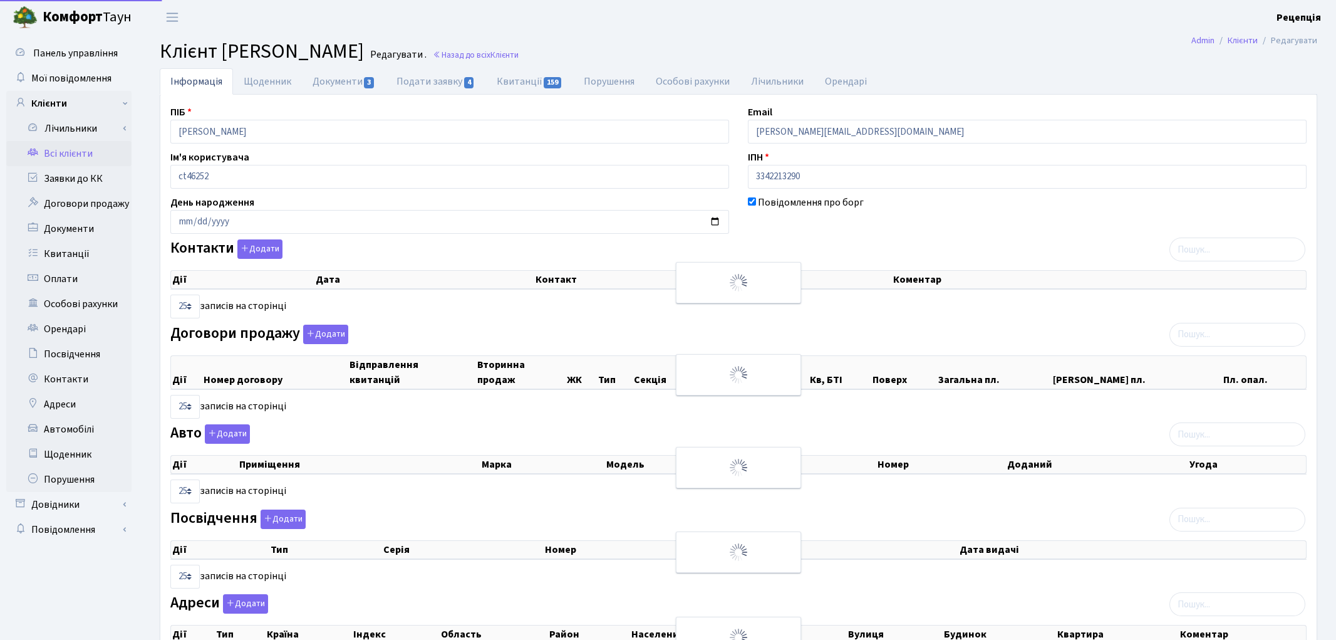
select select "25"
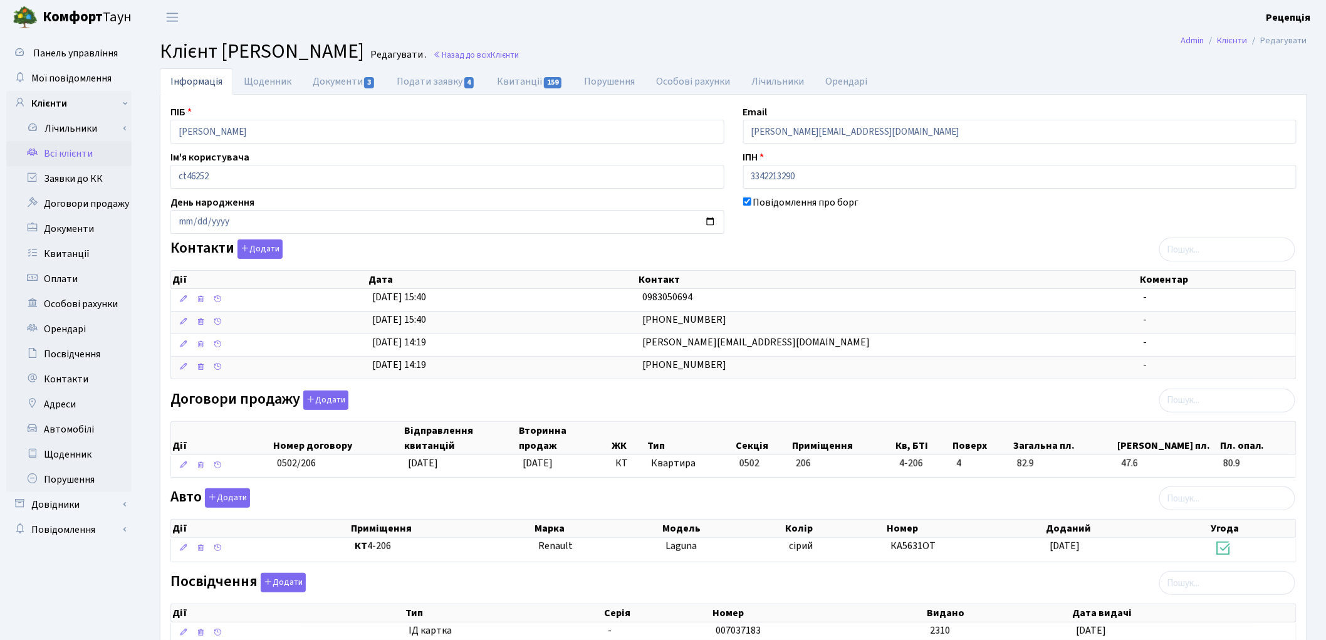
click at [92, 155] on link "Всі клієнти" at bounding box center [68, 153] width 125 height 25
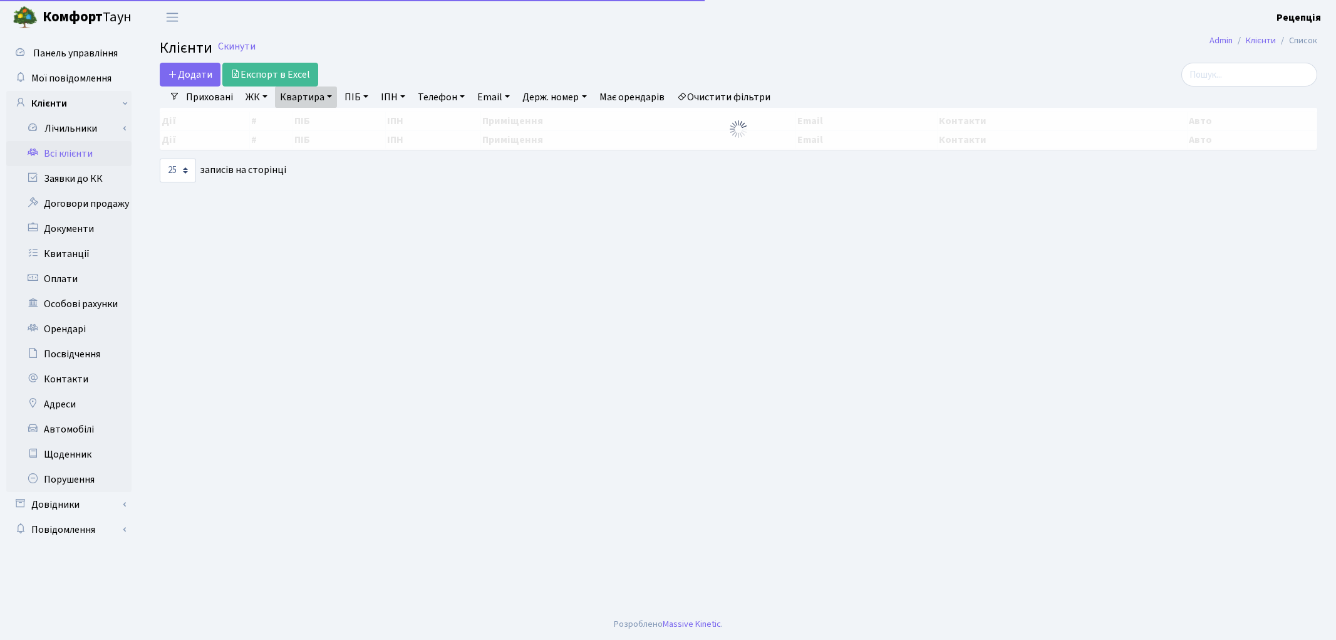
select select "25"
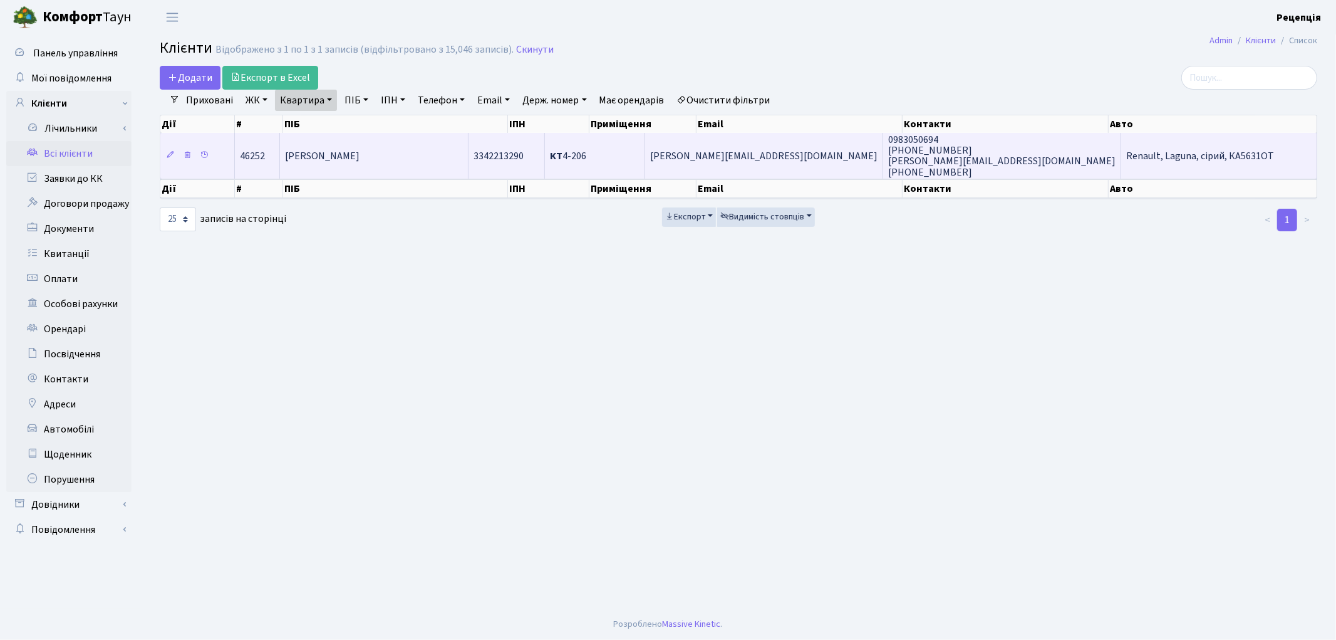
click at [460, 165] on td "[PERSON_NAME]" at bounding box center [374, 155] width 189 height 45
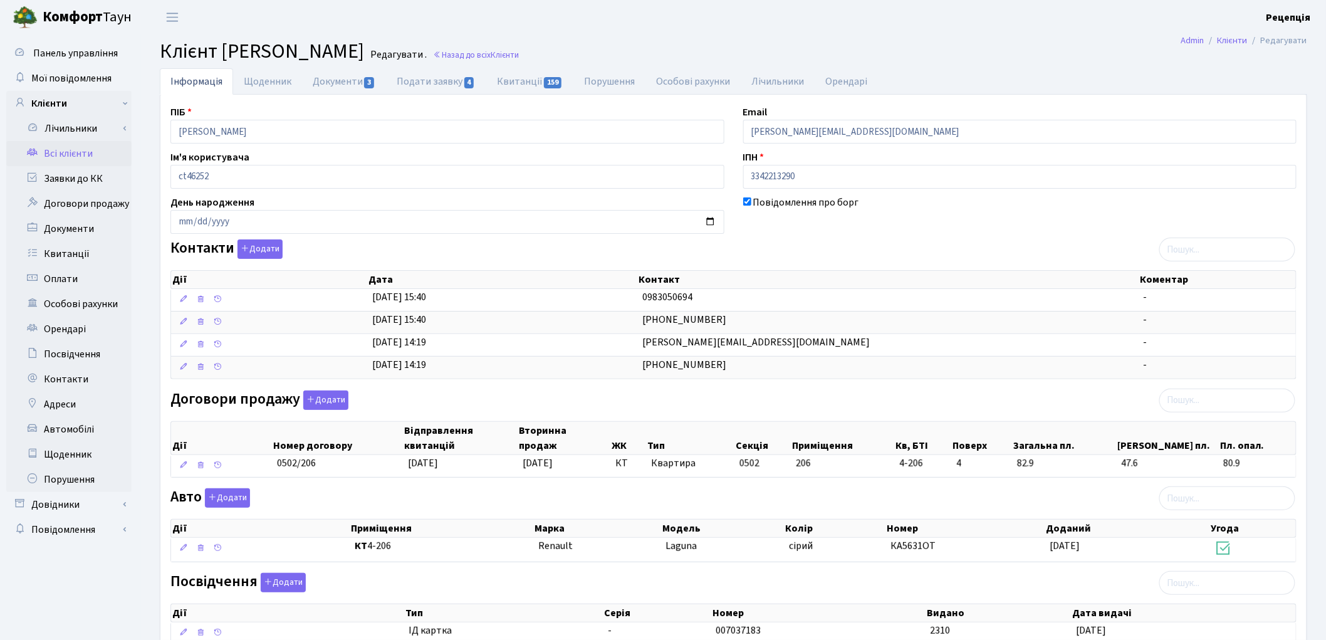
click at [72, 152] on link "Всі клієнти" at bounding box center [68, 153] width 125 height 25
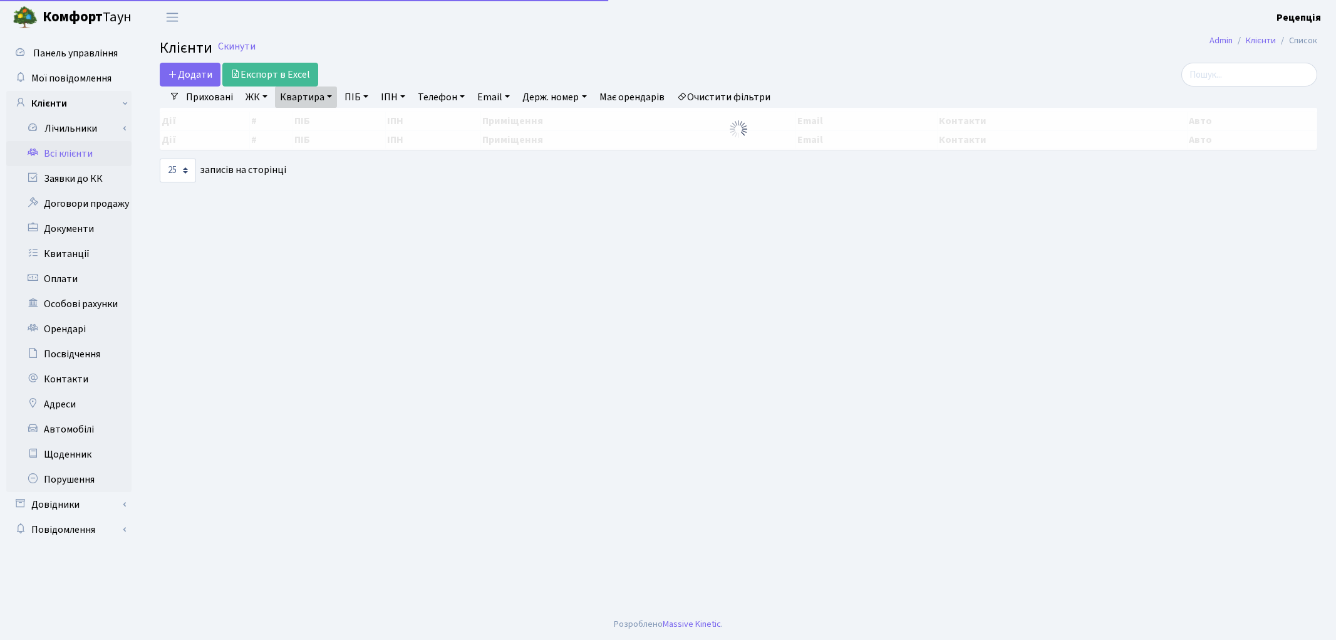
select select "25"
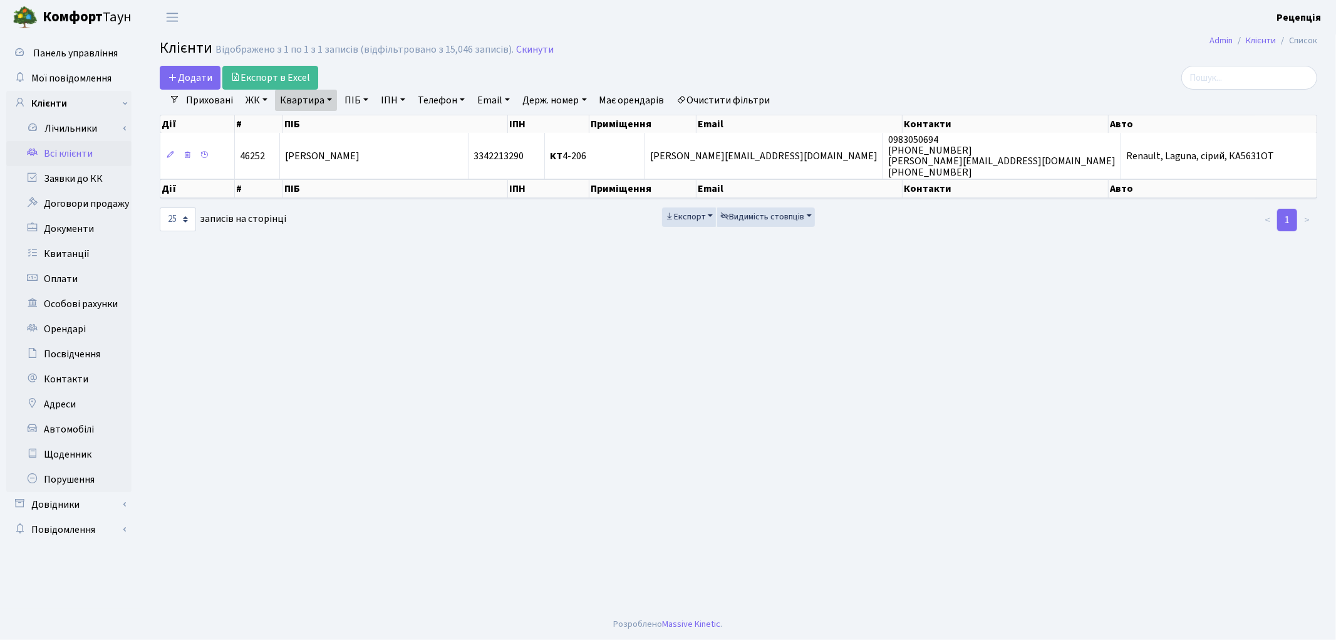
click at [760, 101] on link "Очистити фільтри" at bounding box center [723, 100] width 103 height 21
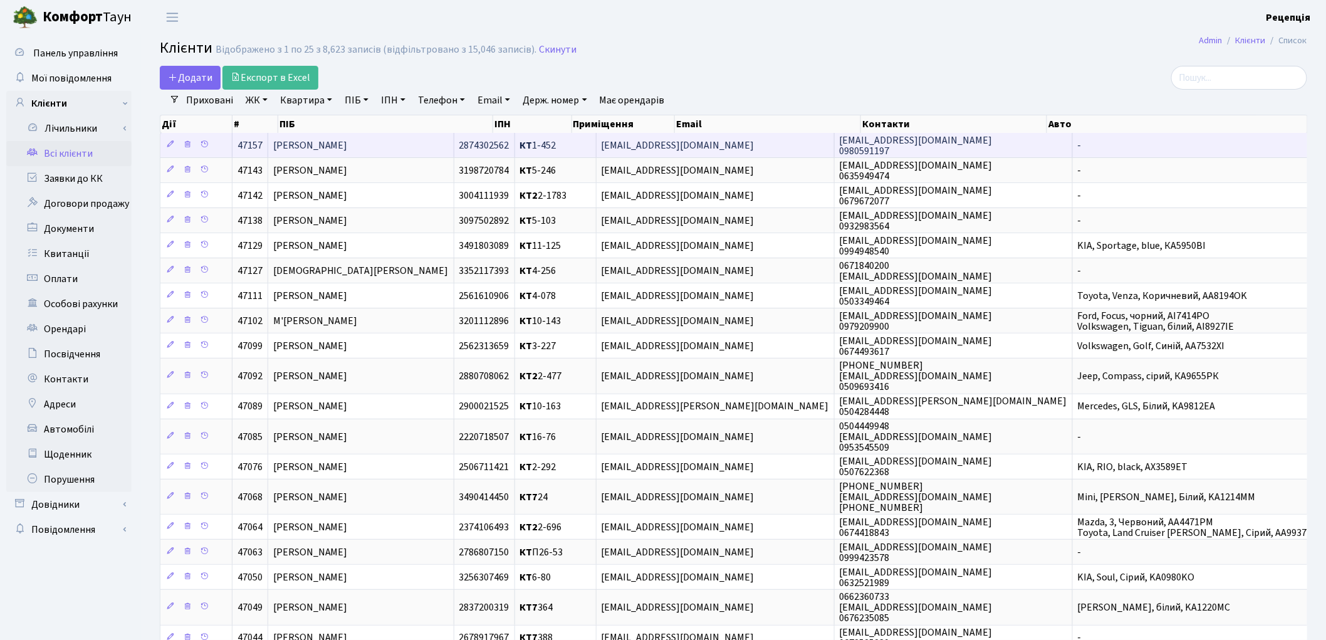
click at [412, 144] on td "[PERSON_NAME]" at bounding box center [361, 145] width 186 height 24
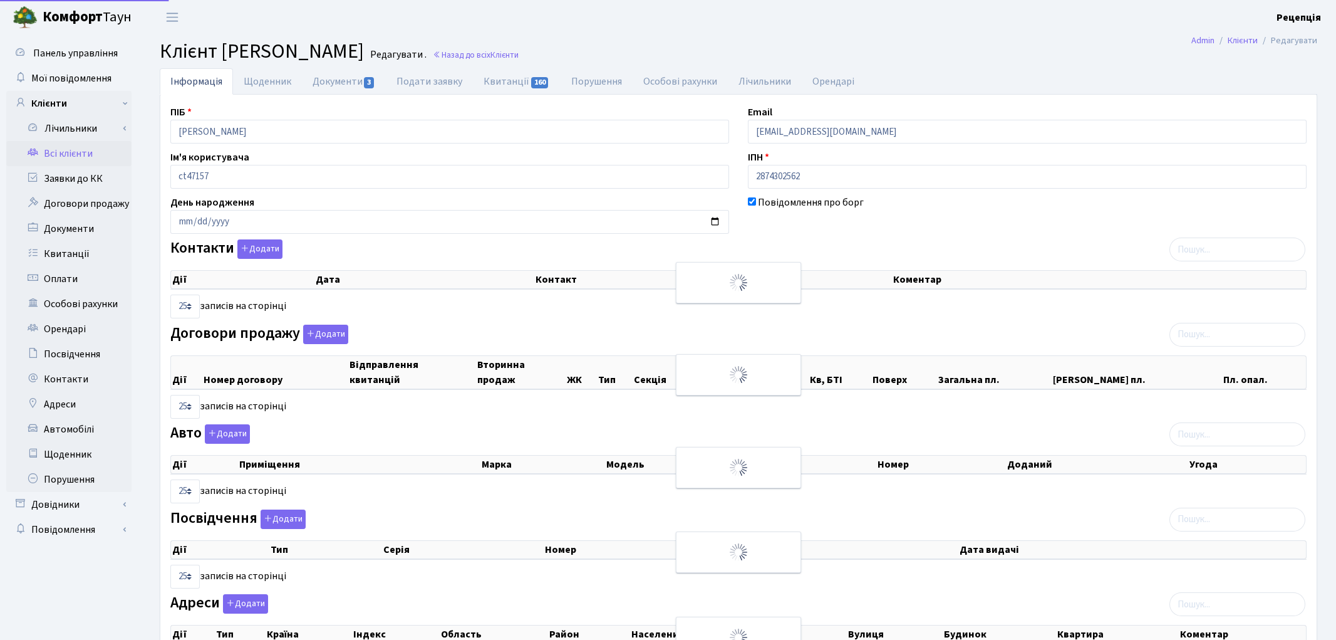
select select "25"
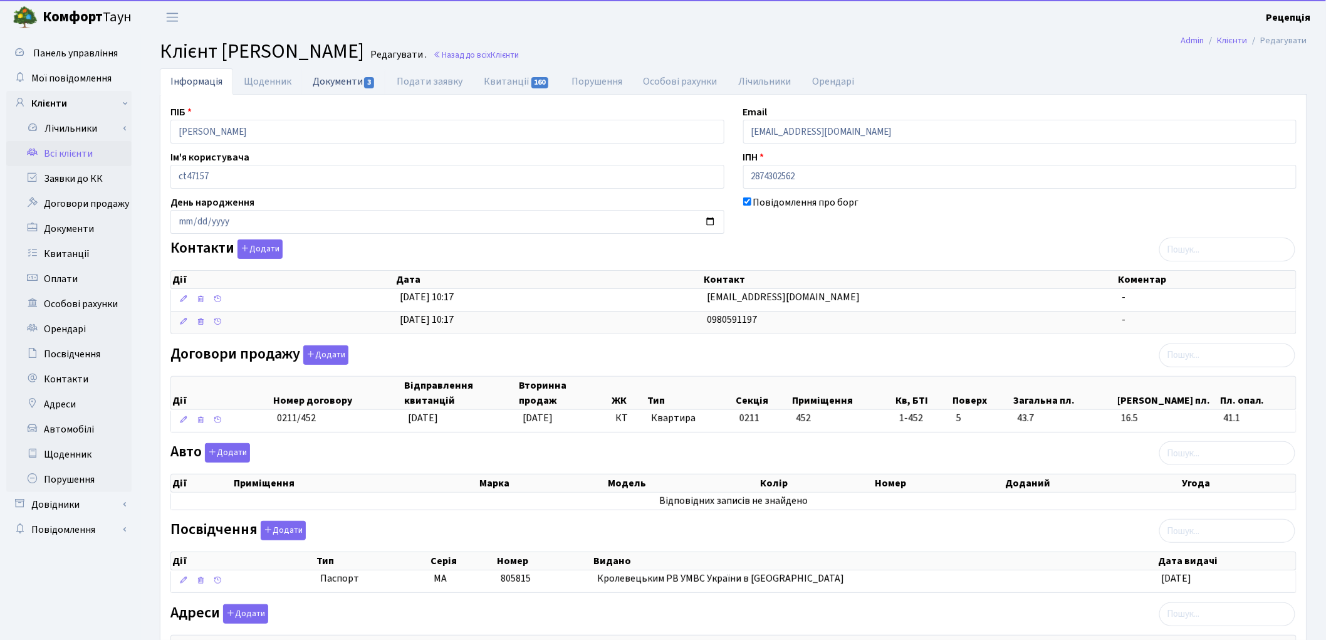
click at [343, 81] on link "Документи 3" at bounding box center [344, 81] width 84 height 26
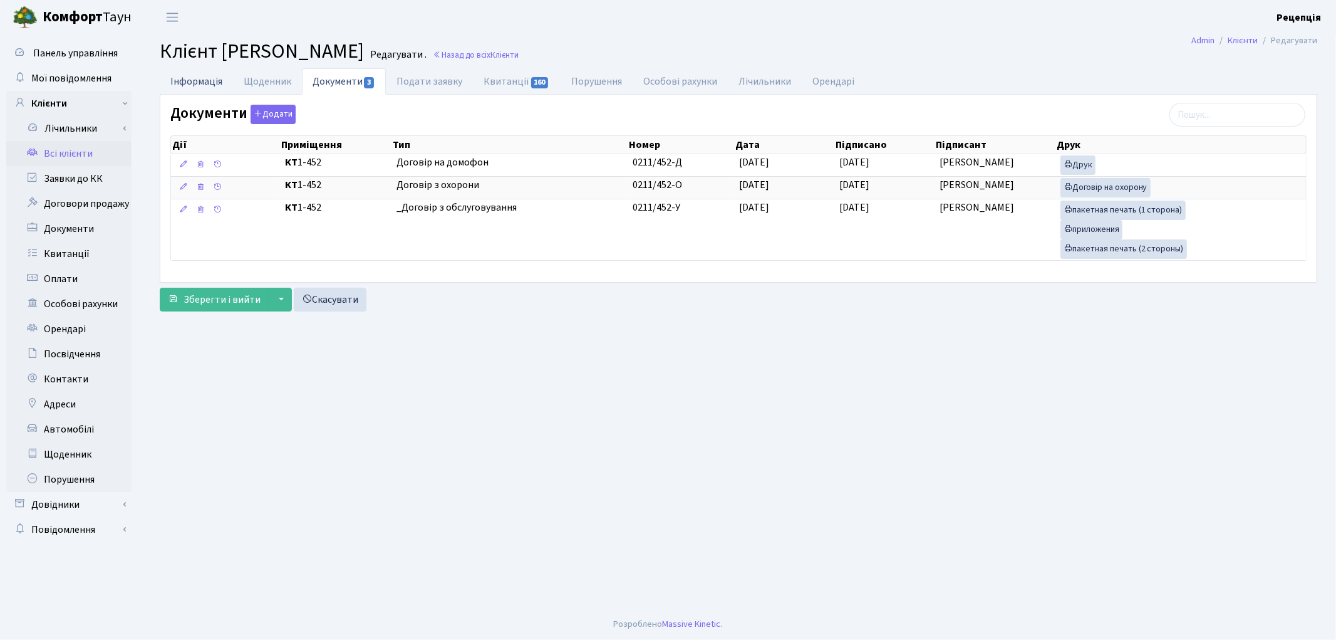
click at [190, 78] on link "Інформація" at bounding box center [196, 81] width 73 height 26
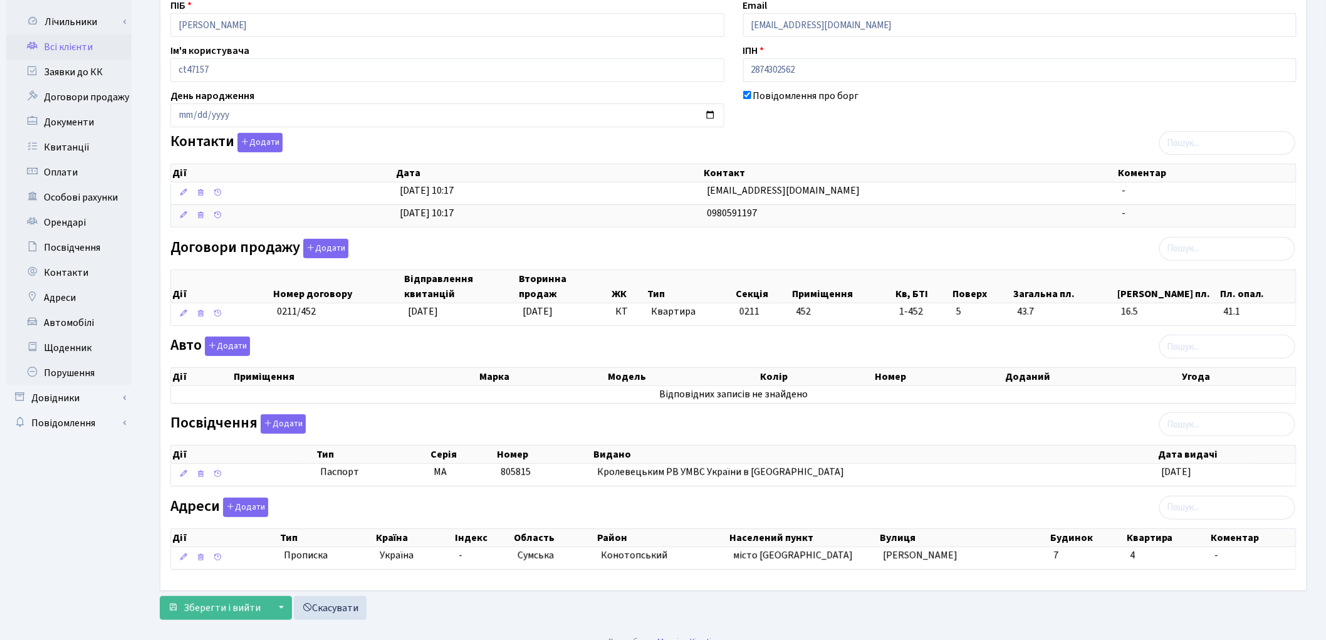
scroll to position [127, 0]
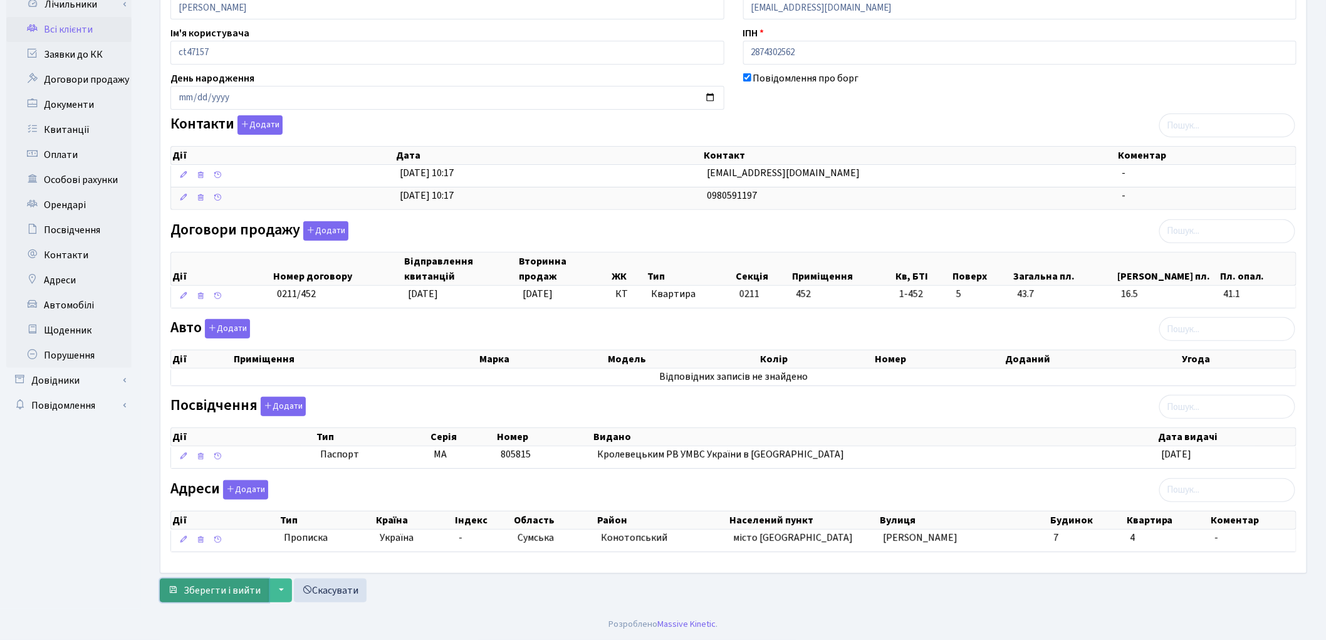
click at [201, 586] on span "Зберегти і вийти" at bounding box center [222, 590] width 77 height 14
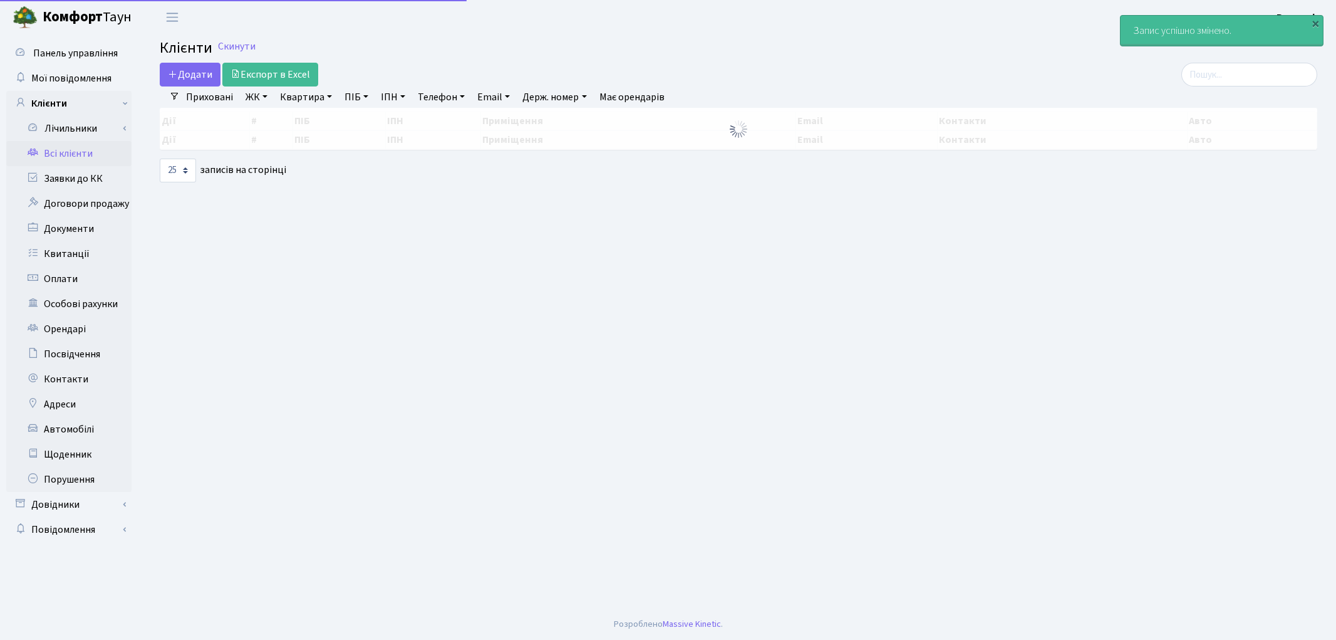
select select "25"
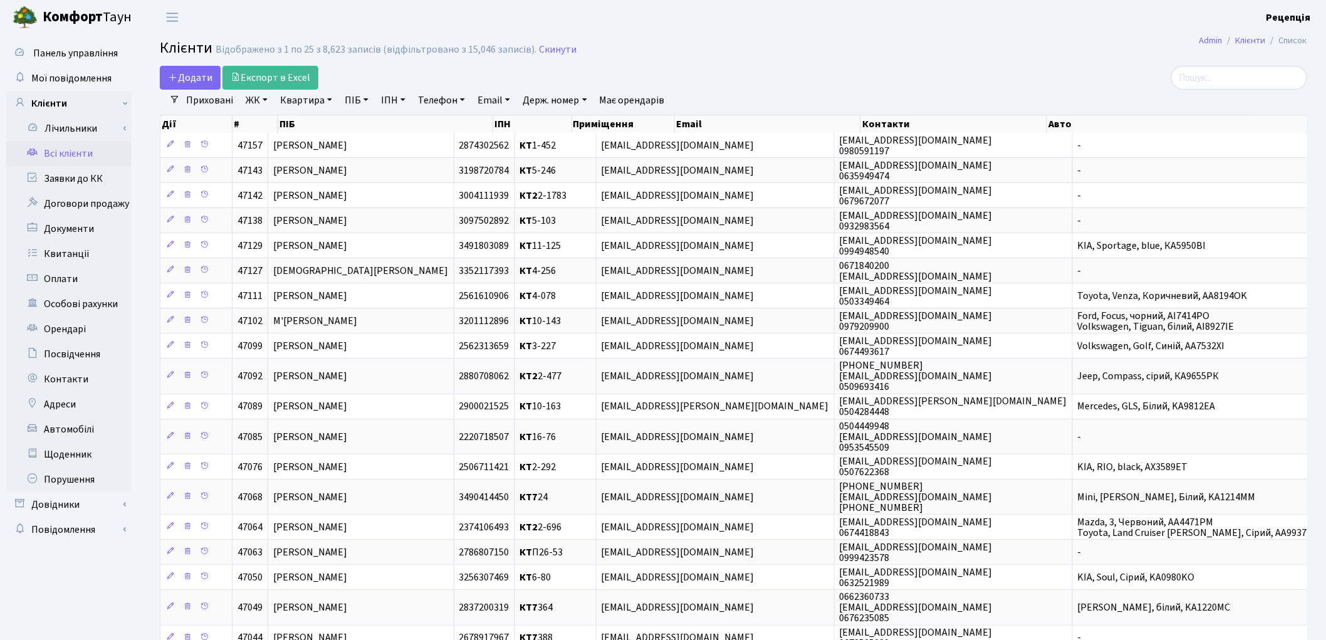
click at [351, 103] on link "ПІБ" at bounding box center [357, 100] width 34 height 21
type input "юрків"
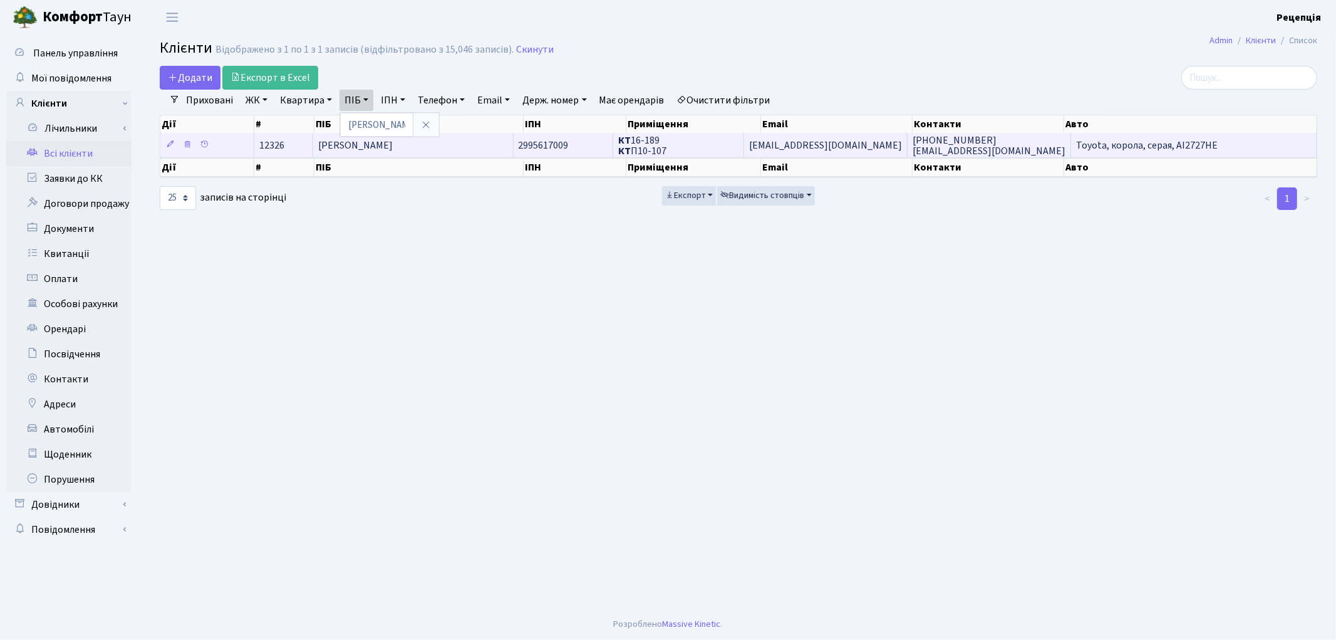
click at [393, 148] on span "Юрків Вікторія Георгіївна" at bounding box center [355, 145] width 75 height 14
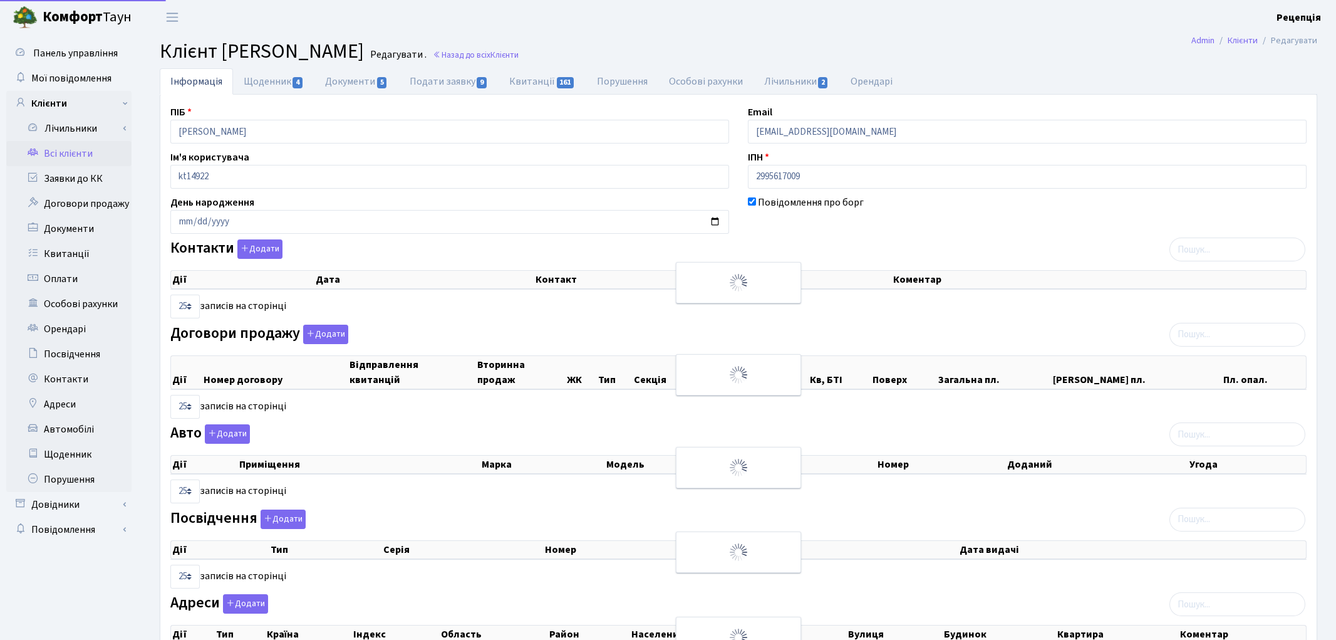
select select "25"
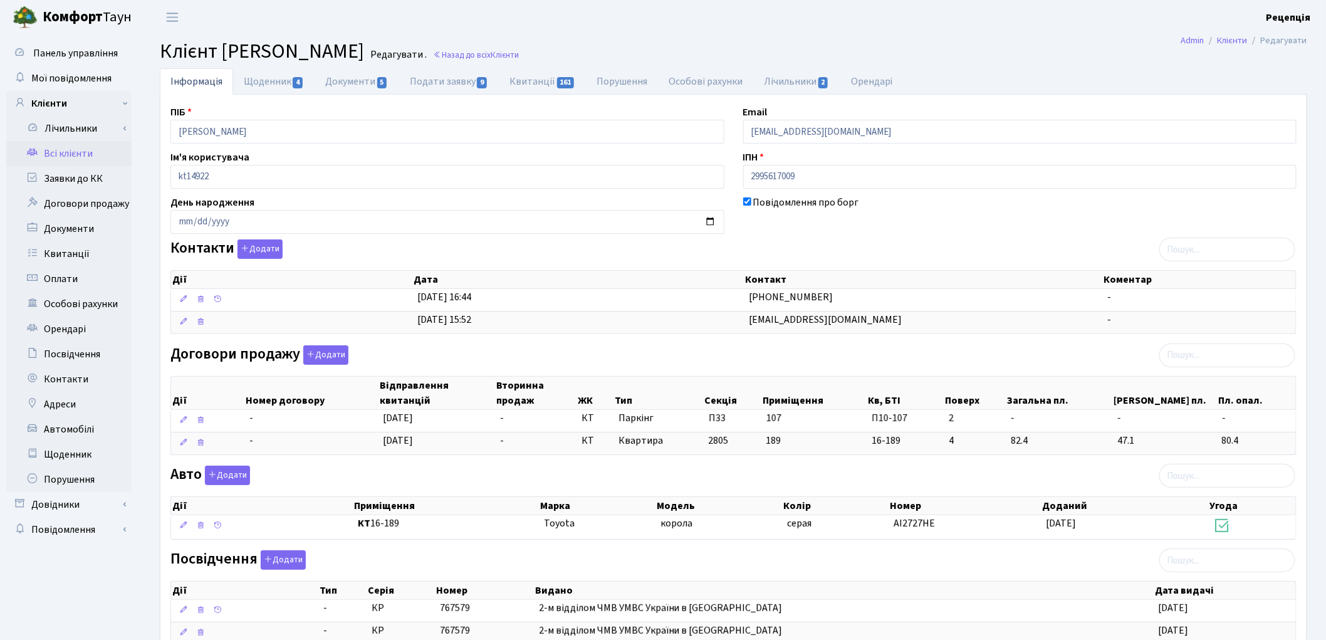
click at [38, 149] on icon at bounding box center [32, 152] width 13 height 12
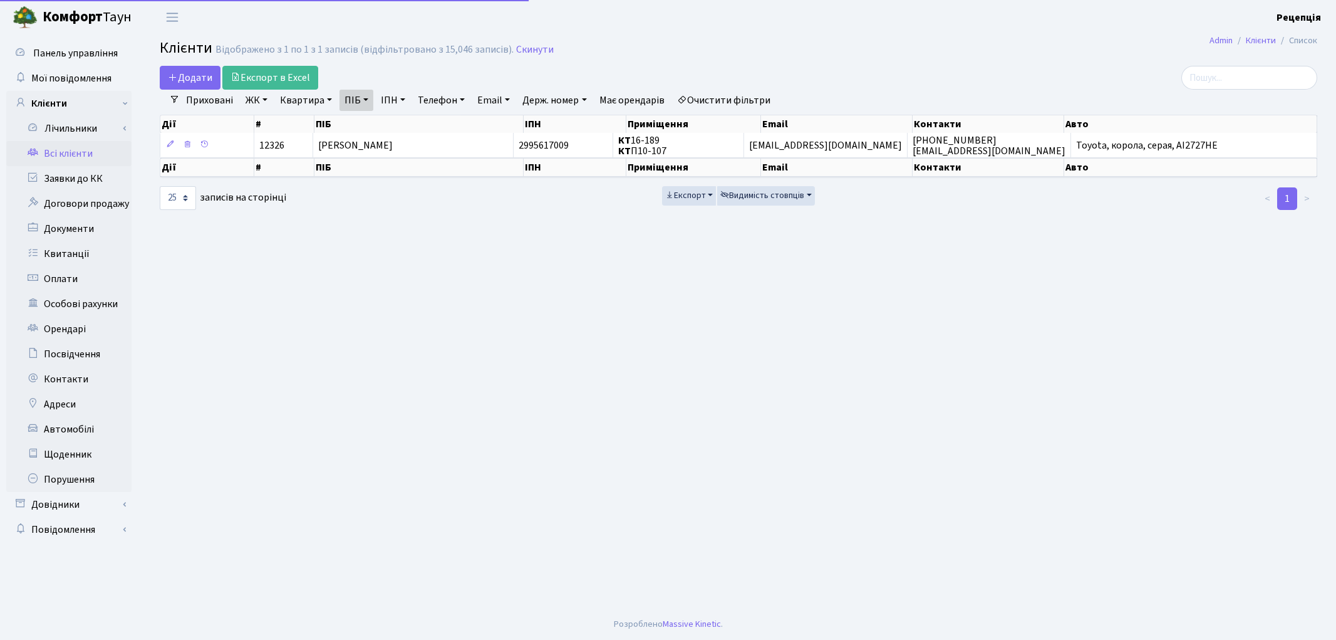
select select "25"
click at [717, 96] on link "Очистити фільтри" at bounding box center [723, 100] width 103 height 21
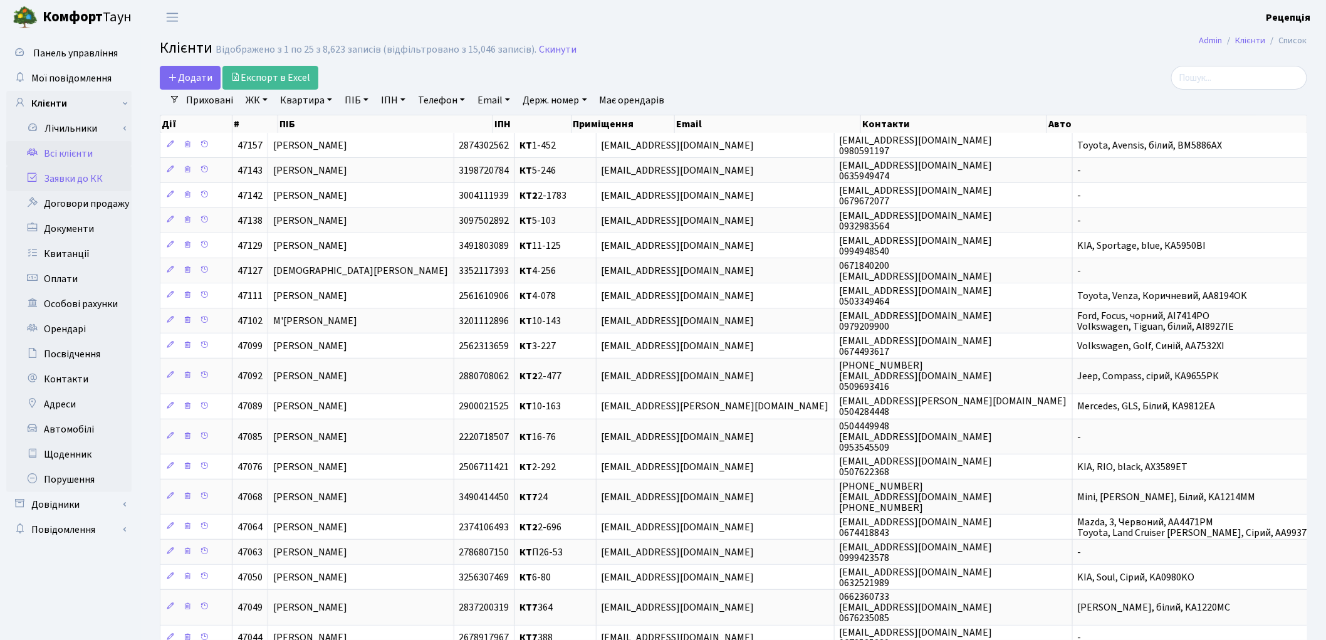
click at [96, 172] on link "Заявки до КК" at bounding box center [68, 178] width 125 height 25
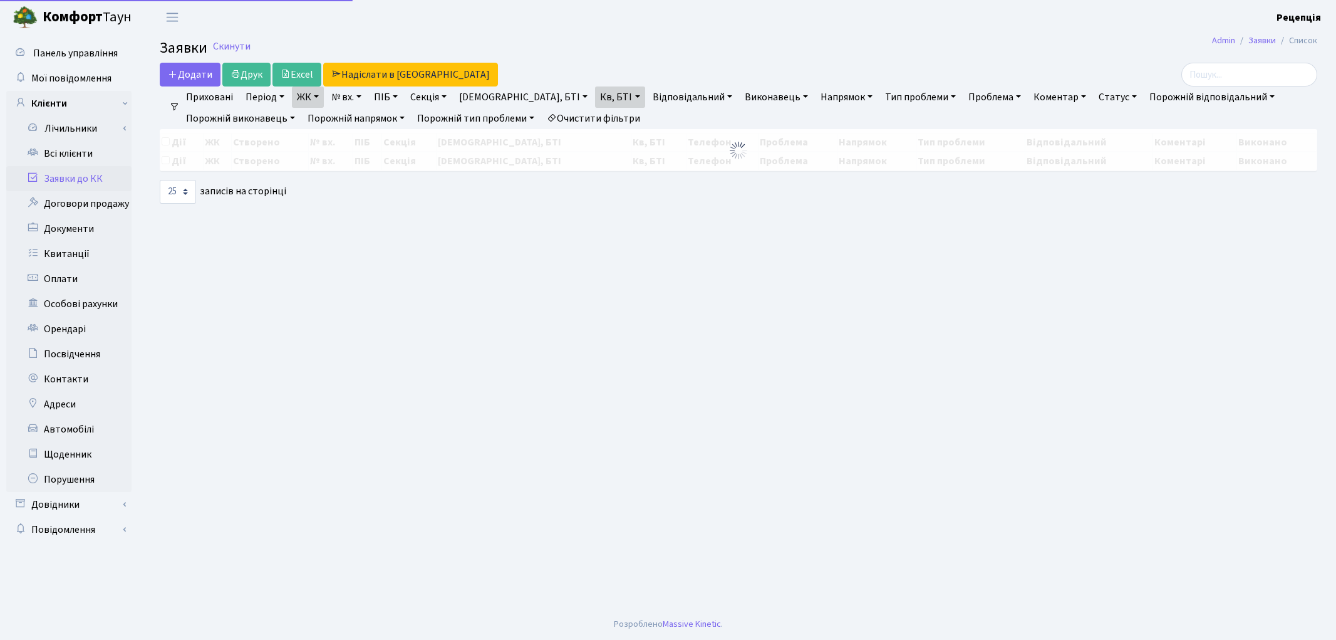
select select "25"
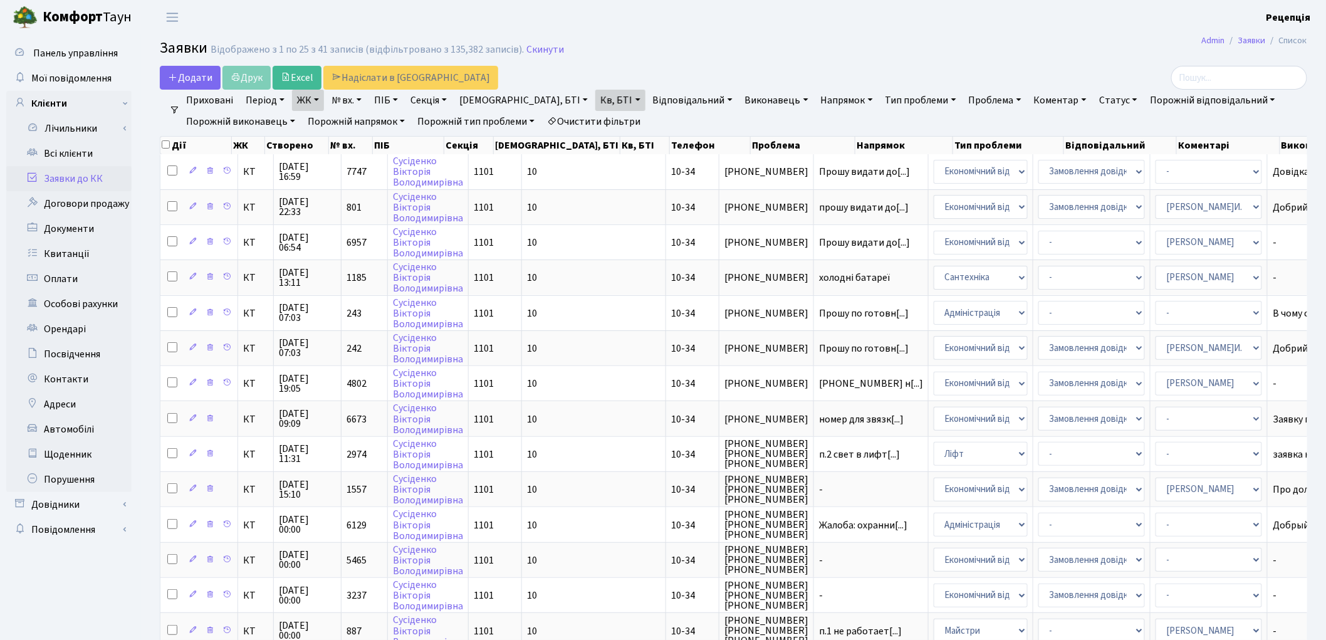
click at [616, 114] on link "Очистити фільтри" at bounding box center [593, 121] width 103 height 21
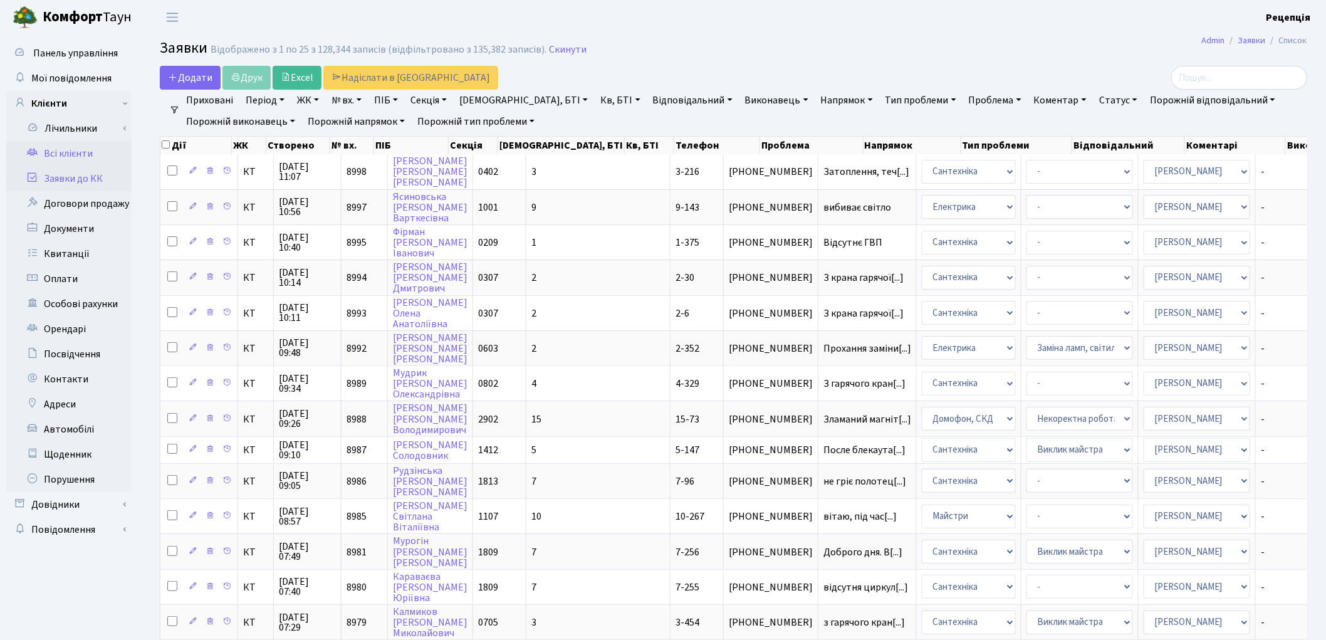
click at [85, 157] on link "Всі клієнти" at bounding box center [68, 153] width 125 height 25
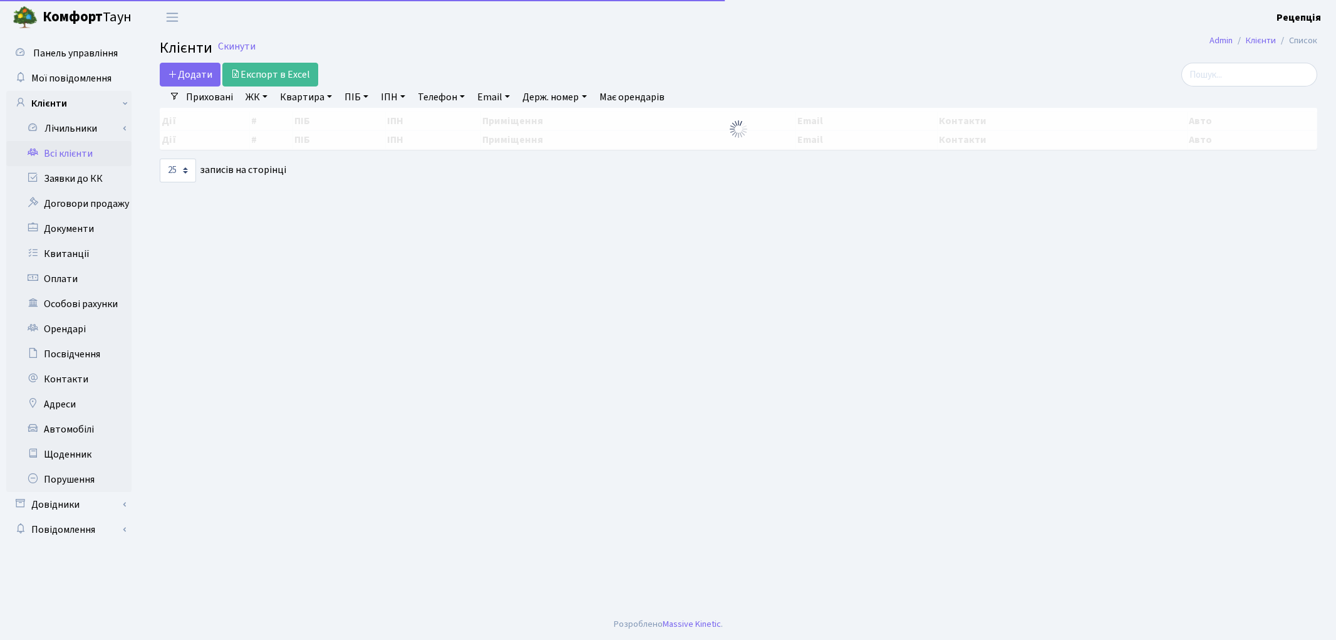
select select "25"
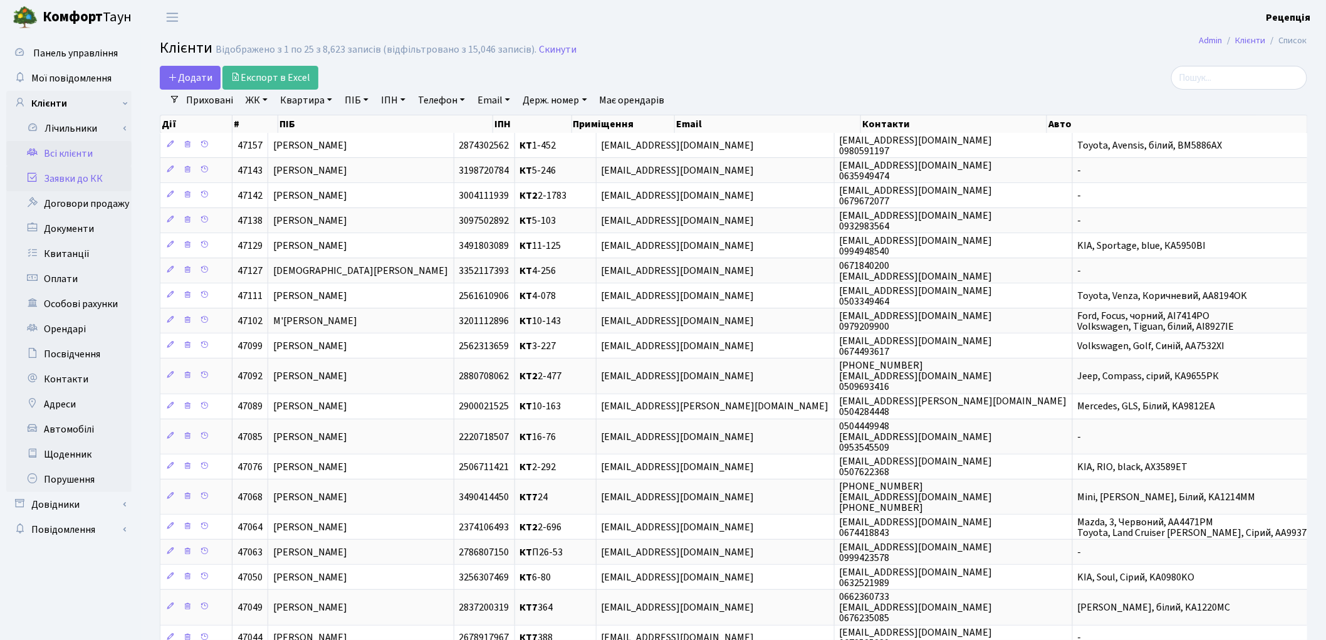
click at [95, 185] on link "Заявки до КК" at bounding box center [68, 178] width 125 height 25
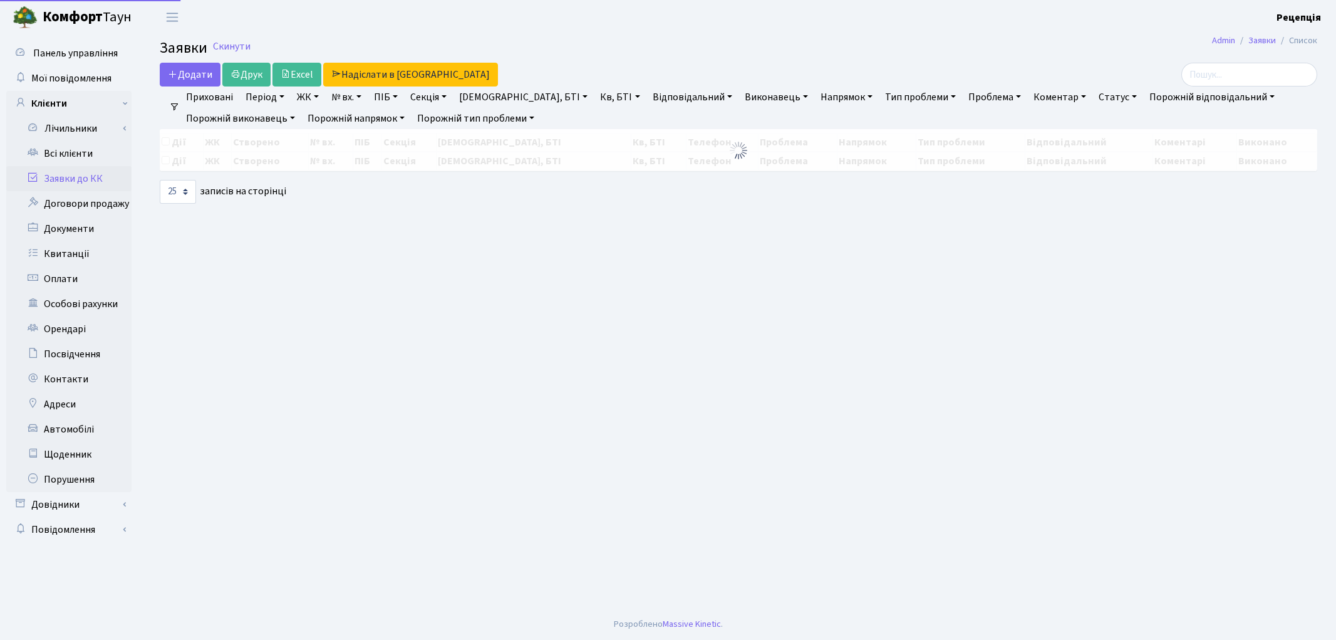
select select "25"
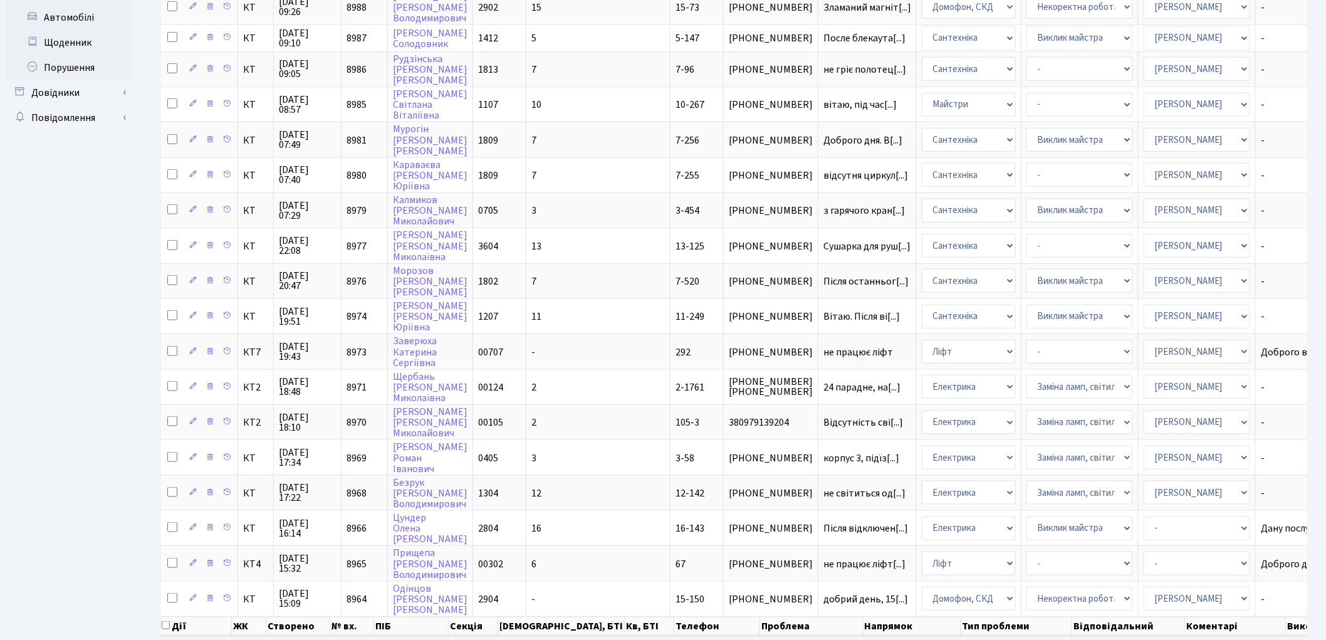
scroll to position [450, 0]
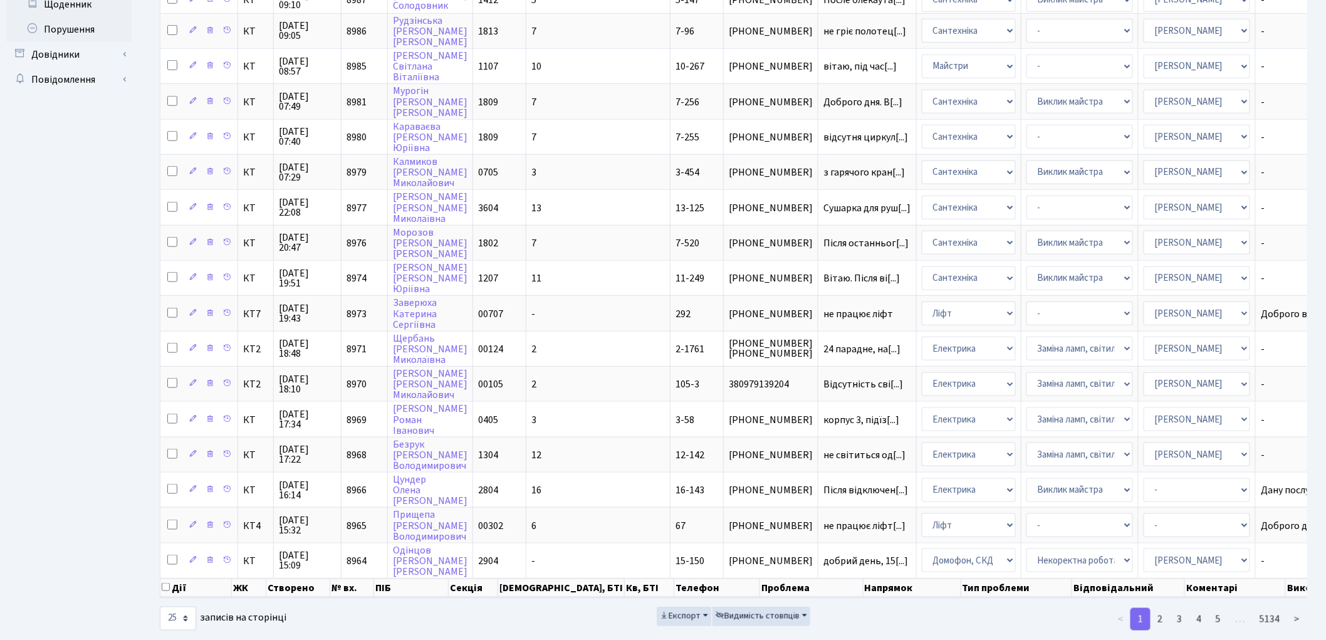
click at [965, 631] on footer "Розроблено Massive Kinetic ." at bounding box center [663, 646] width 1326 height 31
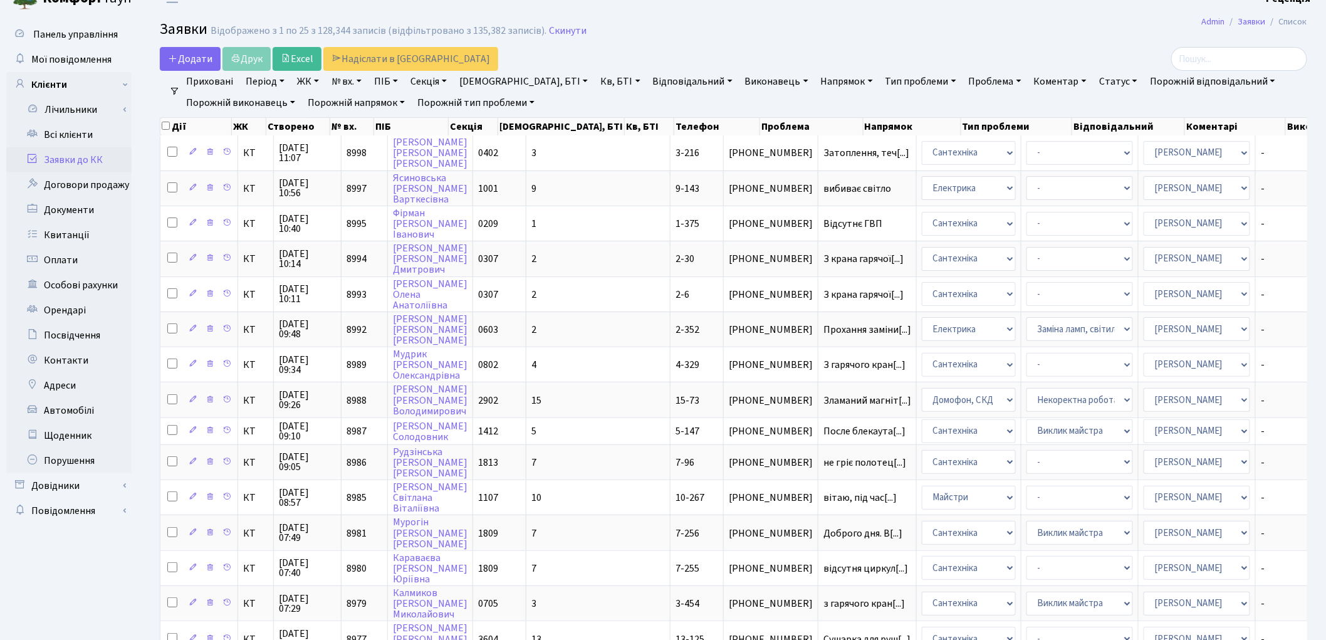
scroll to position [0, 0]
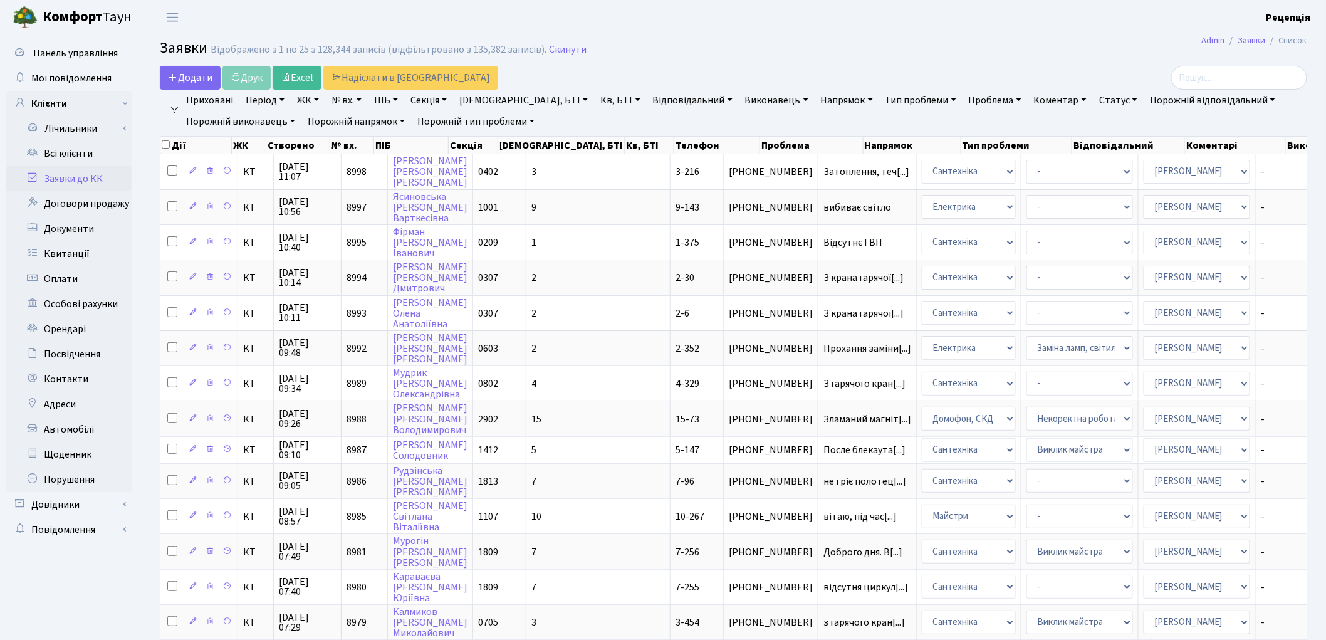
click at [85, 182] on link "Заявки до КК" at bounding box center [68, 178] width 125 height 25
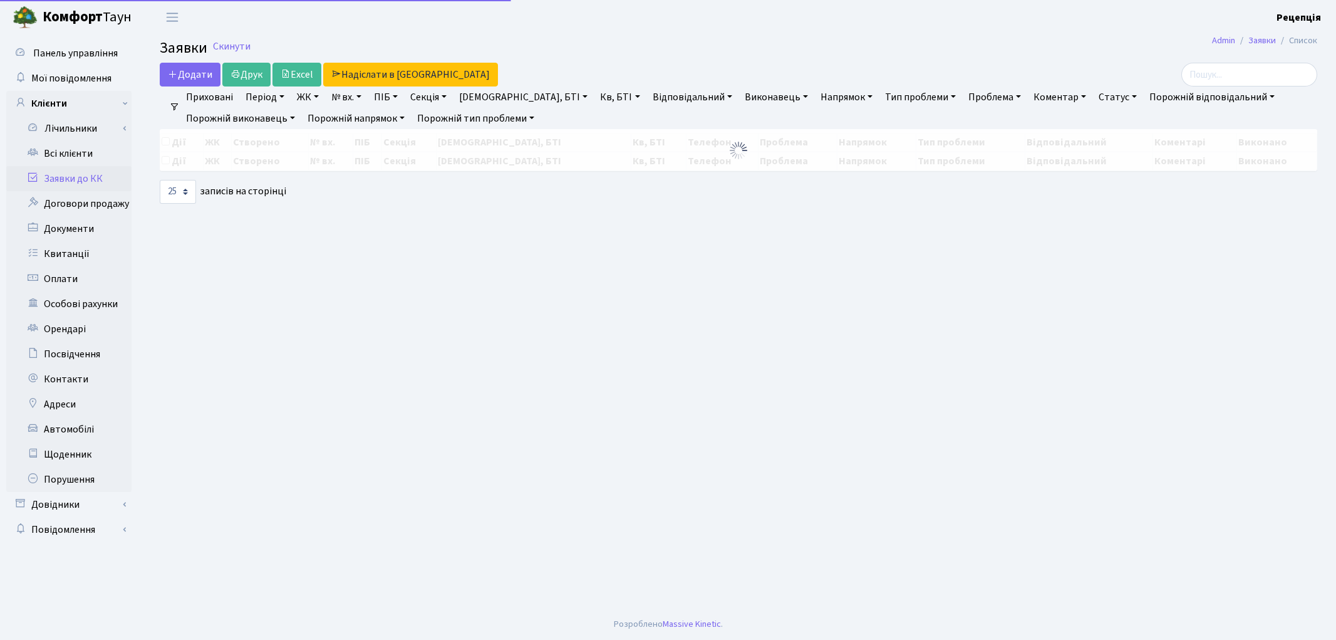
select select "25"
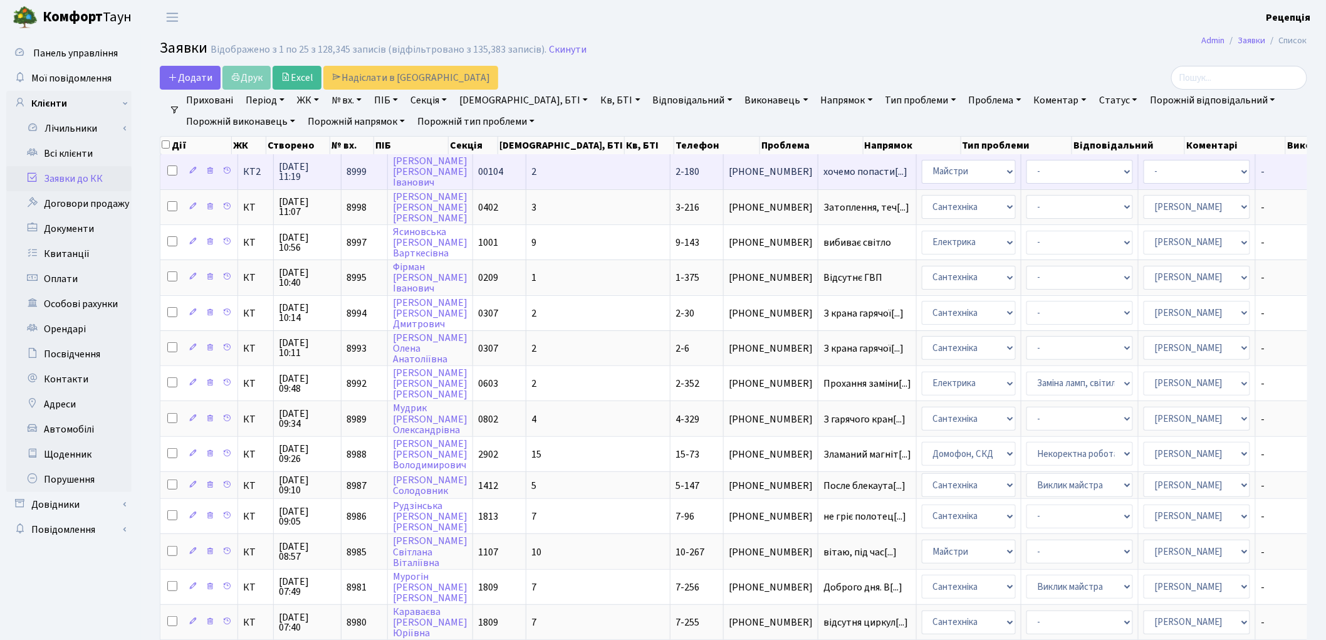
click at [553, 174] on td "2" at bounding box center [598, 171] width 144 height 34
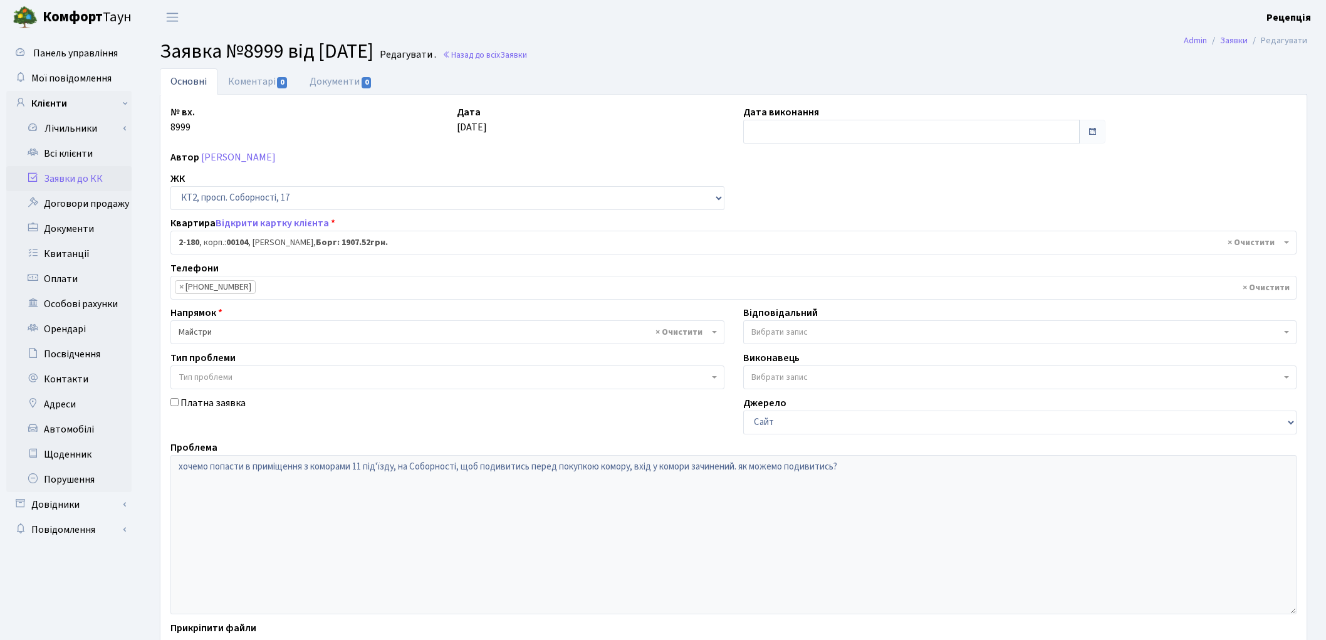
select select "15229"
click at [278, 380] on span "Тип проблеми" at bounding box center [444, 377] width 530 height 13
click at [66, 159] on link "Всі клієнти" at bounding box center [68, 153] width 125 height 25
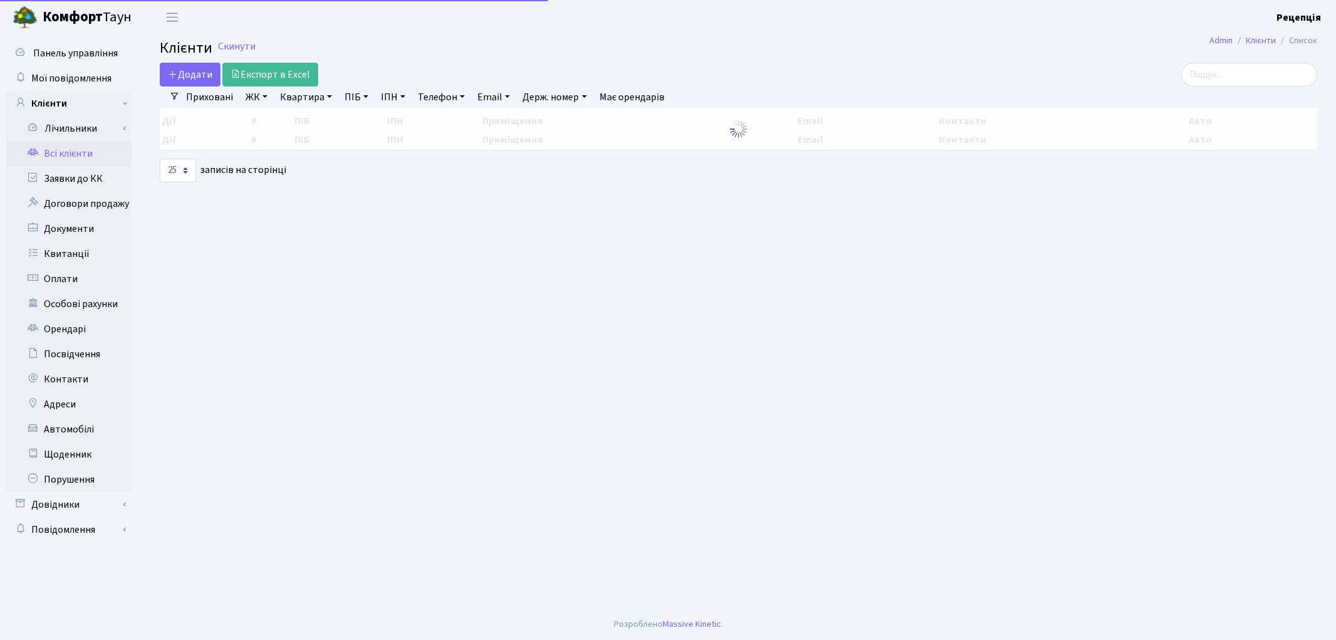
select select "25"
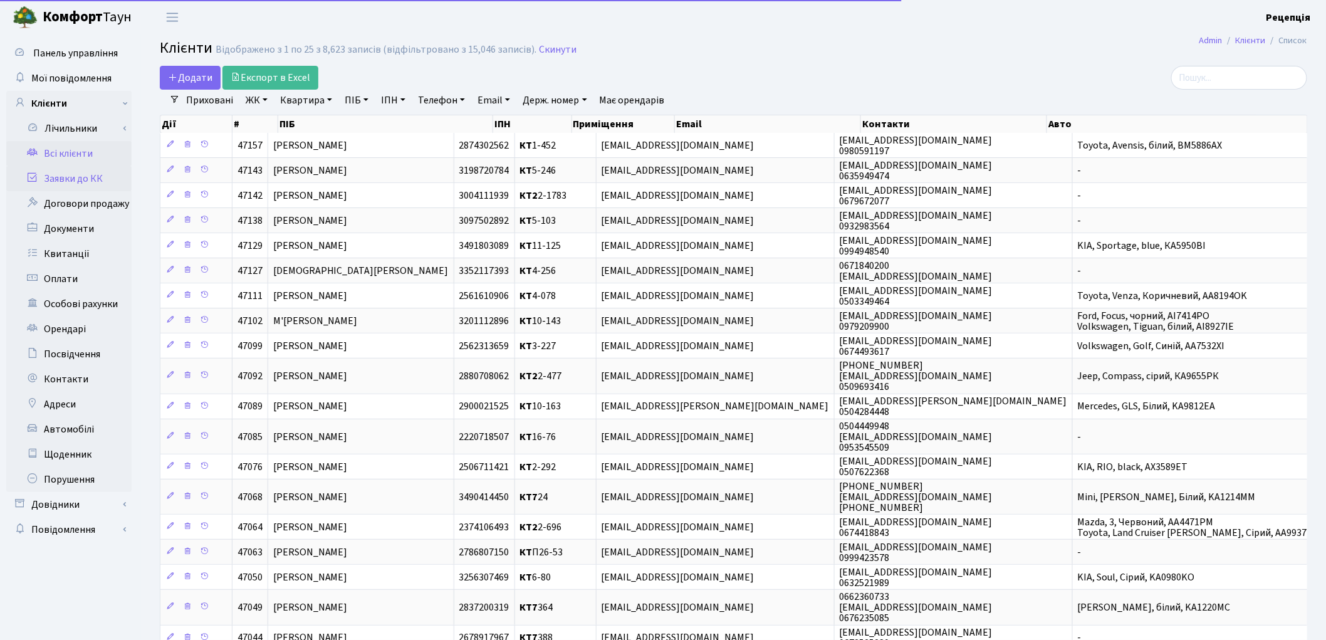
click at [74, 179] on link "Заявки до КК" at bounding box center [68, 178] width 125 height 25
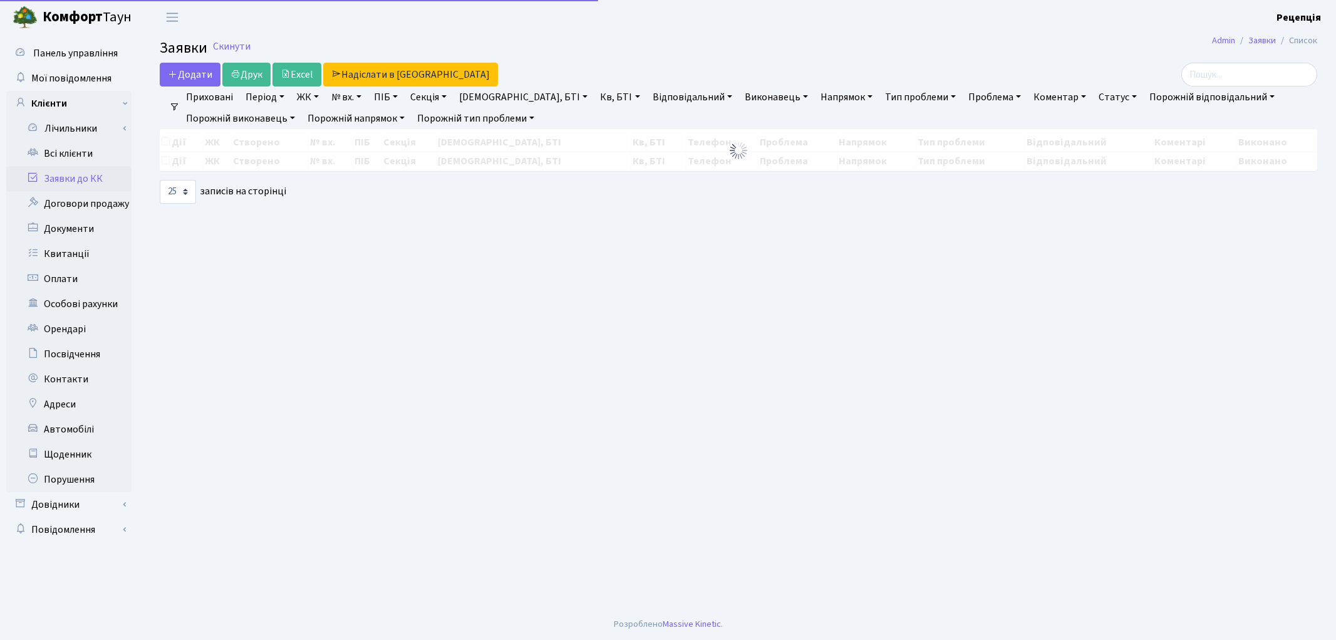
select select "25"
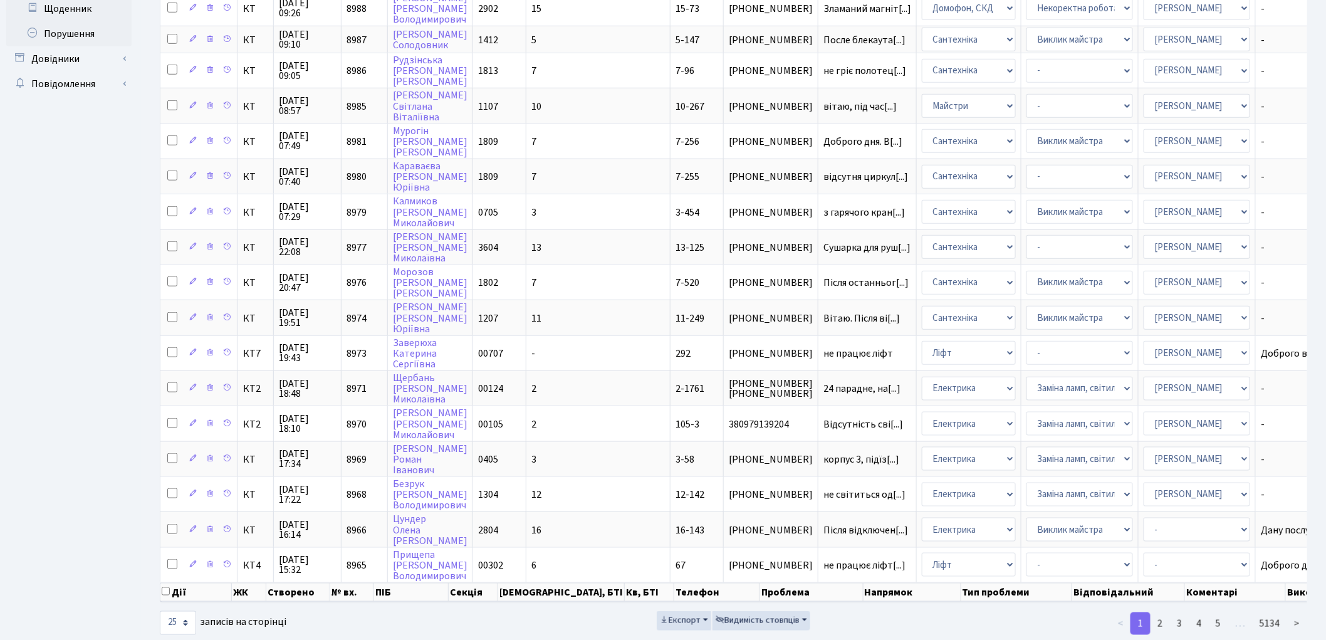
scroll to position [450, 0]
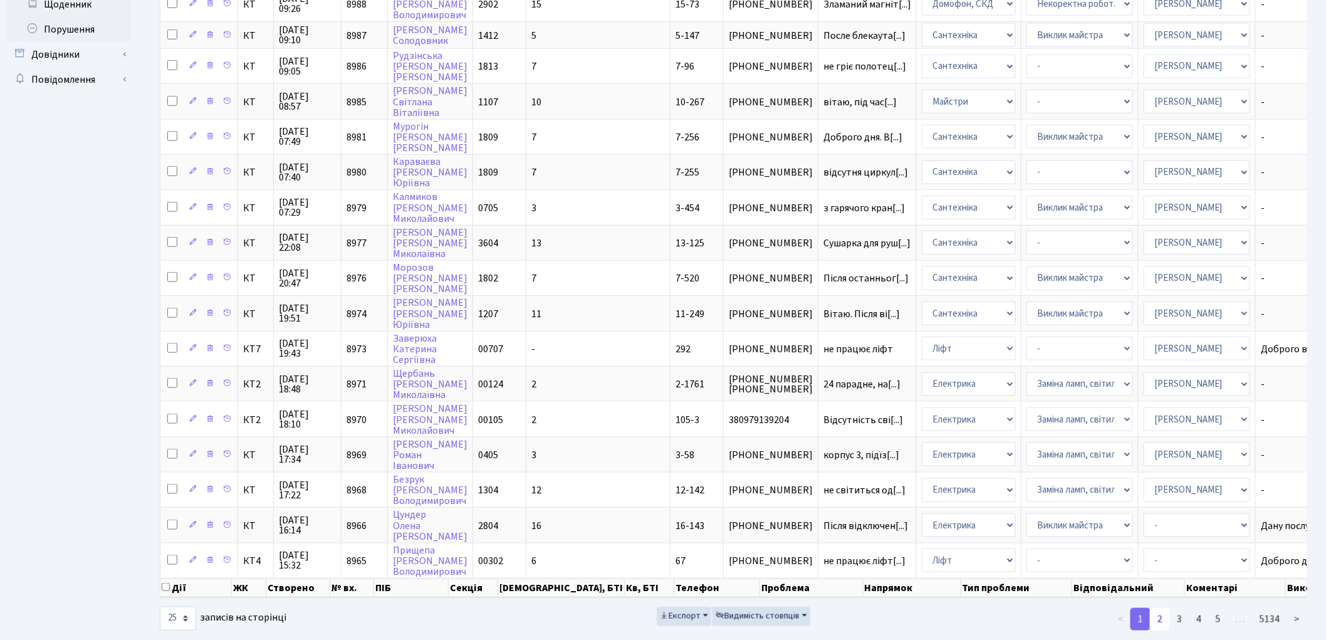
click at [1161, 608] on link "2" at bounding box center [1160, 619] width 20 height 23
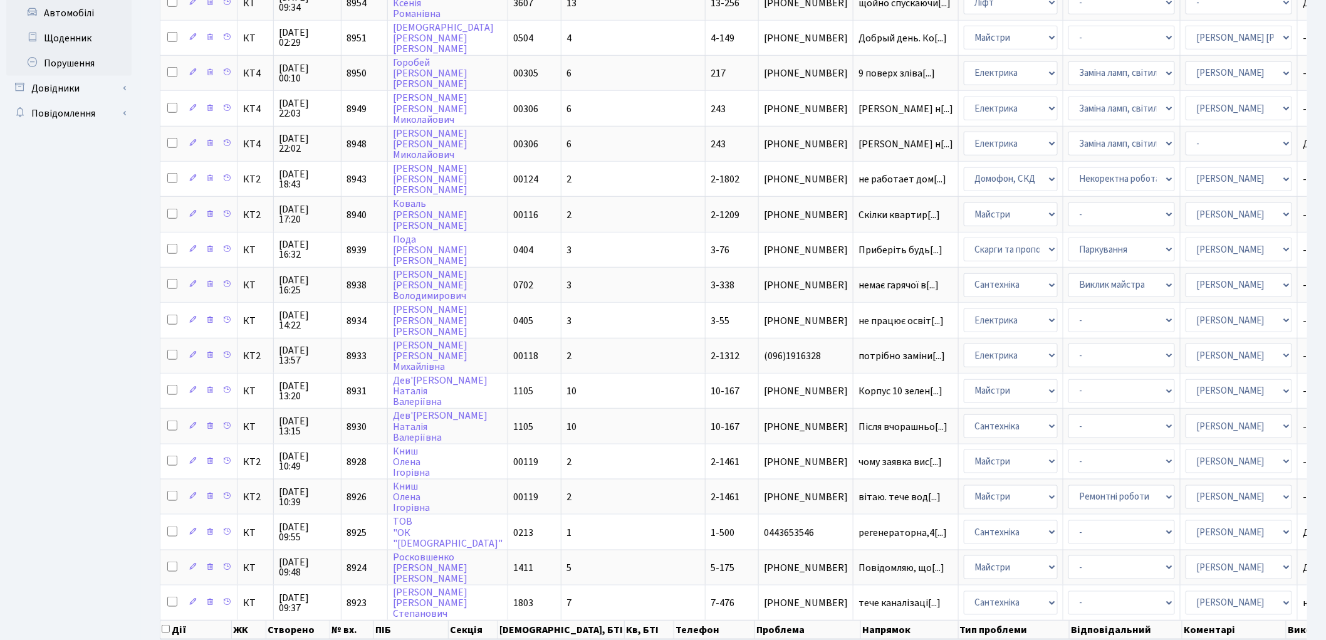
scroll to position [457, 0]
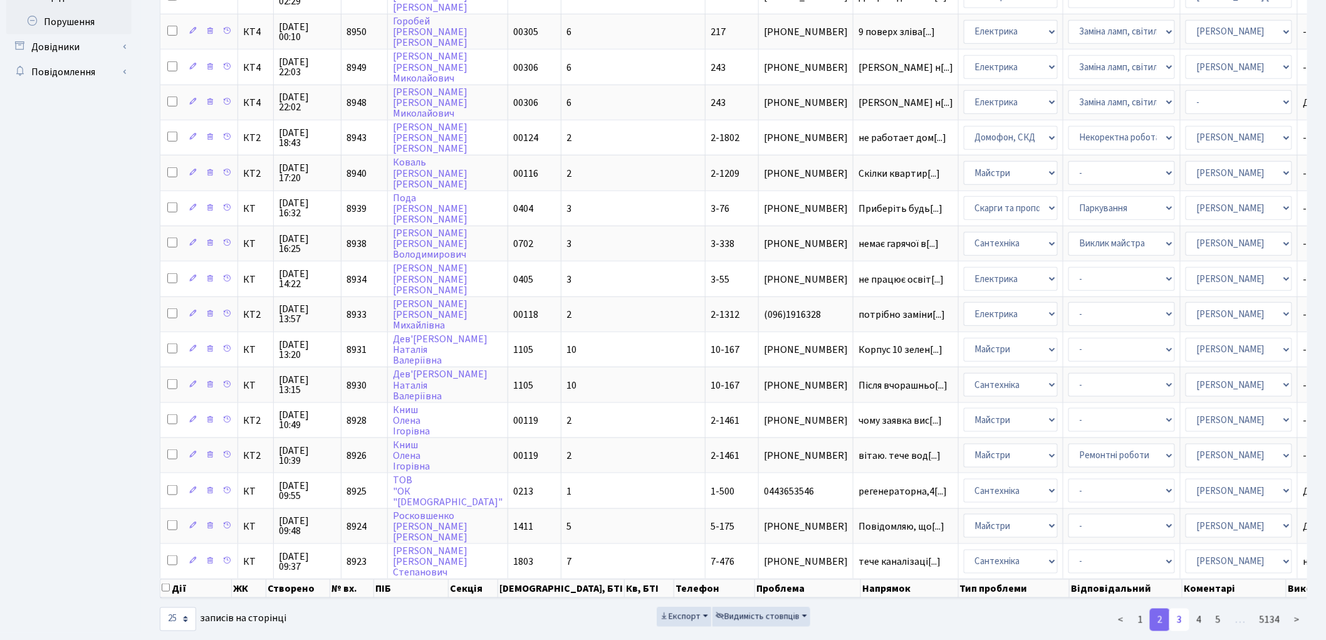
click at [1188, 608] on link "3" at bounding box center [1179, 619] width 20 height 23
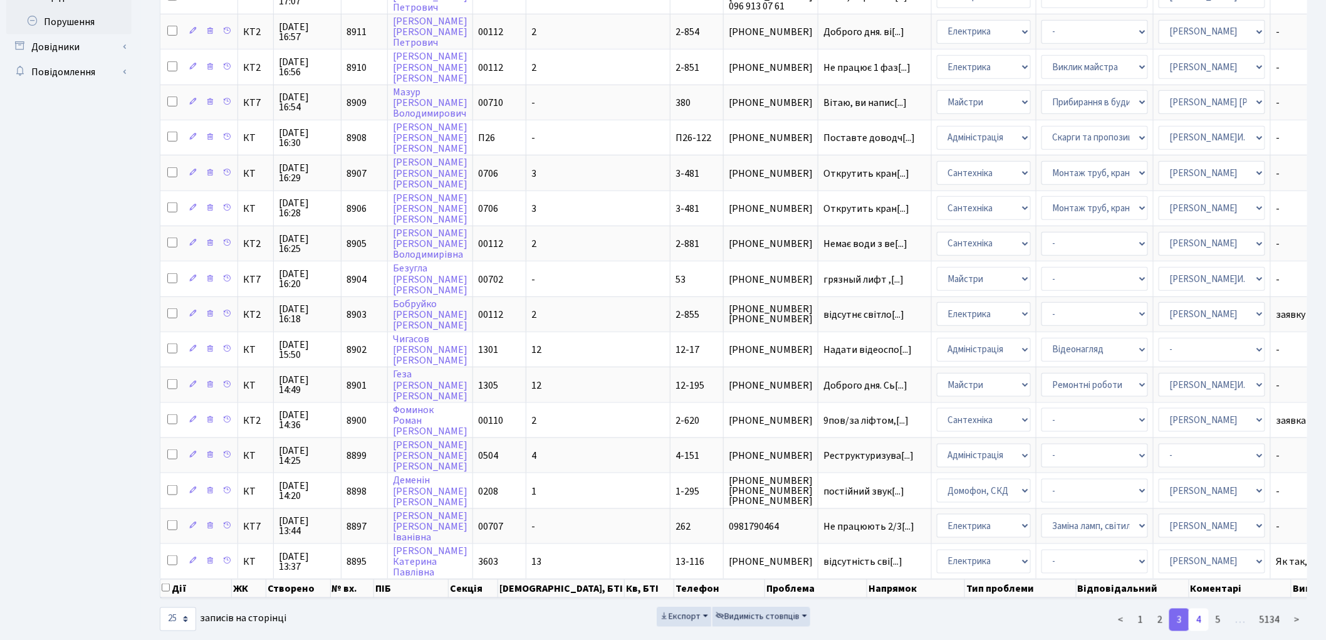
click at [1202, 608] on link "4" at bounding box center [1198, 619] width 20 height 23
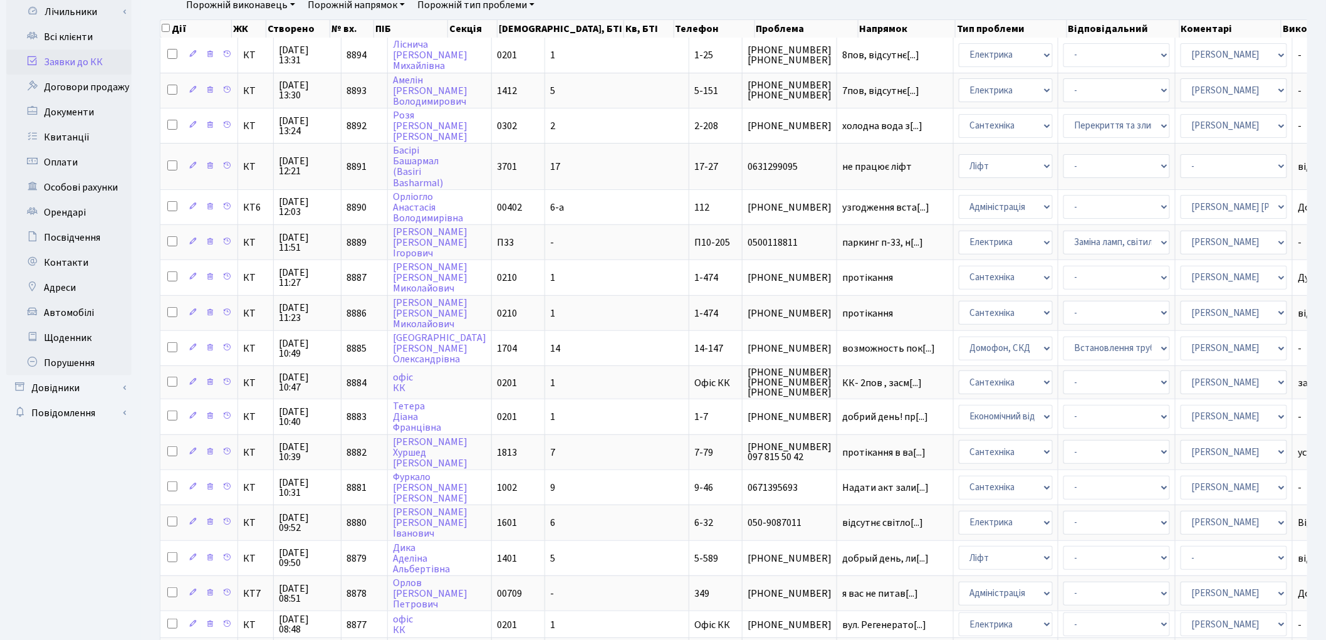
scroll to position [0, 0]
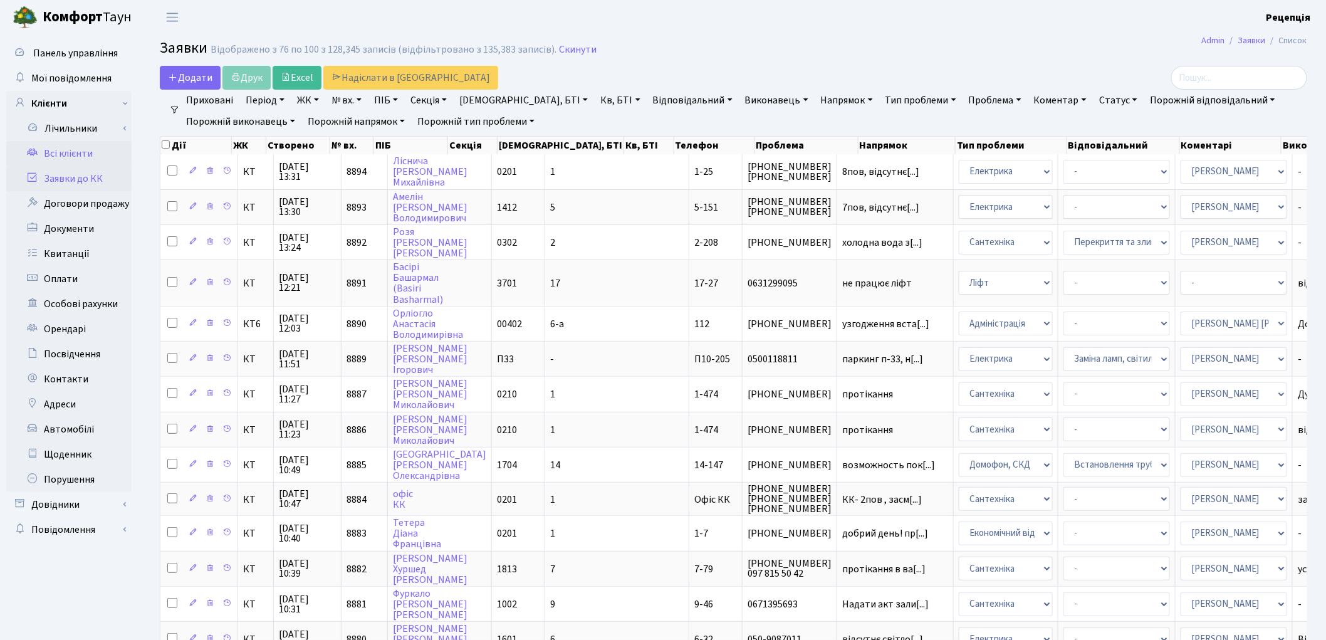
click at [83, 155] on link "Всі клієнти" at bounding box center [68, 153] width 125 height 25
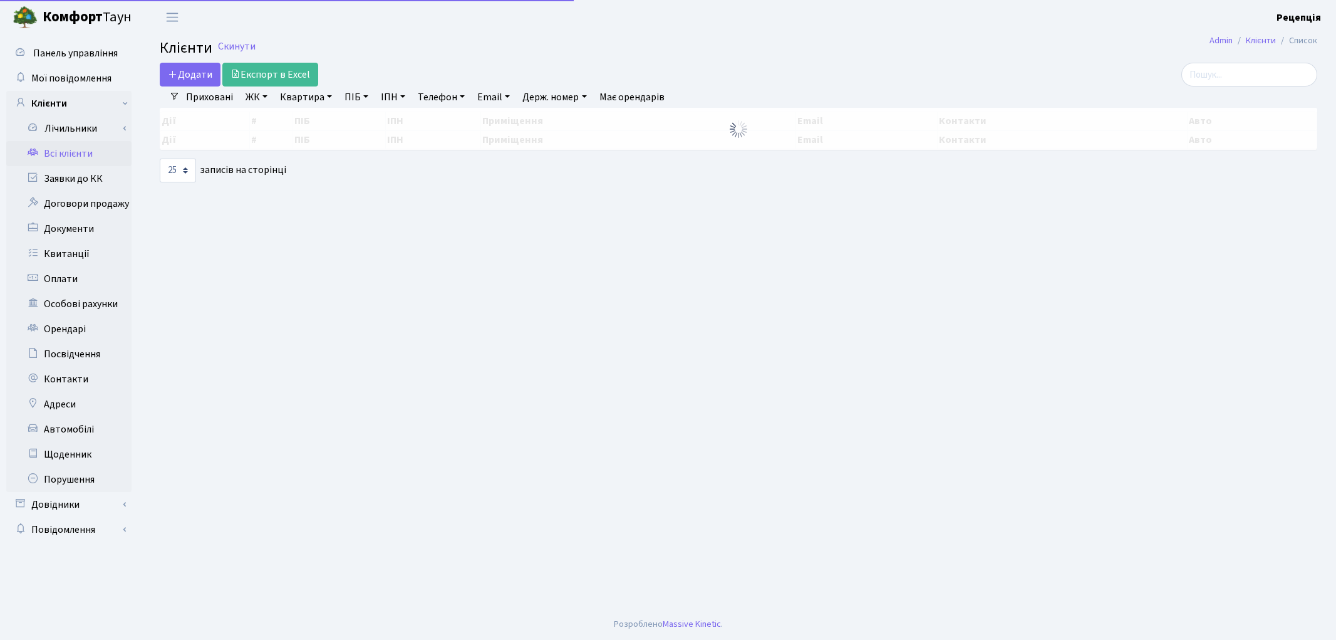
select select "25"
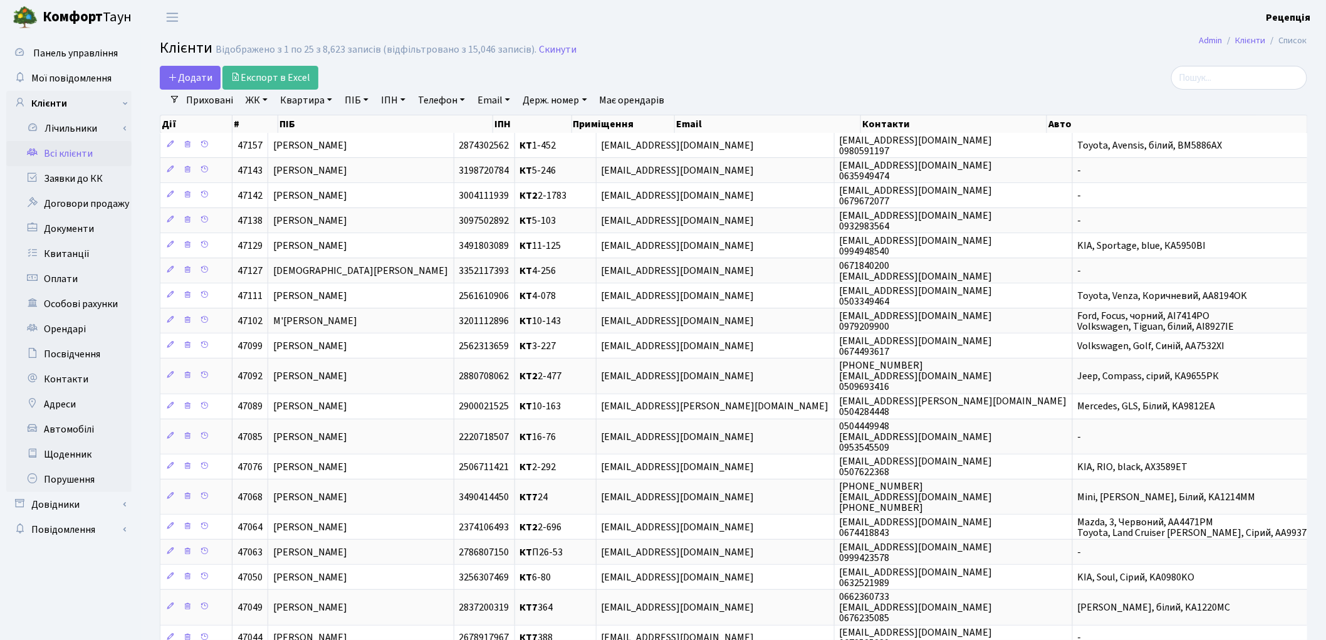
click at [351, 103] on link "ПІБ" at bounding box center [357, 100] width 34 height 21
type input "черняк"
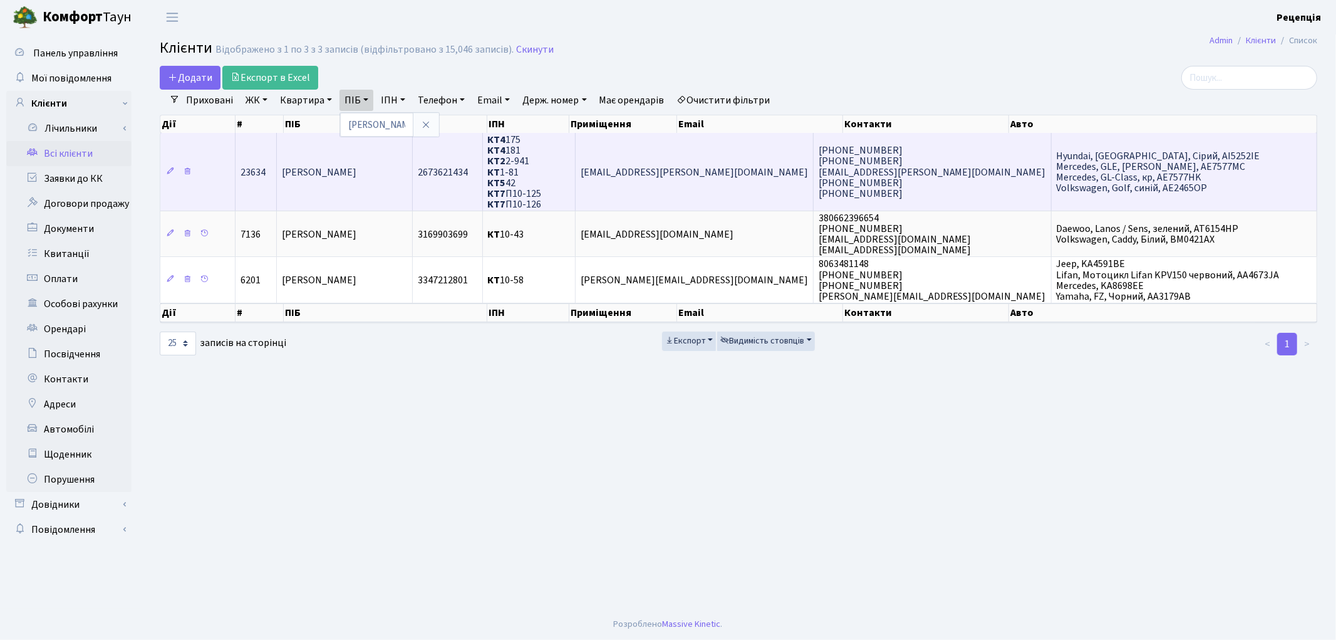
click at [413, 178] on td "[PERSON_NAME]" at bounding box center [345, 172] width 136 height 78
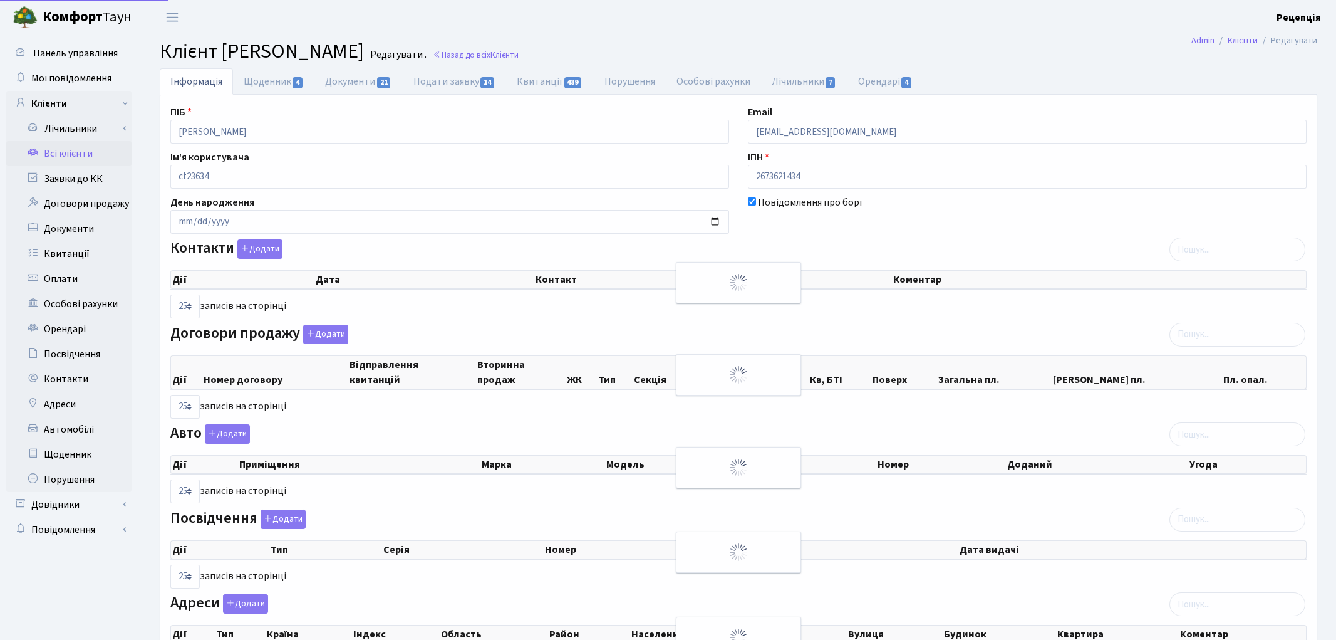
select select "25"
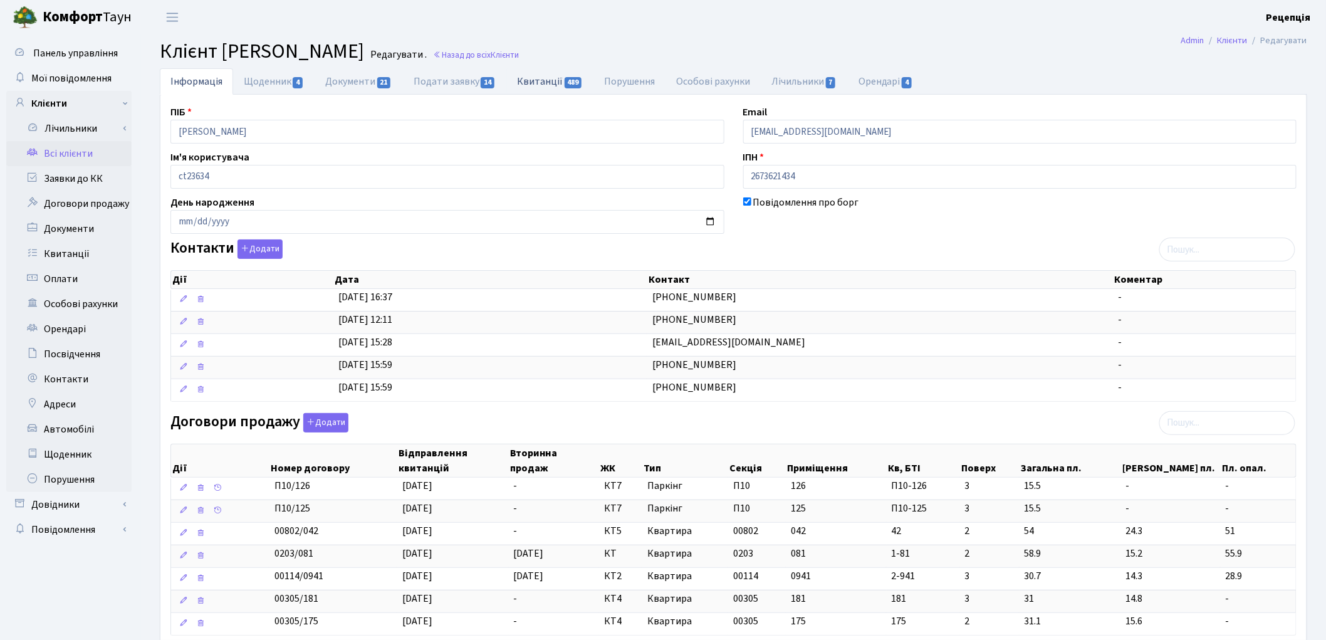
click at [559, 83] on link "Квитанції 489" at bounding box center [549, 81] width 87 height 26
select select "25"
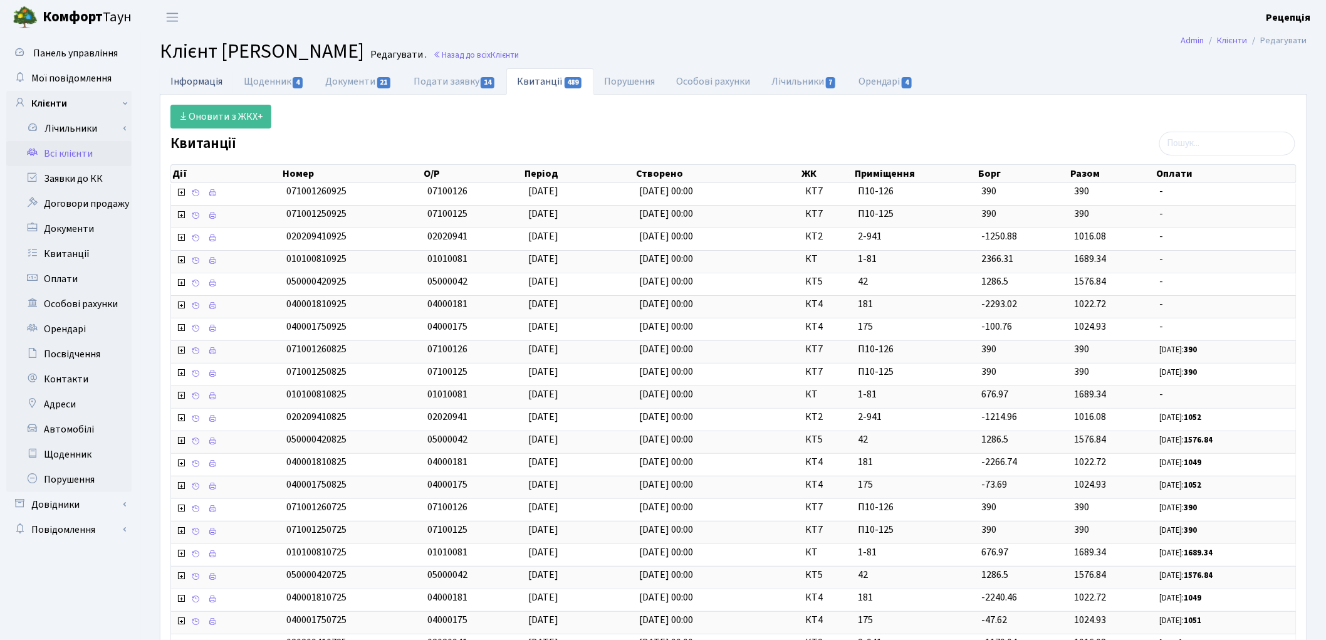
click at [185, 86] on link "Інформація" at bounding box center [196, 81] width 73 height 26
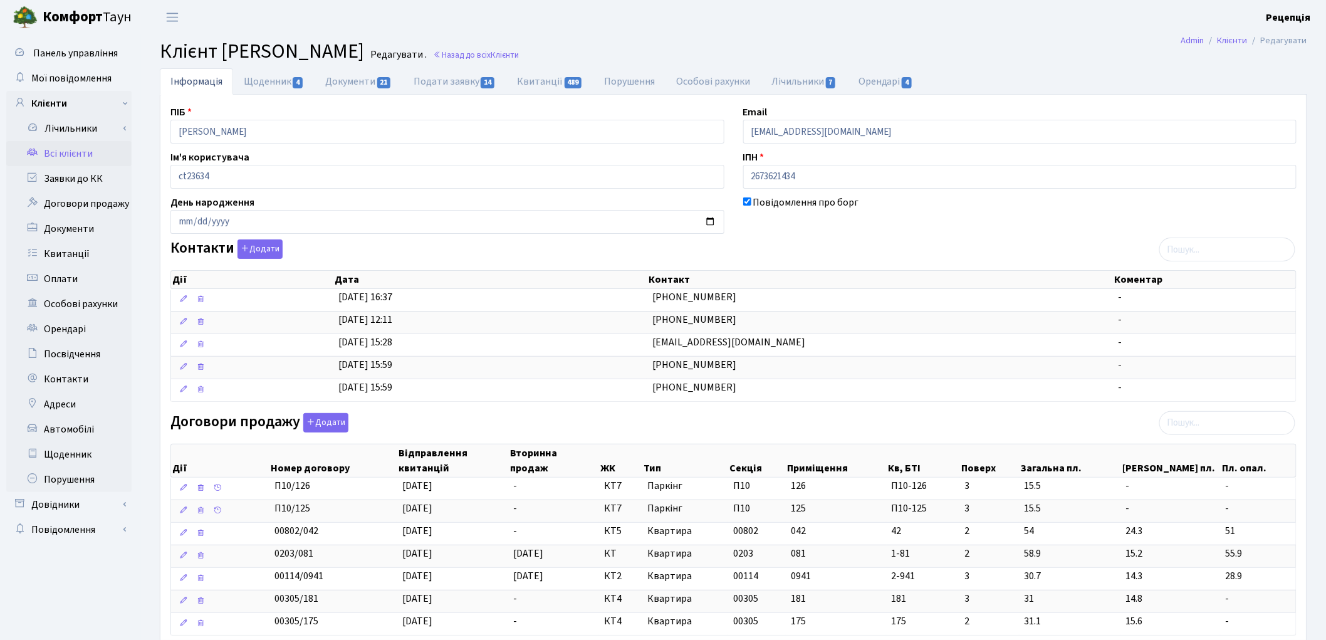
click at [85, 155] on link "Всі клієнти" at bounding box center [68, 153] width 125 height 25
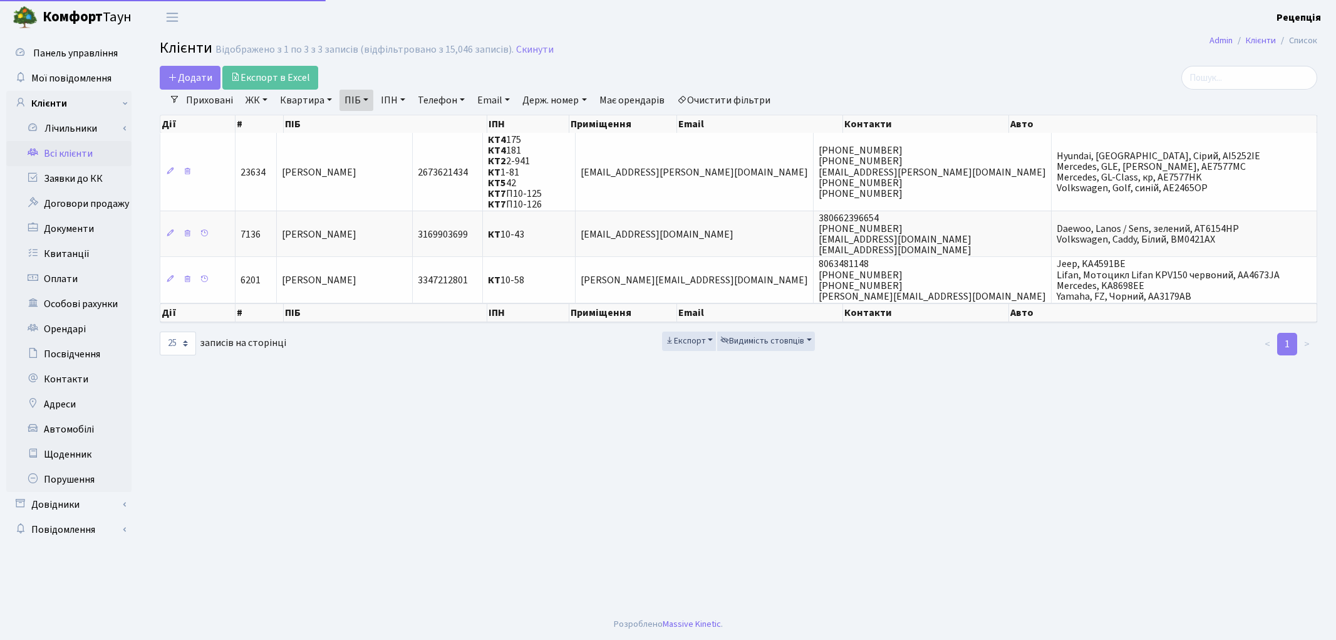
select select "25"
click at [737, 95] on link "Очистити фільтри" at bounding box center [723, 100] width 103 height 21
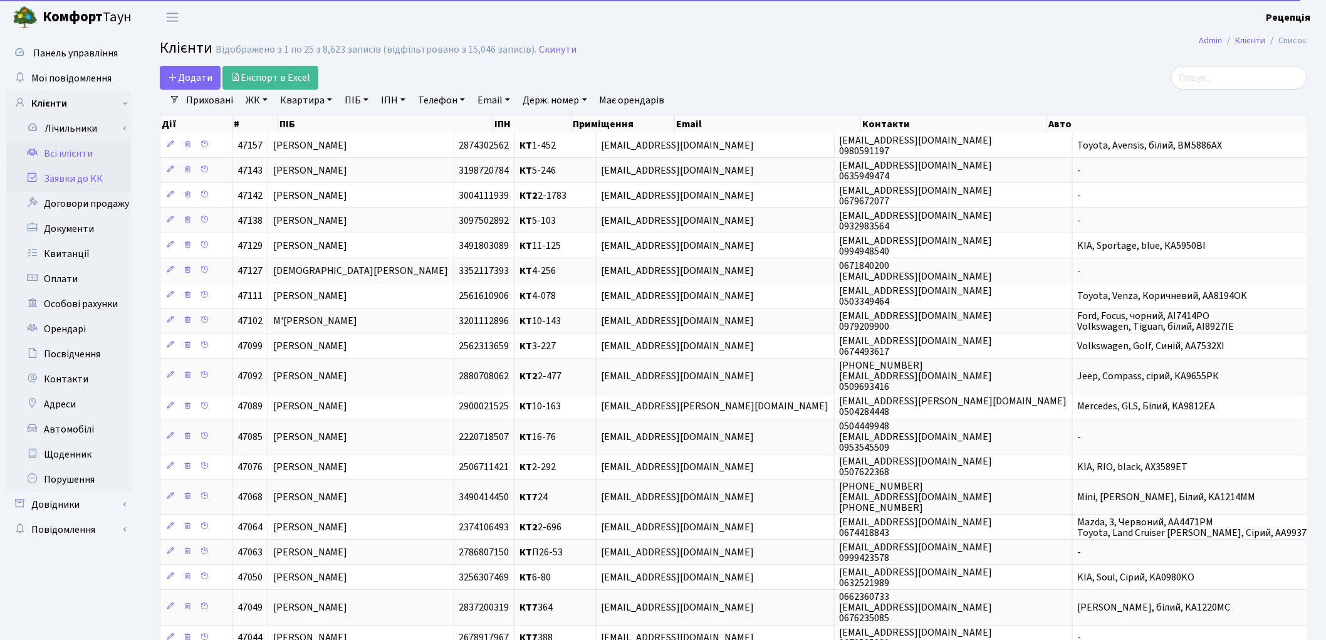
click at [66, 180] on link "Заявки до КК" at bounding box center [68, 178] width 125 height 25
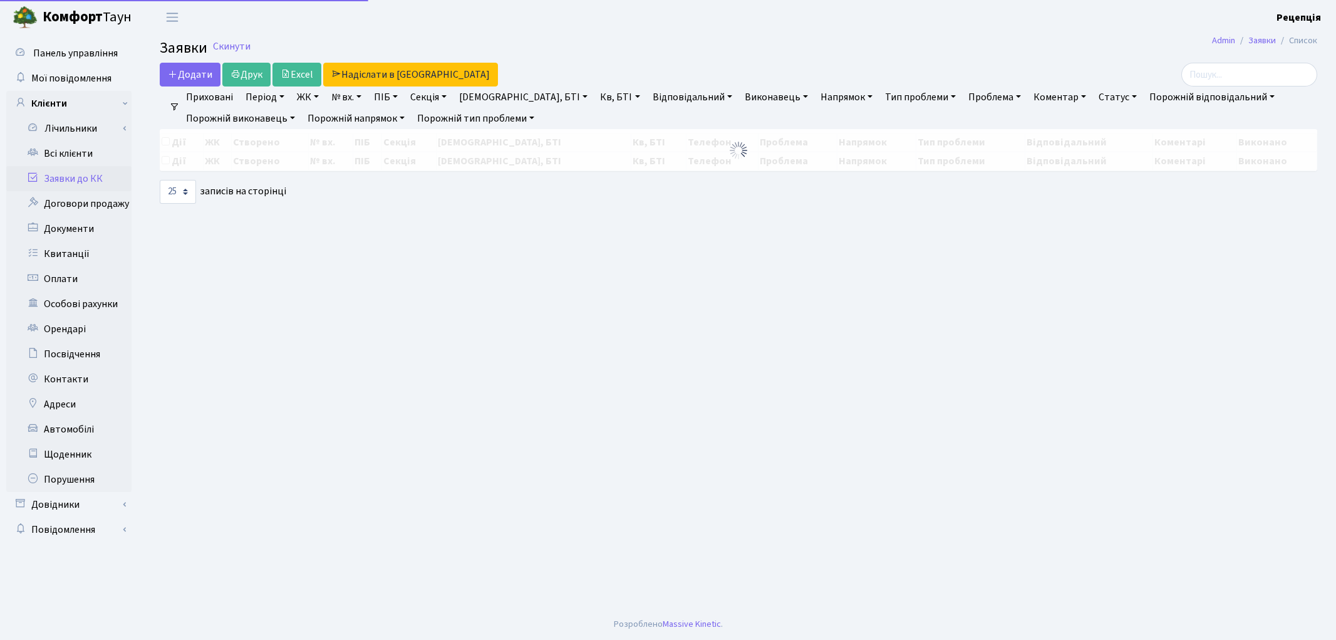
select select "25"
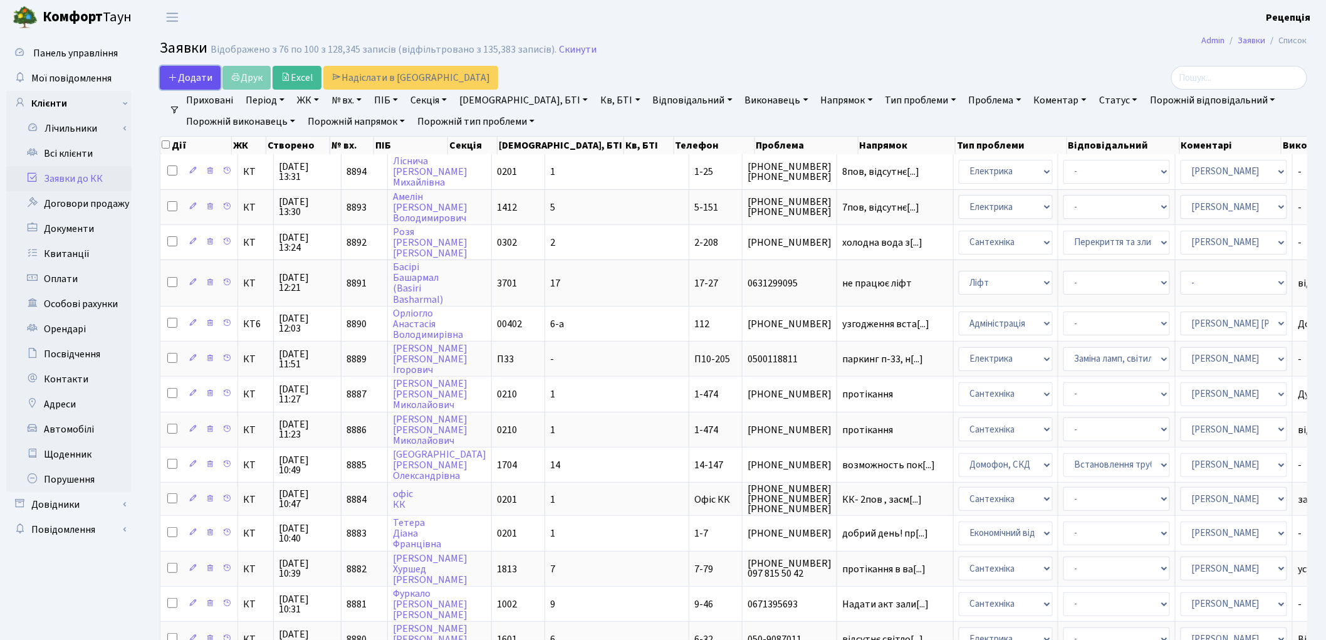
click at [197, 76] on span "Додати" at bounding box center [190, 78] width 44 height 14
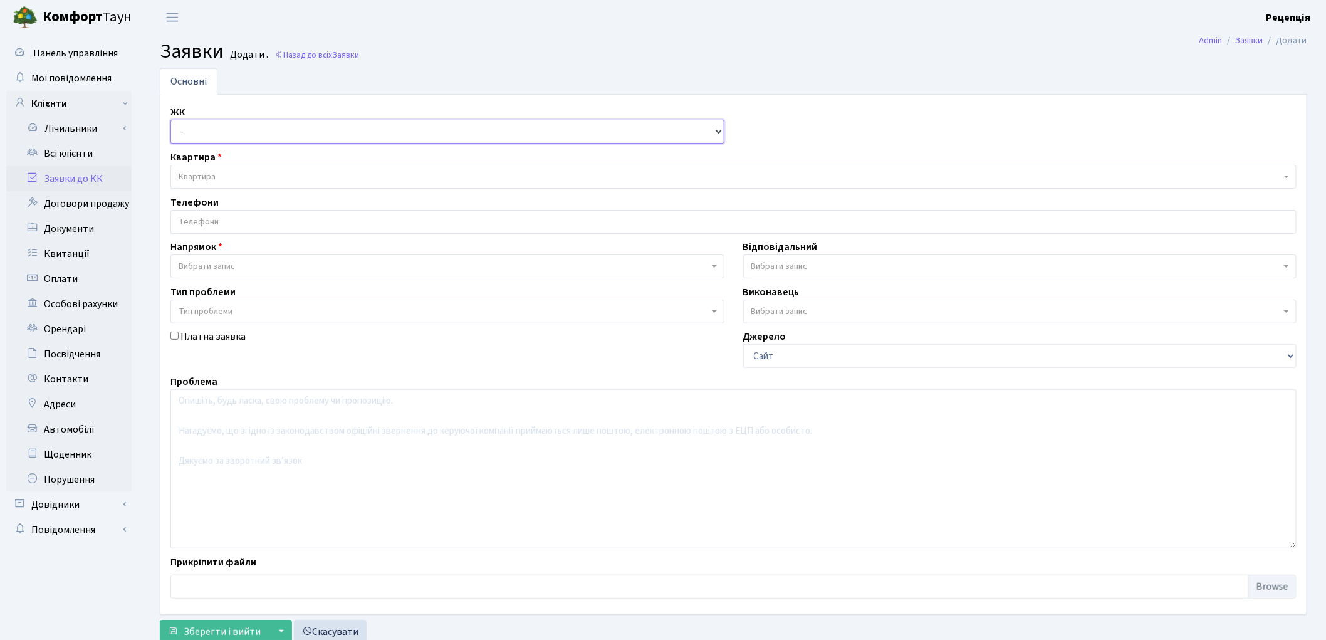
click at [217, 129] on select "- КТ, вул. Регенераторна, 4 КТ2, просп. [STREET_ADDRESS] [STREET_ADDRESS] [PERS…" at bounding box center [447, 132] width 554 height 24
select select "271"
click at [170, 120] on select "- КТ, вул. Регенераторна, 4 КТ2, просп. [STREET_ADDRESS] [STREET_ADDRESS] [PERS…" at bounding box center [447, 132] width 554 height 24
select select
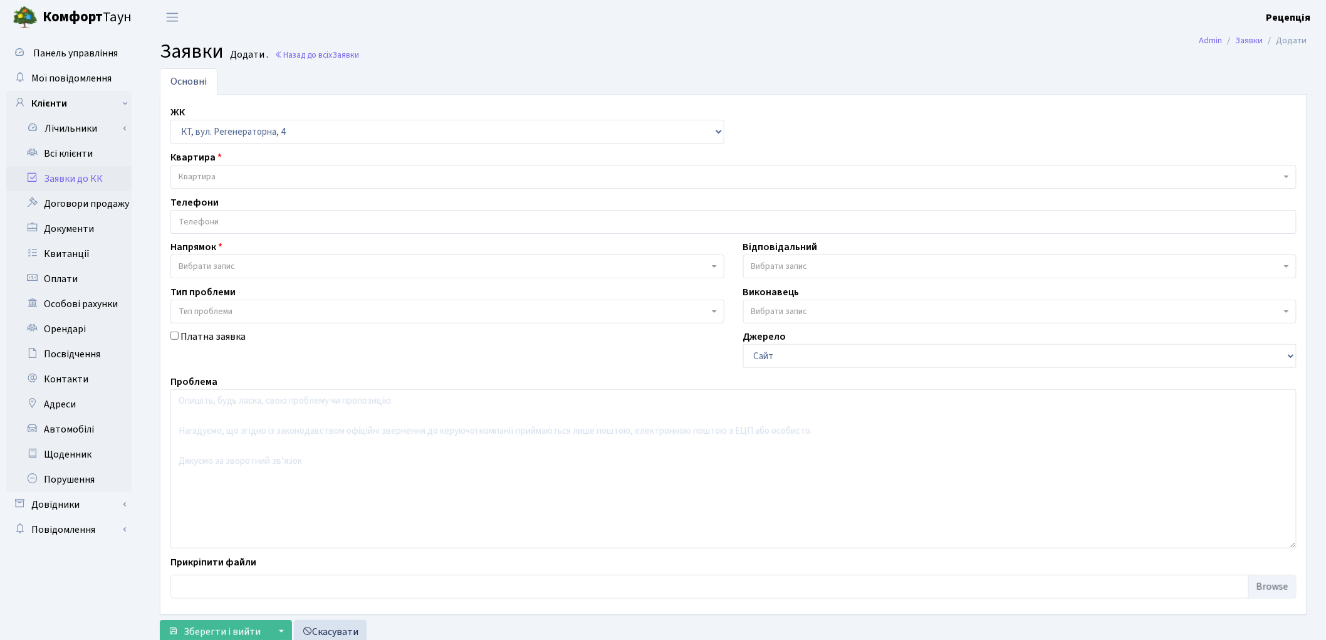
click at [221, 172] on span "Квартира" at bounding box center [730, 176] width 1102 height 13
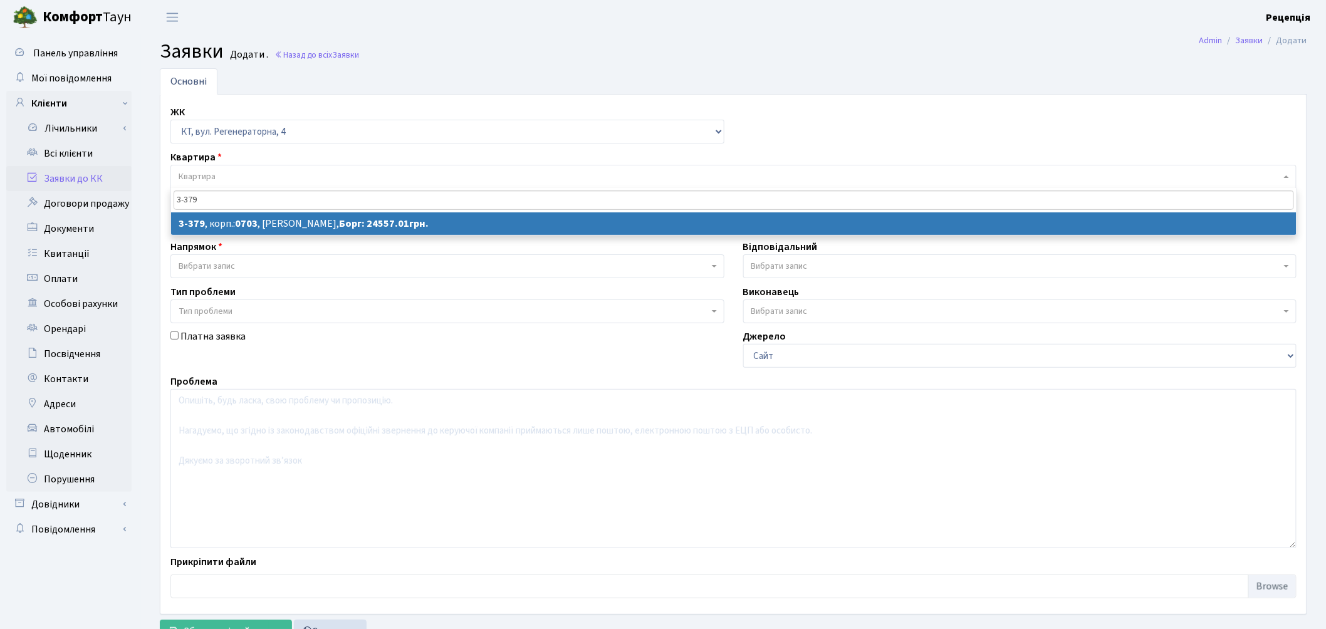
type input "3-379"
select select
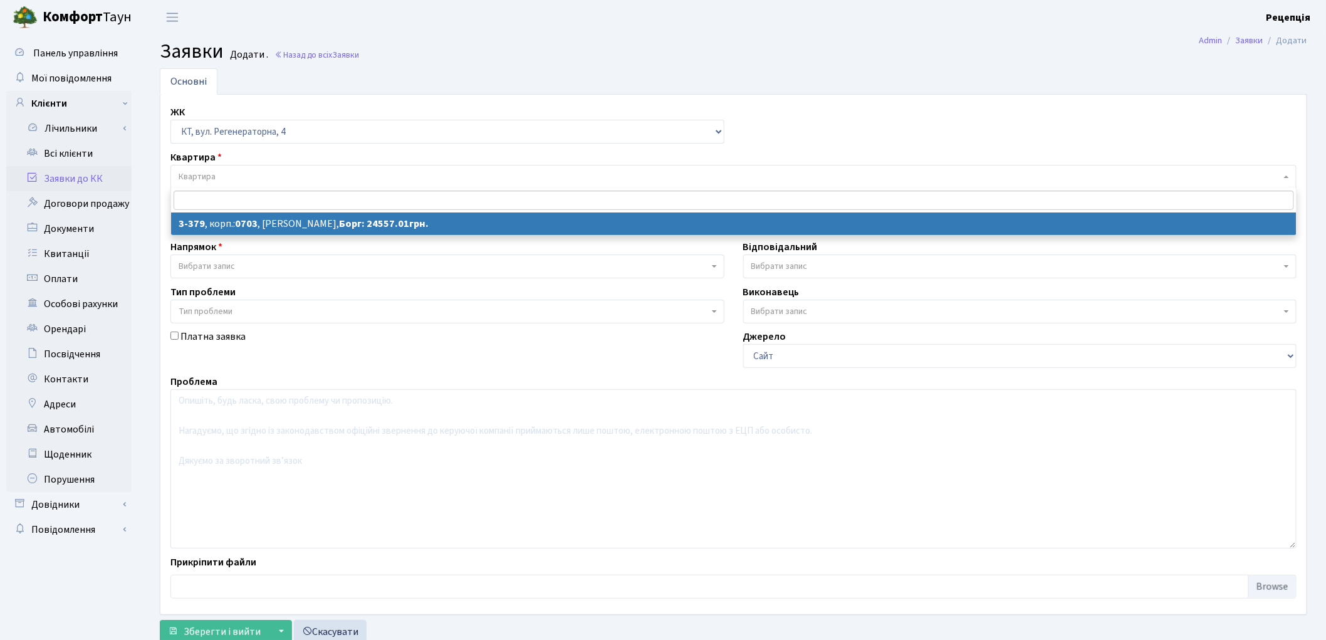
select select "1597"
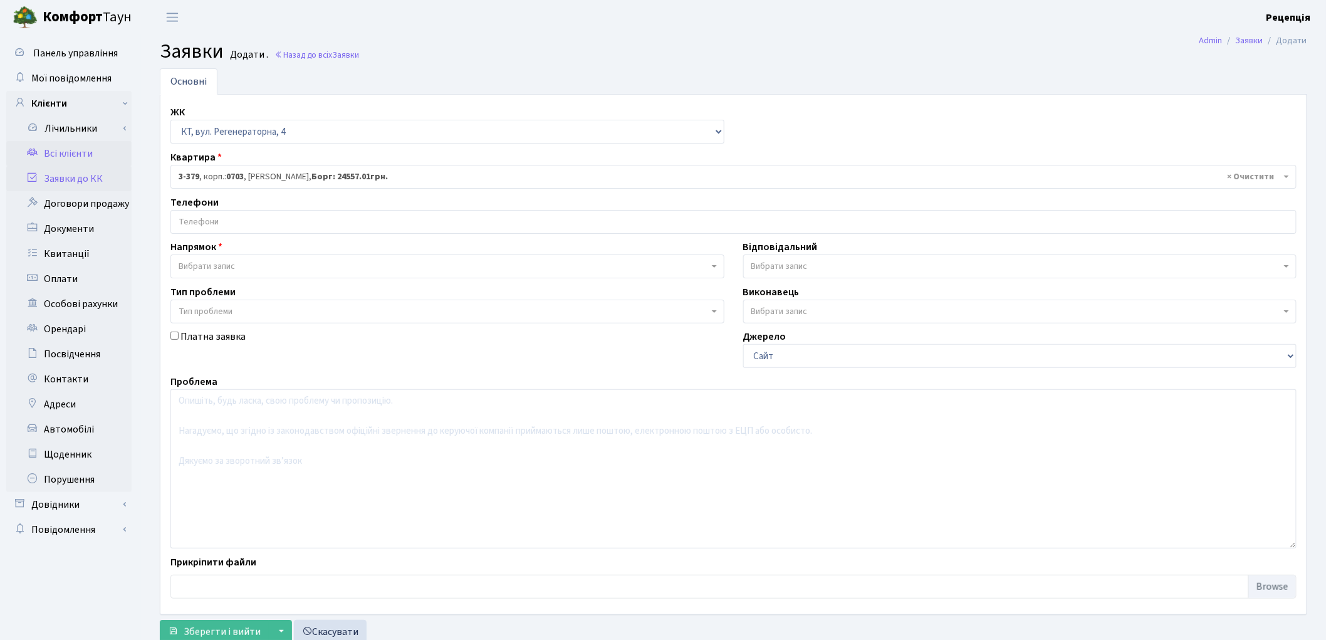
click at [81, 149] on link "Всі клієнти" at bounding box center [68, 153] width 125 height 25
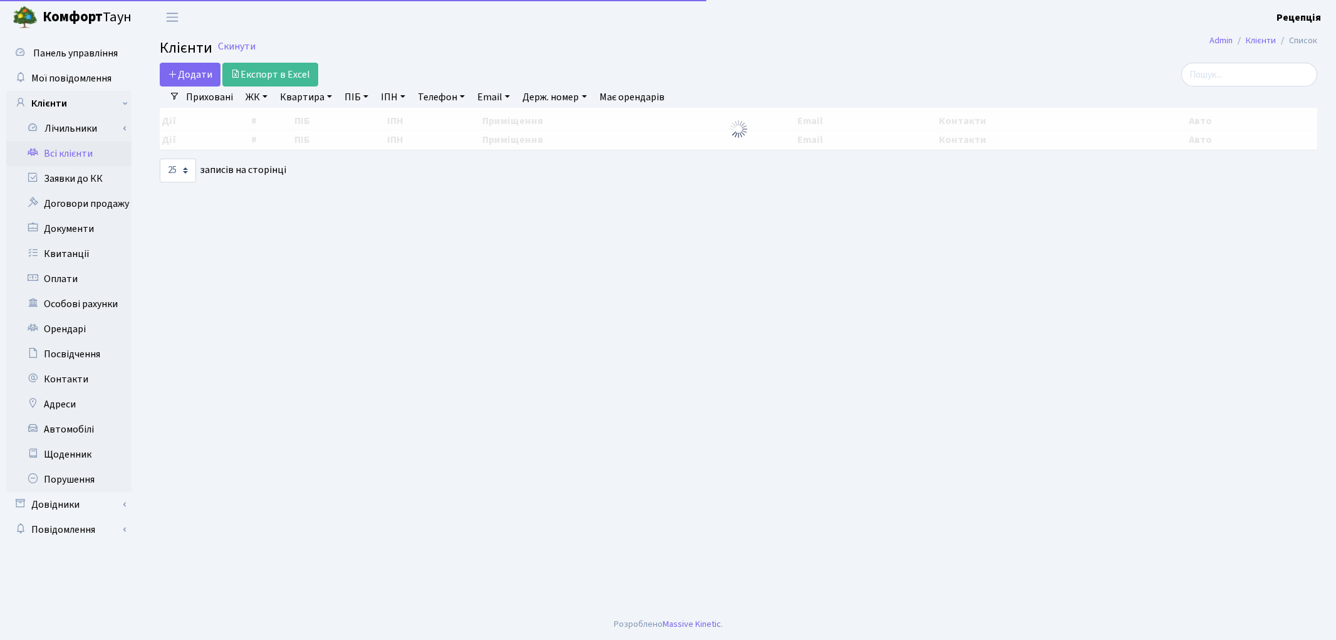
select select "25"
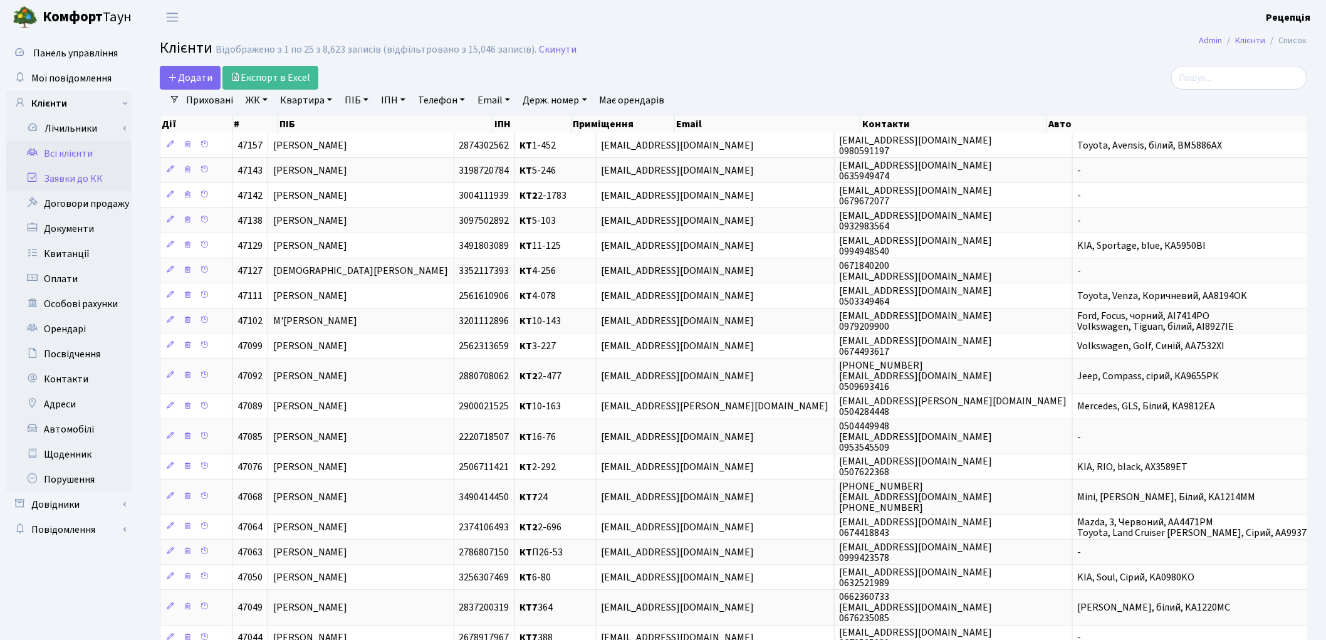
click at [60, 187] on link "Заявки до КК" at bounding box center [68, 178] width 125 height 25
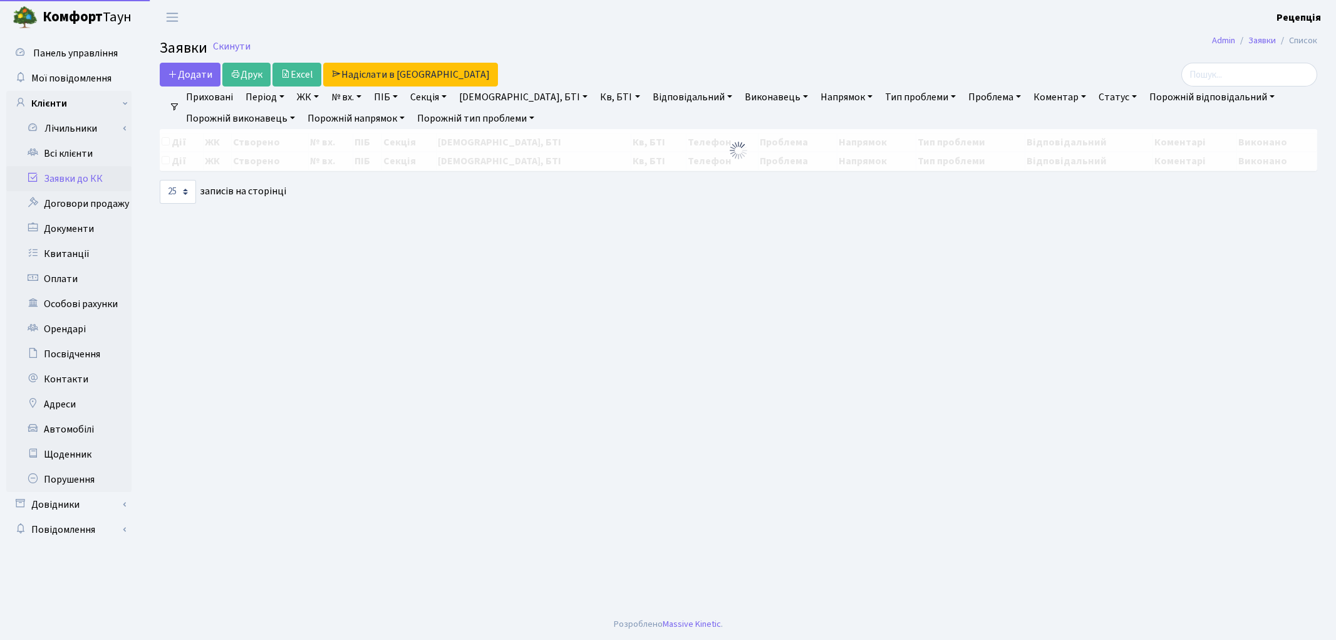
select select "25"
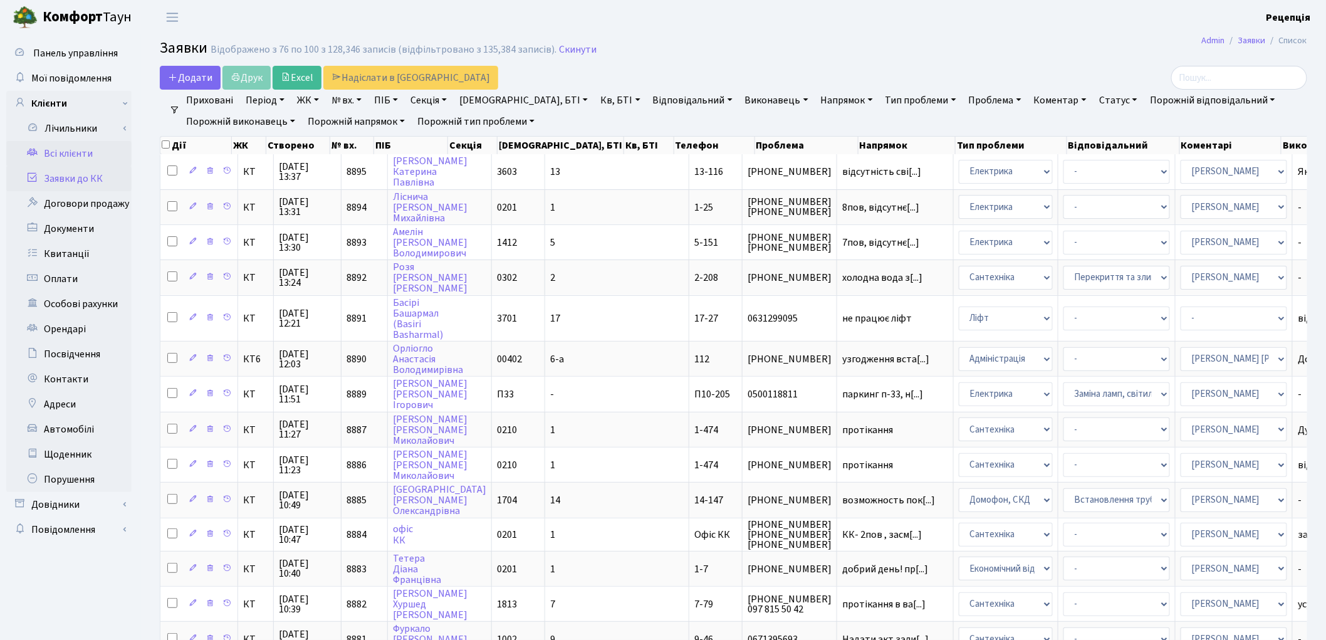
click at [58, 152] on link "Всі клієнти" at bounding box center [68, 153] width 125 height 25
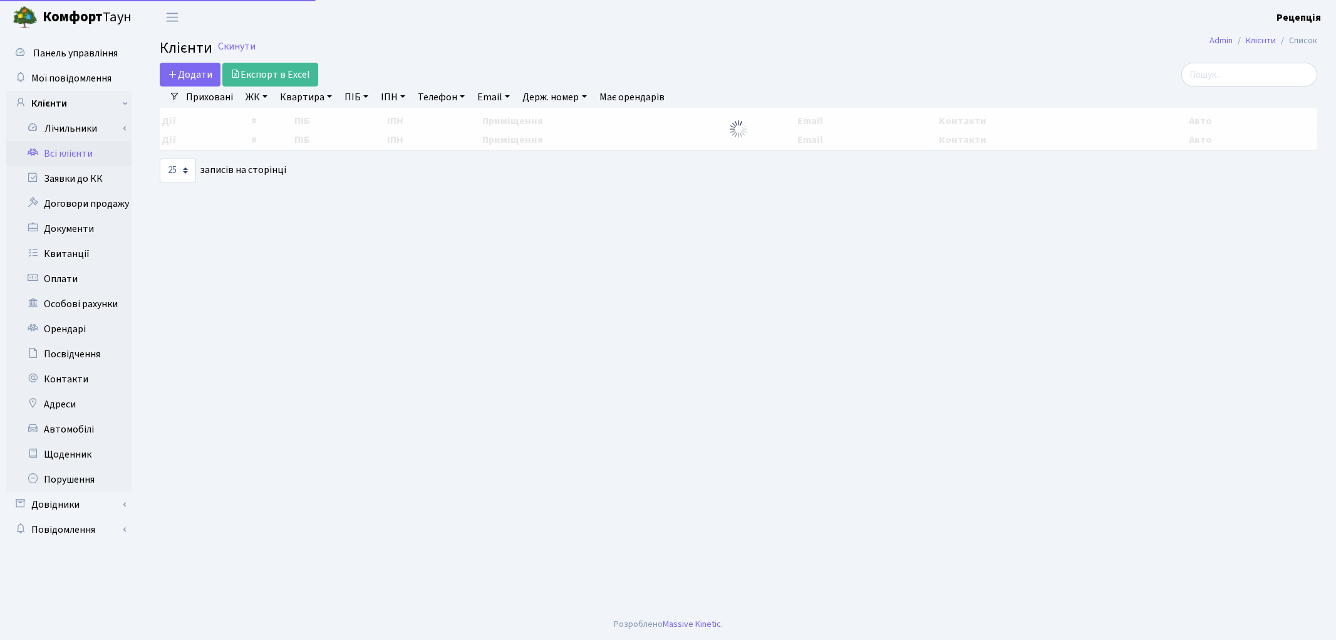
select select "25"
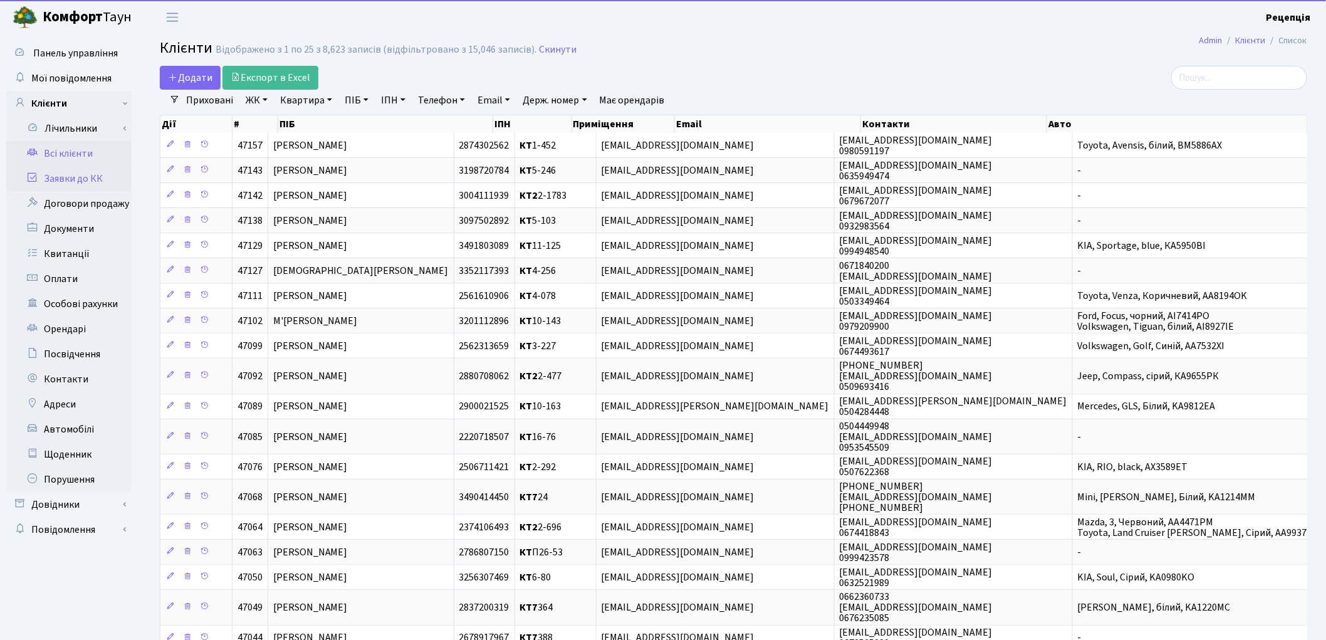
click at [71, 175] on link "Заявки до КК" at bounding box center [68, 178] width 125 height 25
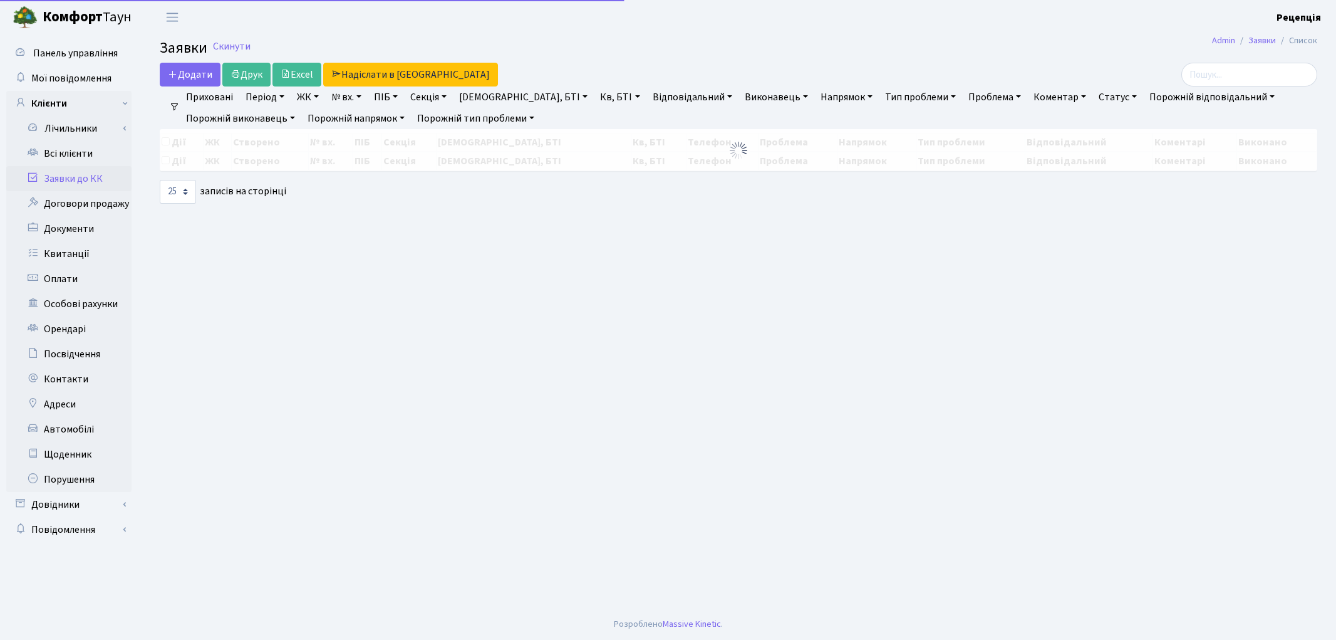
select select "25"
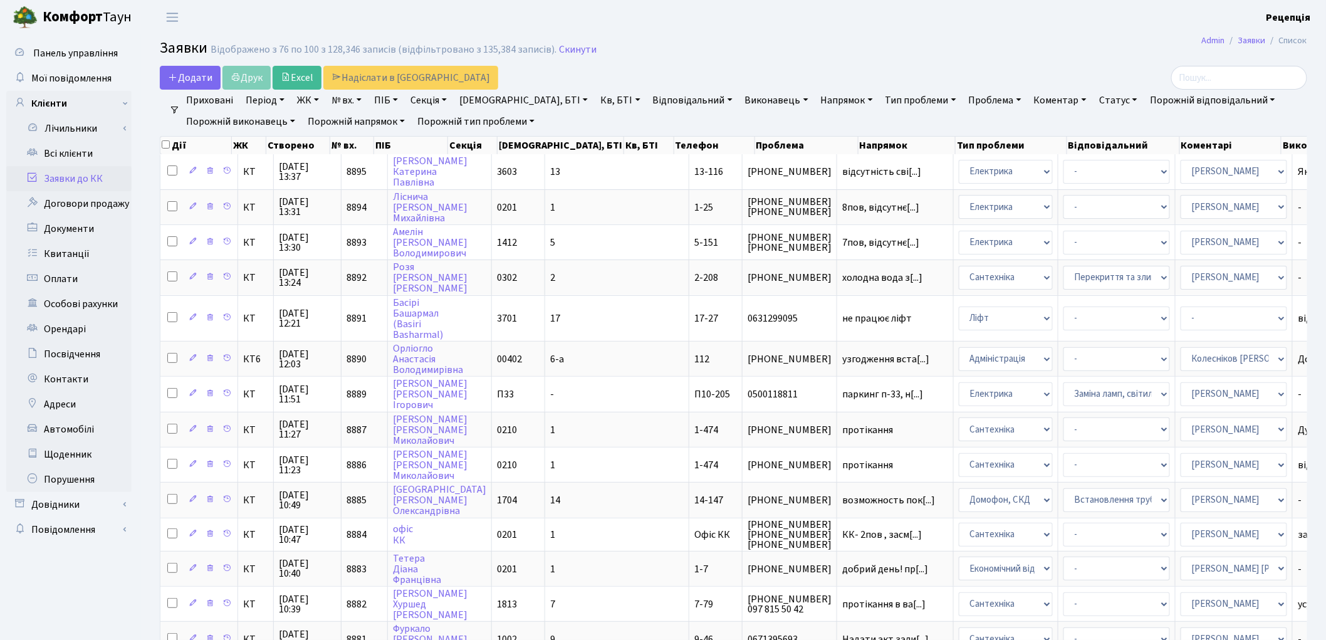
click at [298, 142] on th "Створено" at bounding box center [298, 146] width 64 height 18
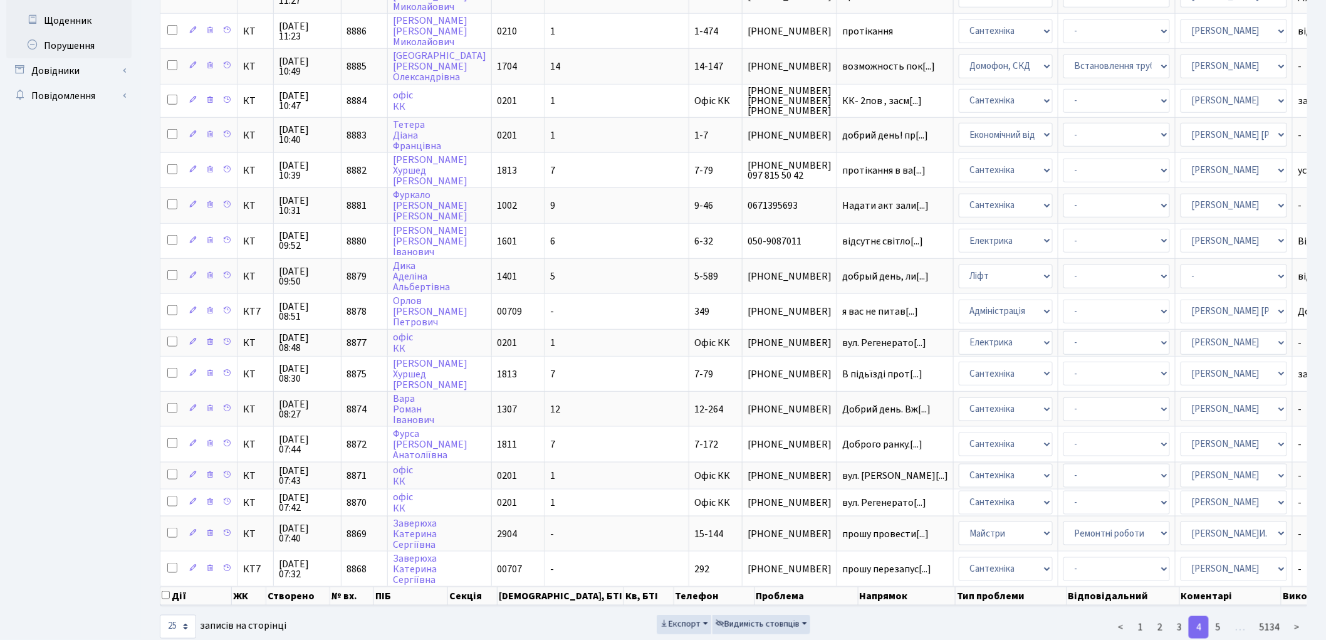
scroll to position [446, 0]
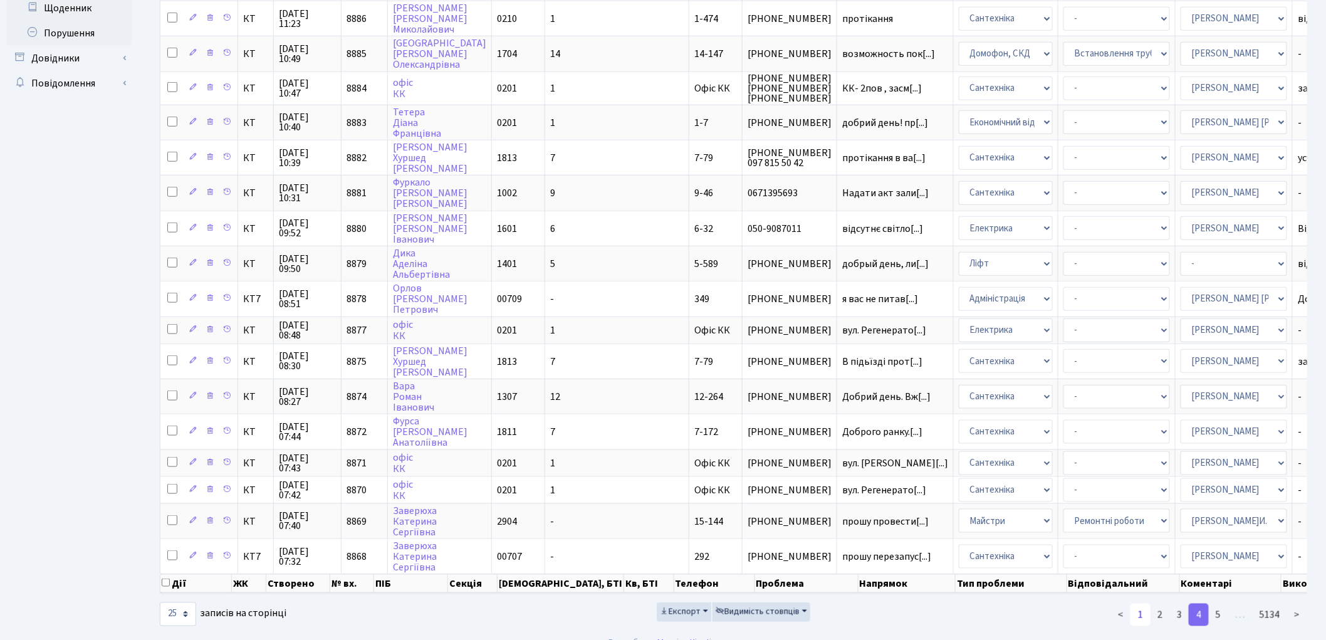
click at [1143, 603] on link "1" at bounding box center [1140, 614] width 20 height 23
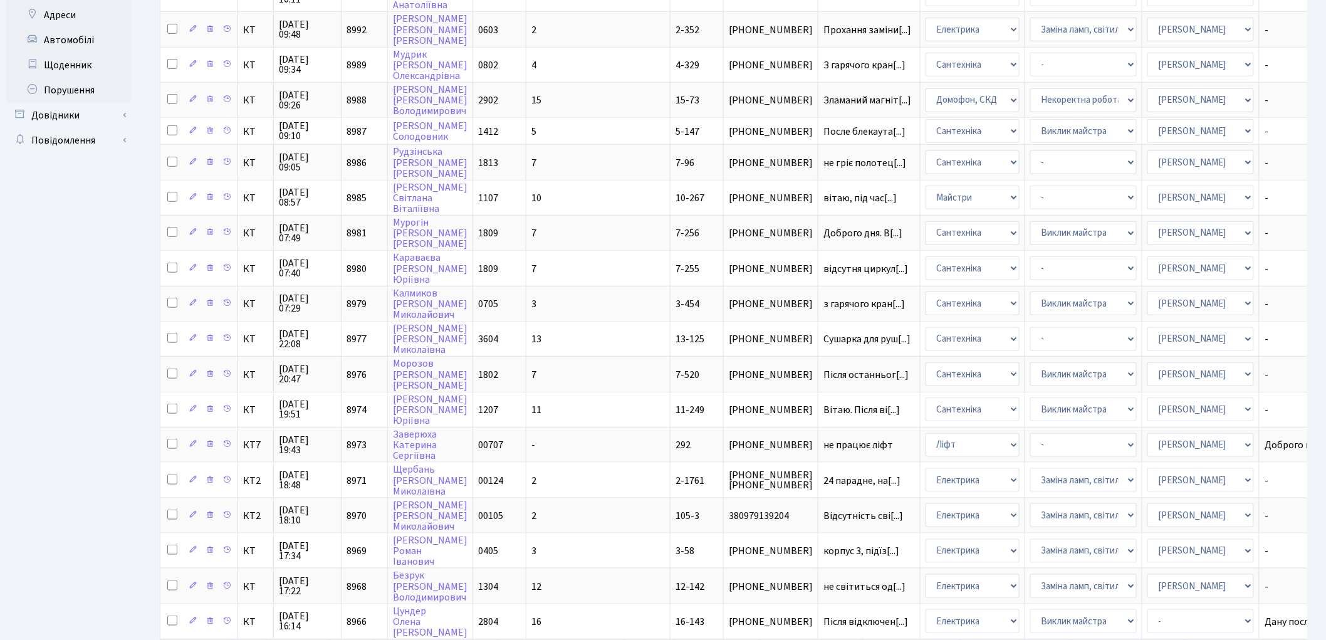
scroll to position [0, 0]
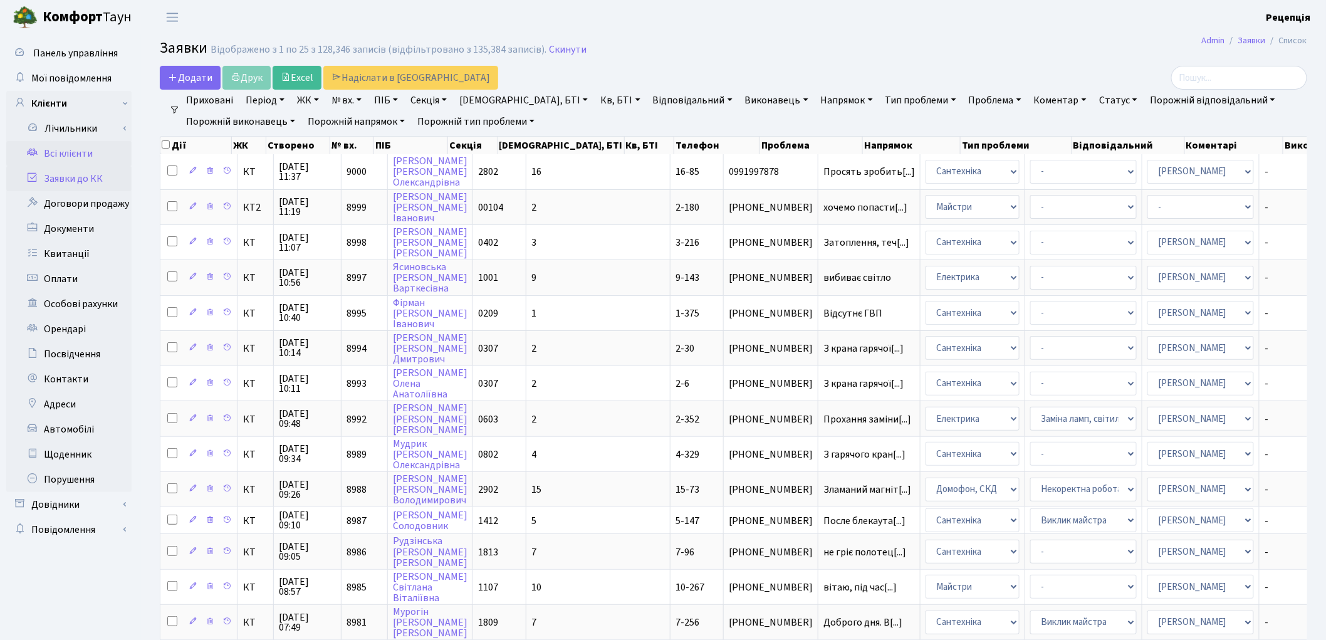
click at [73, 158] on link "Всі клієнти" at bounding box center [68, 153] width 125 height 25
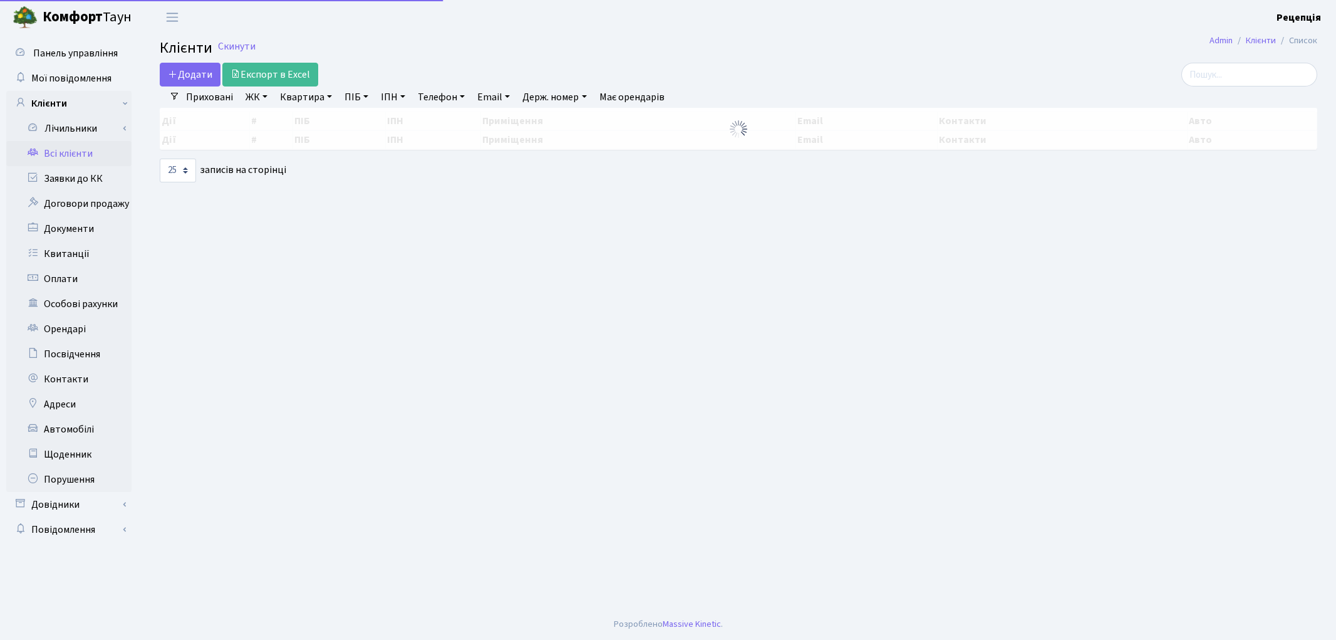
select select "25"
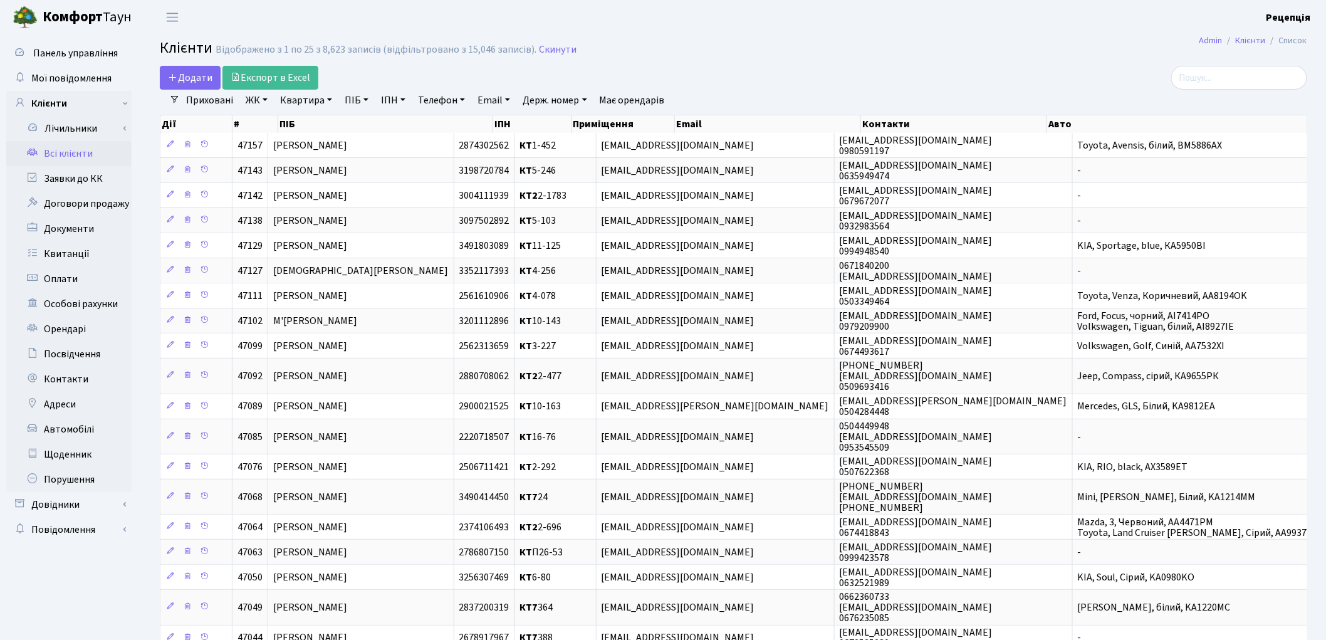
click at [259, 105] on link "ЖК" at bounding box center [257, 100] width 32 height 21
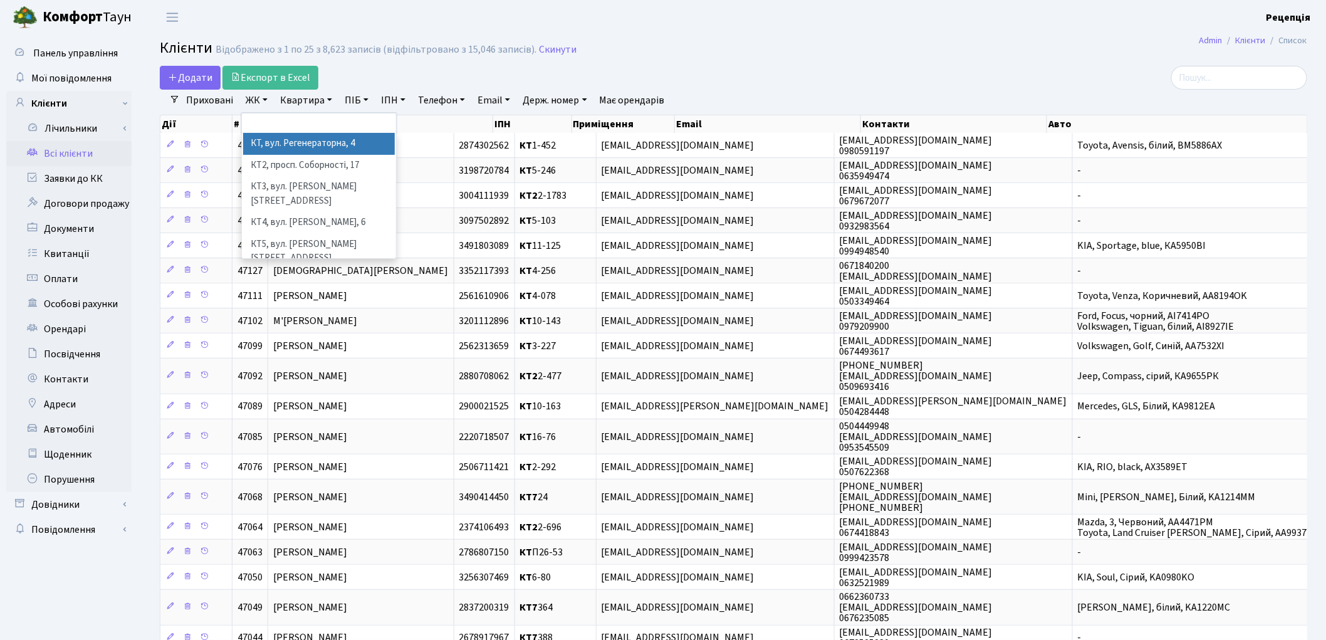
drag, startPoint x: 284, startPoint y: 145, endPoint x: 295, endPoint y: 123, distance: 23.8
click at [284, 144] on li "КТ, вул. Регенераторна, 4" at bounding box center [319, 144] width 152 height 22
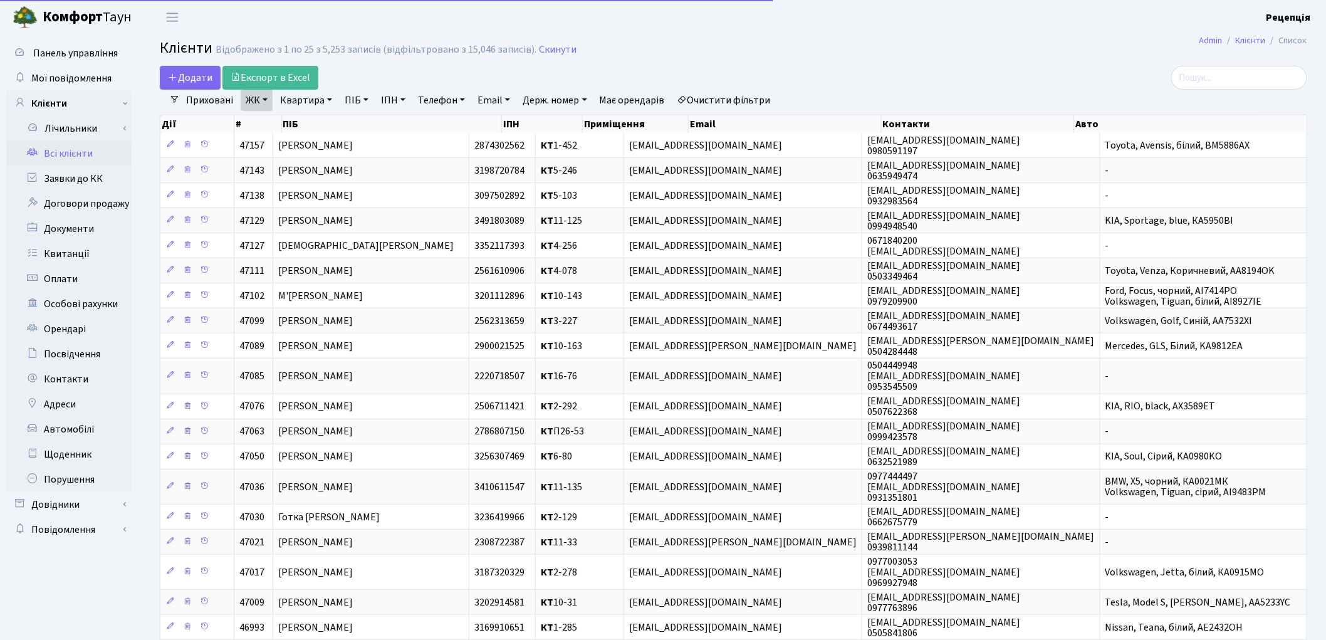
click at [303, 98] on link "Квартира" at bounding box center [306, 100] width 62 height 21
type input "3-200"
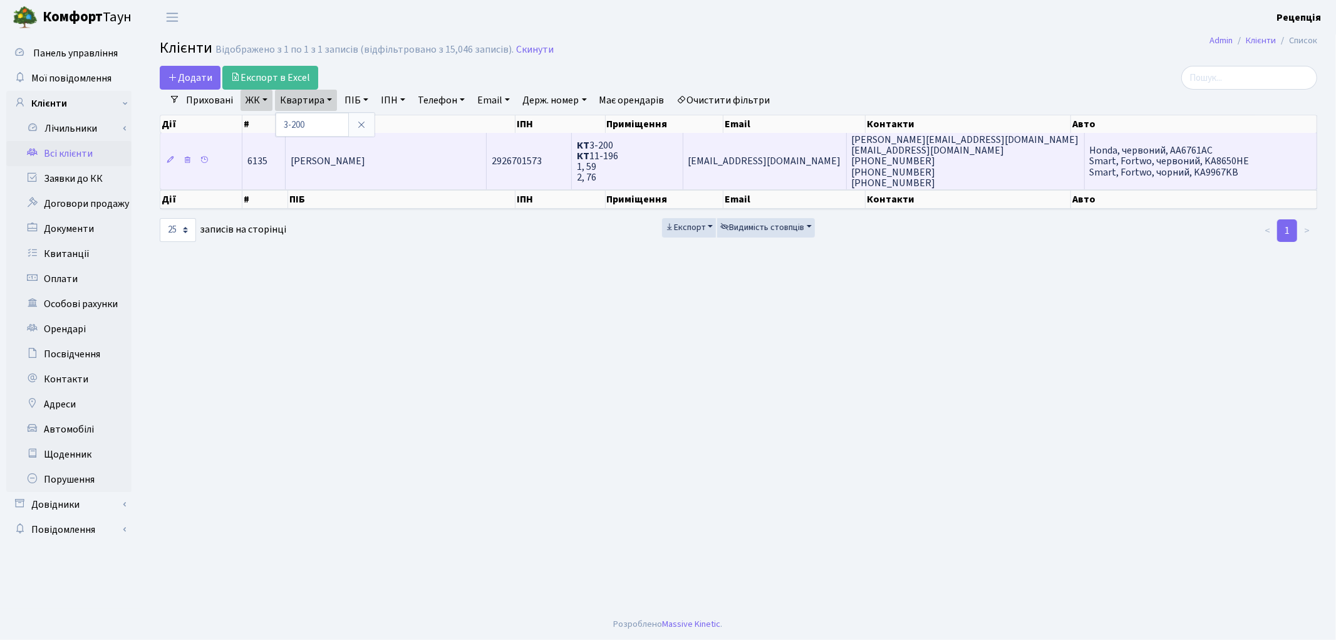
click at [339, 144] on td "[PERSON_NAME]" at bounding box center [387, 161] width 202 height 56
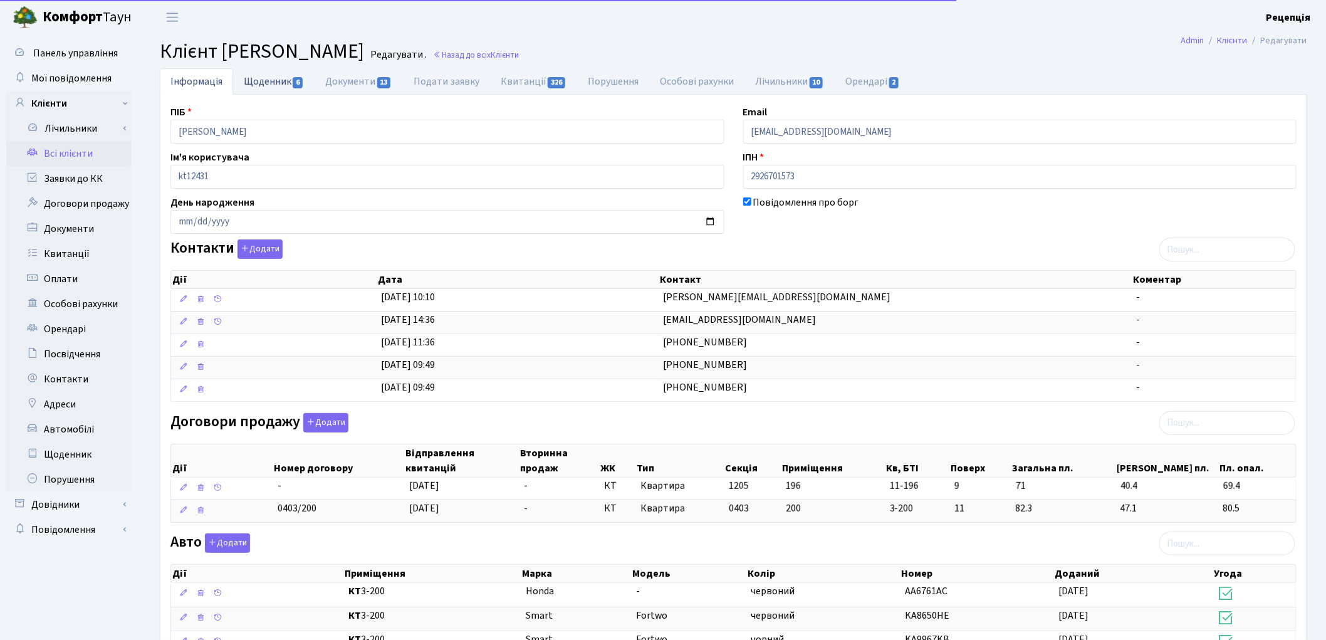
click at [259, 91] on link "Щоденник 6" at bounding box center [273, 81] width 81 height 26
select select "25"
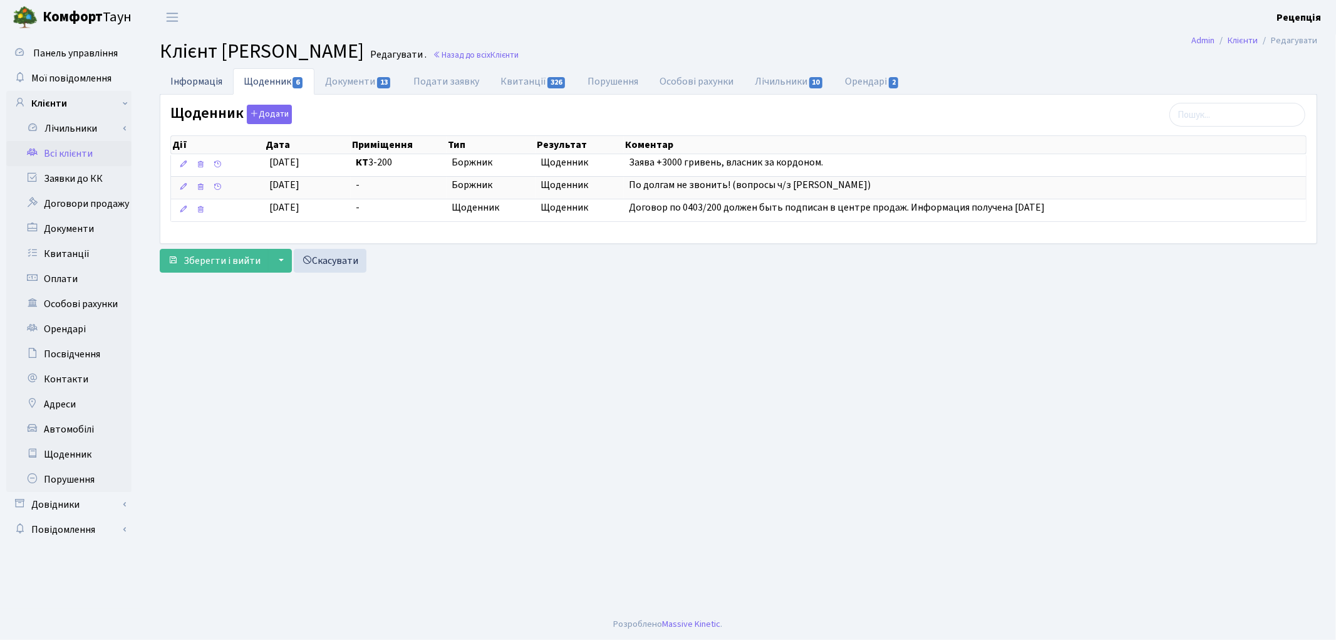
click at [203, 85] on link "Інформація" at bounding box center [196, 81] width 73 height 26
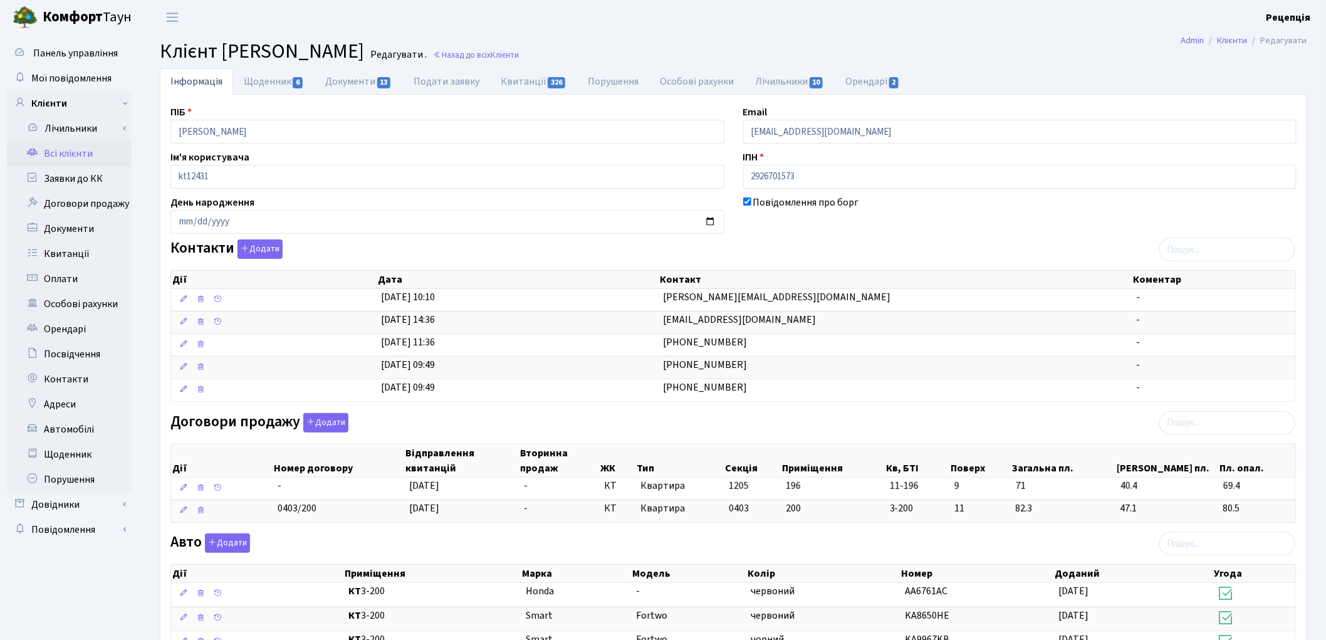
click at [98, 148] on link "Всі клієнти" at bounding box center [68, 153] width 125 height 25
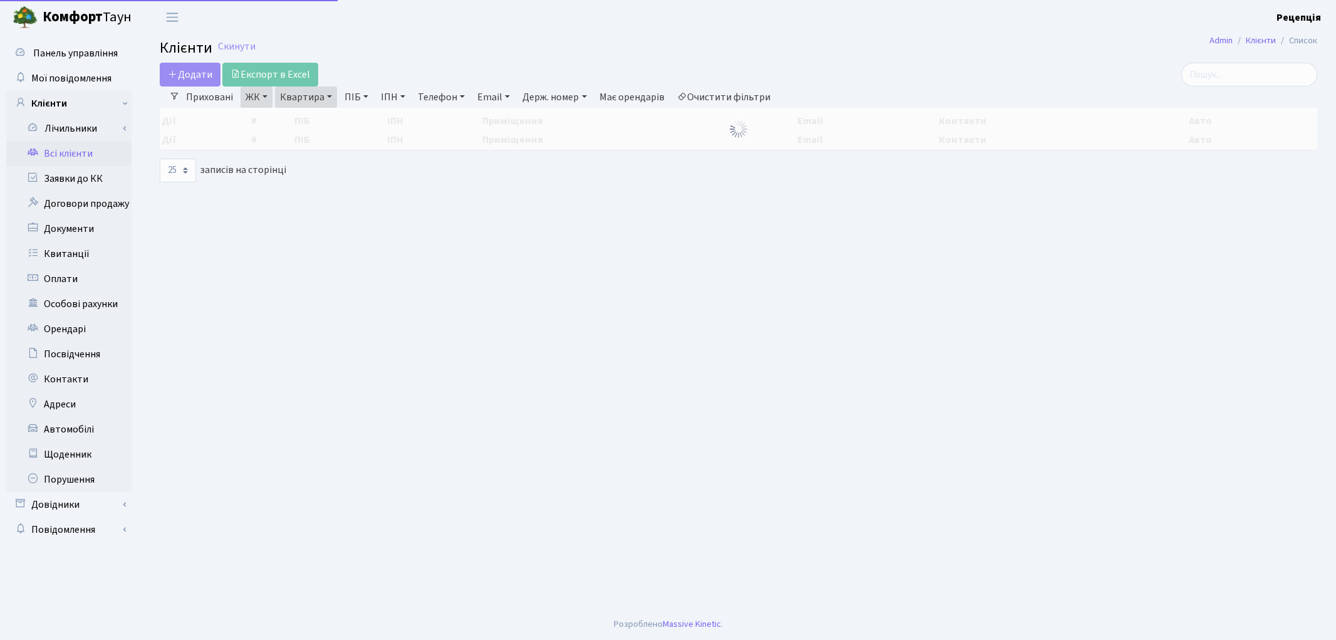
select select "25"
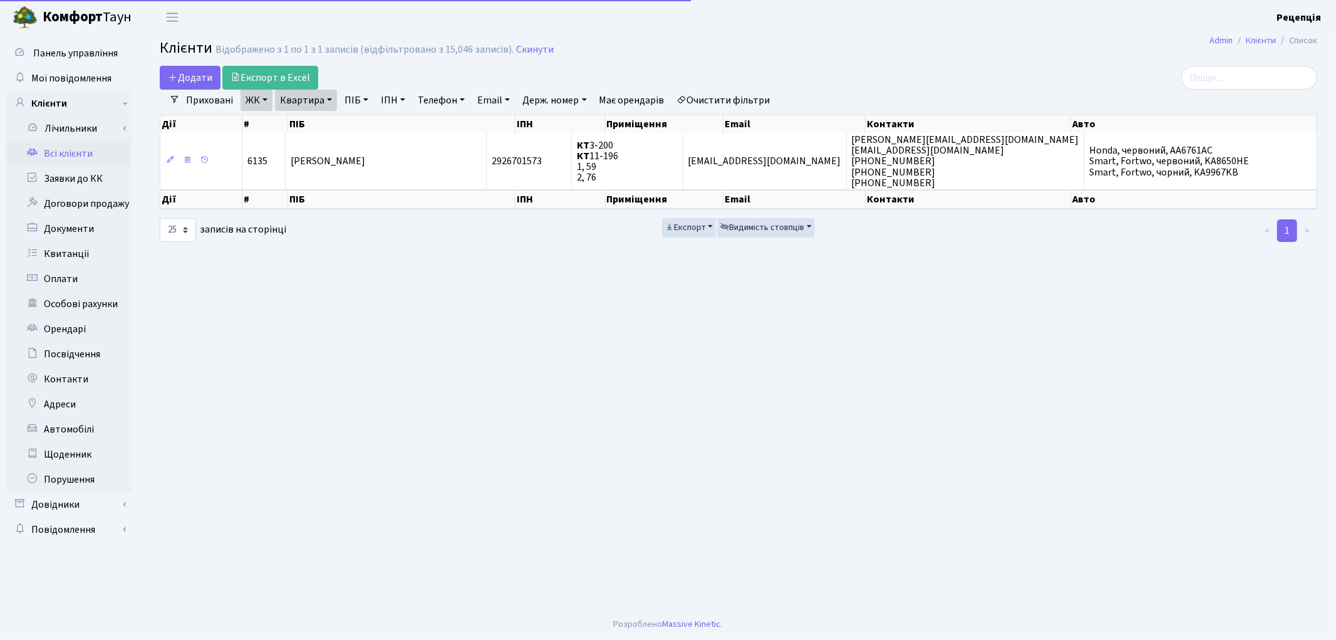
click at [323, 98] on link "Квартира" at bounding box center [306, 100] width 62 height 21
click at [329, 123] on input "3-200" at bounding box center [312, 125] width 73 height 24
type input "3-136"
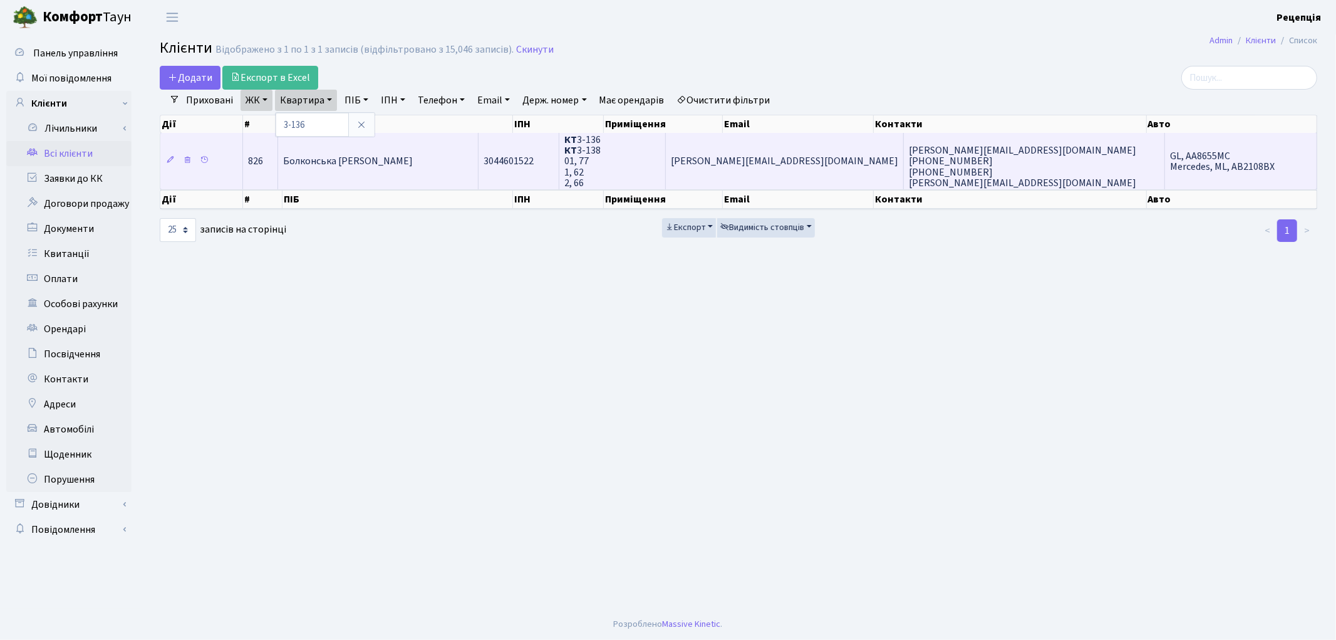
click at [368, 157] on span "Болконська [PERSON_NAME]" at bounding box center [348, 162] width 130 height 14
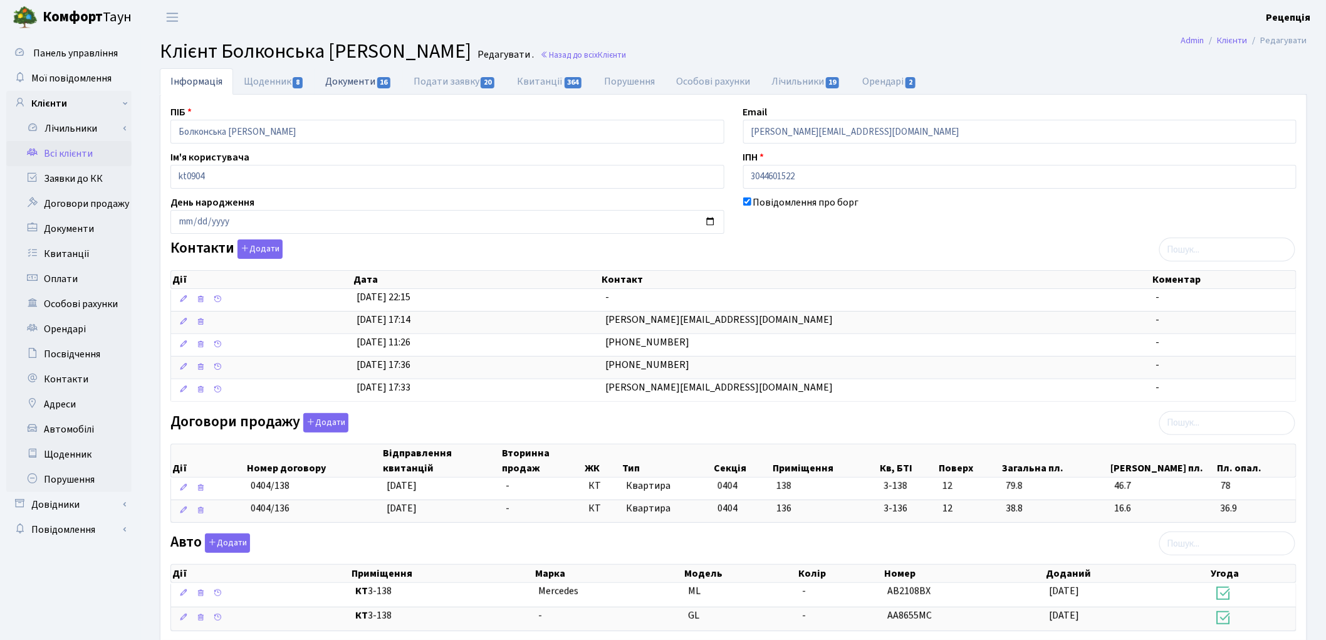
click at [324, 85] on link "Документи 16" at bounding box center [358, 81] width 88 height 26
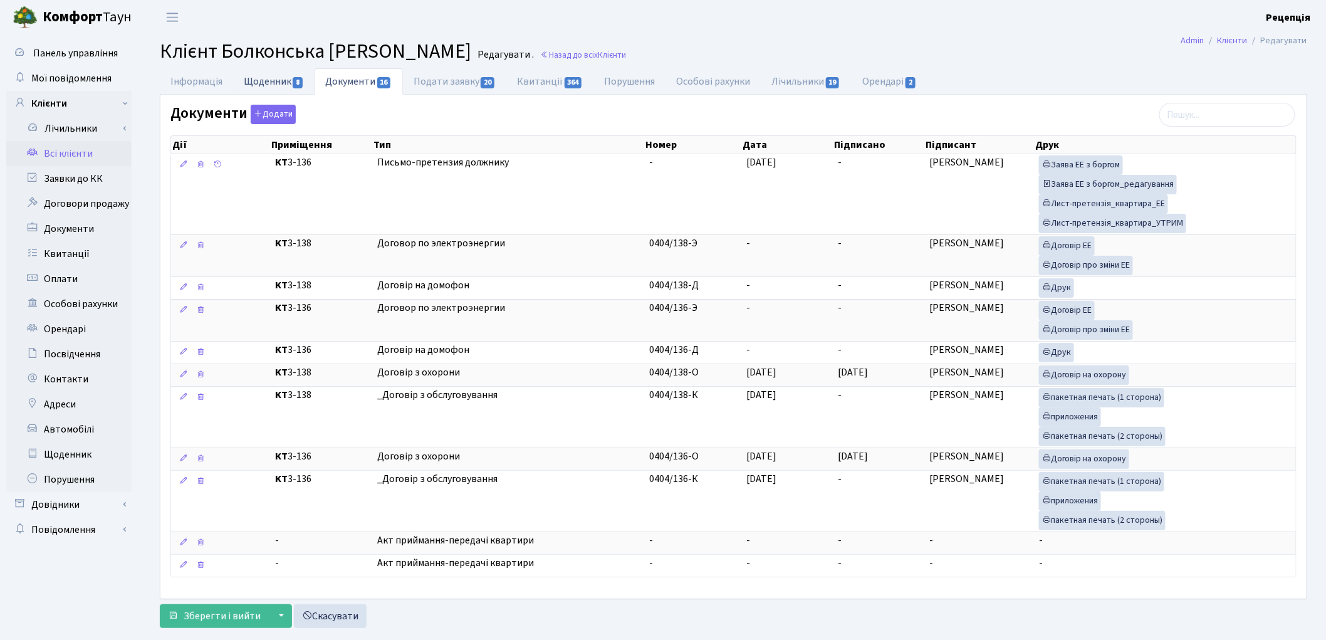
click at [268, 88] on link "Щоденник 8" at bounding box center [273, 81] width 81 height 26
select select "25"
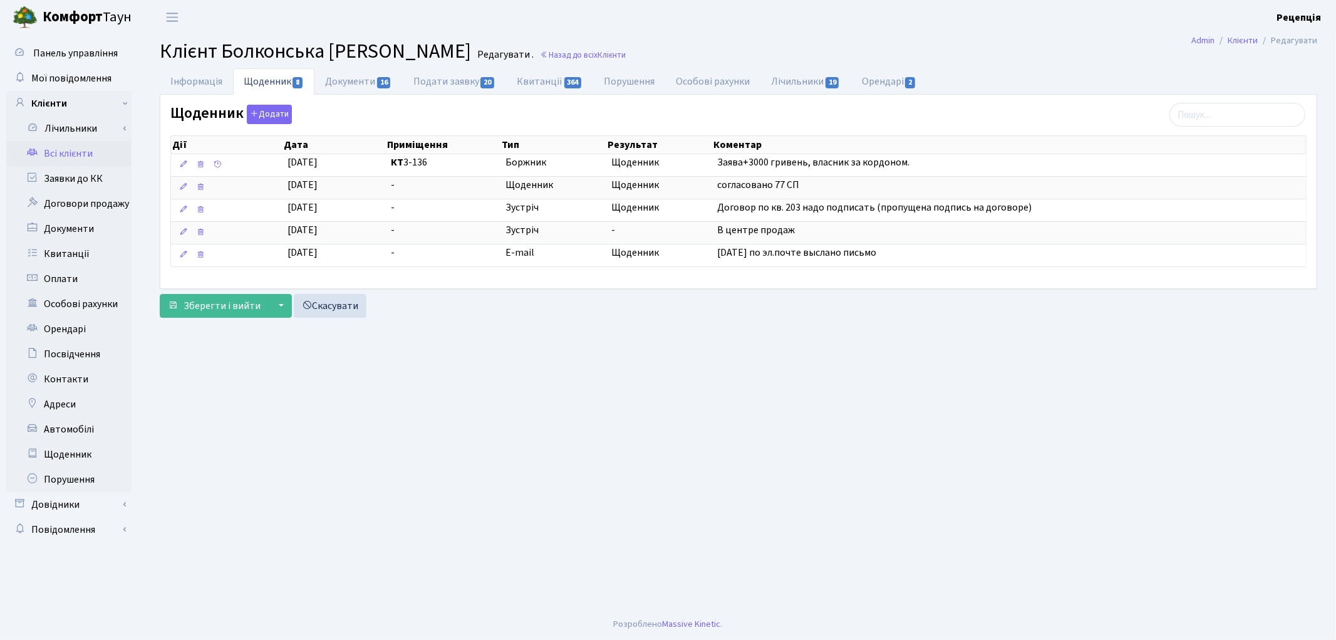
click at [61, 147] on link "Всі клієнти" at bounding box center [68, 153] width 125 height 25
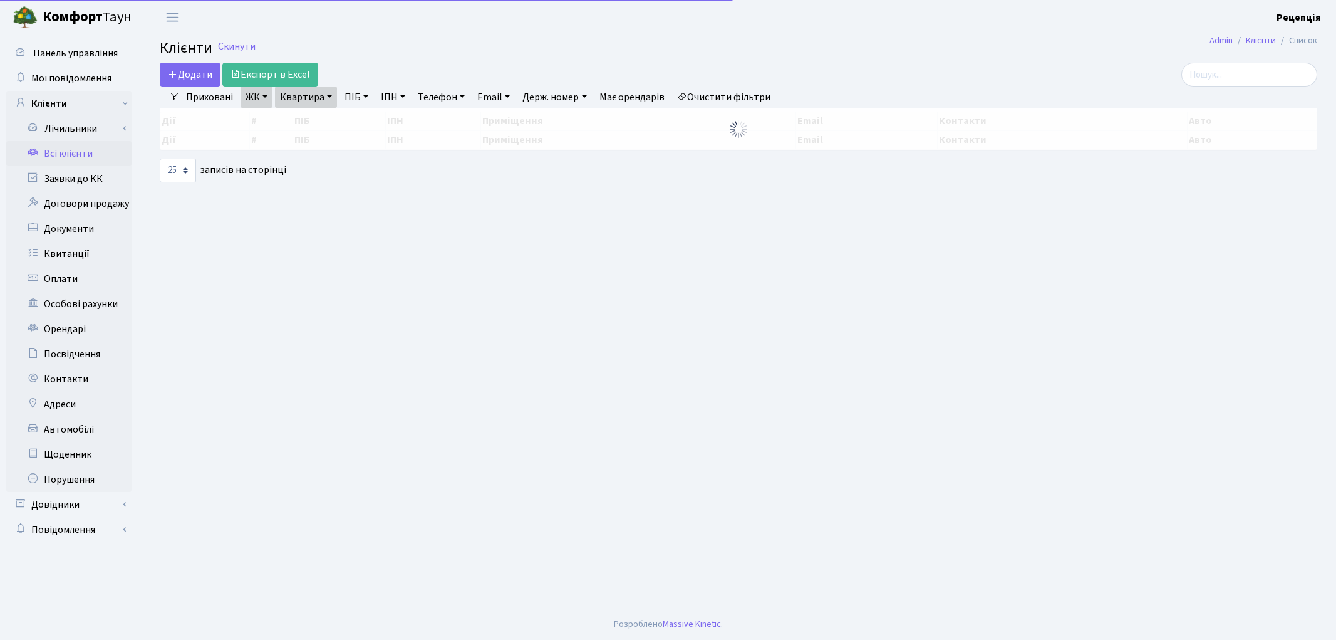
select select "25"
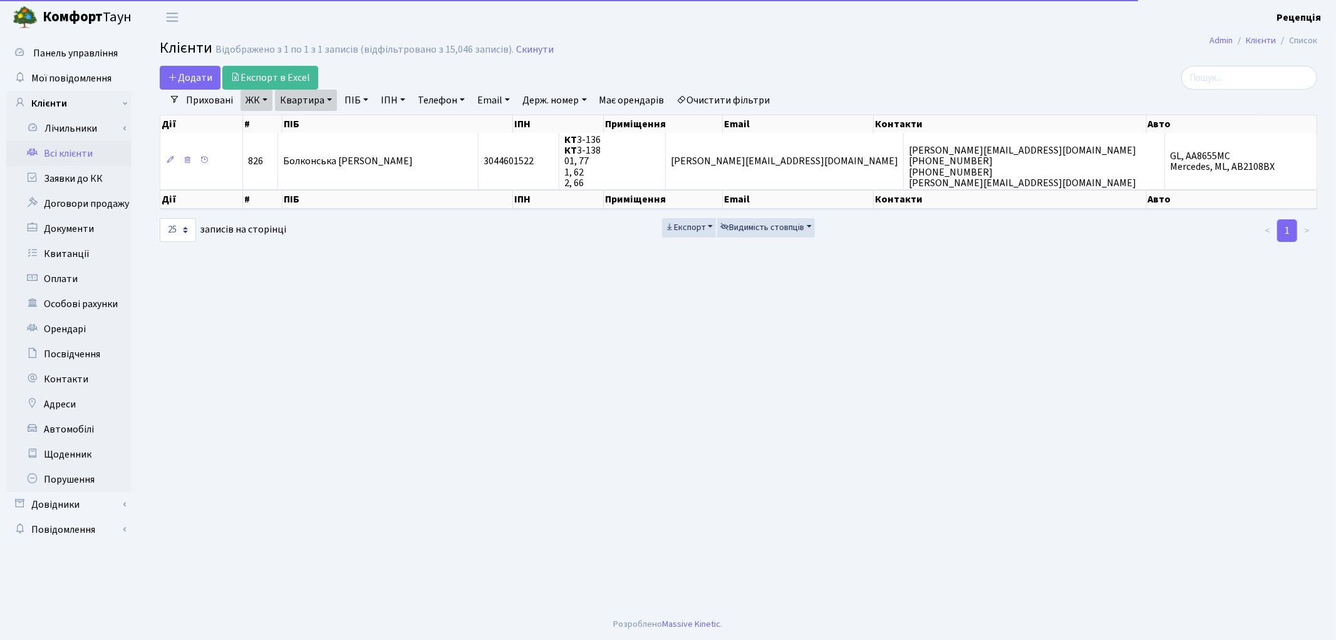
click at [712, 98] on link "Очистити фільтри" at bounding box center [723, 100] width 103 height 21
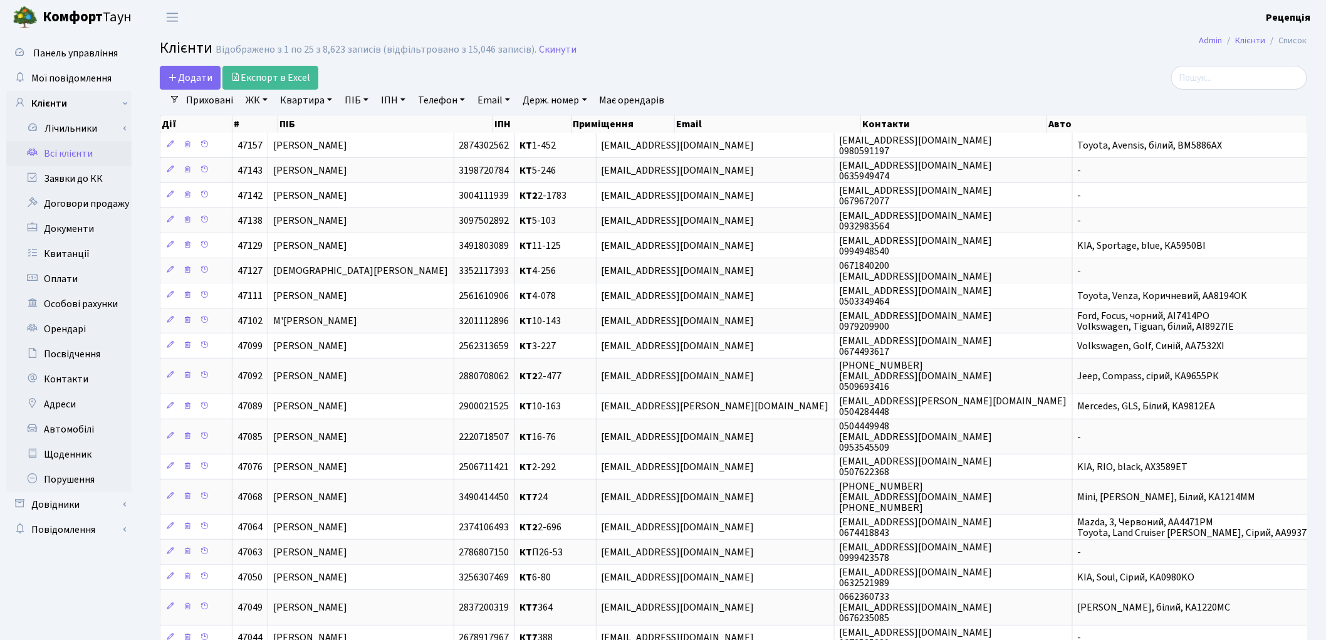
click at [251, 103] on link "ЖК" at bounding box center [257, 100] width 32 height 21
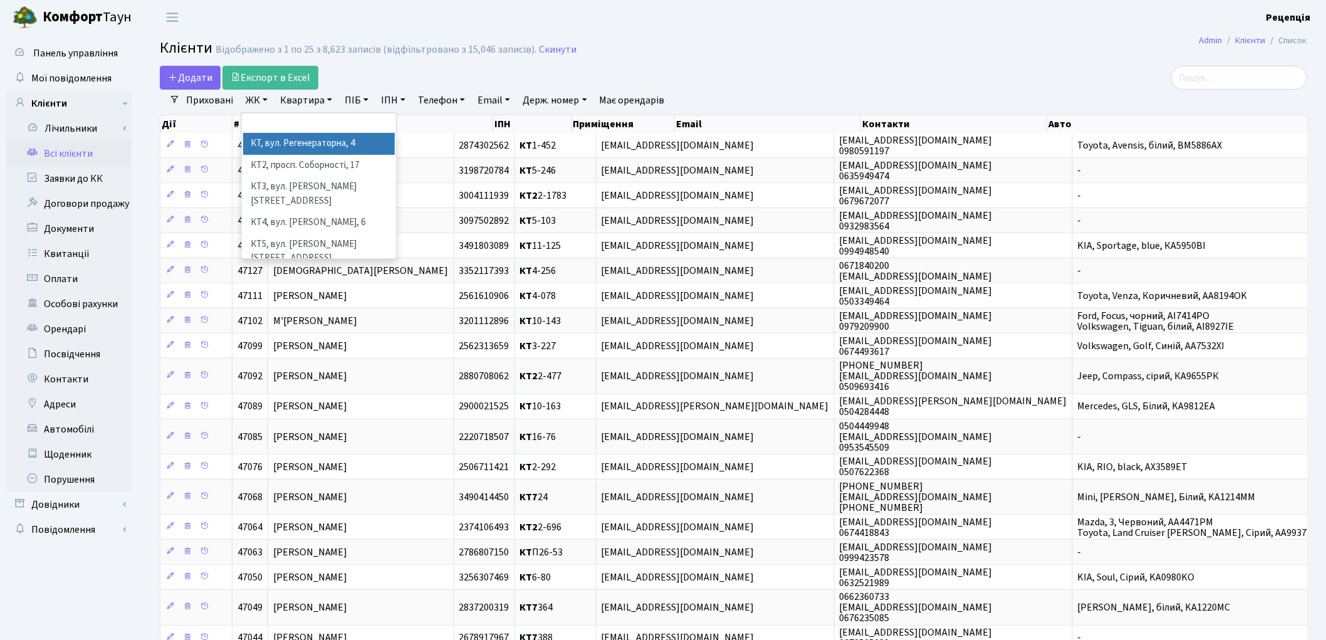
click at [272, 141] on li "КТ, вул. Регенераторна, 4" at bounding box center [319, 144] width 152 height 22
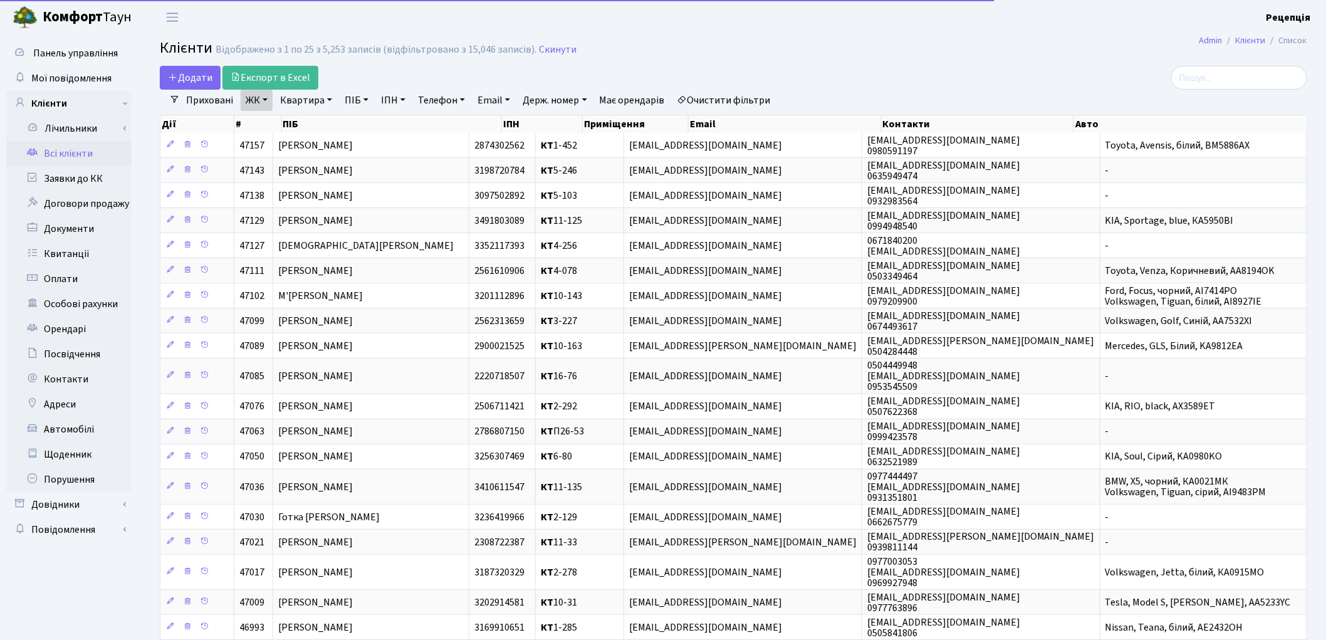
click at [297, 100] on link "Квартира" at bounding box center [306, 100] width 62 height 21
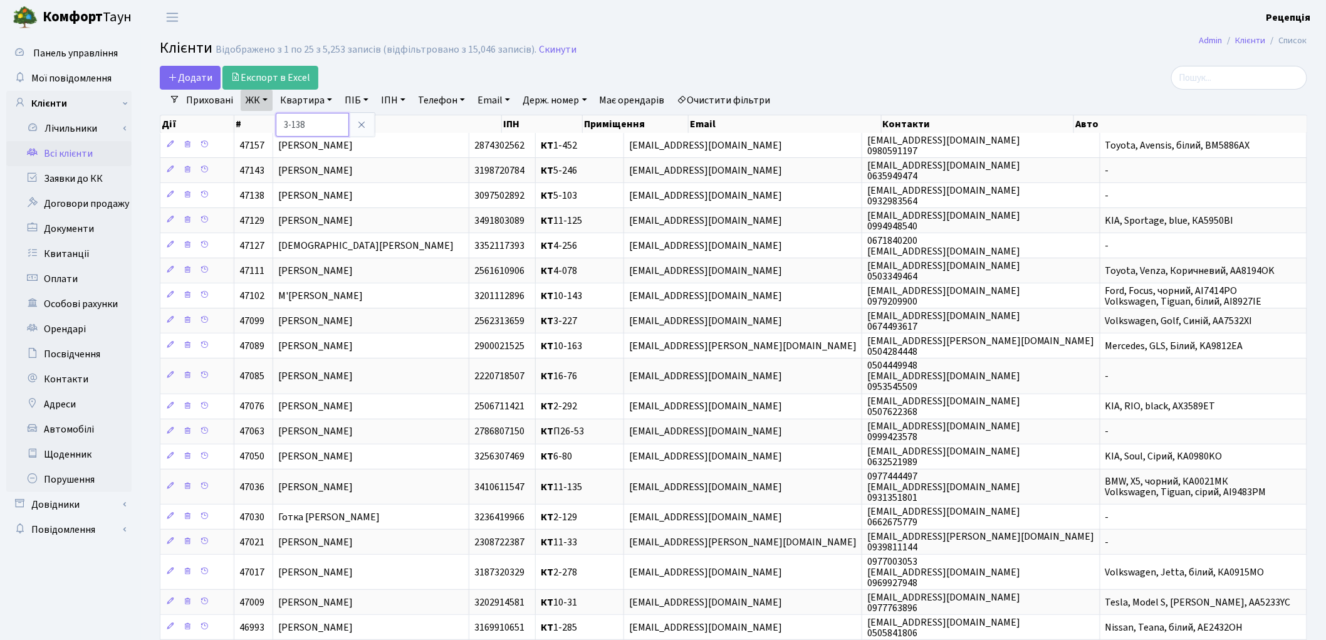
type input "3-138"
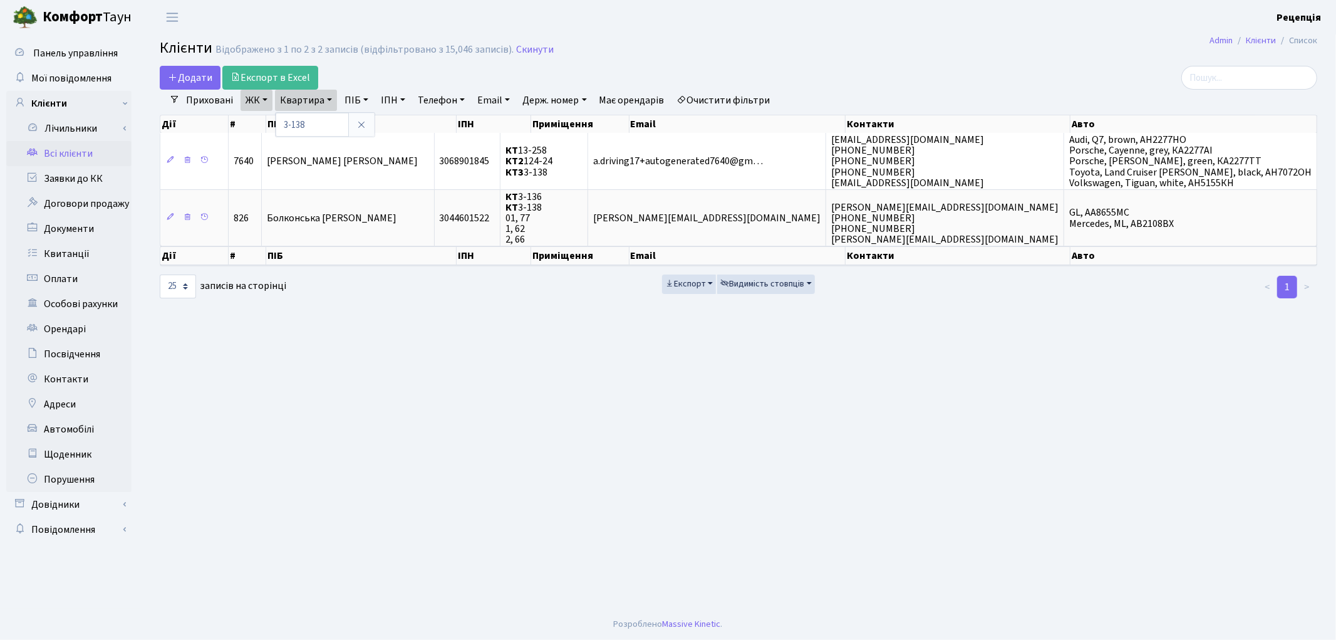
click at [722, 98] on link "Очистити фільтри" at bounding box center [723, 100] width 103 height 21
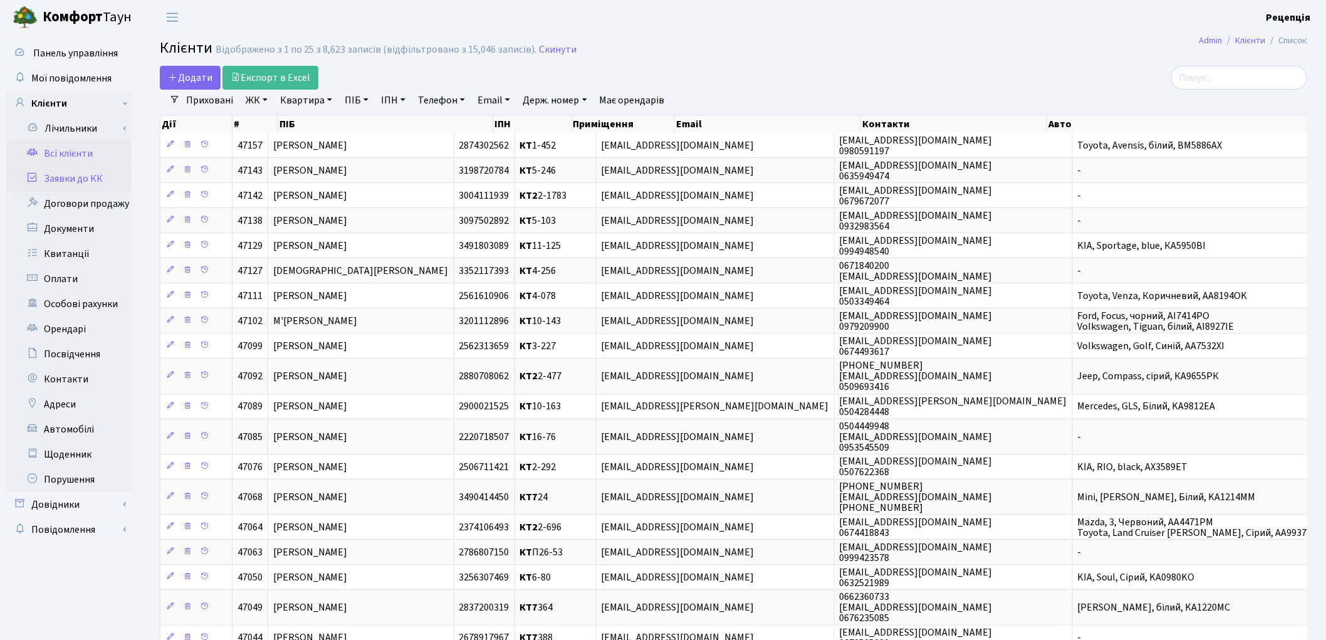
click at [85, 186] on link "Заявки до КК" at bounding box center [68, 178] width 125 height 25
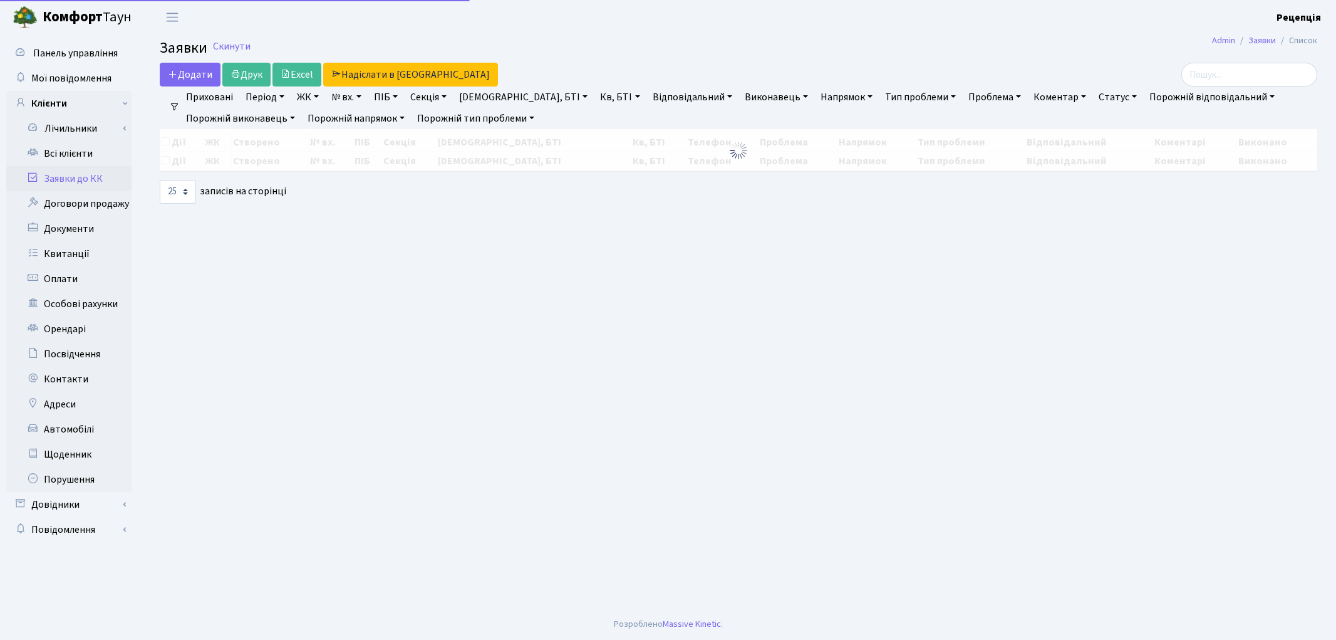
select select "25"
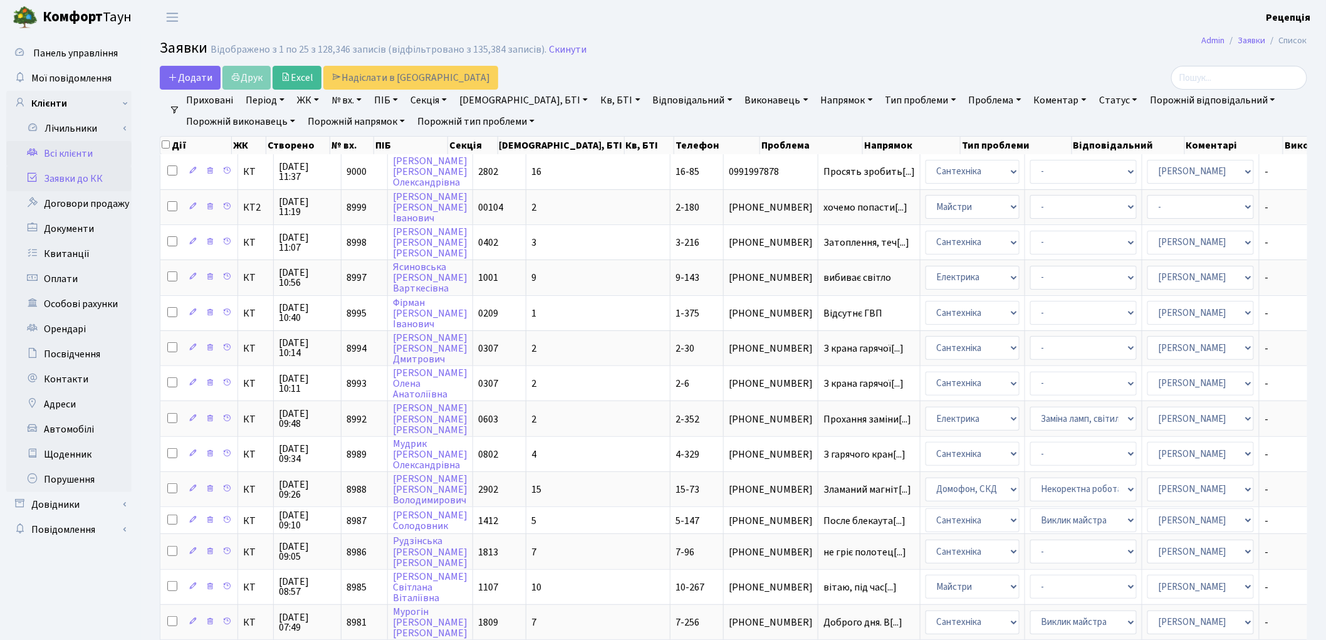
click at [76, 146] on link "Всі клієнти" at bounding box center [68, 153] width 125 height 25
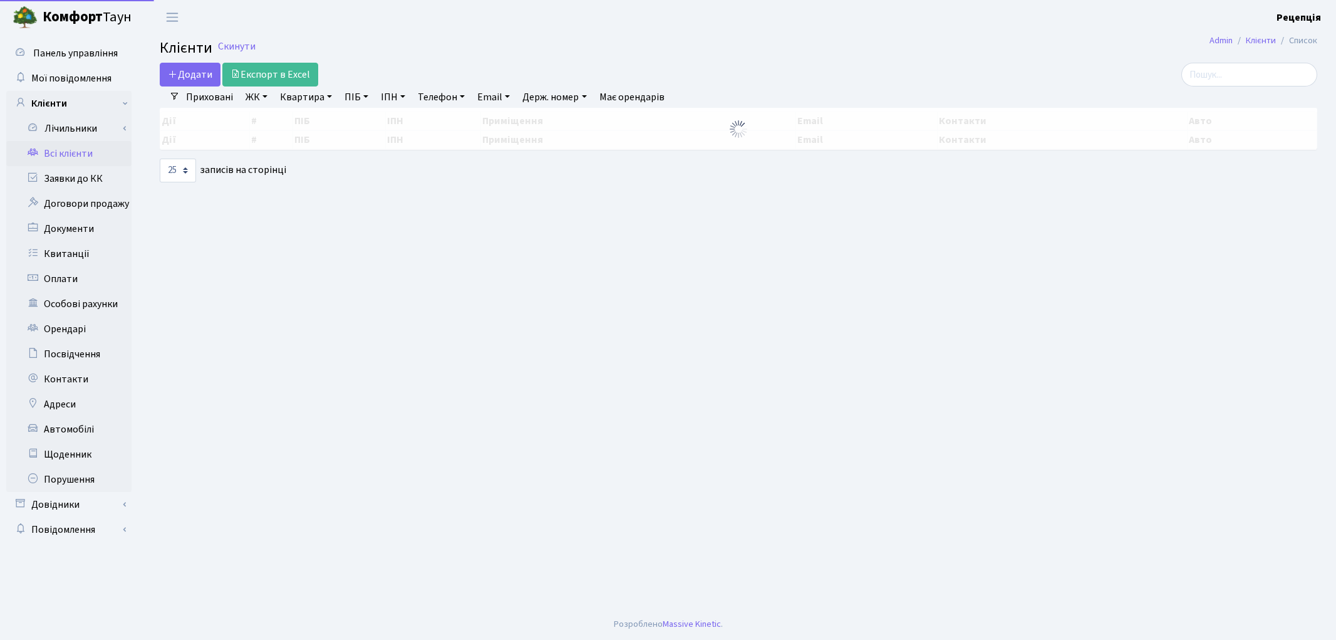
select select "25"
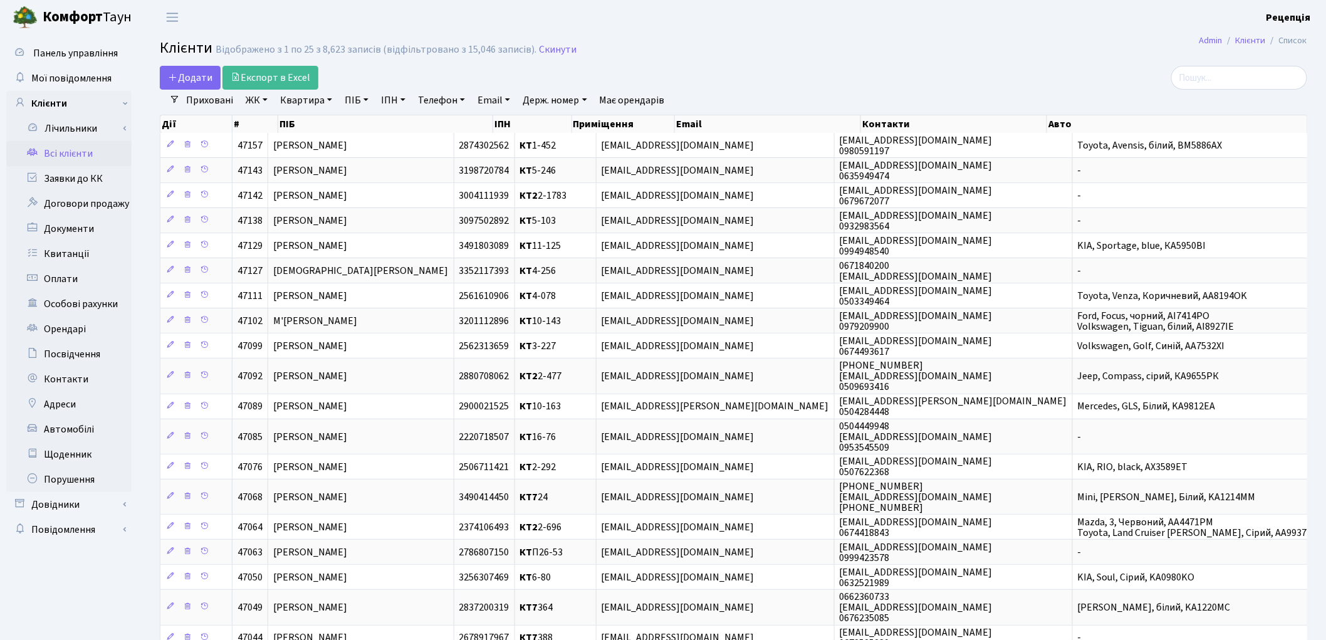
click at [265, 100] on link "ЖК" at bounding box center [257, 100] width 32 height 21
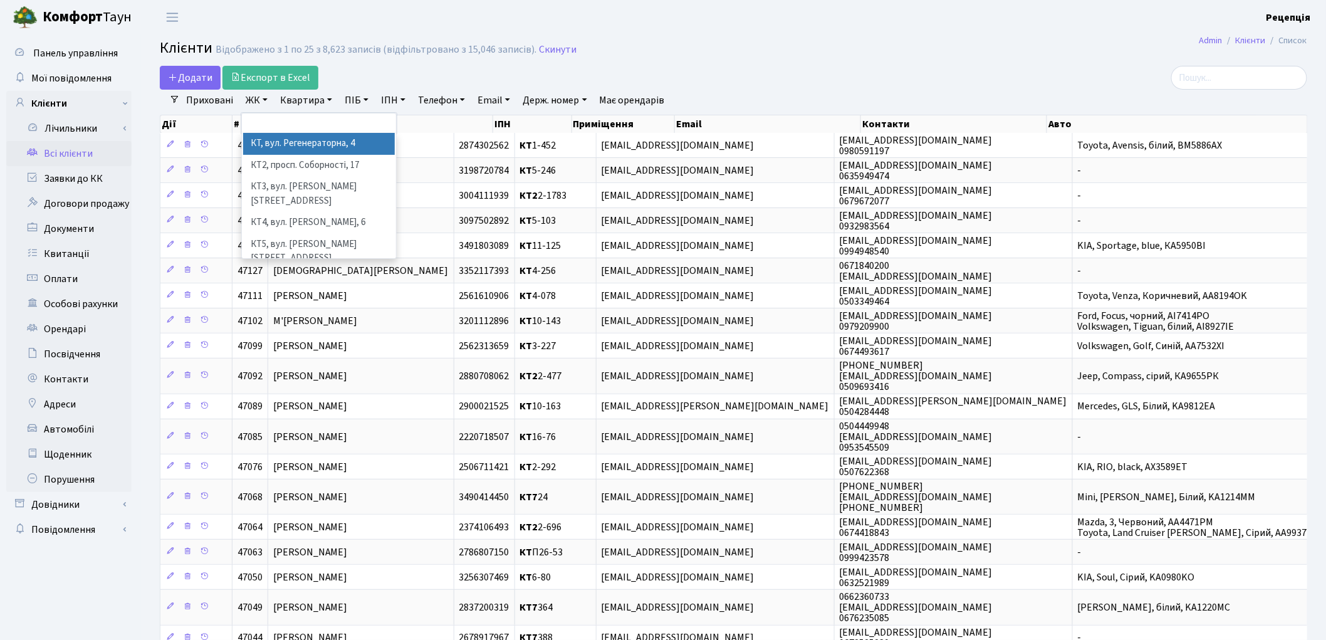
click at [286, 141] on li "КТ, вул. Регенераторна, 4" at bounding box center [319, 144] width 152 height 22
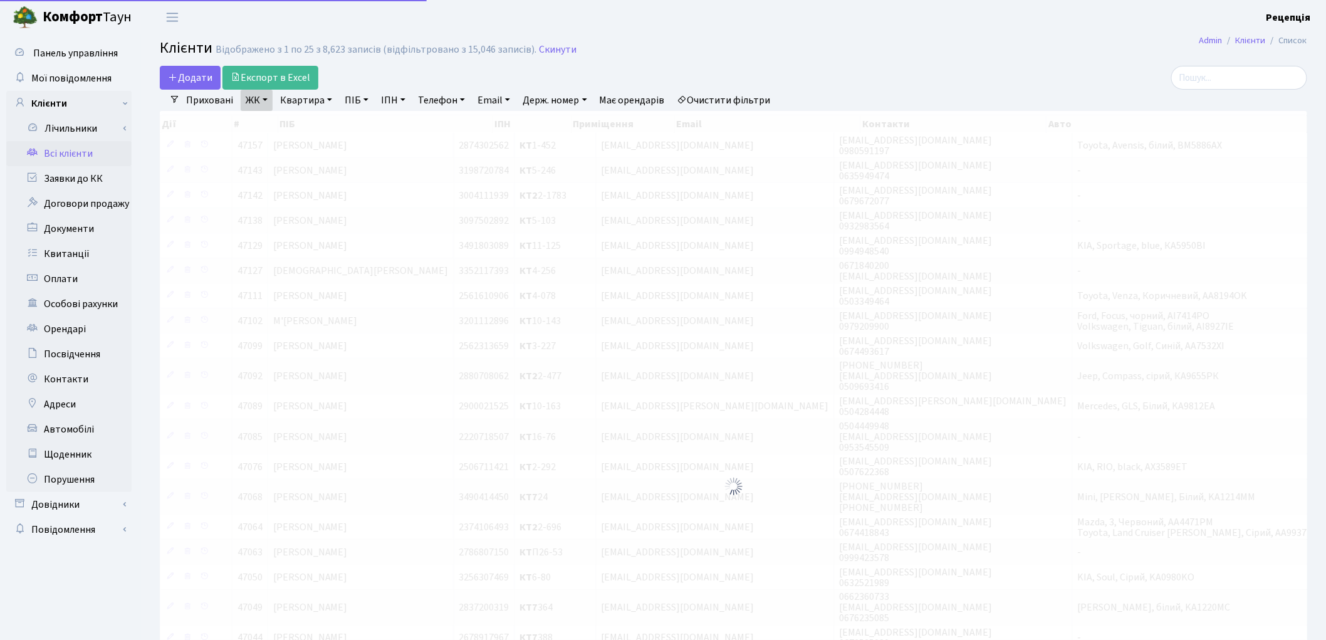
click at [314, 98] on link "Квартира" at bounding box center [306, 100] width 62 height 21
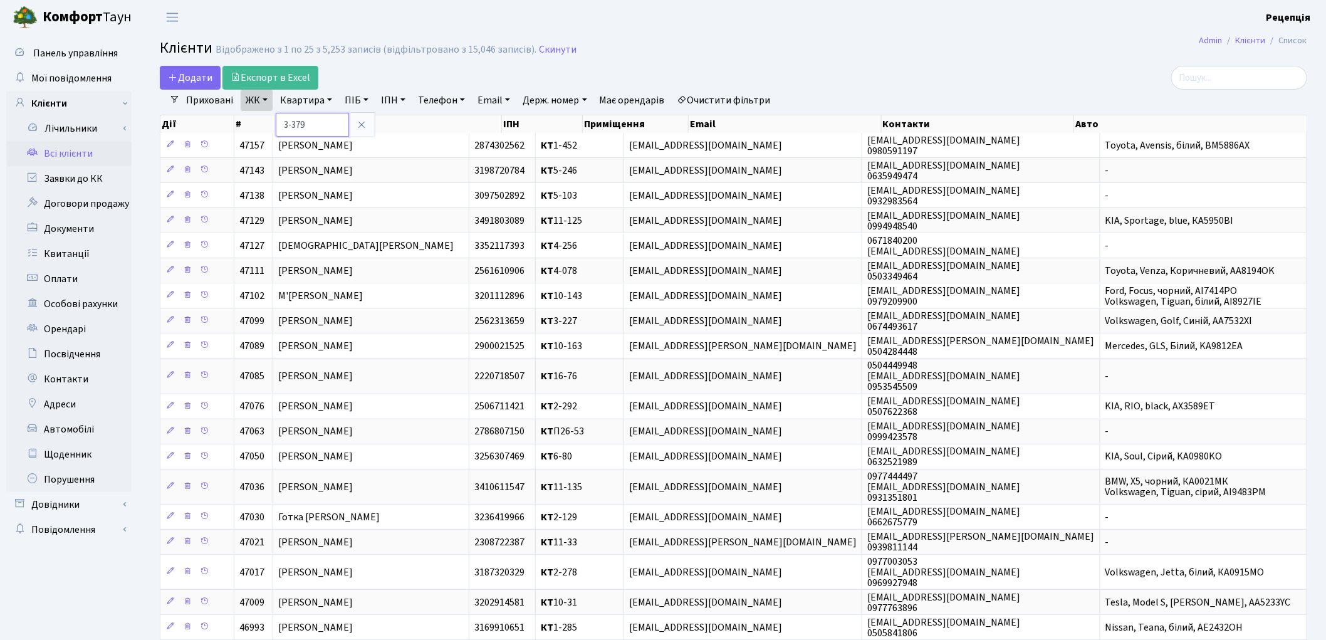
type input "3-379"
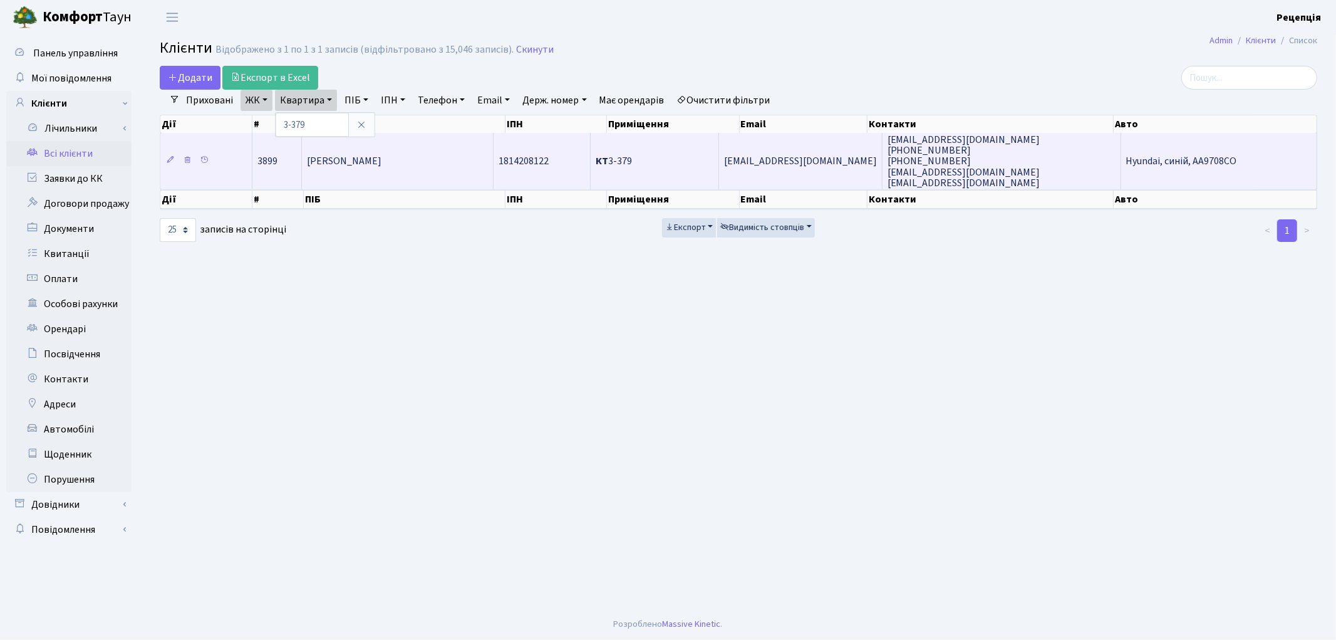
click at [373, 155] on span "Деревянко Алла Іванівна" at bounding box center [344, 162] width 75 height 14
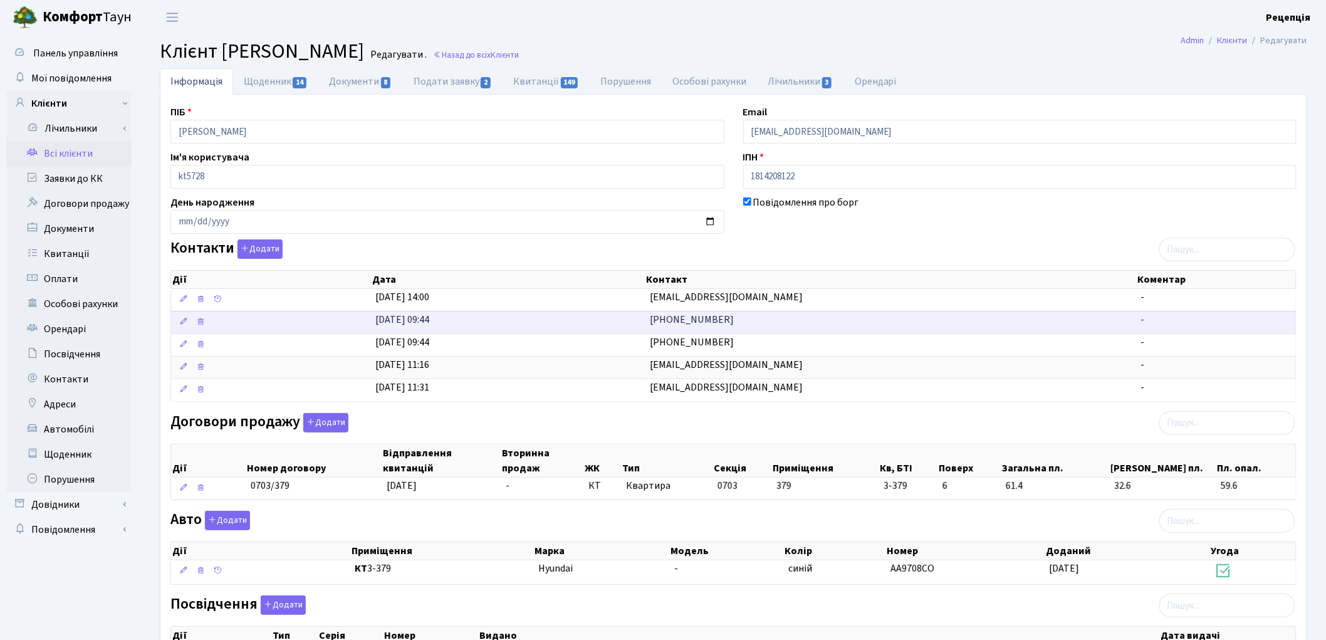
drag, startPoint x: 772, startPoint y: 302, endPoint x: 611, endPoint y: 326, distance: 162.1
click at [615, 318] on tbody "19.01.2024, 14:00 spawnofazar@gmail.com - 18.04.2013, 09:44 (066) 024-23-64 - 1…" at bounding box center [733, 345] width 1125 height 112
click at [772, 240] on div "Контакти Додати Дії Дата Контакт Коментар Дії Дата Контакт Коментар" at bounding box center [733, 322] width 1145 height 167
drag, startPoint x: 761, startPoint y: 298, endPoint x: 619, endPoint y: 311, distance: 142.3
click at [624, 304] on \<\/span\>\a "19.01.2024, 14:00 spawnofazar@gmail.com -" at bounding box center [733, 300] width 1125 height 22
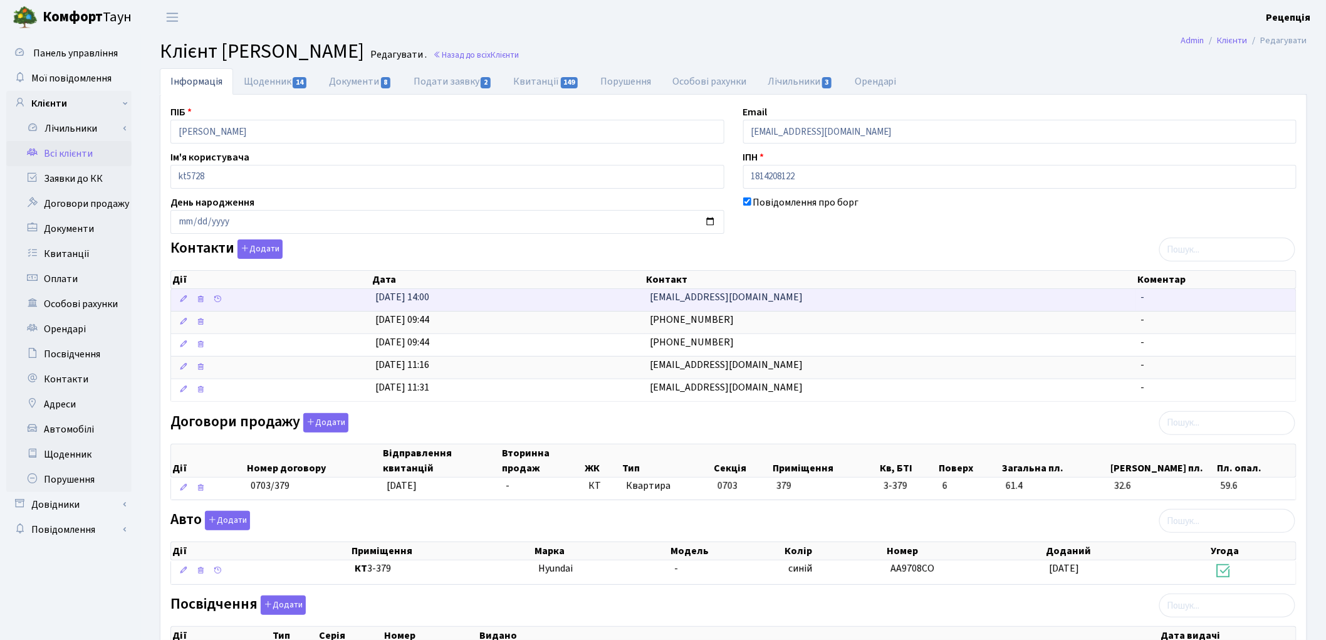
copy \<\/span\>\a "spawnofazar@gmail.com"
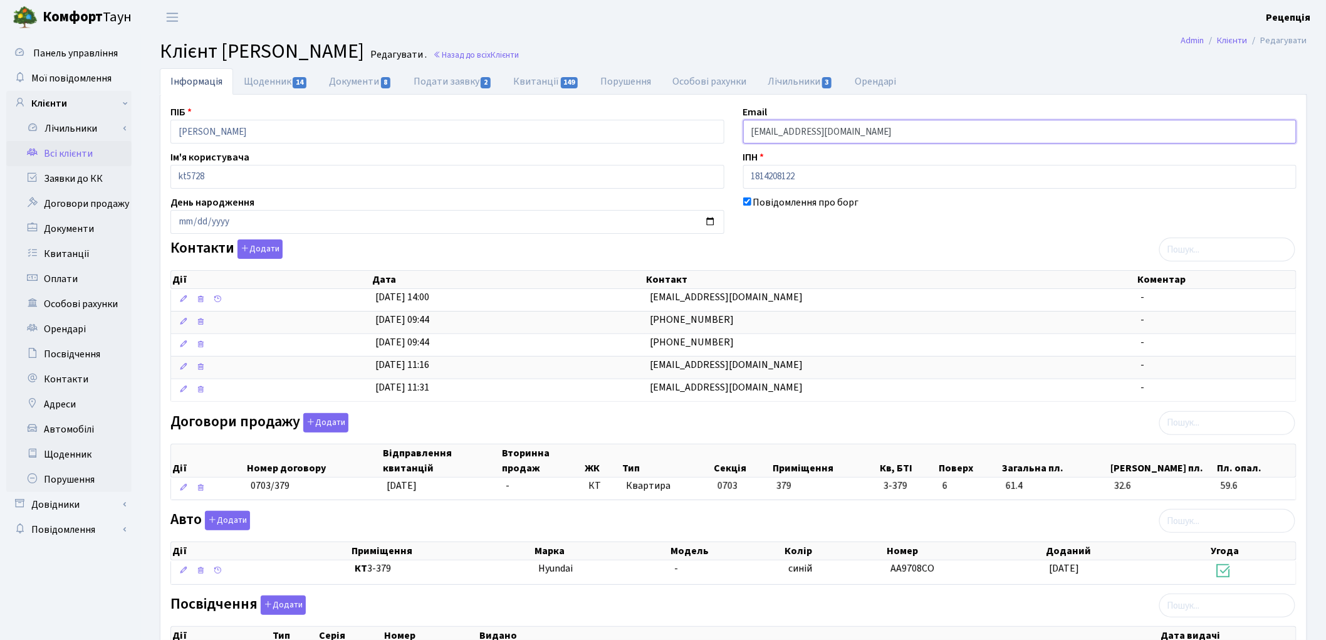
click at [831, 128] on input "cfnfyf@gmx.net" at bounding box center [1020, 132] width 554 height 24
drag, startPoint x: 819, startPoint y: 133, endPoint x: 741, endPoint y: 133, distance: 78.3
click at [740, 133] on div "Email cfnfyf@gmx.net" at bounding box center [1020, 124] width 573 height 39
paste input "spawnofazar@gmail.com"
click at [768, 134] on input "spawnofazar@gmail.com" at bounding box center [1020, 132] width 554 height 24
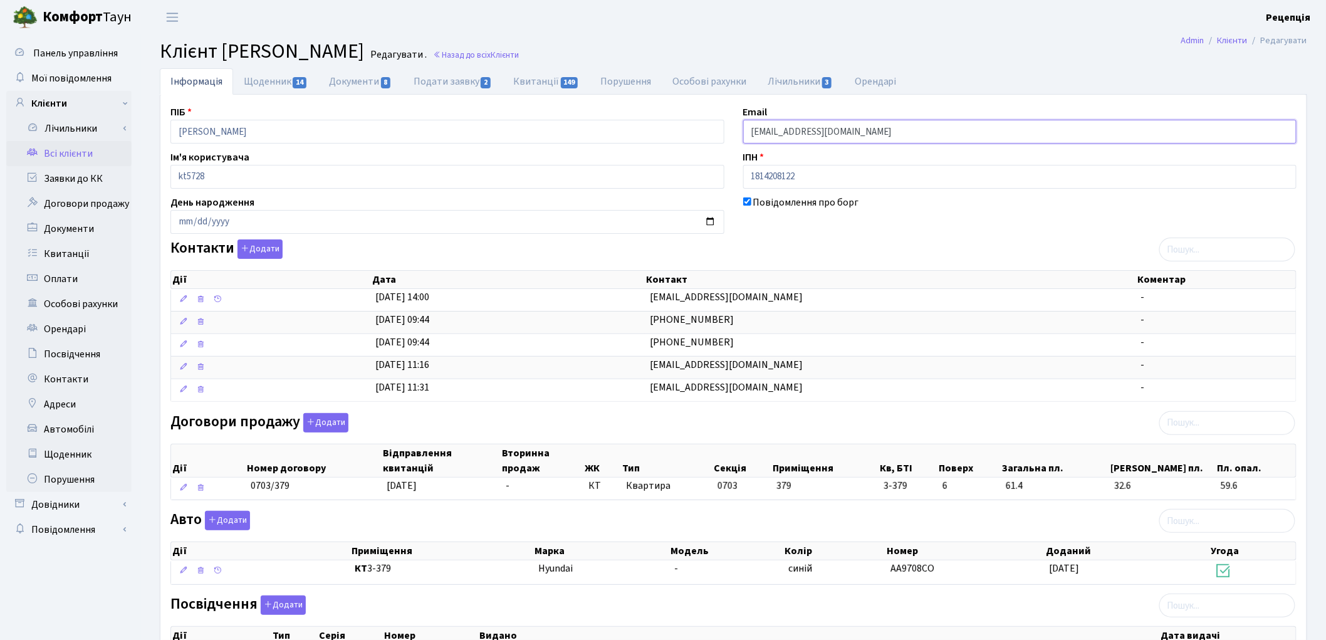
click at [766, 133] on input "spawnofazar@gmail.com" at bounding box center [1020, 132] width 554 height 24
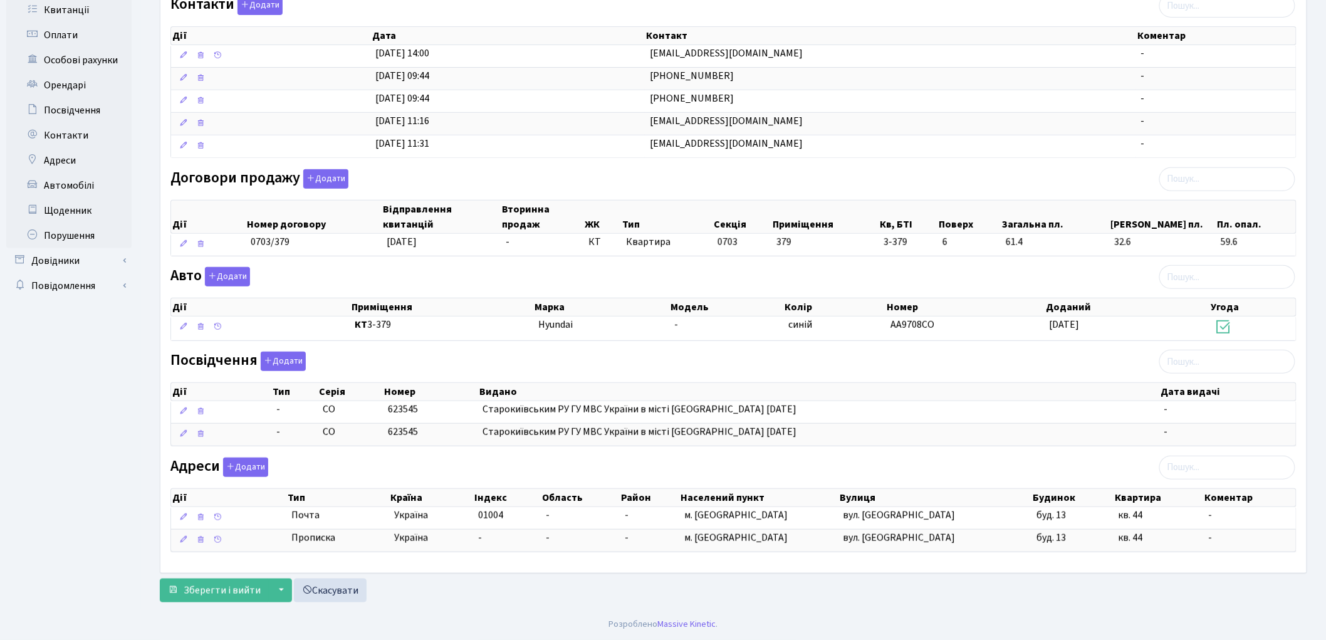
scroll to position [247, 0]
type input "spawnofazar@gmail.com"
click at [202, 593] on span "Зберегти і вийти" at bounding box center [222, 590] width 77 height 14
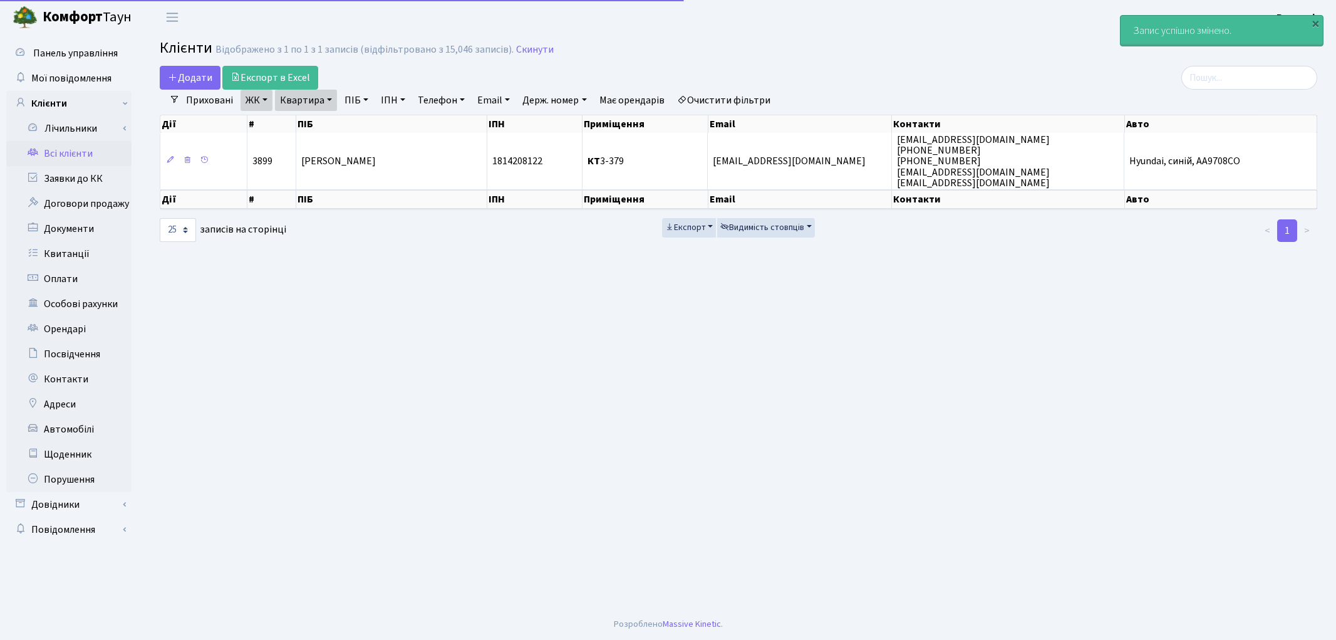
select select "25"
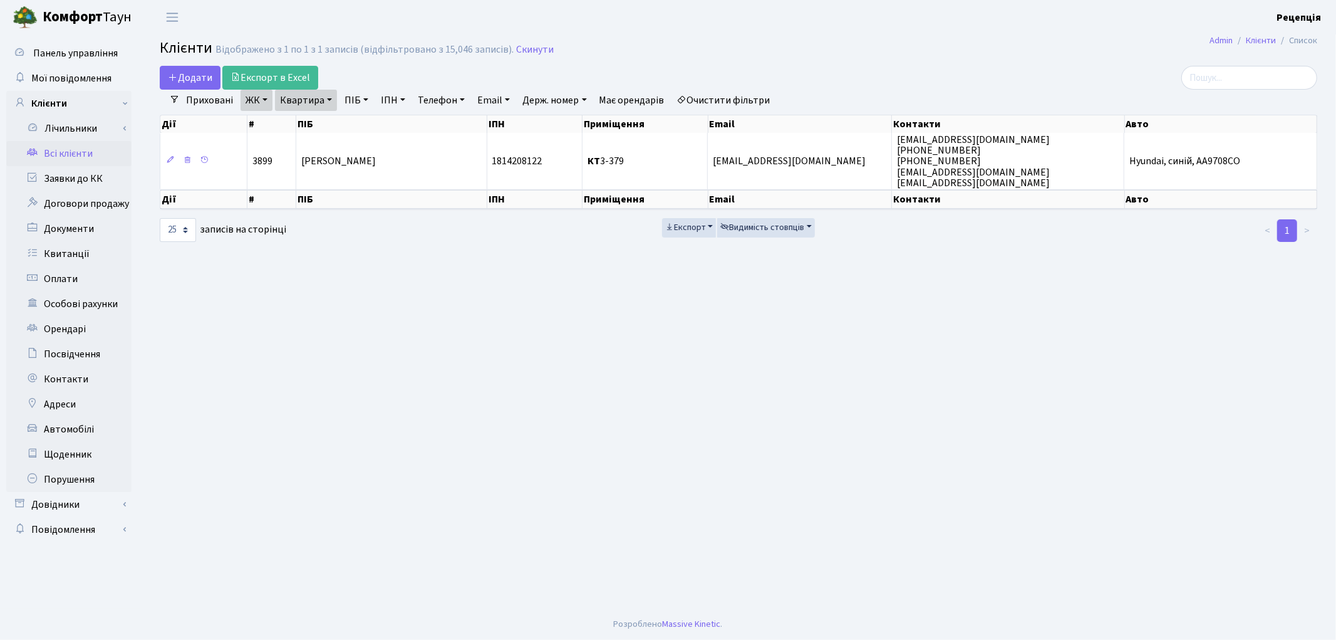
click at [723, 107] on link "Очистити фільтри" at bounding box center [723, 100] width 103 height 21
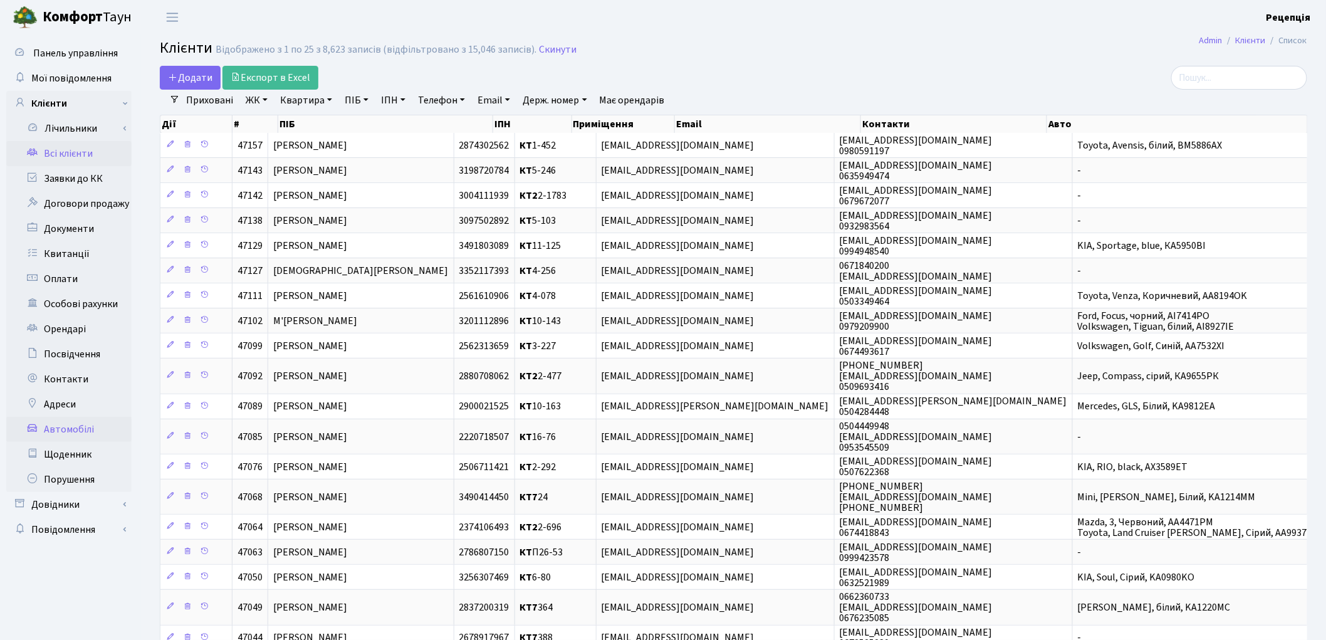
click at [66, 425] on link "Автомобілі" at bounding box center [68, 429] width 125 height 25
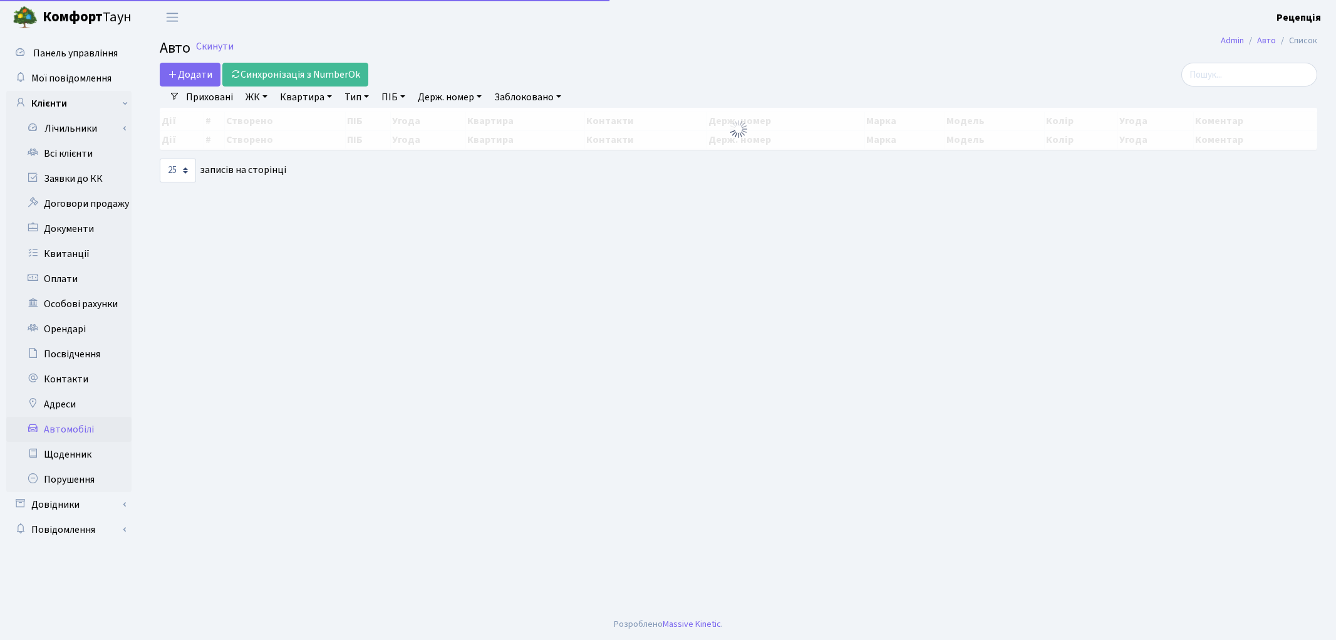
select select "25"
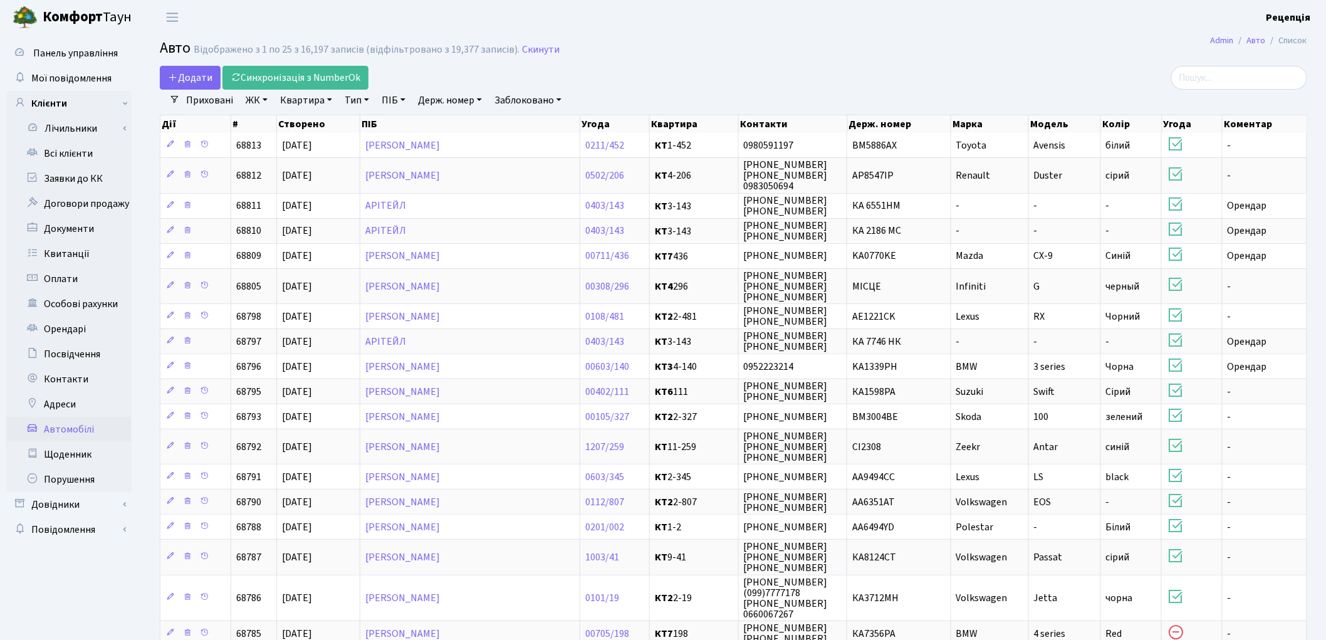
click at [465, 103] on link "Держ. номер" at bounding box center [450, 100] width 74 height 21
type input "0445"
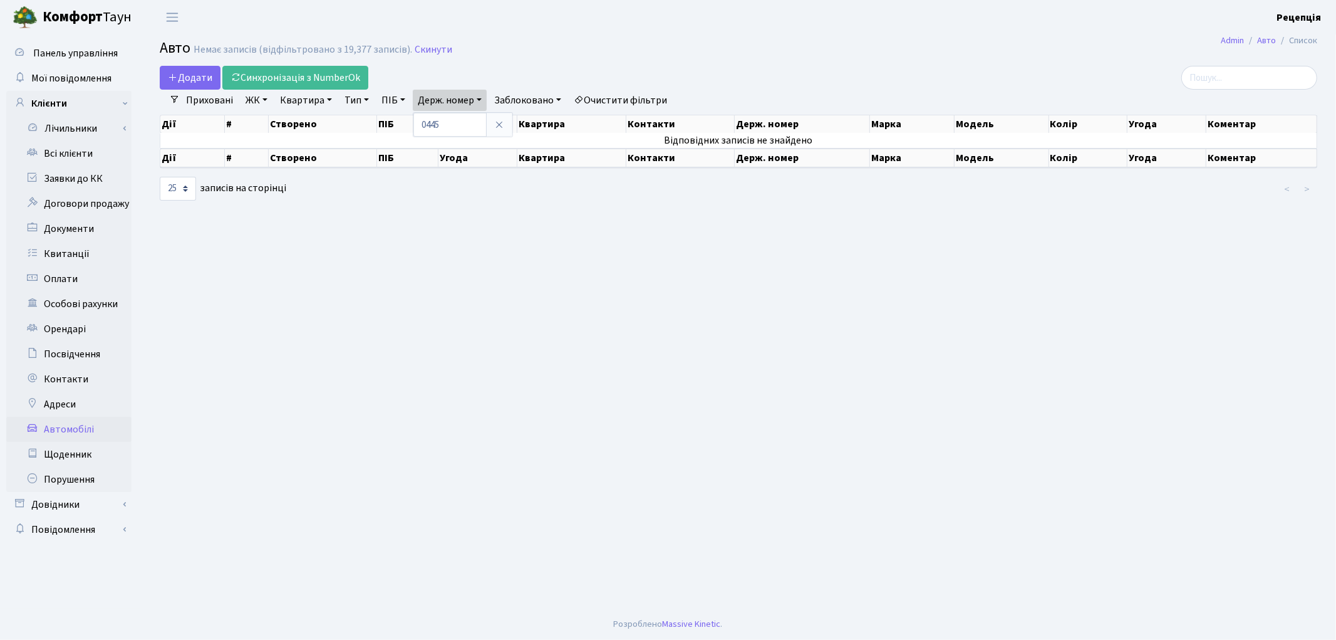
click at [633, 98] on link "Очистити фільтри" at bounding box center [620, 100] width 103 height 21
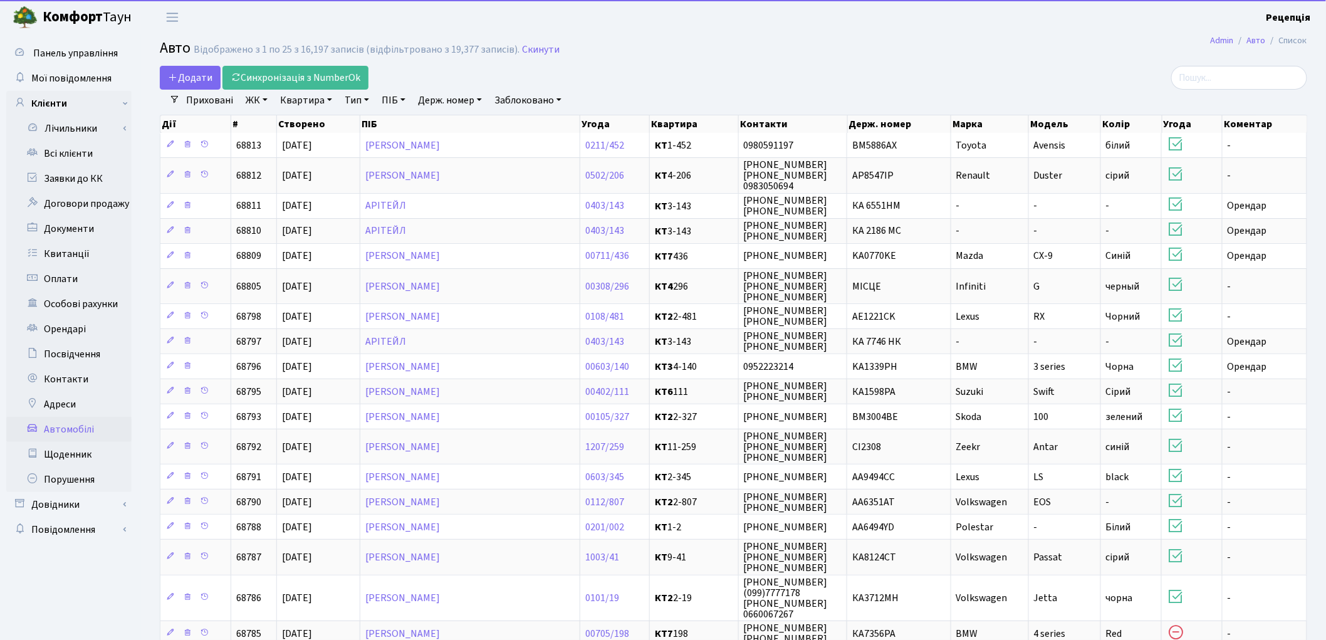
click at [79, 429] on link "Автомобілі" at bounding box center [68, 429] width 125 height 25
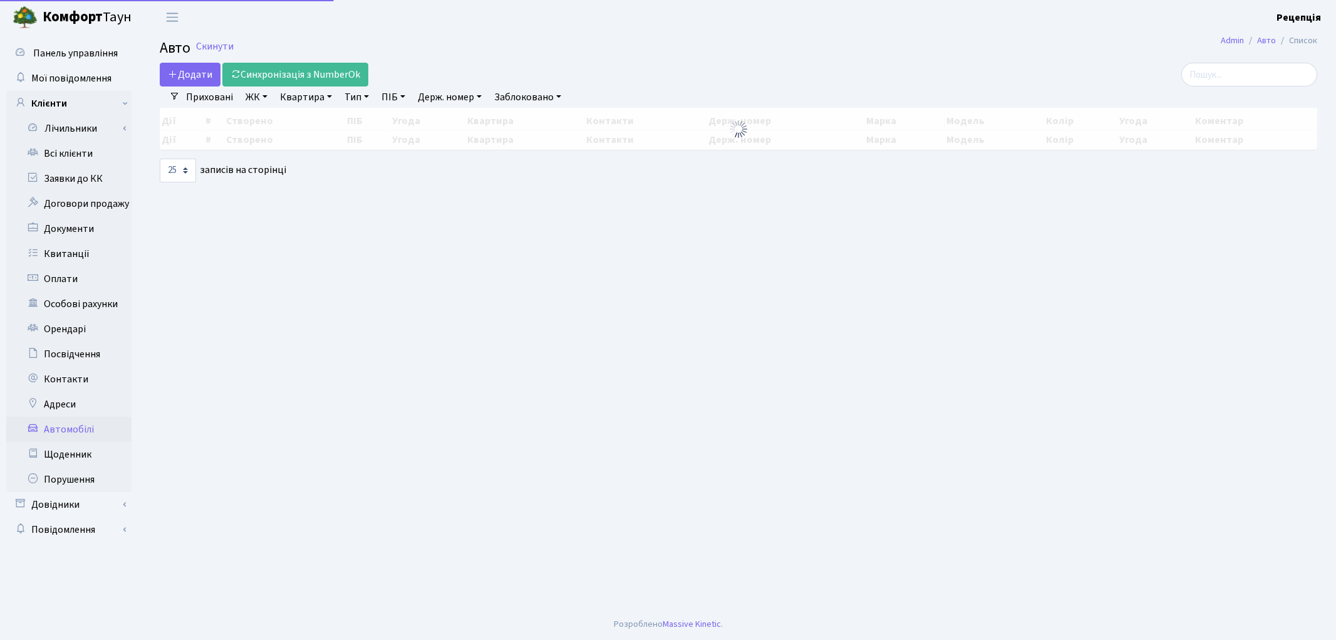
select select "25"
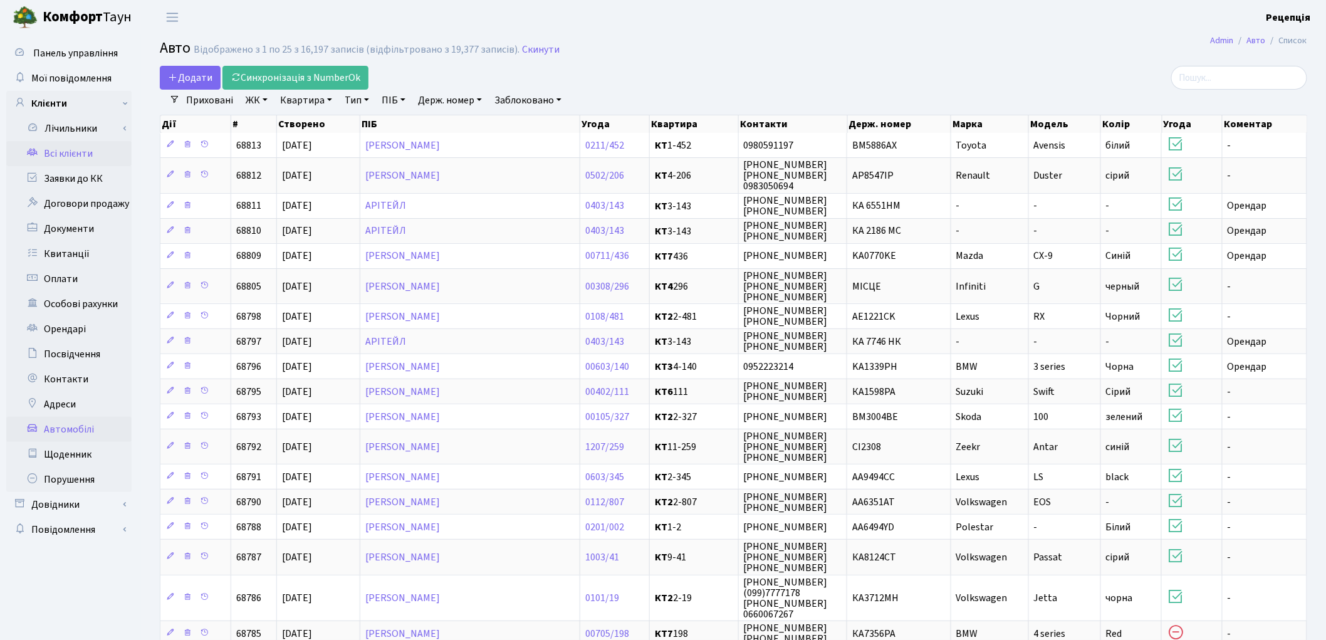
click at [61, 147] on link "Всі клієнти" at bounding box center [68, 153] width 125 height 25
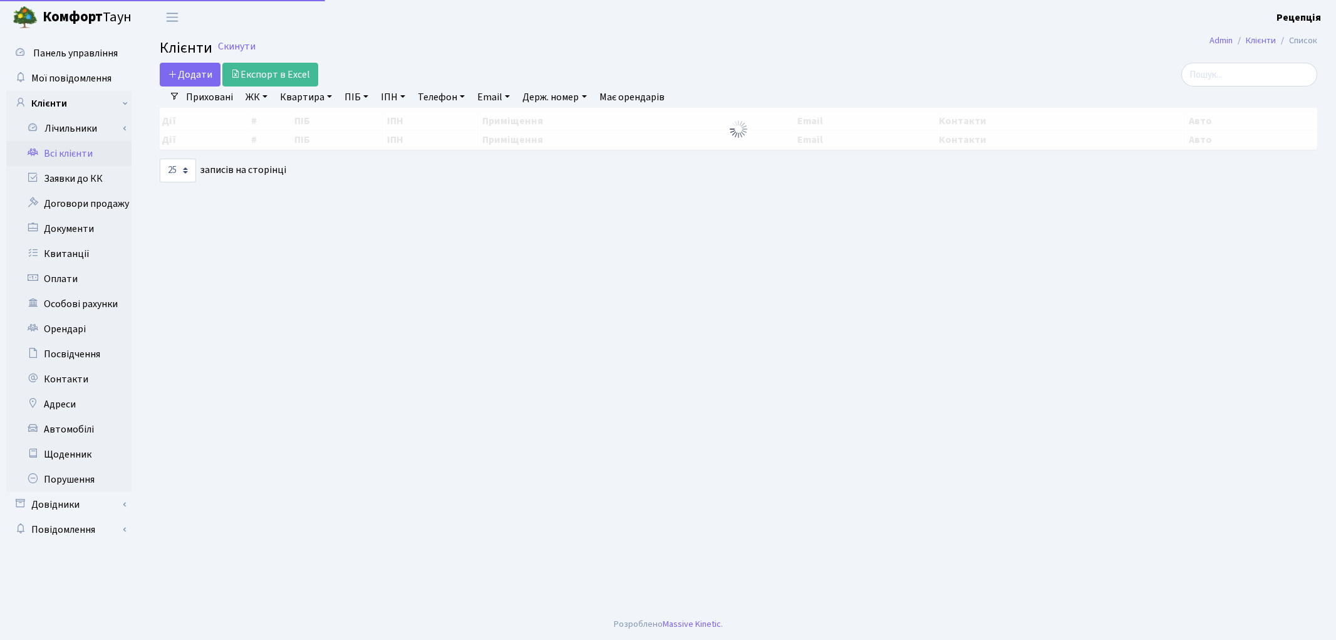
select select "25"
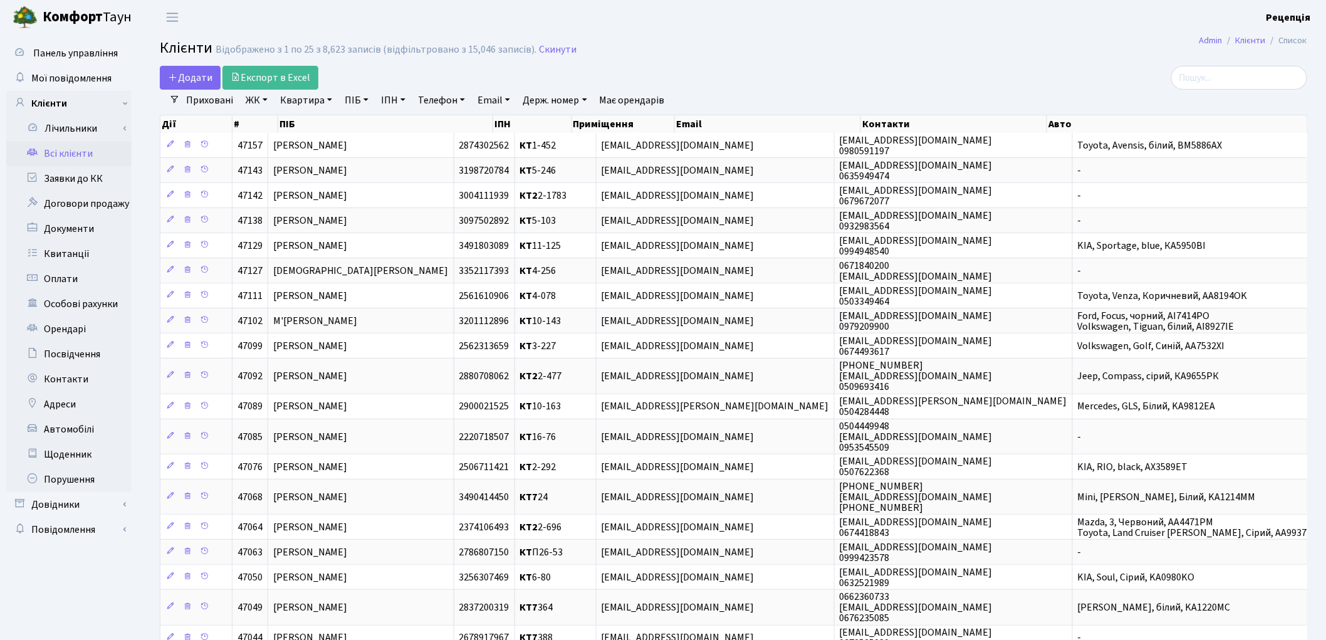
click at [257, 104] on link "ЖК" at bounding box center [257, 100] width 32 height 21
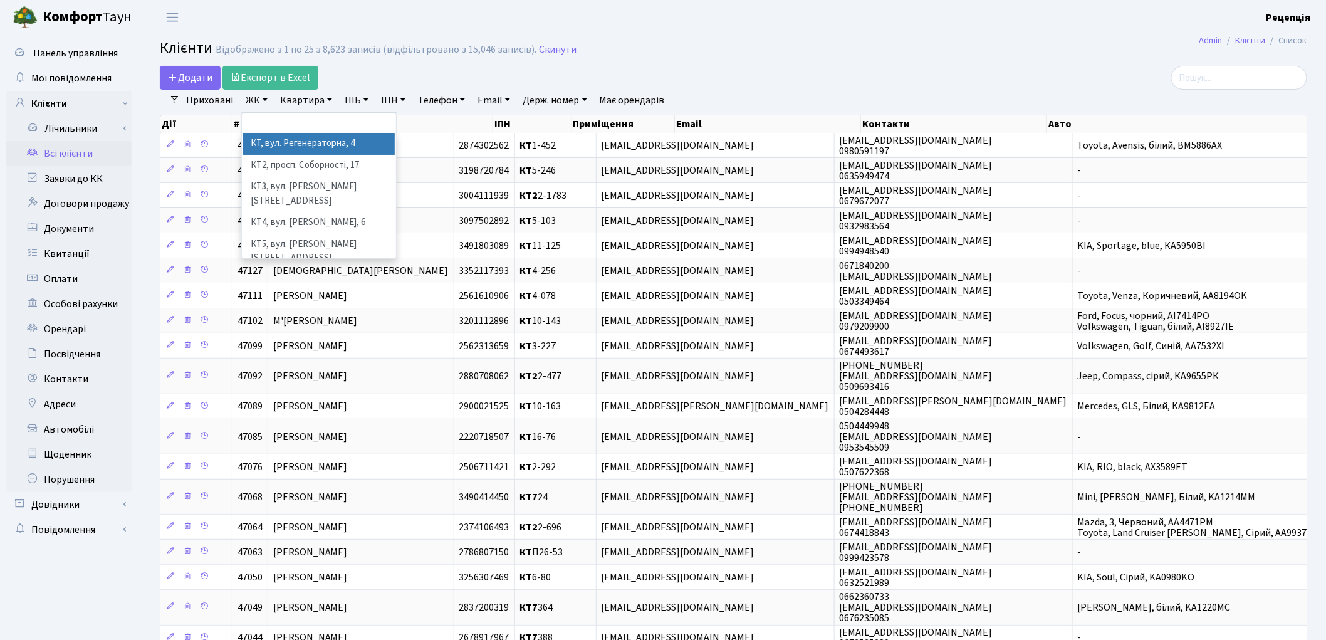
click at [277, 146] on li "КТ, вул. Регенераторна, 4" at bounding box center [319, 144] width 152 height 22
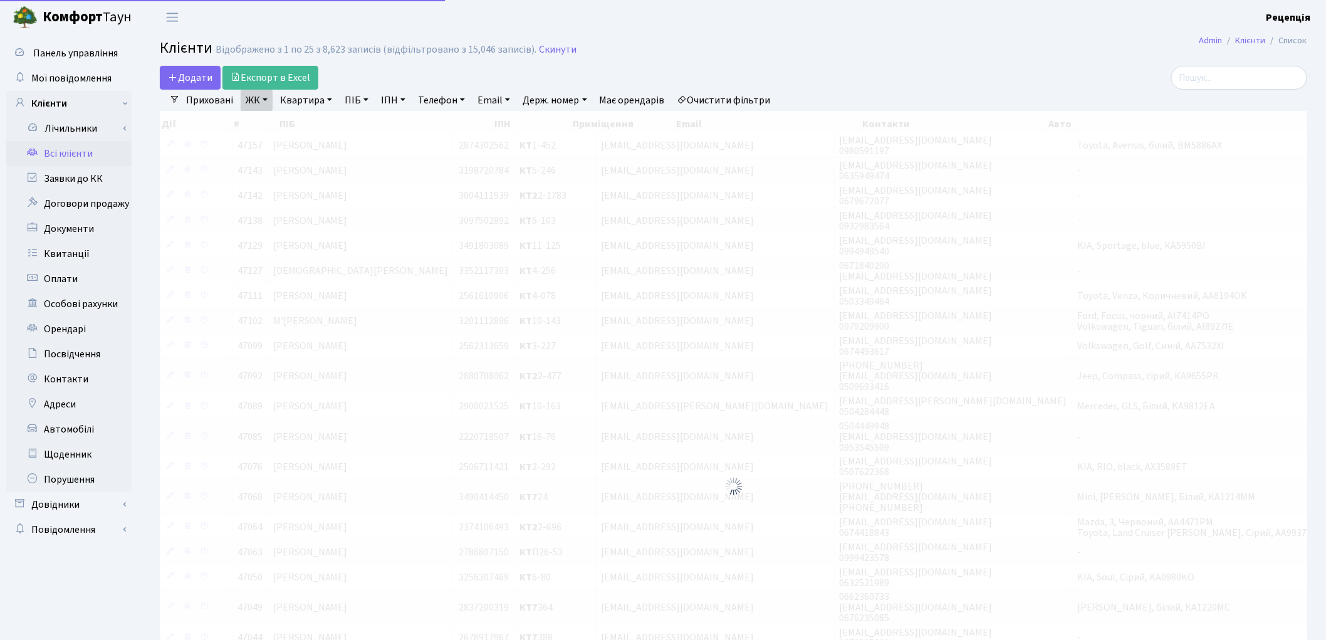
click at [301, 100] on link "Квартира" at bounding box center [306, 100] width 62 height 21
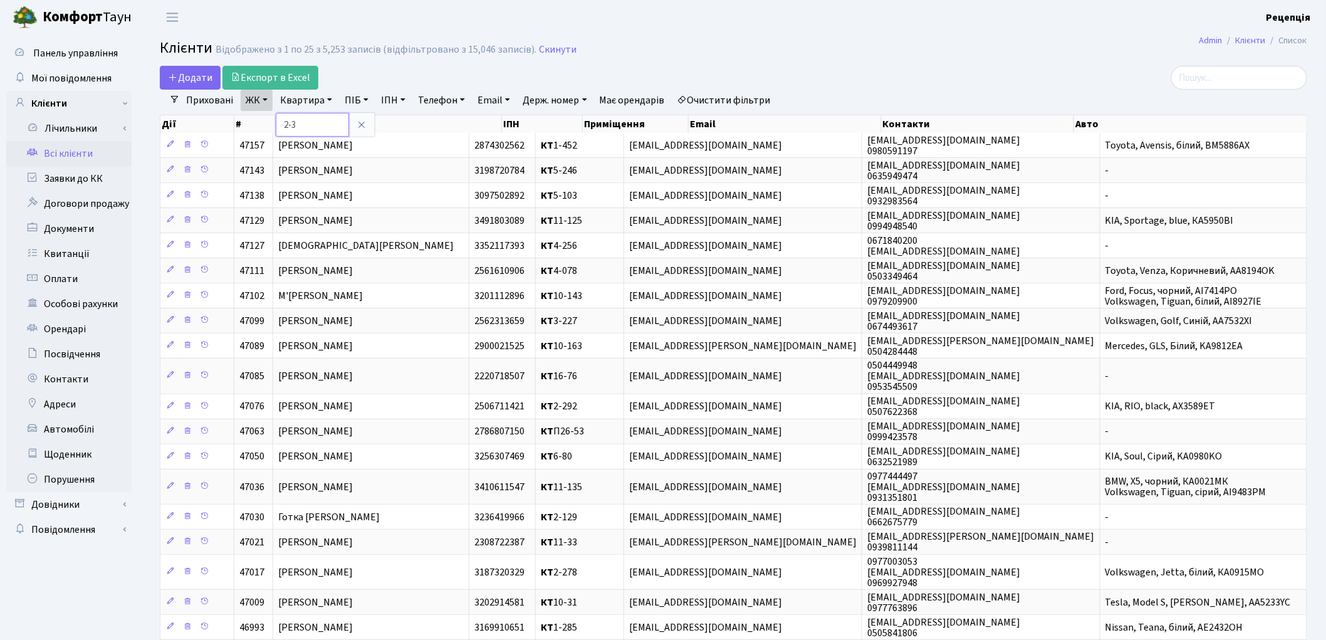
type input "2-3"
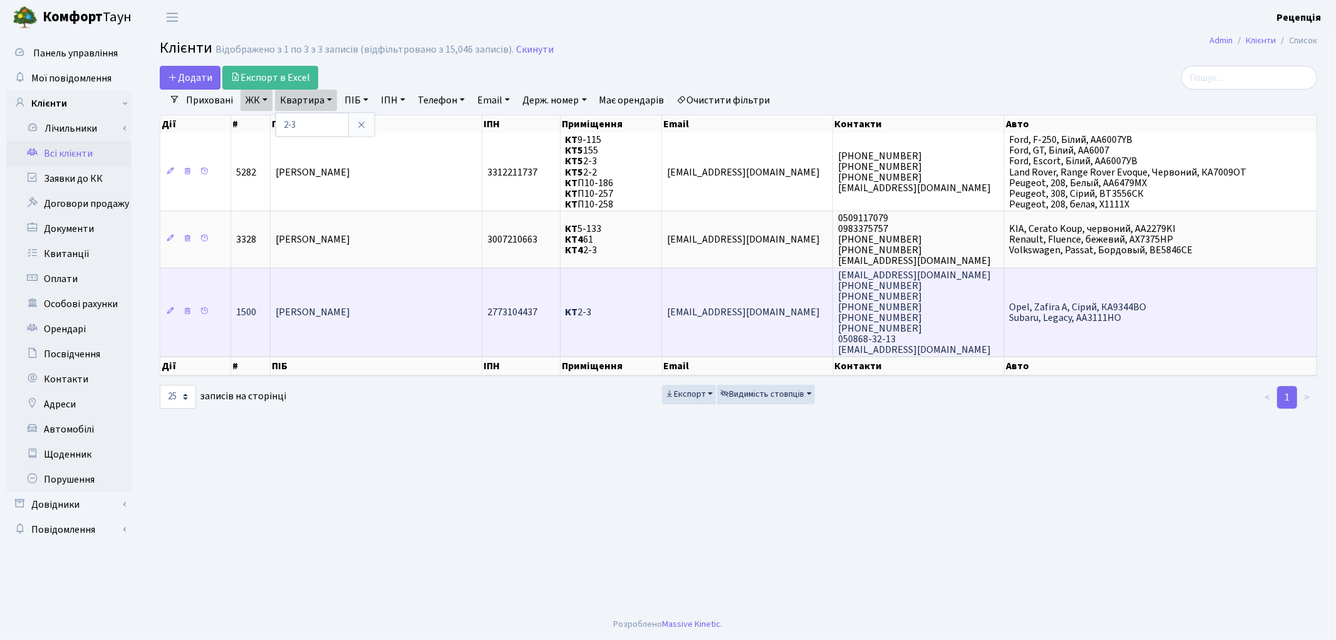
click at [350, 307] on span "[PERSON_NAME]" at bounding box center [313, 312] width 75 height 14
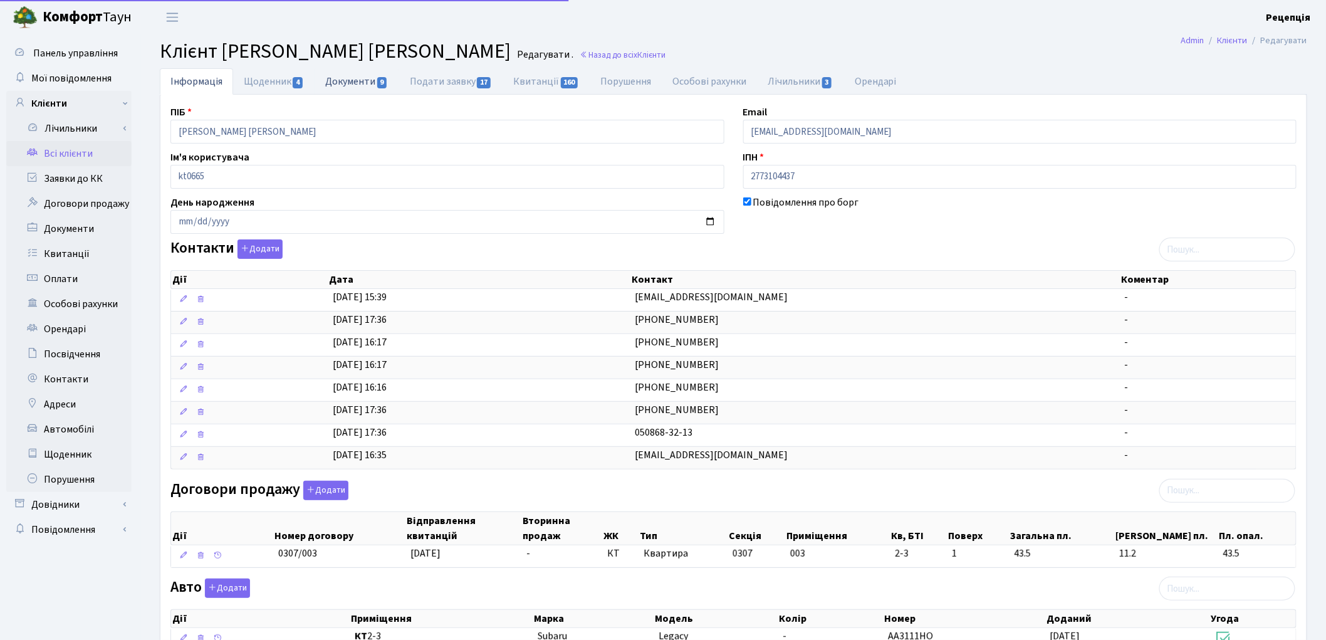
click at [375, 78] on link "Документи 9" at bounding box center [356, 81] width 84 height 26
select select "25"
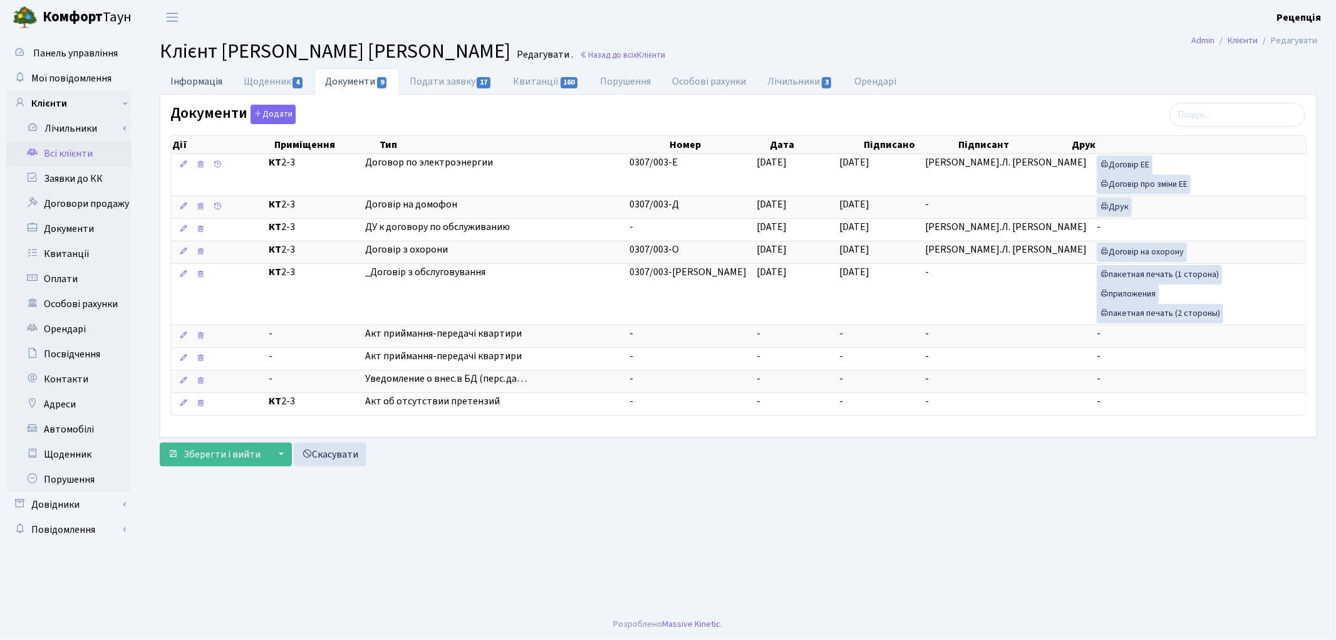
click at [180, 78] on link "Інформація" at bounding box center [196, 81] width 73 height 26
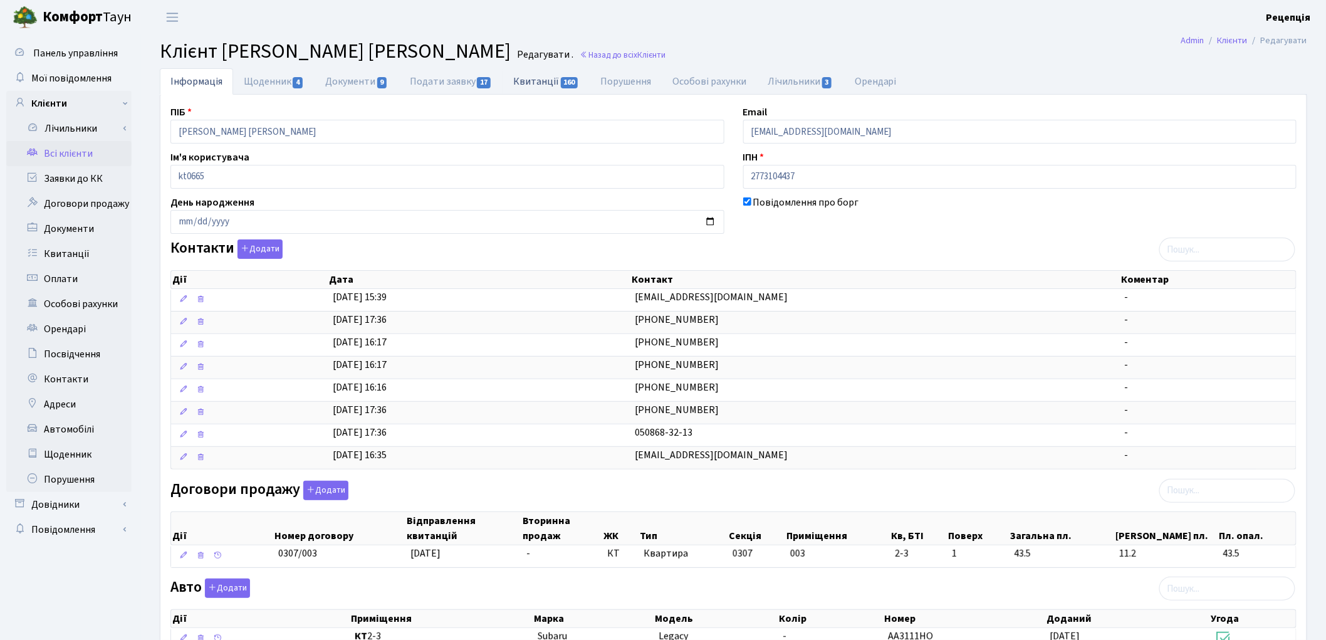
click at [528, 78] on link "Квитанції 160" at bounding box center [545, 81] width 87 height 26
select select "25"
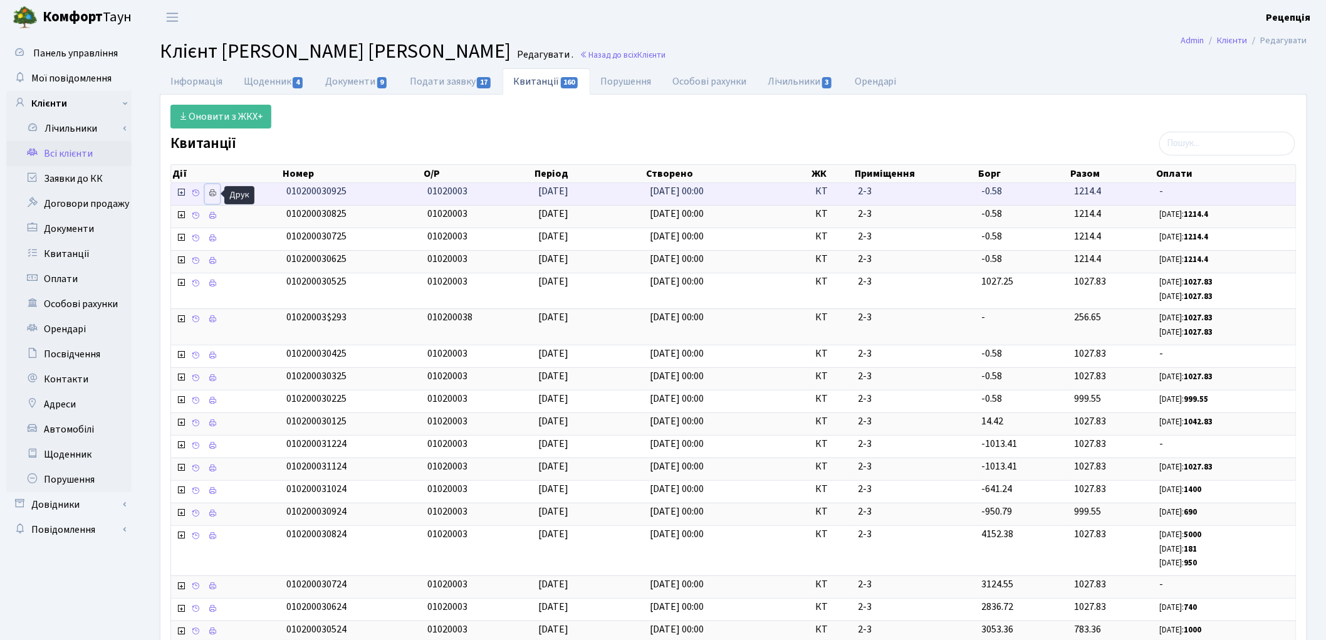
click at [210, 196] on icon at bounding box center [212, 193] width 9 height 9
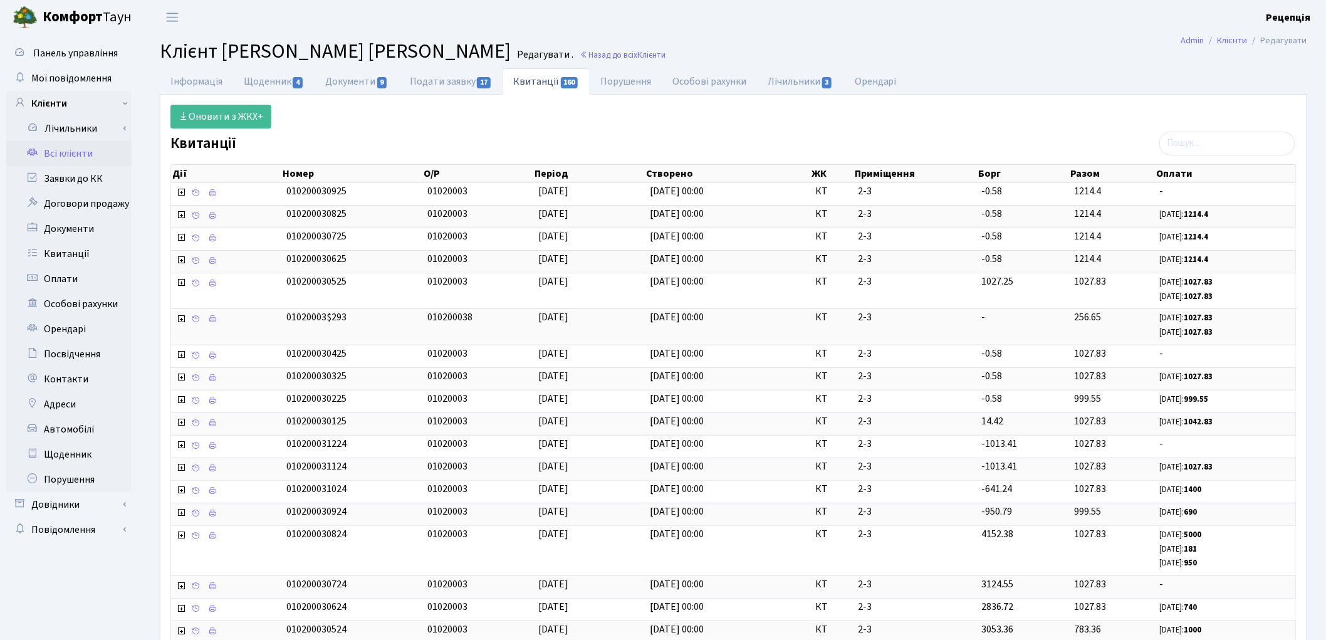
click at [57, 148] on link "Всі клієнти" at bounding box center [68, 153] width 125 height 25
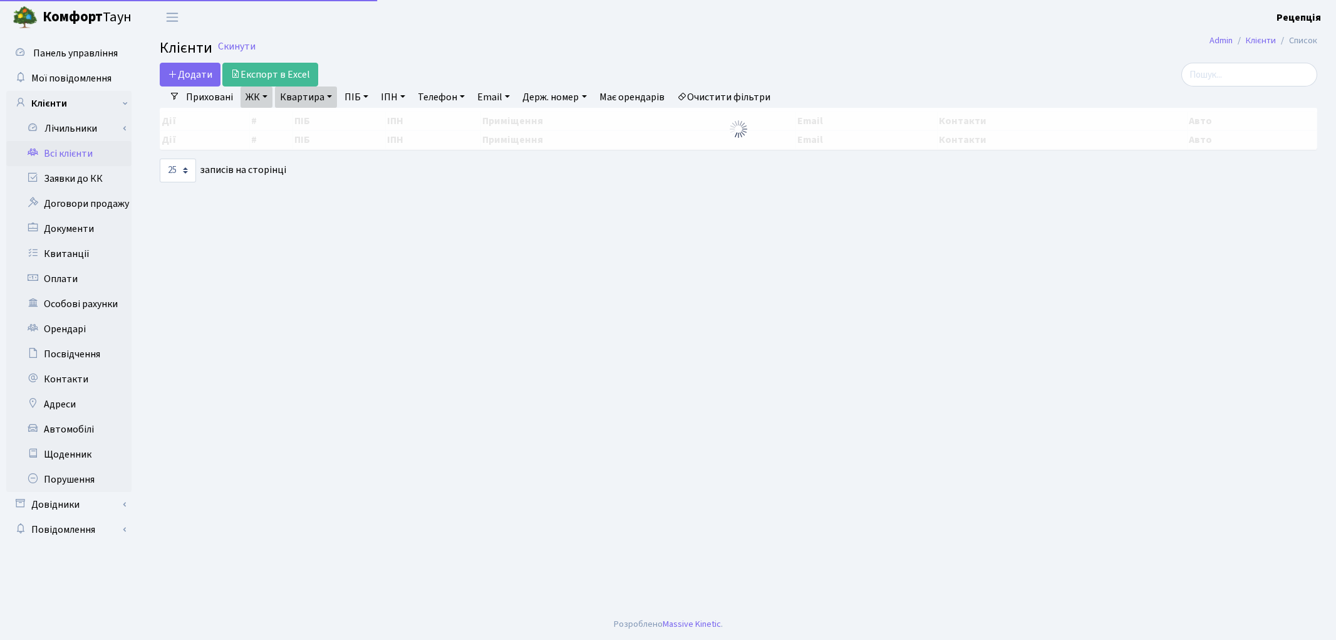
select select "25"
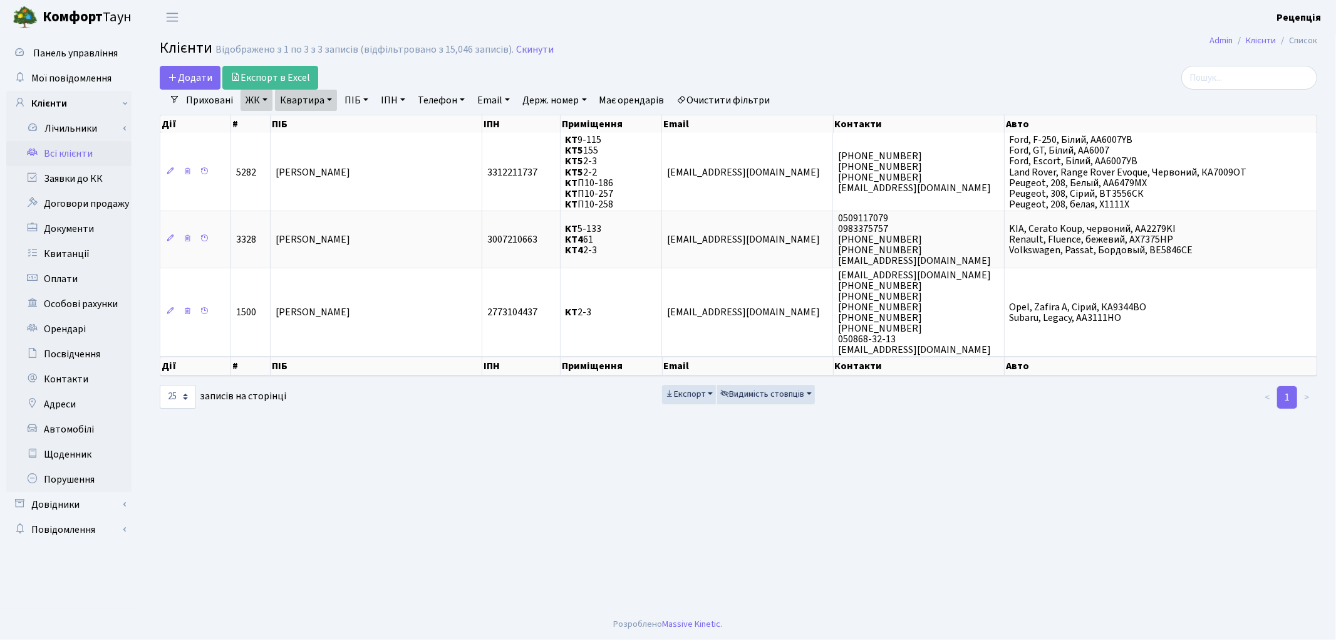
click at [730, 100] on link "Очистити фільтри" at bounding box center [723, 100] width 103 height 21
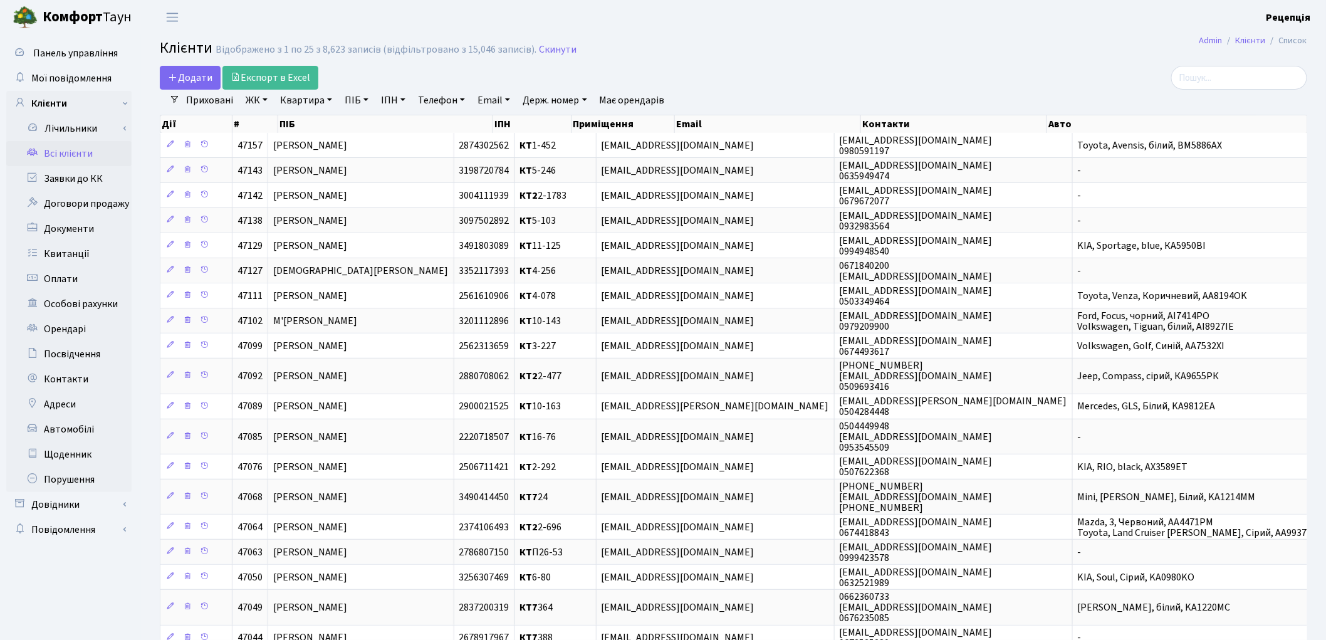
click at [262, 104] on link "ЖК" at bounding box center [257, 100] width 32 height 21
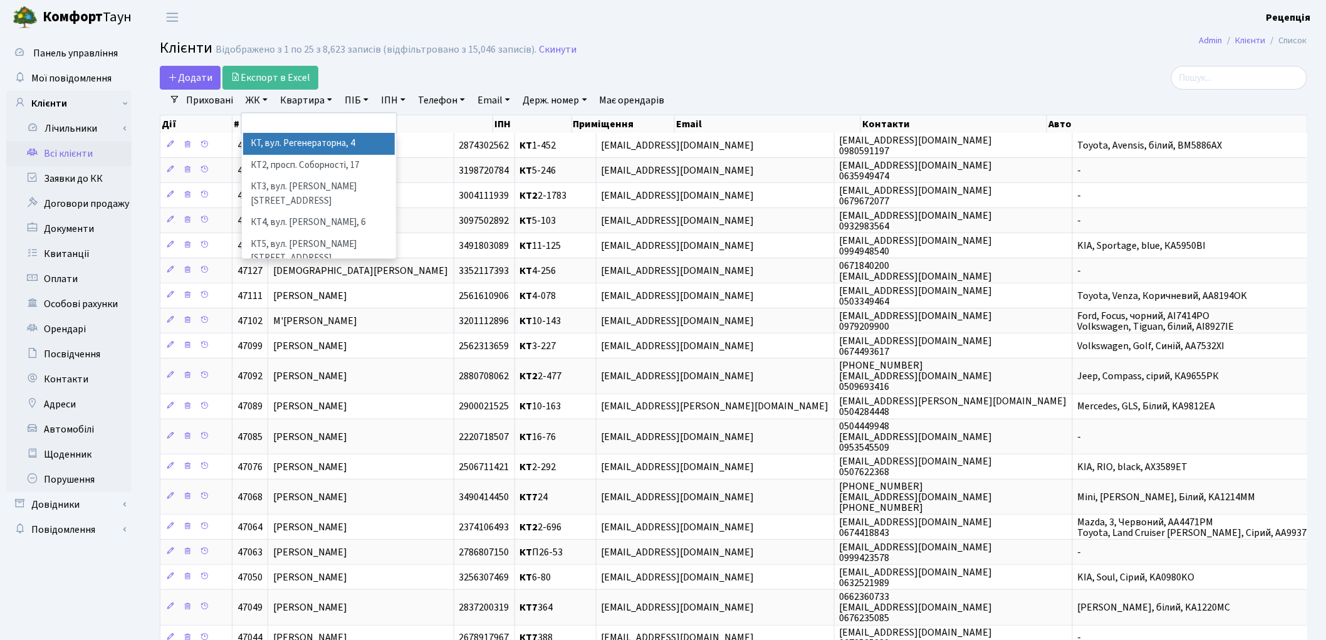
click at [285, 139] on li "КТ, вул. Регенераторна, 4" at bounding box center [319, 144] width 152 height 22
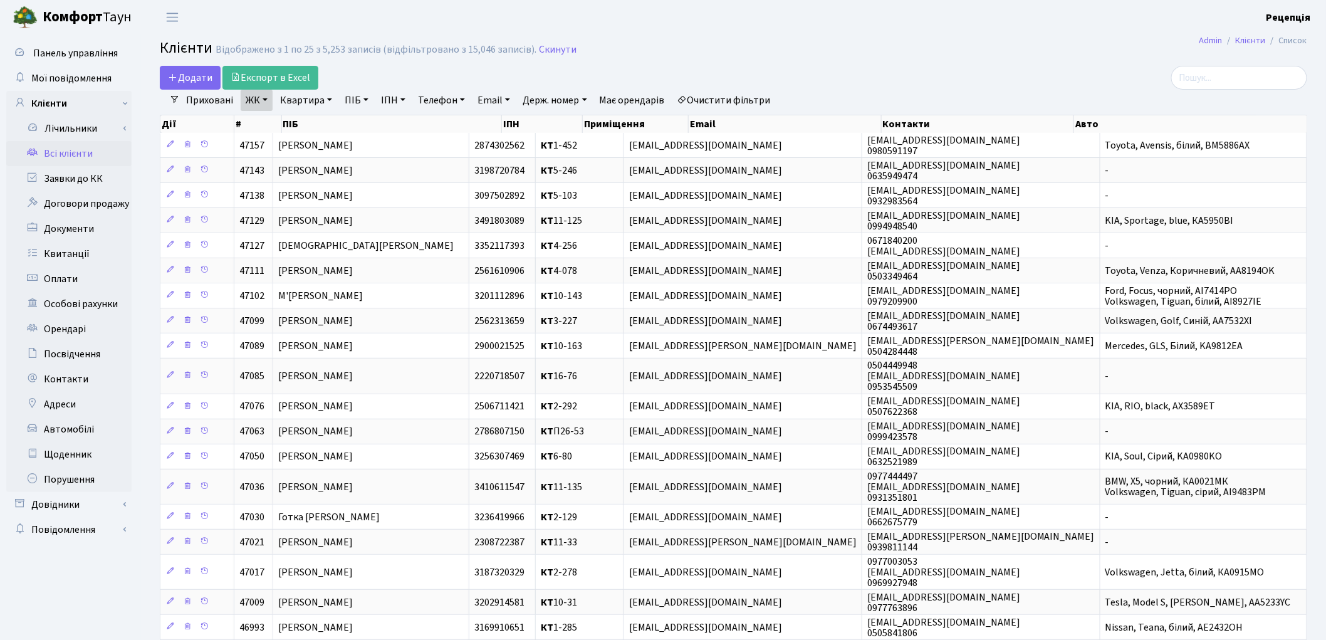
click at [316, 95] on link "Квартира" at bounding box center [306, 100] width 62 height 21
type input "12-68"
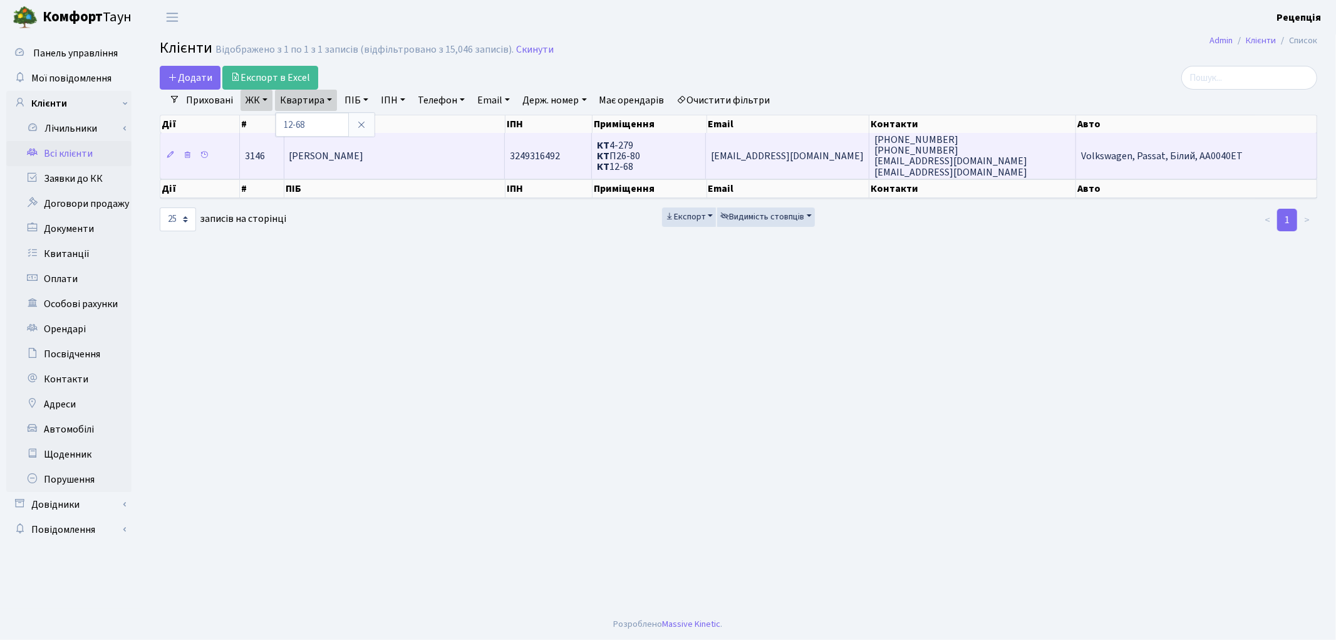
click at [350, 154] on span "Уницький Станіслав Віталійович" at bounding box center [326, 156] width 75 height 14
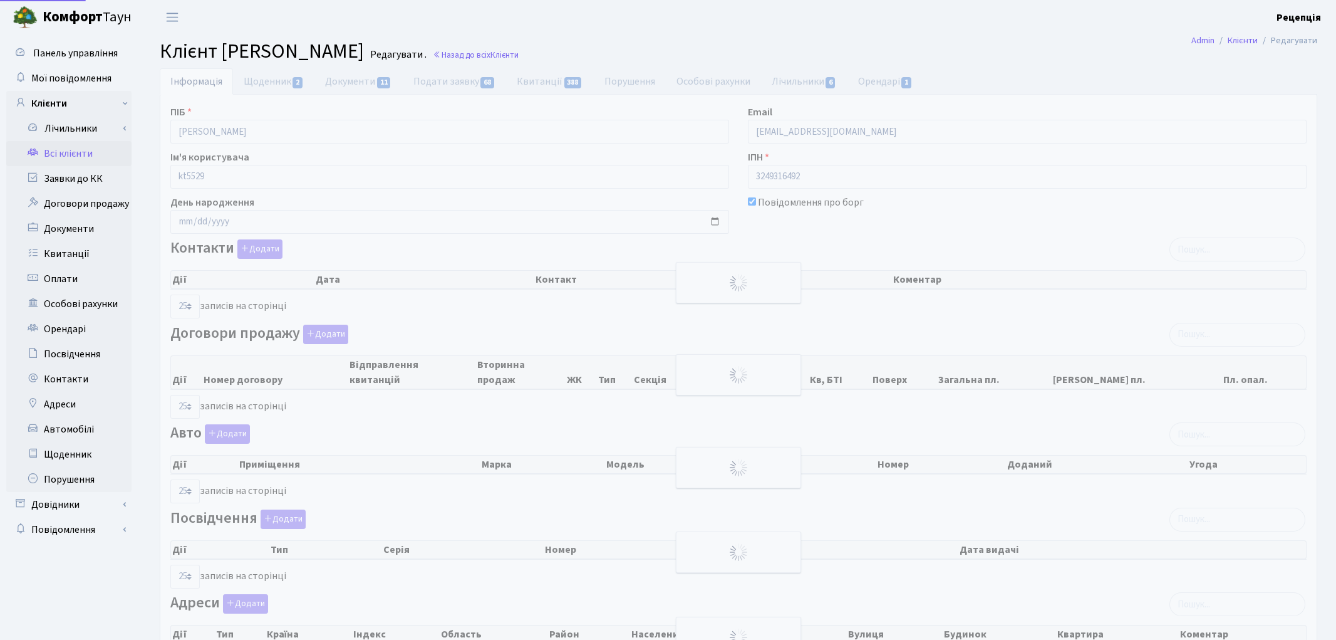
select select "25"
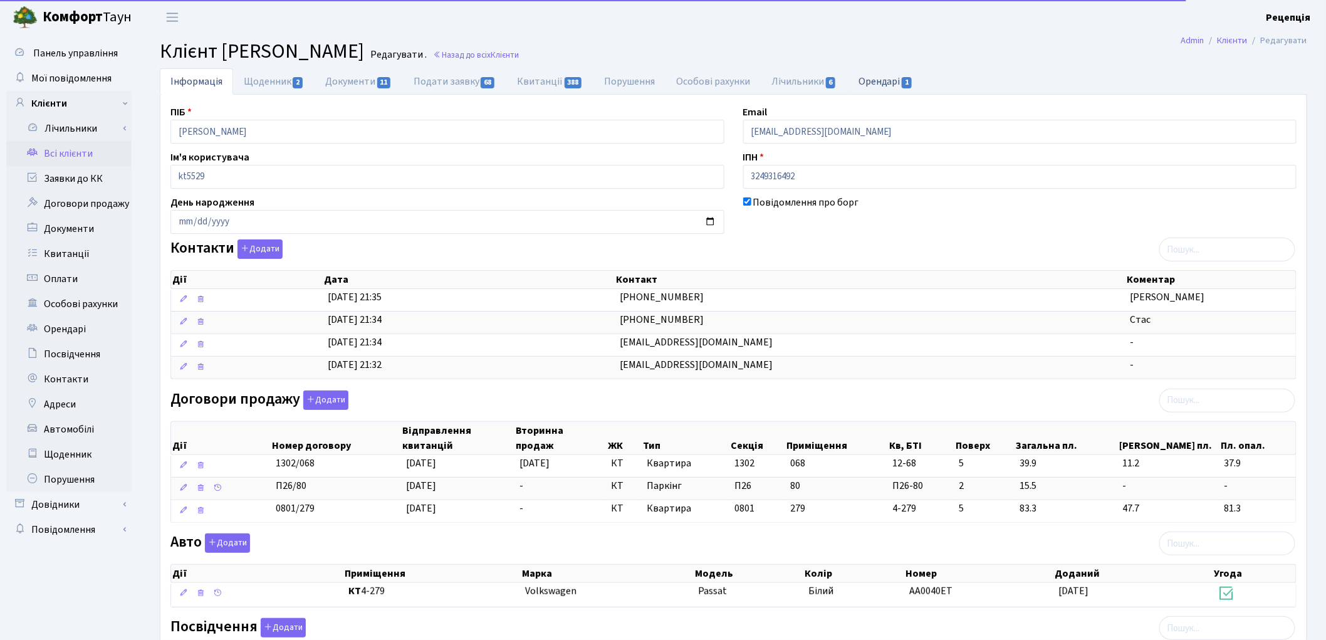
click at [873, 79] on link "Орендарі 1" at bounding box center [886, 81] width 76 height 26
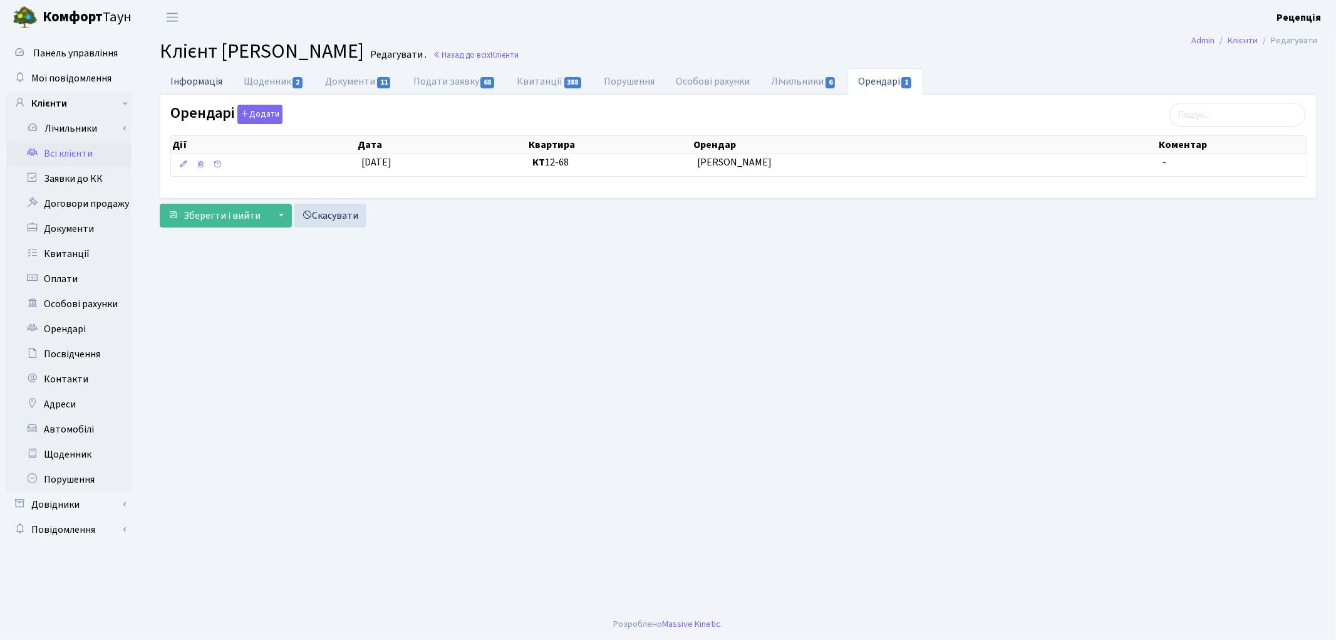
click at [180, 81] on link "Інформація" at bounding box center [196, 81] width 73 height 26
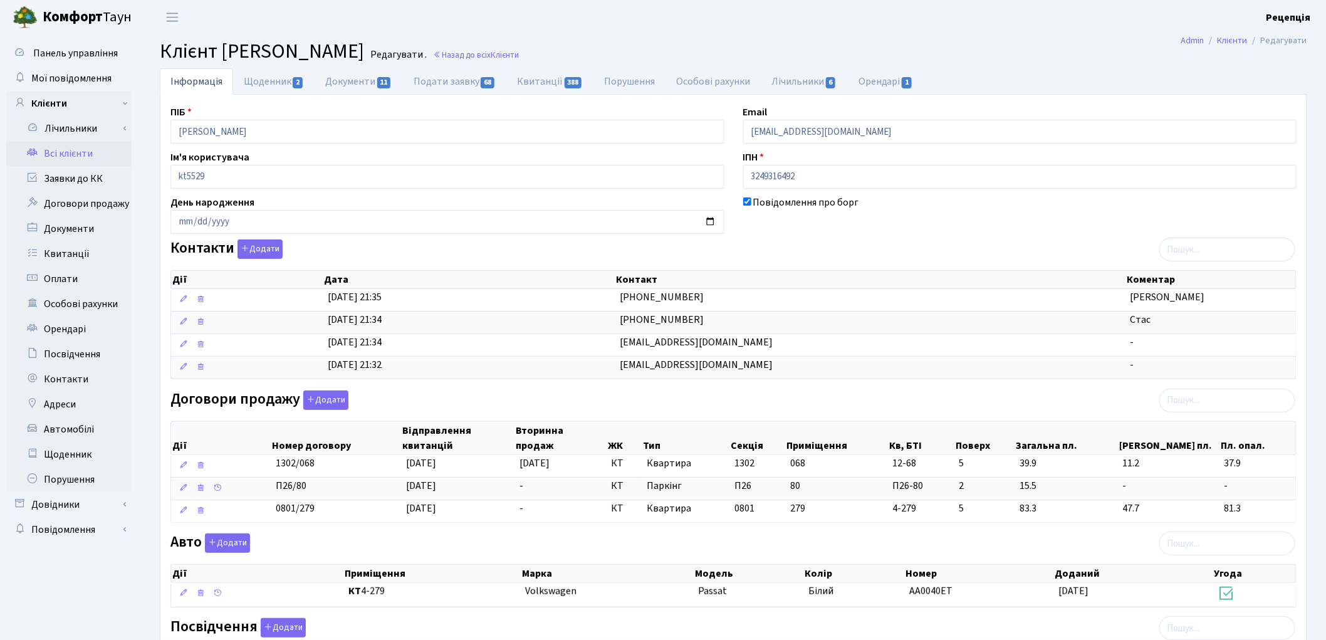
click at [78, 154] on link "Всі клієнти" at bounding box center [68, 153] width 125 height 25
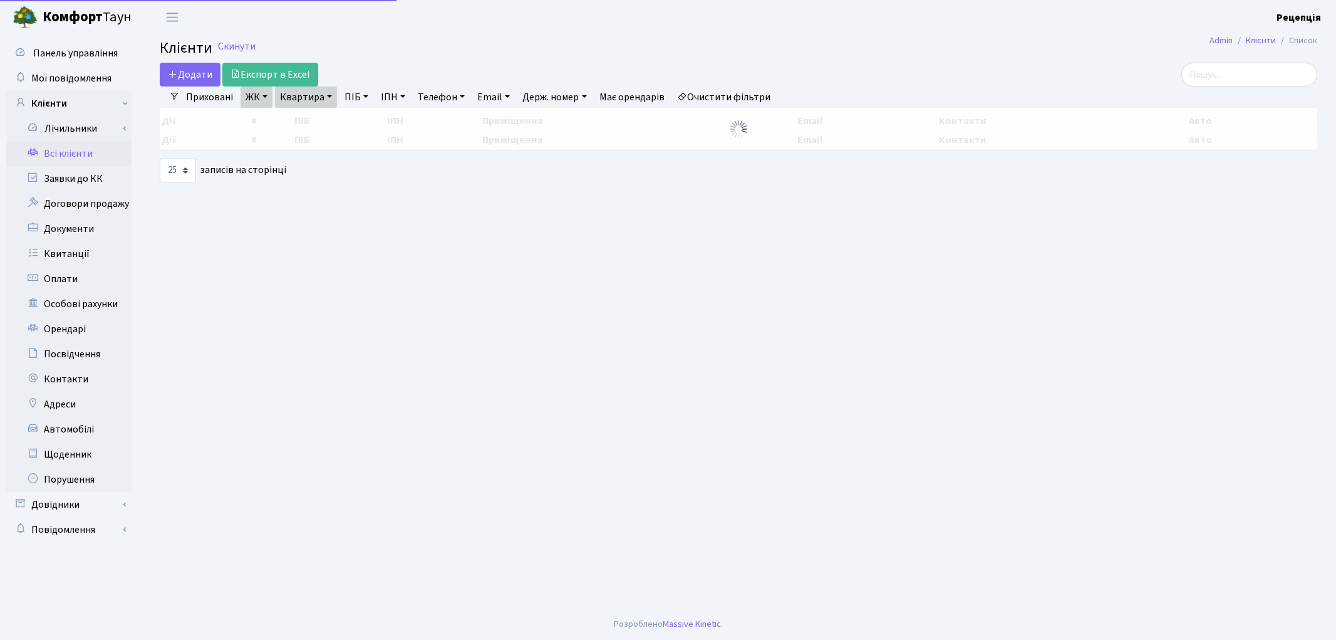
select select "25"
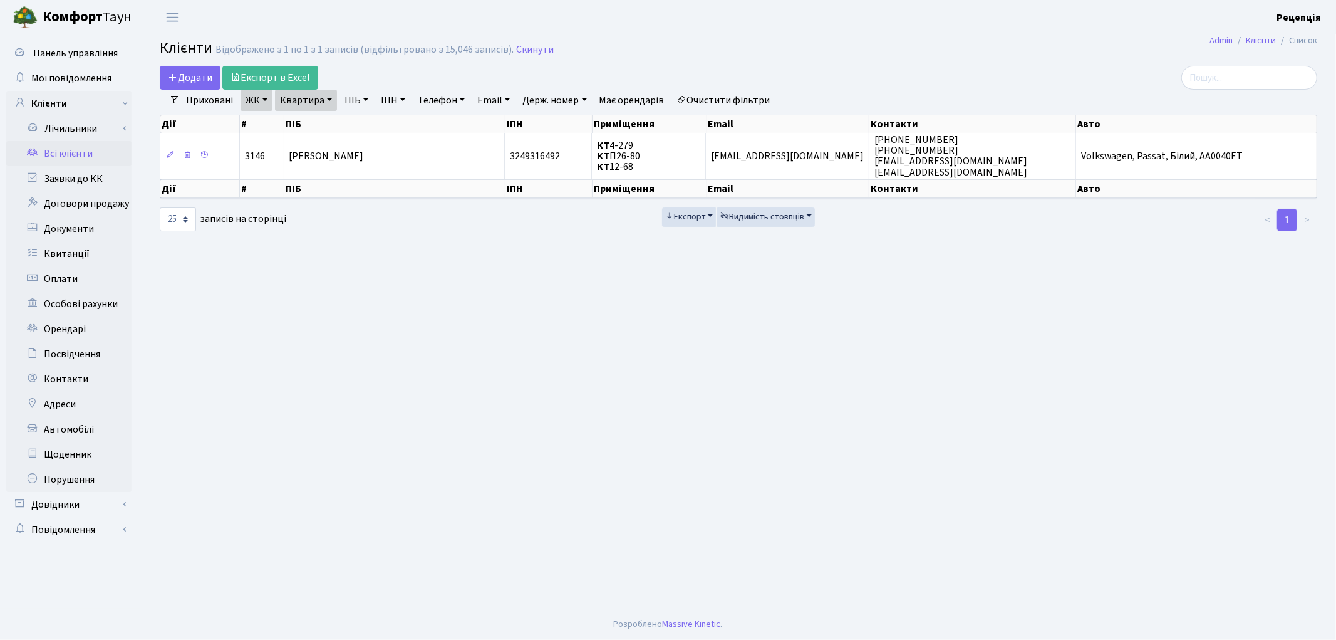
click at [729, 107] on link "Очистити фільтри" at bounding box center [723, 100] width 103 height 21
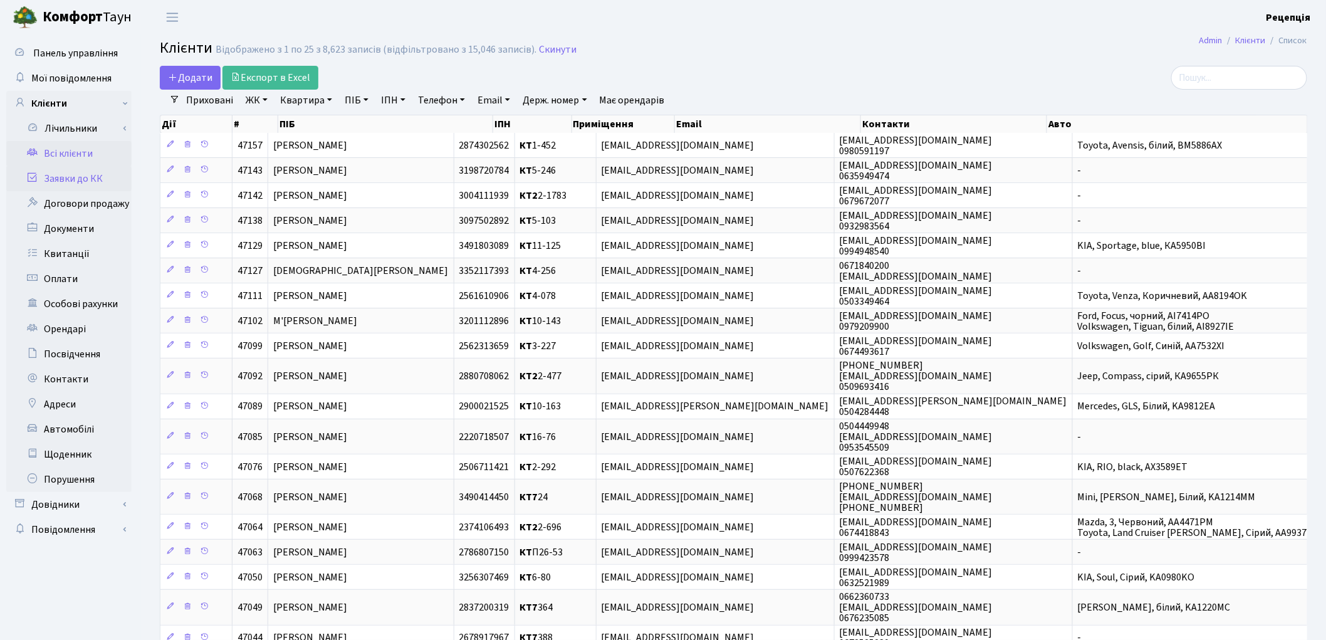
click at [78, 180] on link "Заявки до КК" at bounding box center [68, 178] width 125 height 25
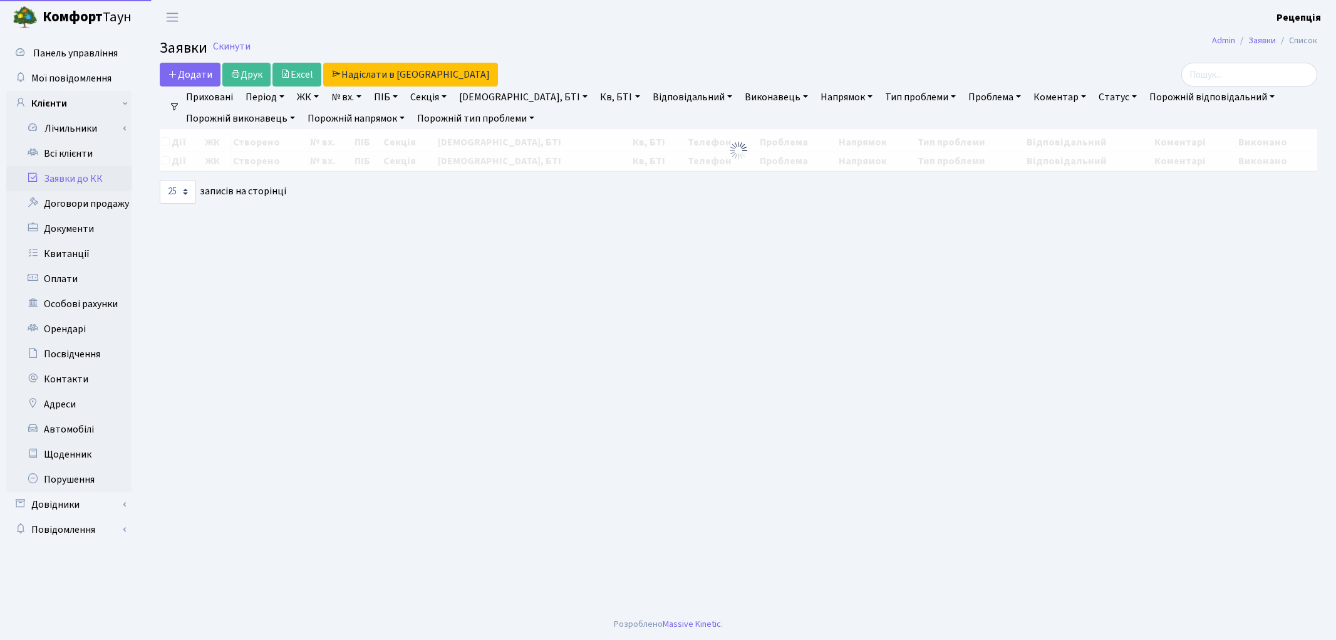
select select "25"
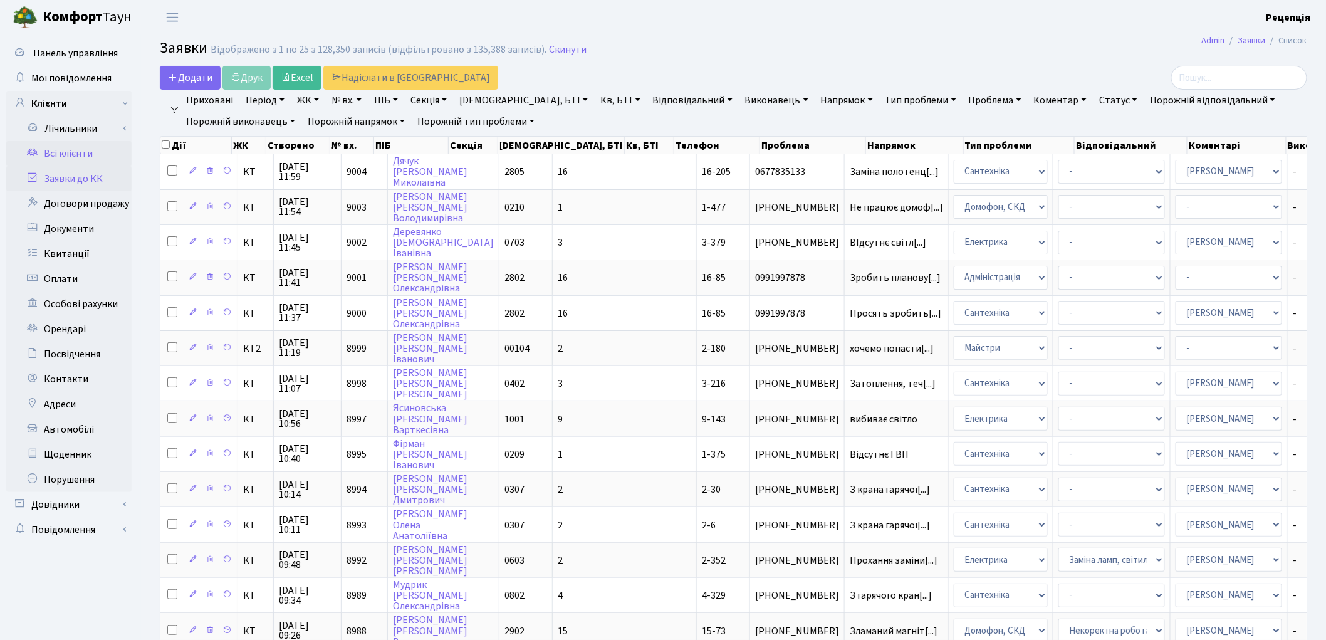
click at [73, 150] on link "Всі клієнти" at bounding box center [68, 153] width 125 height 25
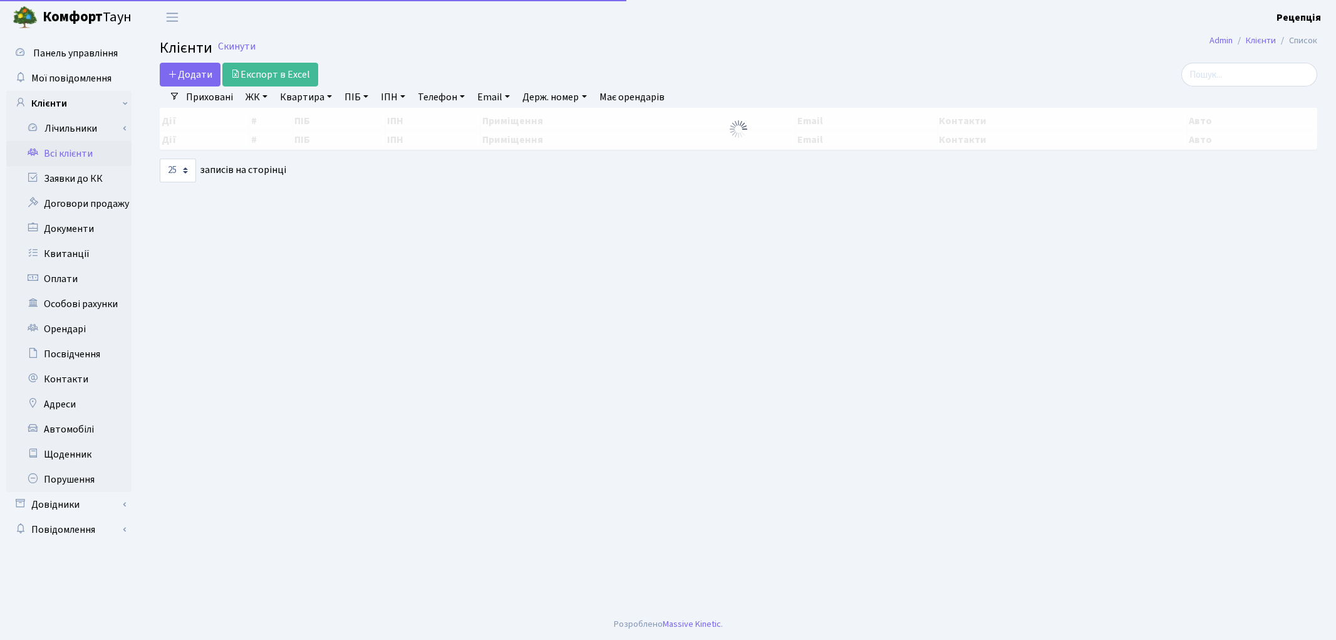
select select "25"
